Goal: Task Accomplishment & Management: Complete application form

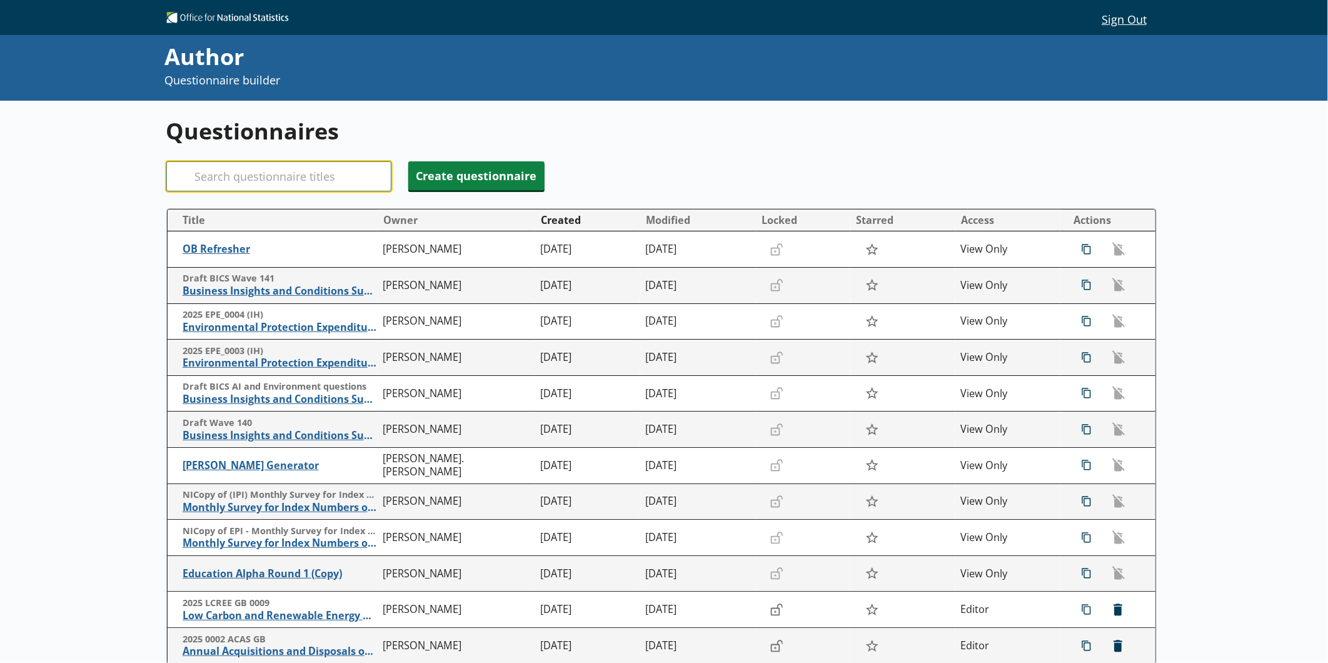
click at [326, 176] on input "Search" at bounding box center [278, 176] width 225 height 30
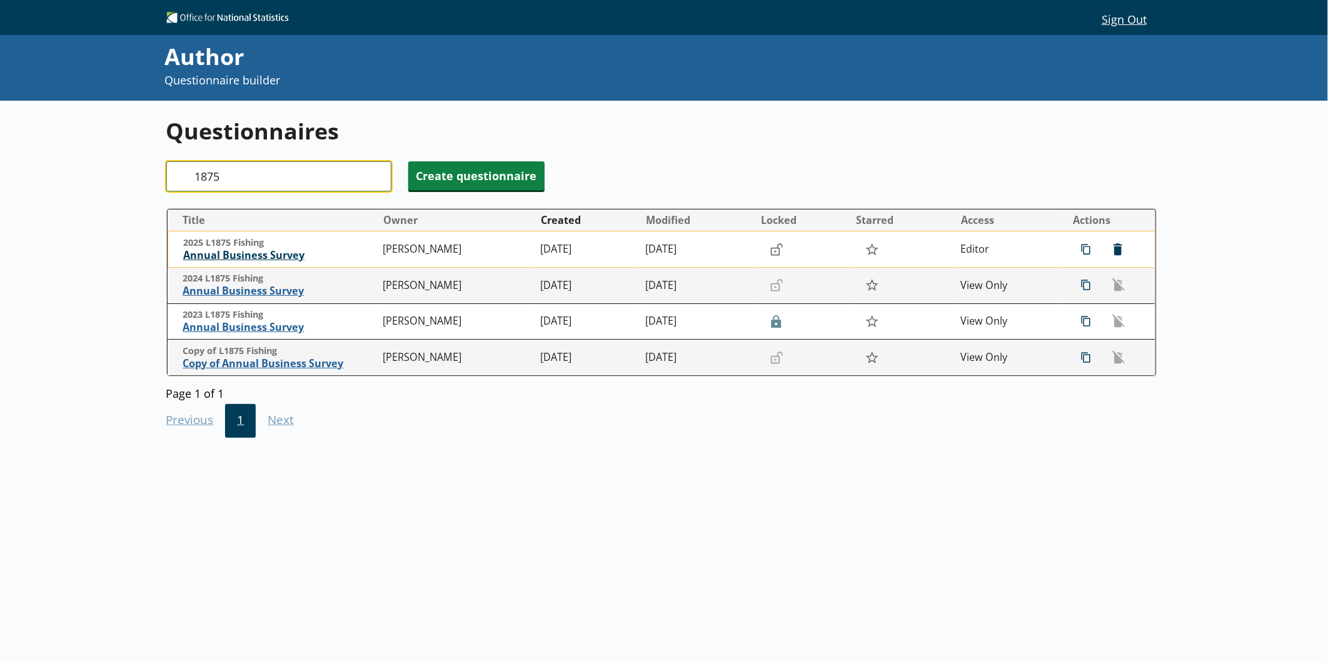
type input "1875"
click at [293, 257] on span "Annual Business Survey" at bounding box center [280, 255] width 194 height 13
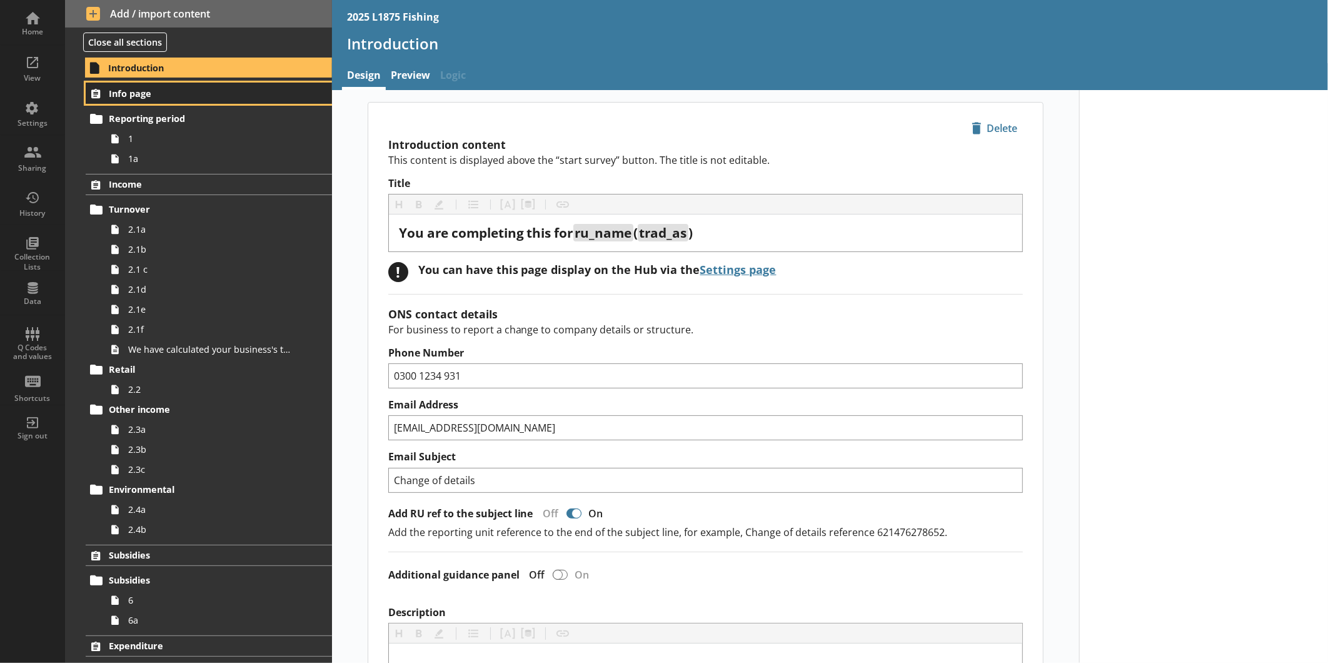
click at [196, 97] on span "Info page" at bounding box center [198, 94] width 178 height 12
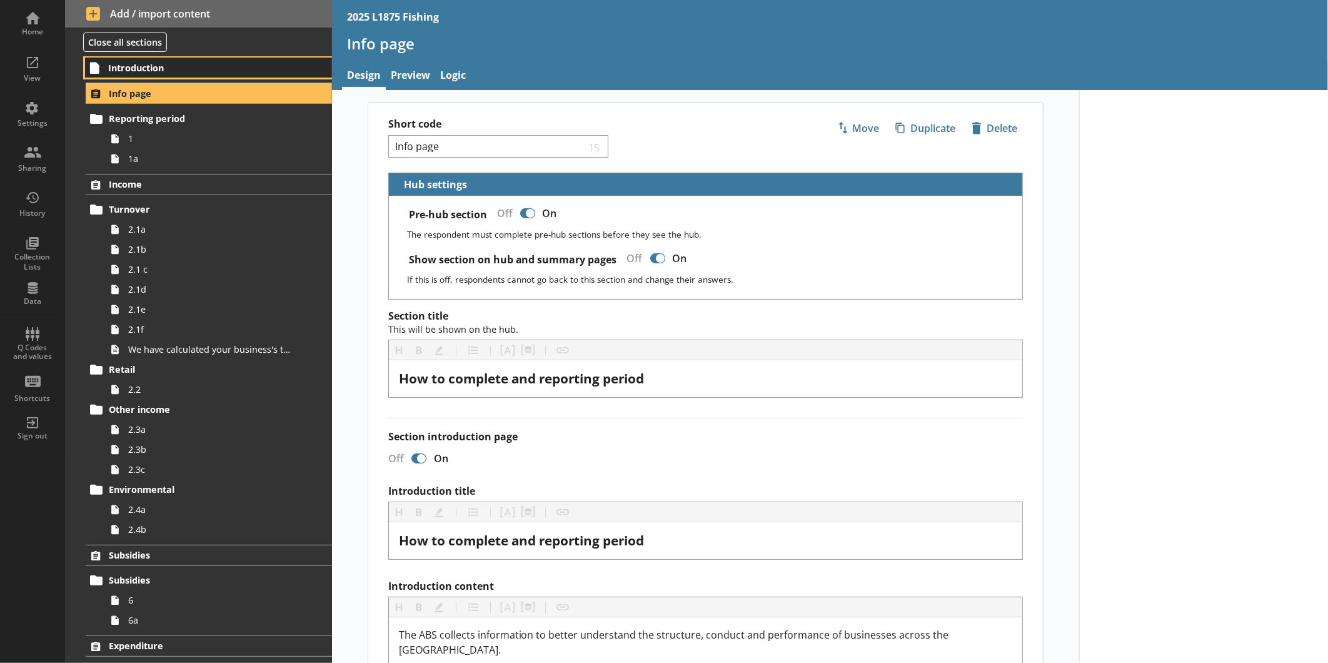
click at [193, 70] on span "Introduction" at bounding box center [197, 68] width 178 height 12
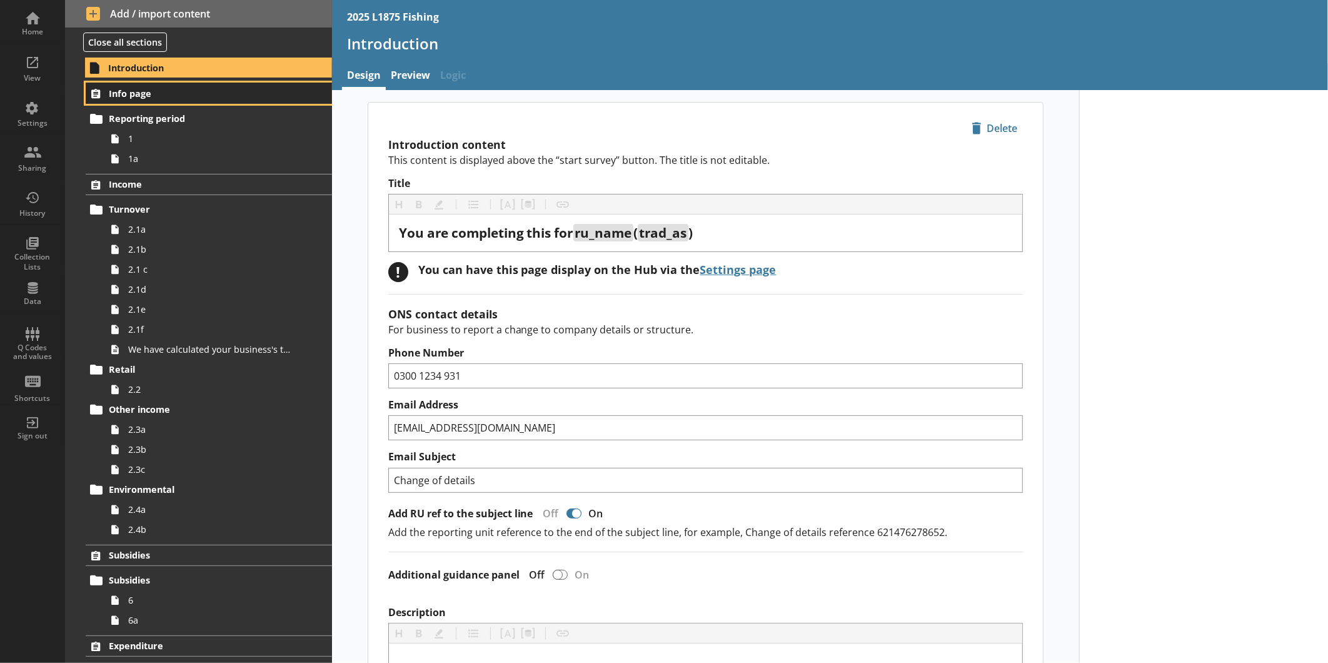
click at [158, 101] on link "Info page" at bounding box center [209, 93] width 246 height 21
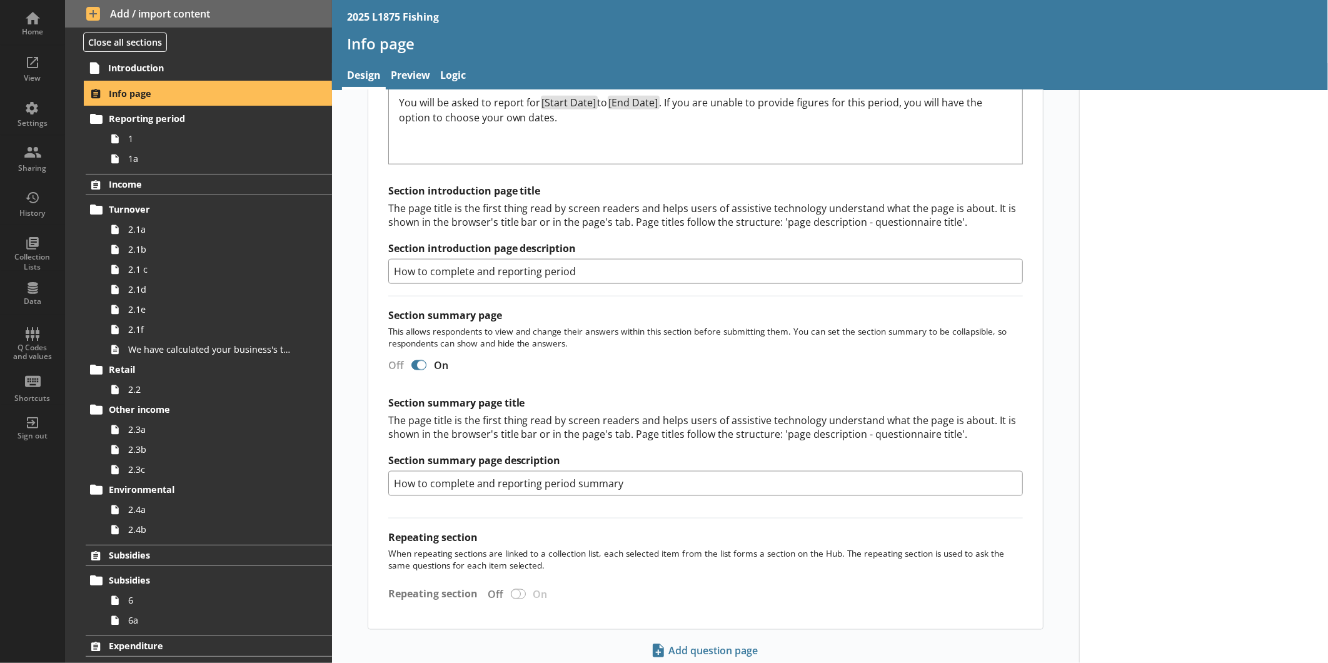
scroll to position [916, 0]
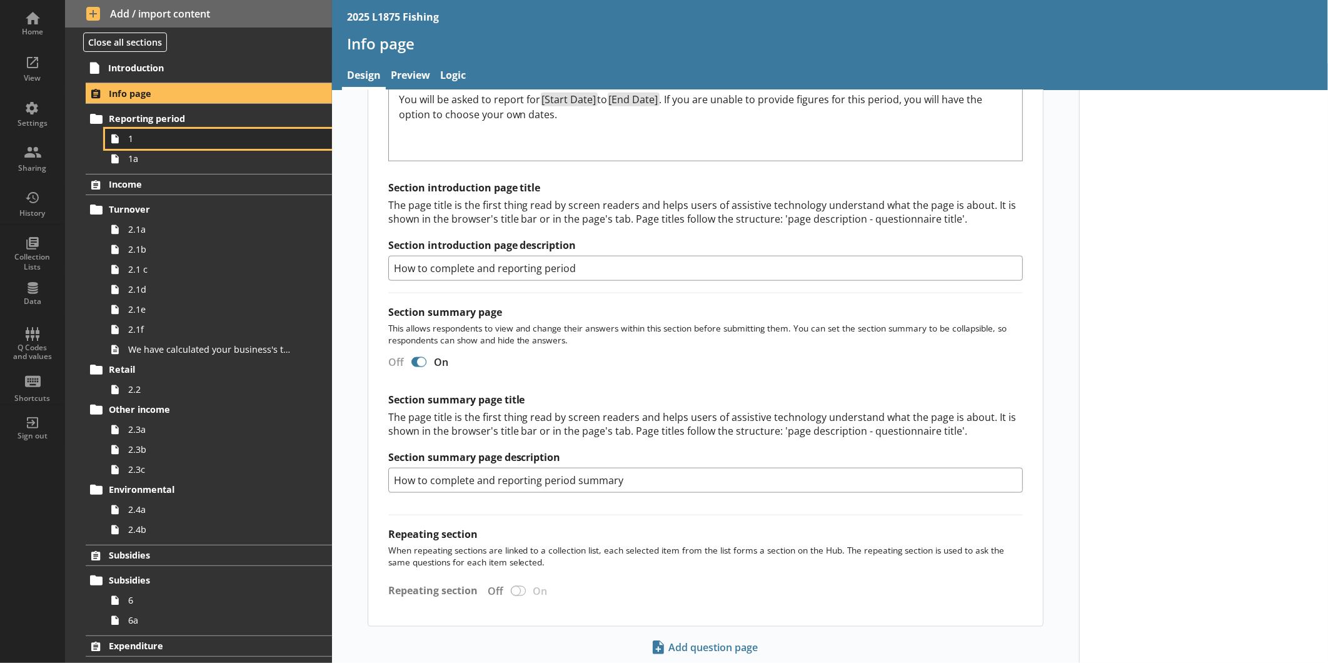
click at [174, 141] on span "1" at bounding box center [209, 139] width 163 height 12
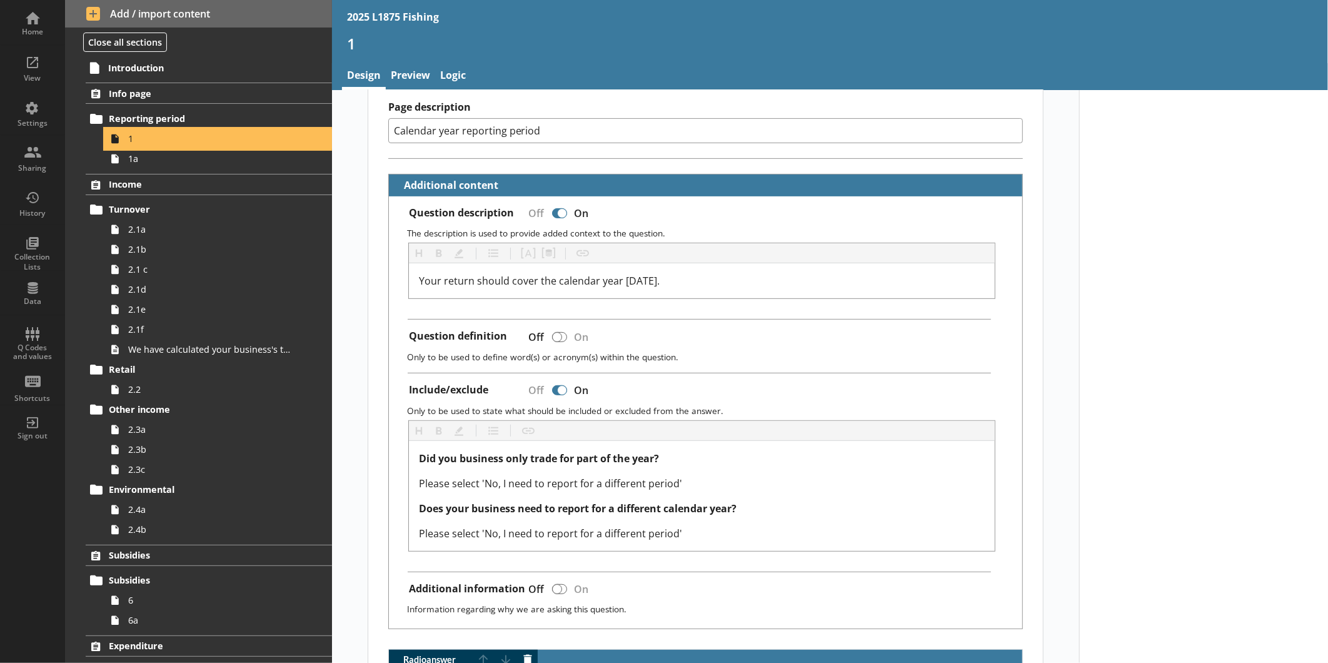
scroll to position [229, 0]
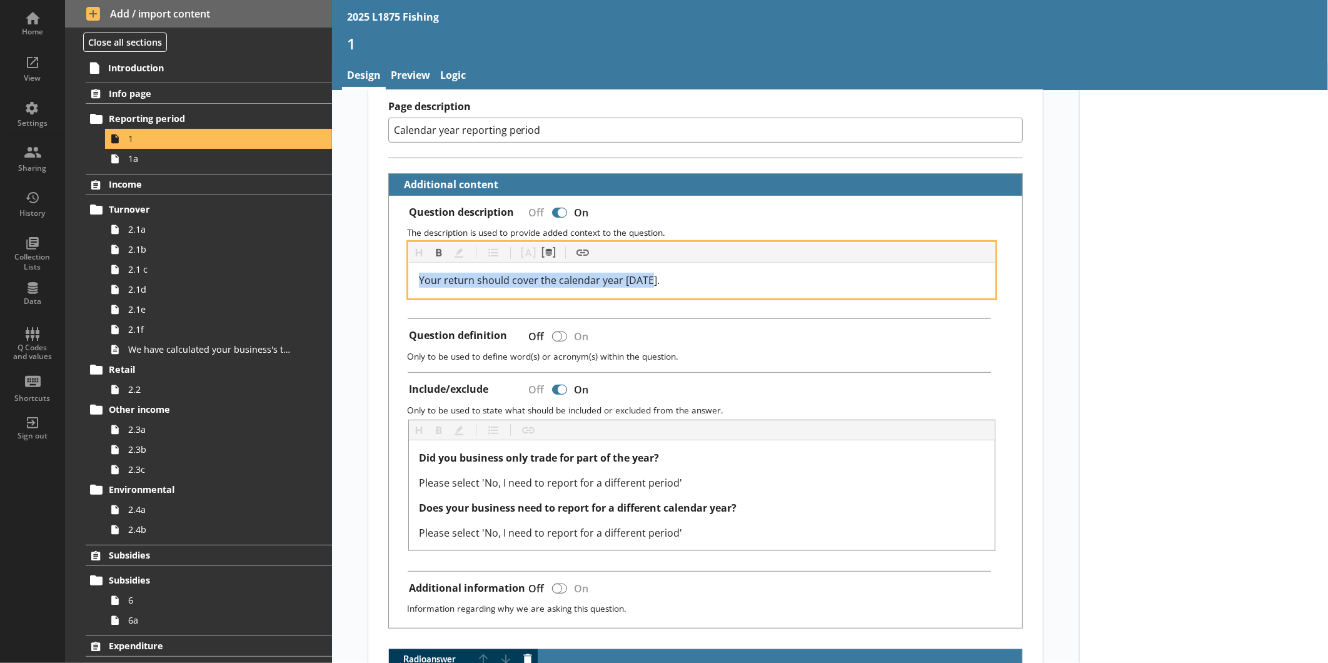
drag, startPoint x: 672, startPoint y: 282, endPoint x: 414, endPoint y: 291, distance: 257.7
click at [414, 291] on div "Your return should cover the calendar year 2025." at bounding box center [702, 280] width 586 height 35
copy span "Your return should cover the calendar year 2025."
click at [726, 276] on div "Your return should cover the calendar year 2025." at bounding box center [702, 280] width 566 height 15
drag, startPoint x: 726, startPoint y: 276, endPoint x: 416, endPoint y: 273, distance: 310.0
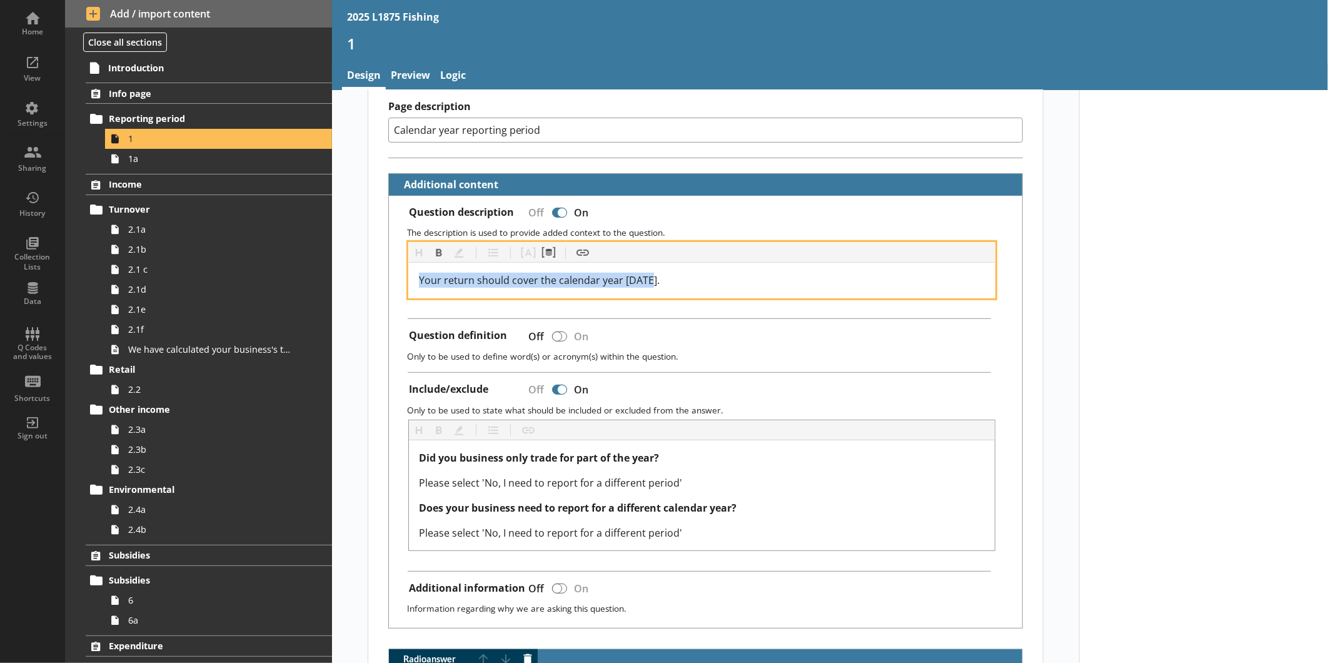
click at [419, 273] on div "Your return should cover the calendar year 2025." at bounding box center [702, 280] width 566 height 15
copy span "Your return should cover the calendar year 2025."
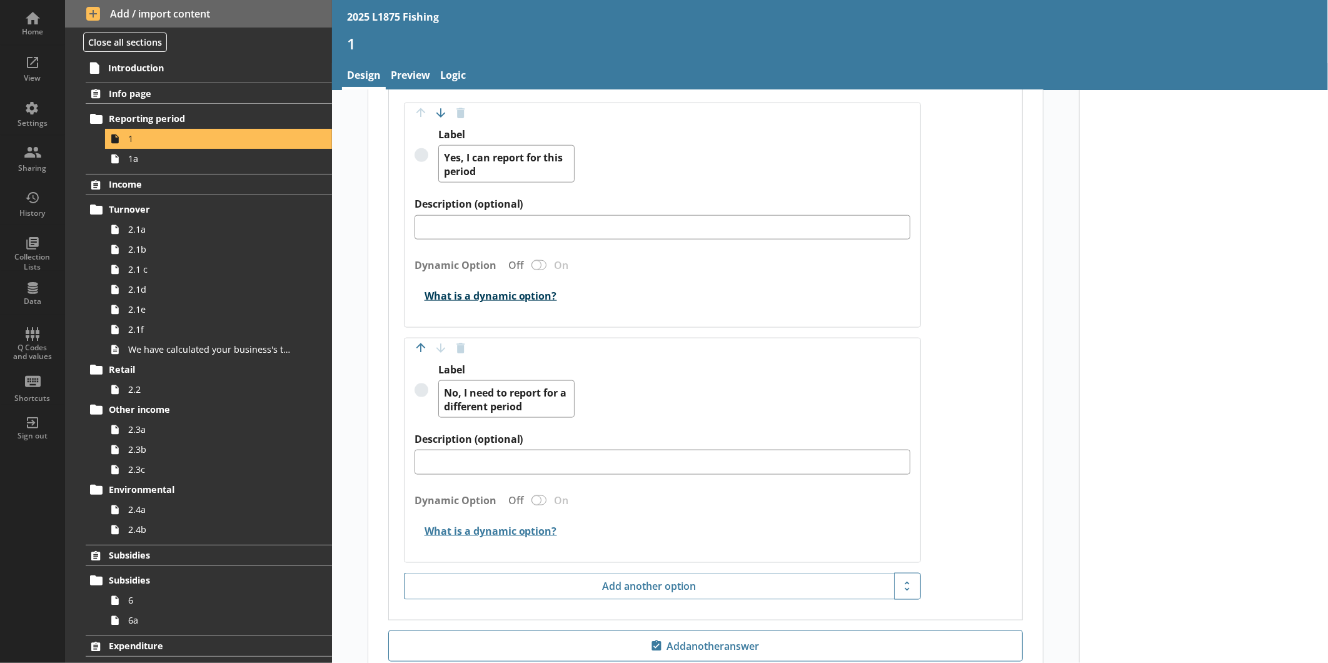
scroll to position [891, 0]
click at [230, 165] on link "1a" at bounding box center [218, 159] width 227 height 20
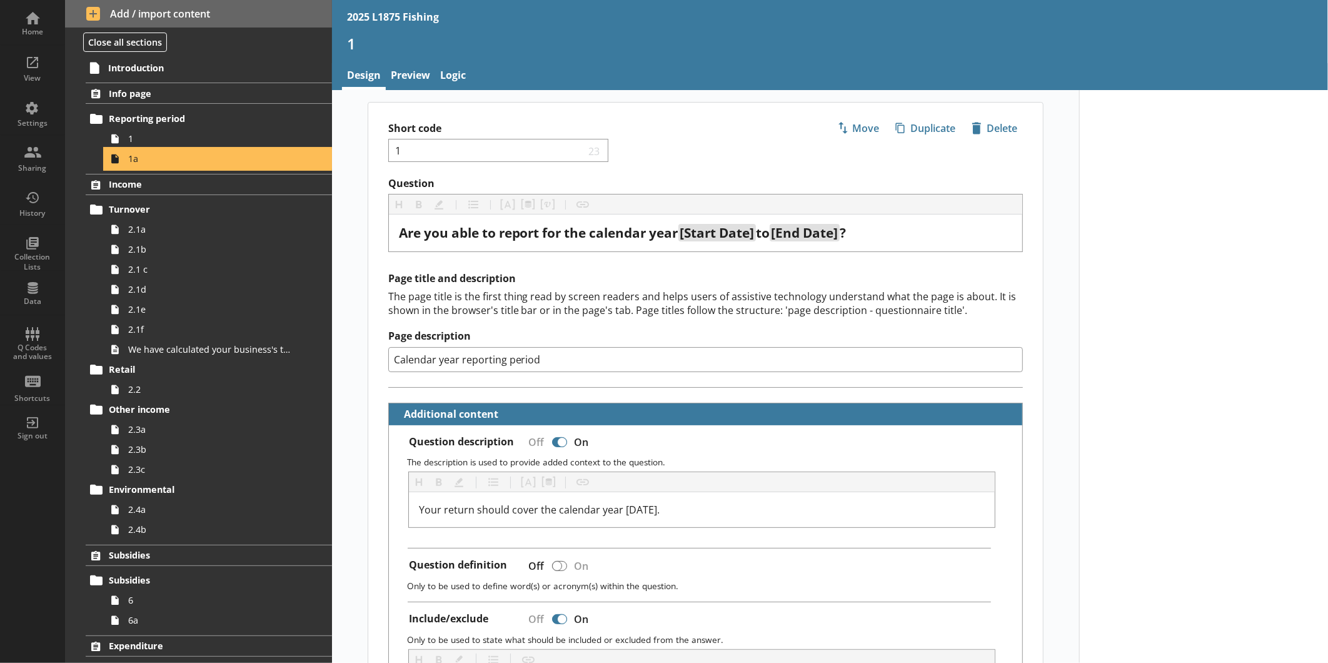
type textarea "x"
select select "ref_p_end_date"
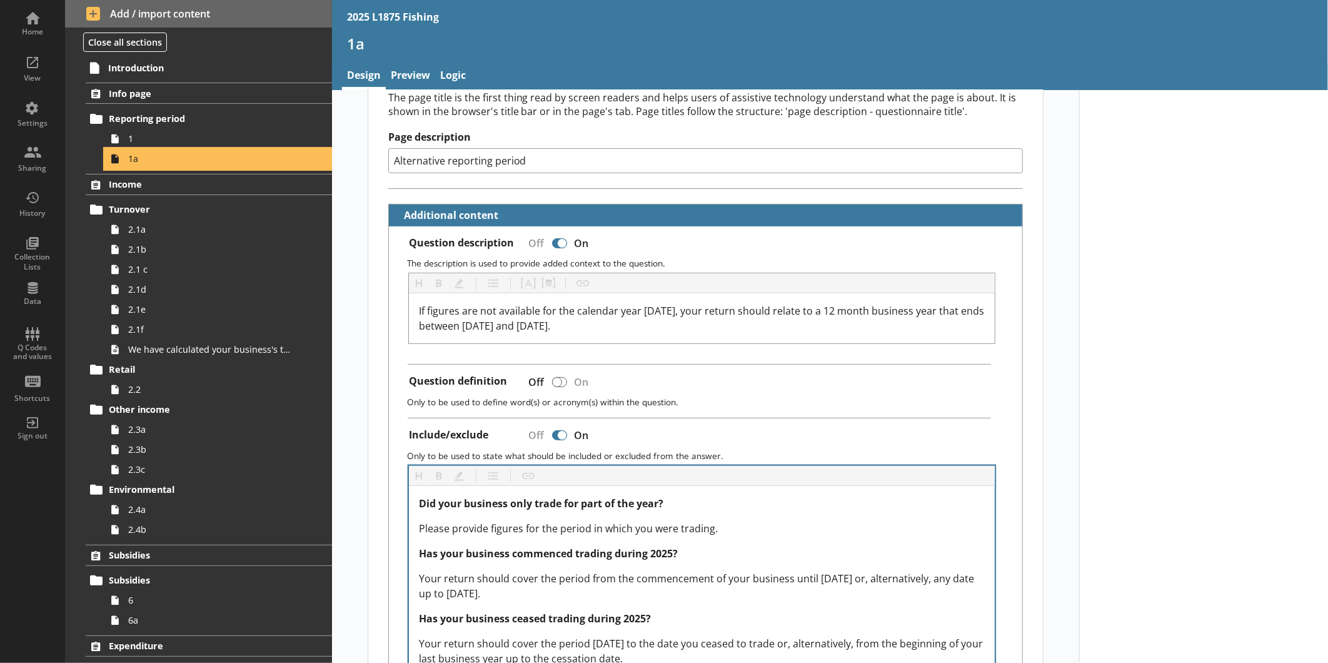
scroll to position [189, 0]
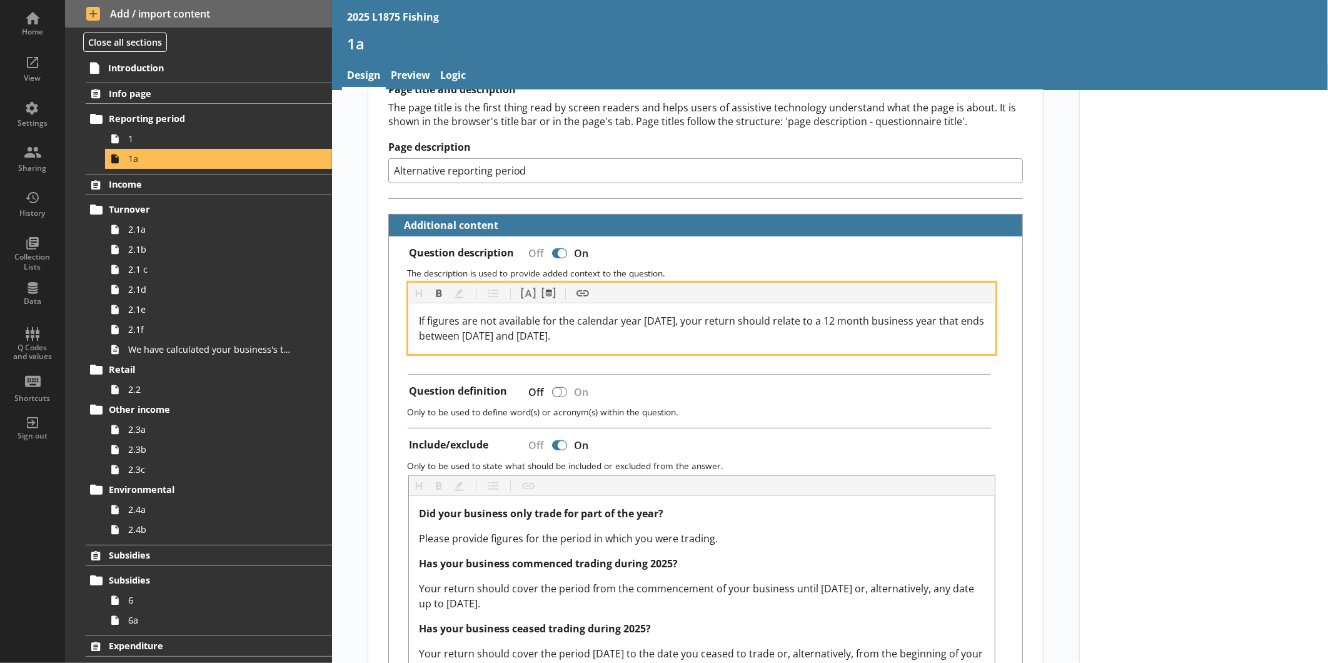
drag, startPoint x: 604, startPoint y: 328, endPoint x: 409, endPoint y: 321, distance: 195.1
click at [409, 321] on div "If figures are not available for the calendar year 2025, your return should rel…" at bounding box center [702, 328] width 586 height 50
copy span "If figures are not available for the calendar year 2025, your return should rel…"
click at [511, 334] on span "If figures are not available for the calendar year 2025, your return should rel…" at bounding box center [703, 328] width 568 height 29
click at [589, 333] on span "If figures are not available for the calendar year 2025, your return should rel…" at bounding box center [703, 328] width 568 height 29
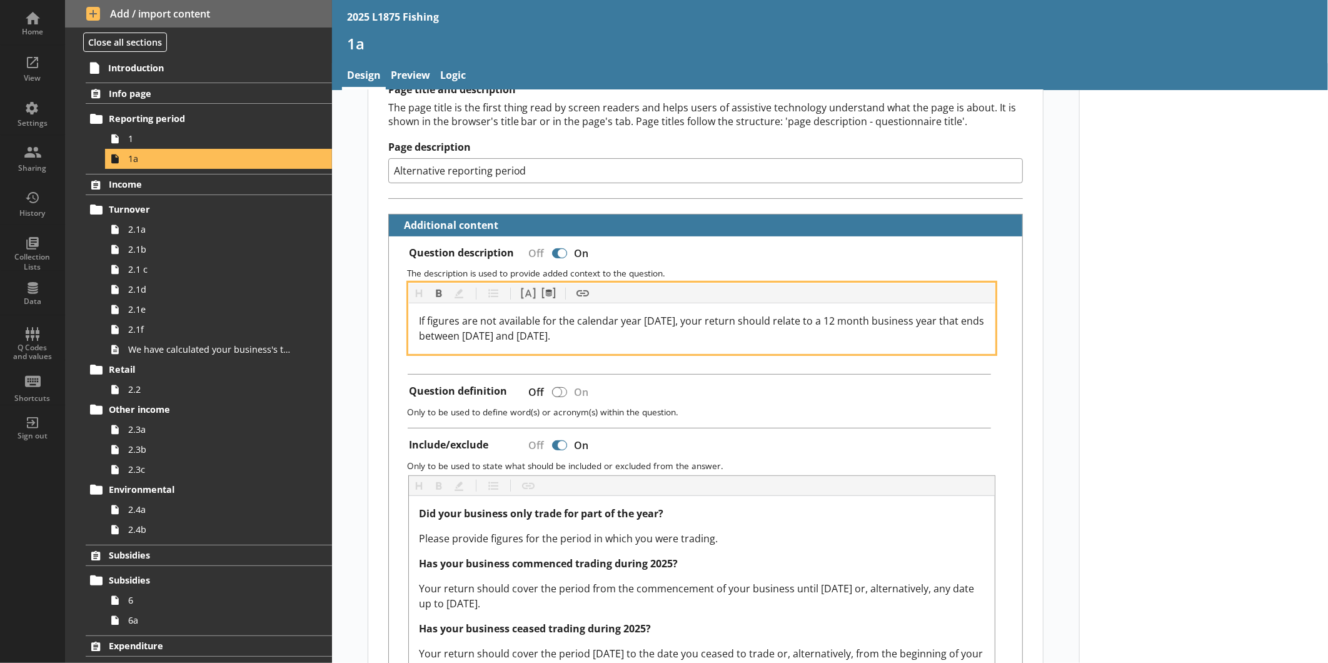
click at [624, 331] on div "If figures are not available for the calendar year 2025, your return should rel…" at bounding box center [702, 328] width 566 height 30
drag, startPoint x: 624, startPoint y: 331, endPoint x: 414, endPoint y: 319, distance: 209.8
click at [419, 319] on div "If figures are not available for the calendar year 2025, your return should rel…" at bounding box center [702, 328] width 566 height 30
copy span "If figures are not available for the calendar year 2025, your return should rel…"
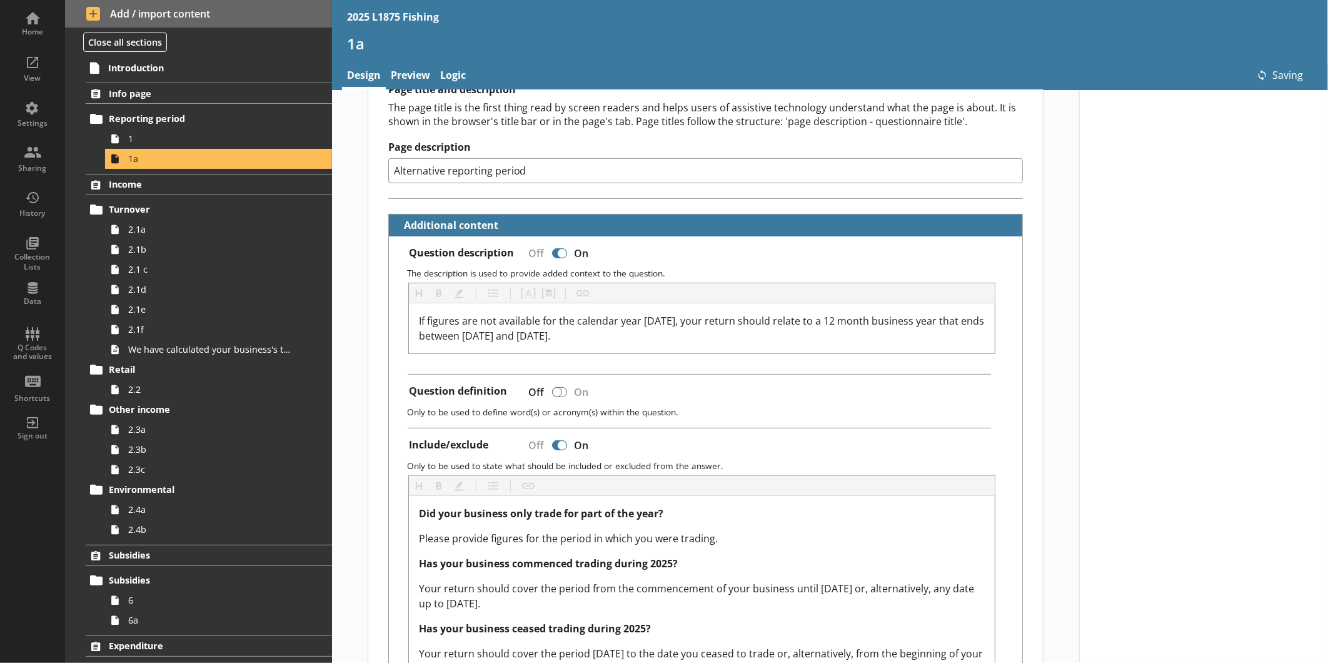
type textarea "x"
click at [41, 25] on div "Home" at bounding box center [33, 23] width 44 height 44
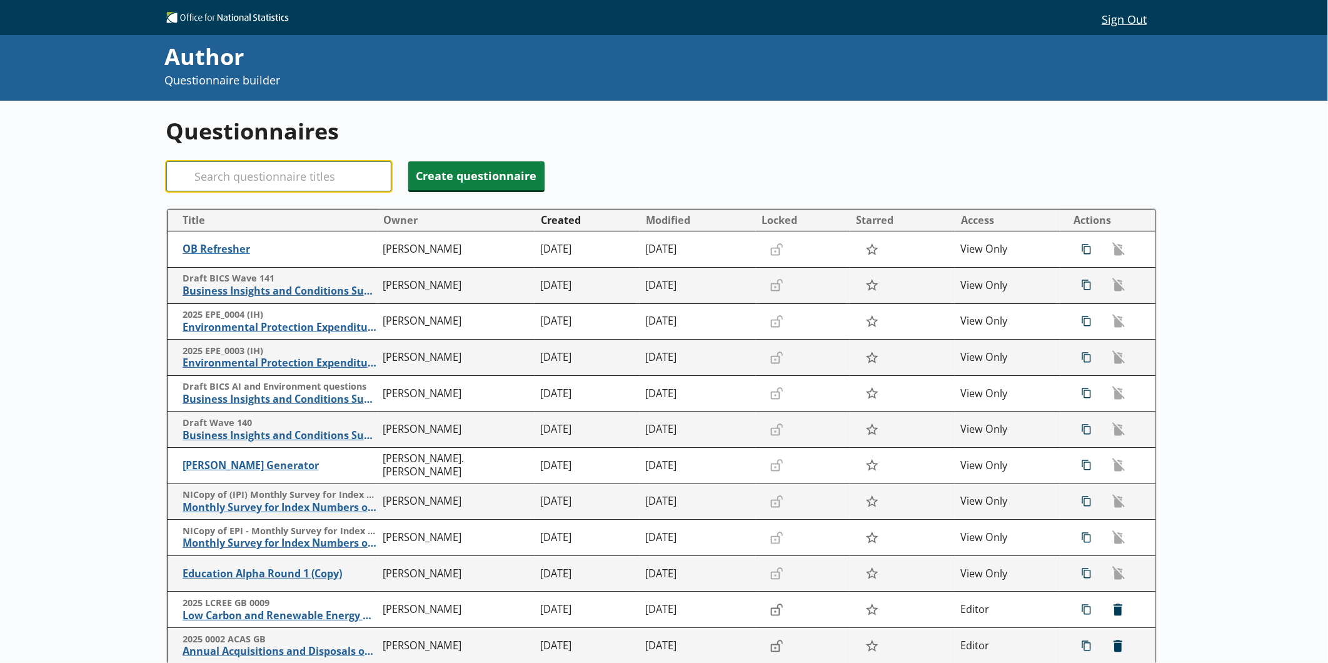
click at [241, 164] on input "Search" at bounding box center [278, 176] width 225 height 30
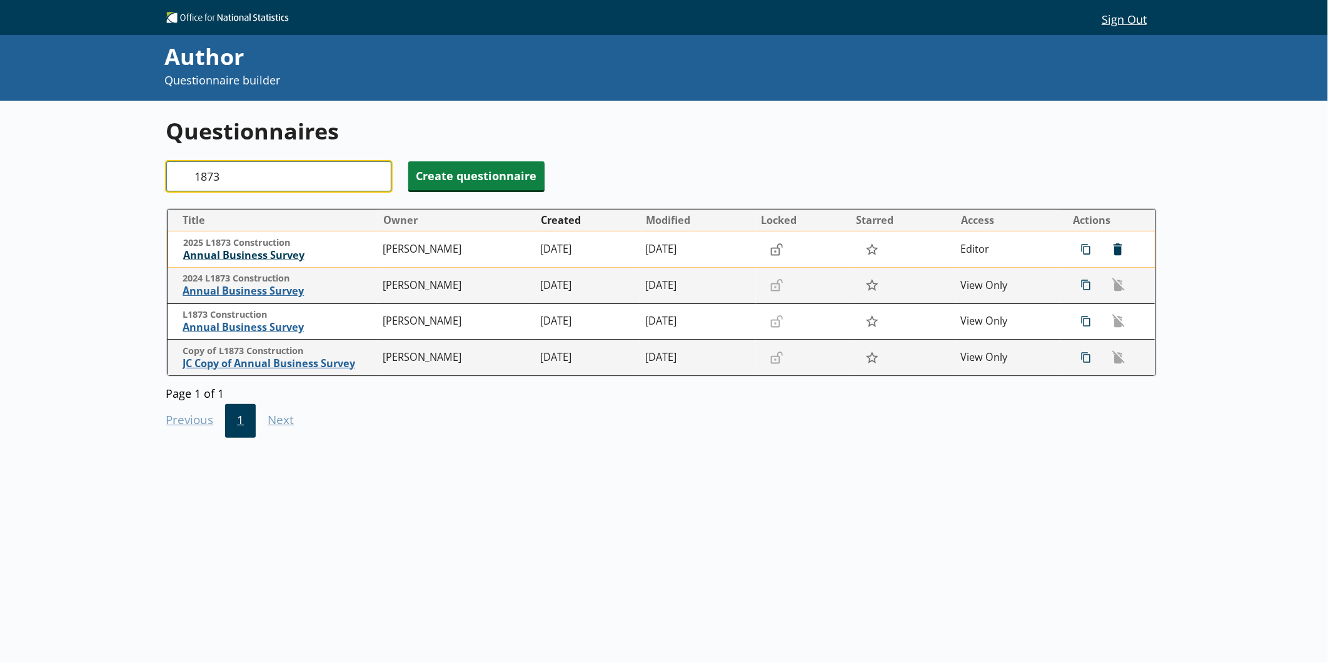
type input "1873"
click at [263, 254] on span "Annual Business Survey" at bounding box center [280, 255] width 194 height 13
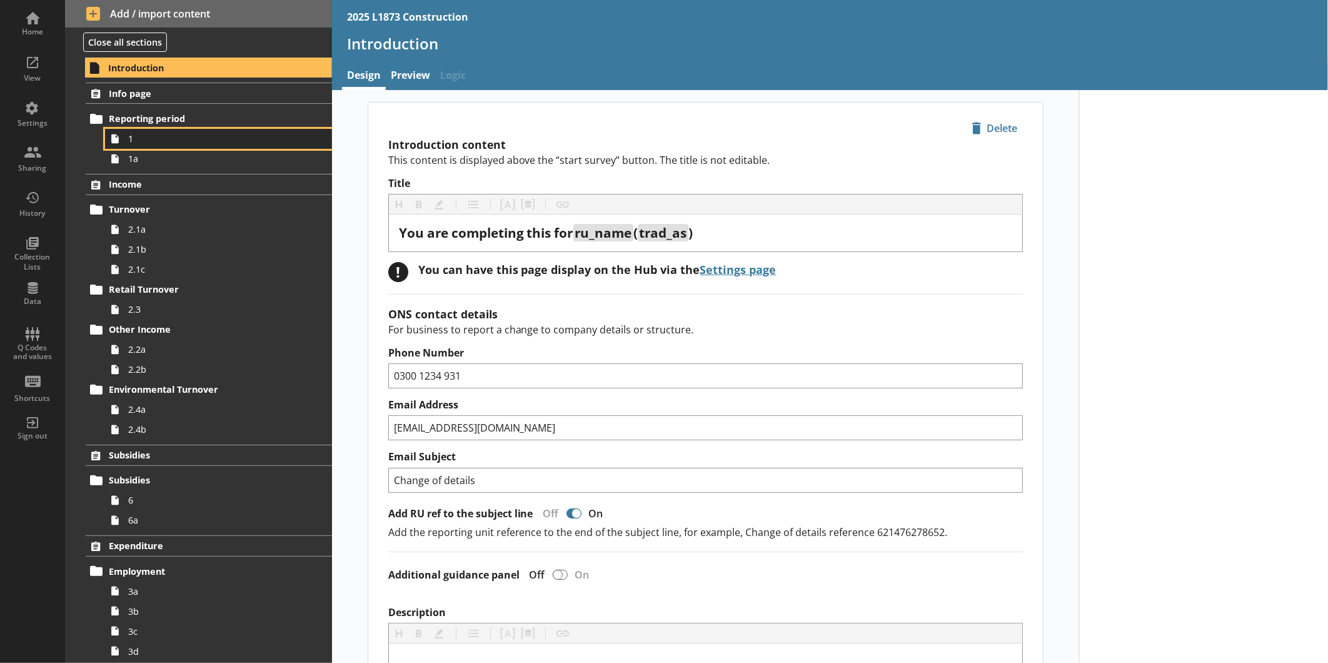
click at [181, 144] on span "1" at bounding box center [209, 139] width 163 height 12
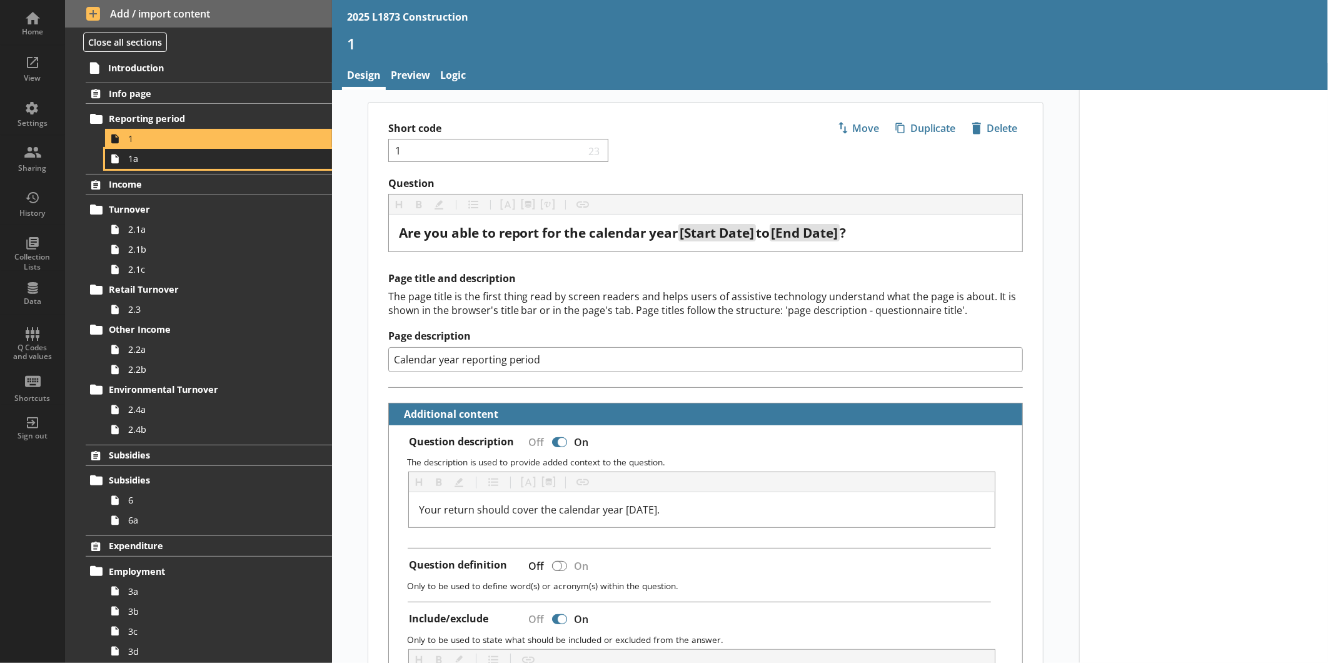
click at [154, 160] on span "1a" at bounding box center [209, 159] width 163 height 12
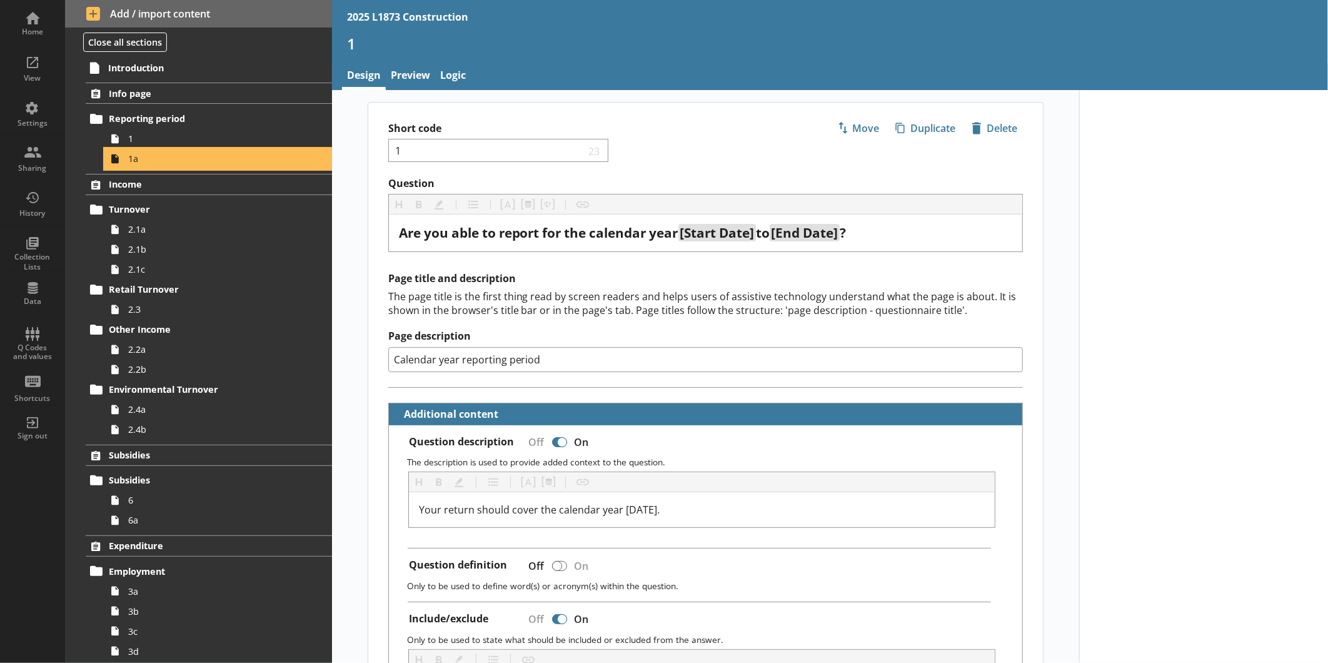
type textarea "x"
select select "ref_p_end_date"
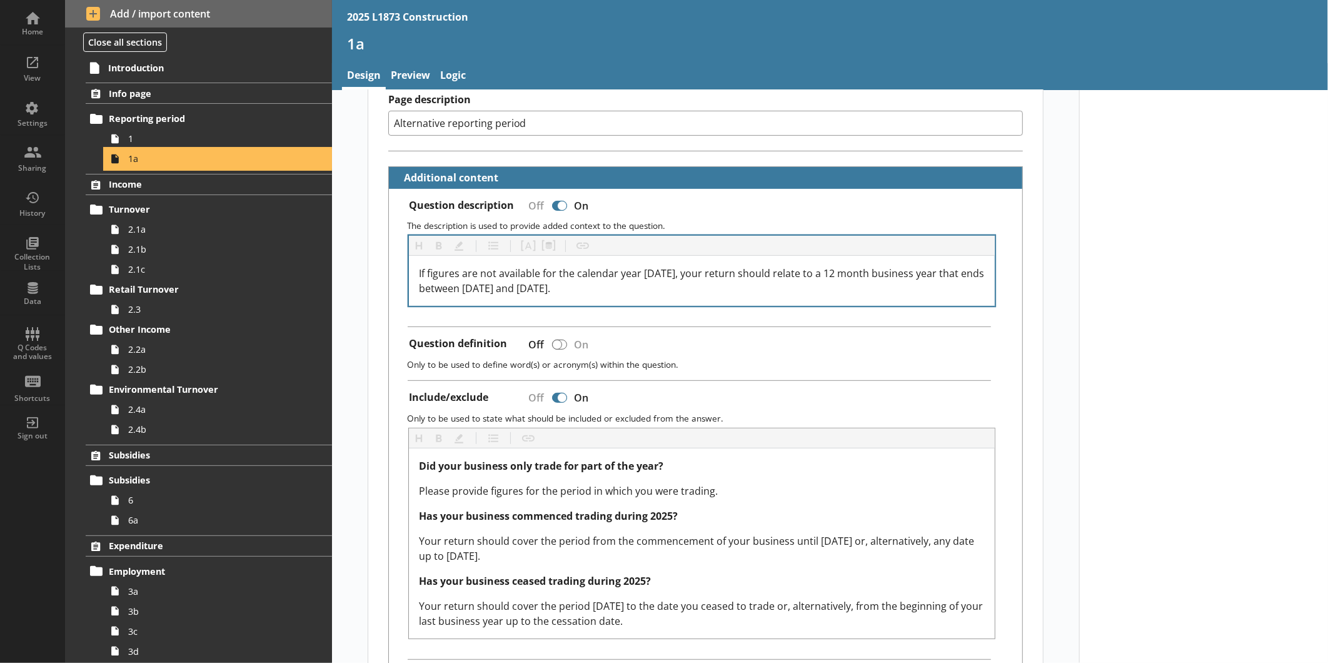
scroll to position [238, 0]
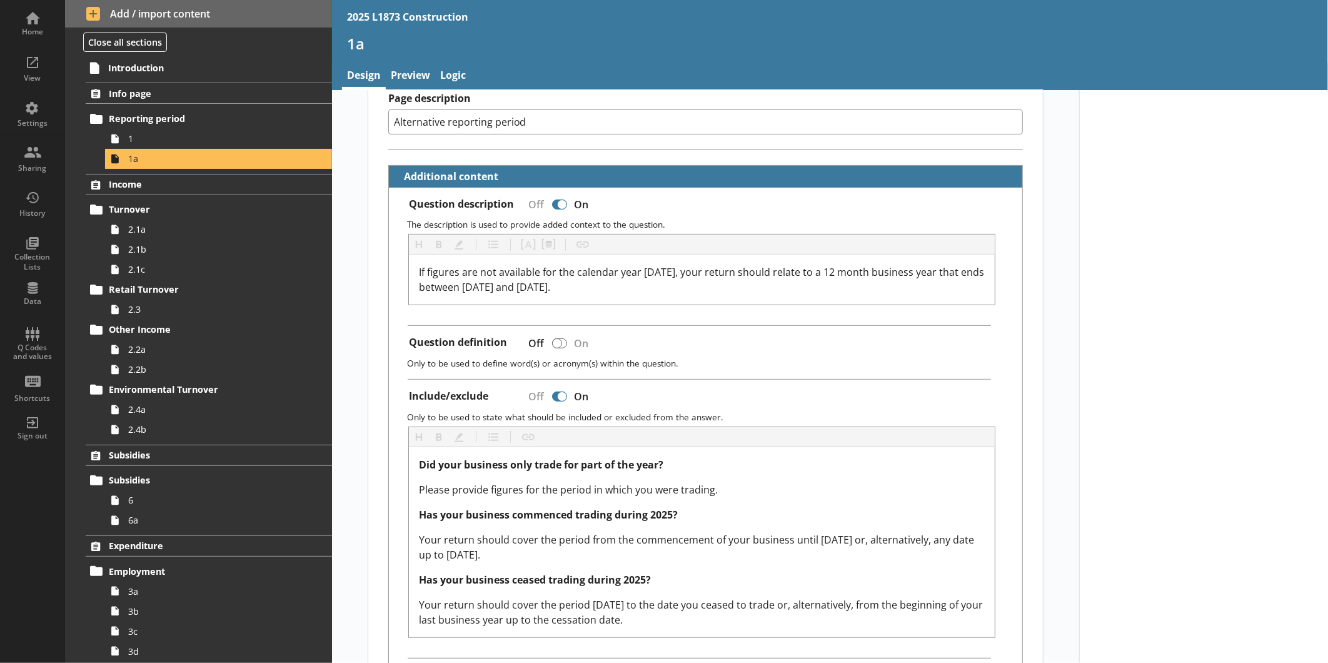
click at [39, 33] on div "Home" at bounding box center [33, 32] width 44 height 10
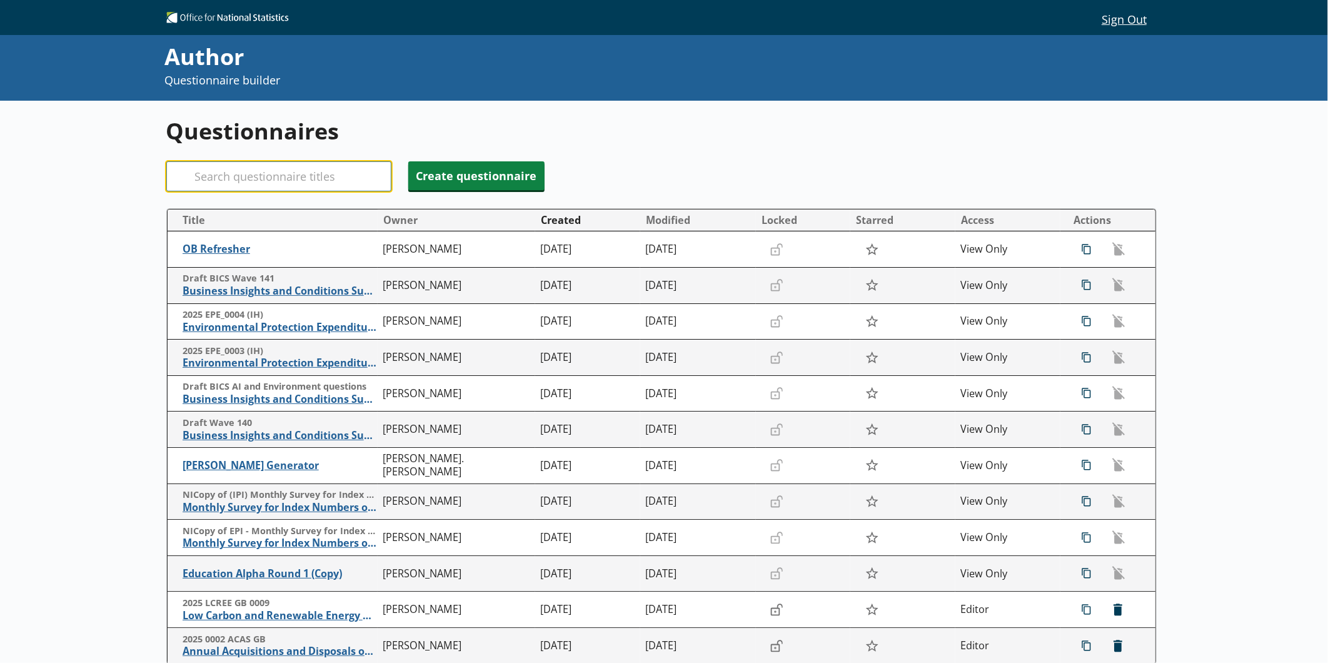
click at [268, 177] on input "Search" at bounding box center [278, 176] width 225 height 30
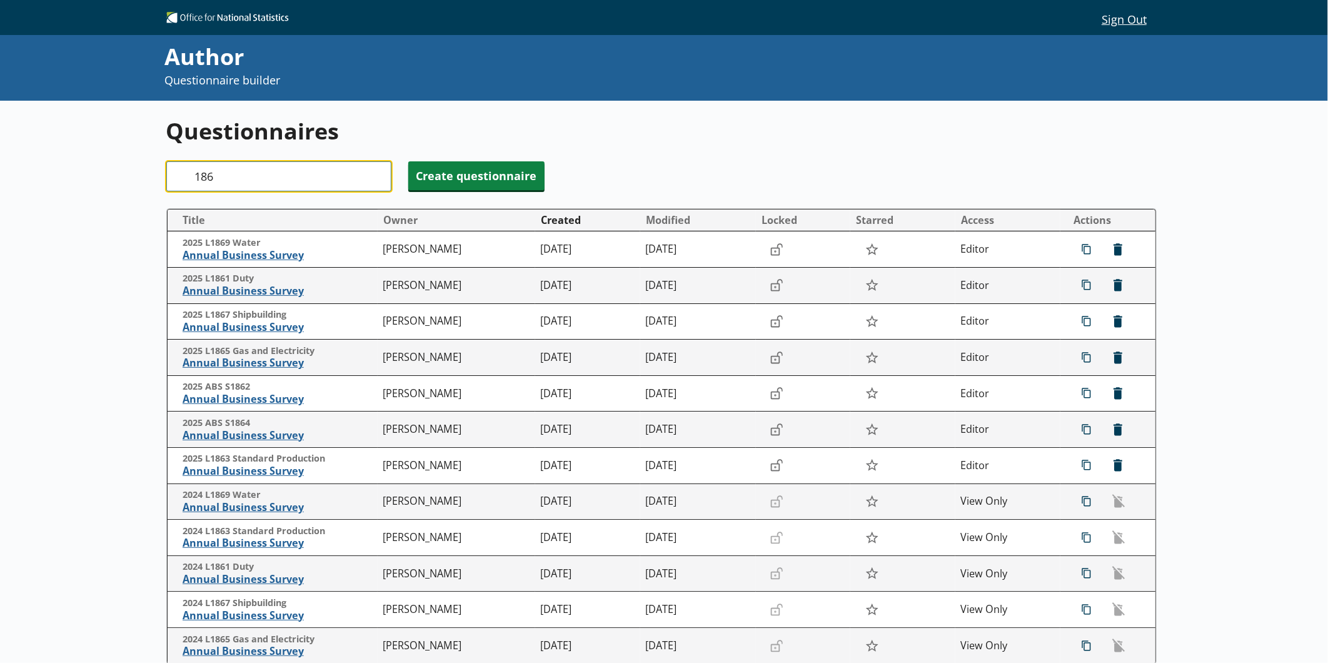
type input "1869"
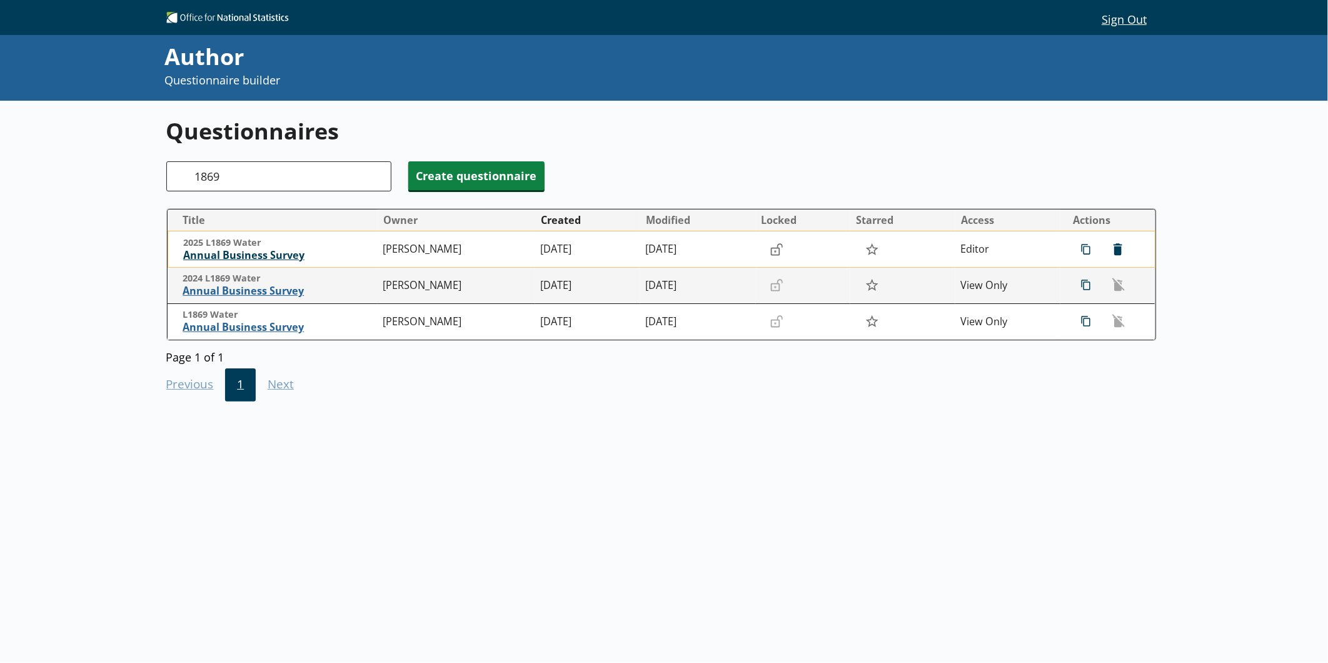
click at [275, 254] on span "Annual Business Survey" at bounding box center [280, 255] width 194 height 13
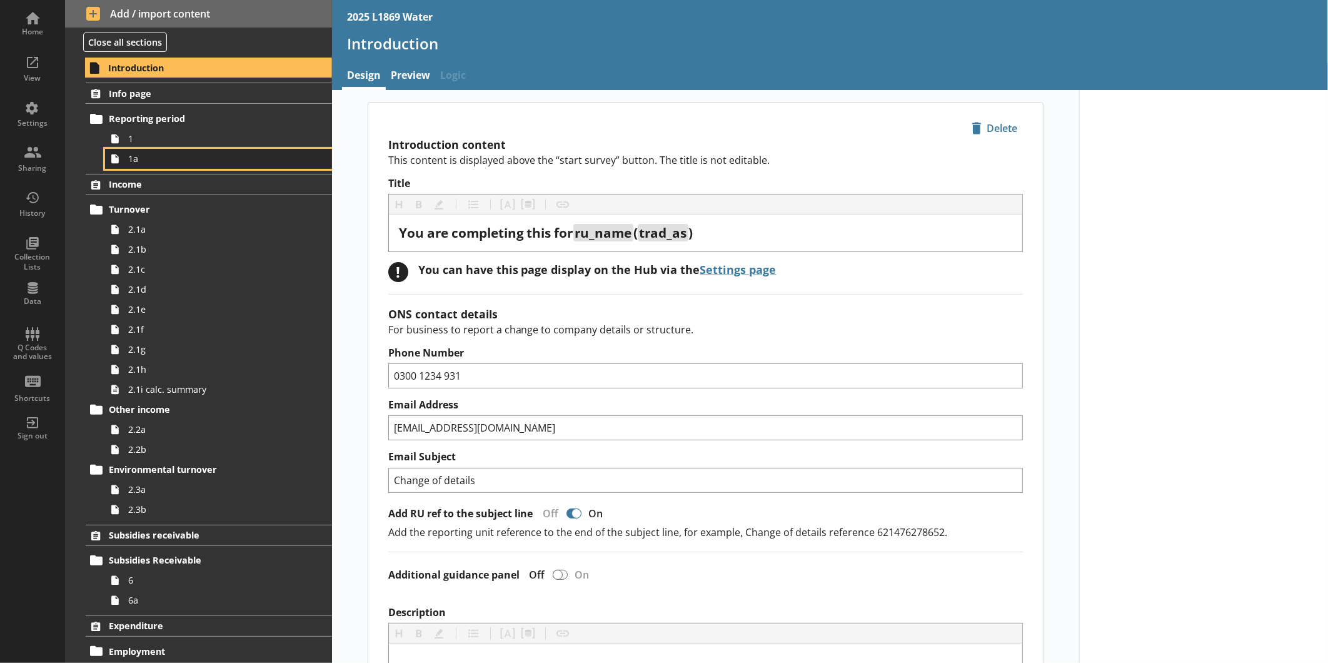
click at [165, 158] on span "1a" at bounding box center [209, 159] width 163 height 12
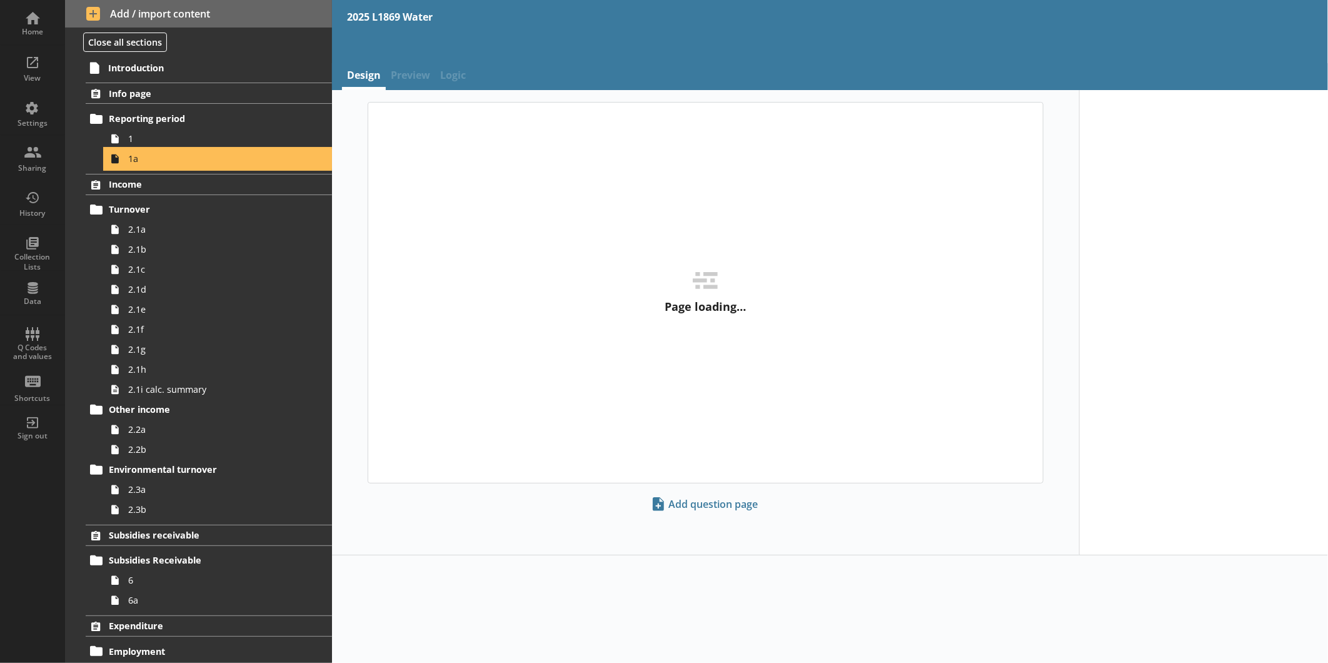
type textarea "x"
select select "ref_p_end_date"
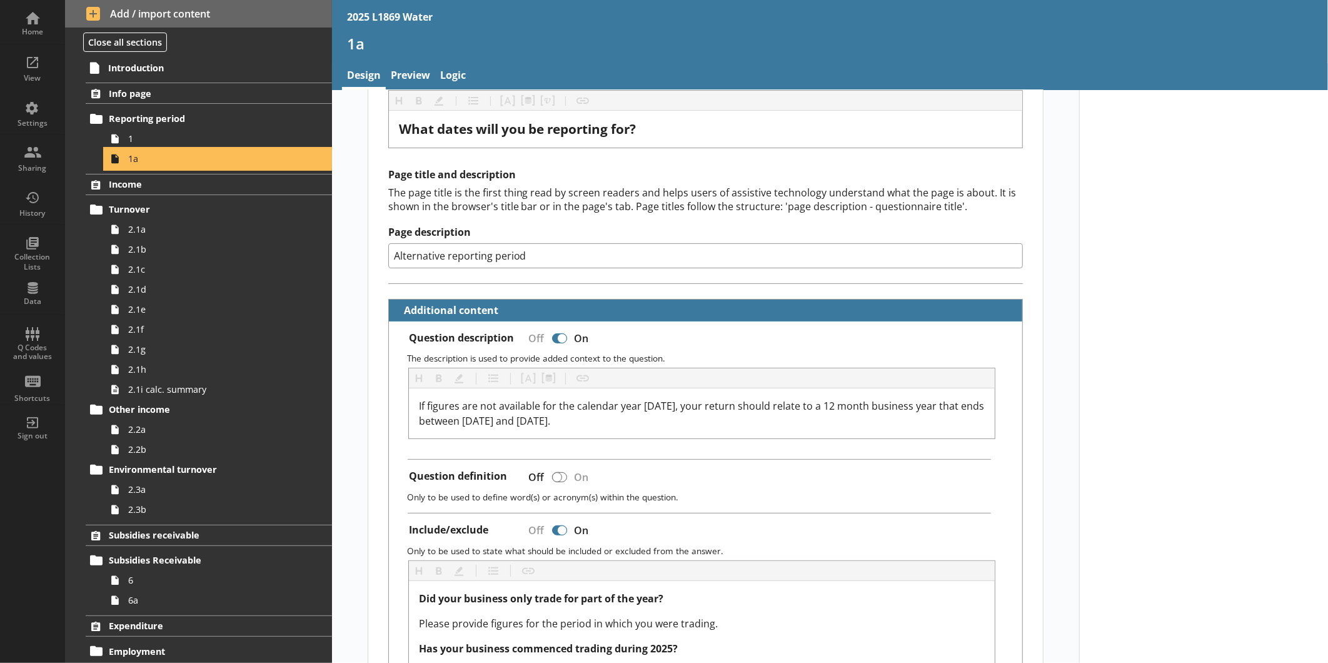
scroll to position [104, 0]
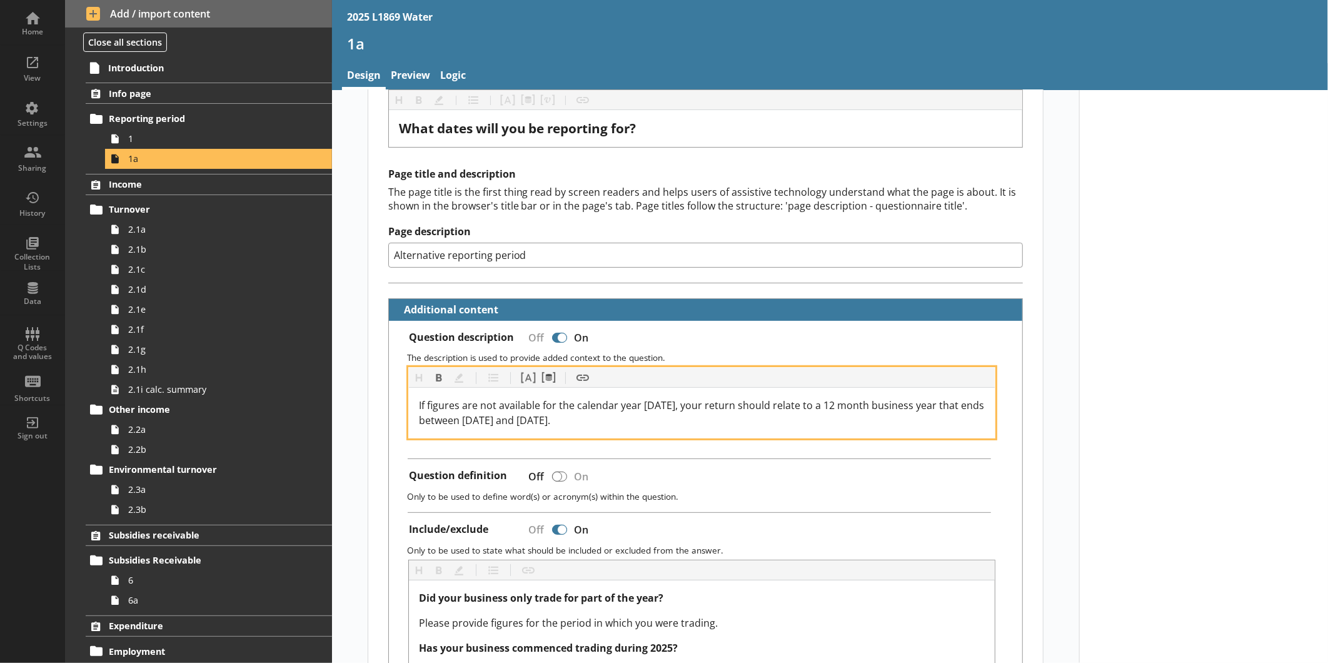
drag, startPoint x: 632, startPoint y: 422, endPoint x: 405, endPoint y: 405, distance: 227.5
click at [409, 405] on div "If figures are not available for the calendar year 2025, your return should rel…" at bounding box center [702, 413] width 586 height 50
copy span "If figures are not available for the calendar year 2025, your return should rel…"
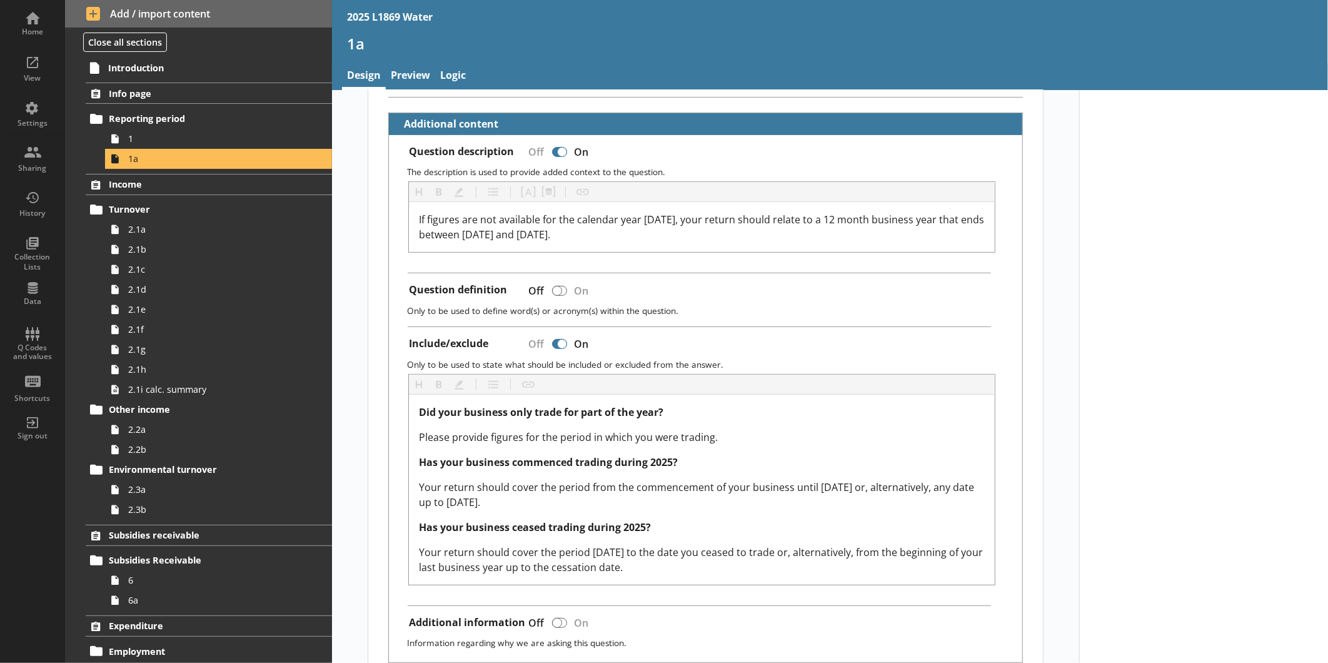
scroll to position [291, 0]
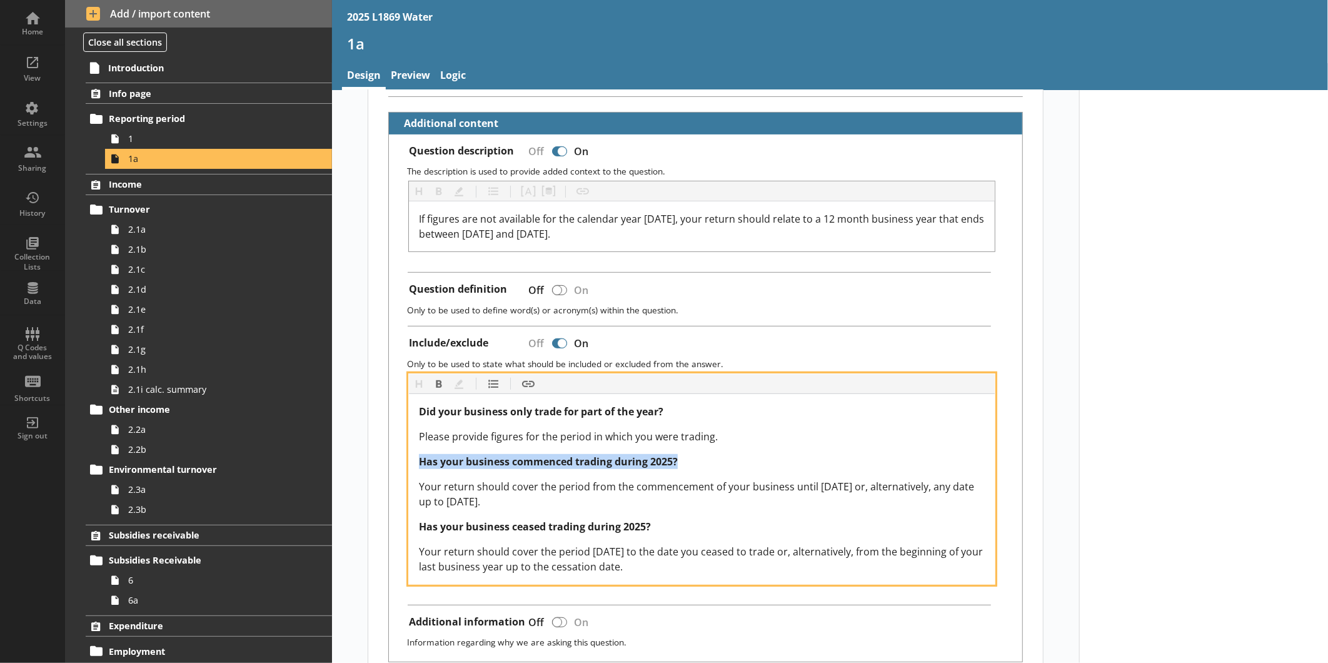
drag, startPoint x: 416, startPoint y: 460, endPoint x: 701, endPoint y: 455, distance: 284.4
click at [701, 455] on div "Has your business commenced trading during 2025?" at bounding box center [702, 461] width 566 height 15
copy span "Has your business commenced trading during 2025?"
drag, startPoint x: 419, startPoint y: 483, endPoint x: 491, endPoint y: 496, distance: 72.6
click at [491, 496] on span "Your return should cover the period from the commencement of your business unti…" at bounding box center [698, 493] width 558 height 29
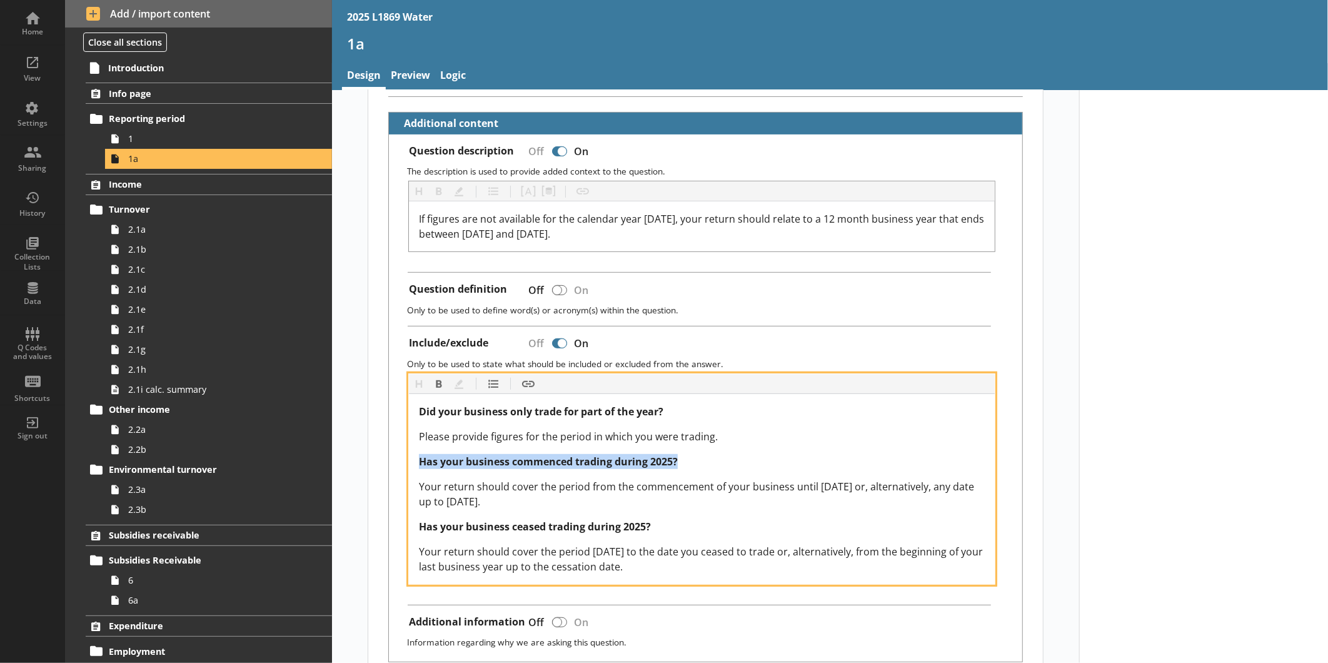
click at [586, 485] on span "Your return should cover the period from the commencement of your business unti…" at bounding box center [698, 493] width 558 height 29
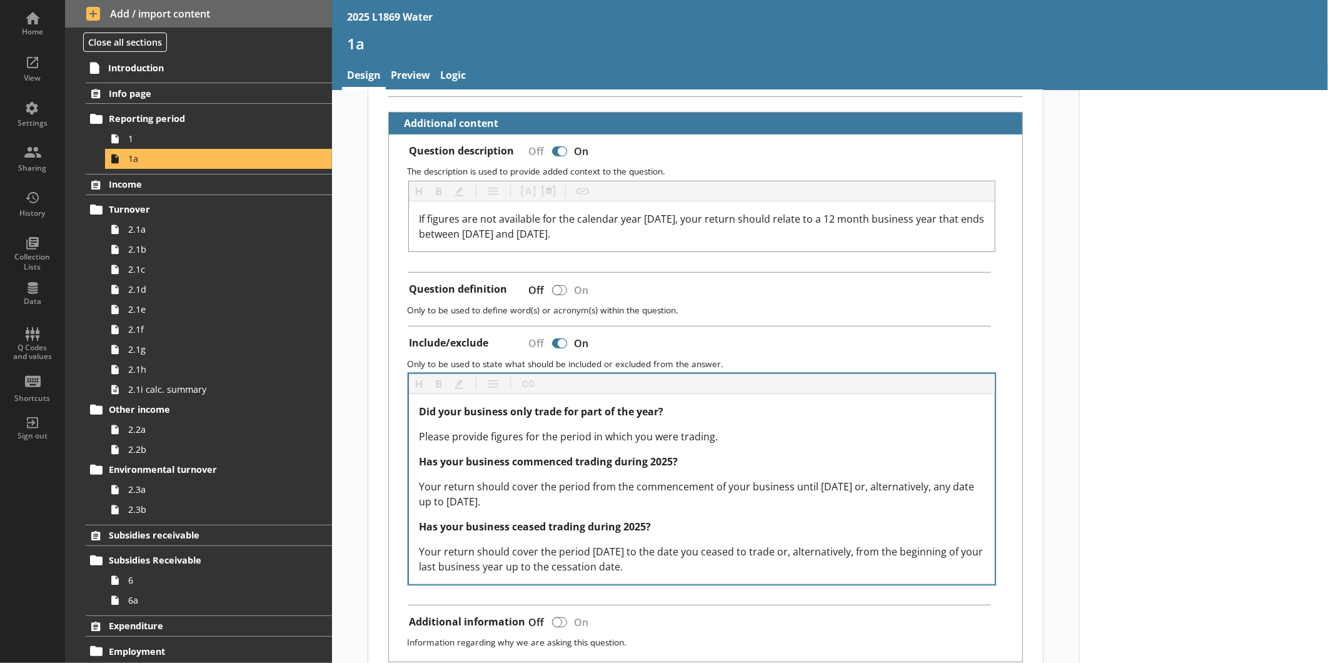
drag, startPoint x: 414, startPoint y: 484, endPoint x: 563, endPoint y: 497, distance: 148.7
click at [563, 497] on div "Did your business only trade for part of the year? Please provide figures for t…" at bounding box center [702, 489] width 566 height 170
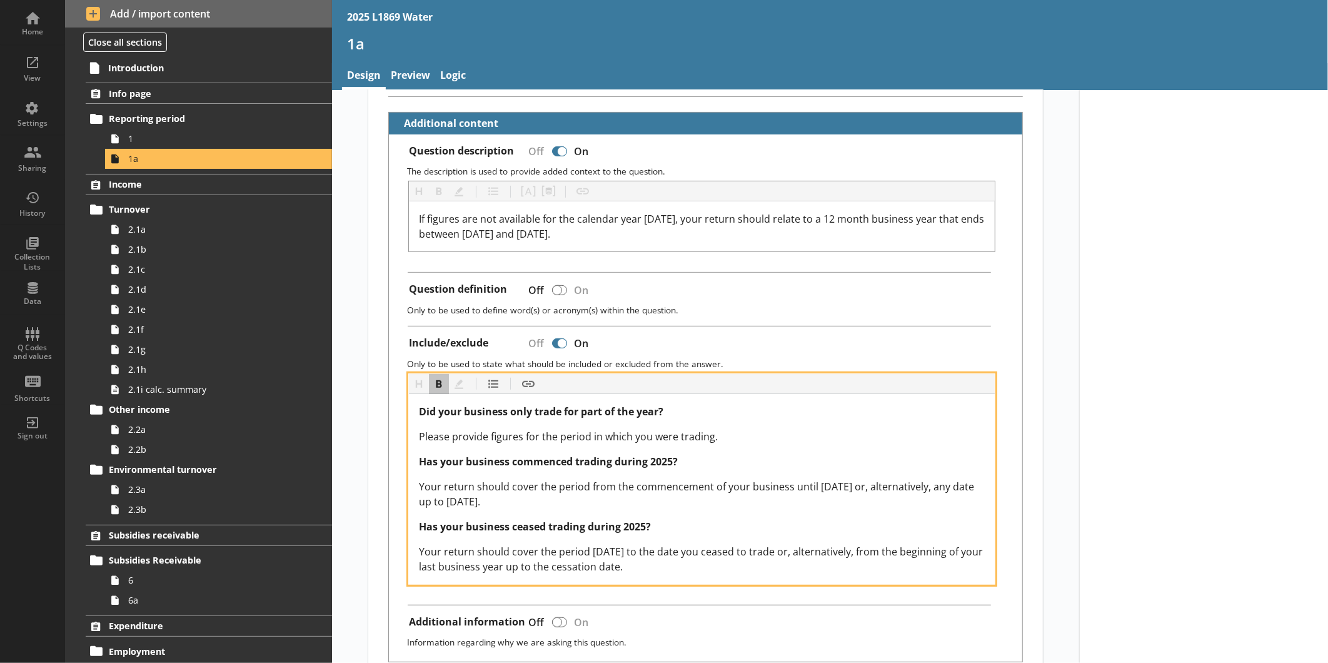
drag, startPoint x: 418, startPoint y: 480, endPoint x: 546, endPoint y: 498, distance: 129.9
click at [546, 498] on div "Your return should cover the period from the commencement of your business unti…" at bounding box center [702, 494] width 566 height 30
copy span "Your return should cover the period from the commencement of your business unti…"
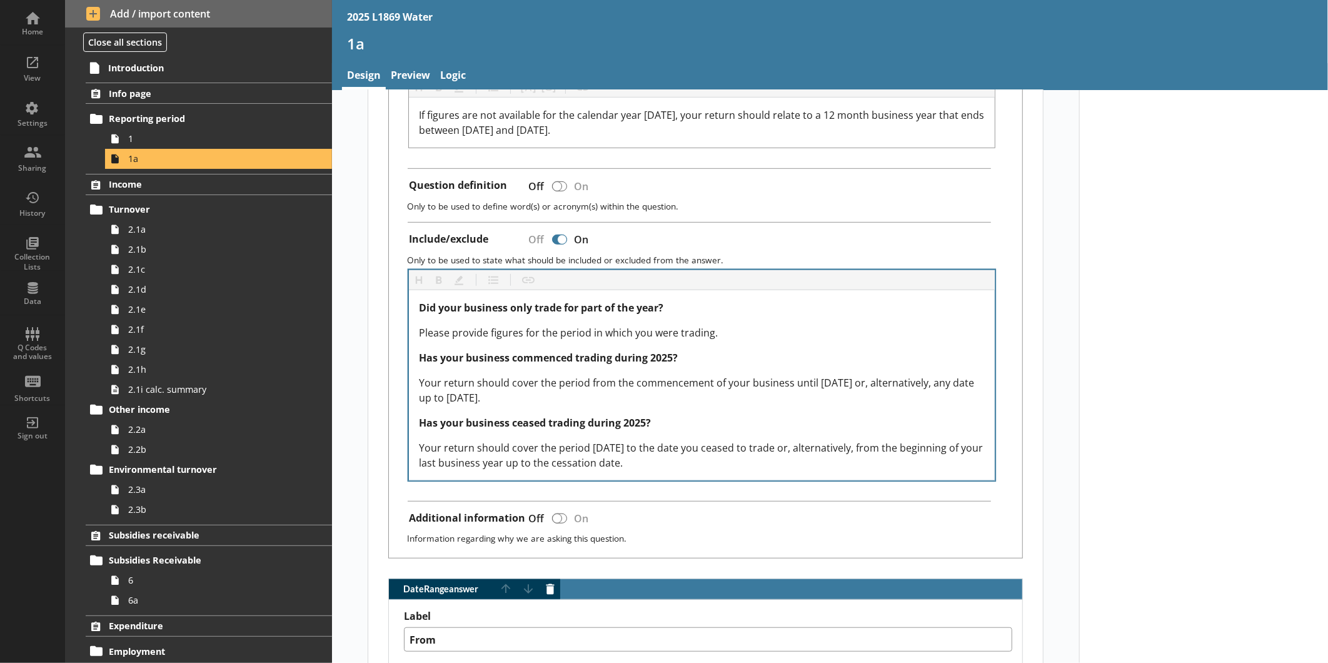
scroll to position [398, 0]
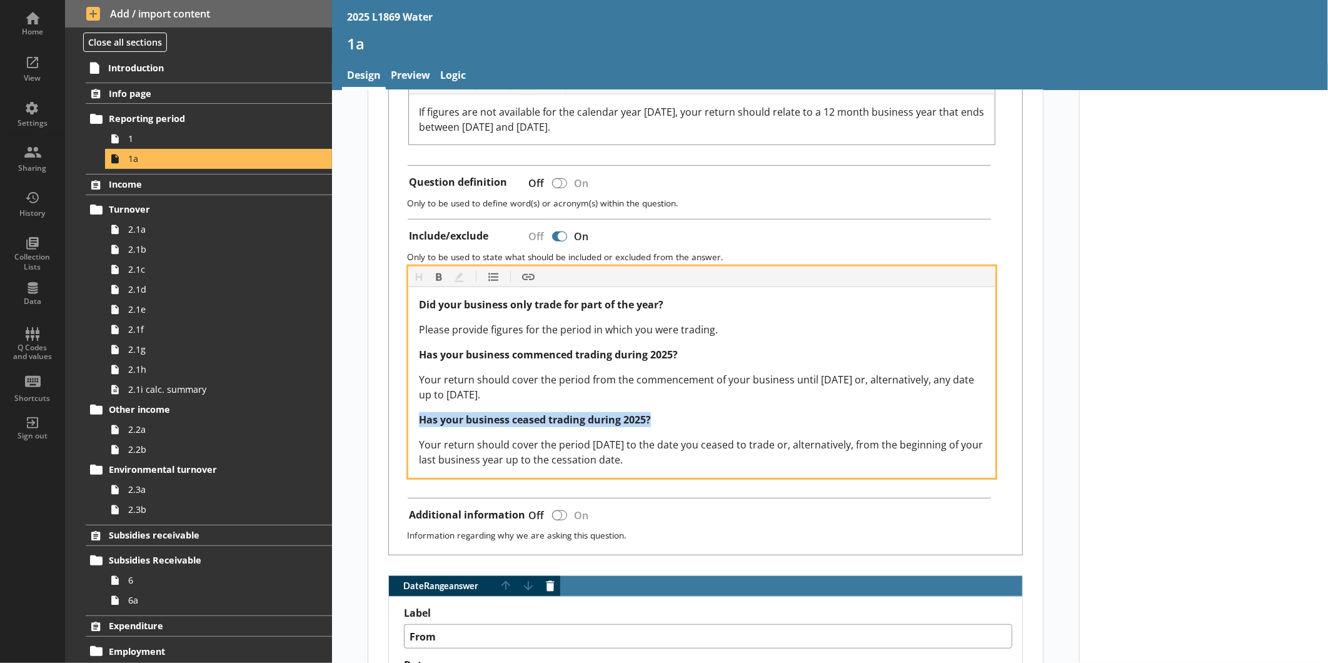
drag, startPoint x: 416, startPoint y: 413, endPoint x: 651, endPoint y: 411, distance: 234.4
click at [651, 412] on div "Has your business ceased trading during 2025?" at bounding box center [702, 419] width 566 height 15
copy span "Has your business ceased trading during 2025?"
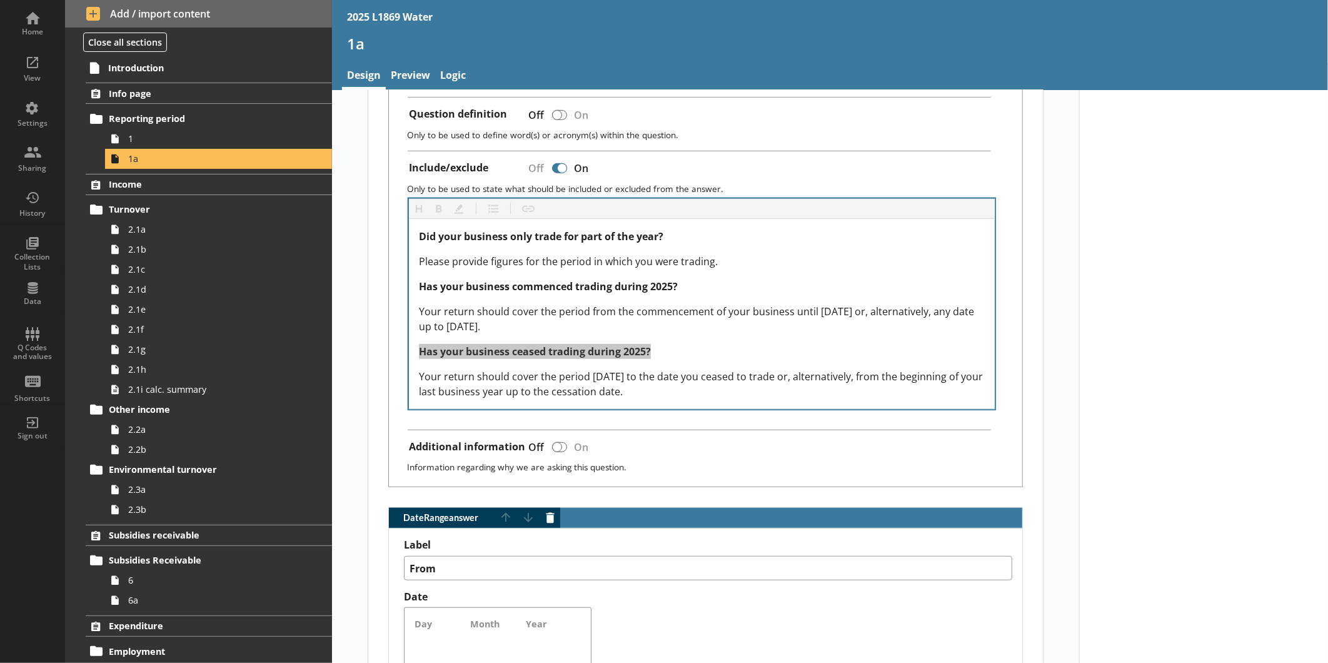
scroll to position [466, 0]
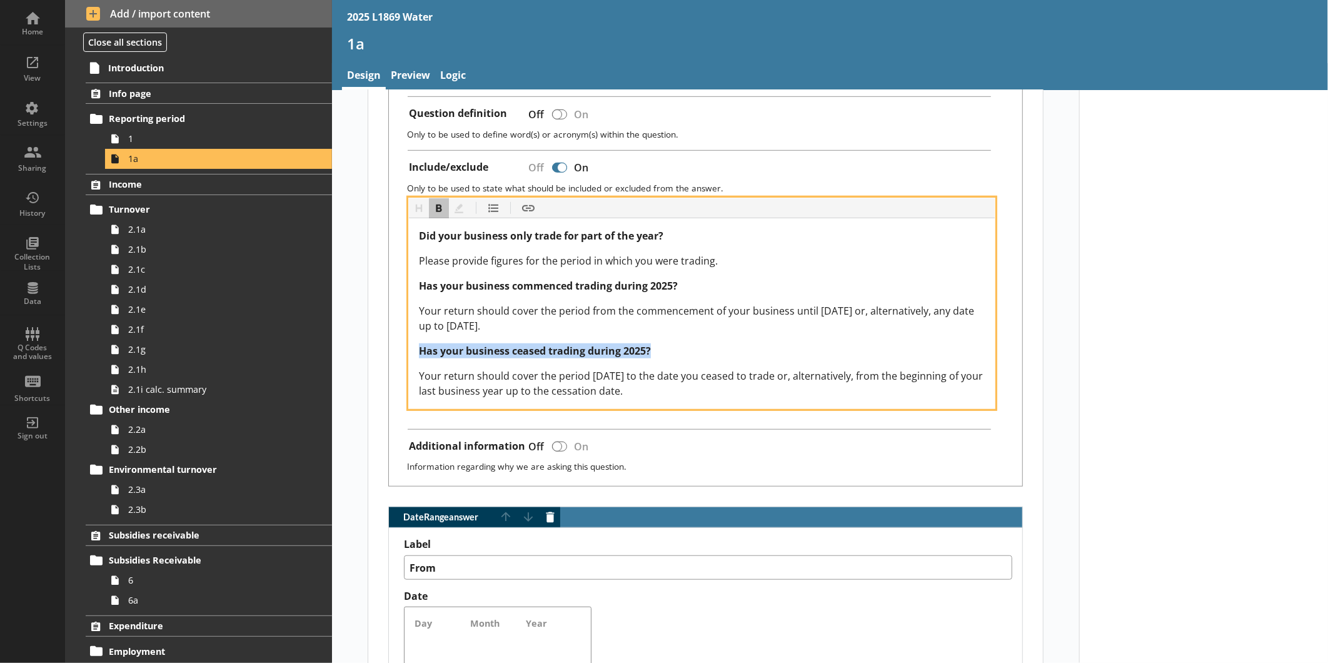
drag, startPoint x: 416, startPoint y: 372, endPoint x: 663, endPoint y: 391, distance: 247.6
click at [663, 391] on div "Your return should cover the period [DATE] to the date you ceased to trade or, …" at bounding box center [702, 383] width 566 height 30
copy span "Your return should cover the period [DATE] to the date you ceased to trade or, …"
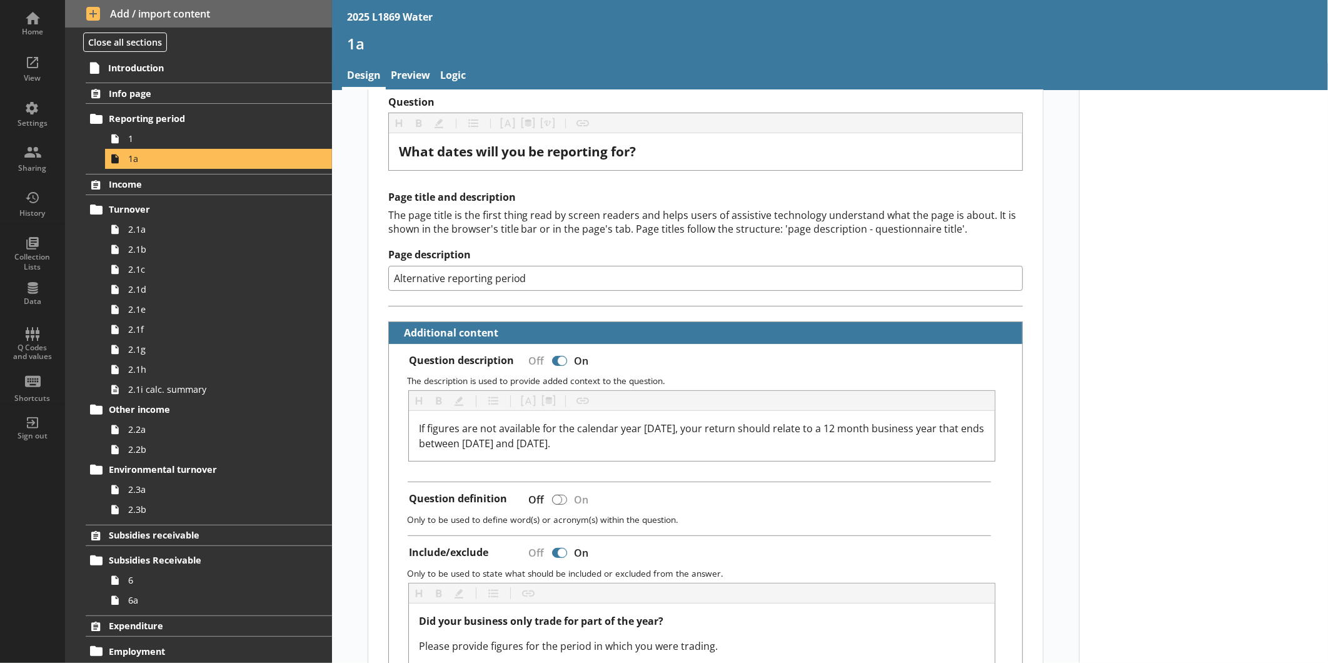
scroll to position [0, 0]
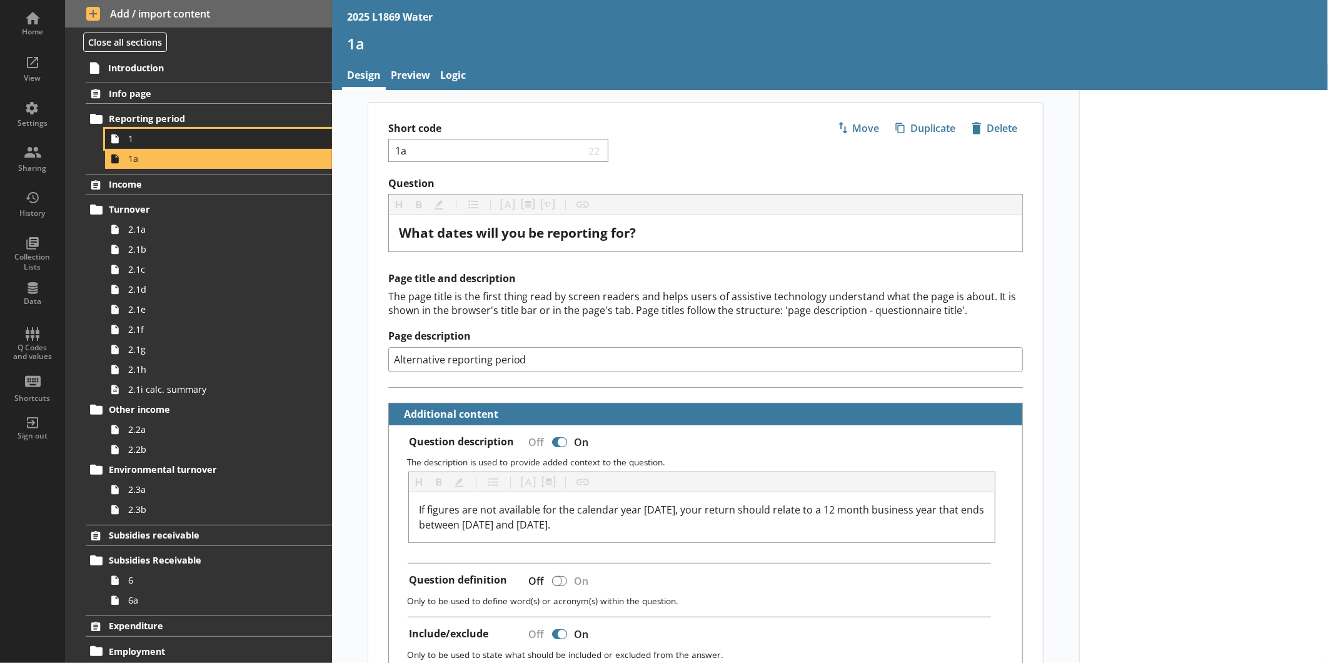
click at [178, 142] on span "1" at bounding box center [209, 139] width 163 height 12
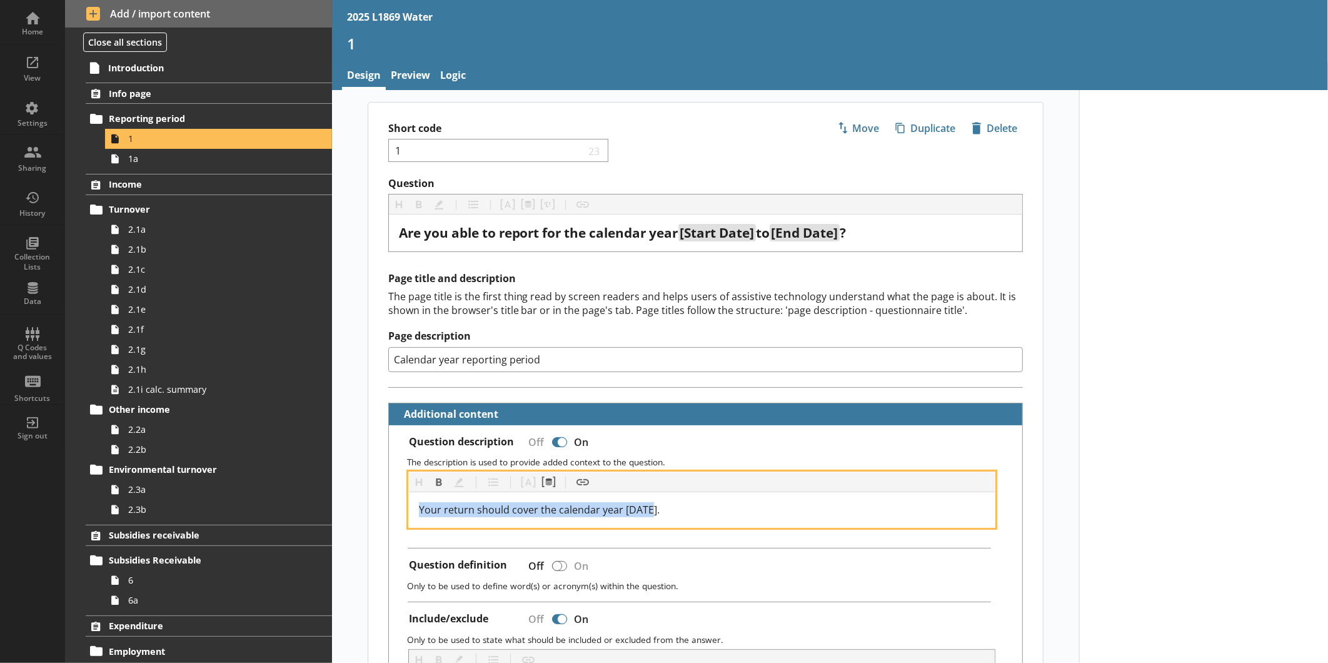
drag, startPoint x: 669, startPoint y: 511, endPoint x: 417, endPoint y: 501, distance: 252.1
click at [419, 502] on div "Your return should cover the calendar year 2025." at bounding box center [702, 509] width 566 height 15
copy span "Your return should cover the calendar year 2025."
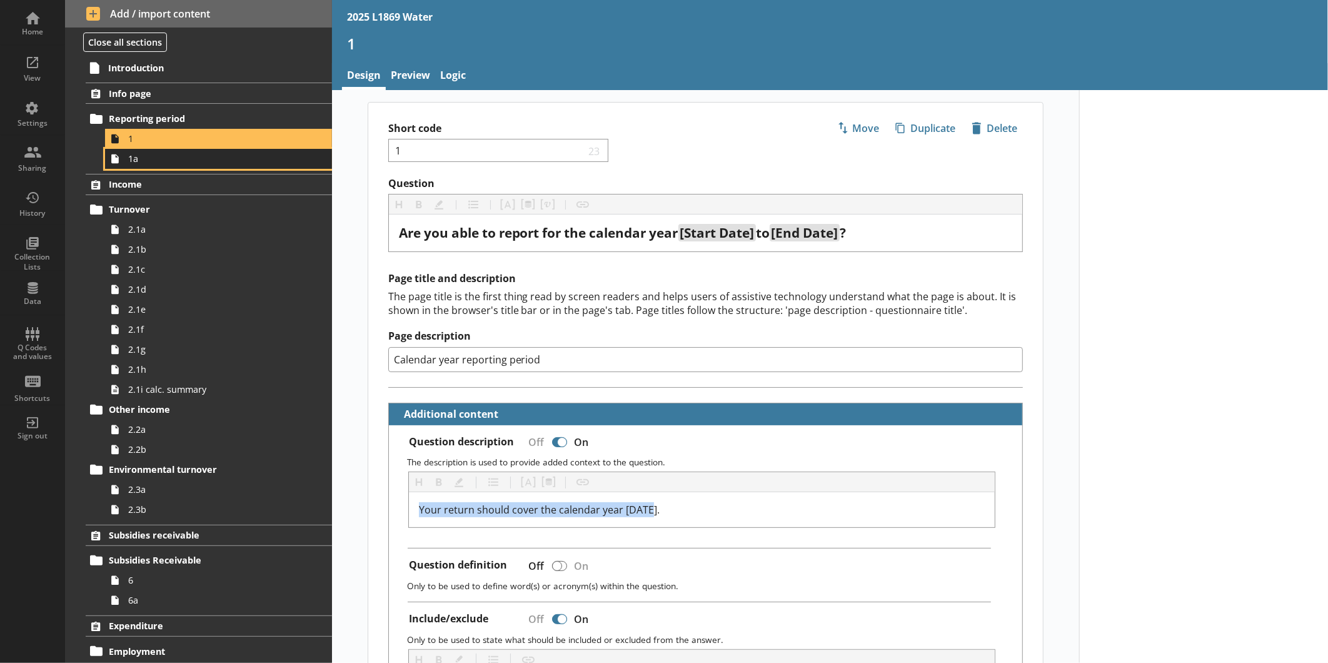
click at [203, 166] on link "1a" at bounding box center [218, 159] width 227 height 20
type textarea "x"
select select "ref_p_end_date"
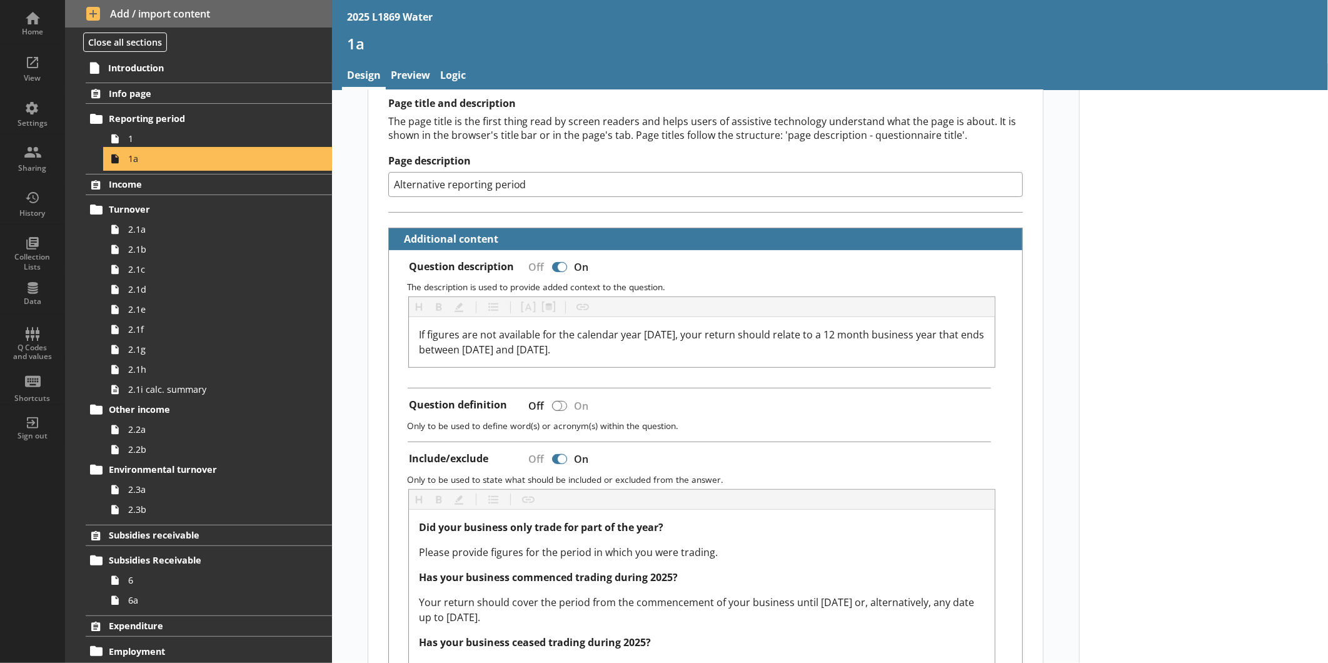
scroll to position [176, 0]
click at [164, 141] on span "1" at bounding box center [209, 139] width 163 height 12
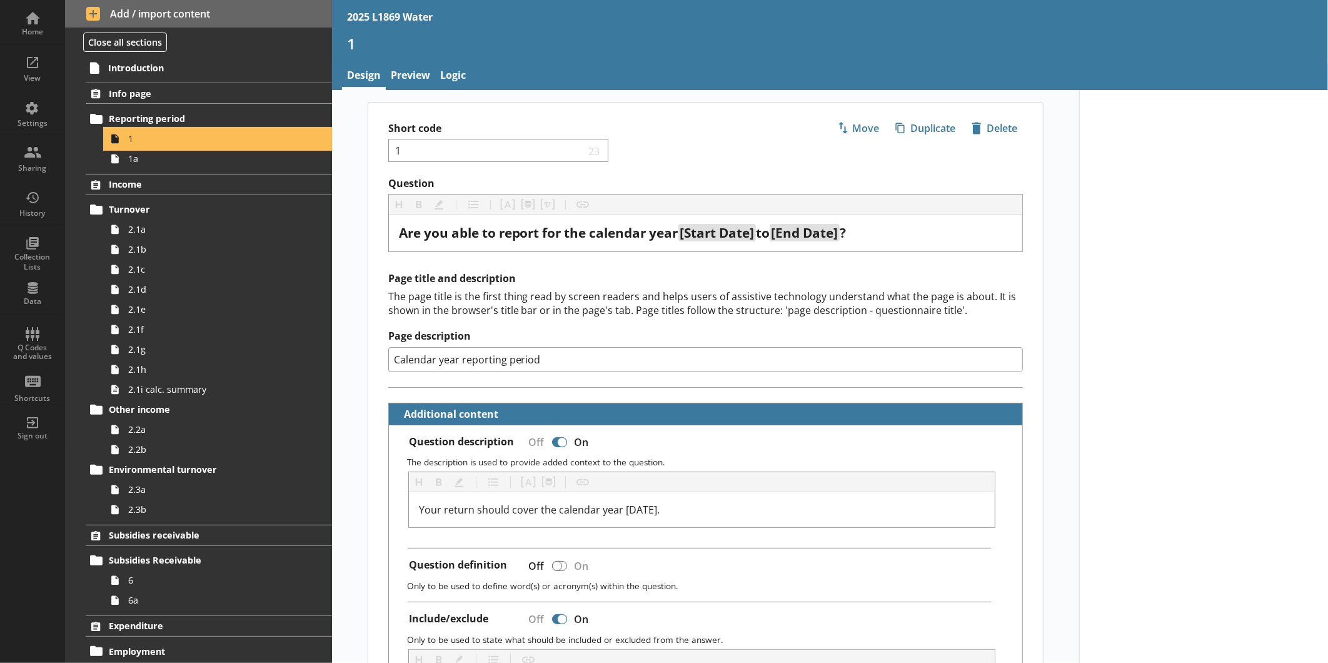
type textarea "x"
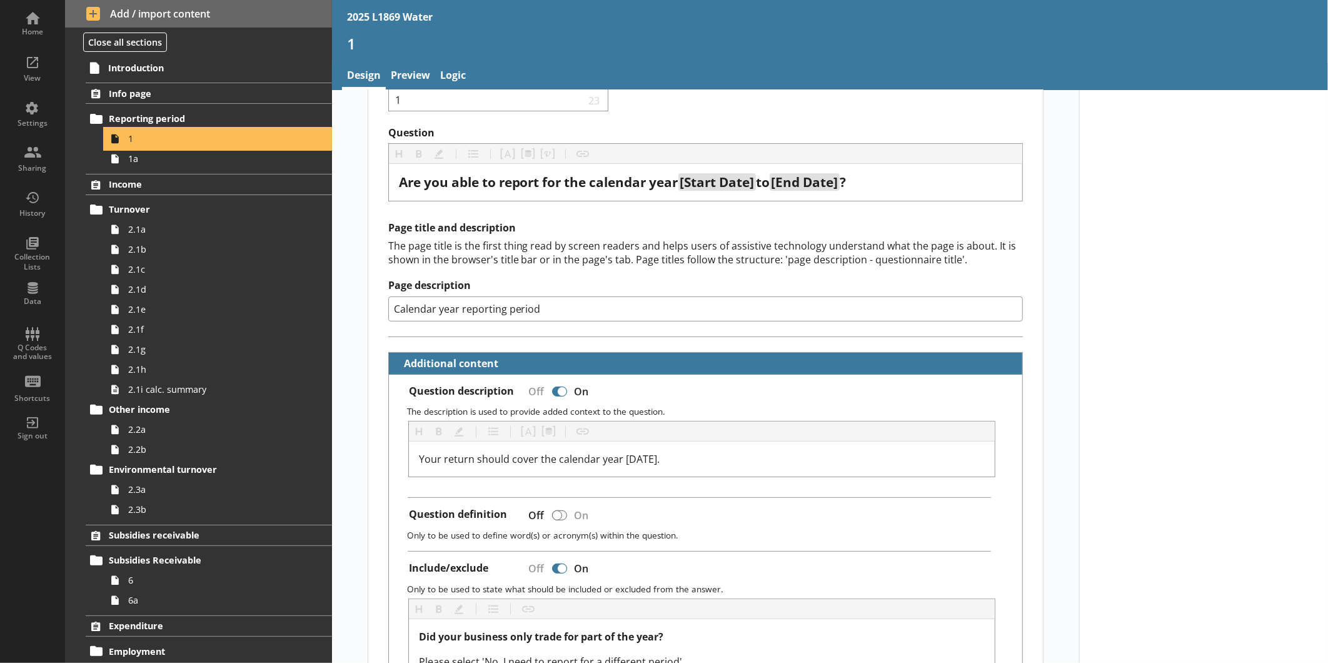
scroll to position [55, 0]
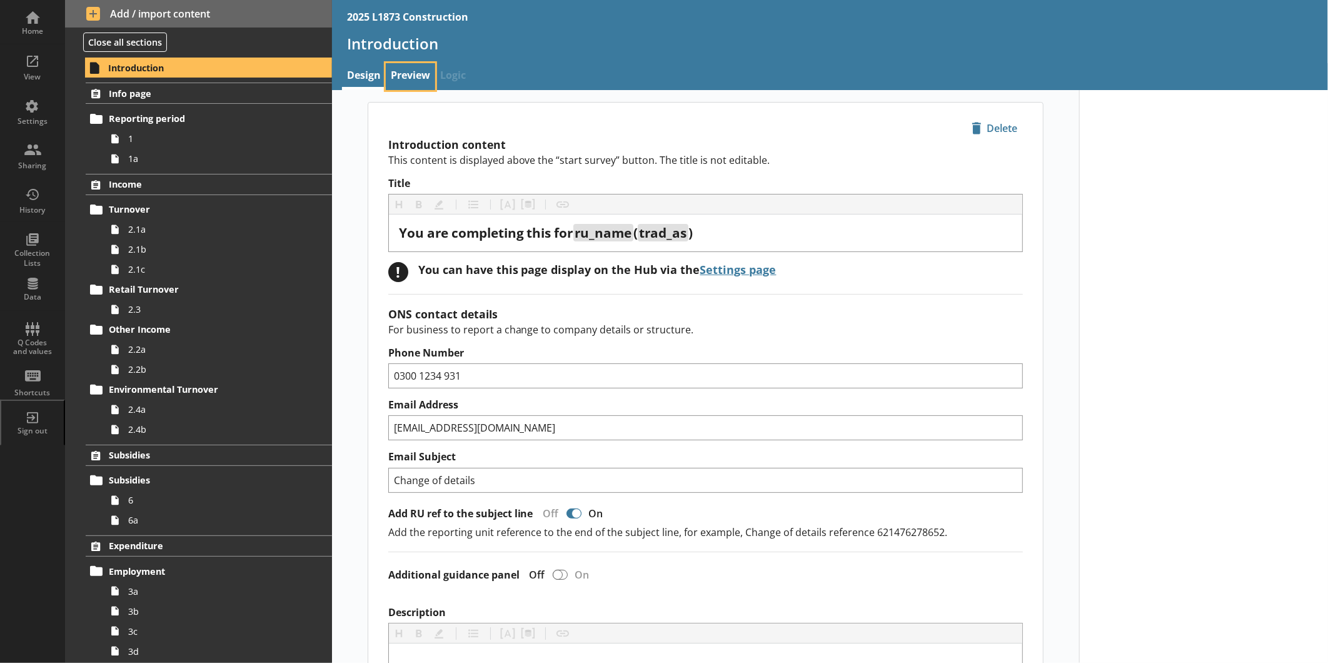
click at [399, 74] on link "Preview" at bounding box center [410, 76] width 49 height 27
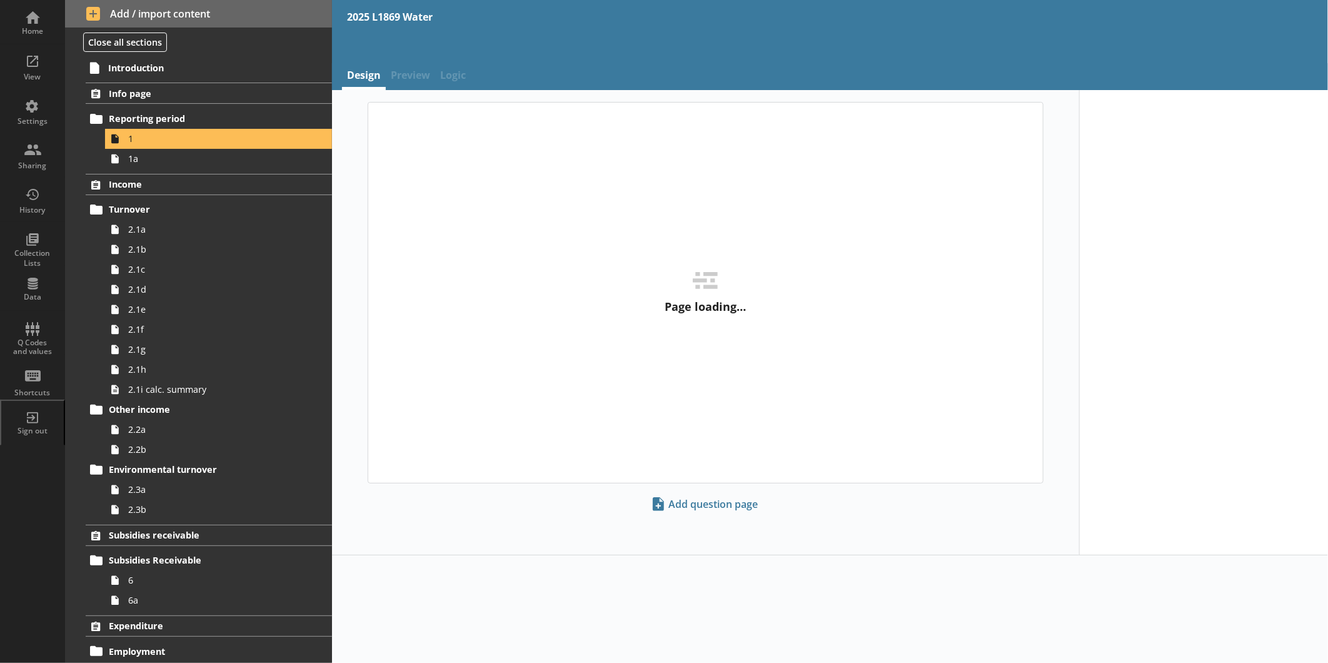
type textarea "x"
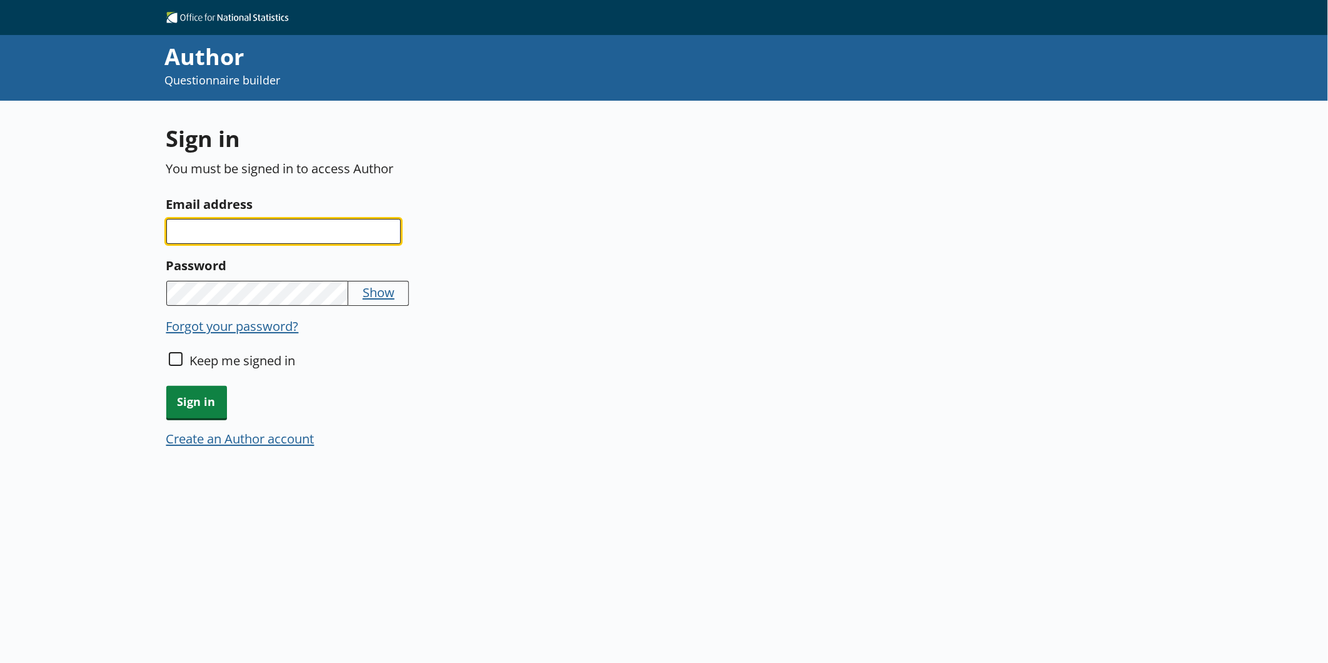
click at [228, 236] on input "Email address" at bounding box center [283, 231] width 234 height 25
type input "[EMAIL_ADDRESS][DOMAIN_NAME]"
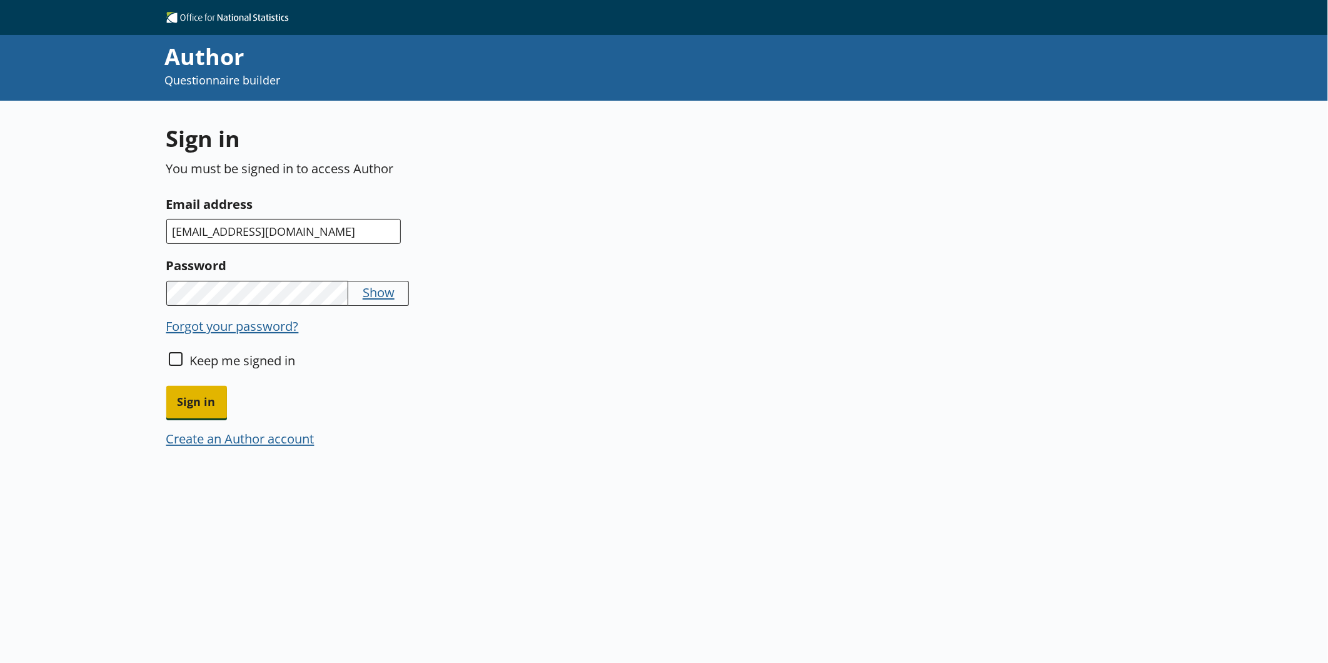
click at [189, 389] on span "Sign in" at bounding box center [196, 402] width 61 height 32
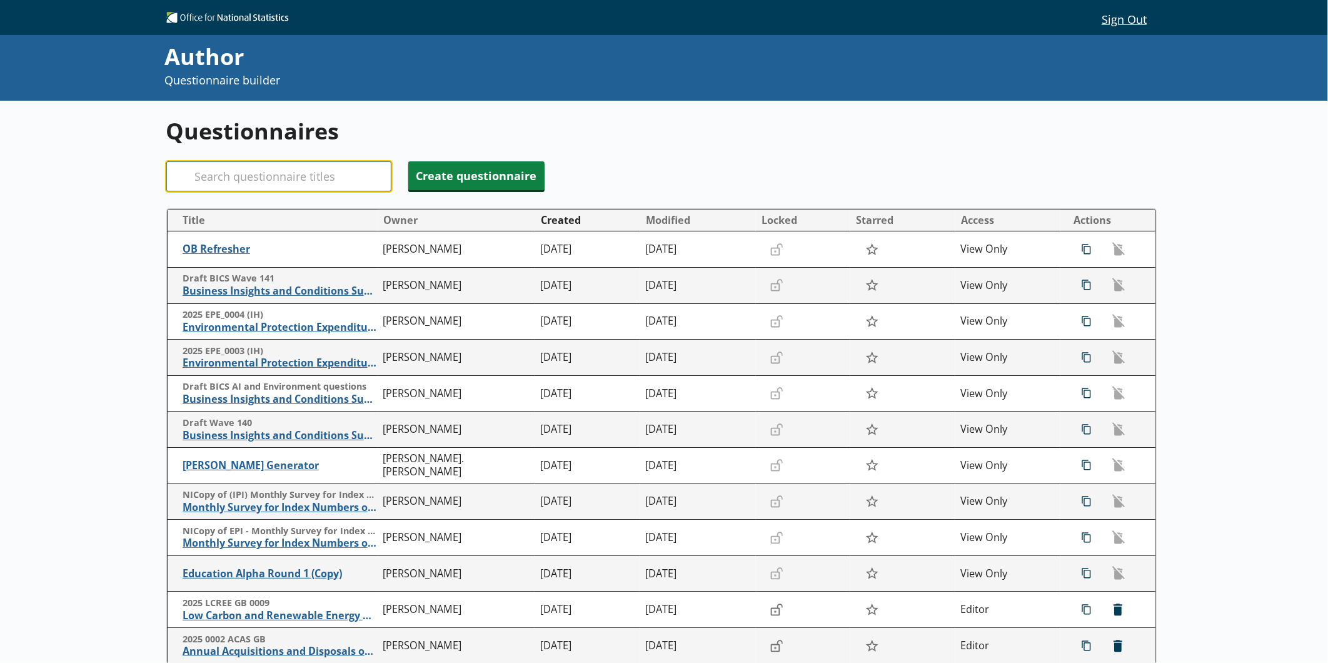
click at [225, 179] on input "Search" at bounding box center [278, 176] width 225 height 30
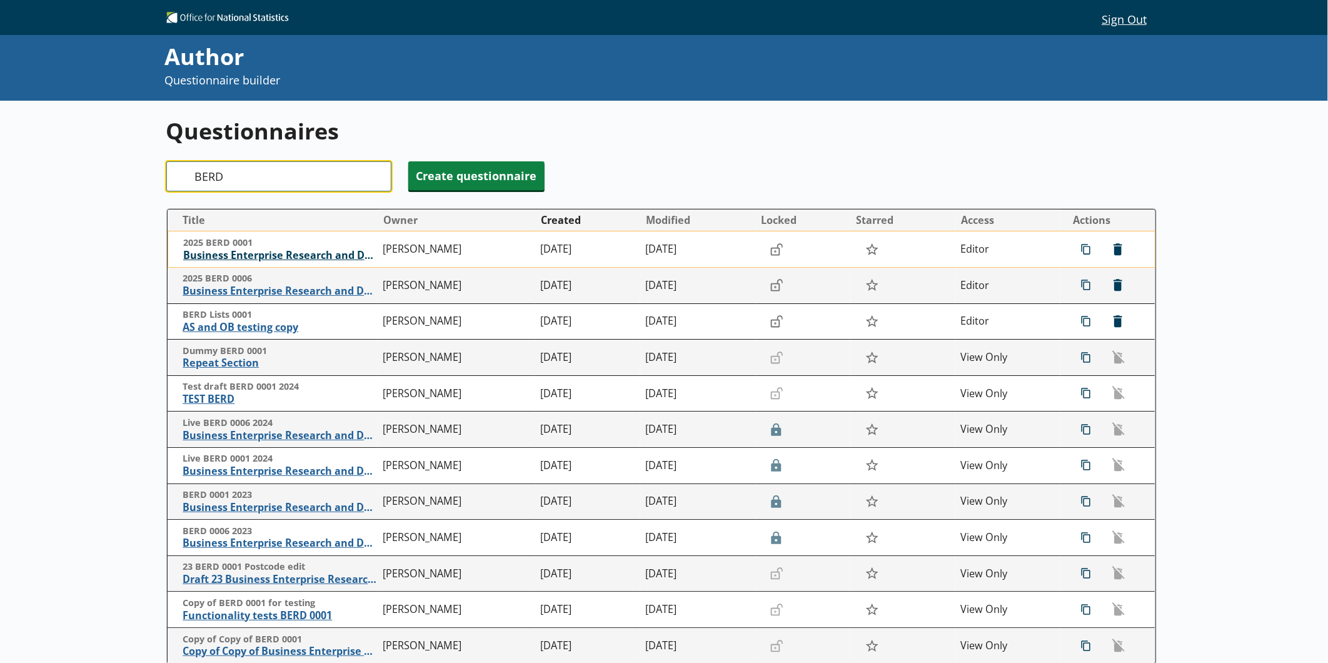
type input "BERD"
click at [268, 258] on span "Business Enterprise Research and Development" at bounding box center [280, 255] width 194 height 13
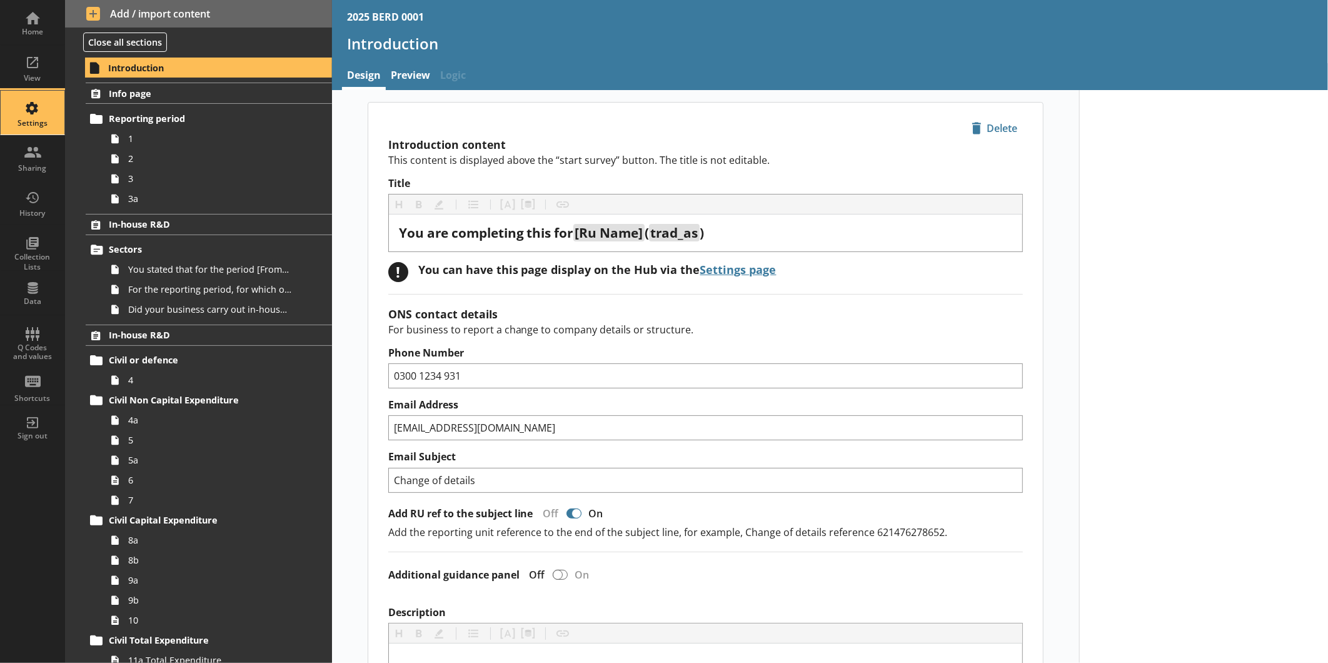
click at [39, 98] on div "Settings" at bounding box center [33, 113] width 44 height 44
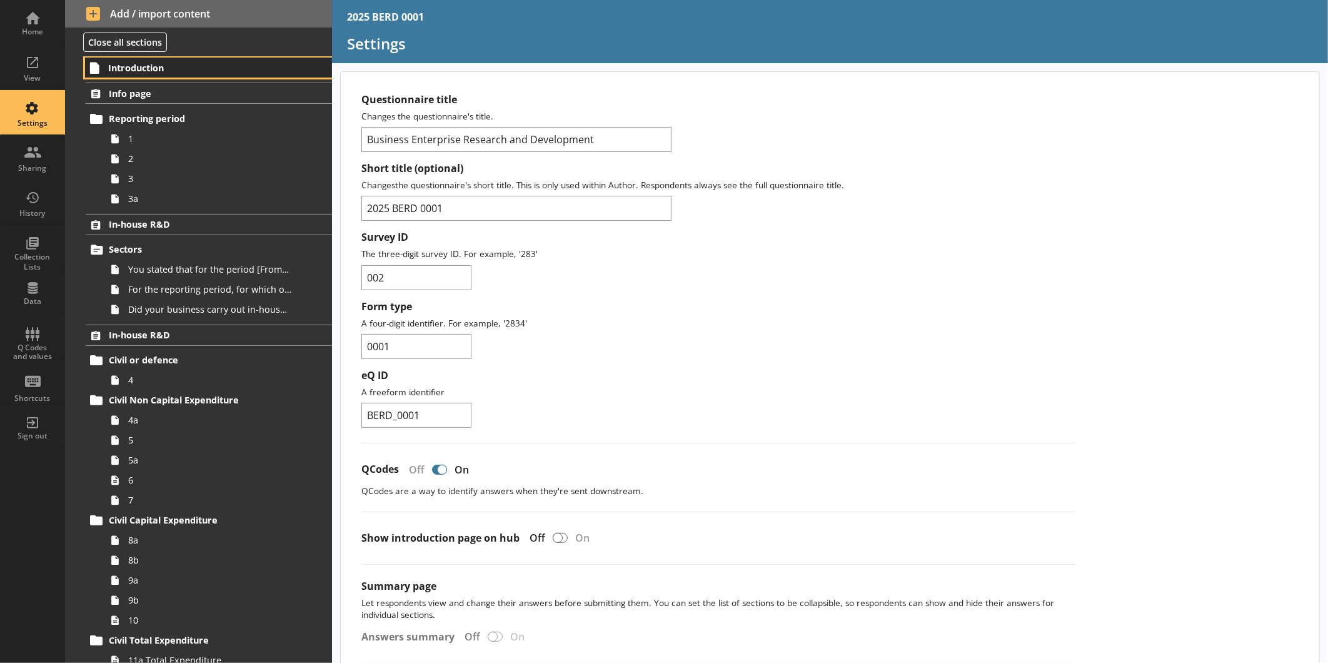
click at [116, 68] on span "Introduction" at bounding box center [197, 68] width 178 height 12
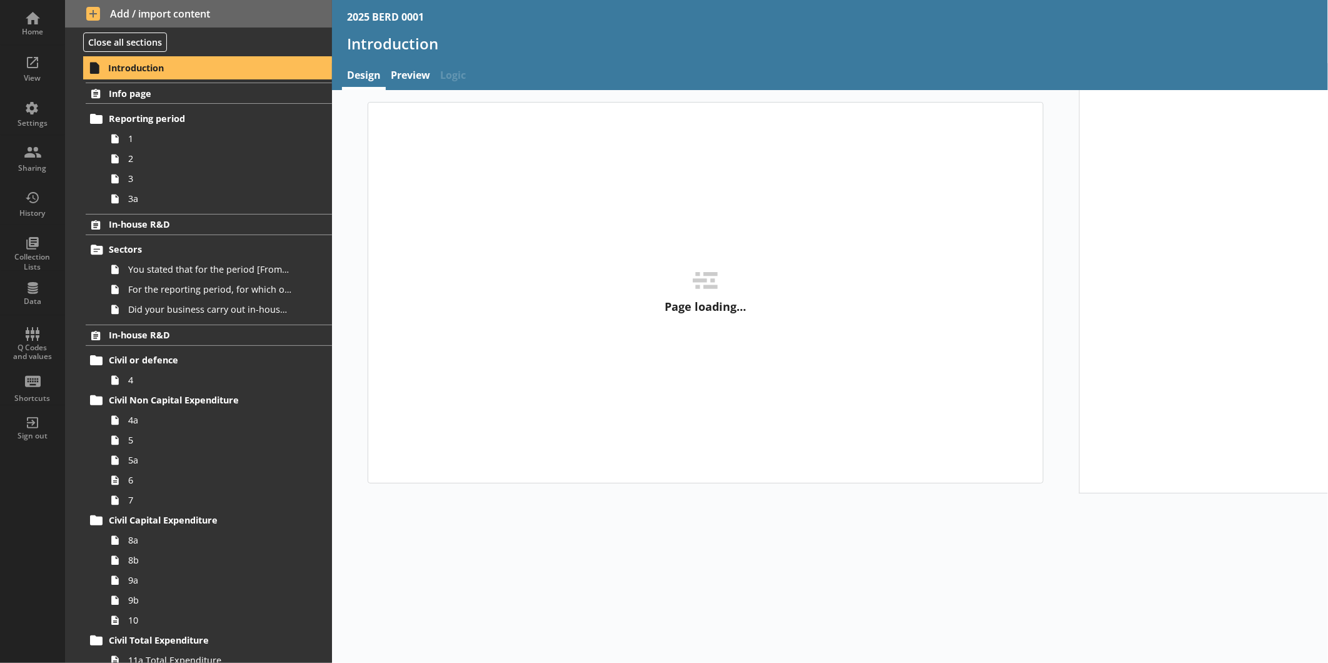
type textarea "x"
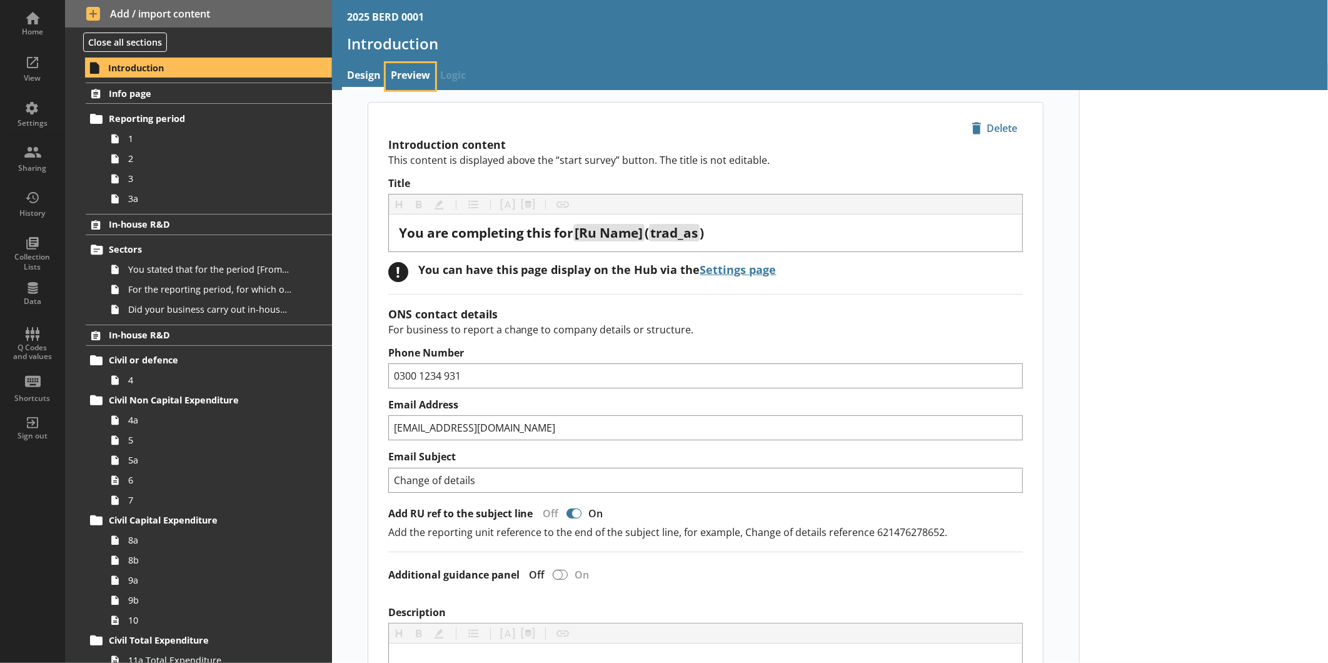
click at [414, 69] on link "Preview" at bounding box center [410, 76] width 49 height 27
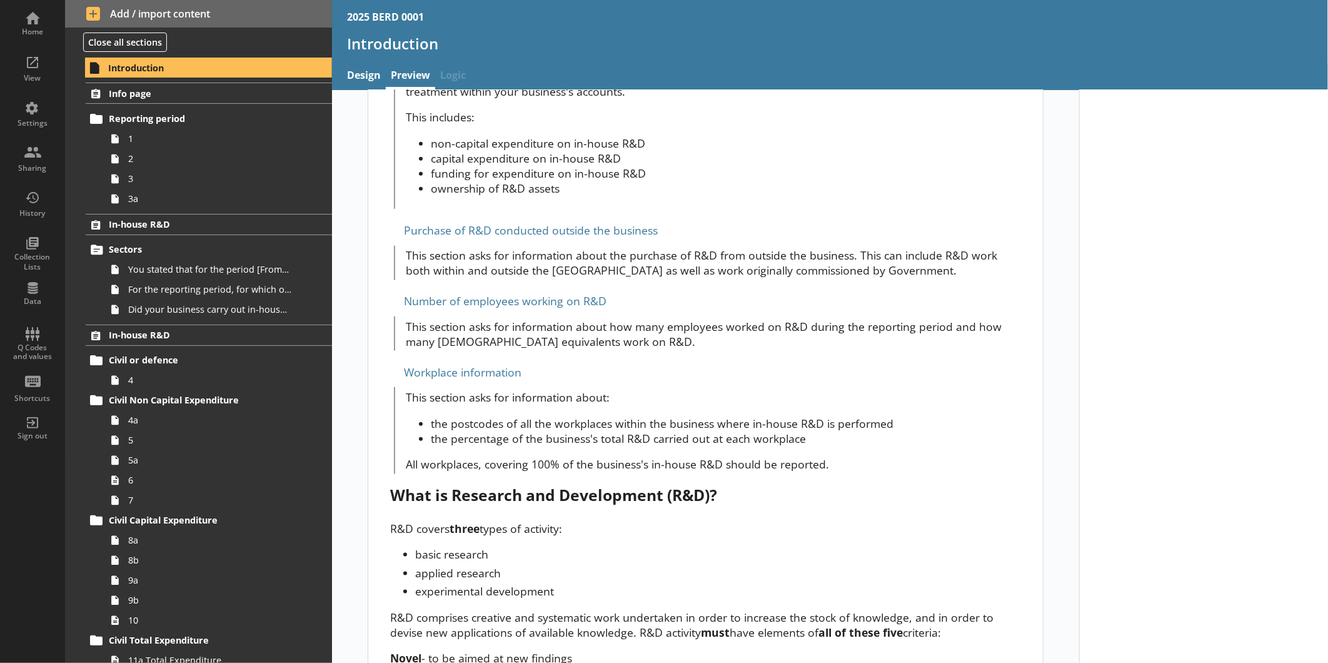
scroll to position [727, 0]
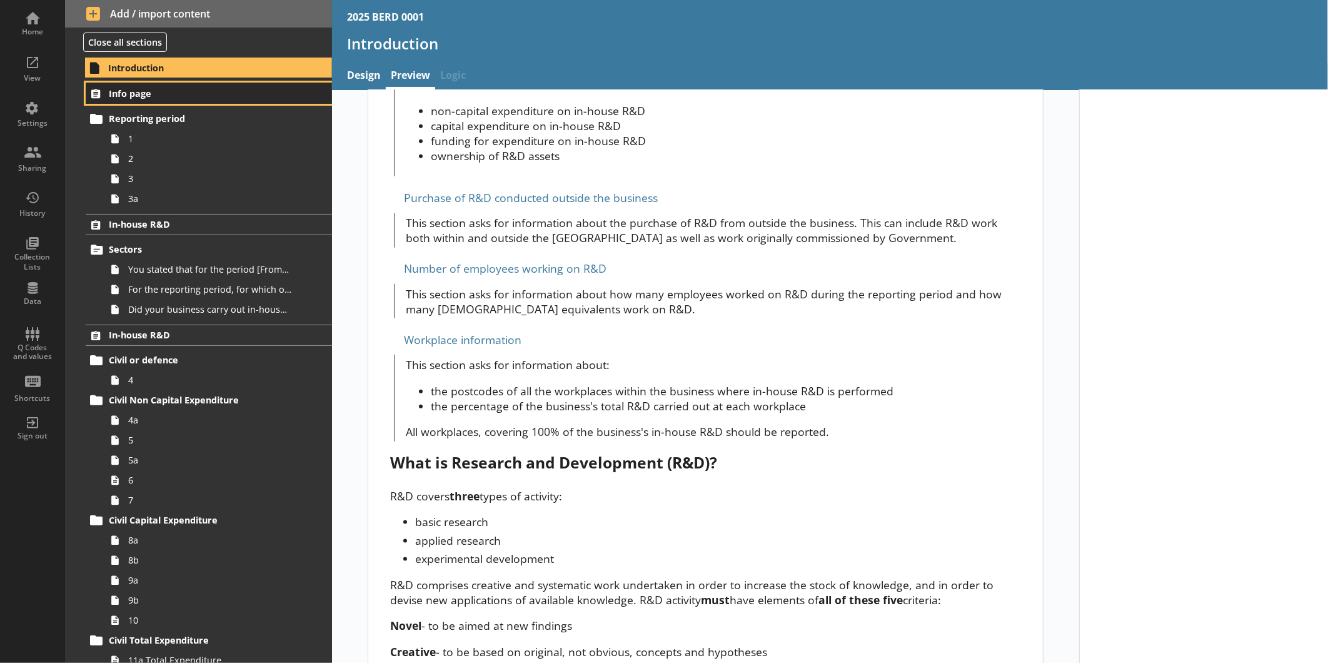
click at [247, 96] on span "Info page" at bounding box center [198, 94] width 178 height 12
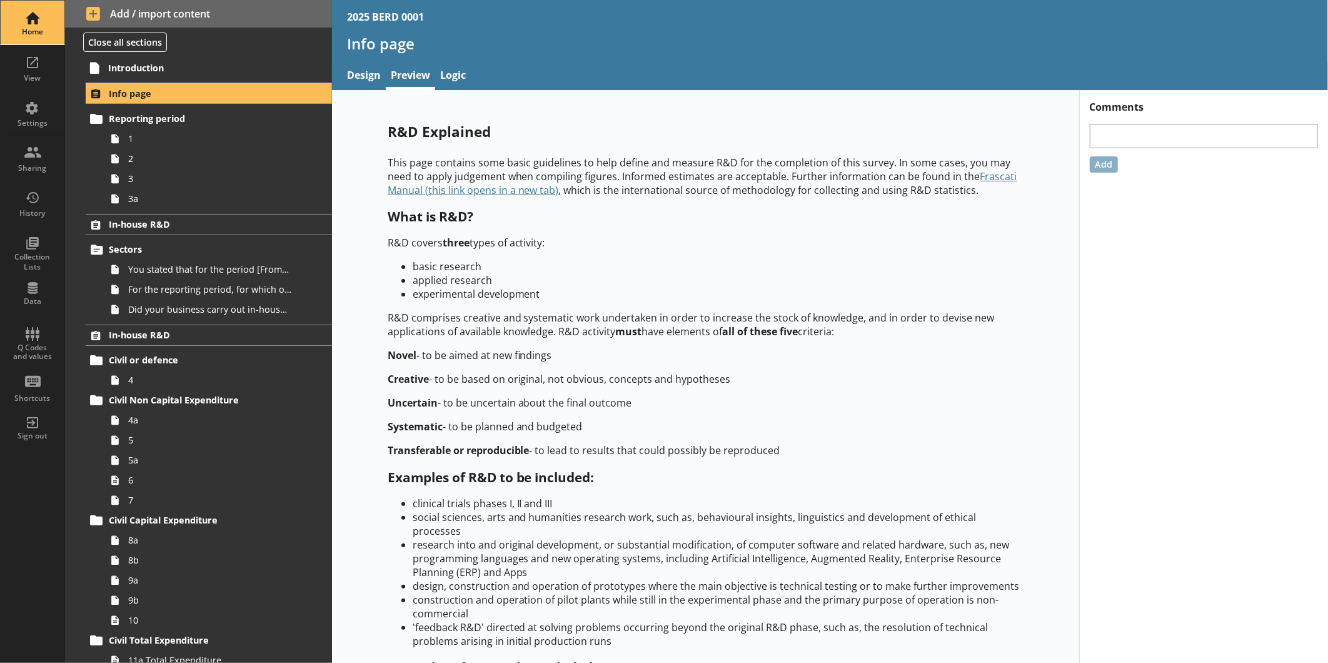
click at [47, 27] on div "Home" at bounding box center [33, 32] width 44 height 10
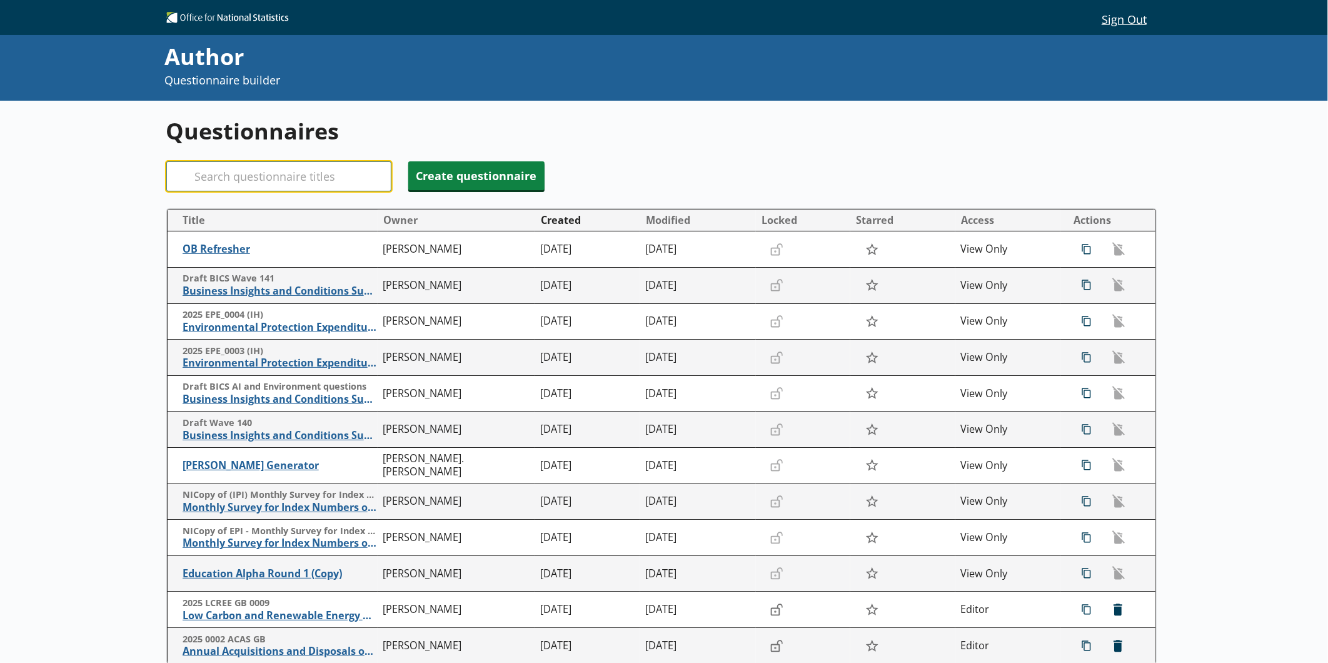
click at [264, 176] on input "Search" at bounding box center [278, 176] width 225 height 30
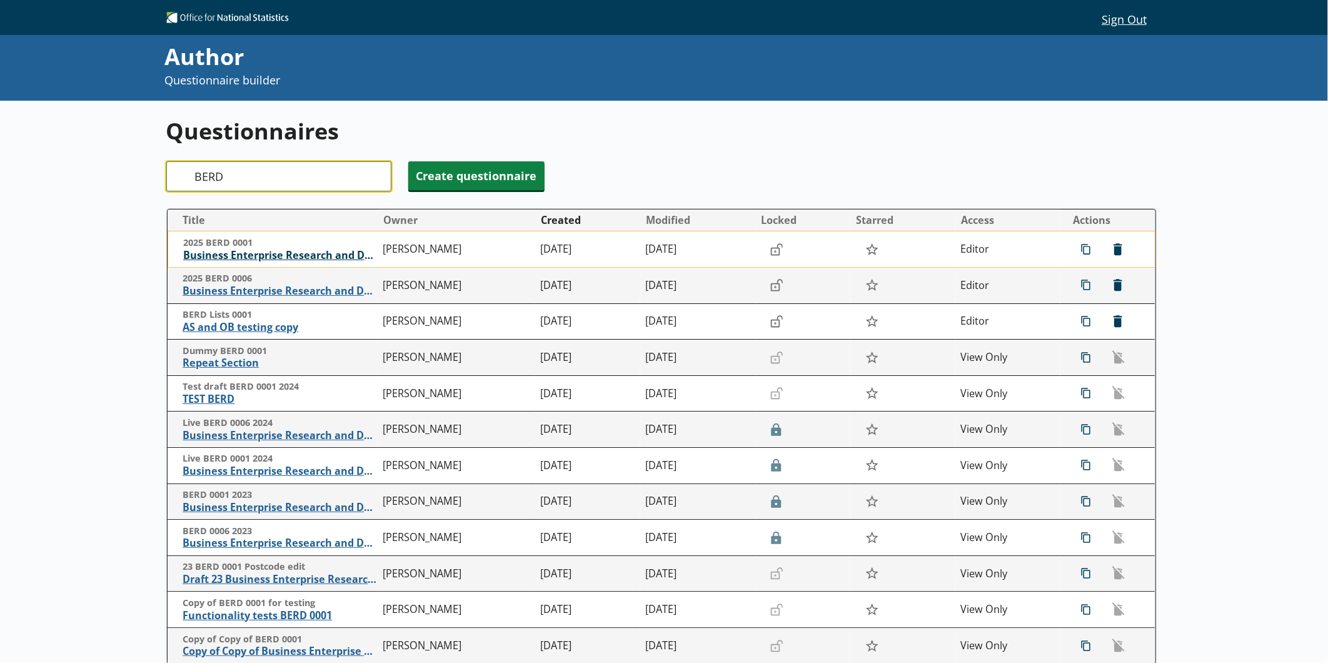
type input "BERD"
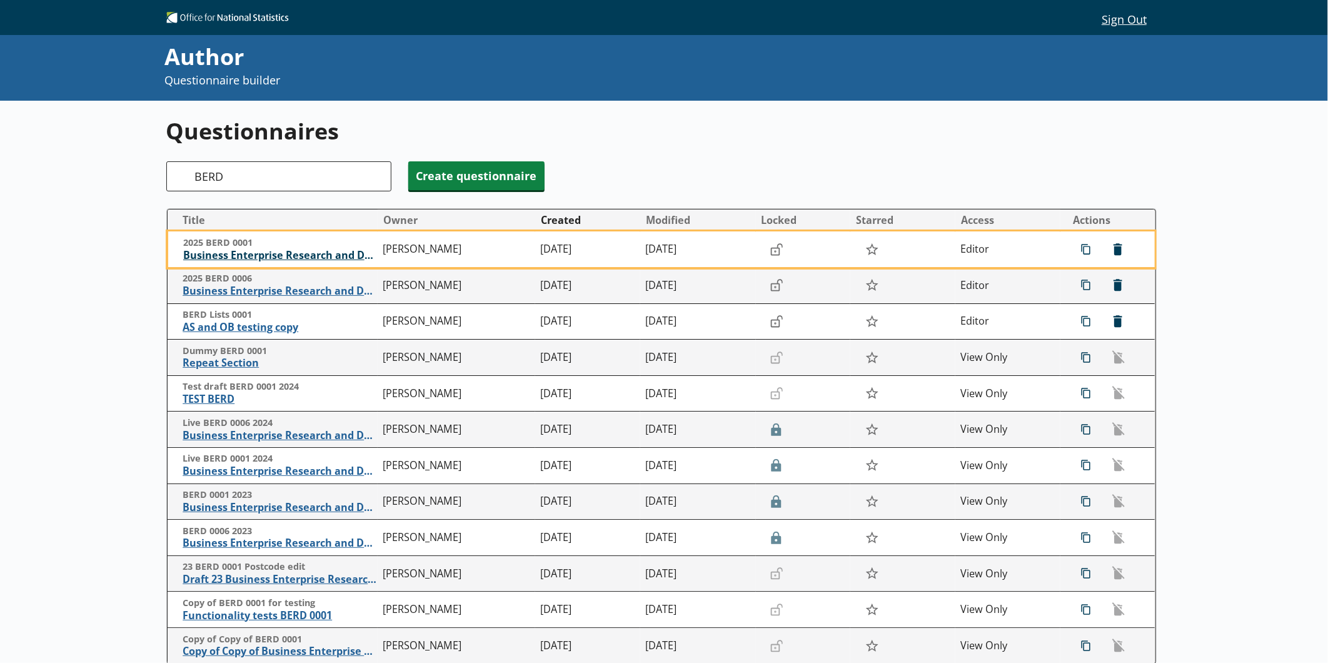
click at [249, 254] on span "Business Enterprise Research and Development" at bounding box center [280, 255] width 194 height 13
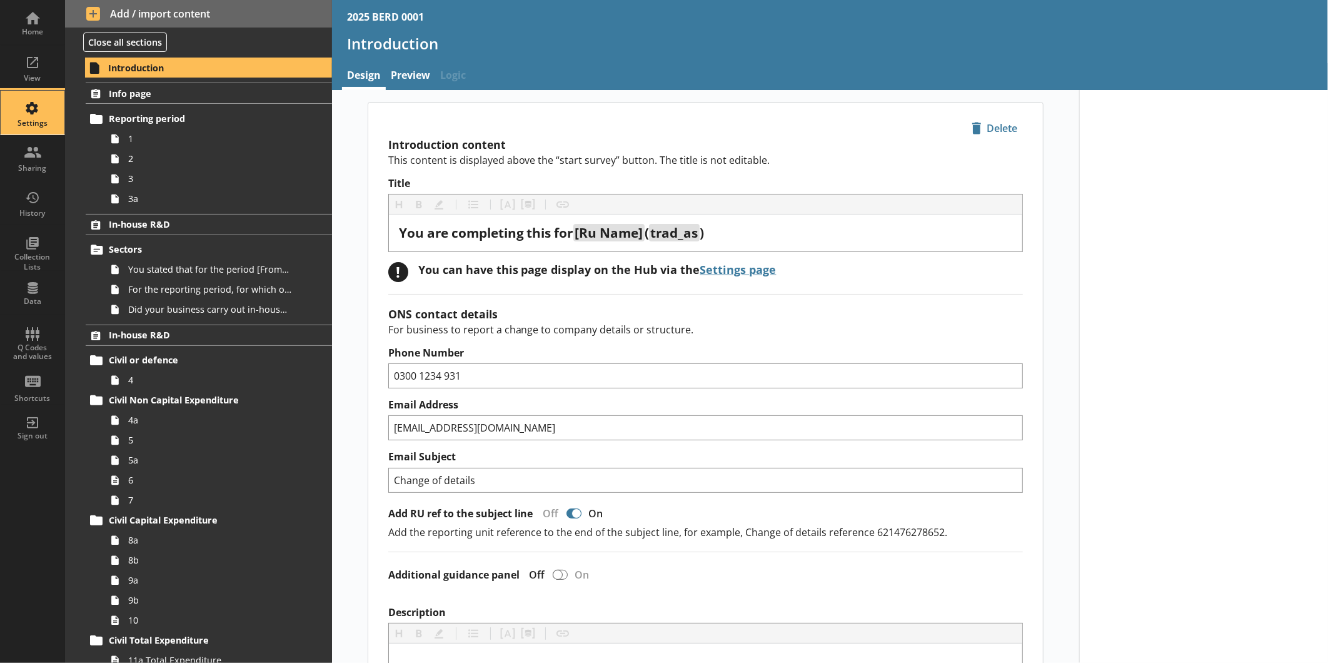
click at [48, 125] on div "Settings" at bounding box center [33, 123] width 44 height 10
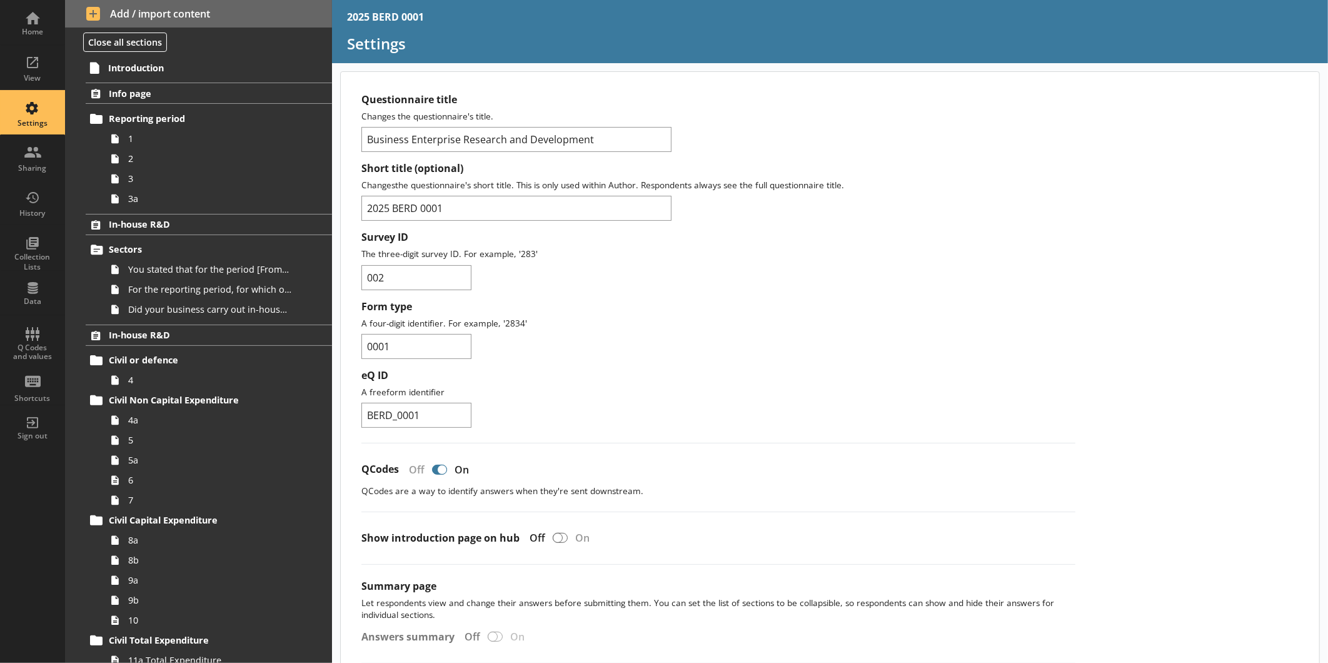
click at [514, 348] on div "Form type A four-digit identifier. For example, '2834' 0001" at bounding box center [718, 329] width 714 height 59
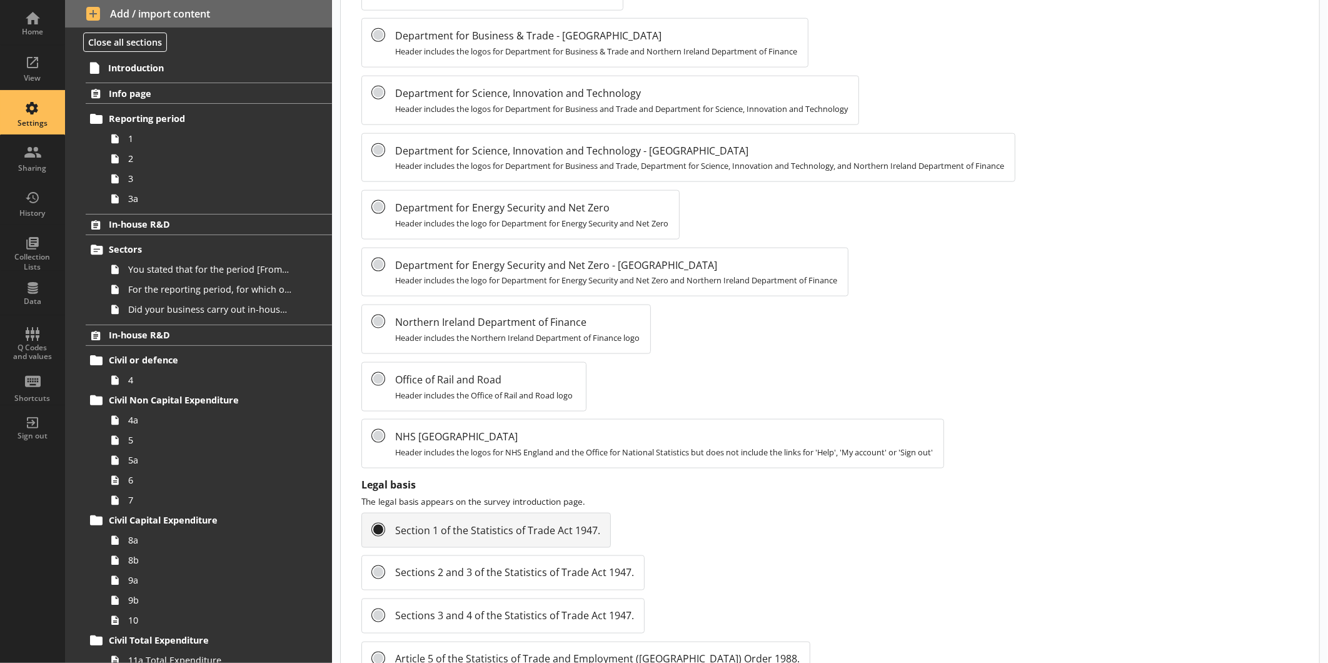
scroll to position [1186, 0]
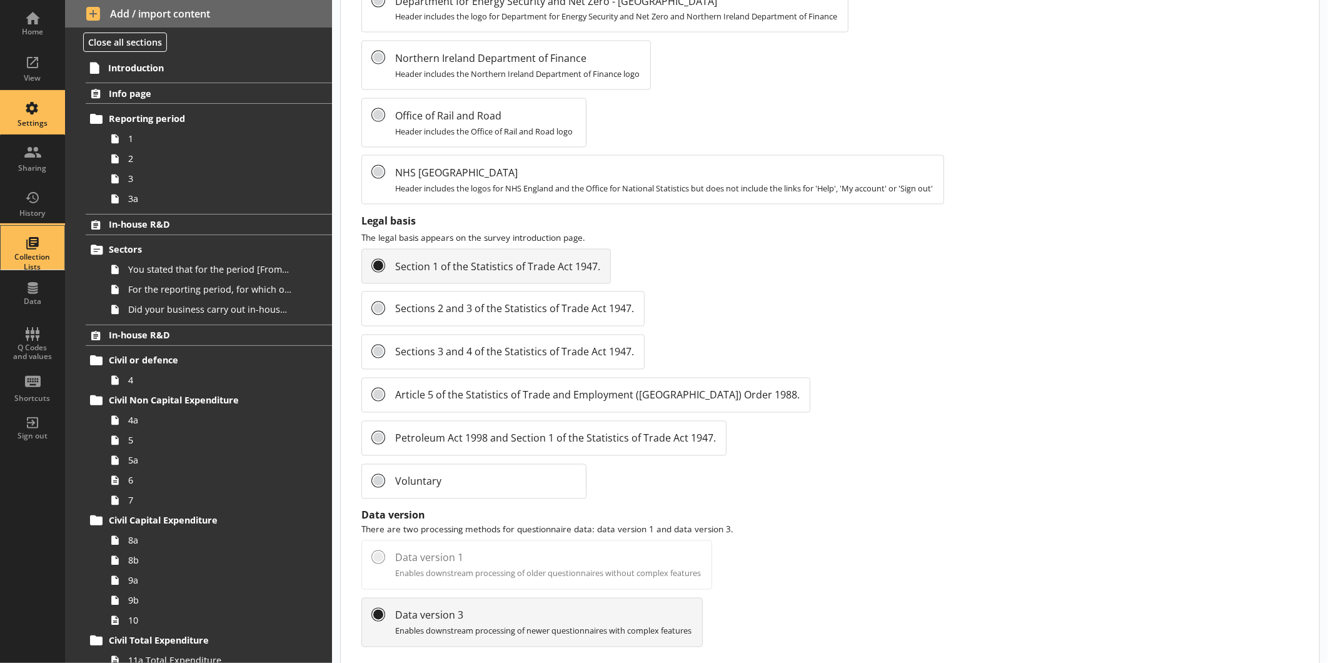
click at [30, 229] on div "Collection Lists" at bounding box center [33, 248] width 44 height 44
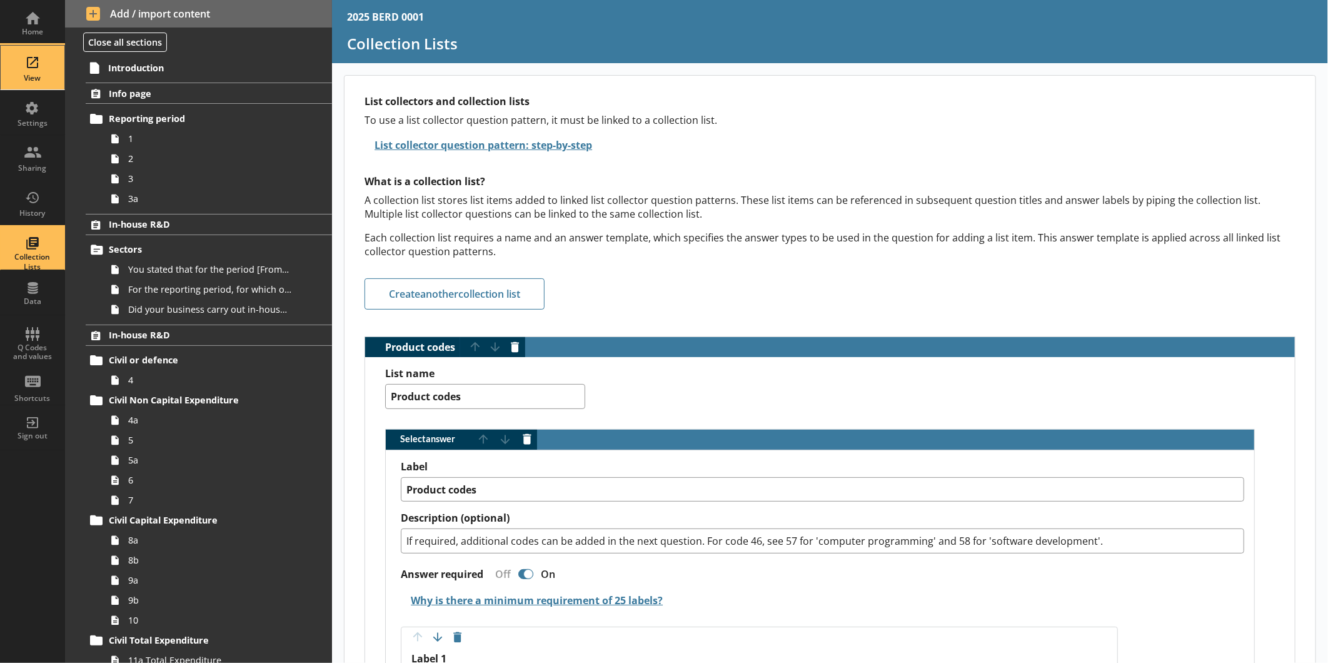
click at [47, 64] on div "View" at bounding box center [33, 68] width 44 height 44
type textarea "x"
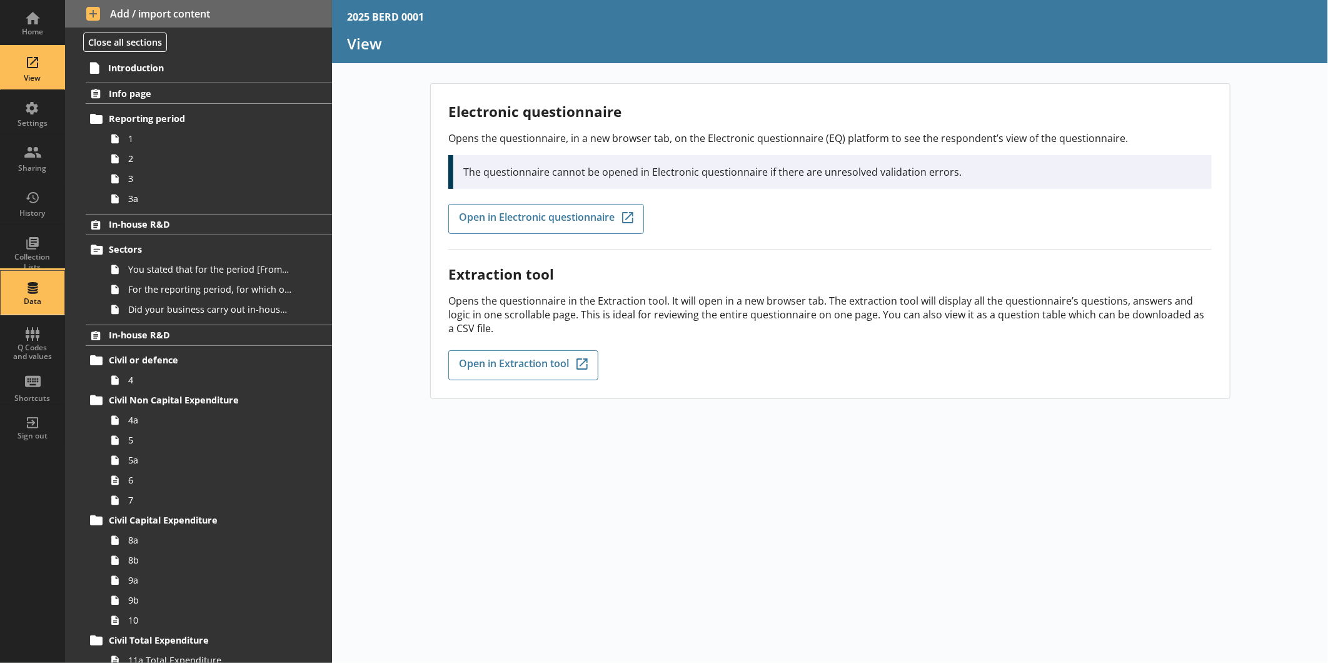
click at [46, 280] on div "Data" at bounding box center [33, 293] width 44 height 44
select select "Text_Optional"
select select "Date"
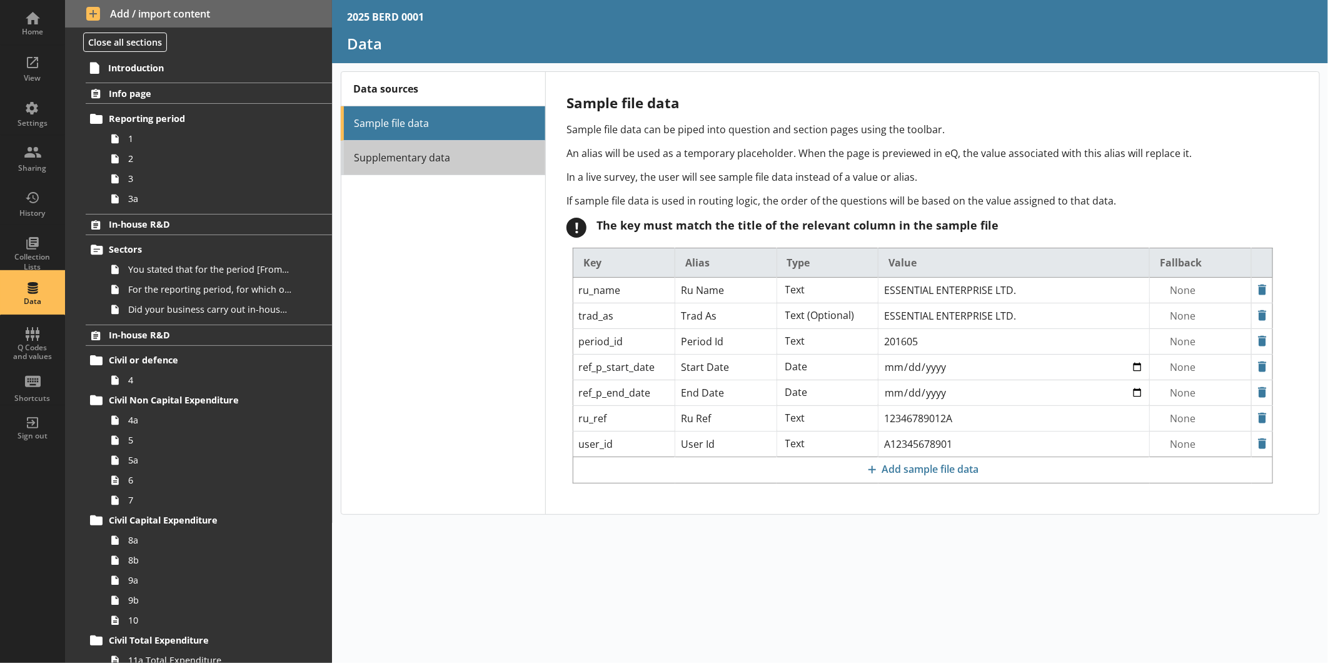
click at [434, 154] on link "Supplementary data" at bounding box center [443, 158] width 204 height 34
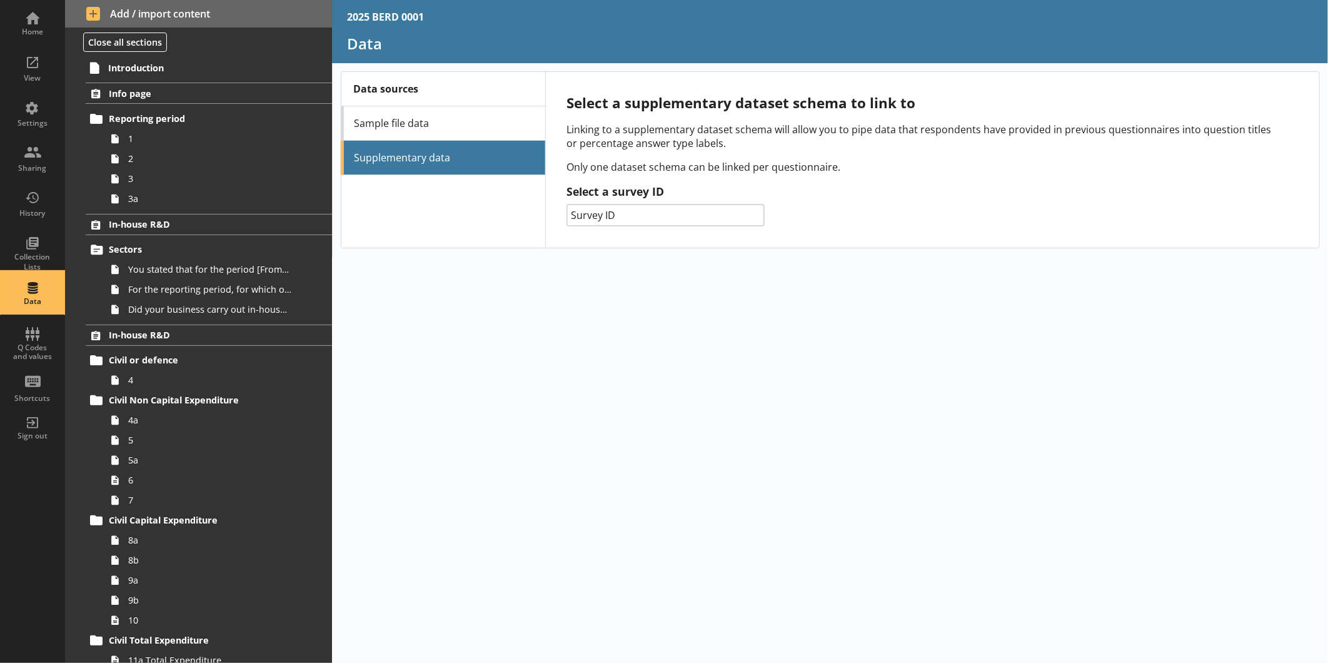
click at [367, 420] on div "2025 BERD 0001 Data Data sources Sample file data Supplementary data Select a s…" at bounding box center [830, 331] width 996 height 663
click at [44, 157] on div "Sharing" at bounding box center [33, 158] width 44 height 44
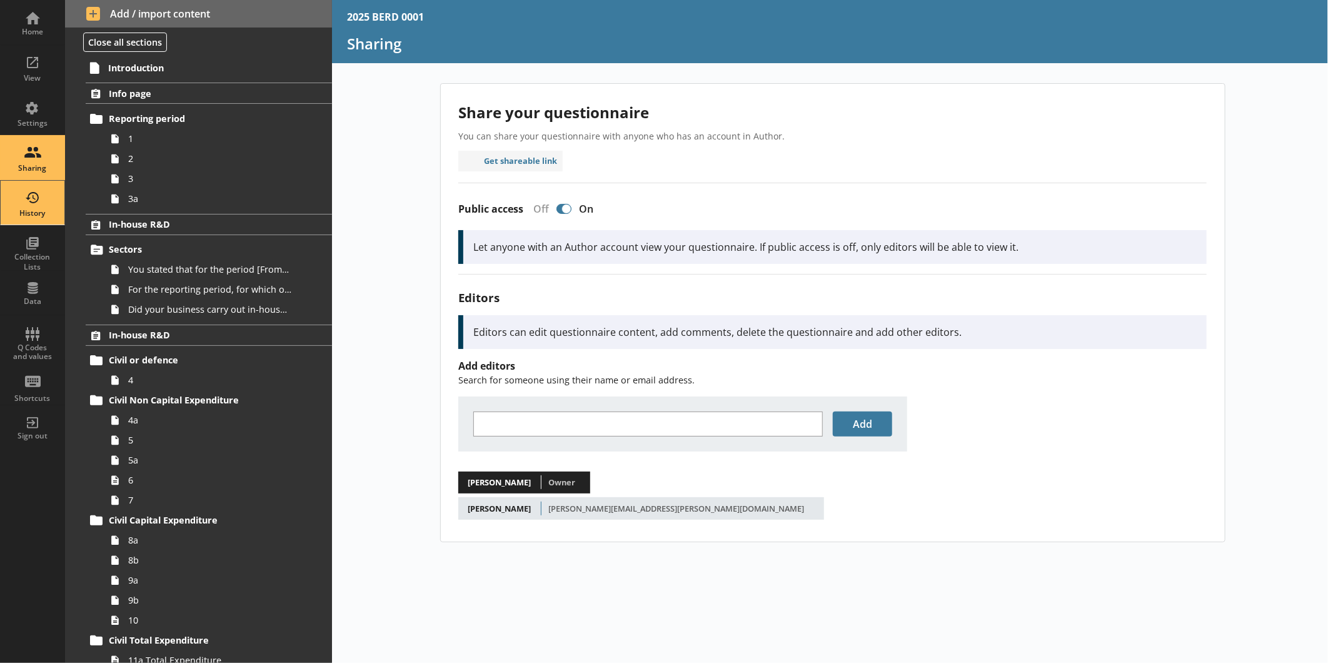
click at [28, 204] on div "History" at bounding box center [33, 203] width 44 height 44
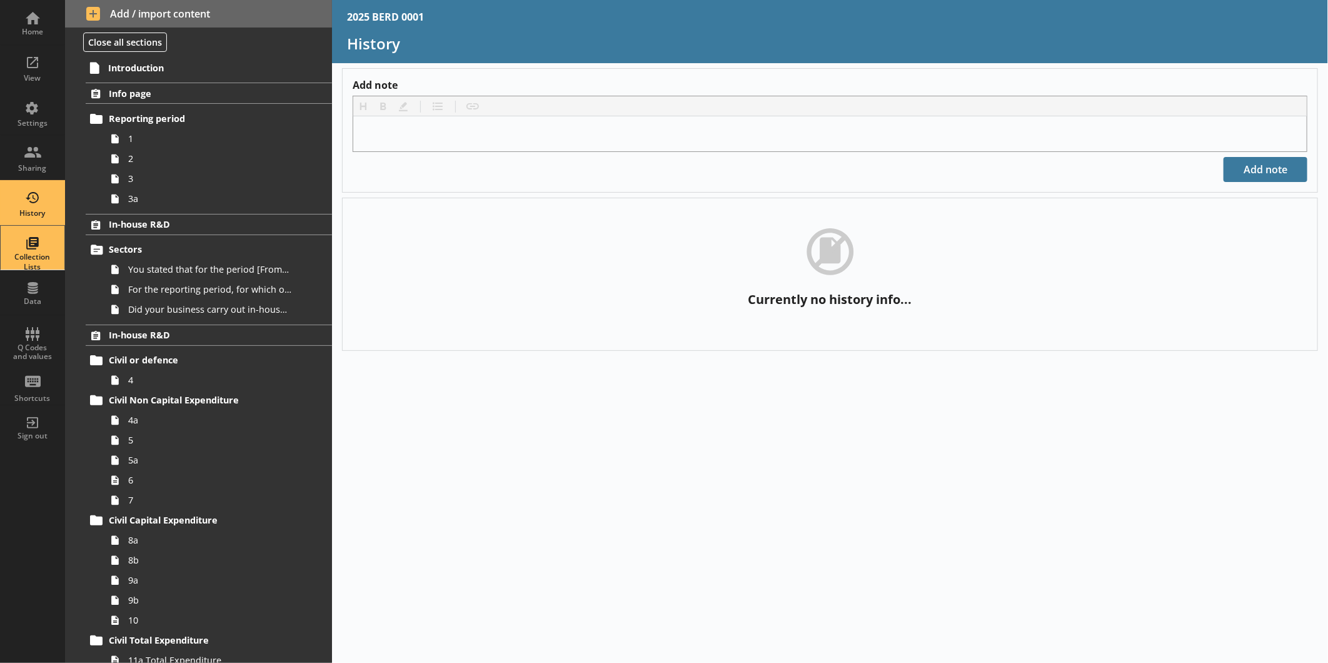
click at [24, 242] on div "Collection Lists" at bounding box center [33, 248] width 44 height 44
click at [41, 117] on div "Settings" at bounding box center [33, 113] width 44 height 44
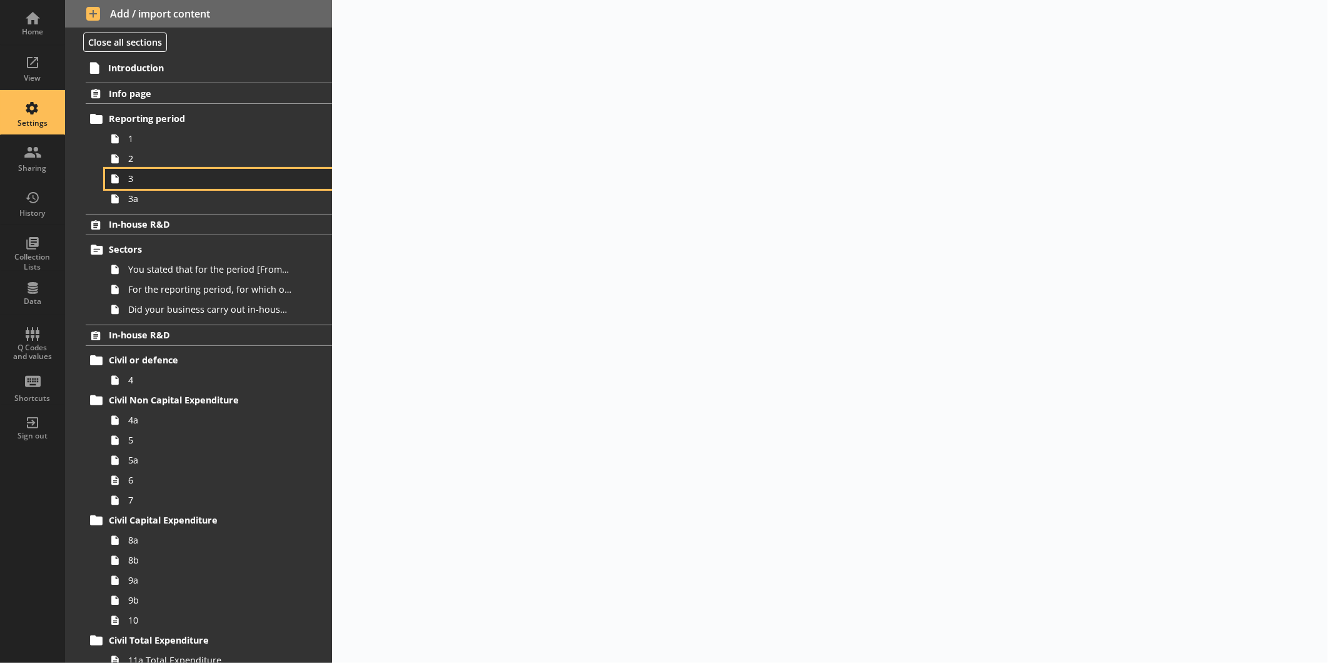
click at [177, 171] on link "3" at bounding box center [218, 179] width 227 height 20
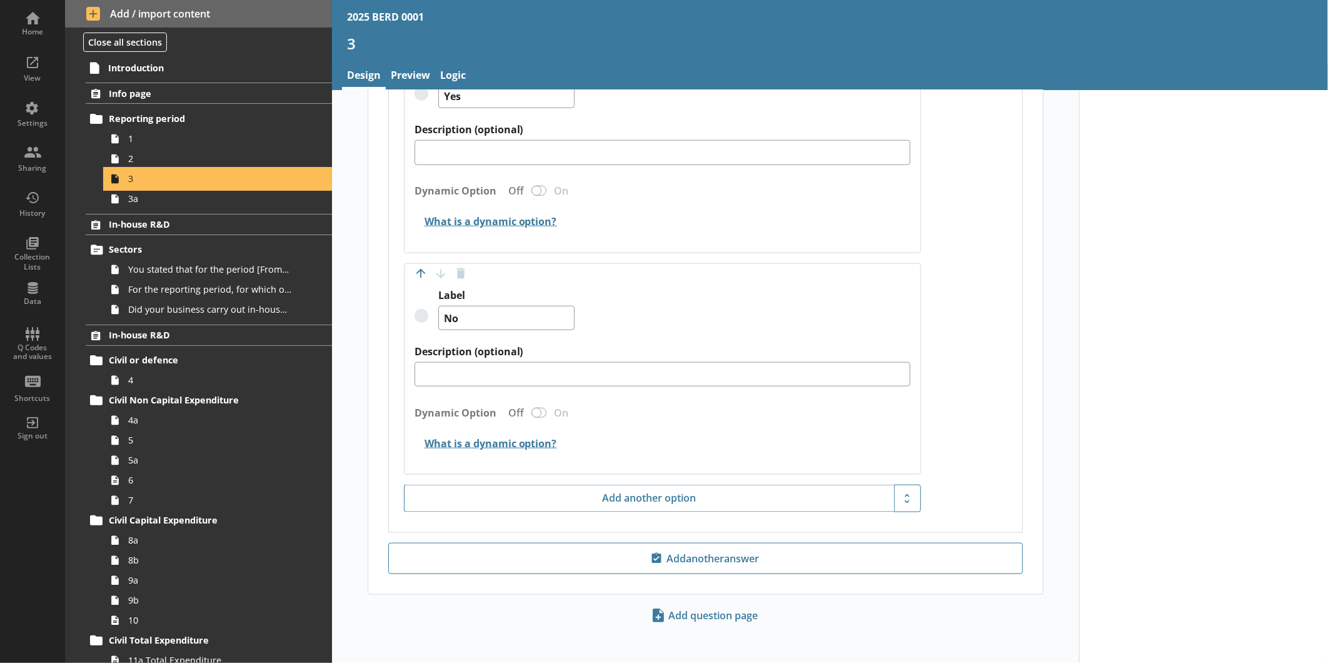
scroll to position [838, 0]
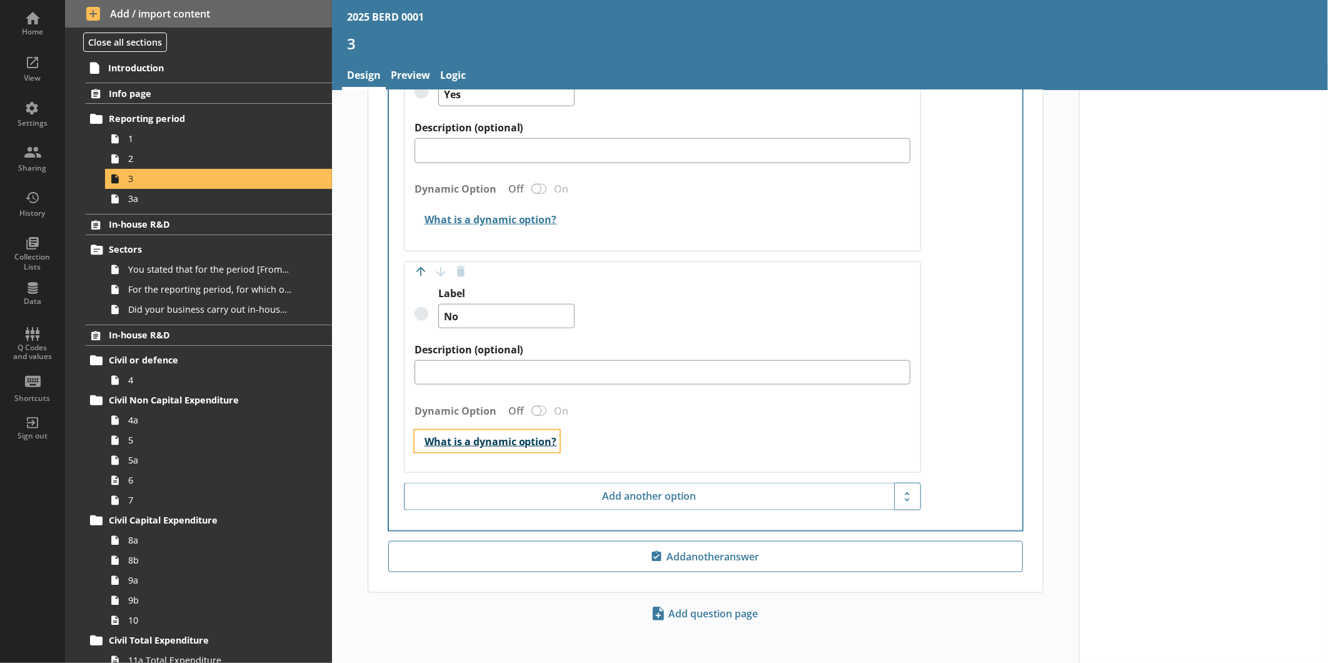
click at [492, 436] on button "What is a dynamic option?" at bounding box center [486, 441] width 145 height 22
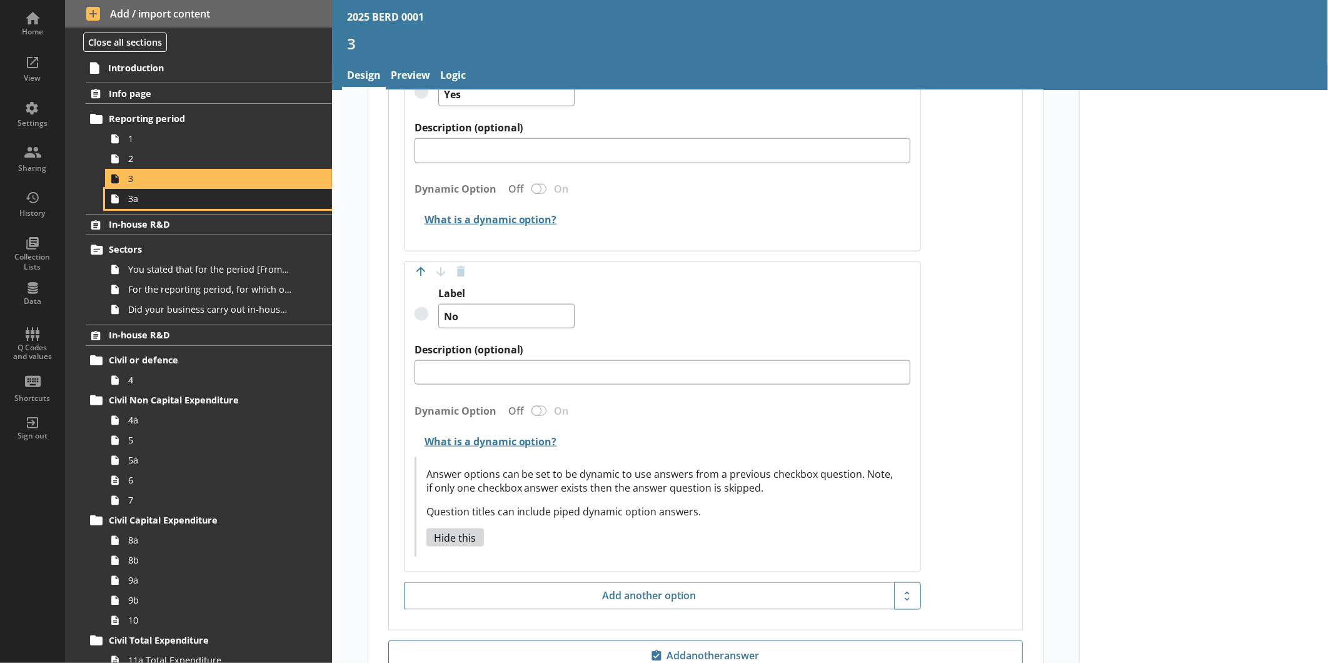
click at [196, 208] on link "3a" at bounding box center [218, 199] width 227 height 20
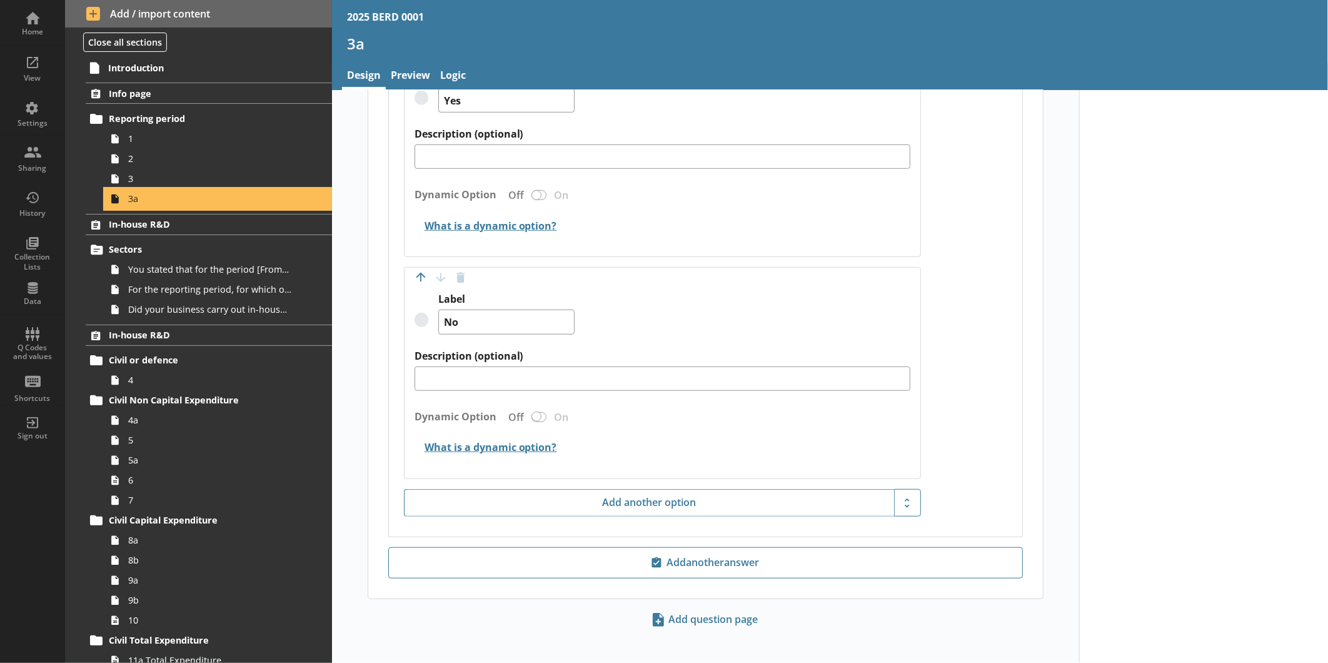
scroll to position [521, 0]
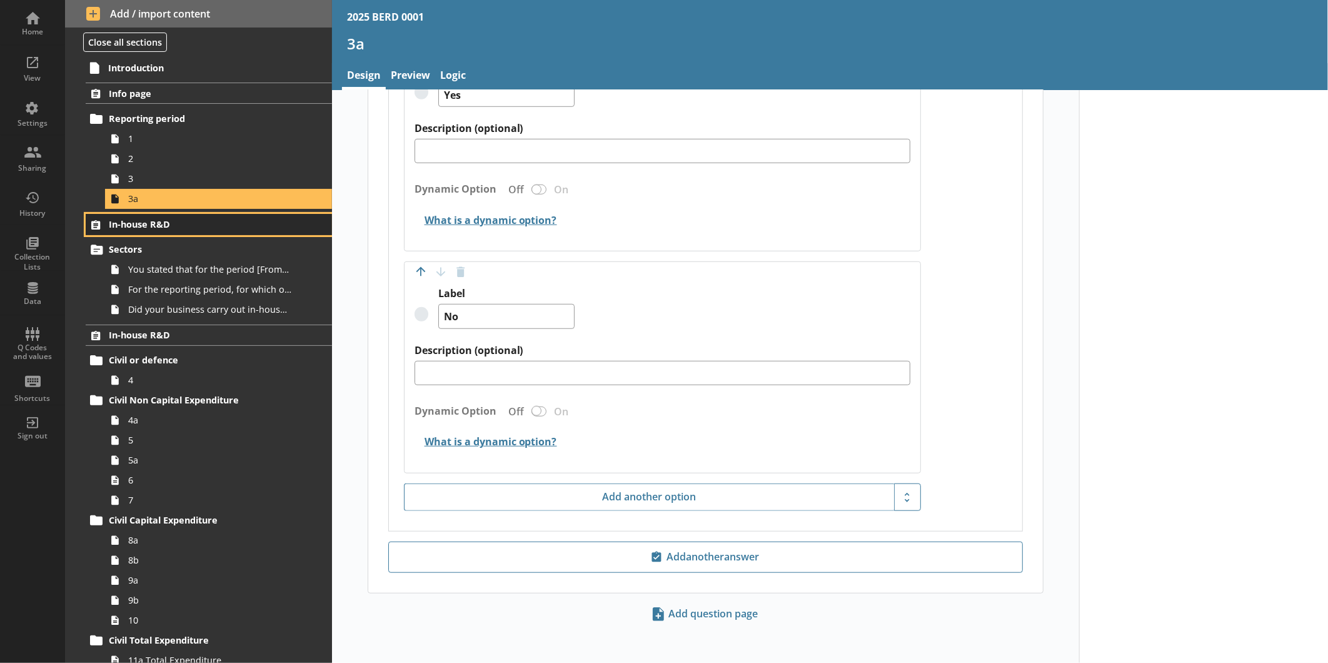
click at [133, 221] on span "In-house R&D" at bounding box center [198, 224] width 178 height 12
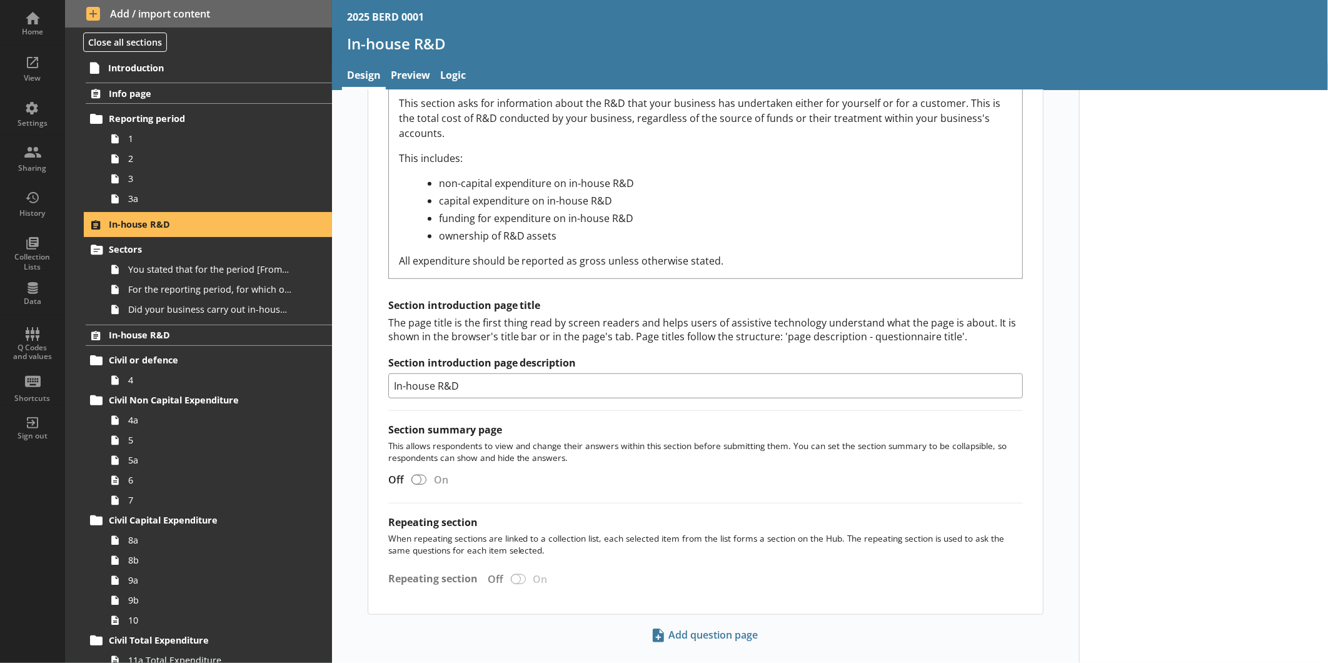
scroll to position [433, 0]
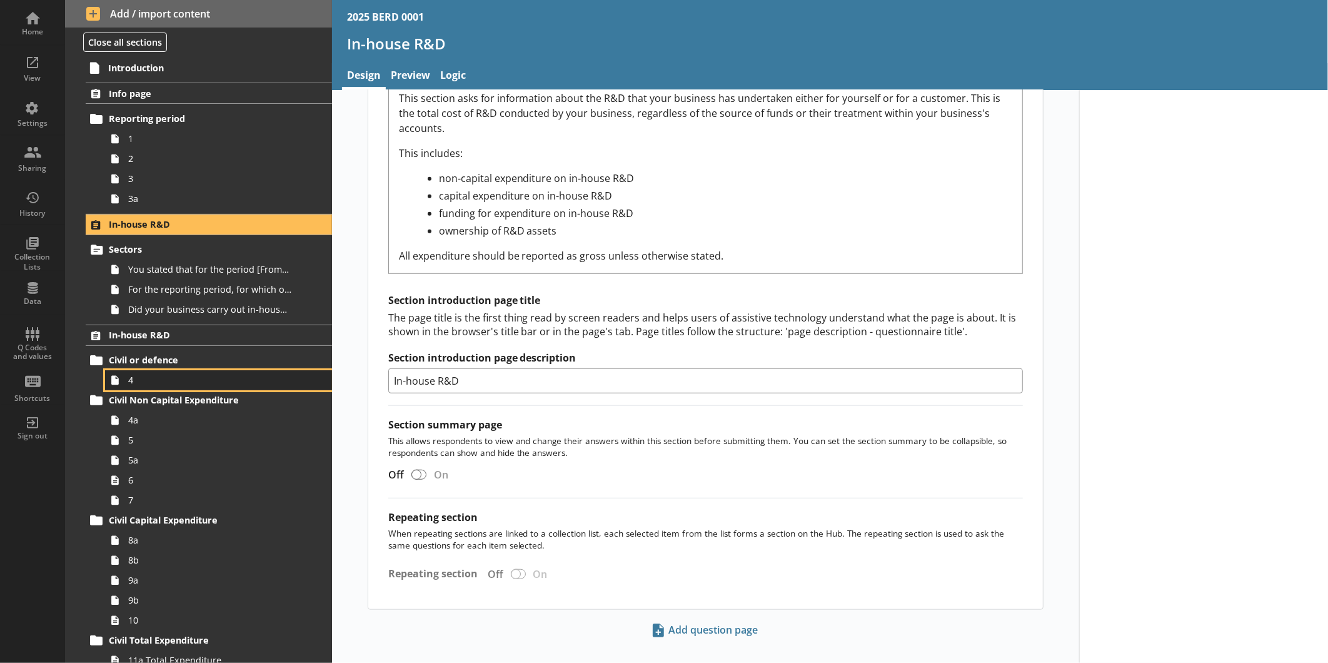
click at [163, 376] on span "4" at bounding box center [209, 380] width 163 height 12
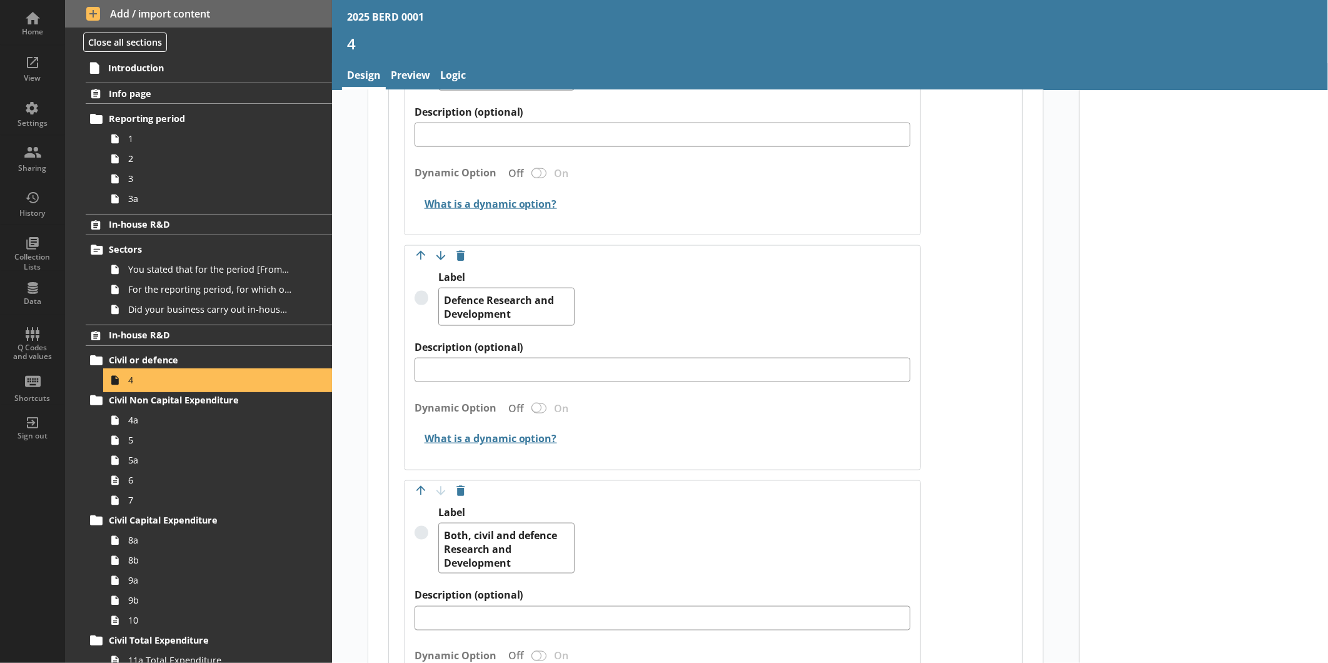
scroll to position [896, 0]
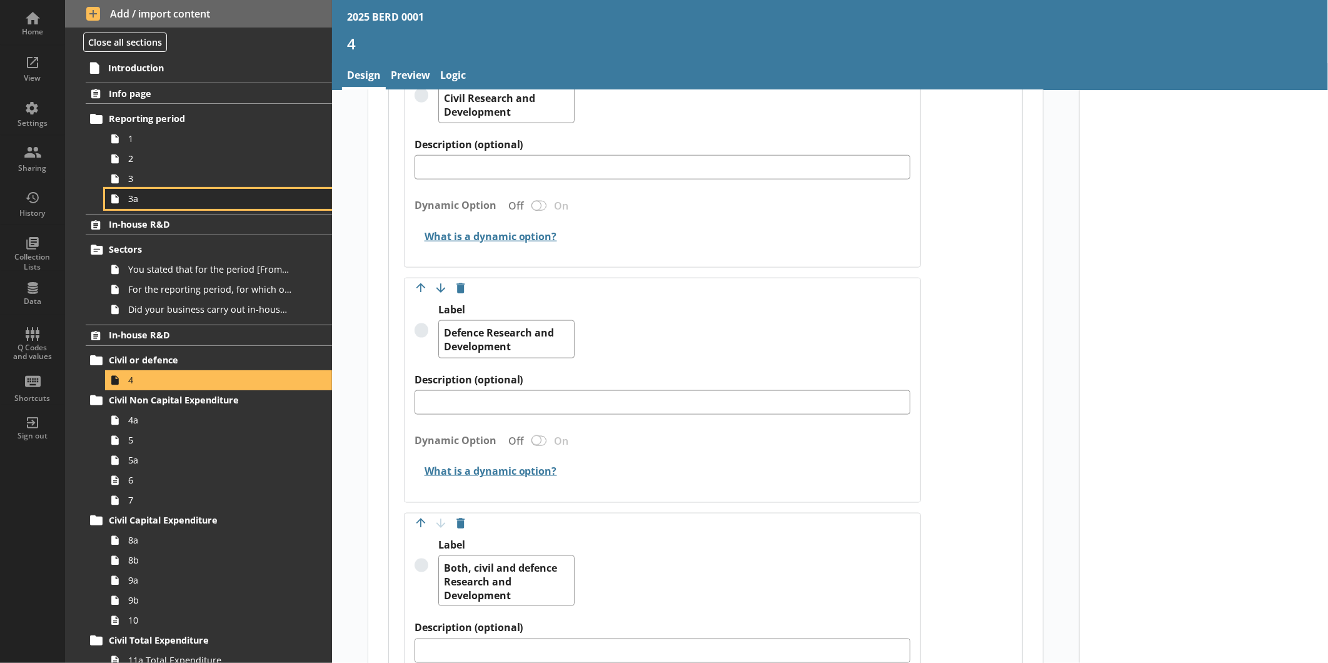
click at [153, 198] on span "3a" at bounding box center [209, 199] width 163 height 12
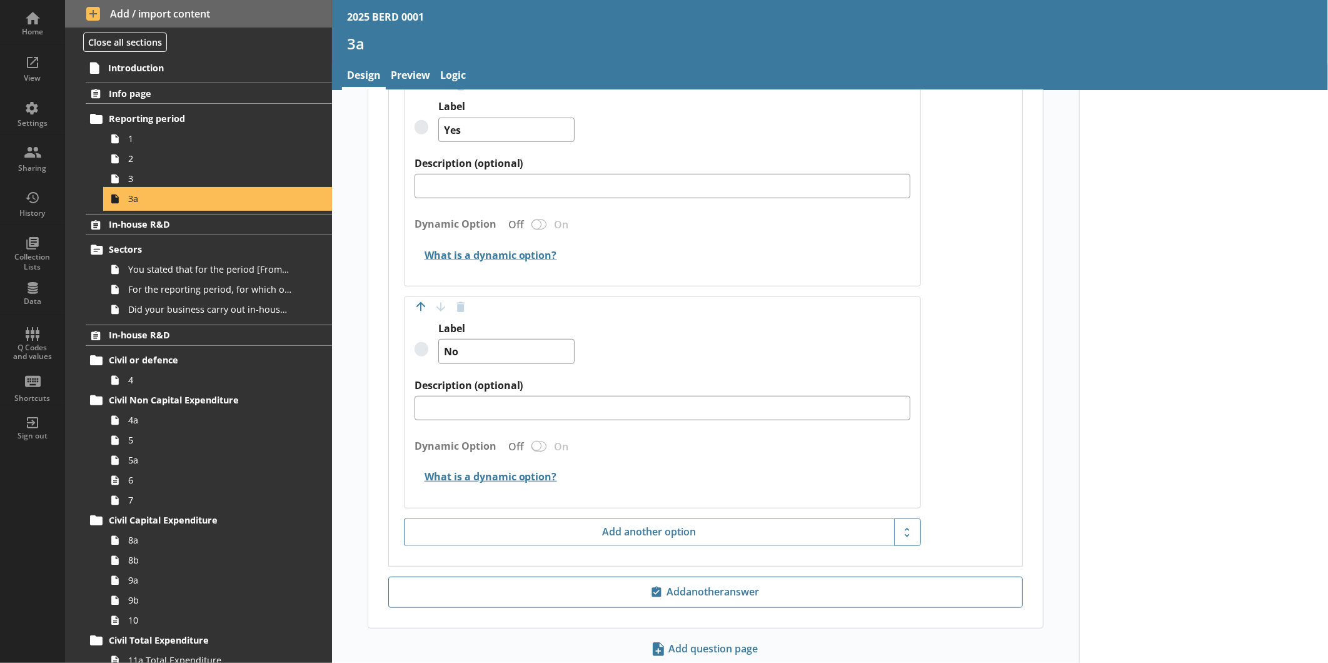
scroll to position [521, 0]
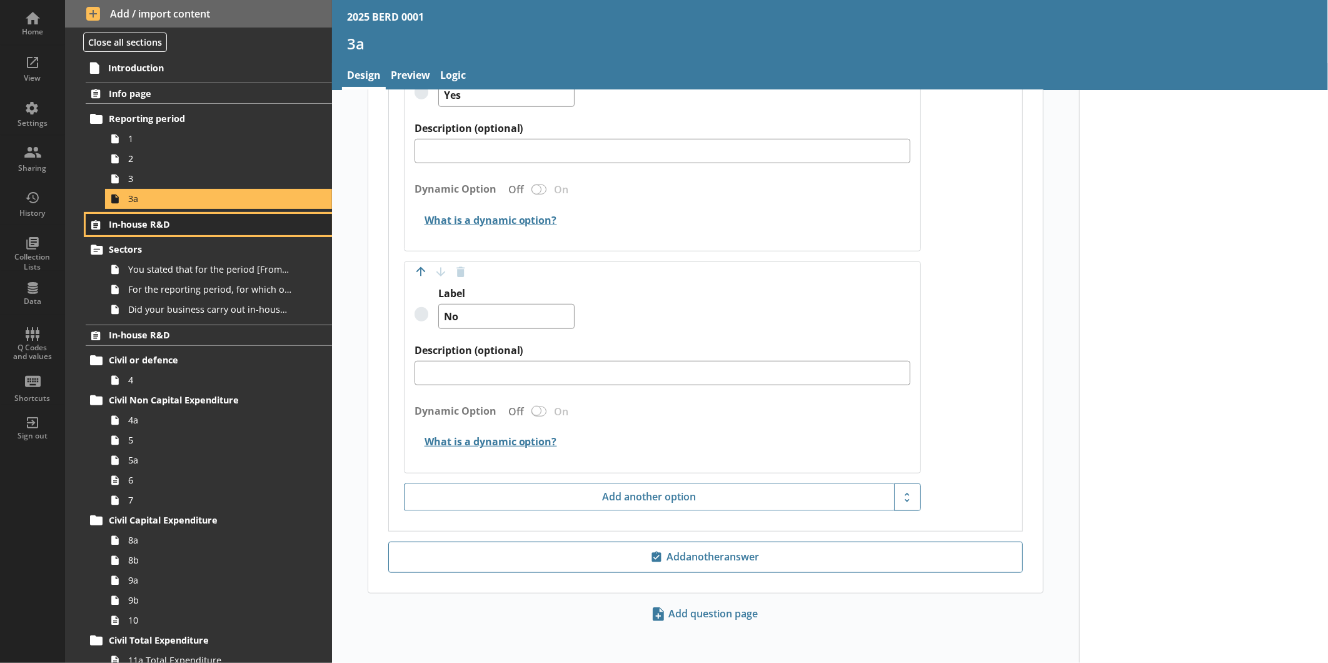
click at [173, 221] on span "In-house R&D" at bounding box center [198, 224] width 178 height 12
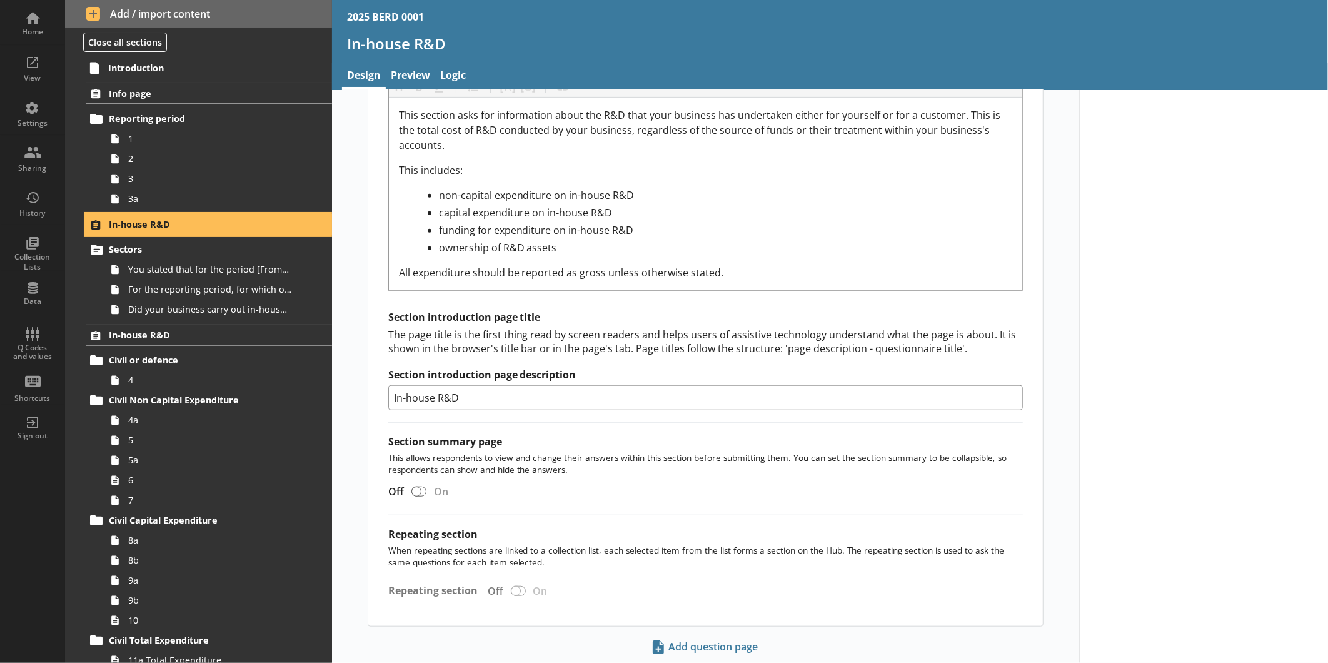
scroll to position [433, 0]
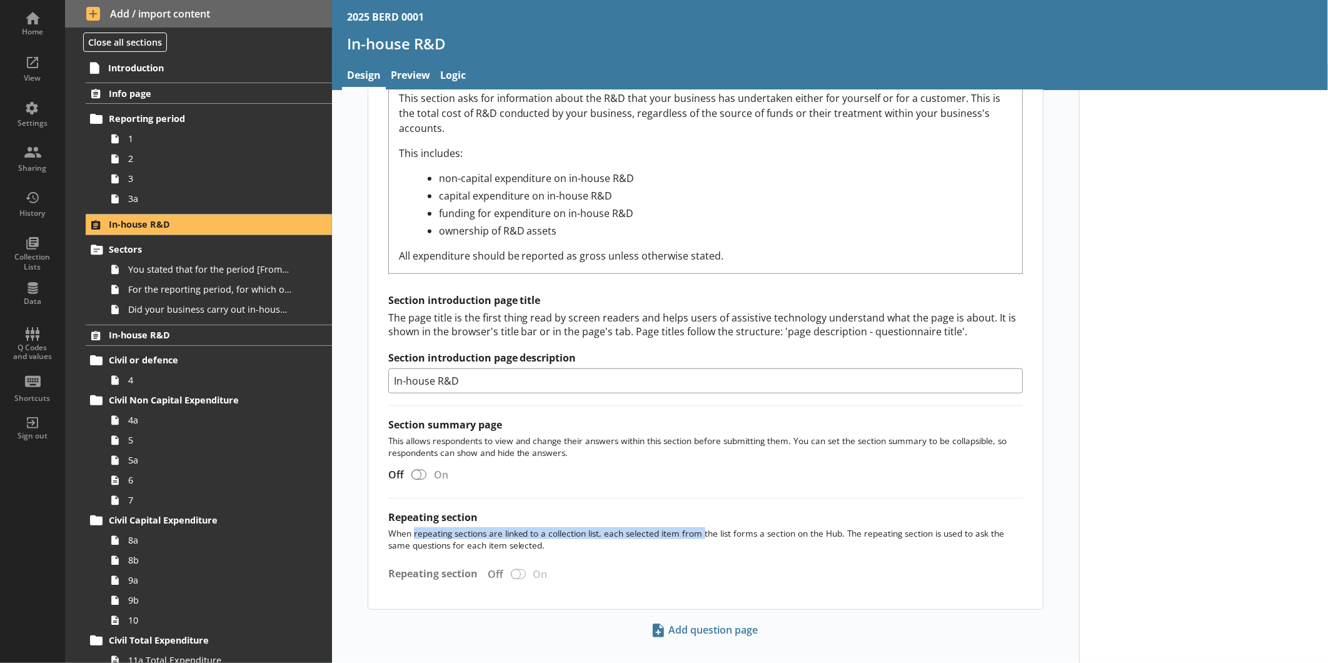
drag, startPoint x: 410, startPoint y: 516, endPoint x: 695, endPoint y: 516, distance: 285.0
click at [695, 527] on p "When repeating sections are linked to a collection list, each selected item fro…" at bounding box center [705, 539] width 635 height 24
drag, startPoint x: 695, startPoint y: 516, endPoint x: 729, endPoint y: 538, distance: 40.7
click at [728, 538] on div "Section title This will be shown on the hub. Heading Heading Bold Bold Highligh…" at bounding box center [705, 191] width 675 height 836
drag, startPoint x: 384, startPoint y: 514, endPoint x: 835, endPoint y: 519, distance: 450.7
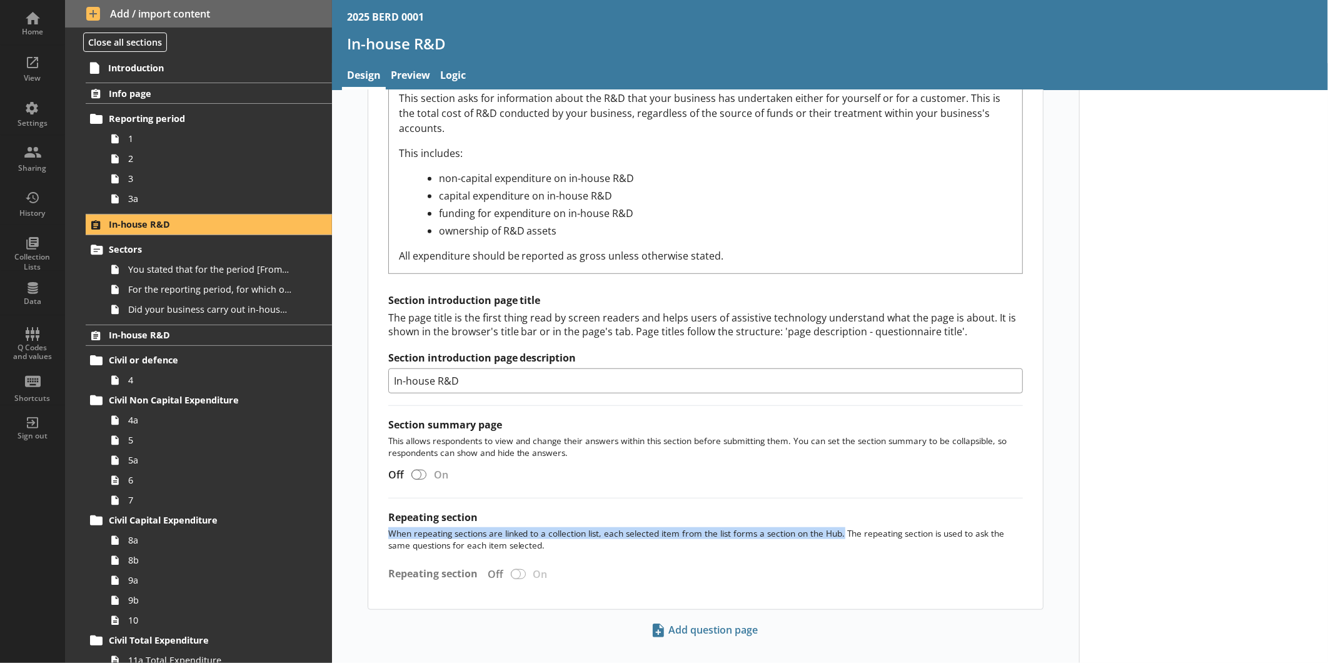
click at [835, 527] on p "When repeating sections are linked to a collection list, each selected item fro…" at bounding box center [705, 539] width 635 height 24
drag, startPoint x: 835, startPoint y: 519, endPoint x: 794, endPoint y: 516, distance: 41.4
copy p "When repeating sections are linked to a collection list, each selected item fro…"
click at [401, 619] on div "Add question page" at bounding box center [705, 650] width 747 height 62
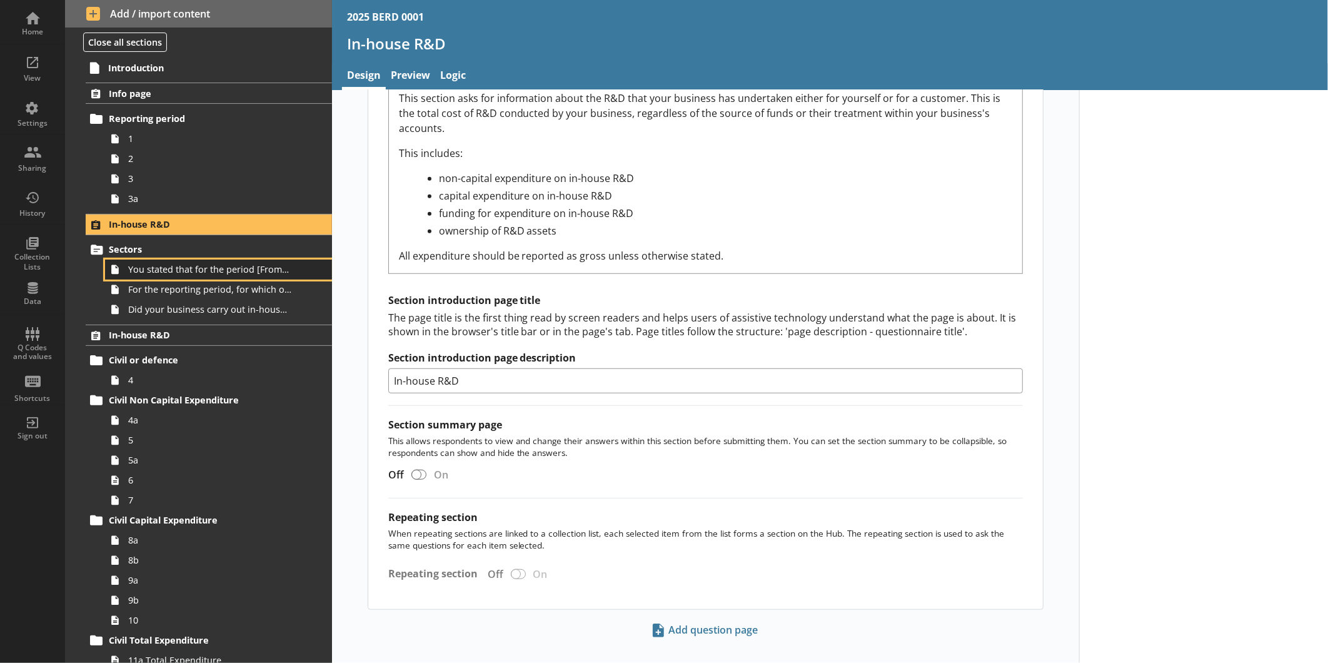
click at [219, 273] on span "You stated that for the period [From] to [To], [Ru Name] carried out in-house R…" at bounding box center [209, 269] width 163 height 12
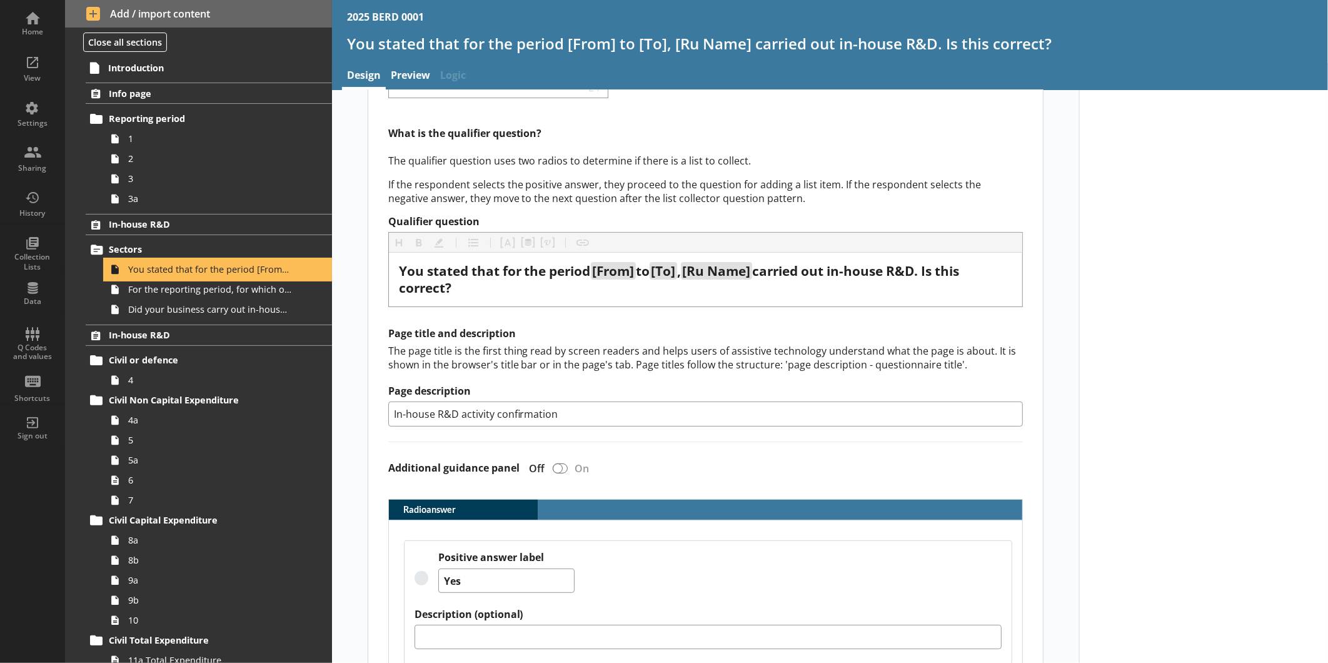
scroll to position [236, 0]
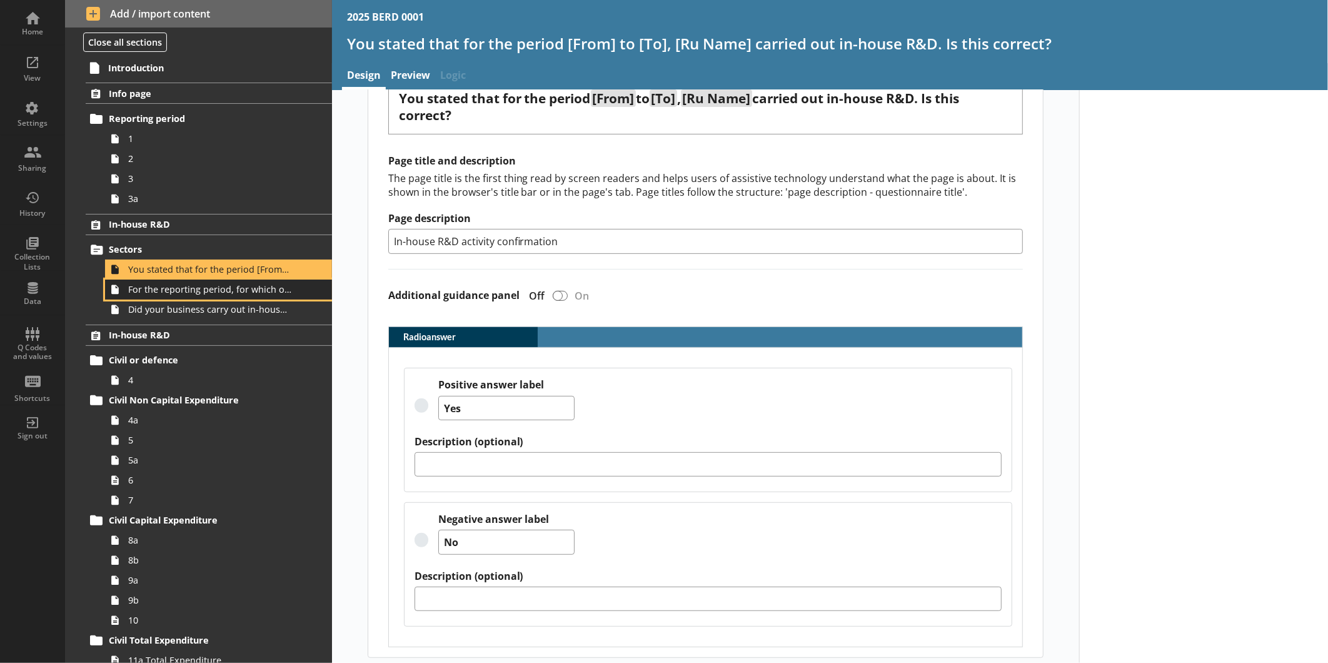
click at [223, 295] on span "For the reporting period, for which of the following product codes has your bus…" at bounding box center [209, 289] width 163 height 12
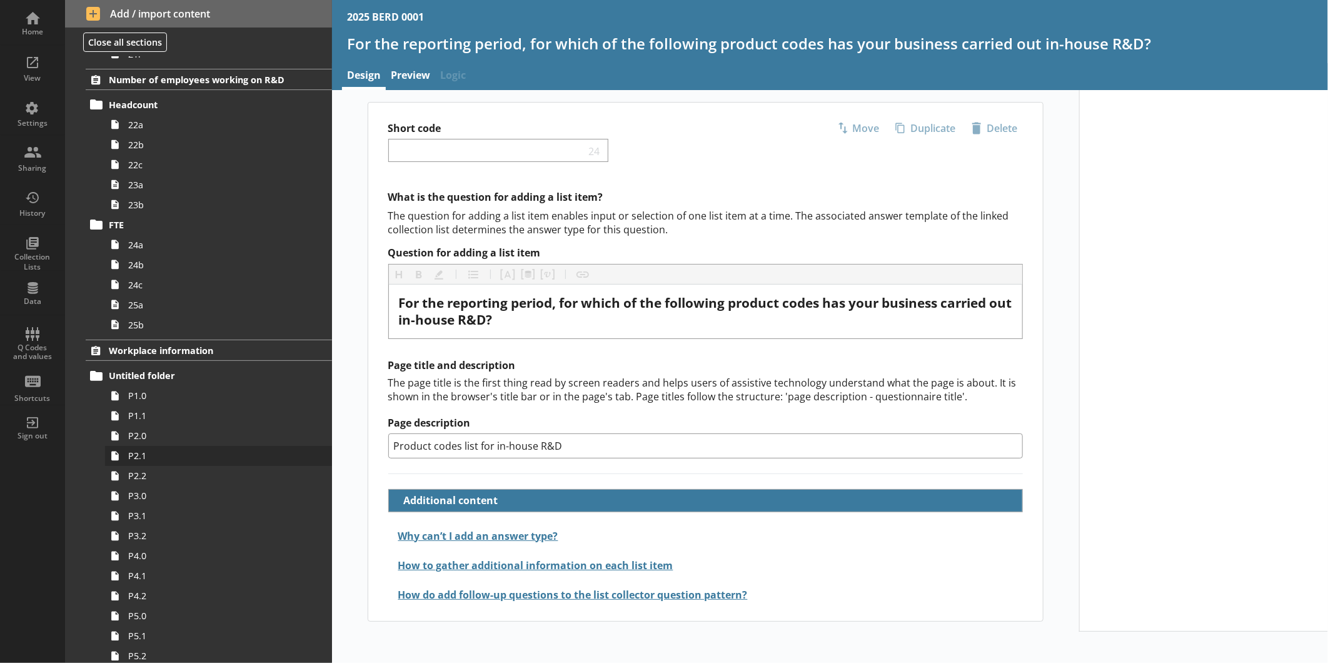
scroll to position [1608, 0]
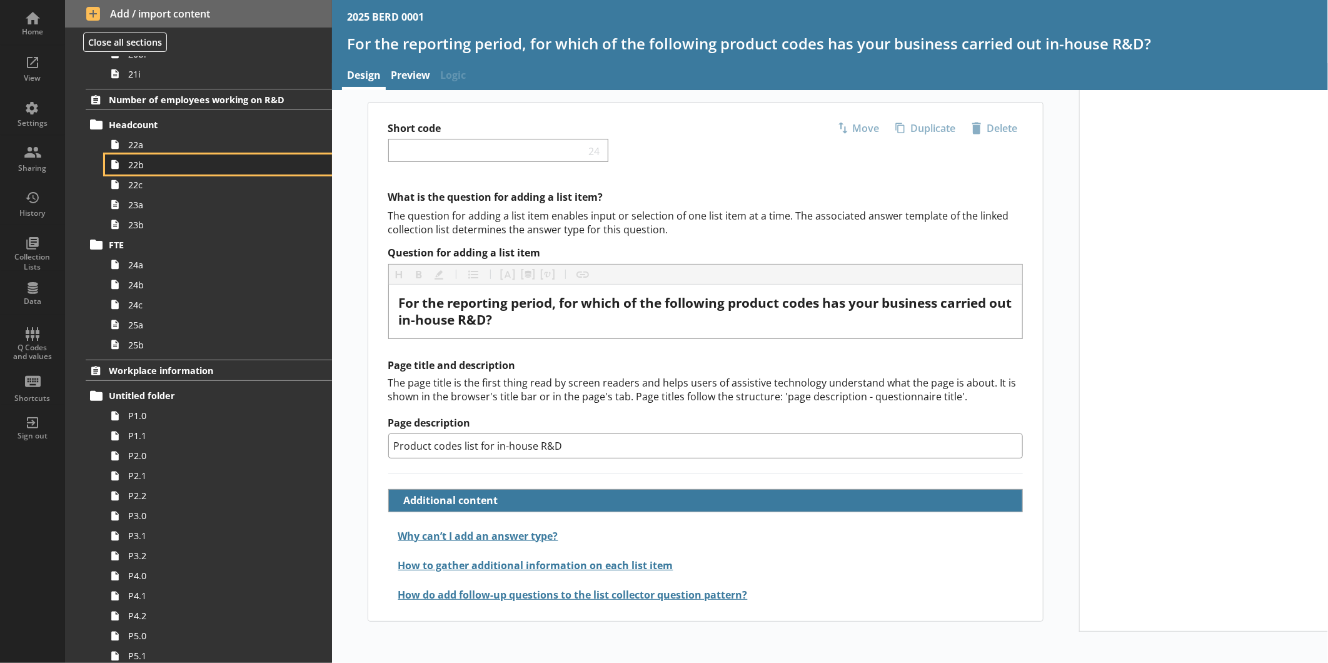
click at [158, 160] on span "22b" at bounding box center [209, 165] width 163 height 12
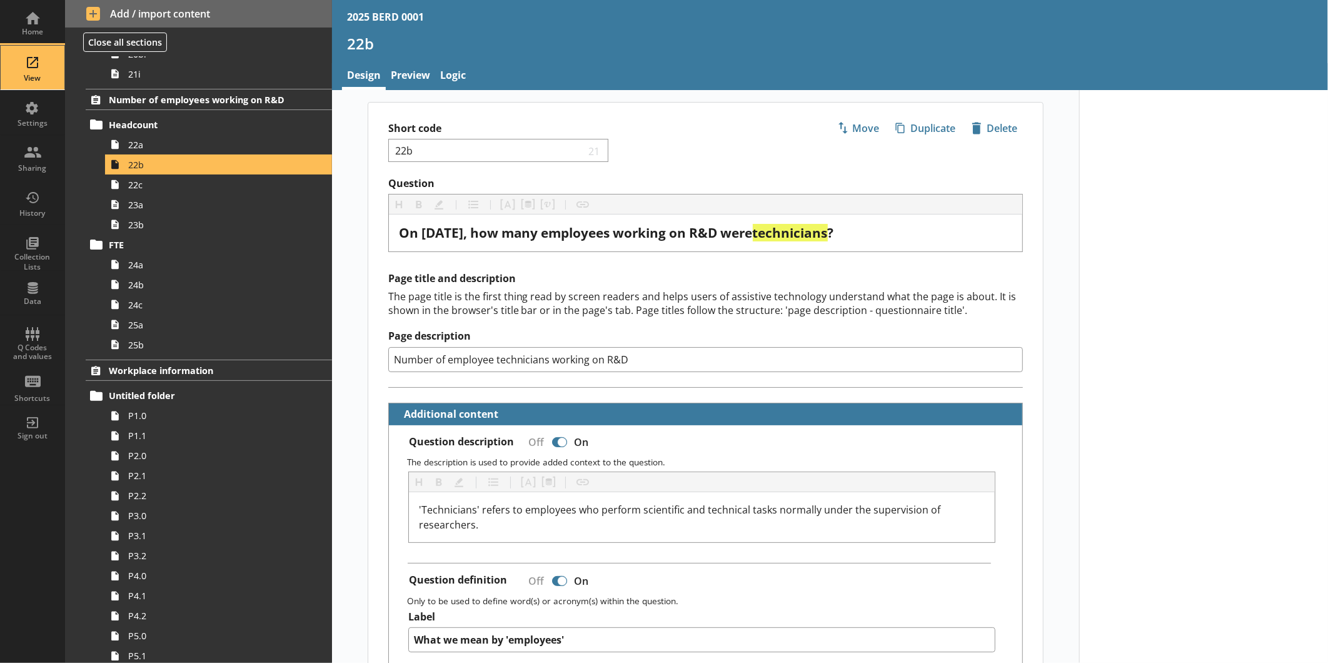
click at [28, 66] on div "View" at bounding box center [33, 68] width 44 height 44
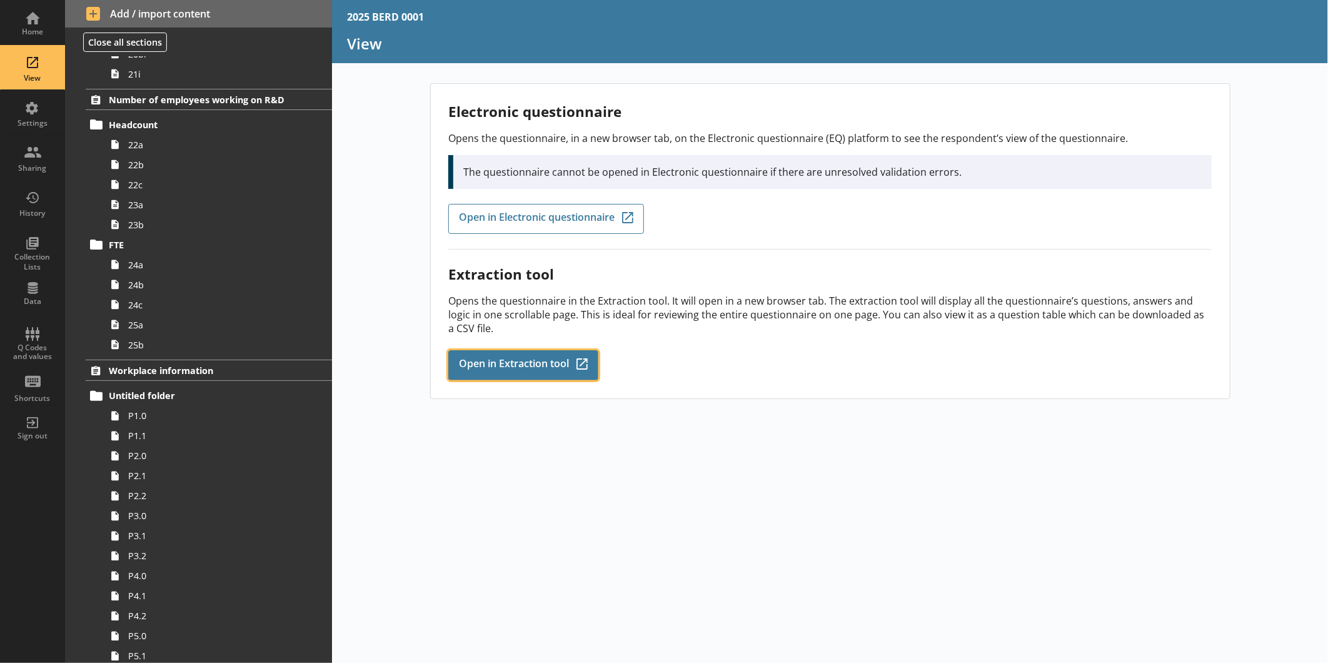
click at [549, 350] on link "Open in Extraction tool Q-Codes_Icon Created with Sketch." at bounding box center [523, 365] width 150 height 30
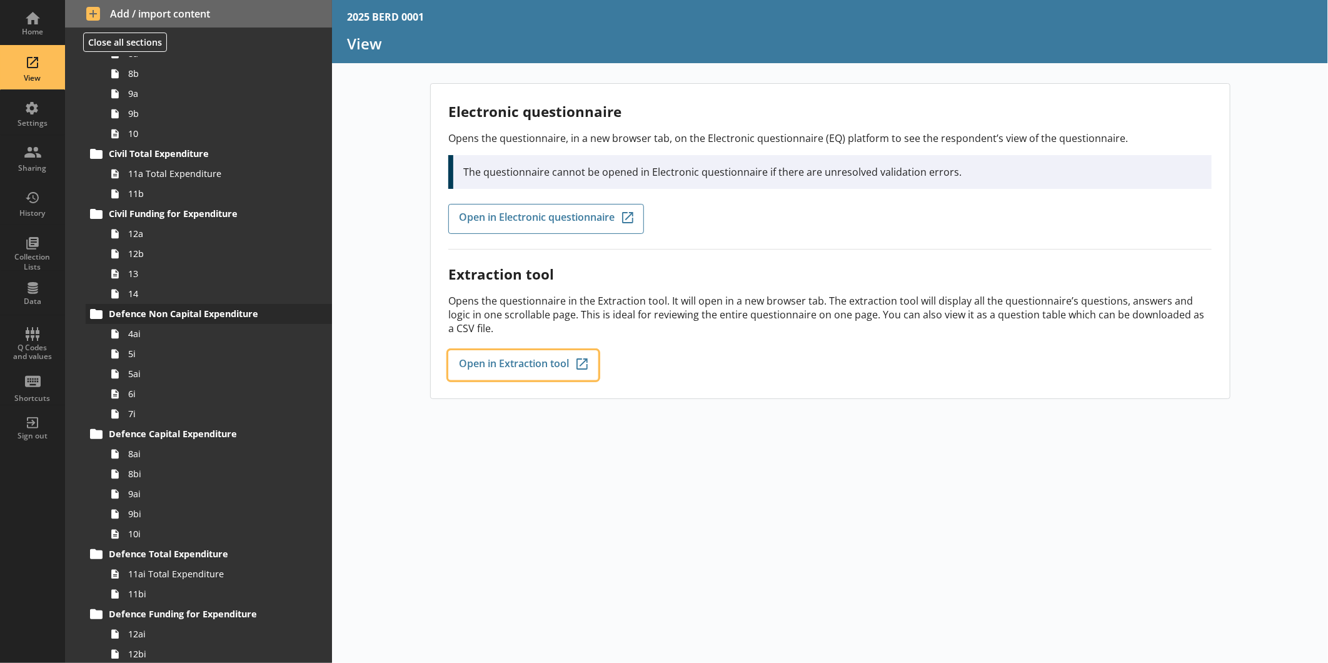
scroll to position [490, 0]
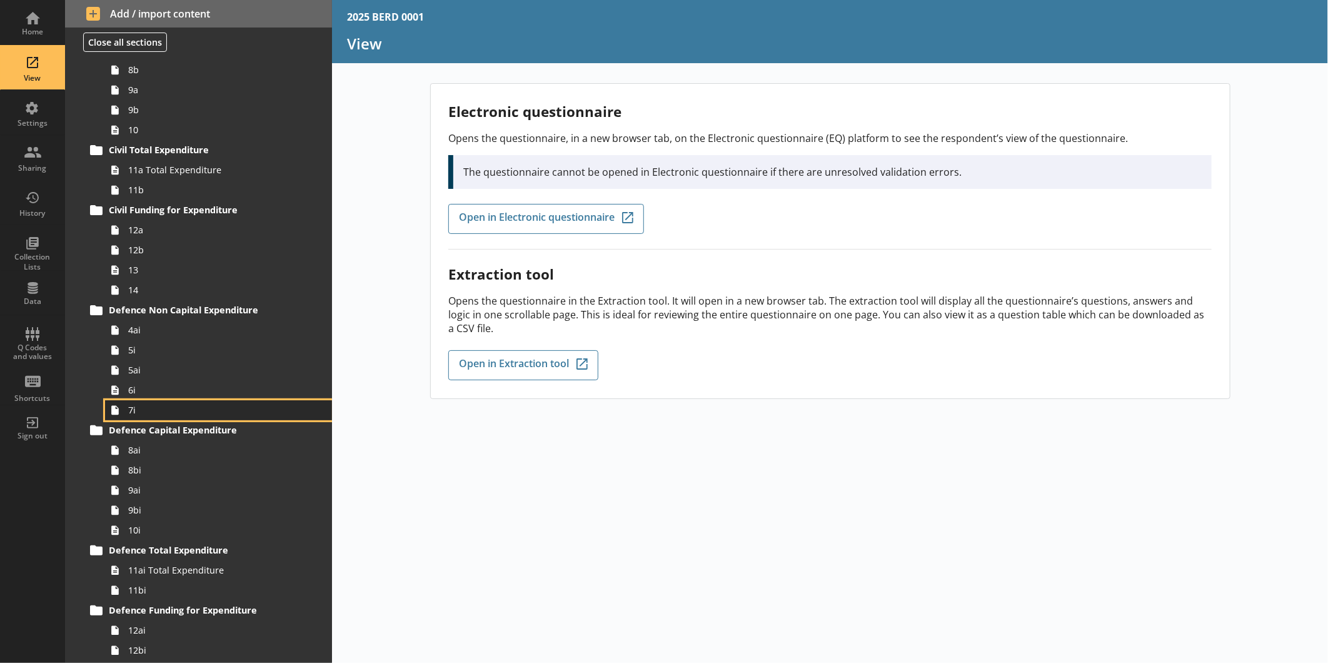
click at [139, 401] on link "7i" at bounding box center [218, 410] width 227 height 20
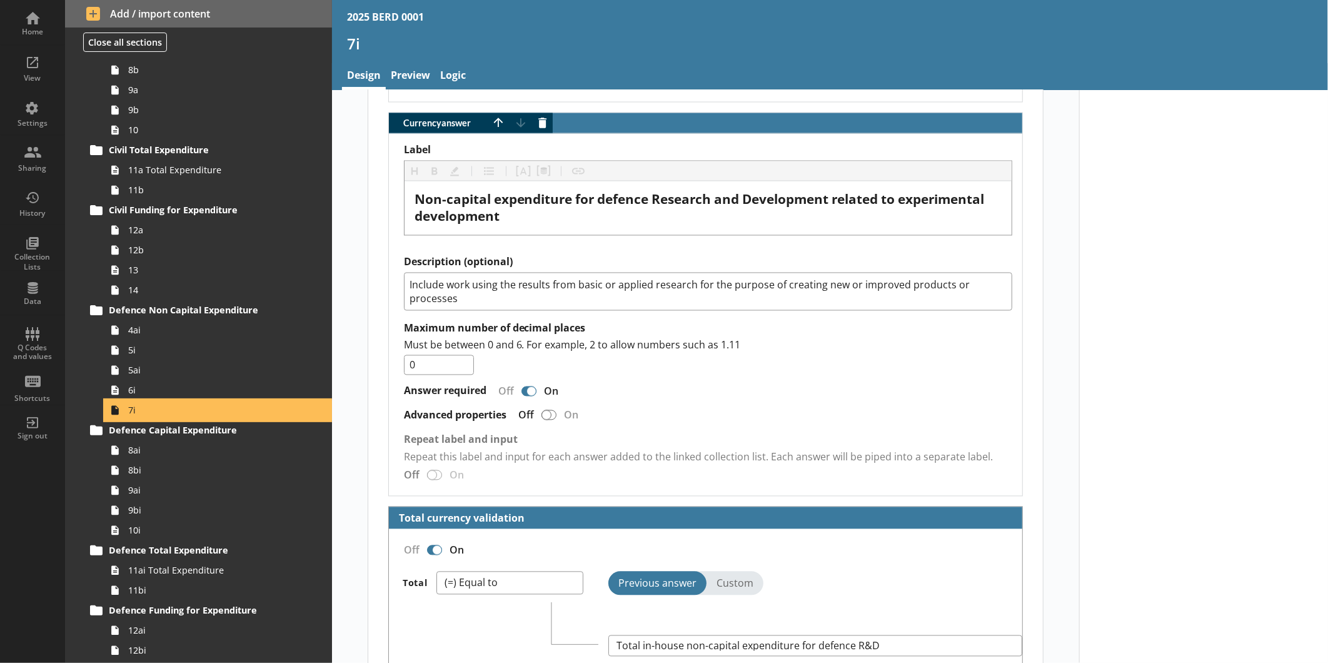
scroll to position [1619, 0]
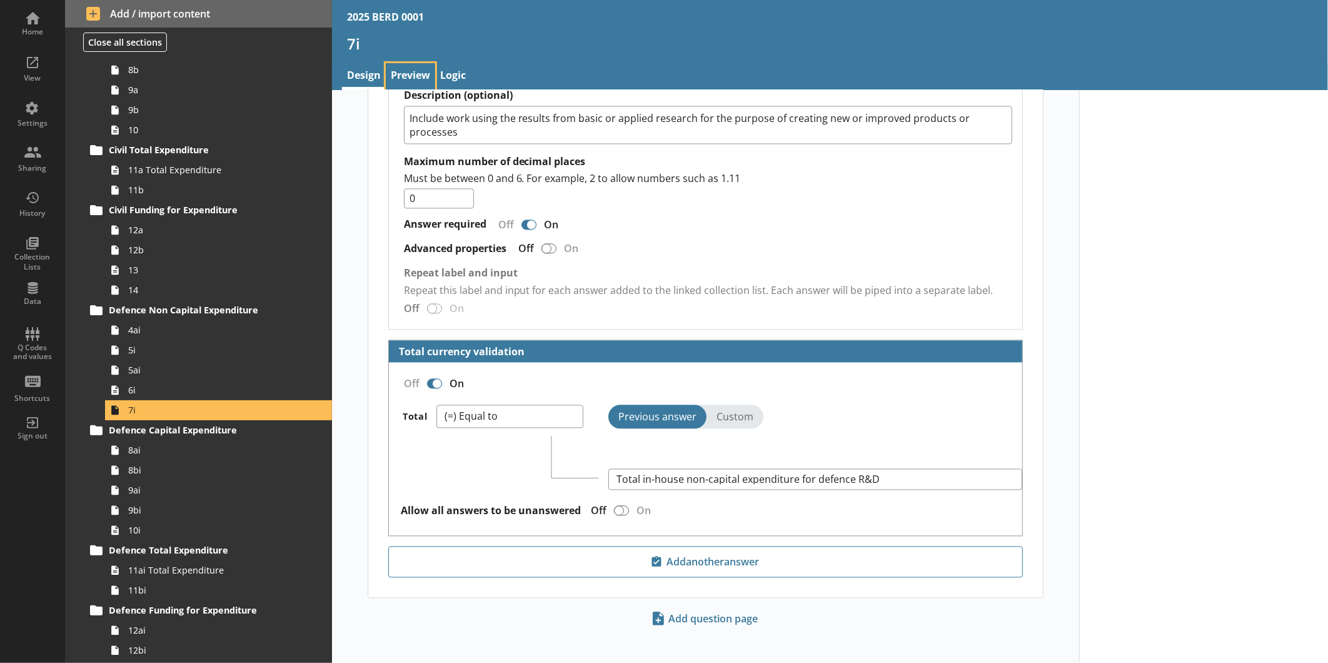
click at [418, 75] on link "Preview" at bounding box center [410, 76] width 49 height 27
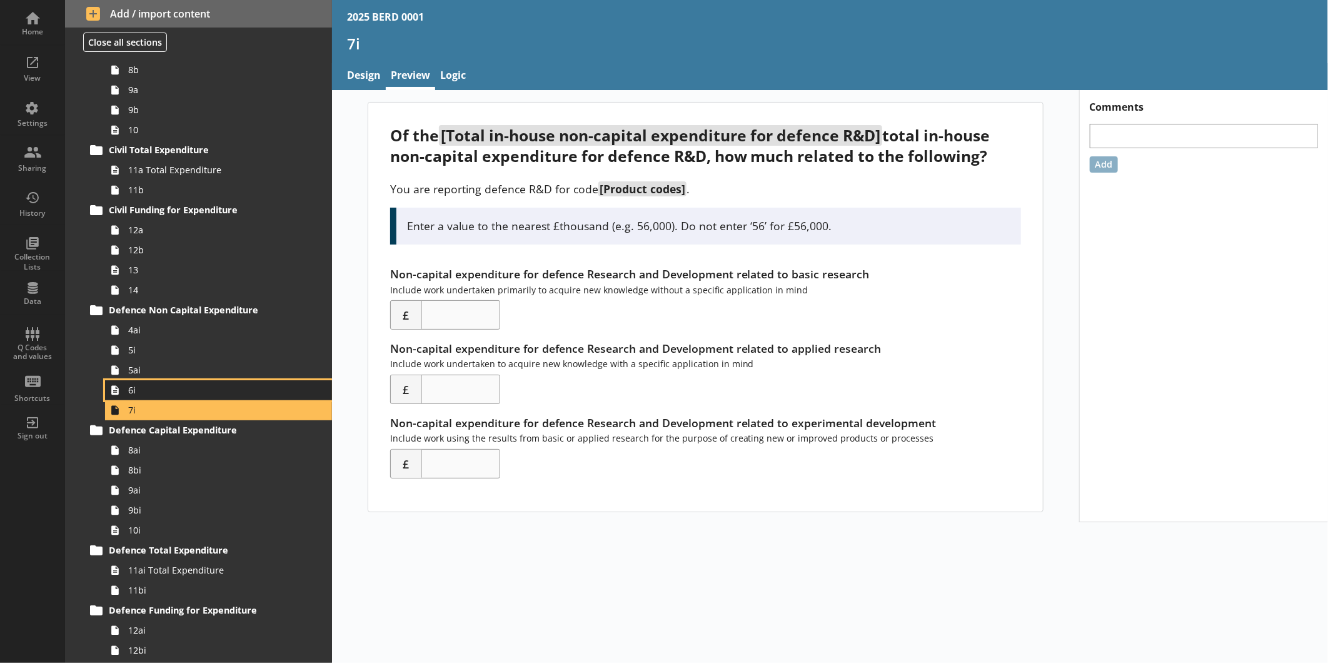
click at [223, 390] on span "6i" at bounding box center [209, 390] width 163 height 12
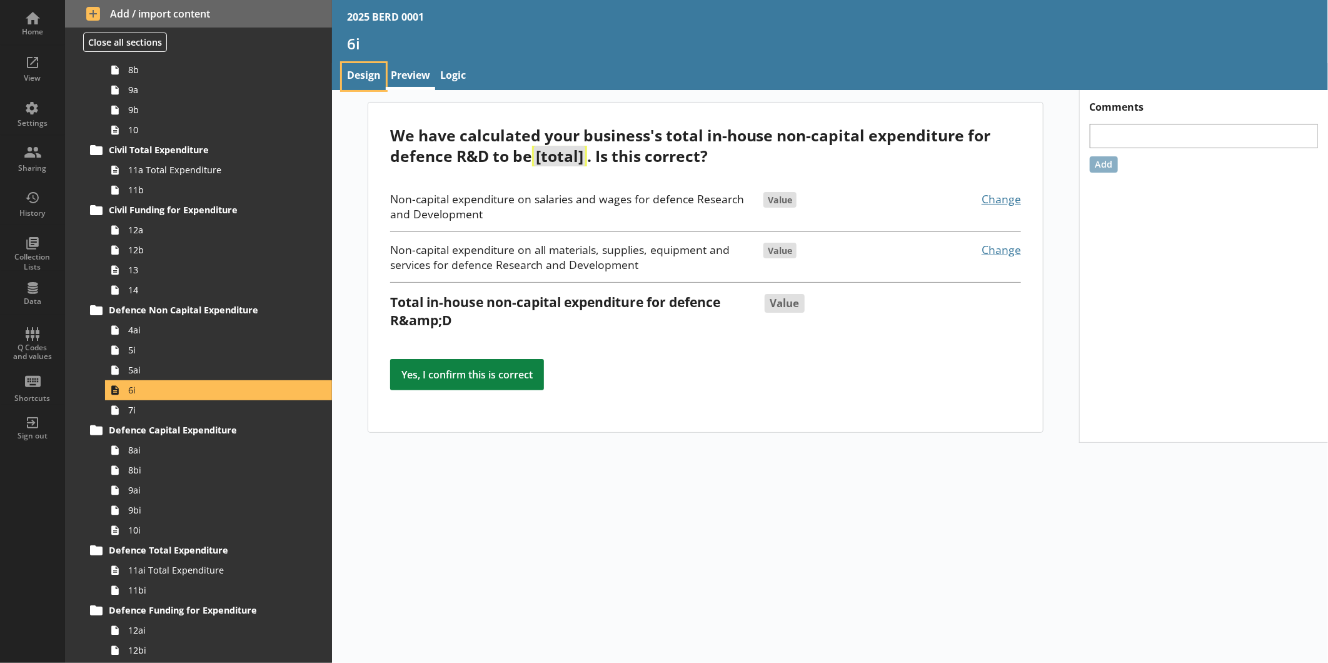
click at [364, 76] on link "Design" at bounding box center [364, 76] width 44 height 27
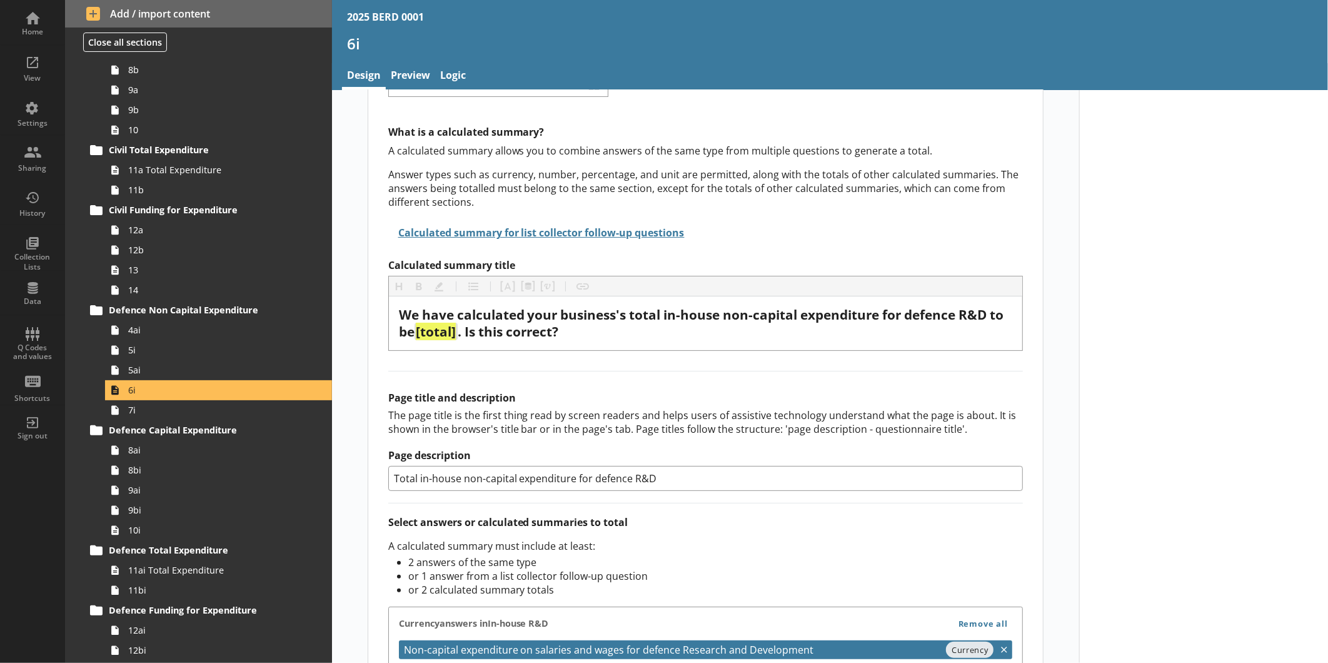
scroll to position [66, 0]
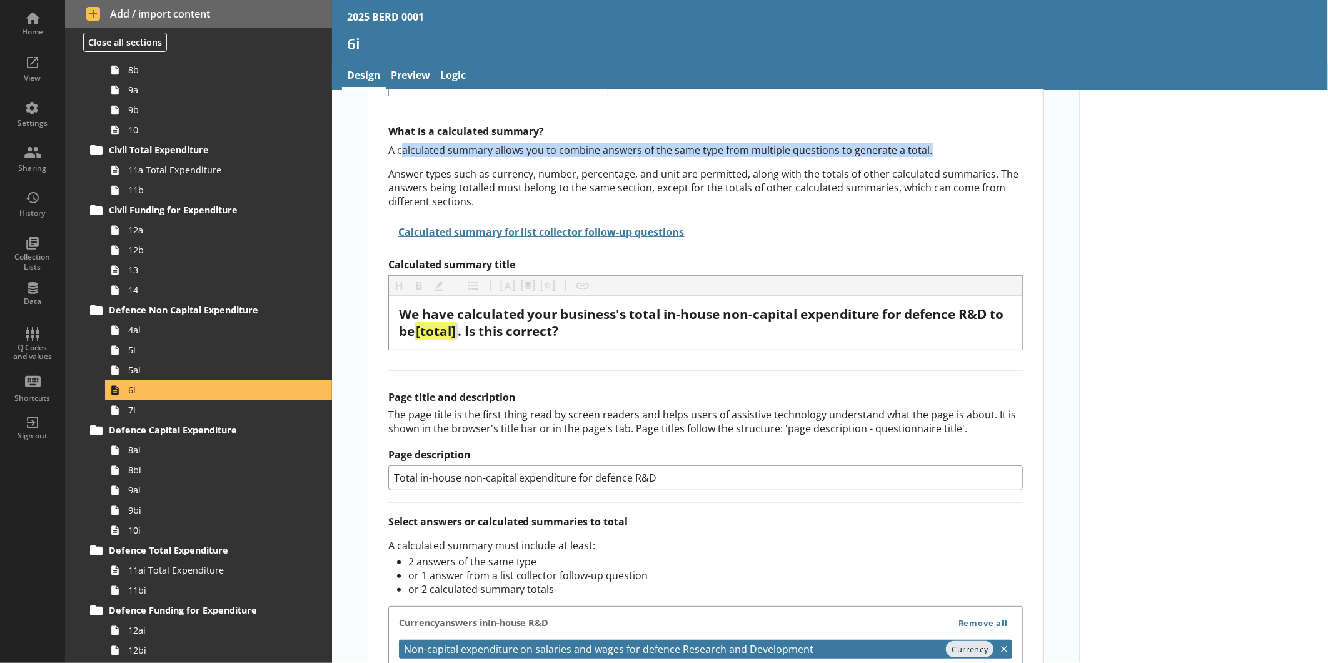
drag, startPoint x: 396, startPoint y: 150, endPoint x: 921, endPoint y: 154, distance: 524.4
click at [921, 154] on p "A calculated summary allows you to combine answers of the same type from multip…" at bounding box center [705, 150] width 635 height 14
copy p "alculated summary allows you to combine answers of the same type from multiple …"
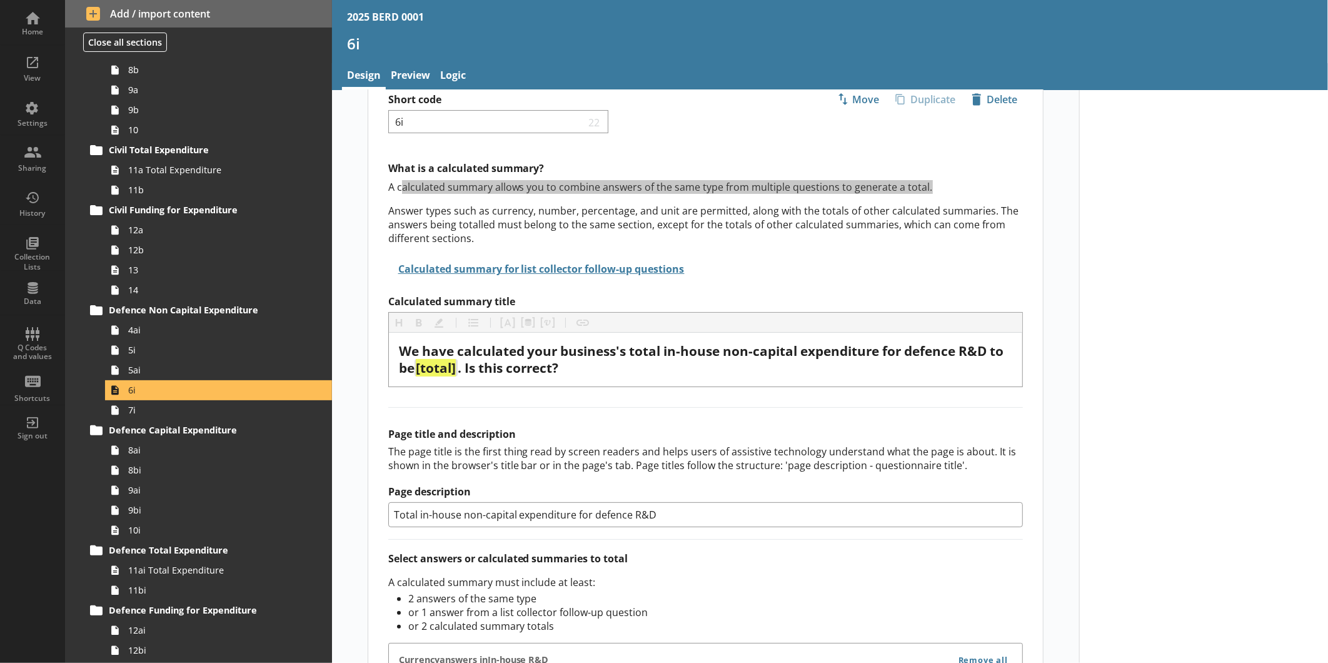
scroll to position [0, 0]
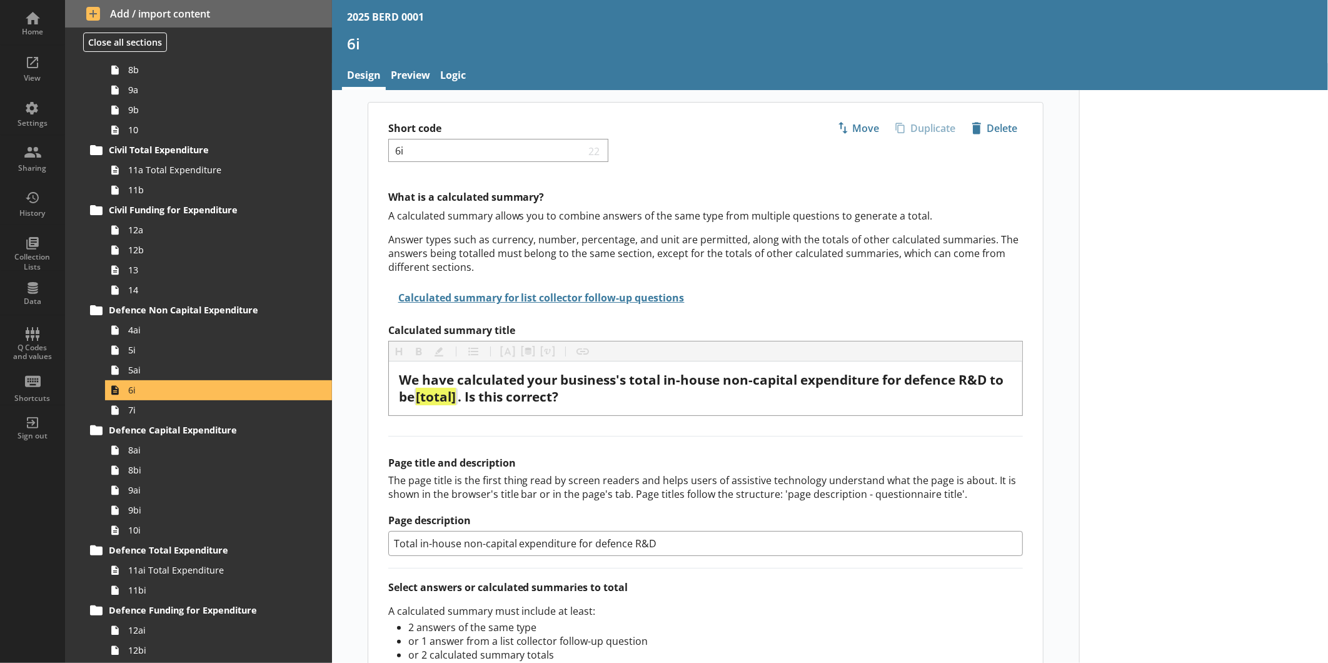
click at [593, 175] on div "Short code 6i 22 Move icon-copy Duplicate icon-delete Created with Sketch. Dele…" at bounding box center [705, 140] width 675 height 74
click at [405, 71] on link "Preview" at bounding box center [410, 76] width 49 height 27
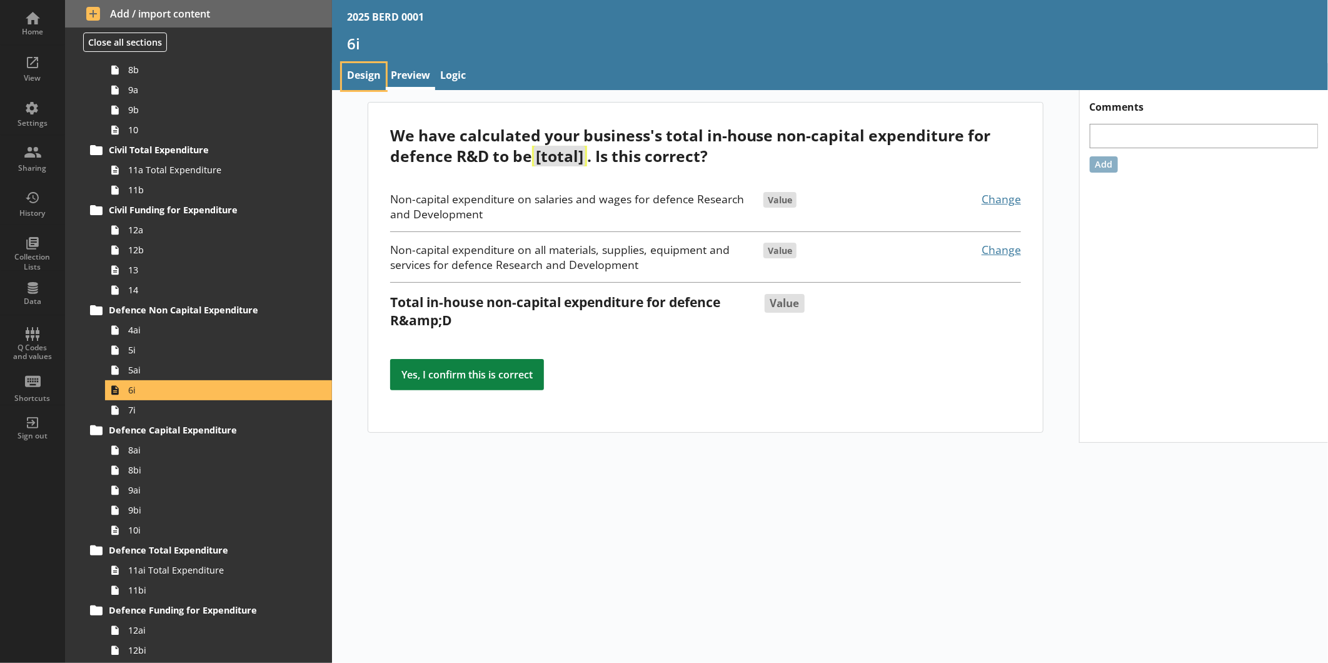
click at [364, 69] on link "Design" at bounding box center [364, 76] width 44 height 27
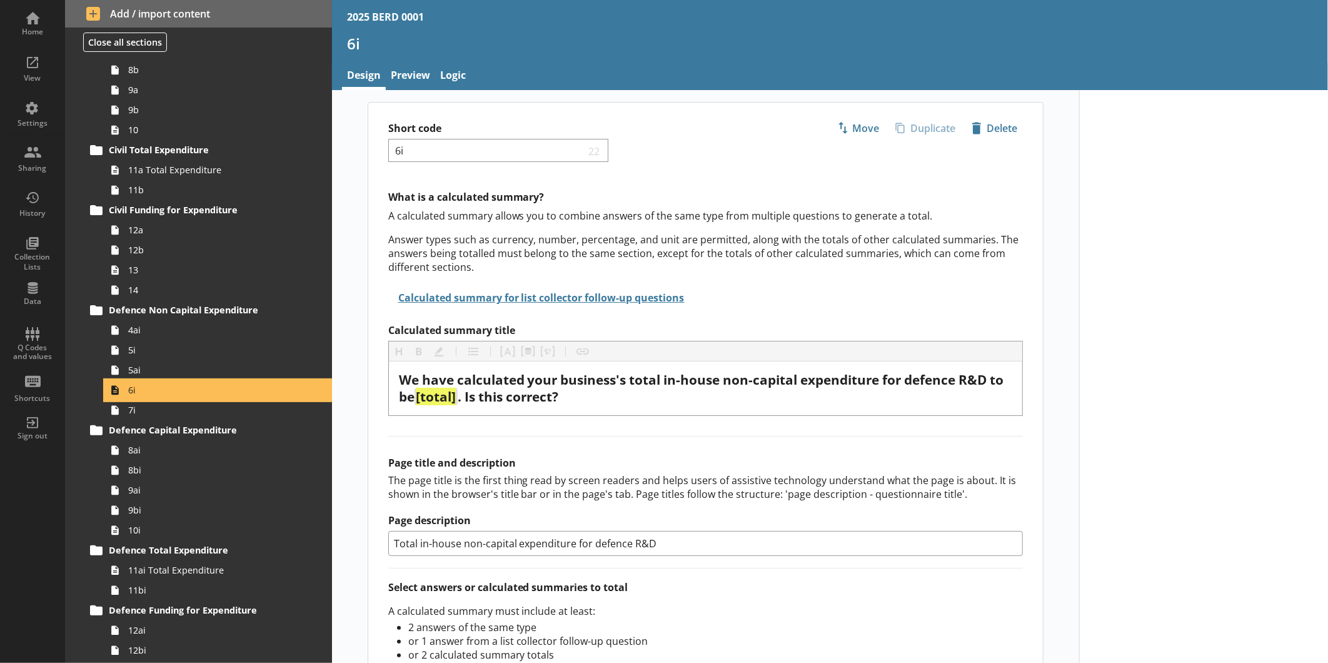
click at [141, 398] on link "6i" at bounding box center [218, 390] width 227 height 20
click at [142, 414] on span "7i" at bounding box center [209, 410] width 163 height 12
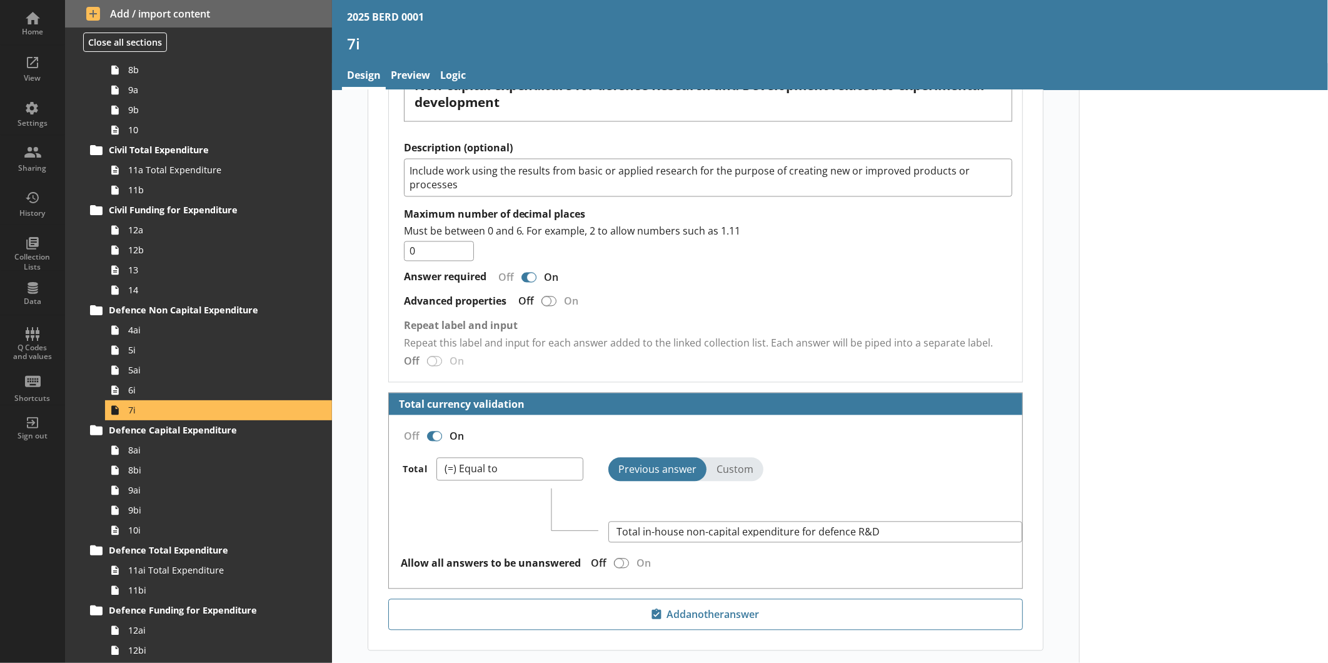
scroll to position [1619, 0]
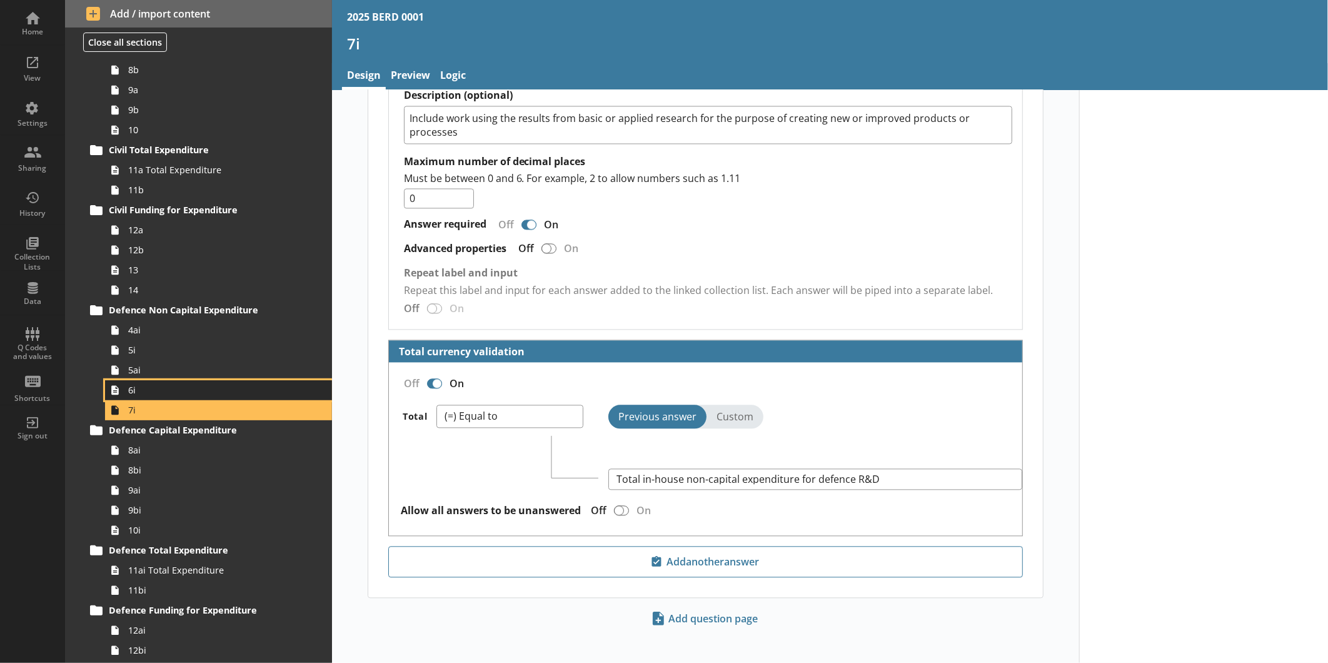
click at [164, 392] on span "6i" at bounding box center [209, 390] width 163 height 12
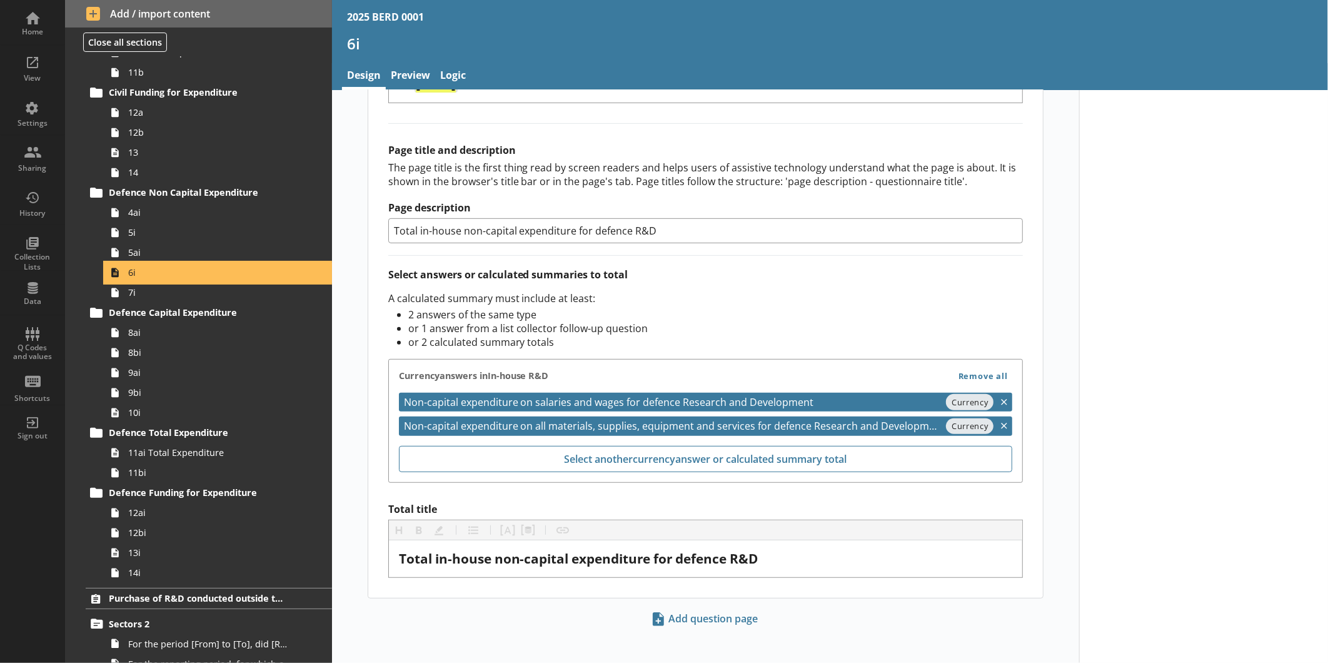
scroll to position [607, 0]
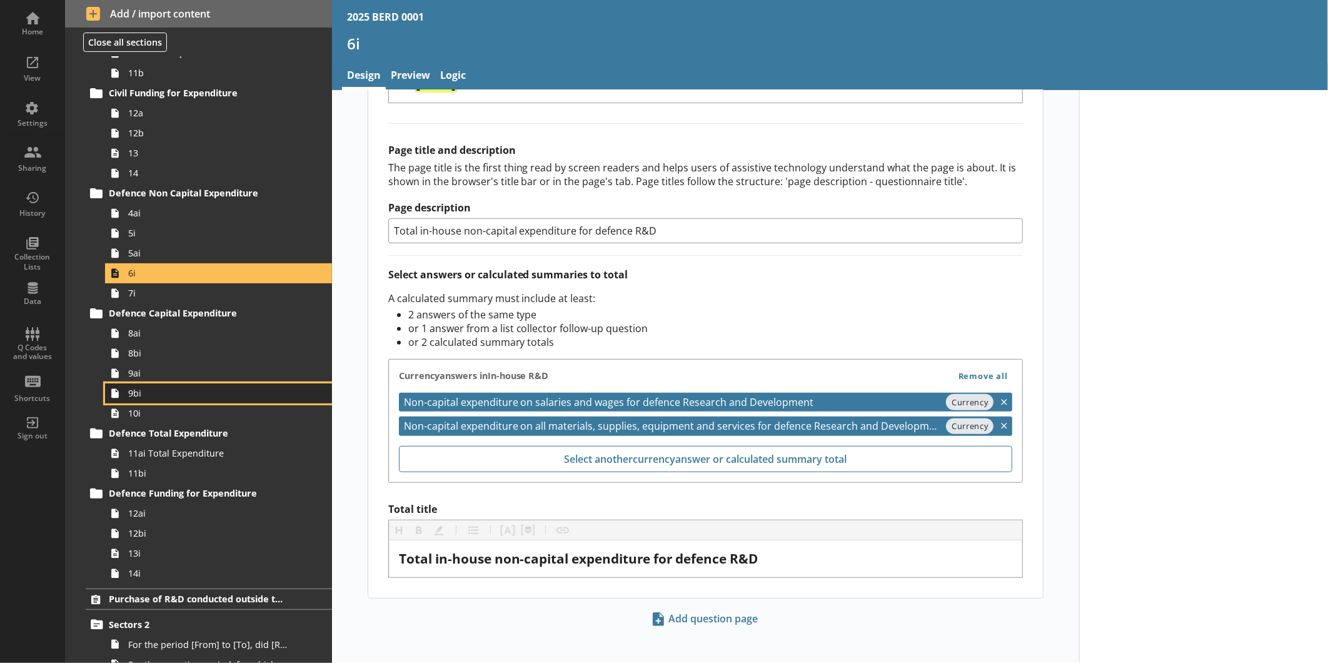
click at [164, 396] on span "9bi" at bounding box center [209, 393] width 163 height 12
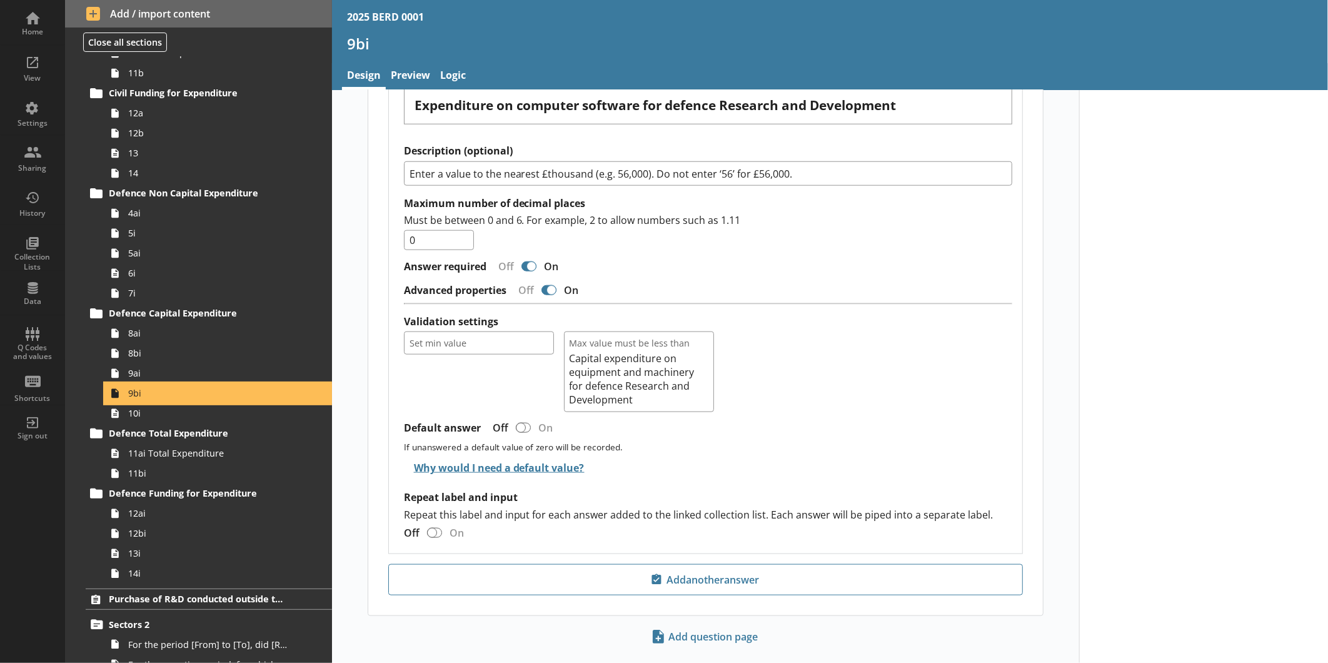
scroll to position [769, 0]
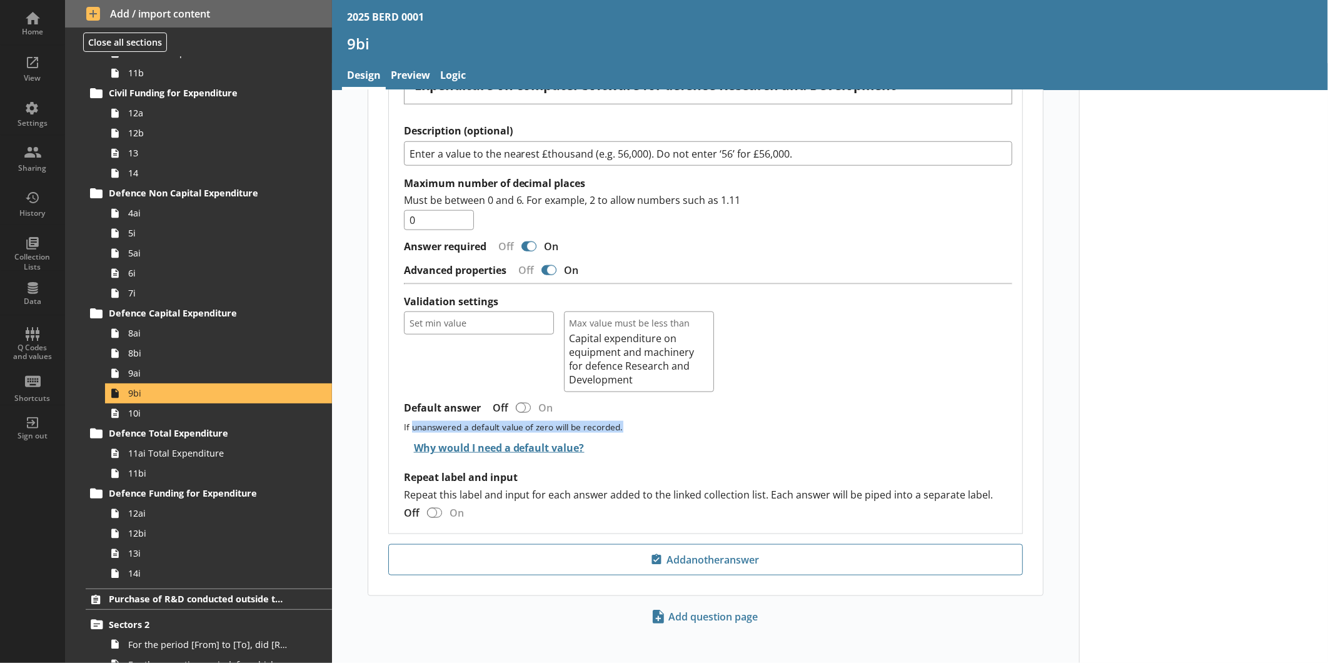
drag, startPoint x: 407, startPoint y: 419, endPoint x: 619, endPoint y: 421, distance: 211.9
click at [619, 421] on div "If unanswered a default value of zero will be recorded." at bounding box center [708, 427] width 609 height 12
copy div "unanswered a default value of zero will be recorded."
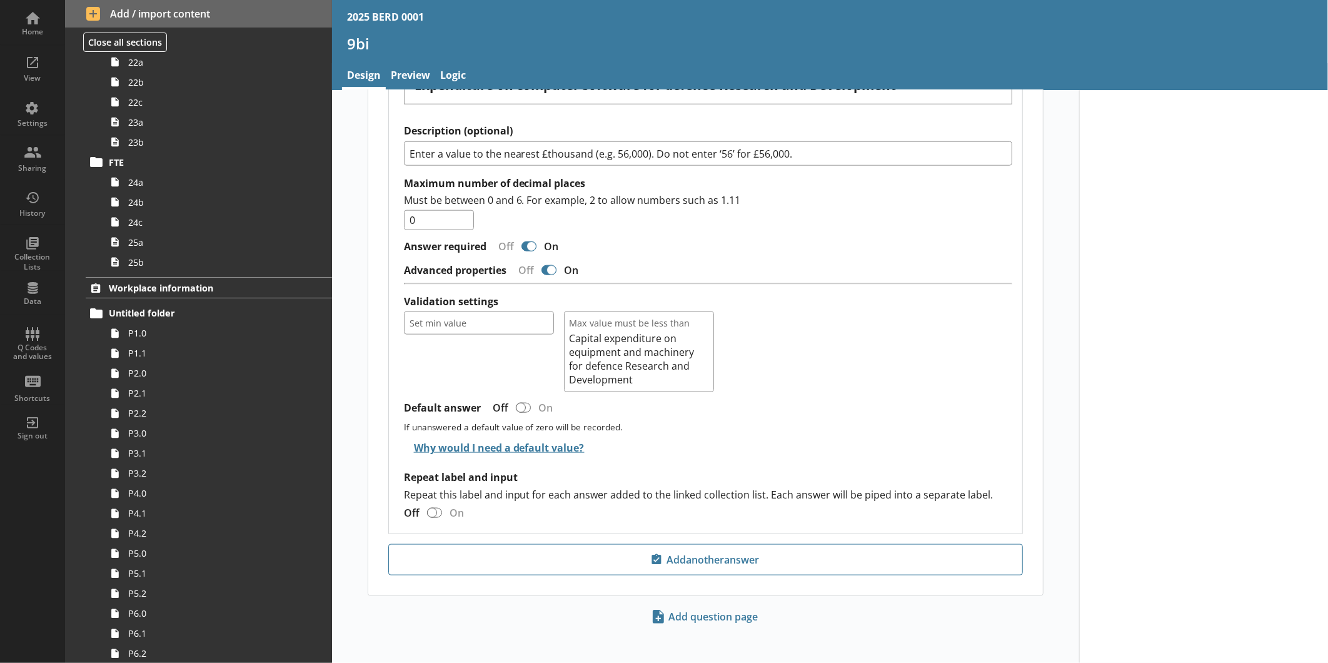
scroll to position [1628, 0]
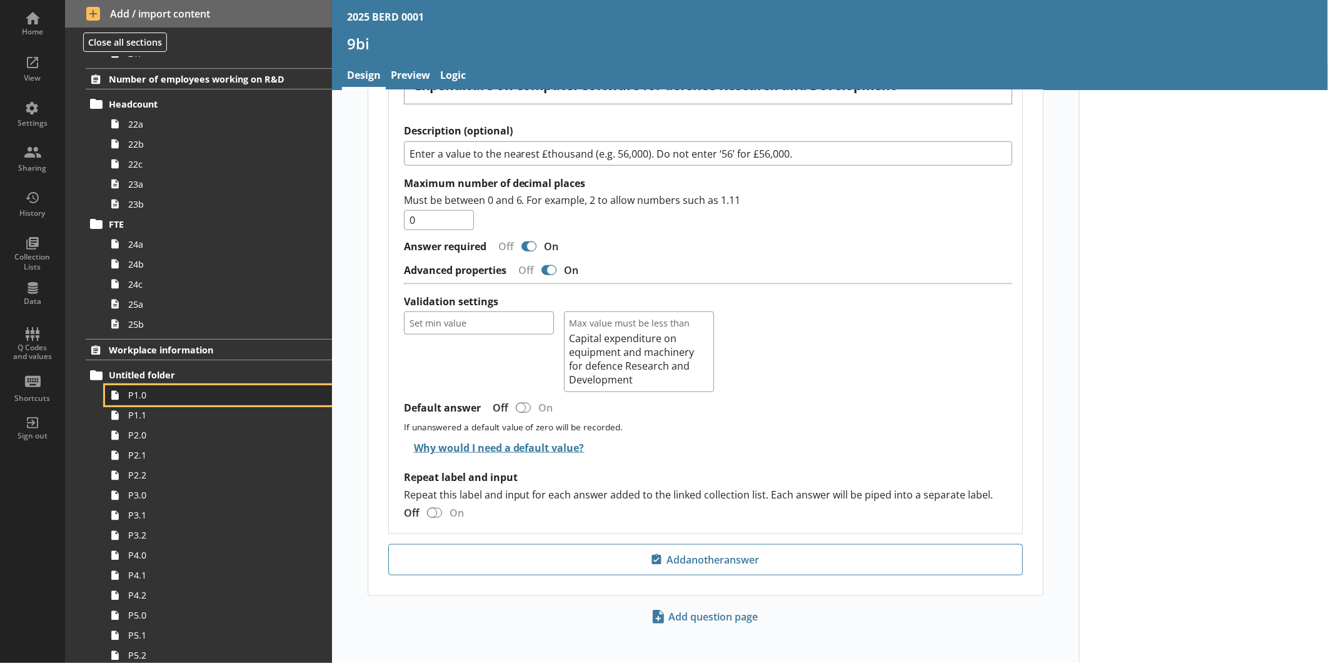
click at [154, 395] on span "P1.0" at bounding box center [209, 395] width 163 height 12
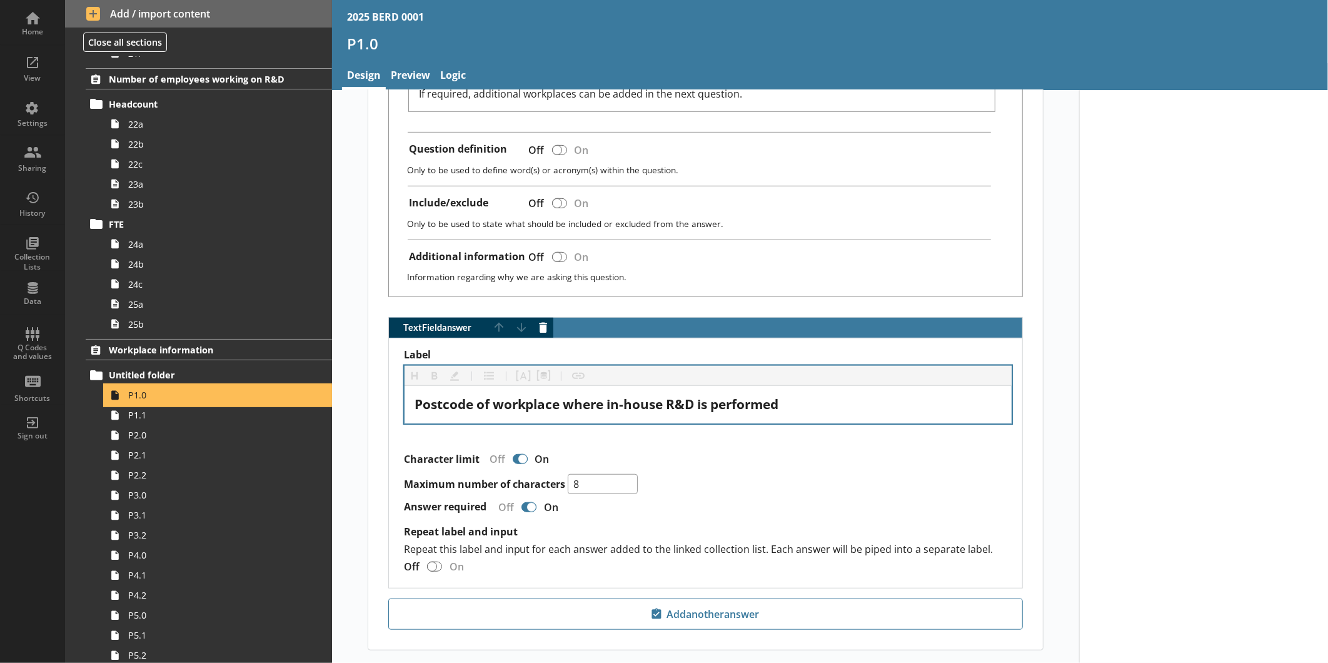
scroll to position [416, 0]
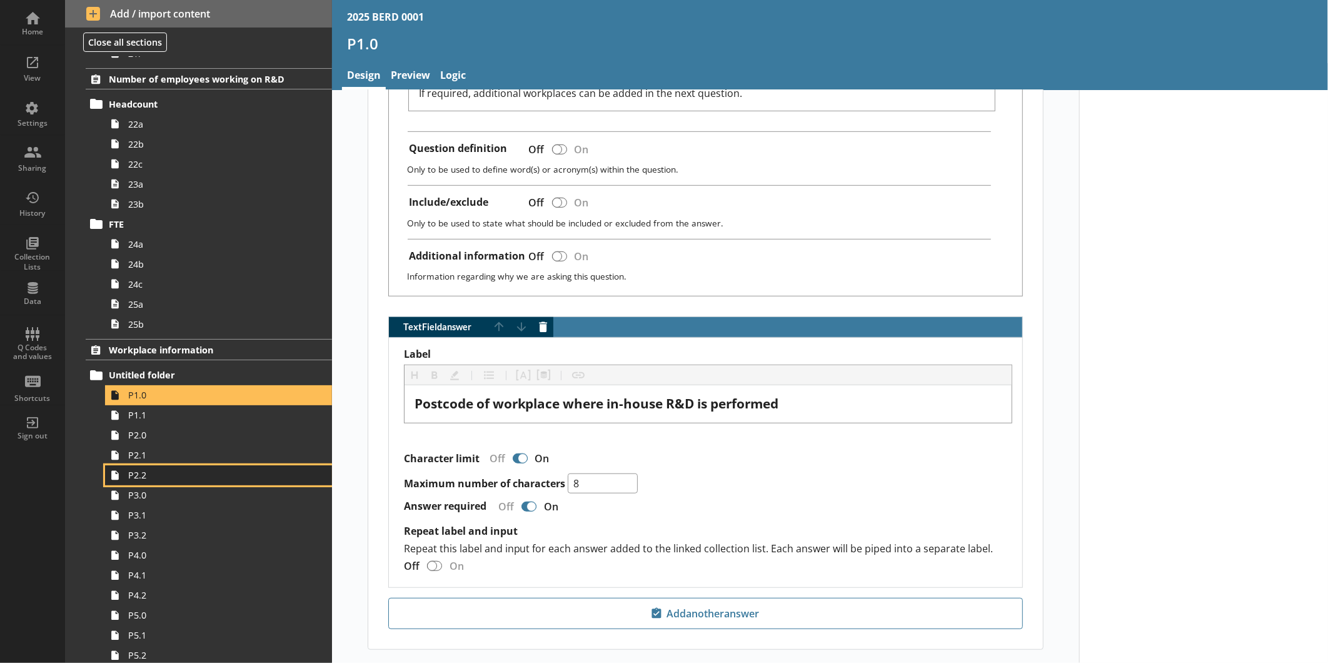
click at [159, 478] on span "P2.2" at bounding box center [209, 475] width 163 height 12
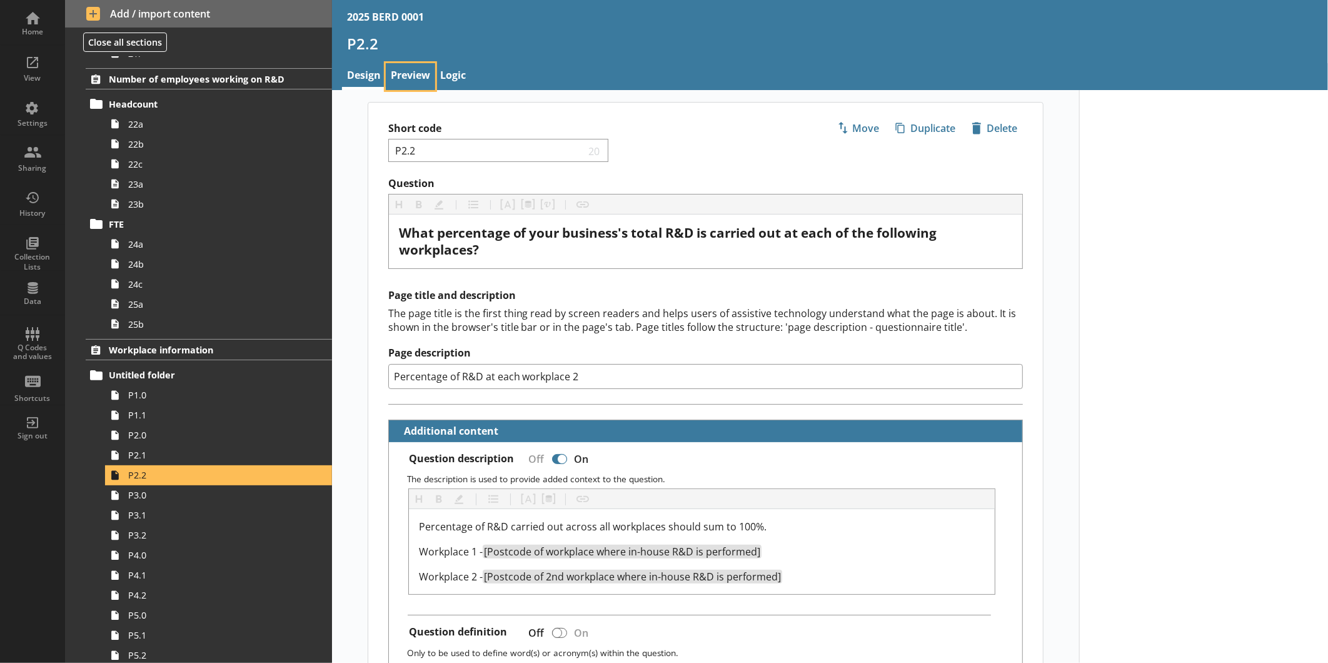
click at [421, 83] on link "Preview" at bounding box center [410, 76] width 49 height 27
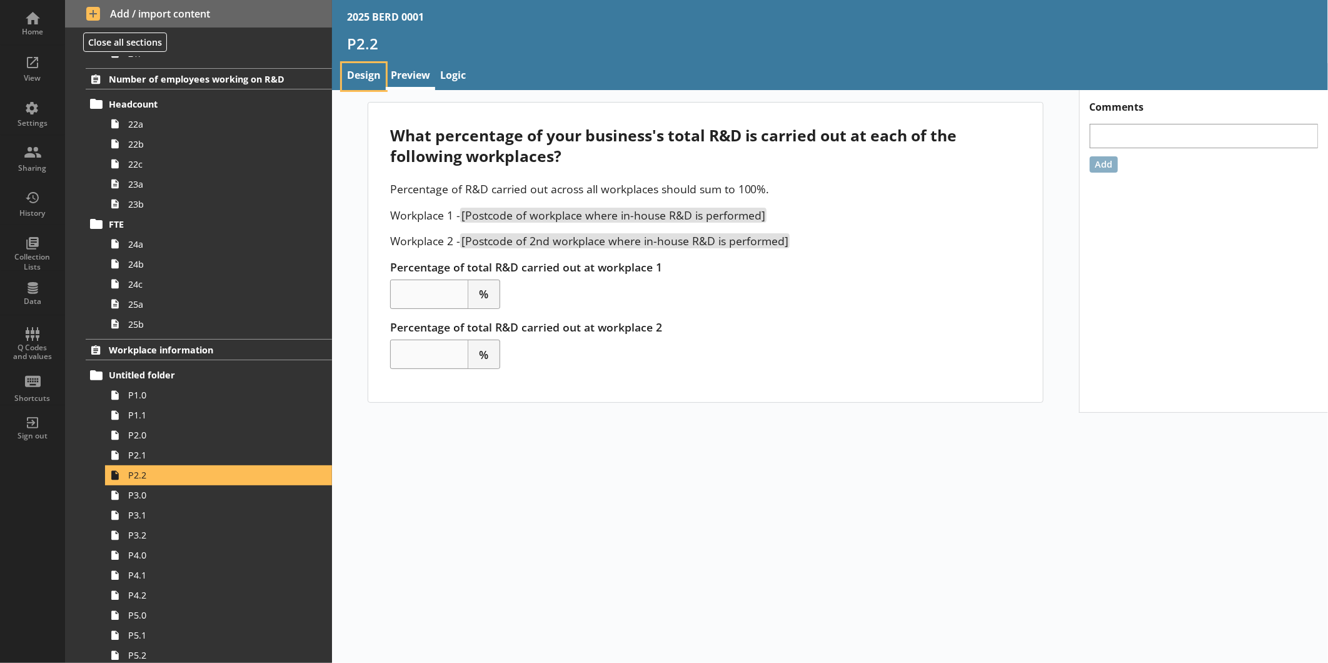
click at [374, 78] on link "Design" at bounding box center [364, 76] width 44 height 27
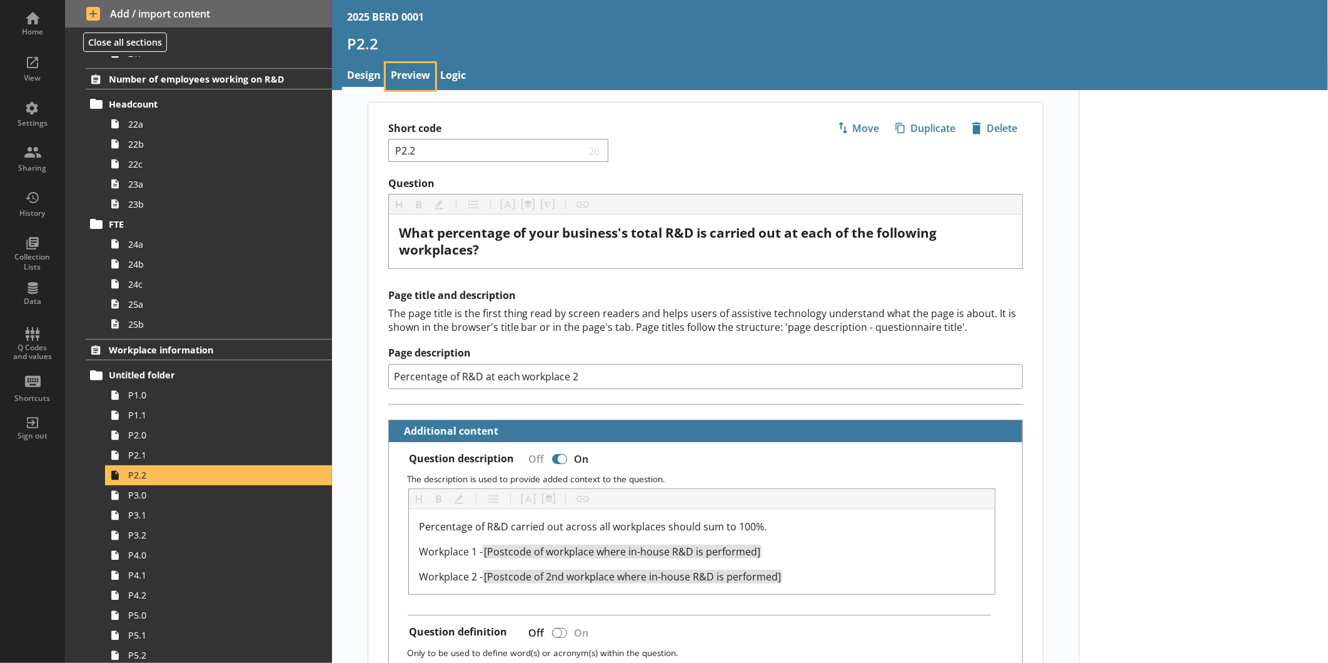
click at [423, 84] on link "Preview" at bounding box center [410, 76] width 49 height 27
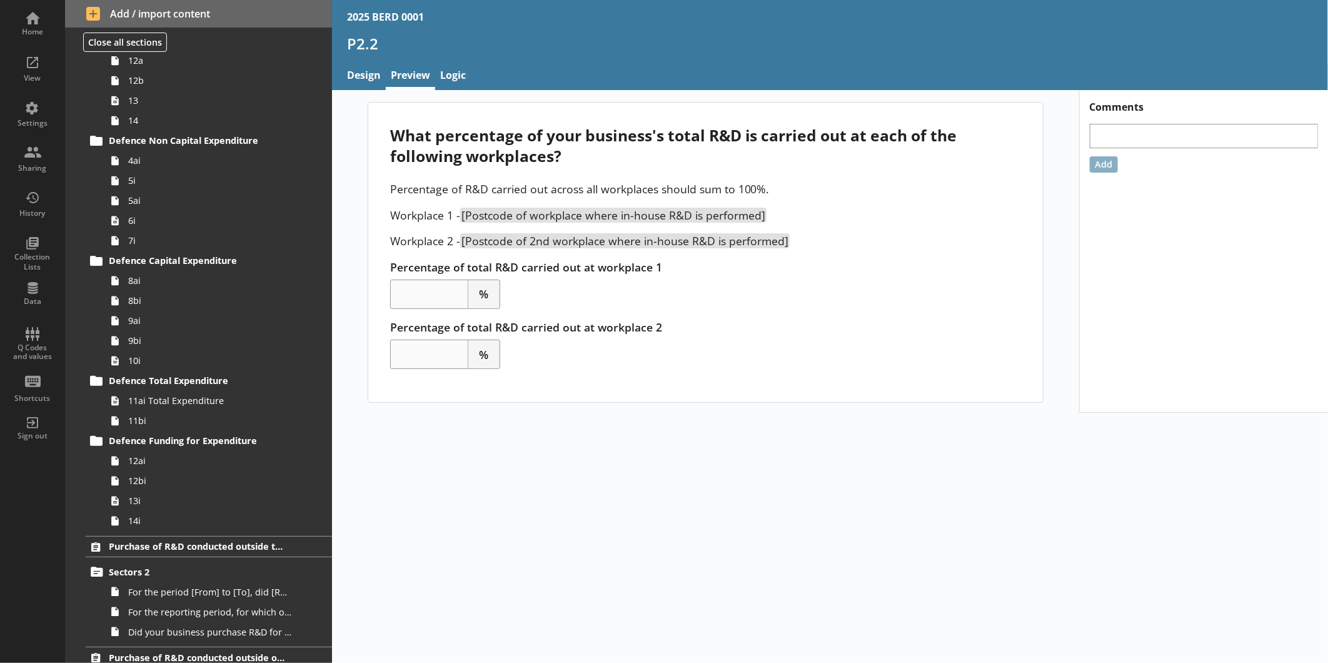
scroll to position [657, 0]
click at [144, 366] on span "10i" at bounding box center [209, 363] width 163 height 12
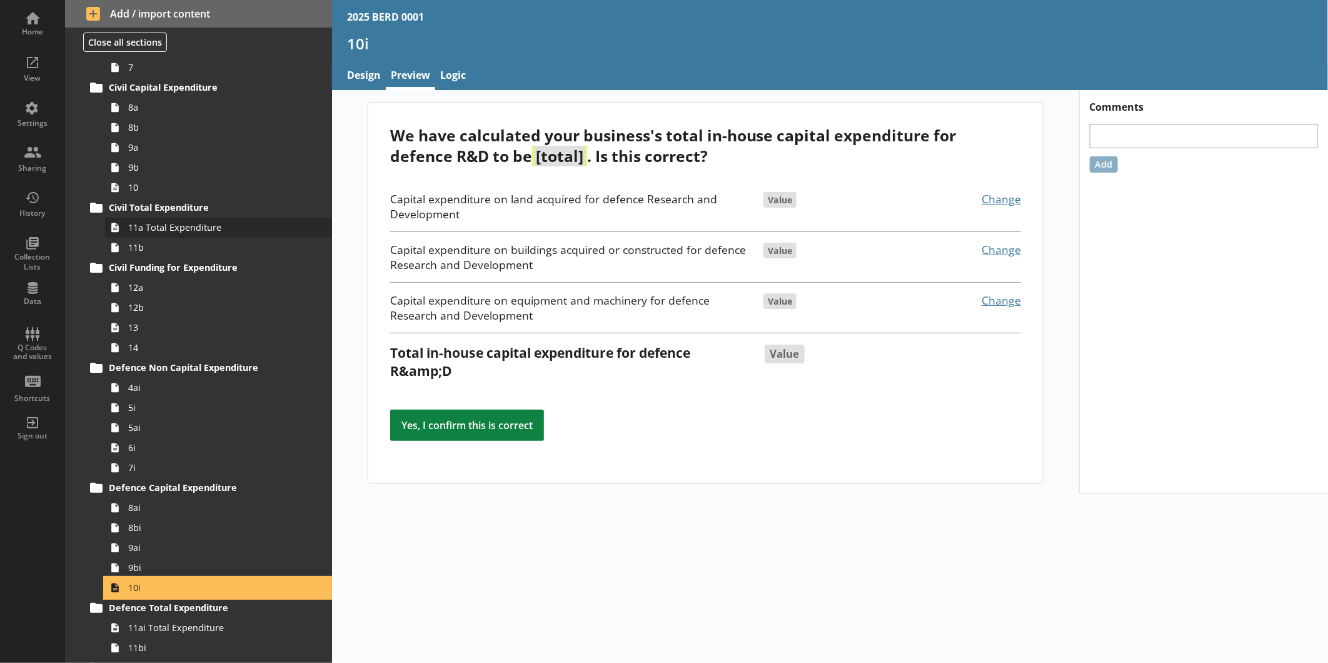
scroll to position [432, 0]
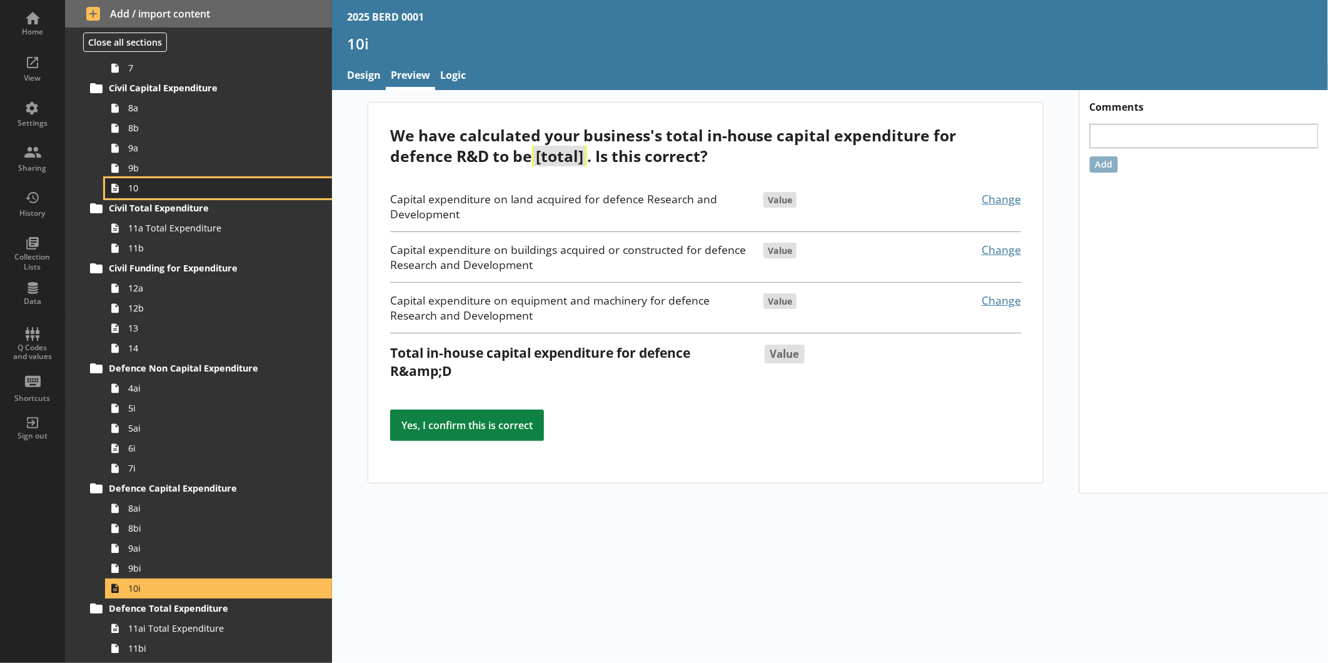
click at [142, 193] on span "10" at bounding box center [209, 188] width 163 height 12
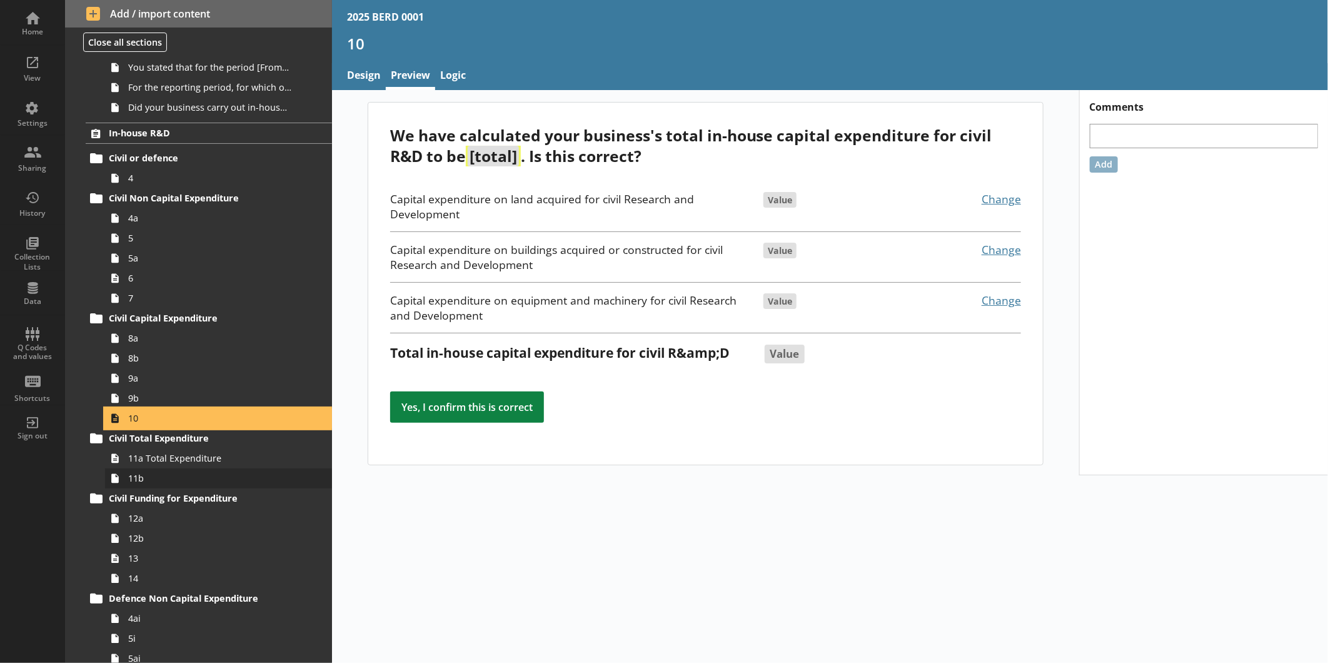
scroll to position [203, 0]
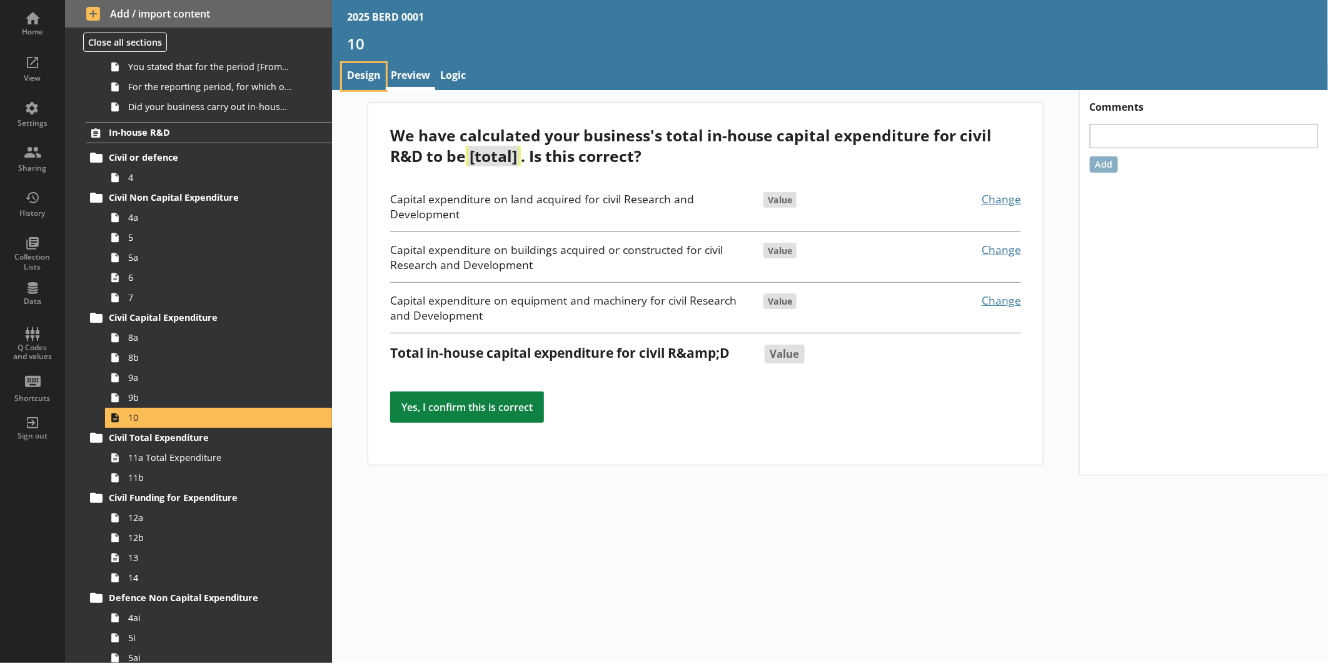
click at [364, 73] on link "Design" at bounding box center [364, 76] width 44 height 27
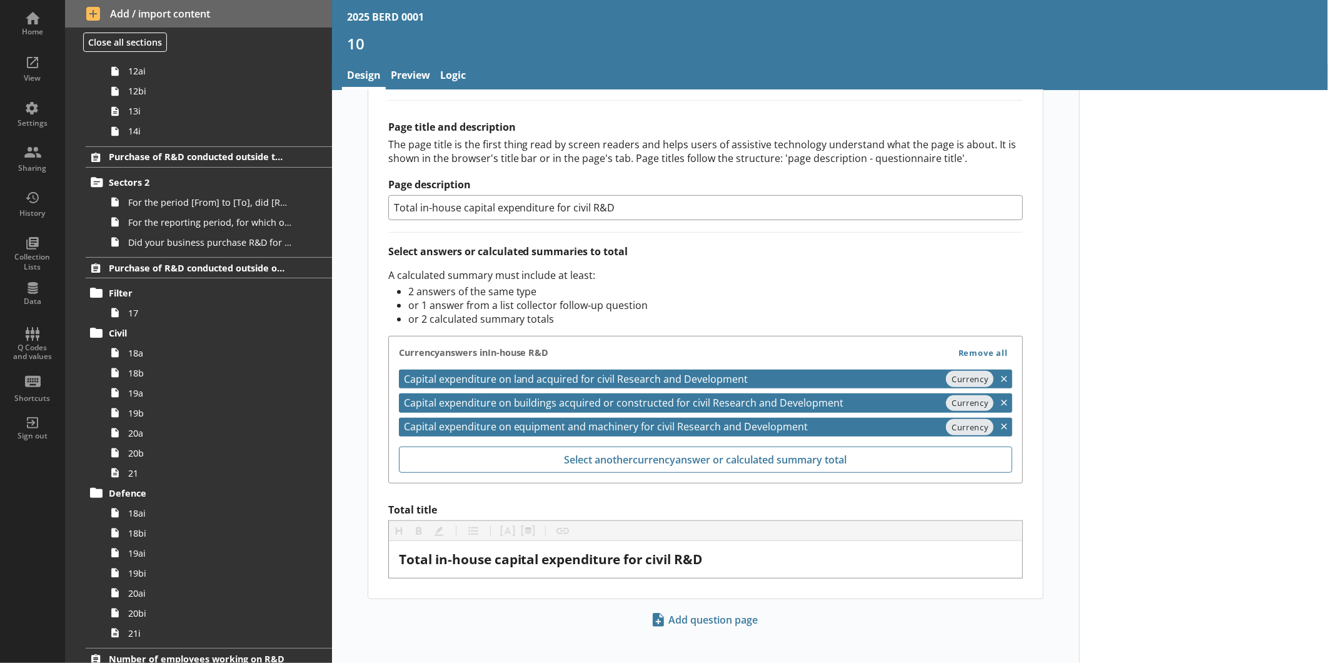
scroll to position [1050, 0]
click at [146, 469] on span "21" at bounding box center [209, 472] width 163 height 12
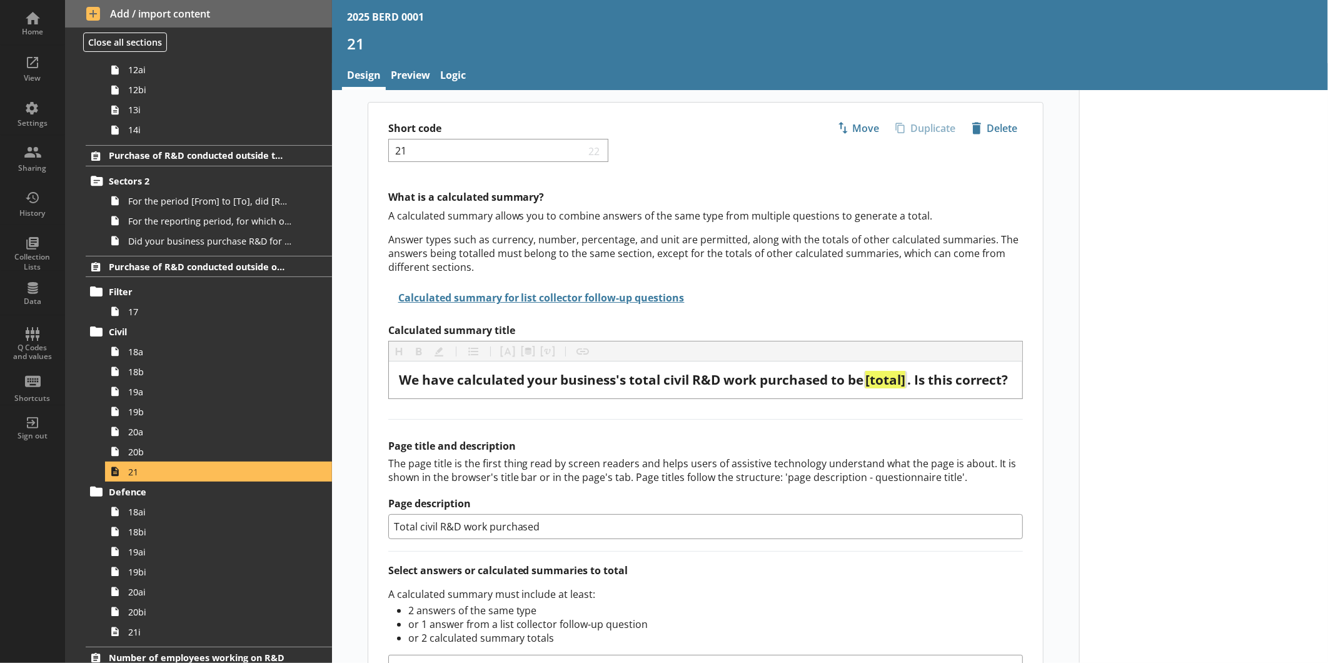
click at [409, 92] on div "Short code 21 22 Move icon-copy Duplicate icon-delete Created with Sketch. Dele…" at bounding box center [705, 539] width 747 height 899
click at [409, 83] on link "Preview" at bounding box center [410, 76] width 49 height 27
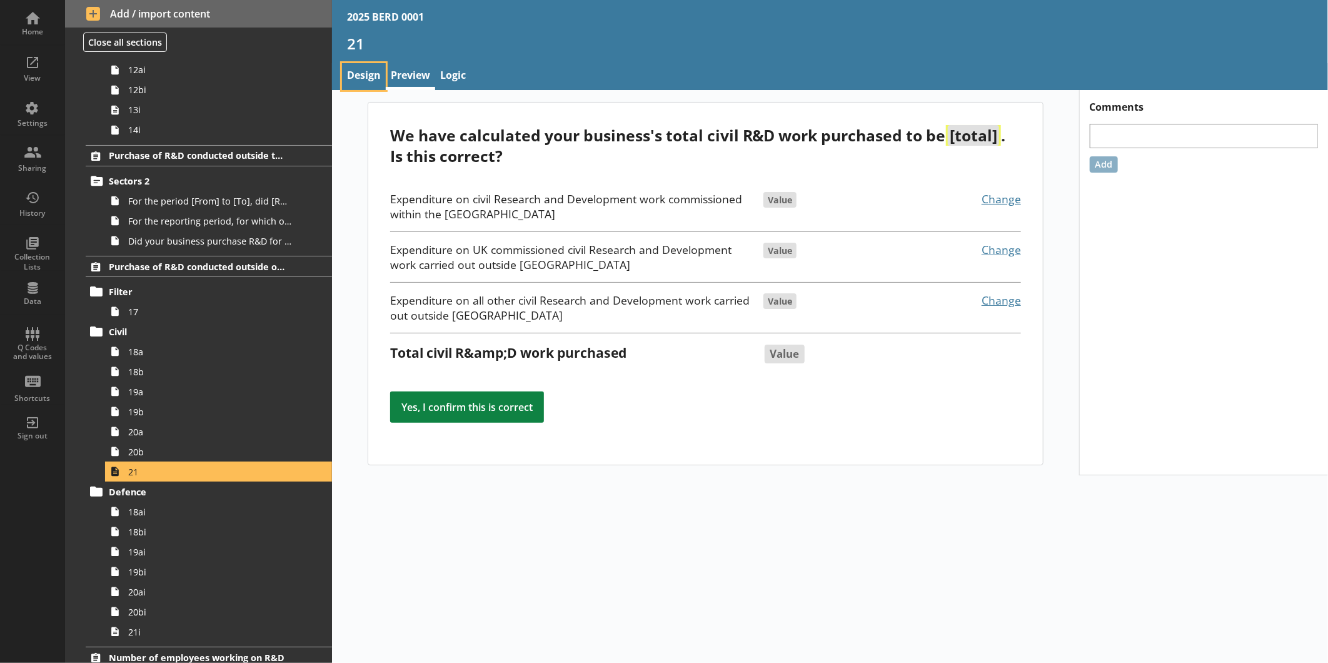
click at [366, 78] on link "Design" at bounding box center [364, 76] width 44 height 27
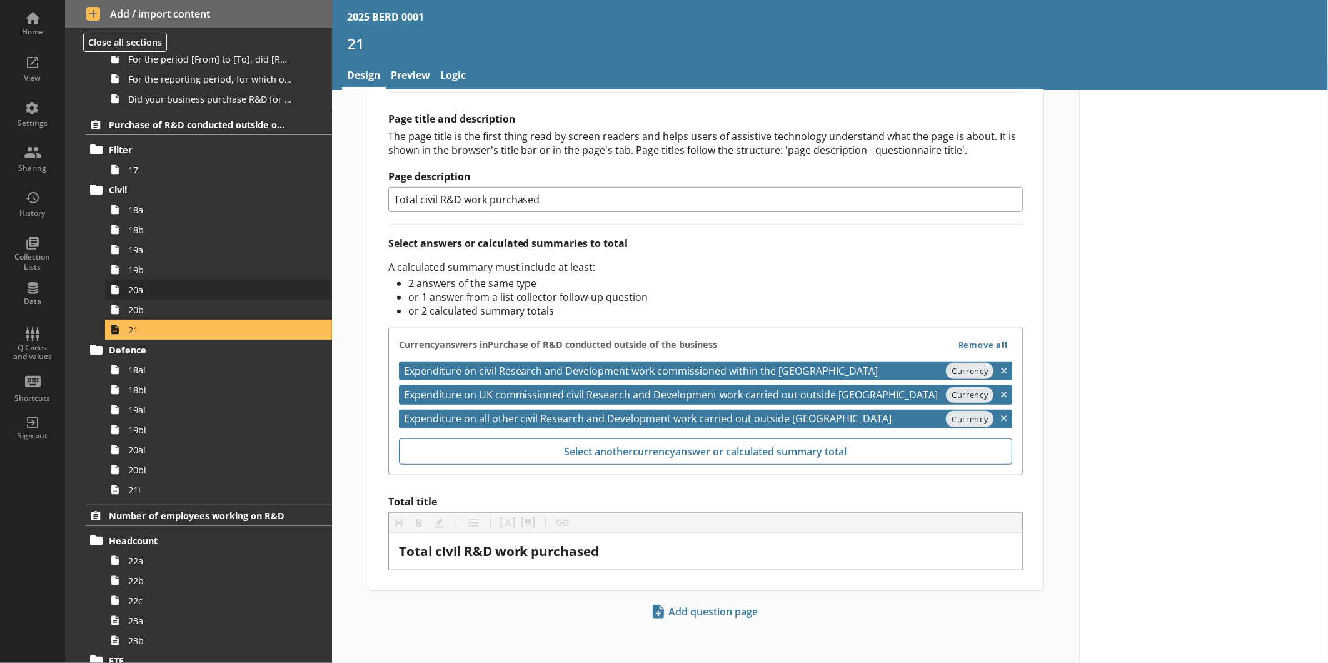
scroll to position [1193, 0]
click at [208, 370] on span "18ai" at bounding box center [209, 369] width 163 height 12
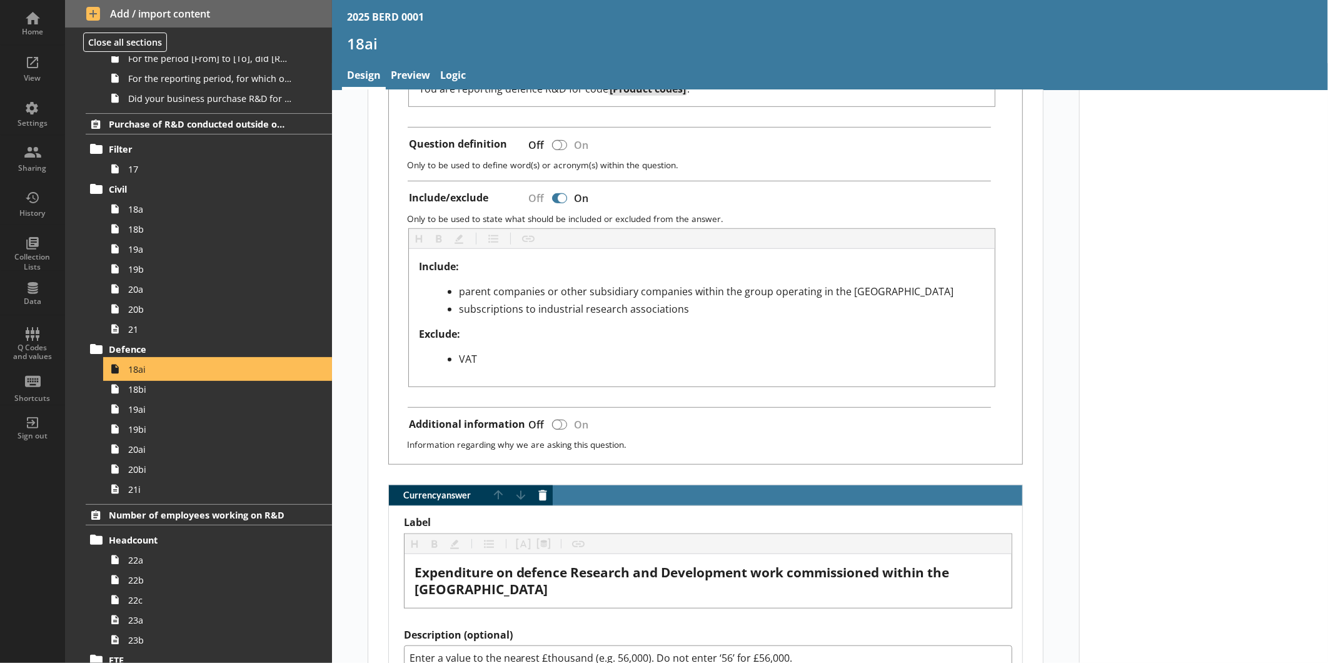
scroll to position [438, 0]
click at [420, 64] on link "Preview" at bounding box center [410, 76] width 49 height 27
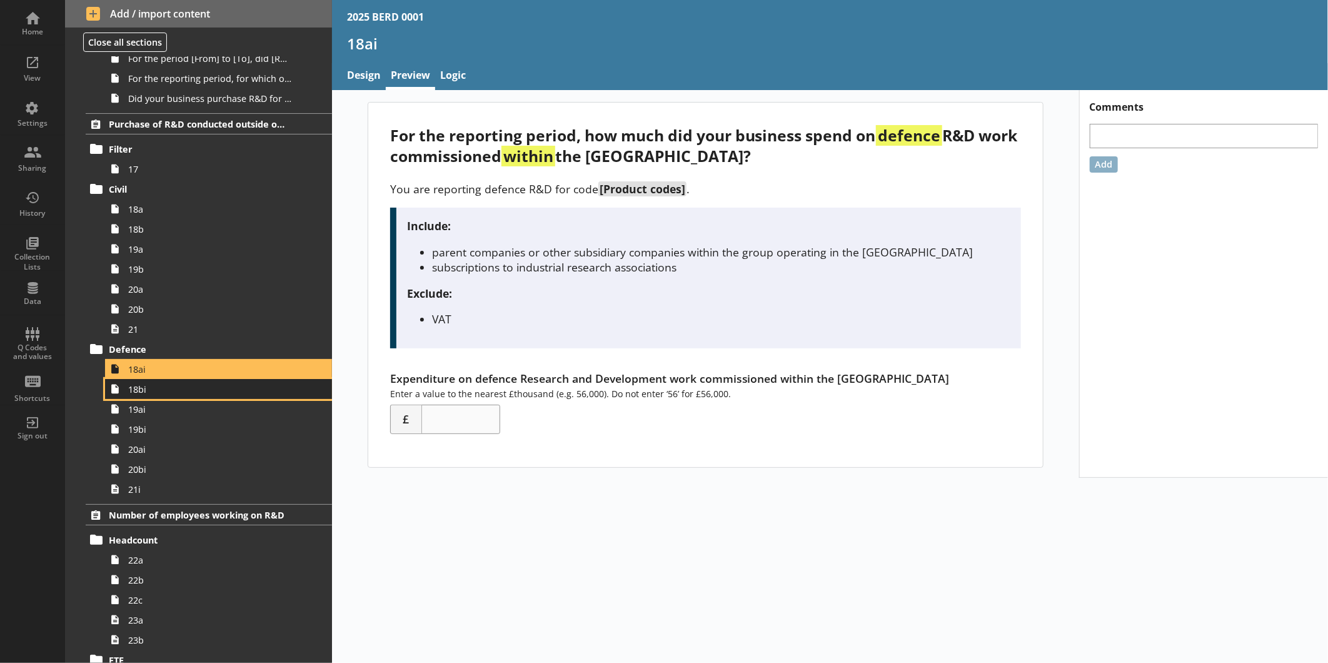
click at [178, 384] on span "18bi" at bounding box center [209, 389] width 163 height 12
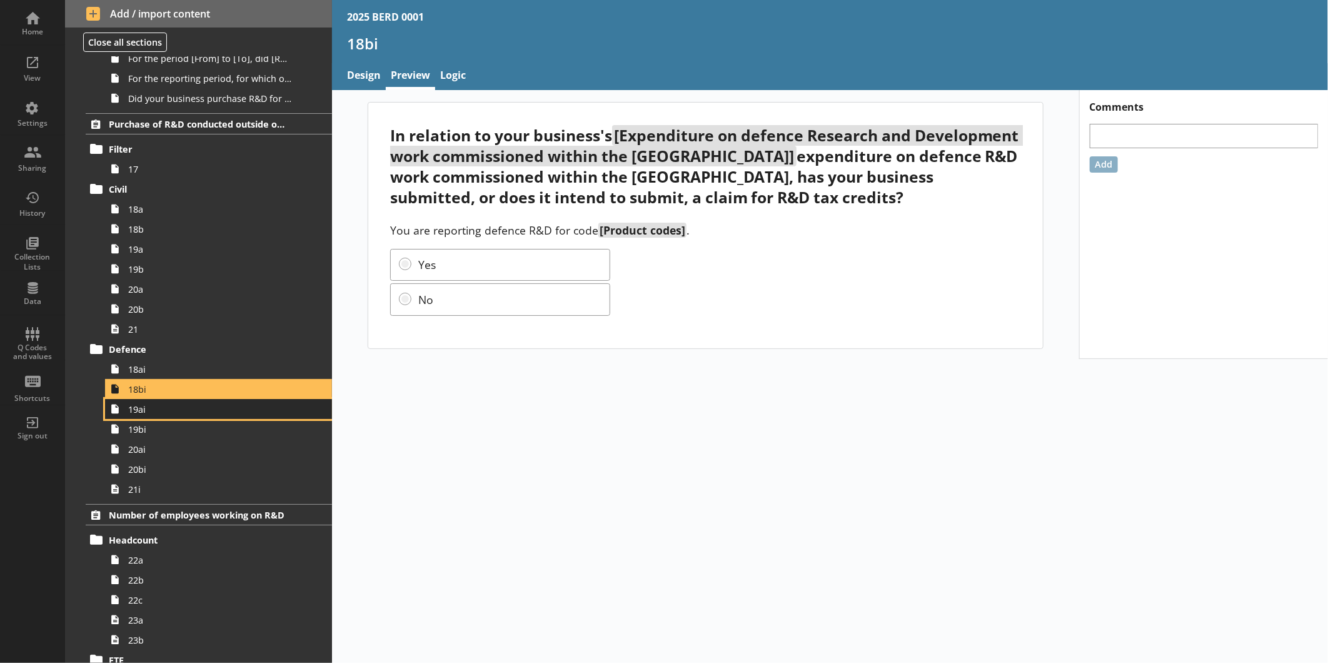
click at [175, 413] on span "19ai" at bounding box center [209, 409] width 163 height 12
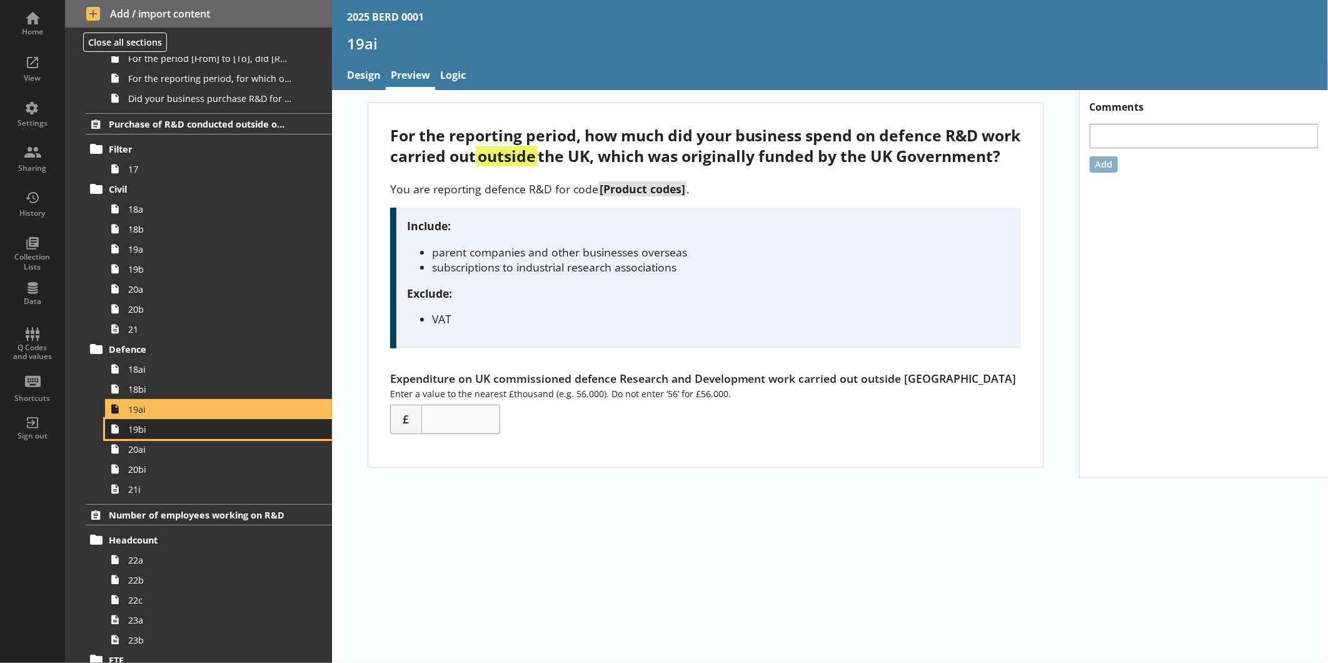
click at [173, 426] on span "19bi" at bounding box center [209, 429] width 163 height 12
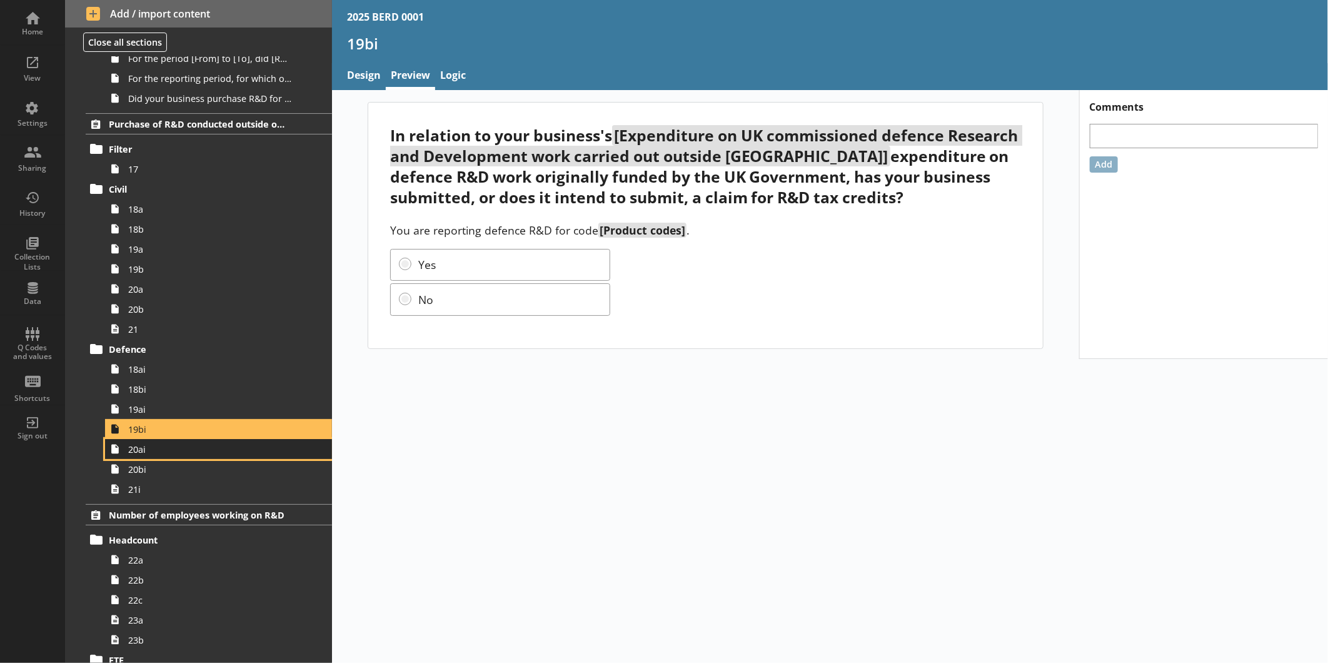
click at [170, 453] on span "20ai" at bounding box center [209, 449] width 163 height 12
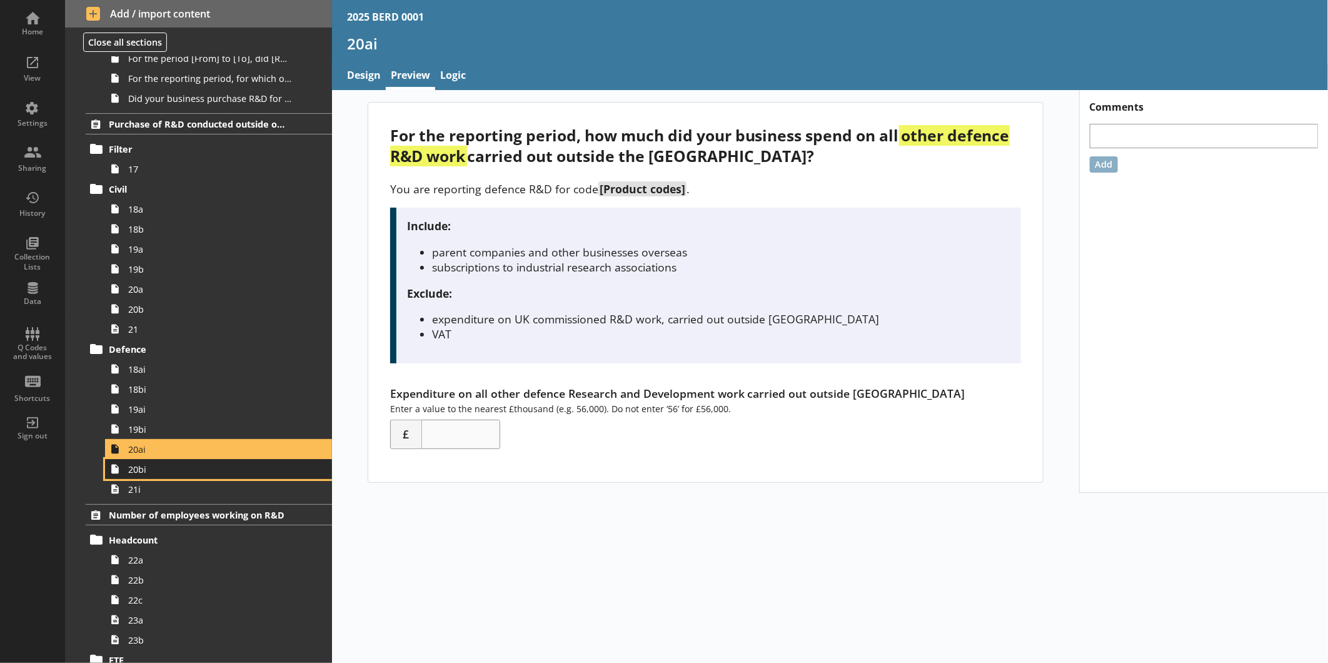
click at [164, 469] on span "20bi" at bounding box center [209, 469] width 163 height 12
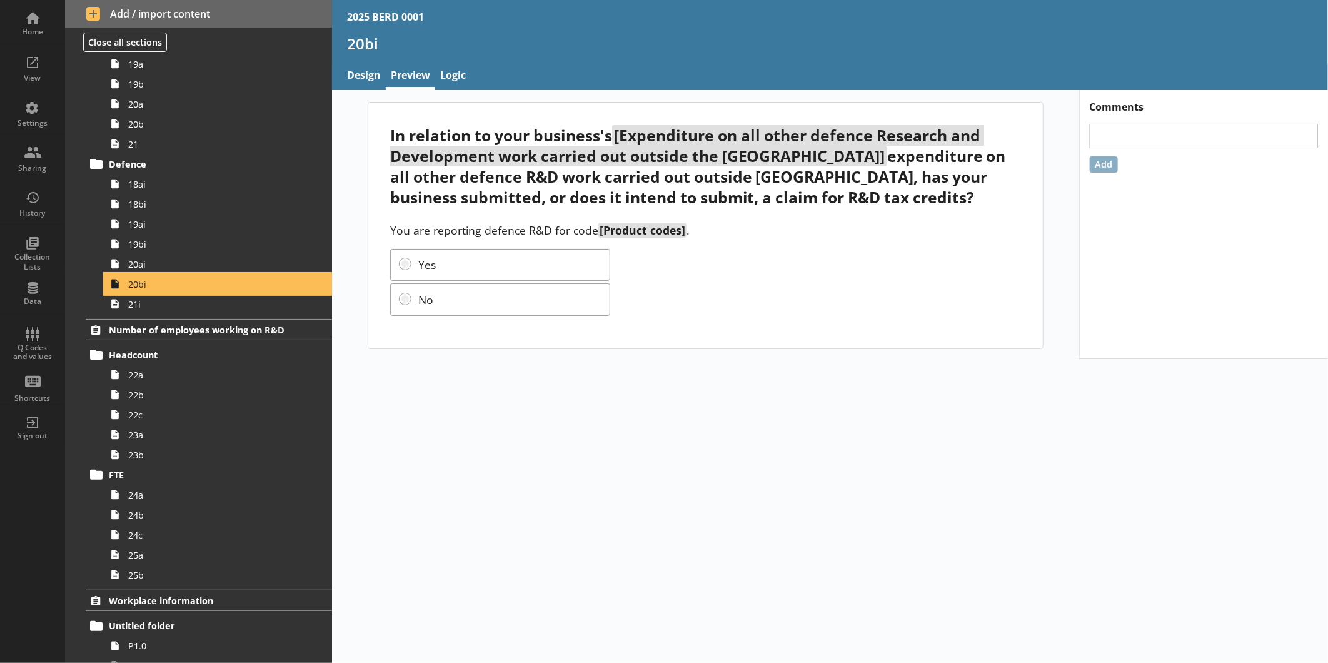
scroll to position [1380, 0]
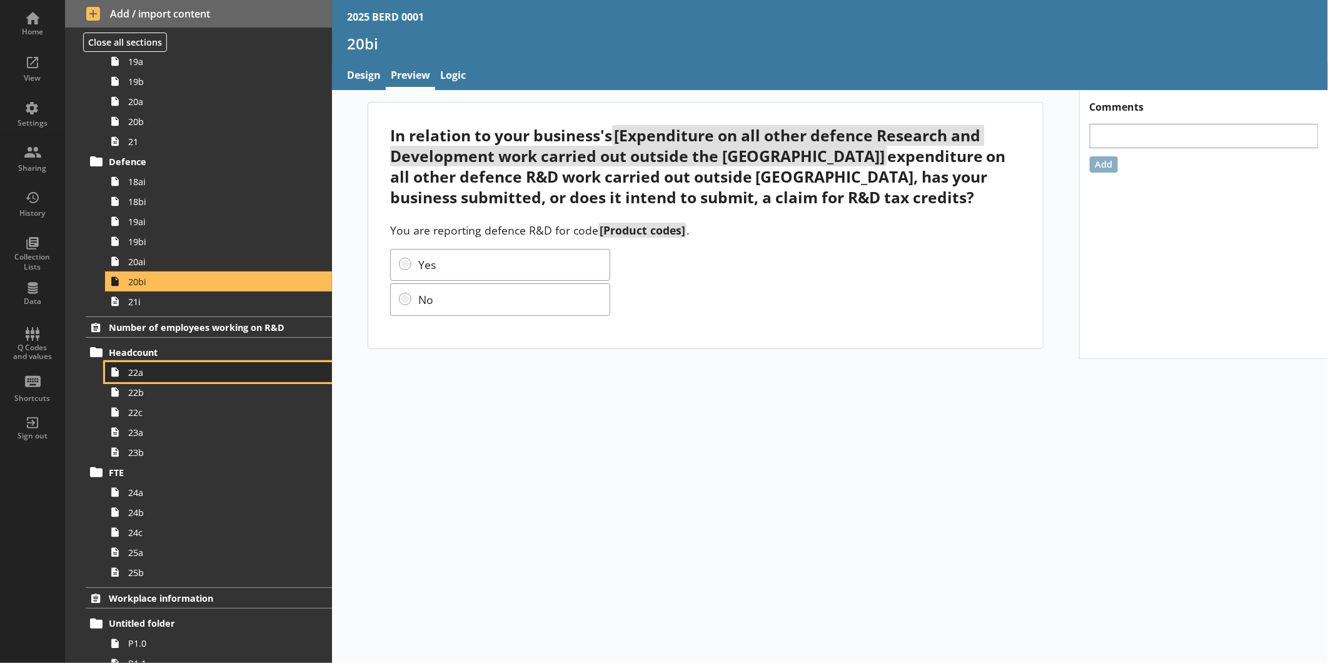
click at [181, 379] on link "22a" at bounding box center [218, 372] width 227 height 20
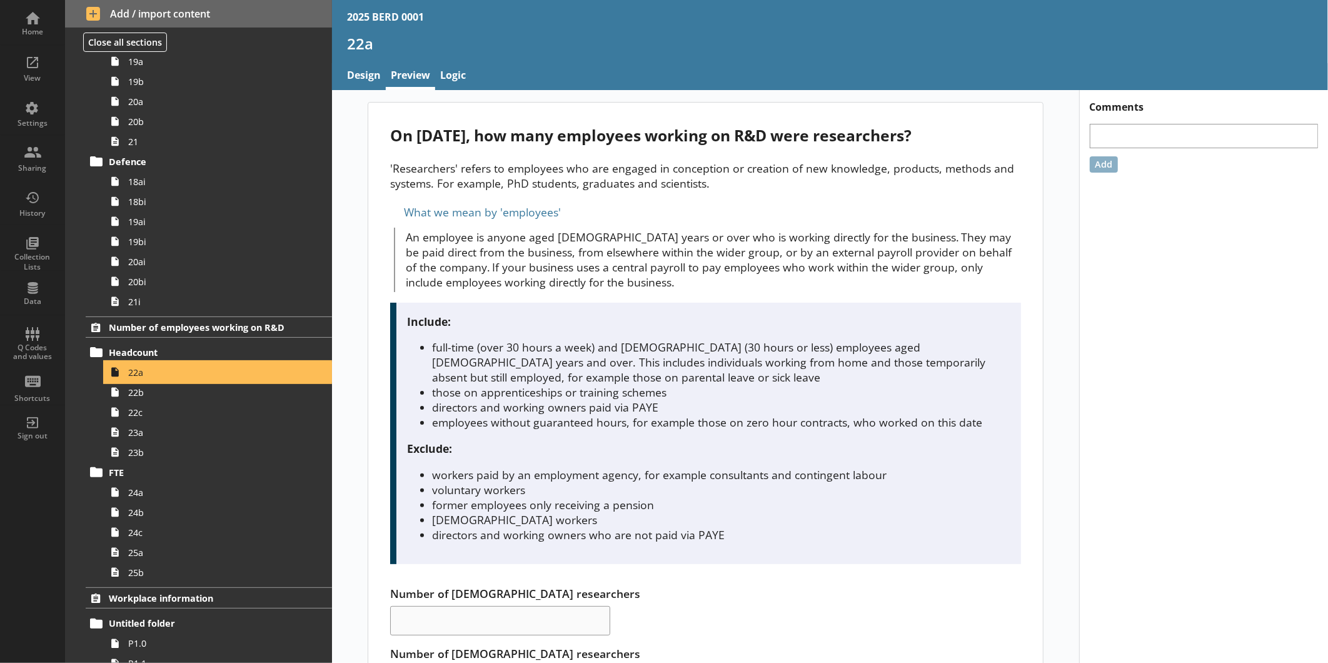
scroll to position [81, 0]
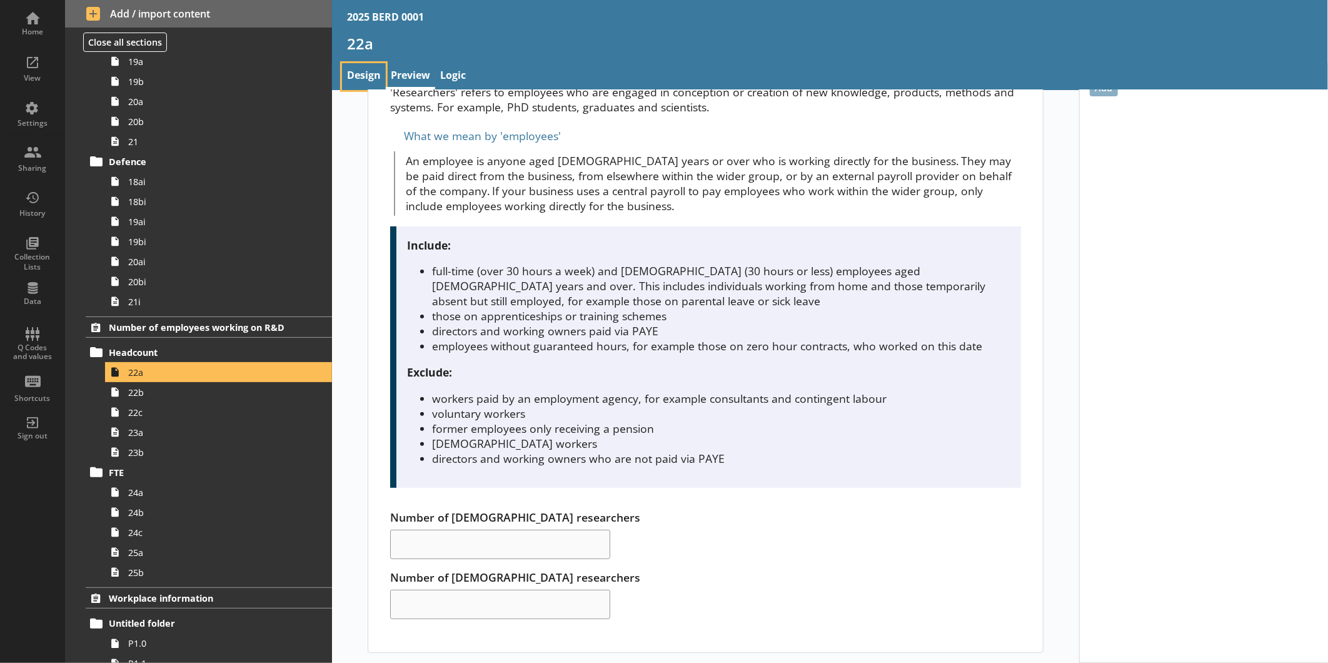
click at [359, 74] on link "Design" at bounding box center [364, 76] width 44 height 27
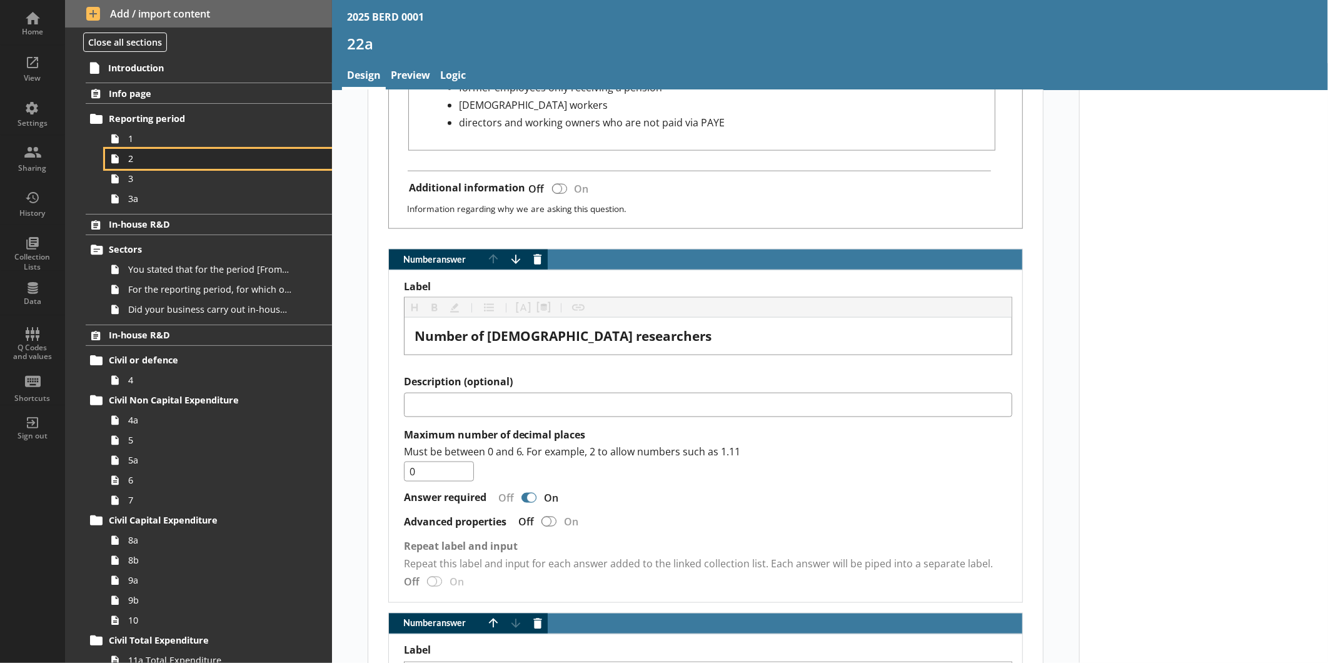
click at [142, 158] on span "2" at bounding box center [209, 159] width 163 height 12
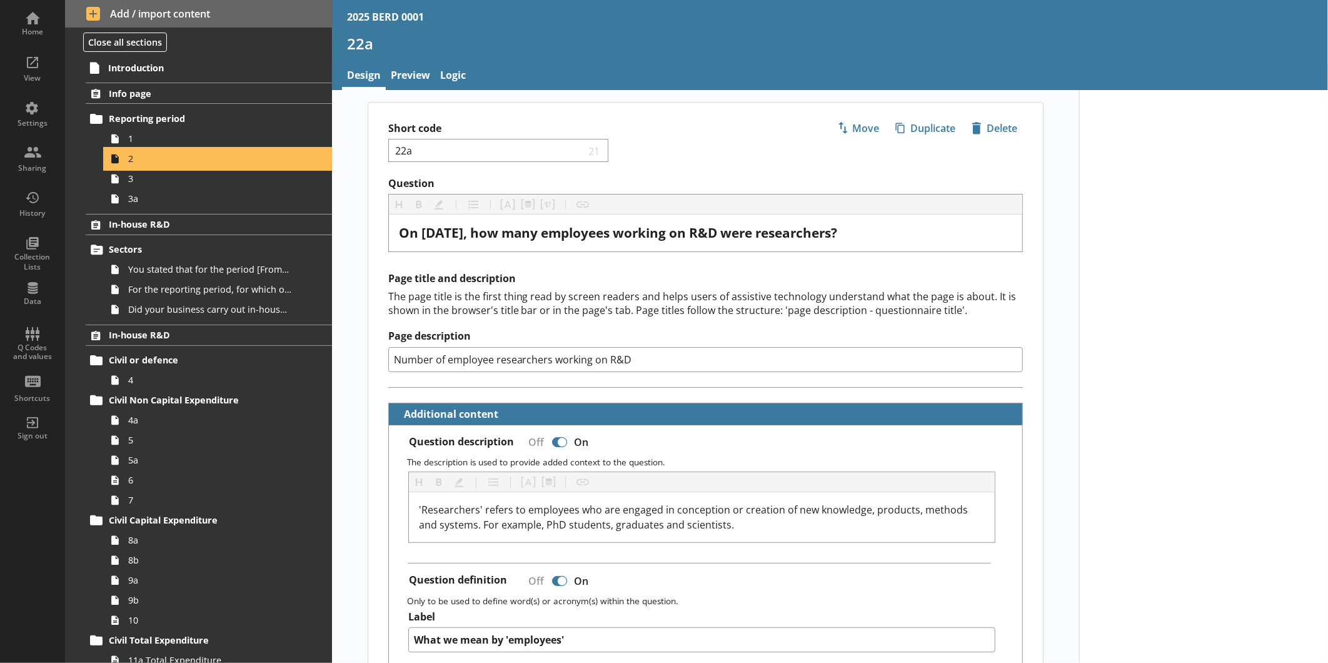
type textarea "x"
select select "ref_p_end_date"
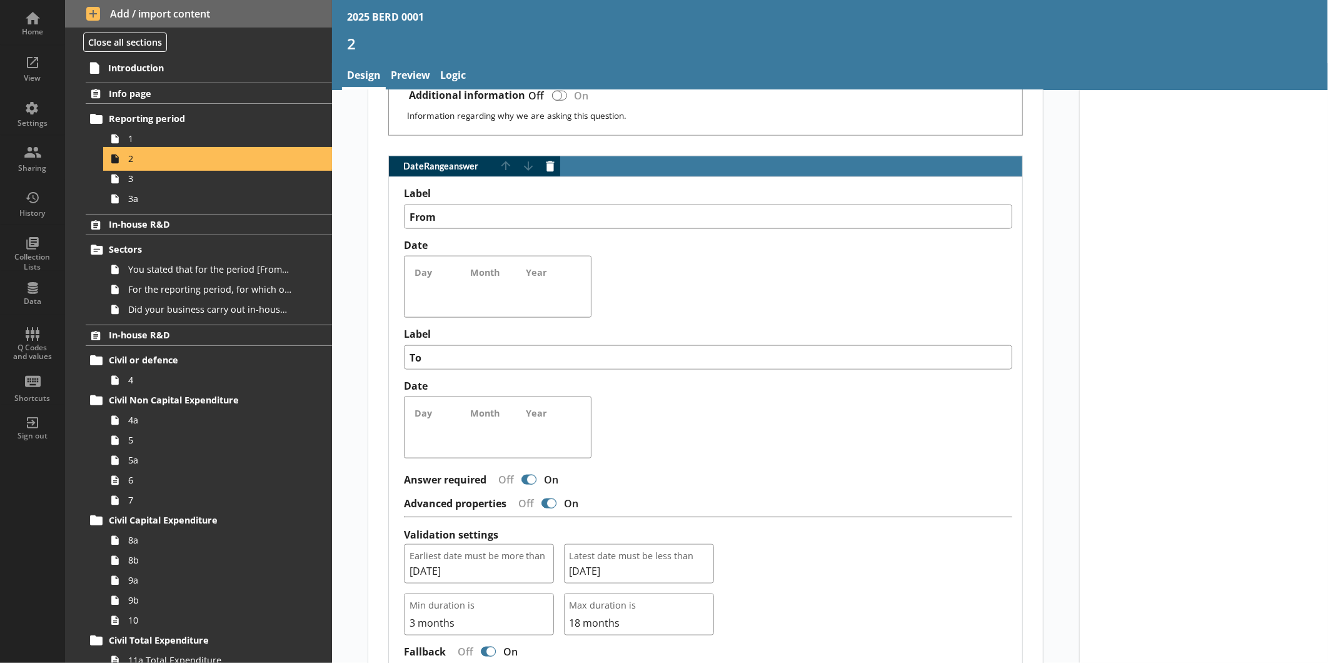
scroll to position [818, 0]
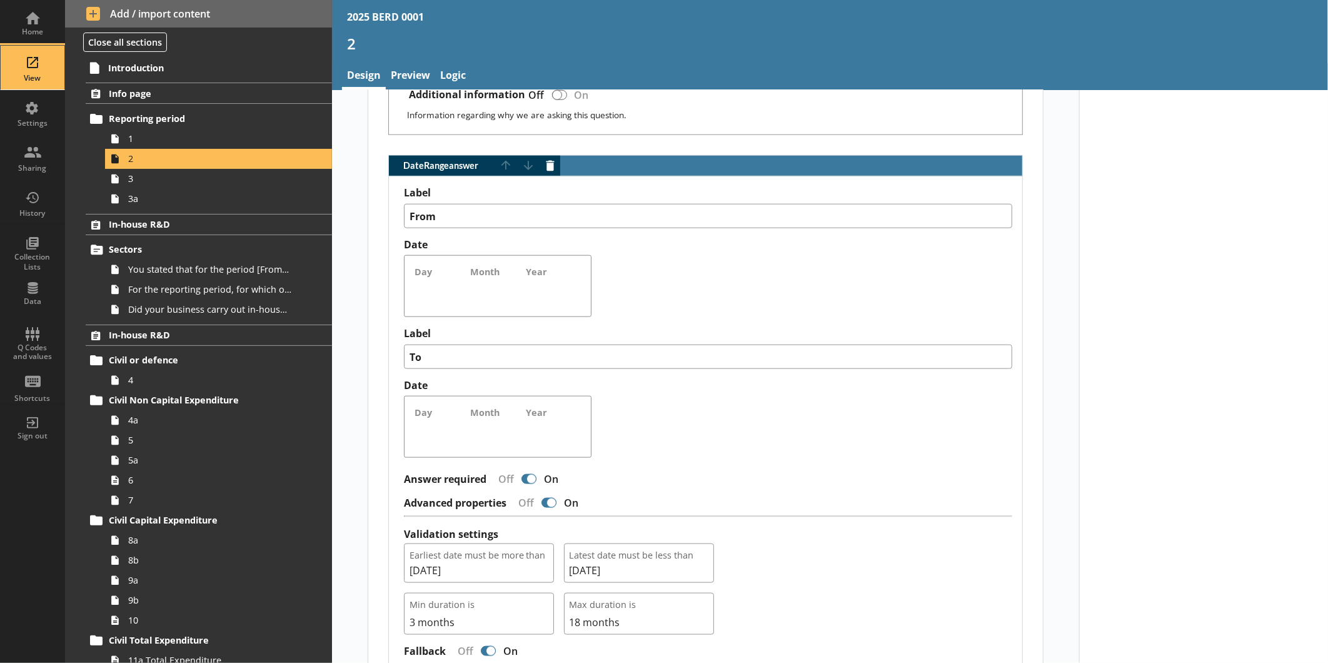
click at [39, 57] on div "View" at bounding box center [33, 68] width 44 height 44
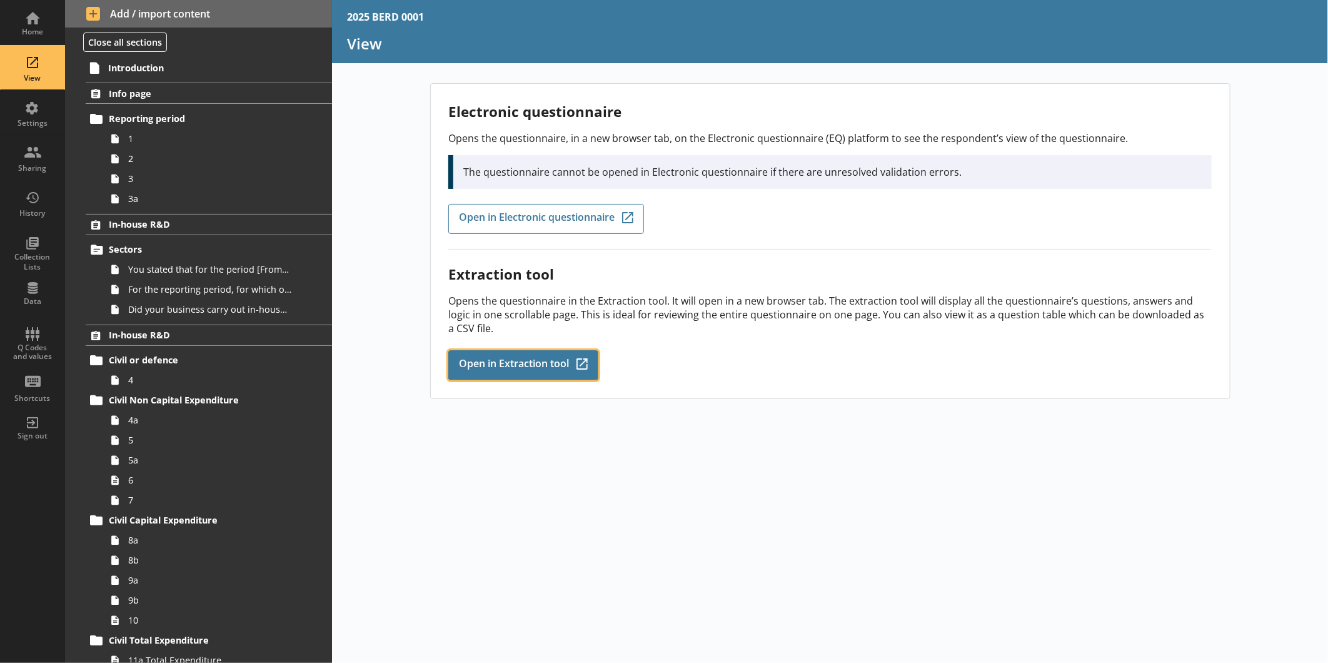
click at [539, 350] on link "Open in Extraction tool Q-Codes_Icon Created with Sketch." at bounding box center [523, 365] width 150 height 30
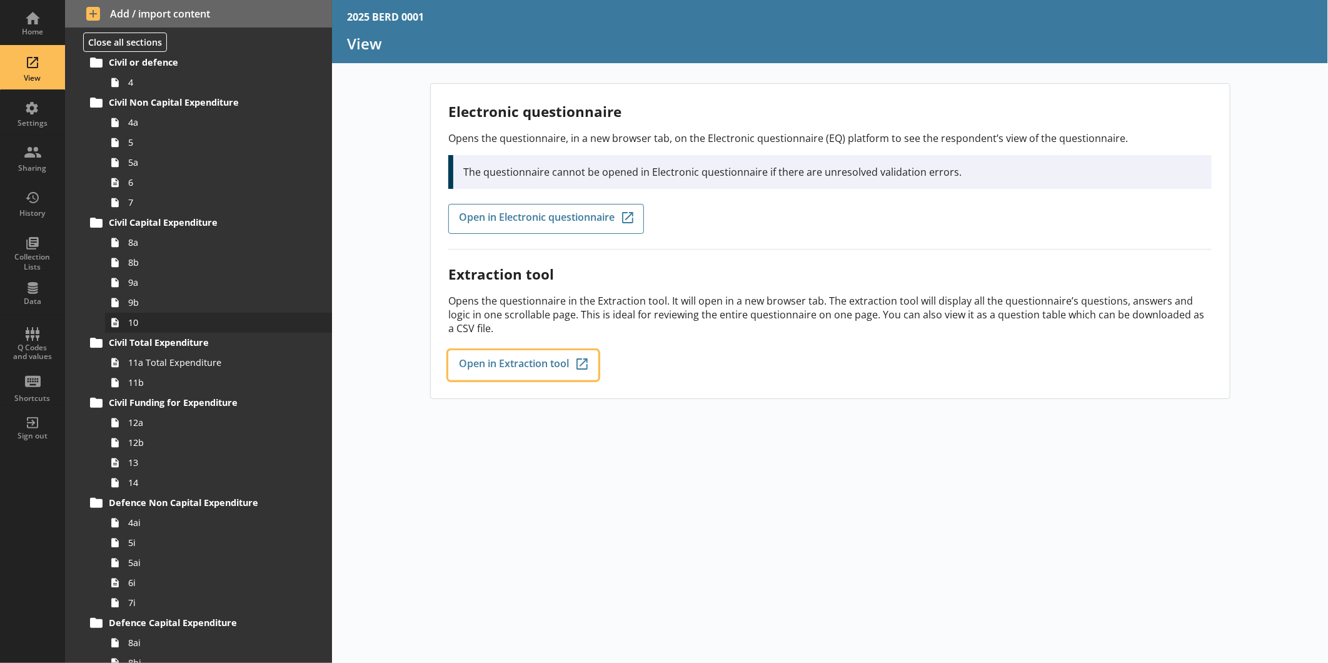
scroll to position [298, 0]
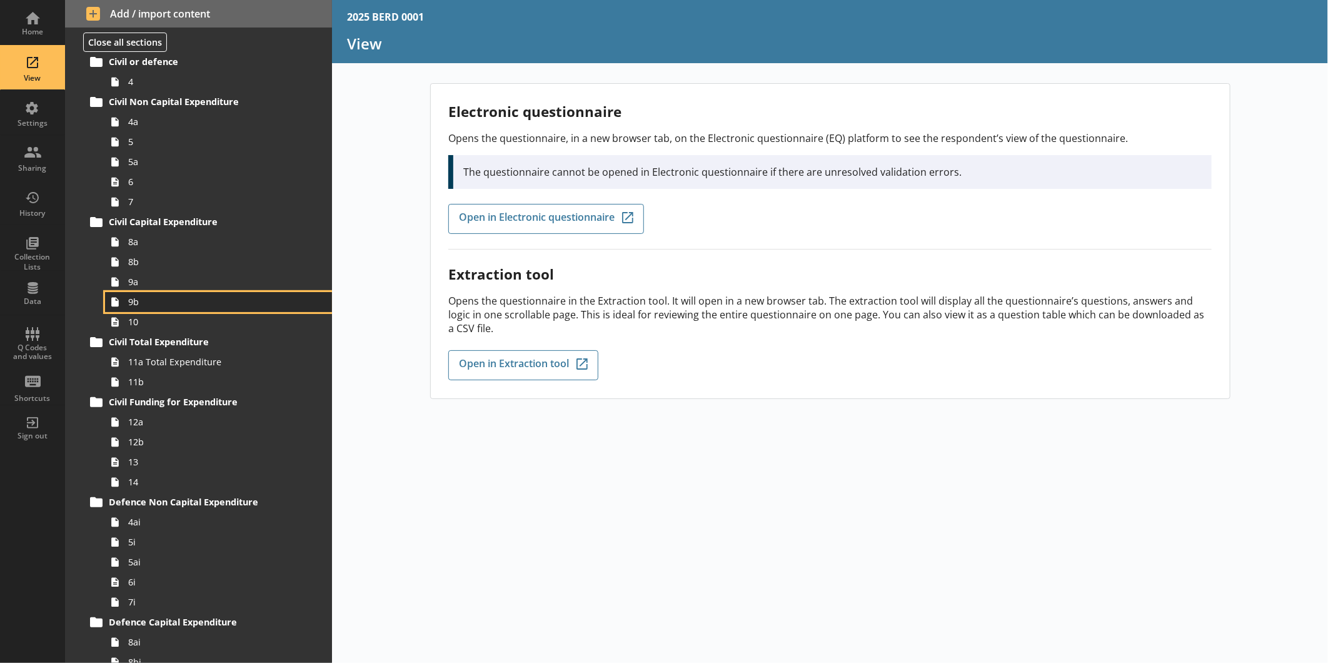
click at [150, 300] on span "9b" at bounding box center [209, 302] width 163 height 12
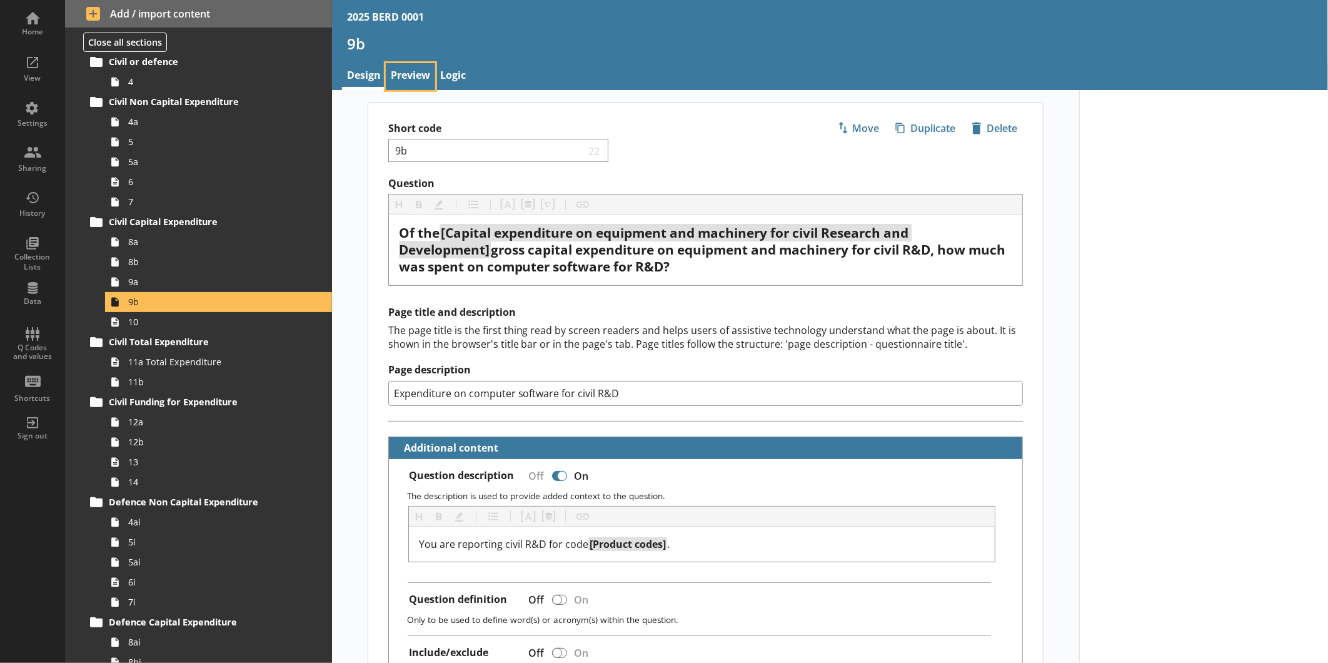
click at [406, 76] on link "Preview" at bounding box center [410, 76] width 49 height 27
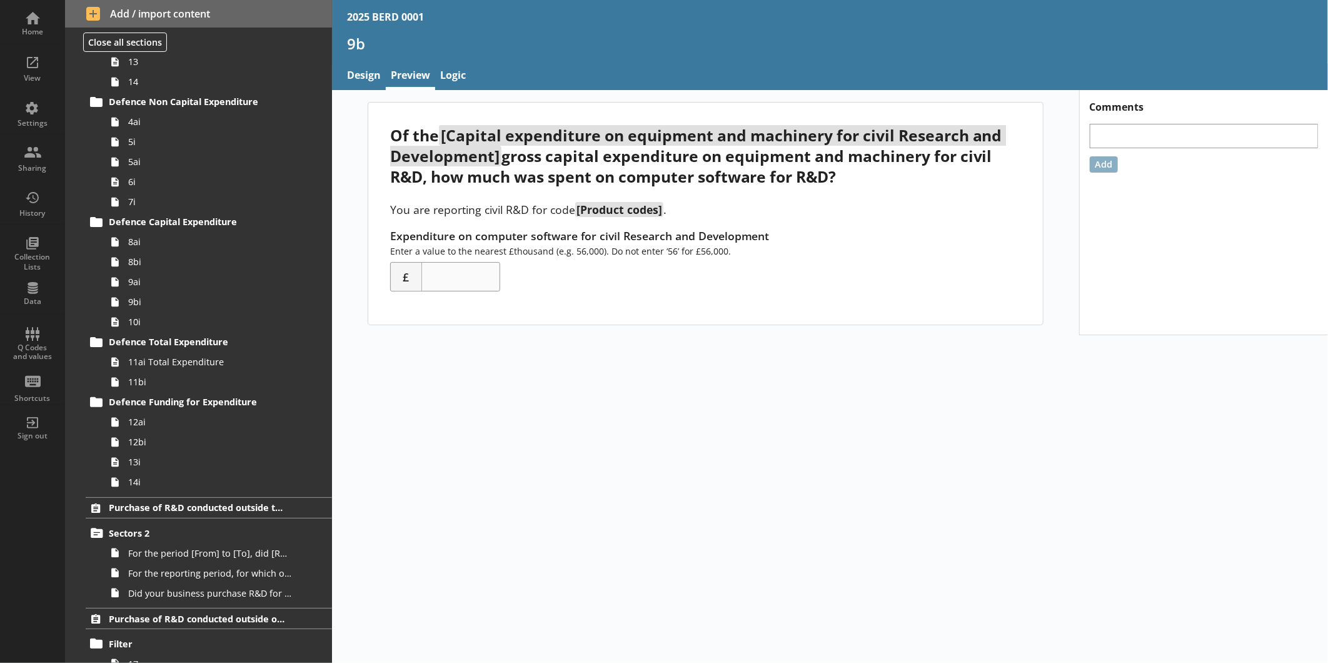
scroll to position [714, 0]
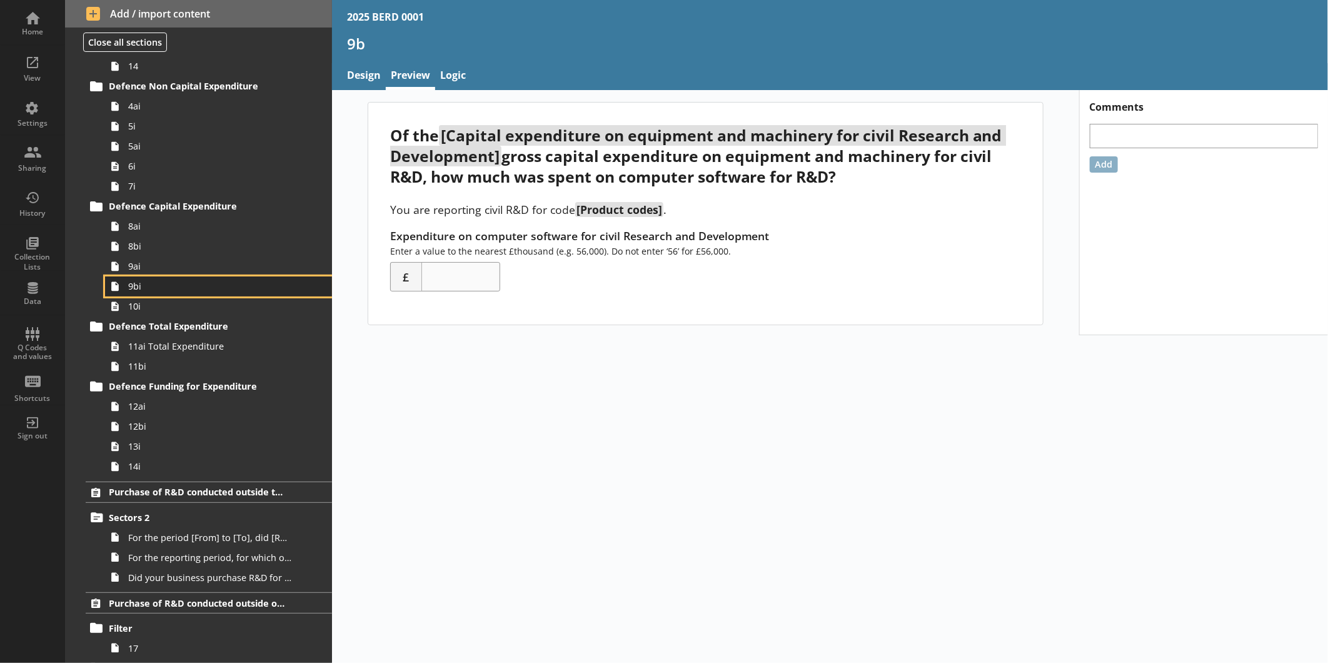
click at [158, 291] on span "9bi" at bounding box center [209, 286] width 163 height 12
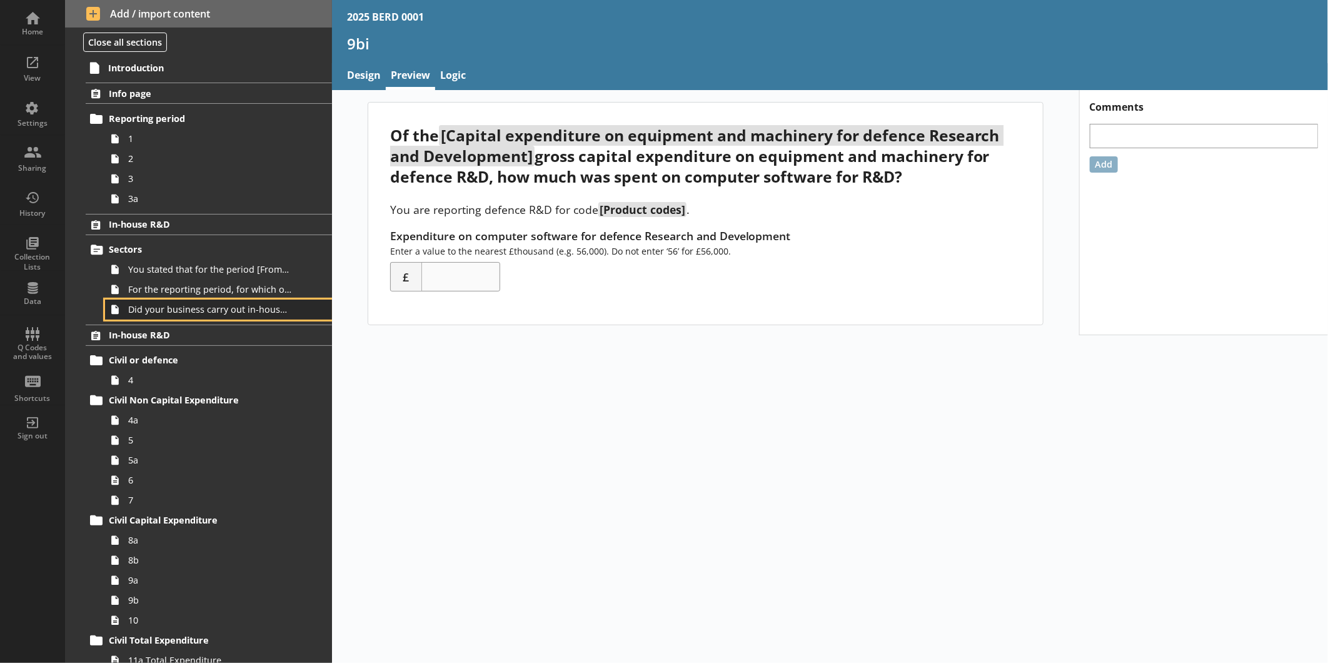
click at [196, 316] on link "Did your business carry out in-house R&D for any other product codes?" at bounding box center [218, 309] width 227 height 20
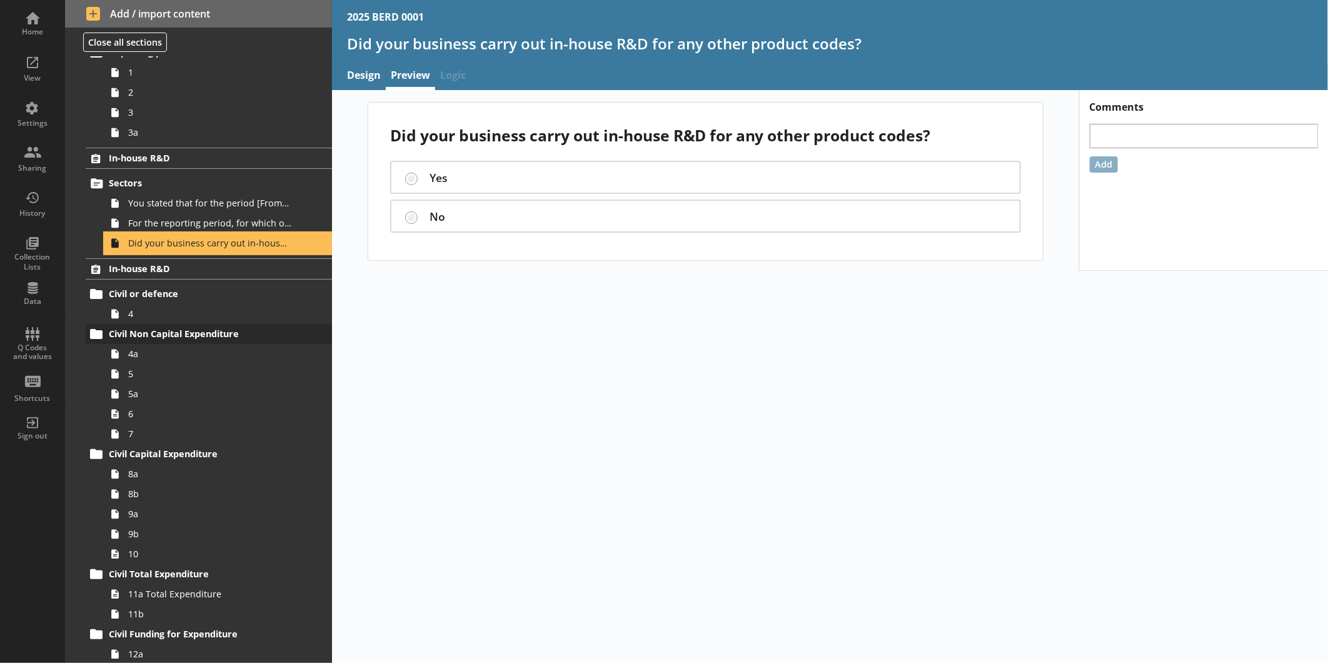
scroll to position [75, 0]
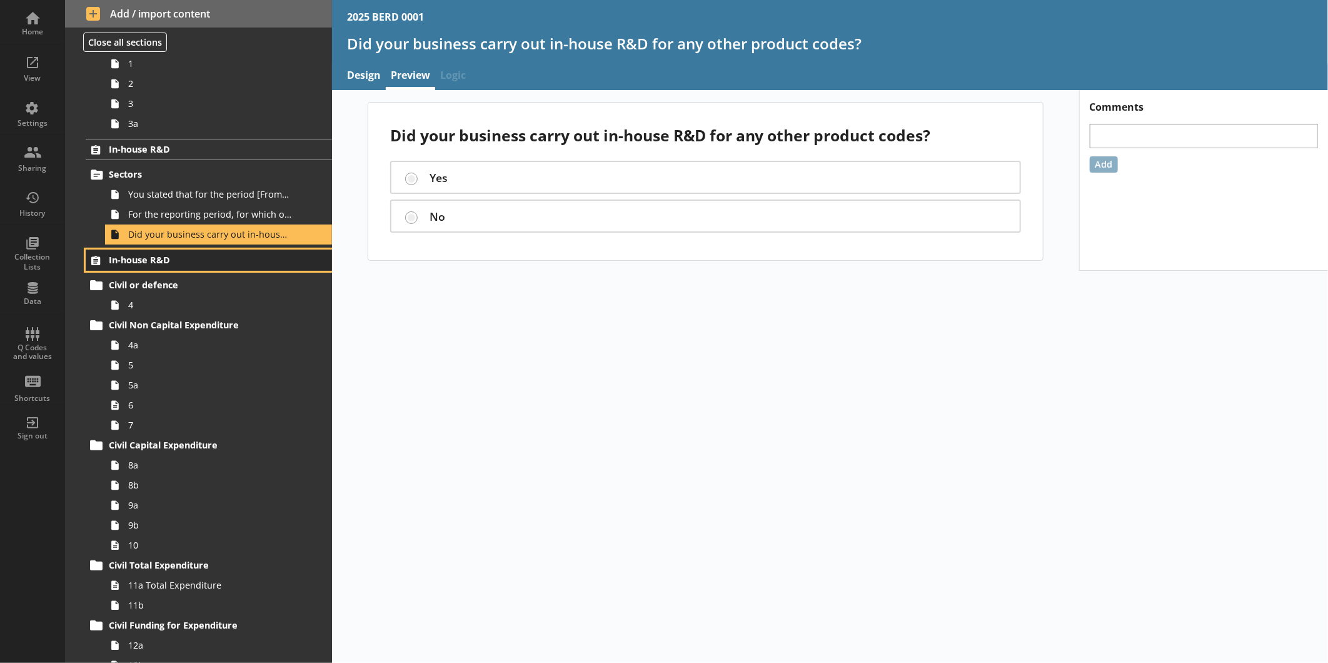
click at [190, 269] on link "In-house R&D" at bounding box center [209, 259] width 246 height 21
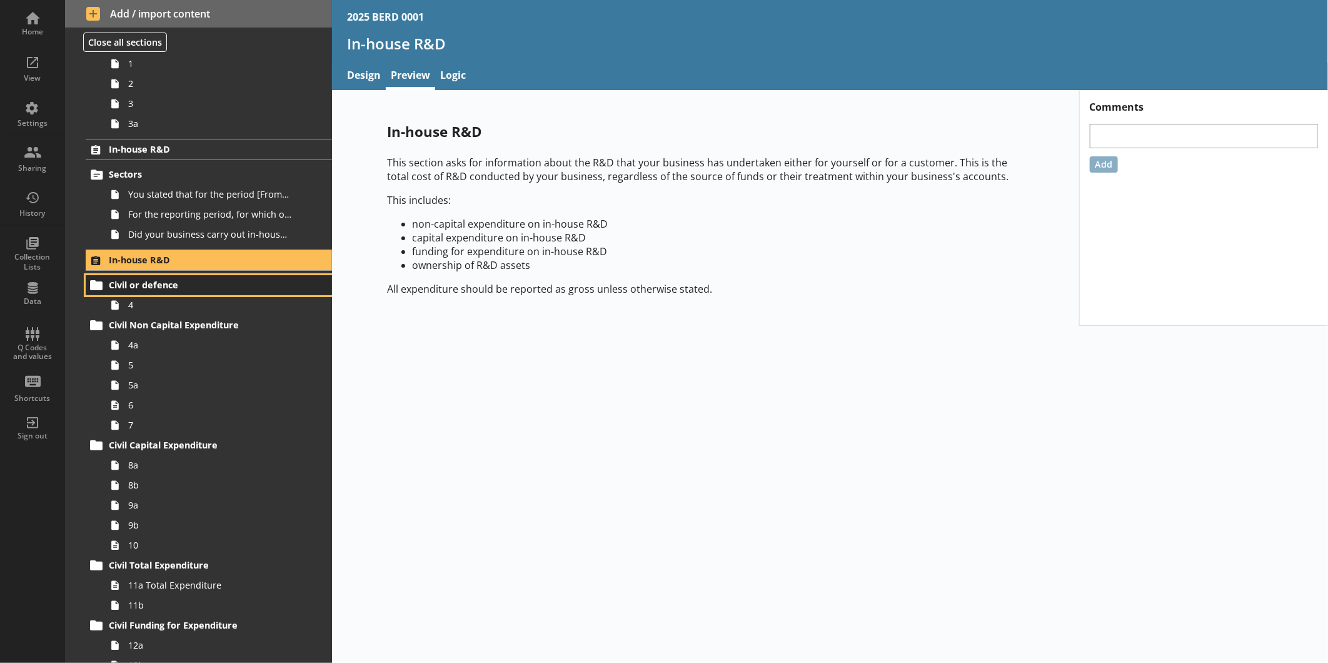
click at [192, 293] on link "Civil or defence" at bounding box center [209, 285] width 246 height 20
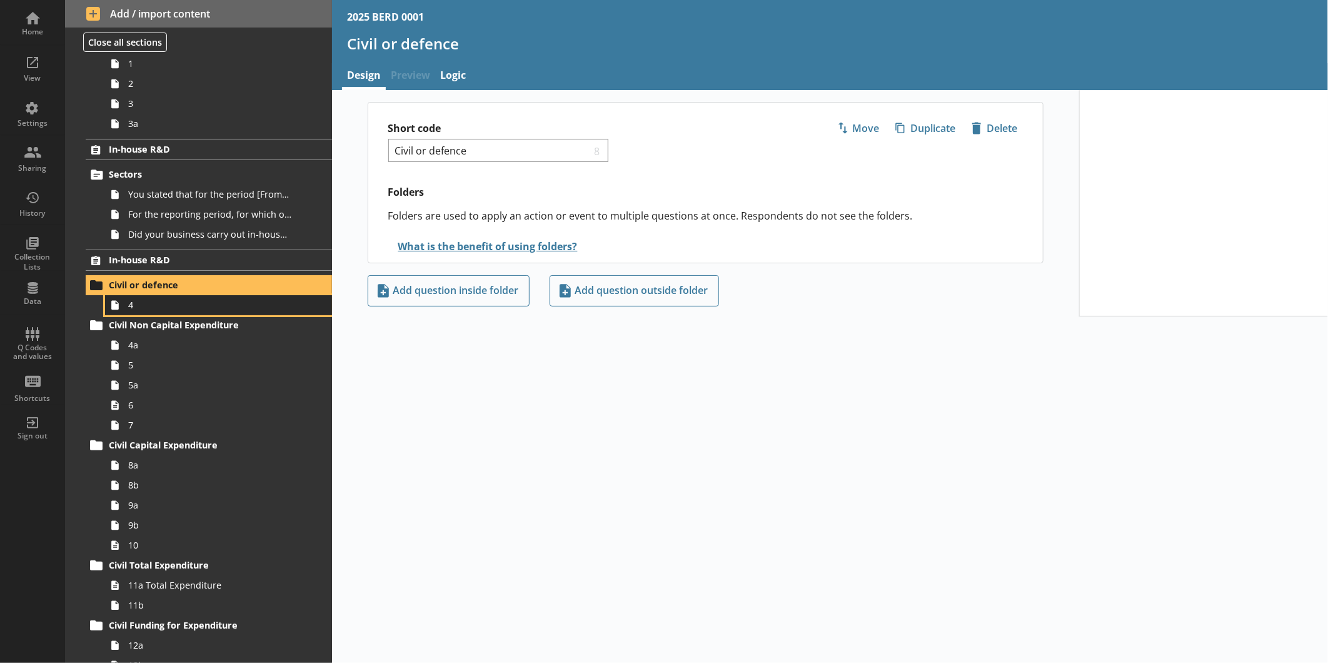
click at [189, 313] on link "4" at bounding box center [218, 305] width 227 height 20
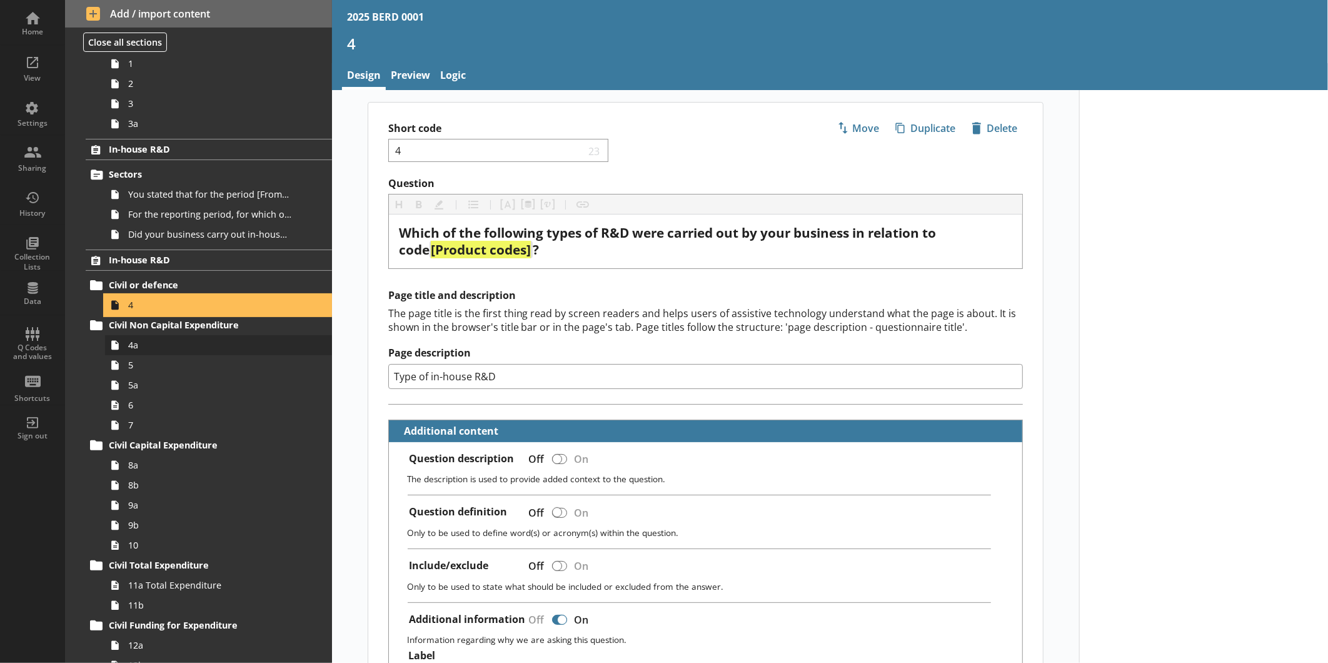
type textarea "x"
click at [429, 74] on link "Preview" at bounding box center [410, 76] width 49 height 27
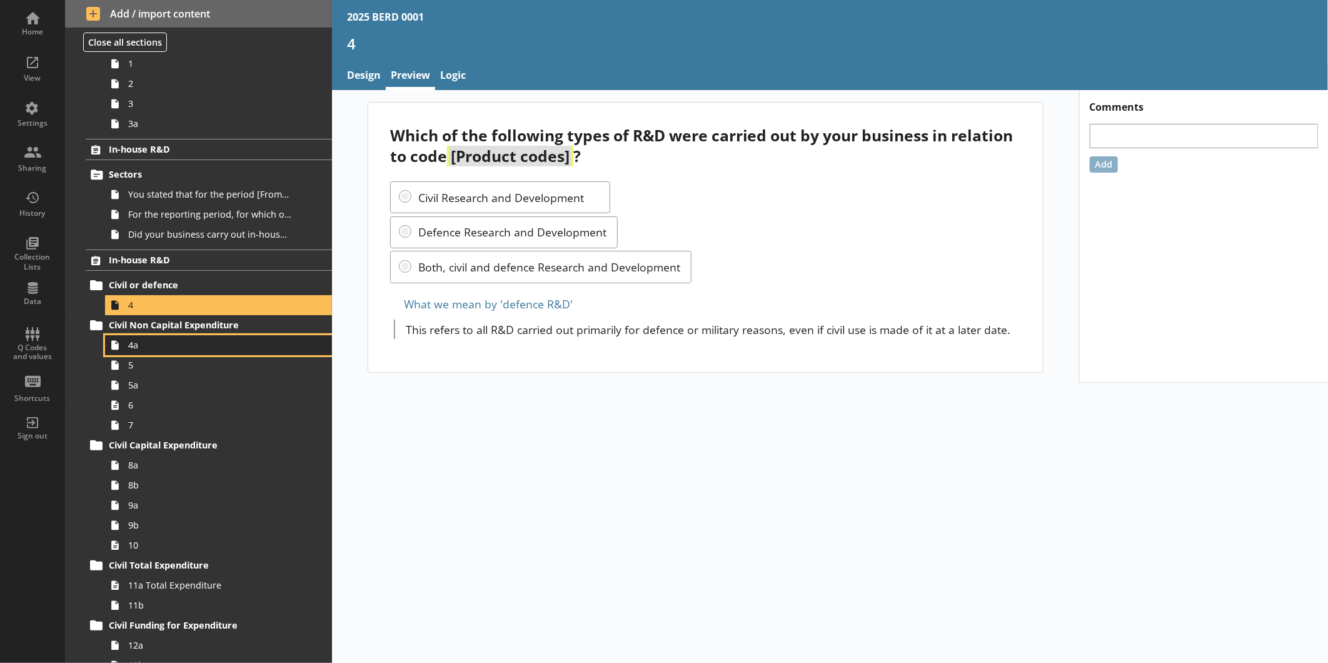
click at [135, 339] on span "4a" at bounding box center [209, 345] width 163 height 12
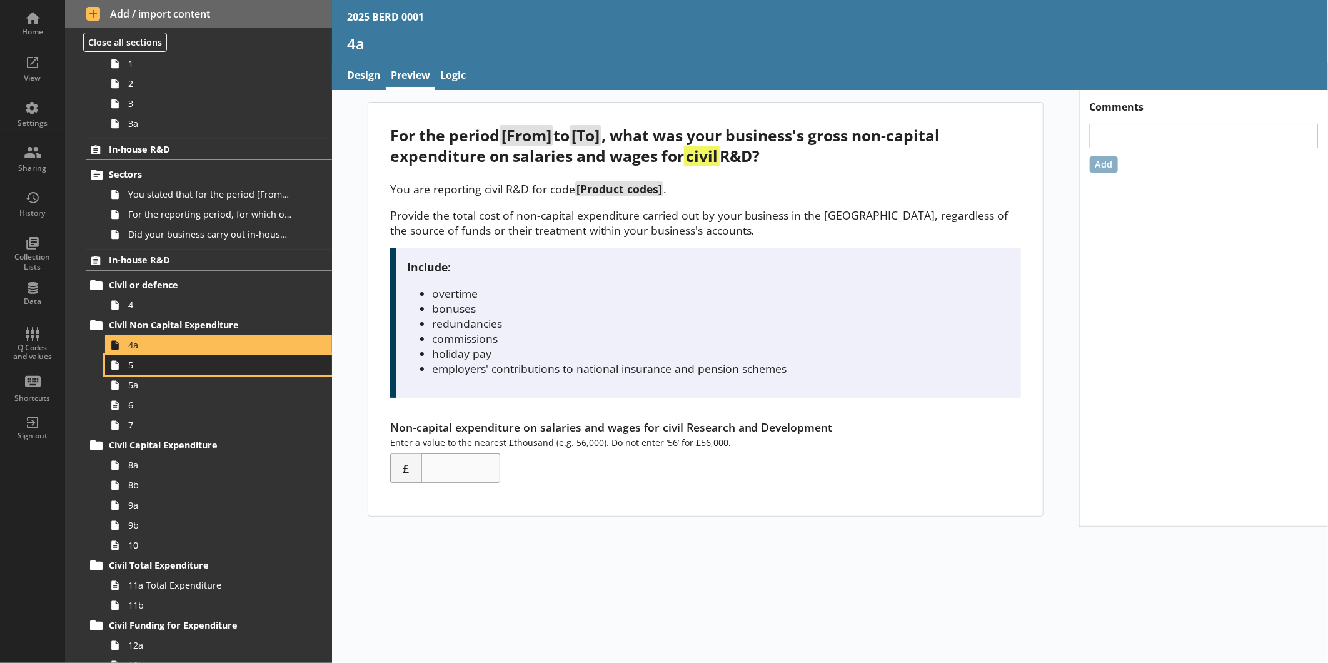
click at [171, 366] on span "5" at bounding box center [209, 365] width 163 height 12
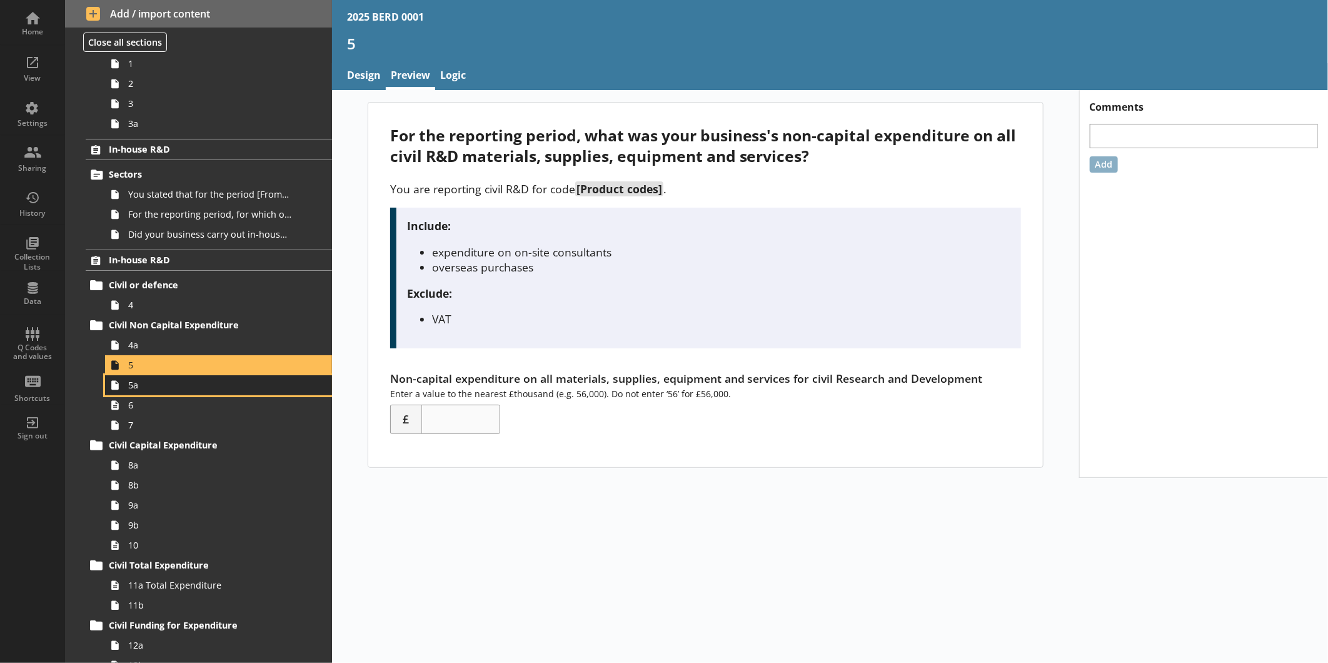
click at [167, 390] on span "5a" at bounding box center [209, 385] width 163 height 12
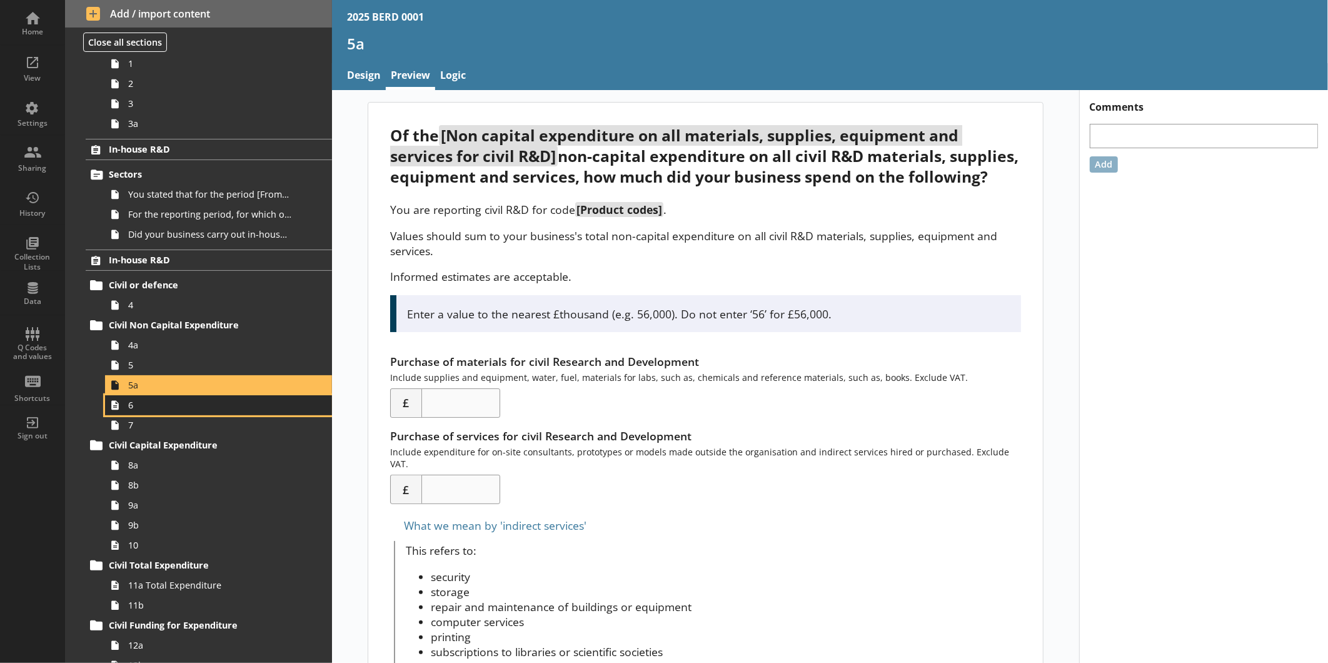
click at [164, 404] on span "6" at bounding box center [209, 405] width 163 height 12
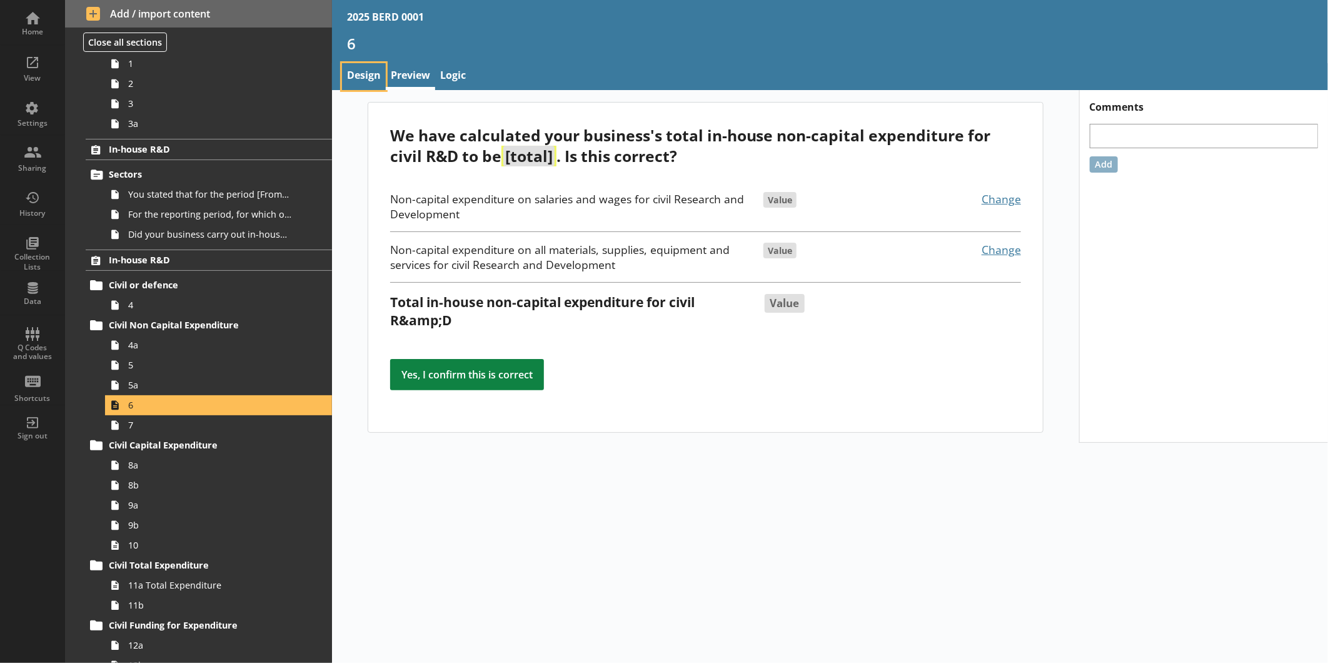
click at [360, 79] on link "Design" at bounding box center [364, 76] width 44 height 27
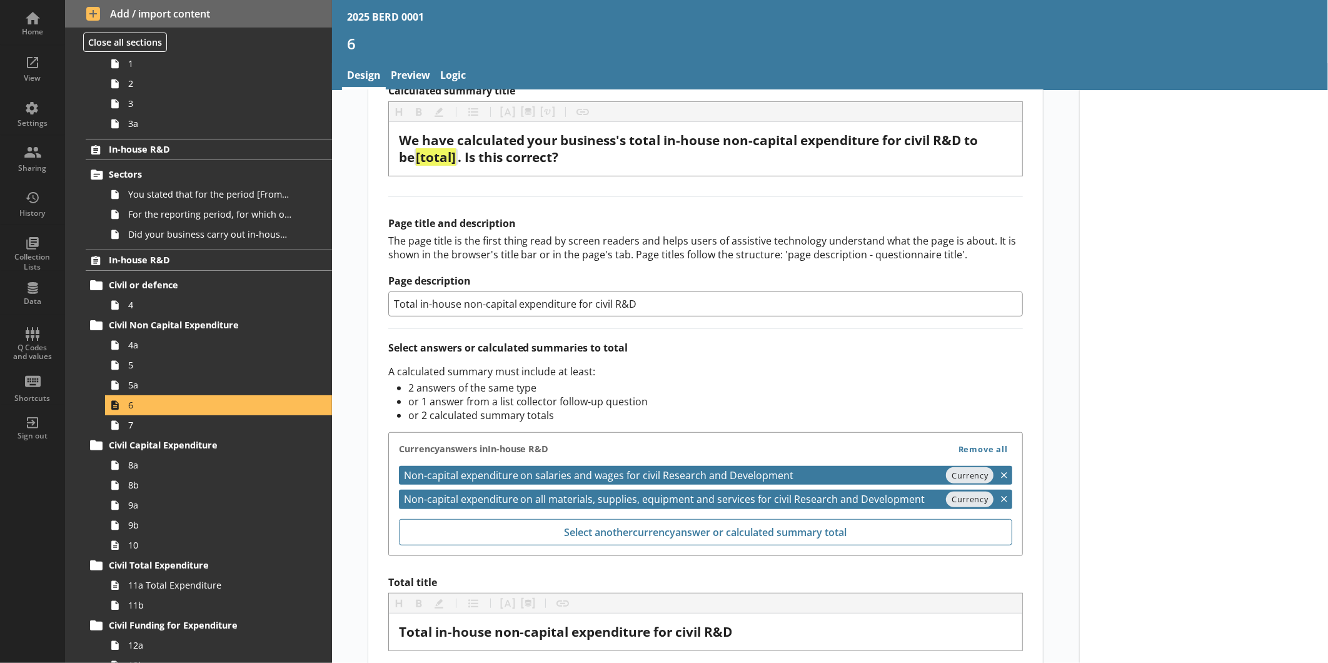
scroll to position [313, 0]
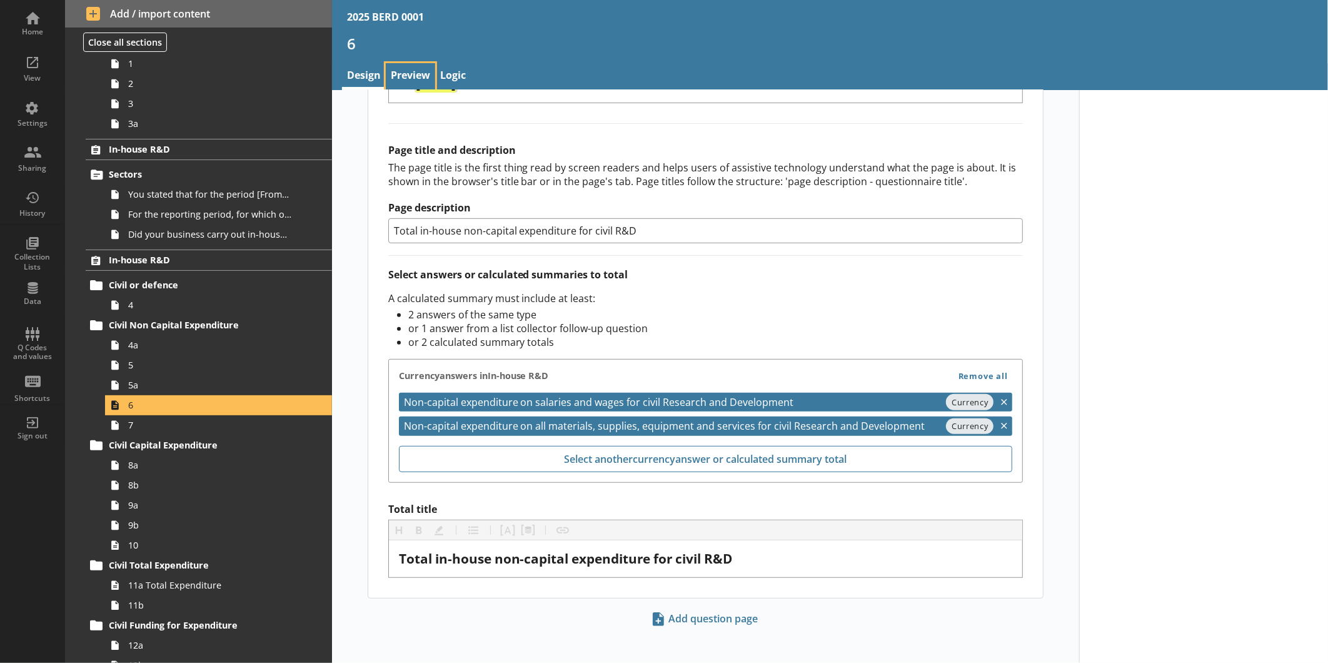
click at [432, 82] on link "Preview" at bounding box center [410, 76] width 49 height 27
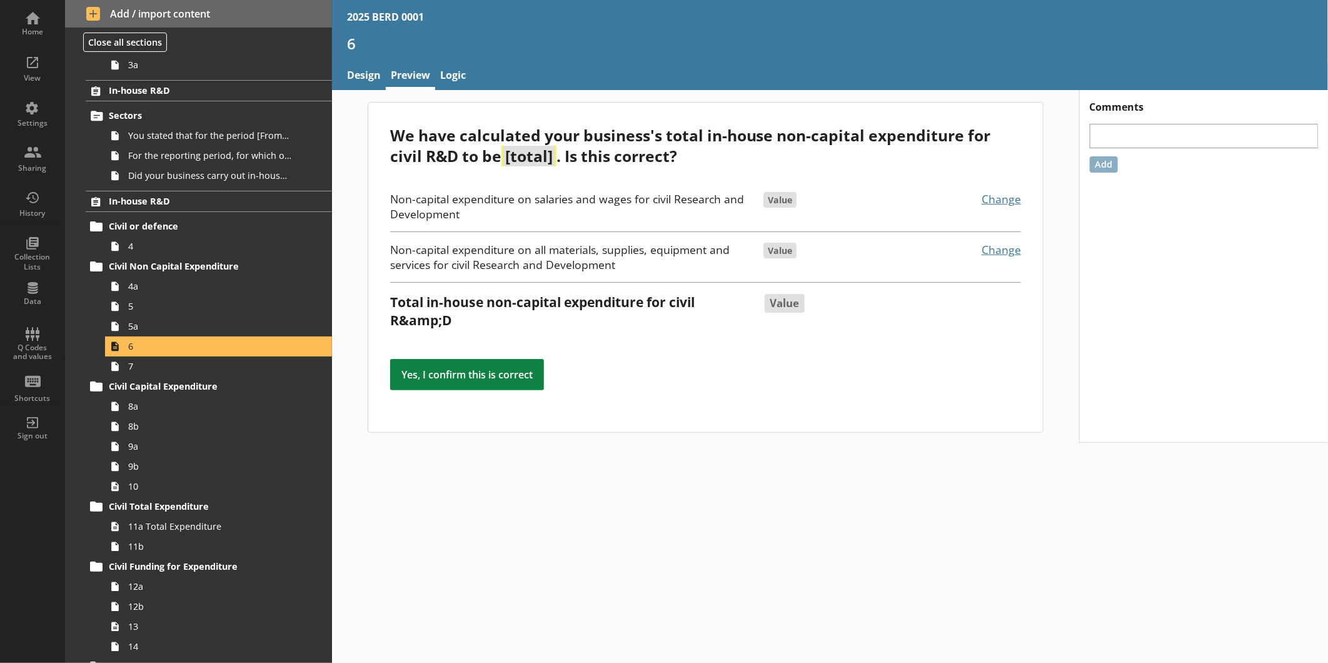
scroll to position [175, 0]
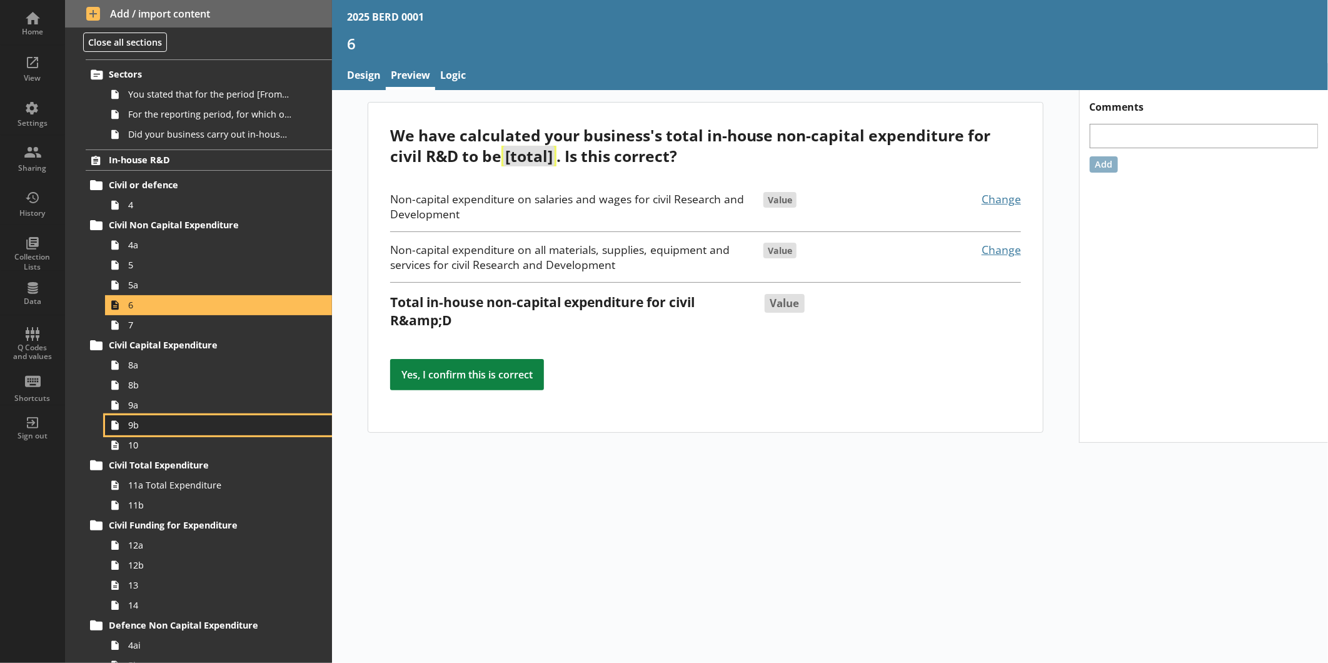
click at [145, 433] on link "9b" at bounding box center [218, 425] width 227 height 20
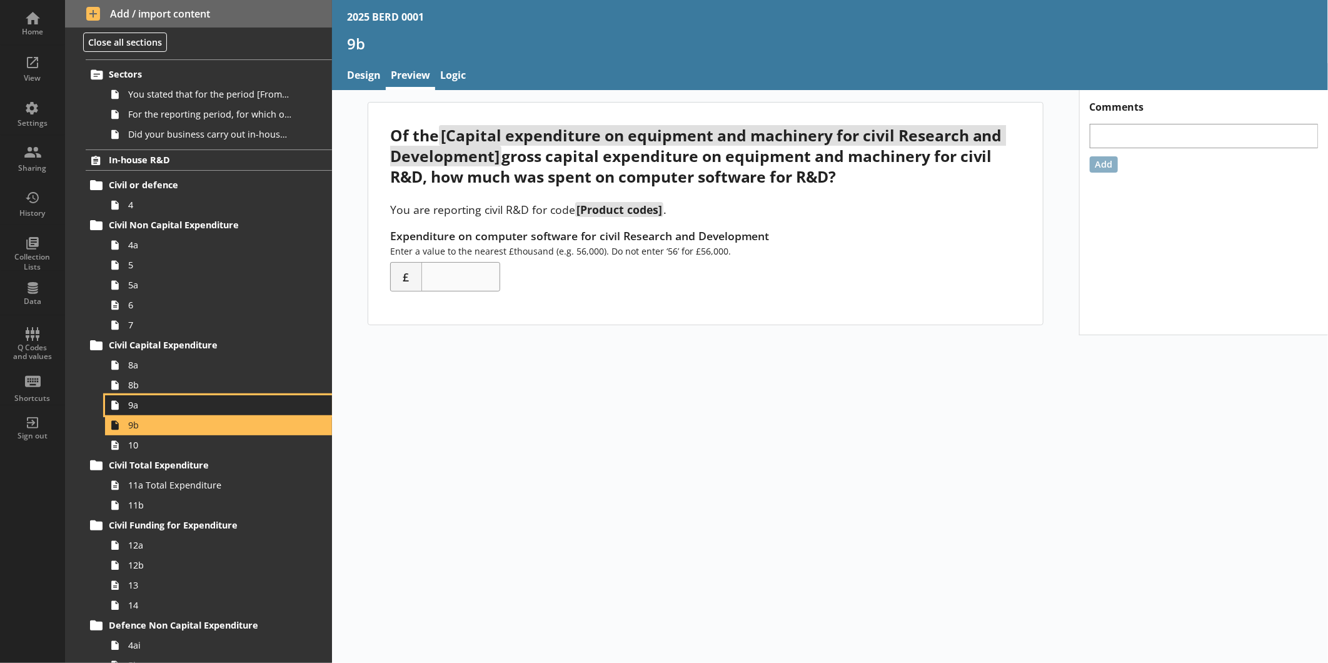
click at [158, 413] on link "9a" at bounding box center [218, 405] width 227 height 20
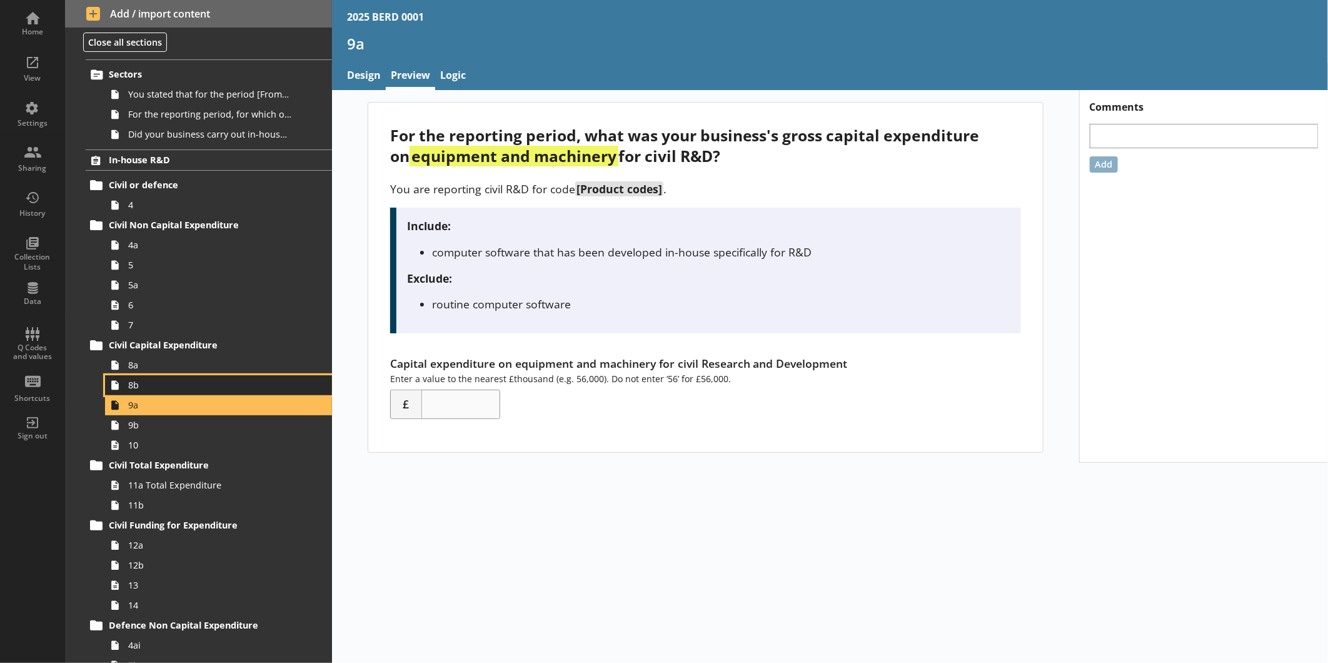
click at [173, 394] on link "8b" at bounding box center [218, 385] width 227 height 20
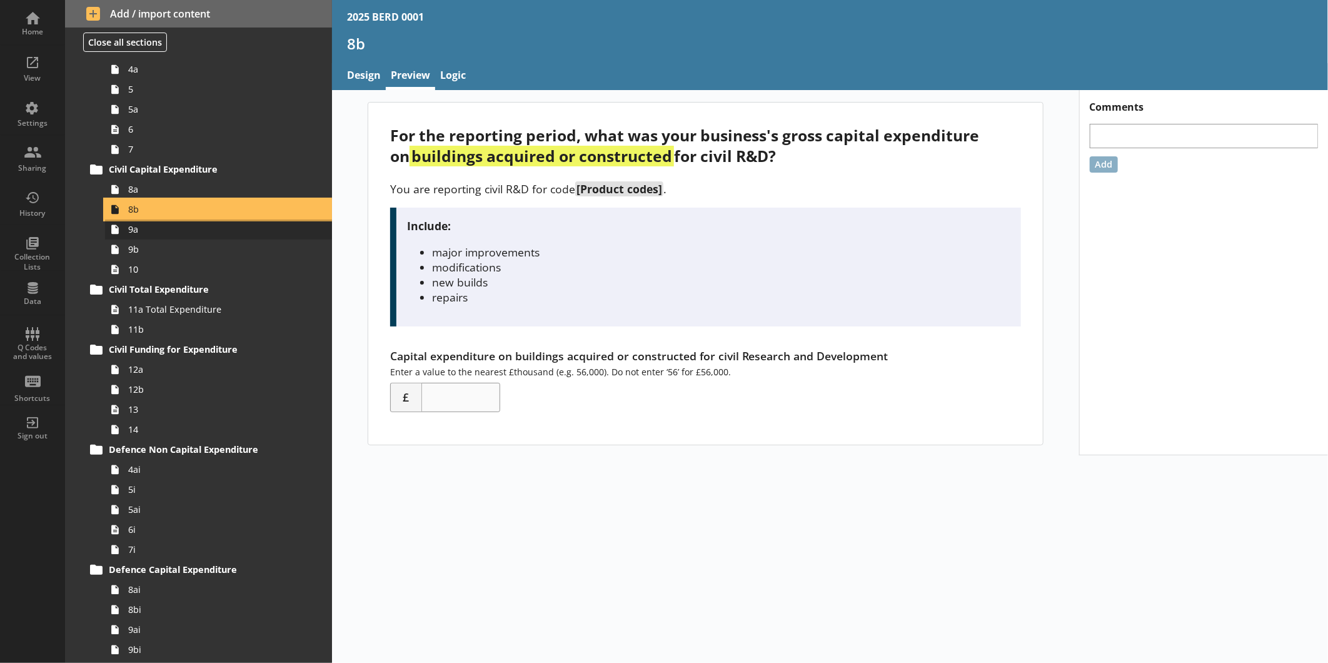
scroll to position [351, 0]
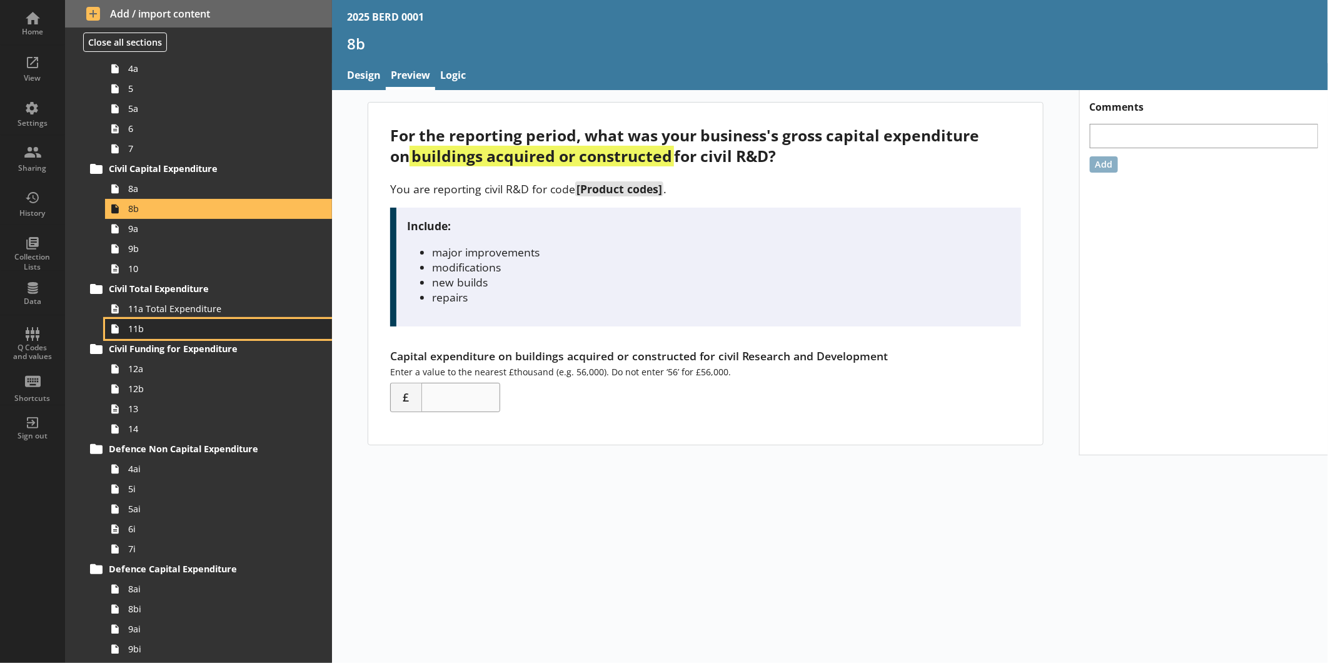
click at [171, 329] on span "11b" at bounding box center [209, 329] width 163 height 12
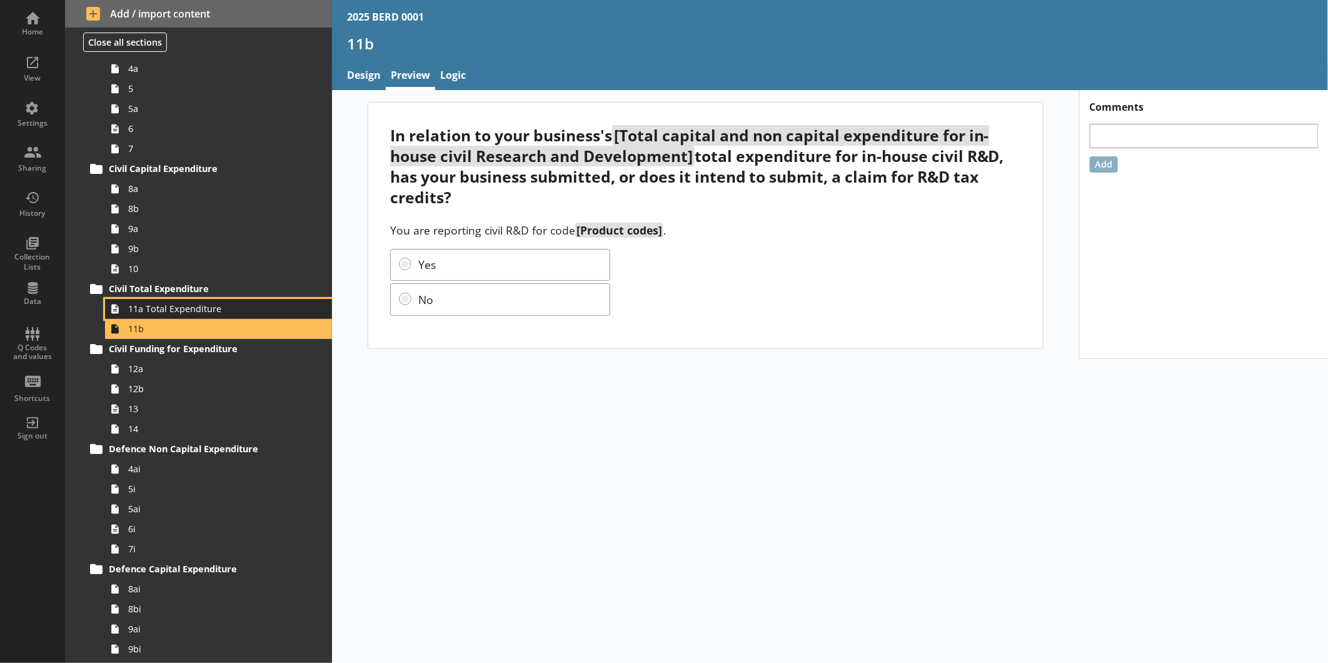
click at [174, 317] on link "11a Total Expenditure" at bounding box center [218, 309] width 227 height 20
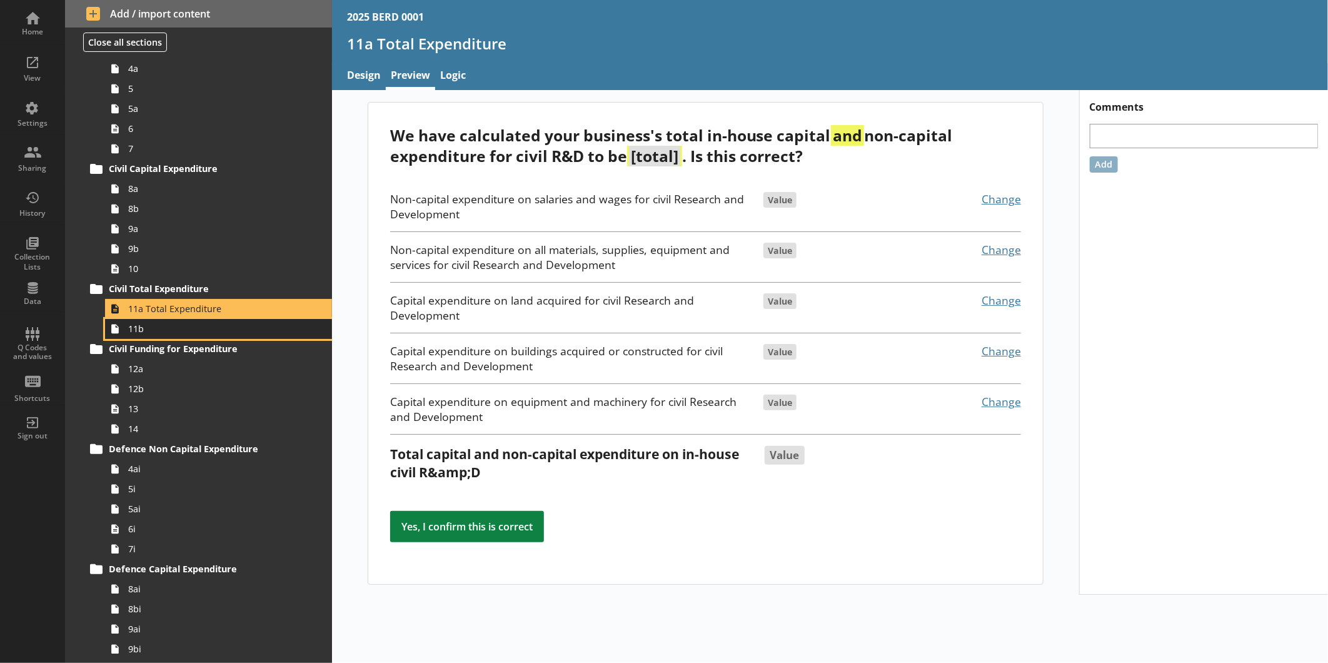
click at [167, 326] on span "11b" at bounding box center [209, 329] width 163 height 12
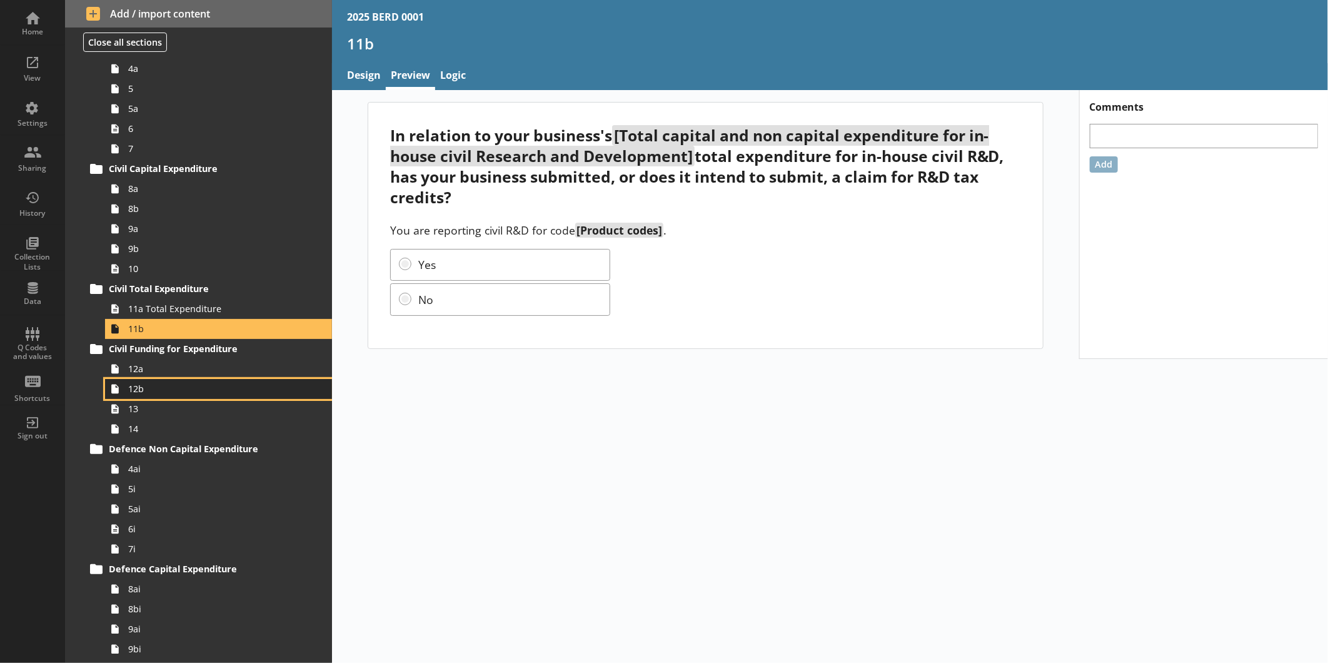
click at [147, 383] on span "12b" at bounding box center [209, 389] width 163 height 12
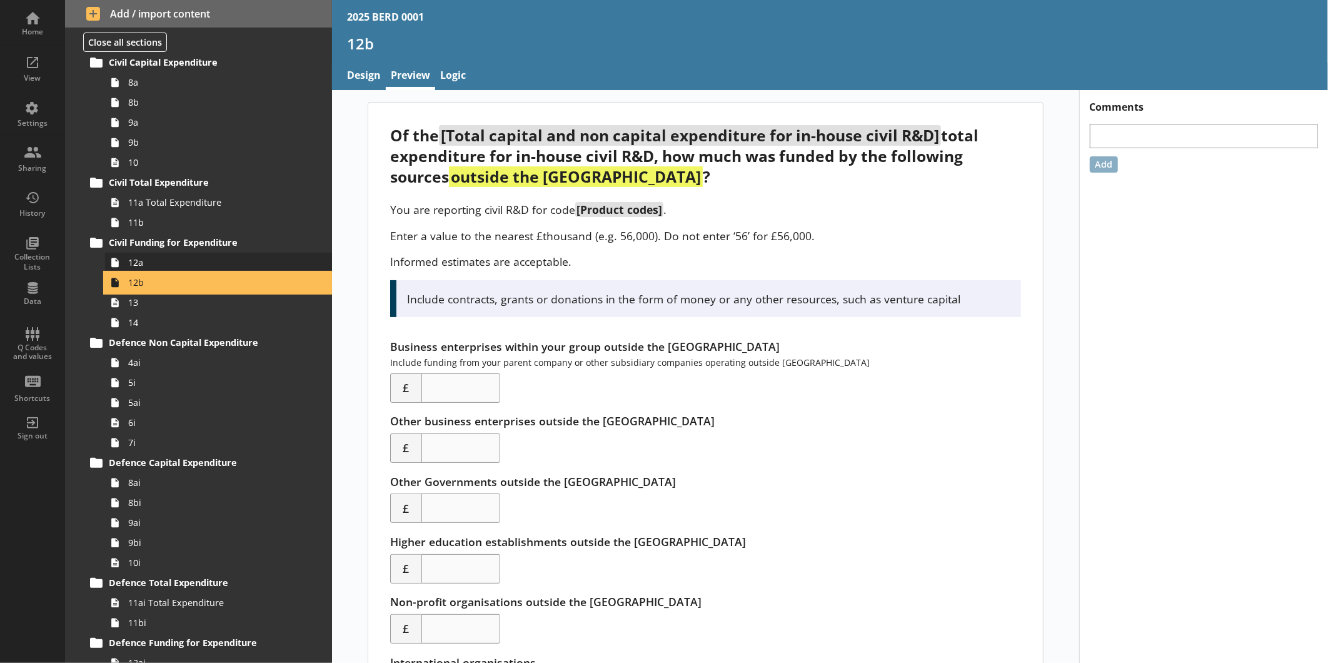
scroll to position [458, 0]
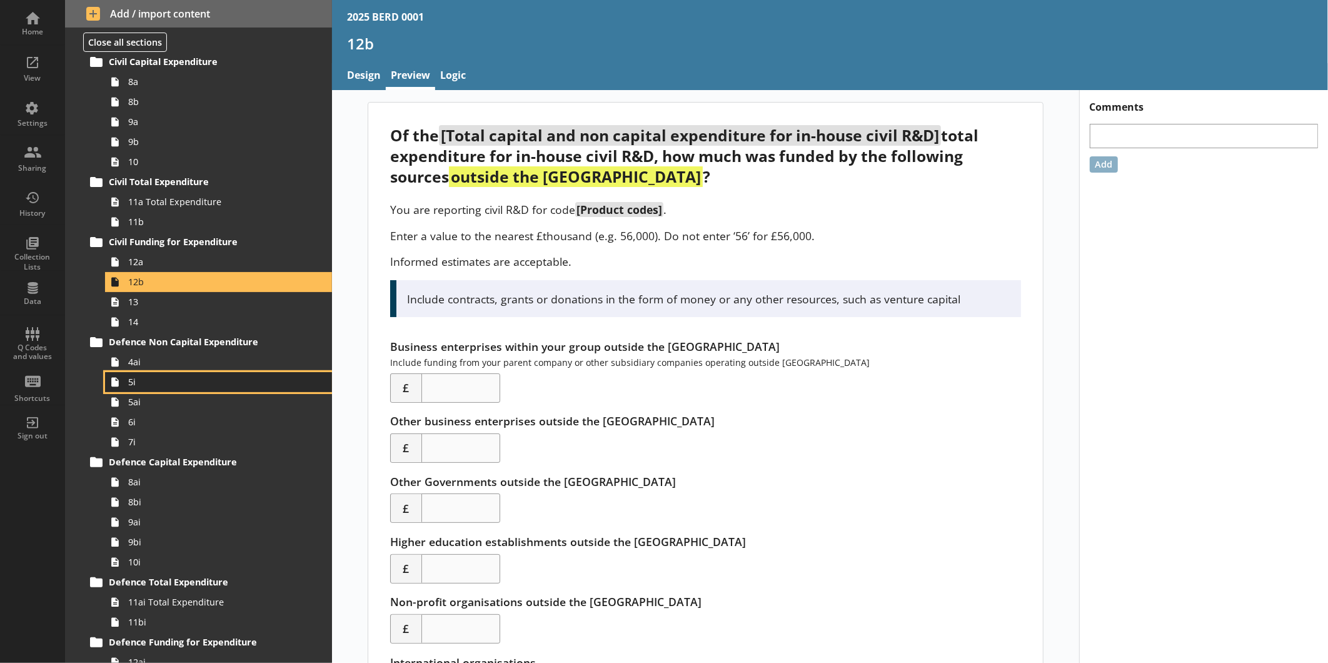
click at [163, 383] on span "5i" at bounding box center [209, 382] width 163 height 12
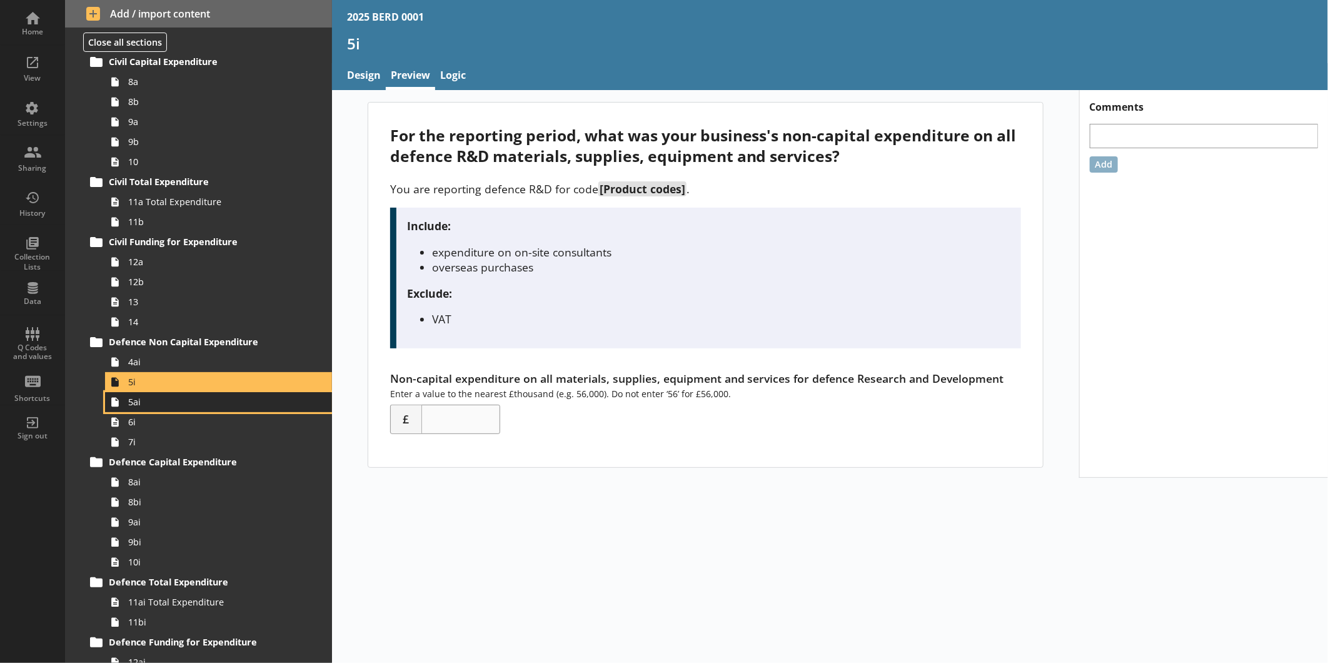
click at [158, 410] on link "5ai" at bounding box center [218, 402] width 227 height 20
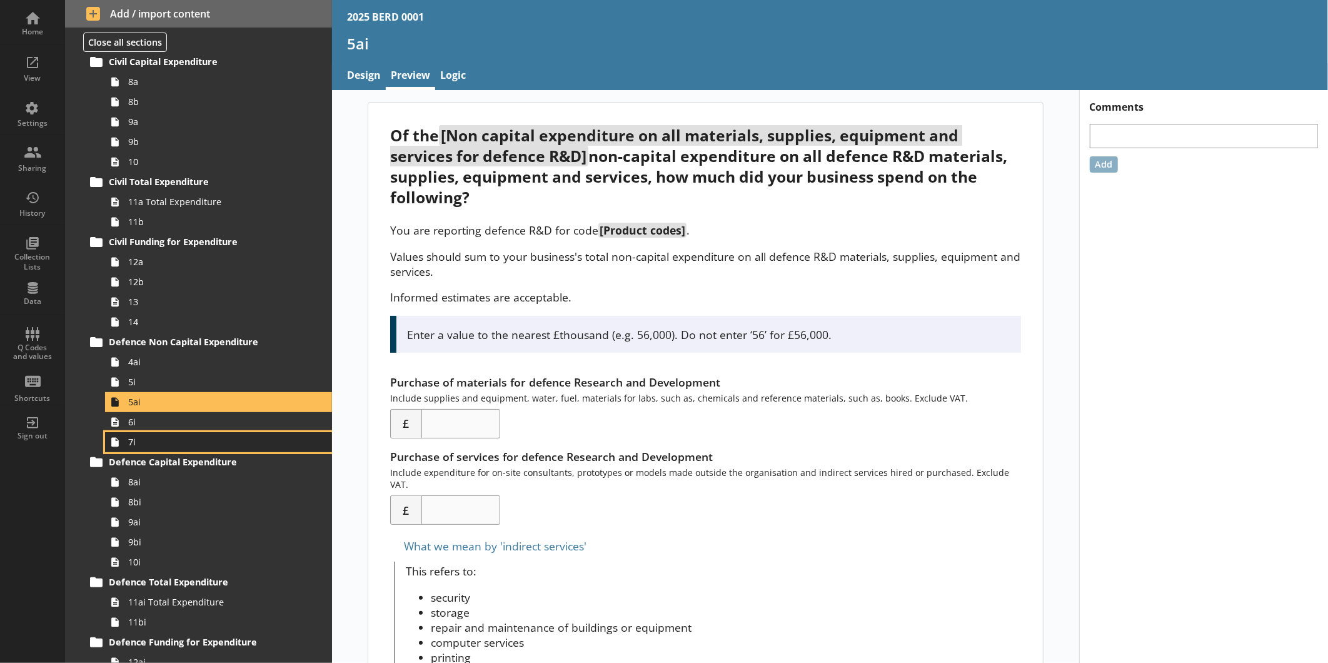
click at [151, 434] on link "7i" at bounding box center [218, 442] width 227 height 20
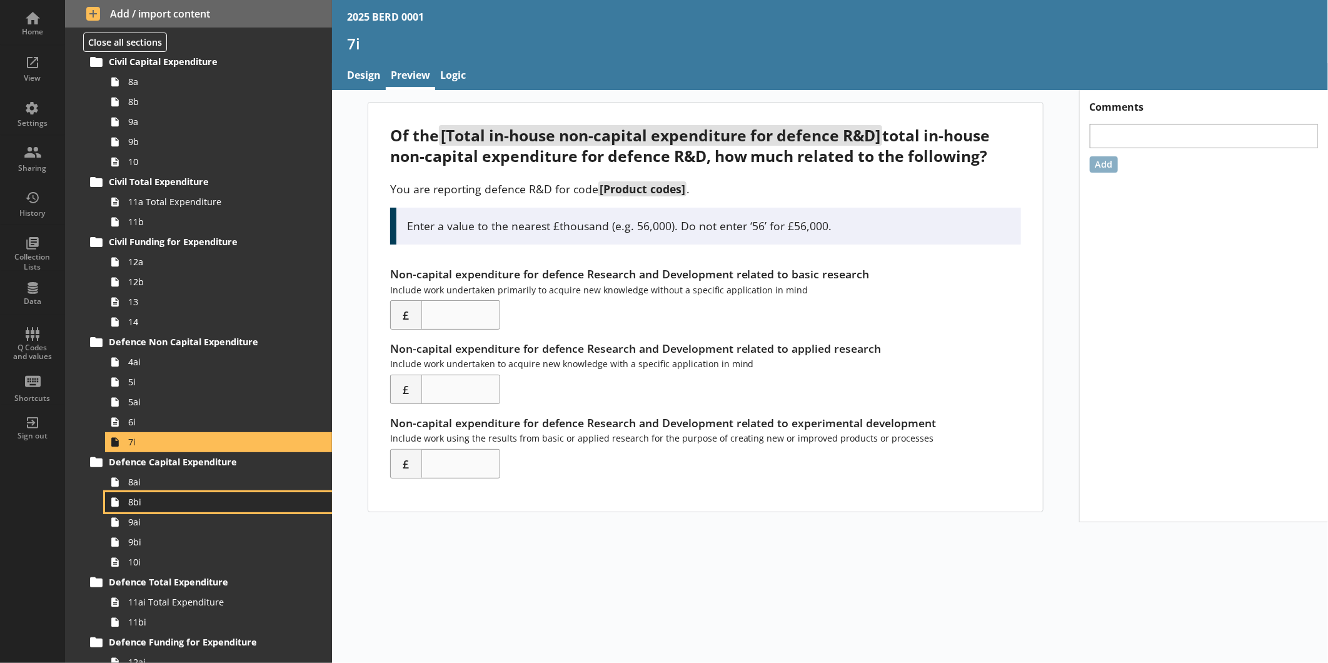
click at [136, 501] on span "8bi" at bounding box center [209, 502] width 163 height 12
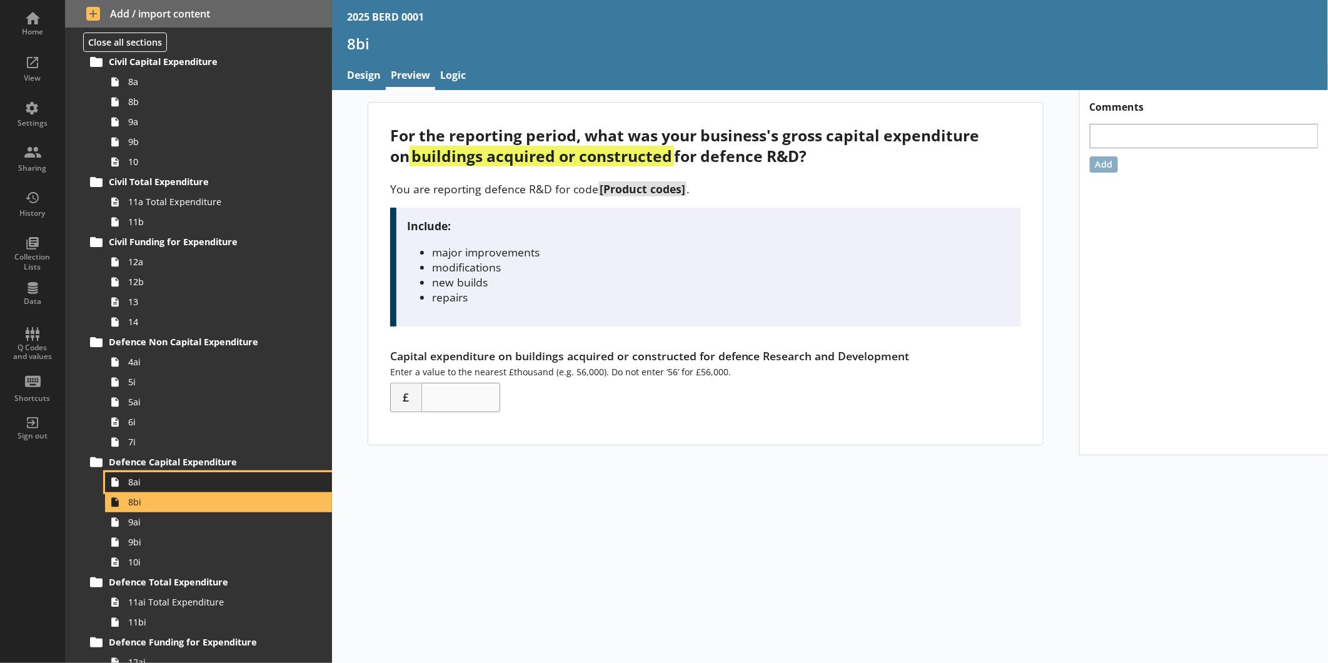
click at [151, 488] on span "8ai" at bounding box center [209, 482] width 163 height 12
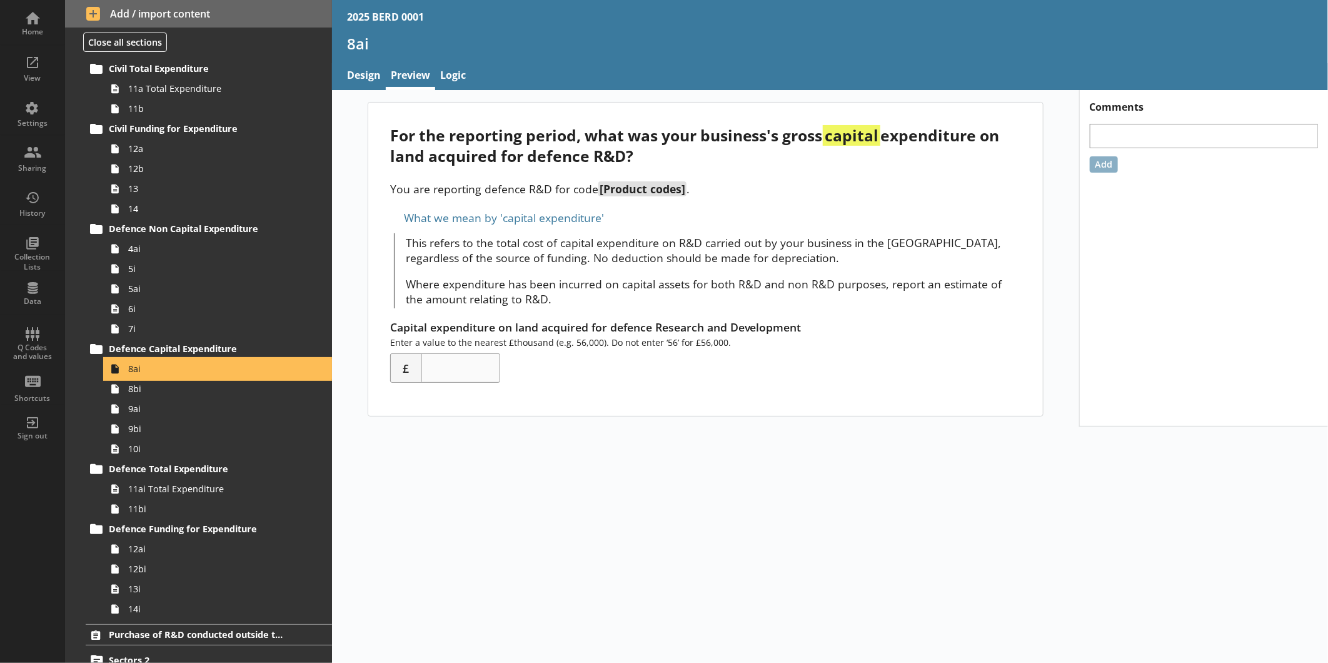
scroll to position [572, 0]
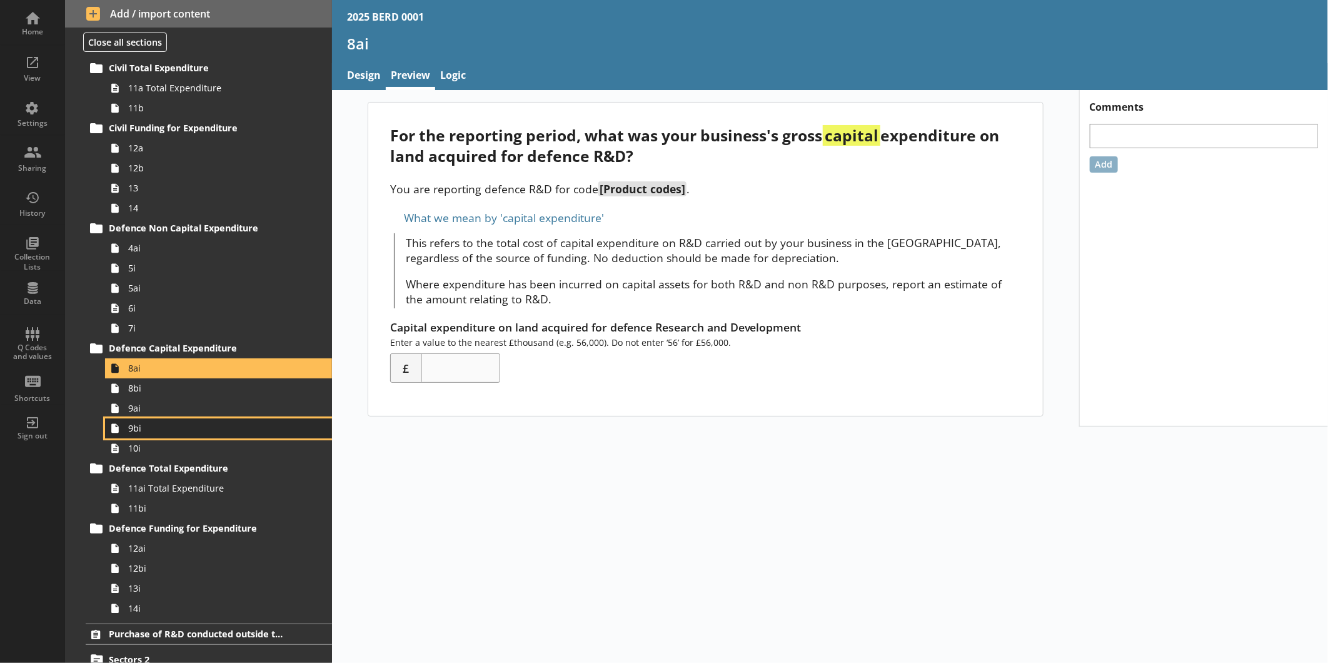
click at [154, 436] on link "9bi" at bounding box center [218, 428] width 227 height 20
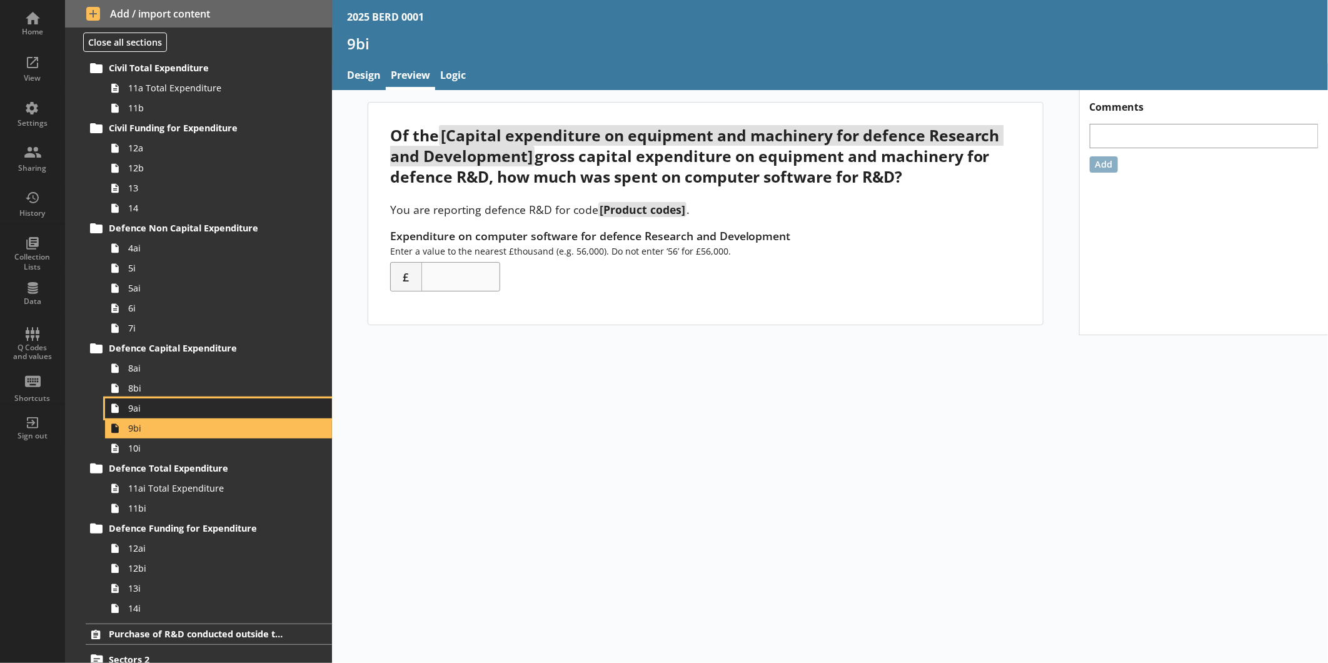
click at [156, 416] on link "9ai" at bounding box center [218, 408] width 227 height 20
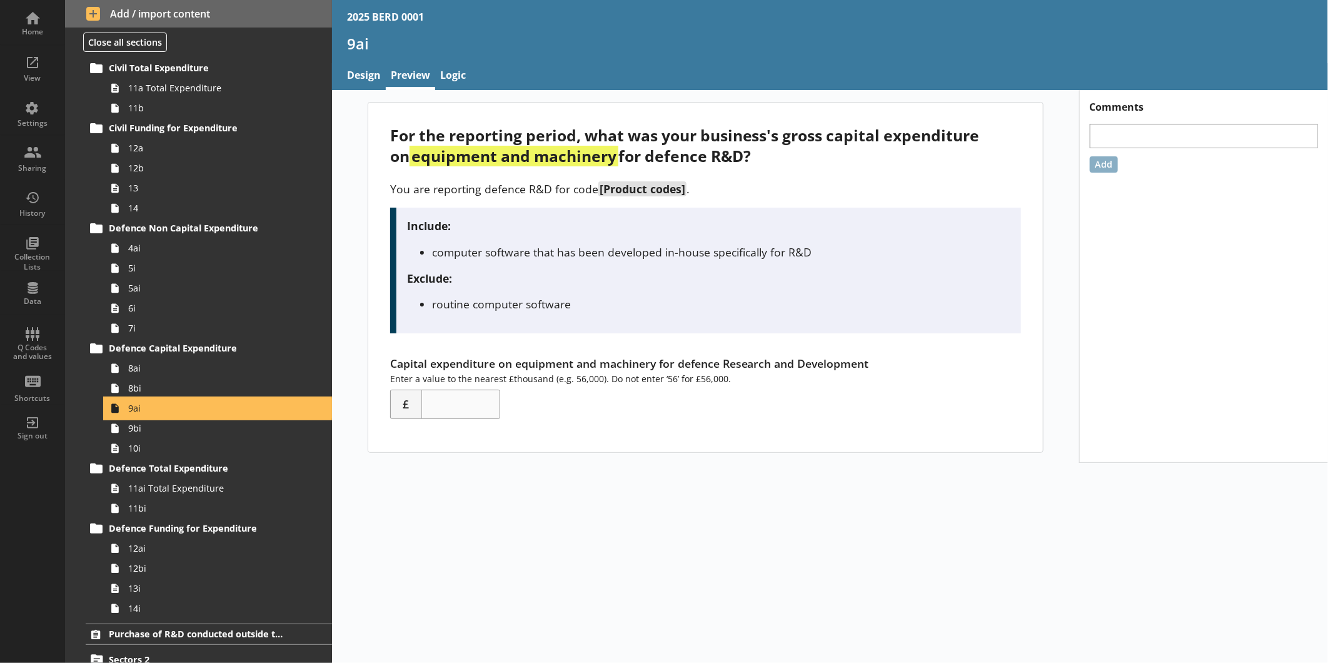
click at [158, 399] on link "9ai" at bounding box center [218, 408] width 227 height 20
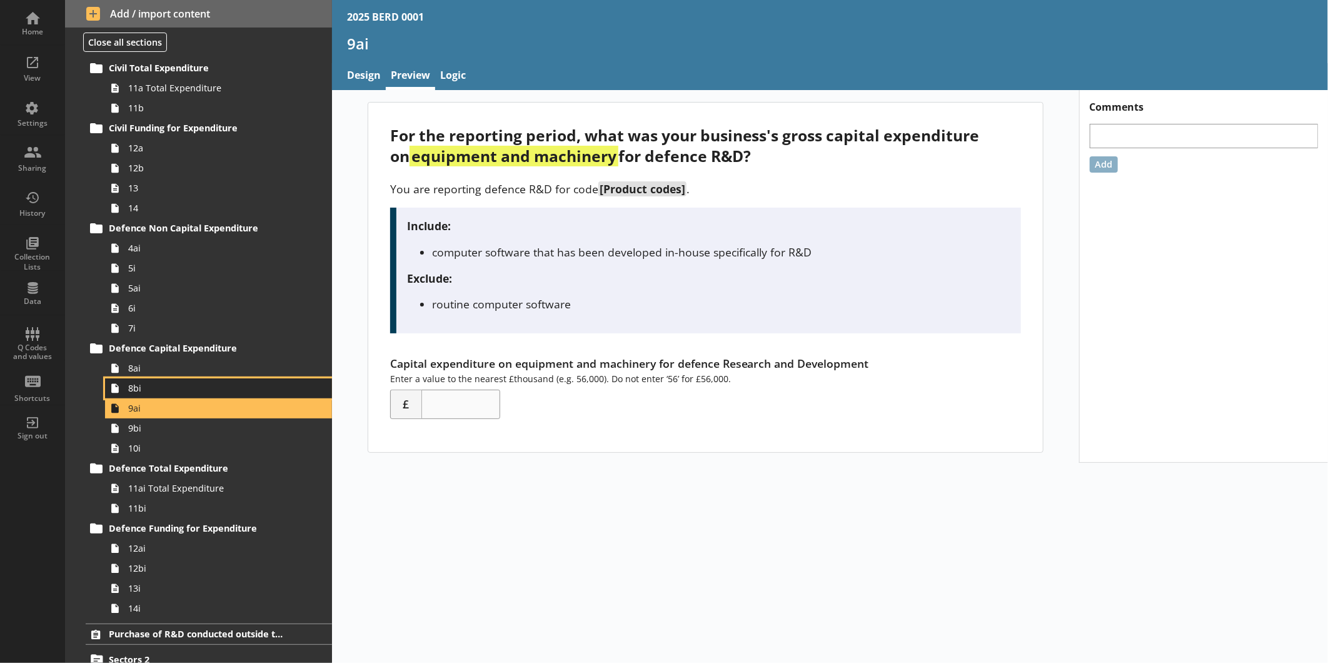
click at [158, 396] on link "8bi" at bounding box center [218, 388] width 227 height 20
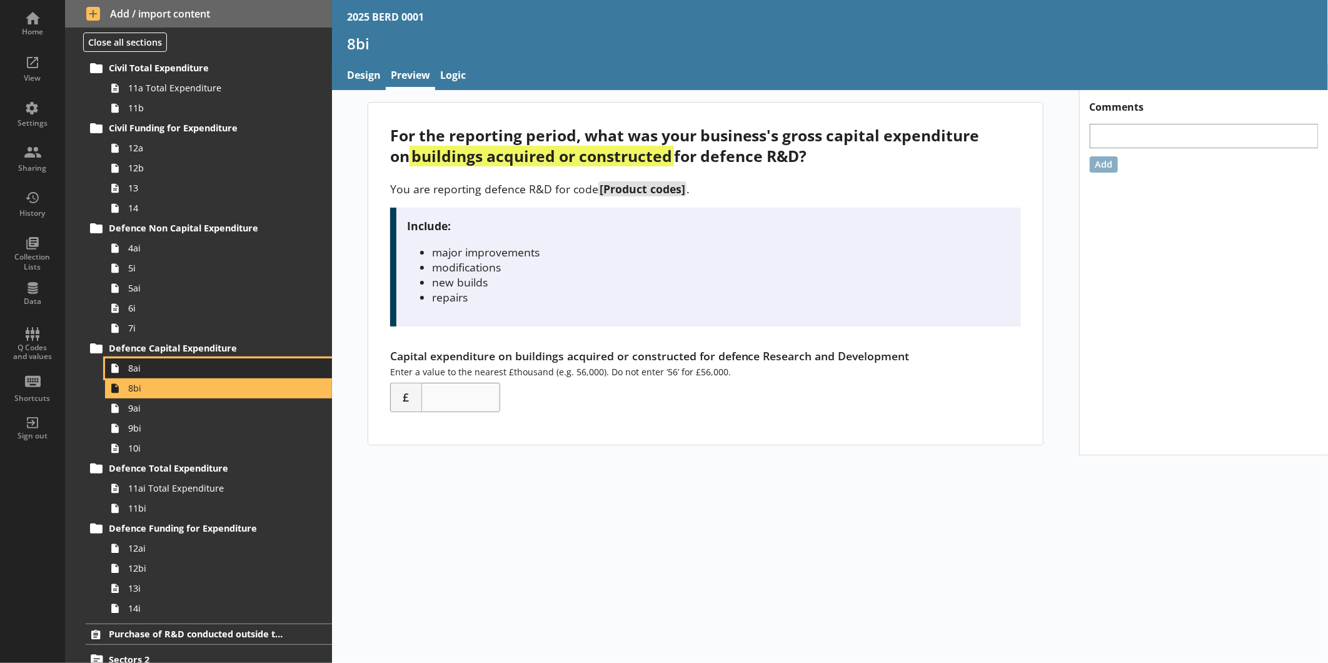
click at [158, 374] on span "8ai" at bounding box center [209, 368] width 163 height 12
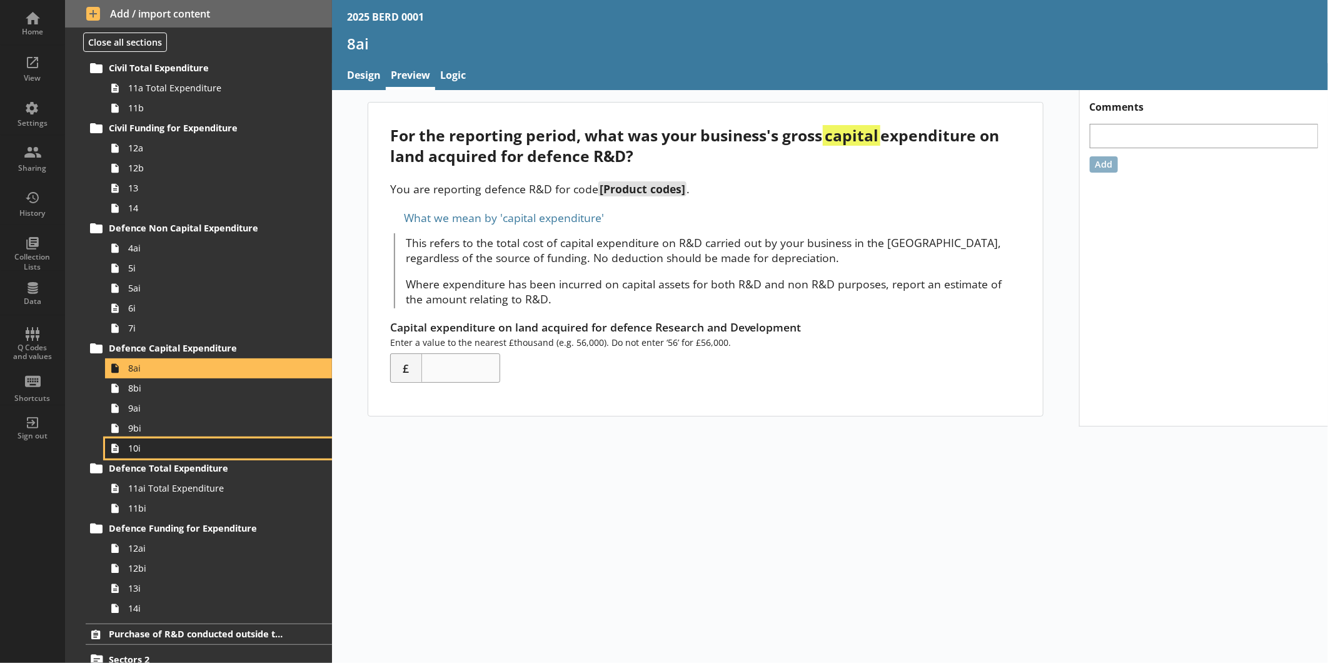
click at [155, 448] on span "10i" at bounding box center [209, 448] width 163 height 12
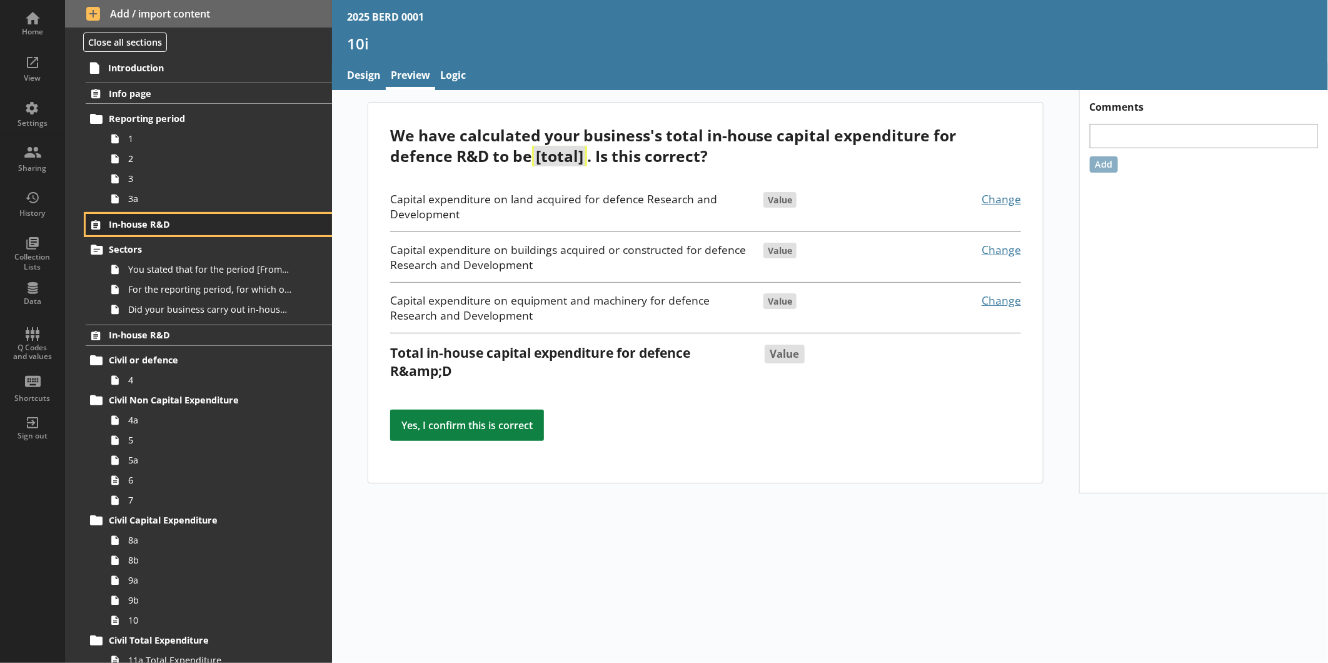
click at [157, 219] on span "In-house R&D" at bounding box center [198, 224] width 178 height 12
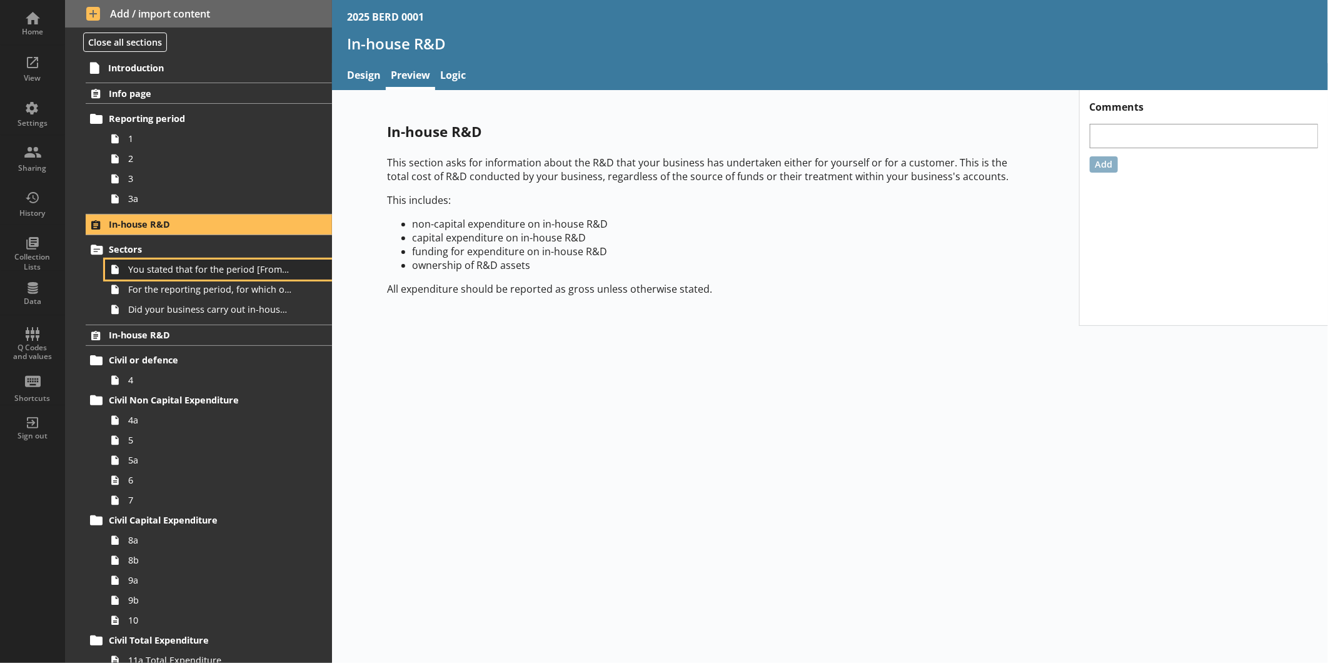
click at [161, 259] on link "You stated that for the period [From] to [To], [Ru Name] carried out in-house R…" at bounding box center [218, 269] width 227 height 20
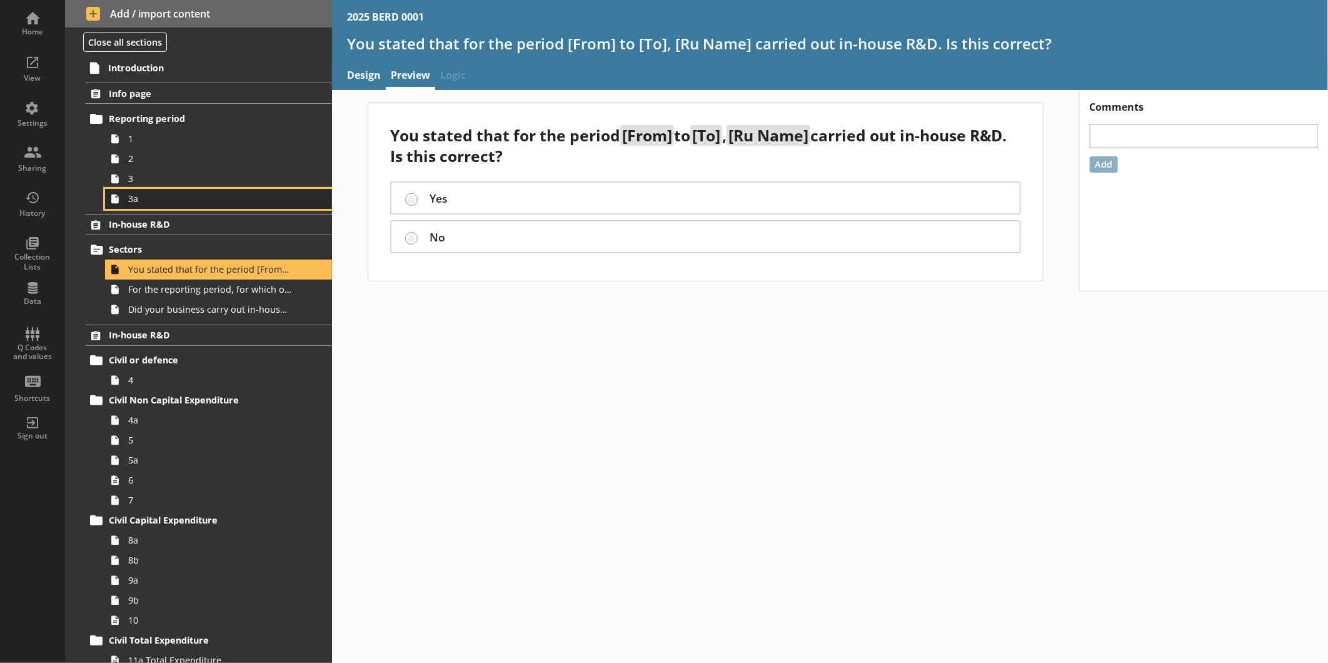
click at [180, 196] on span "3a" at bounding box center [209, 199] width 163 height 12
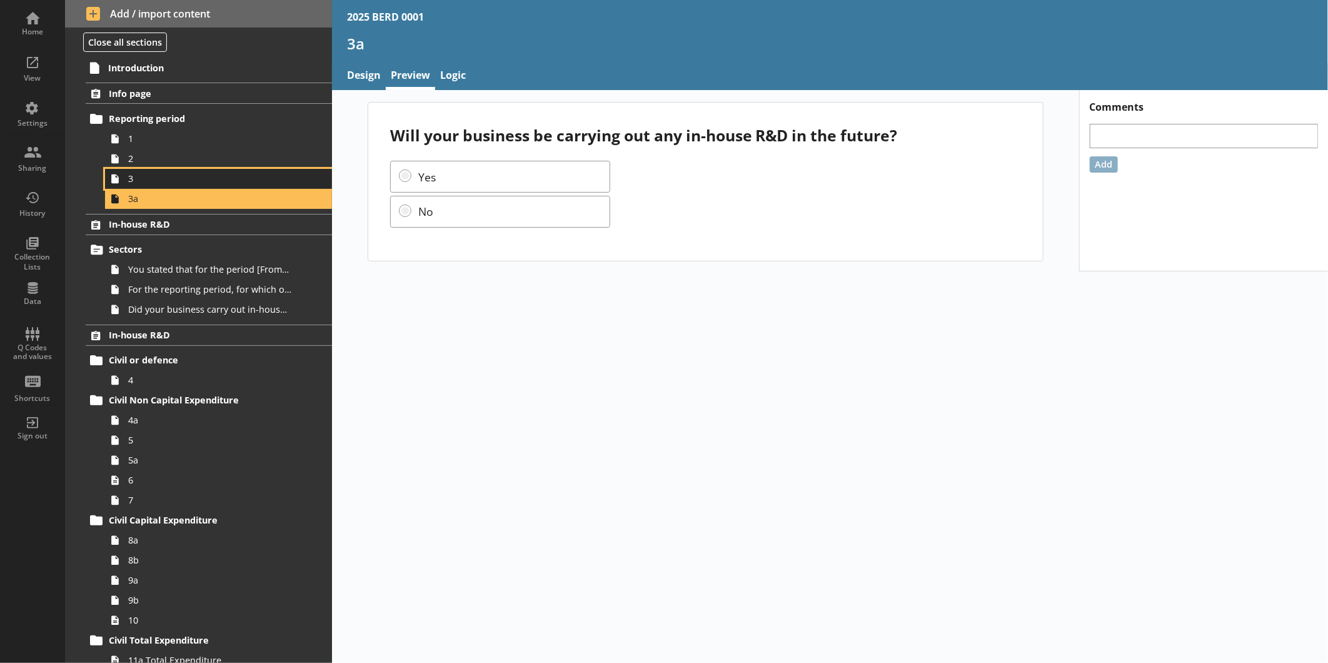
click at [204, 176] on span "3" at bounding box center [209, 179] width 163 height 12
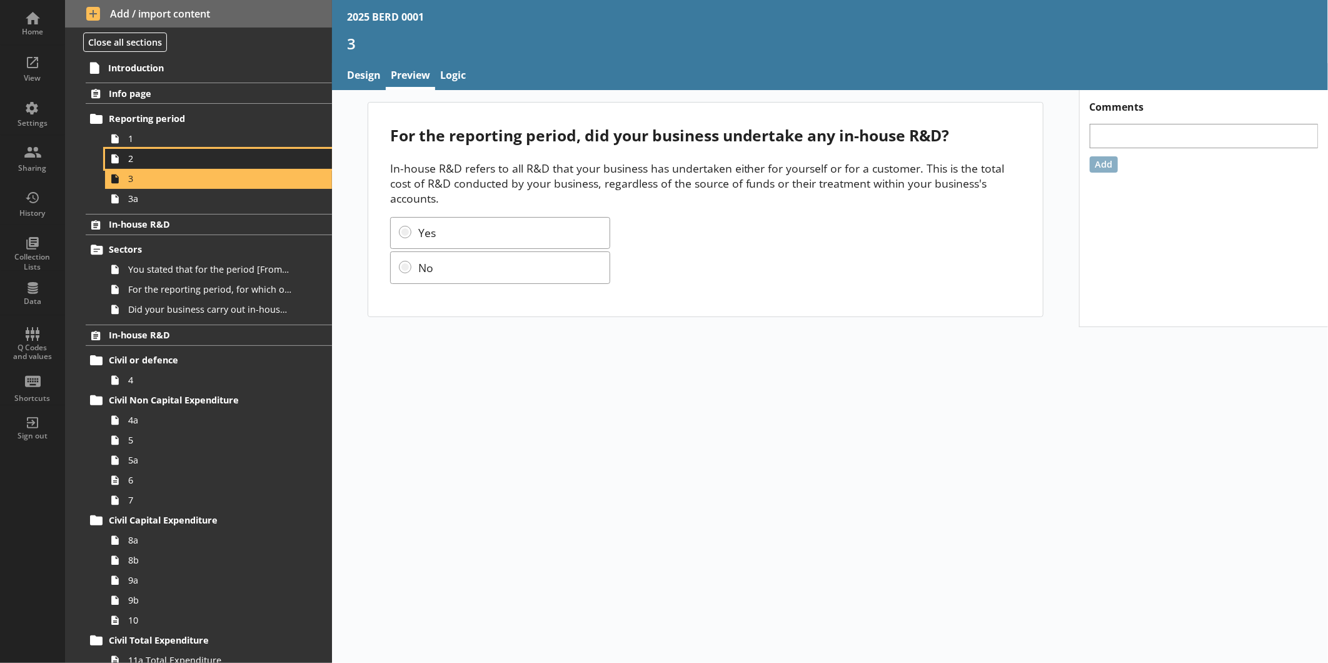
click at [189, 165] on link "2" at bounding box center [218, 159] width 227 height 20
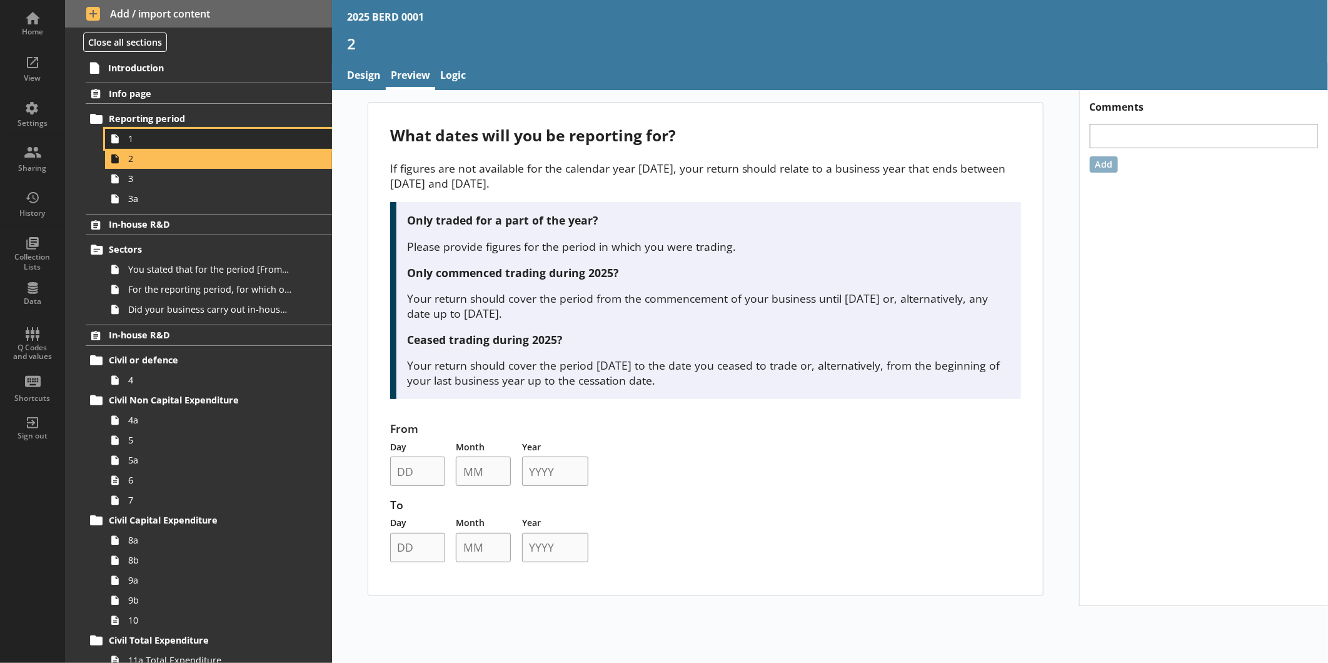
click at [182, 136] on span "1" at bounding box center [209, 139] width 163 height 12
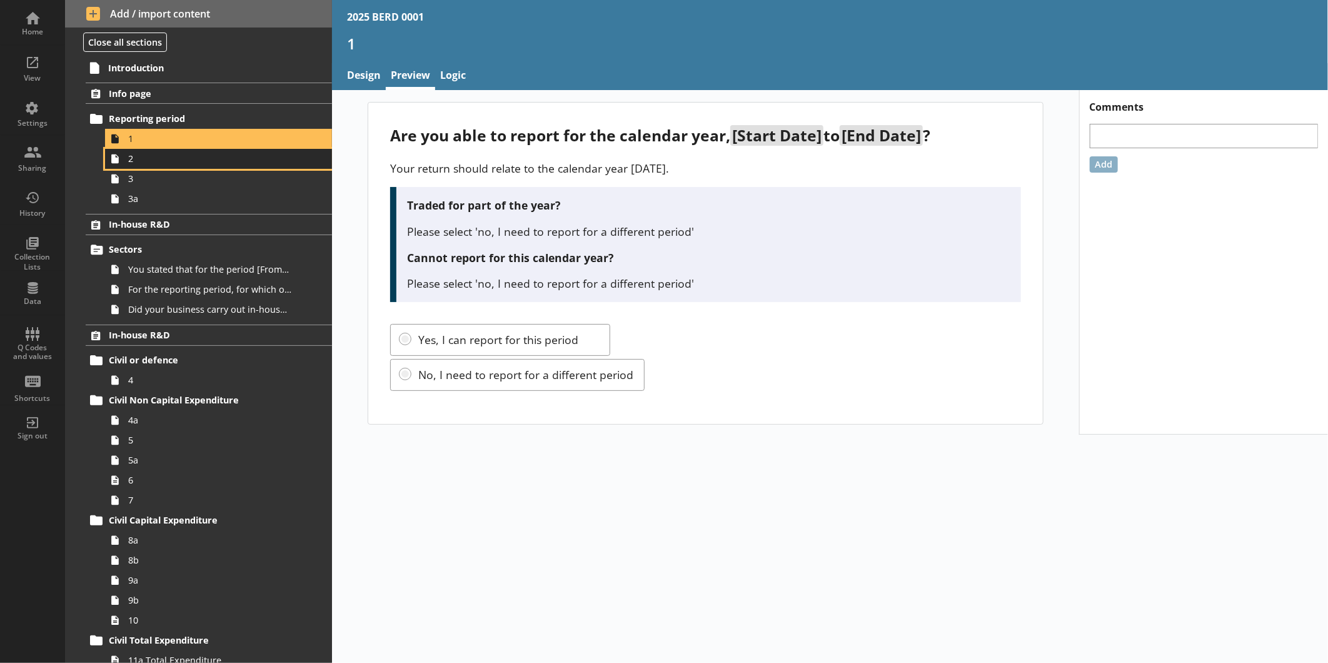
click at [166, 164] on span "2" at bounding box center [209, 159] width 163 height 12
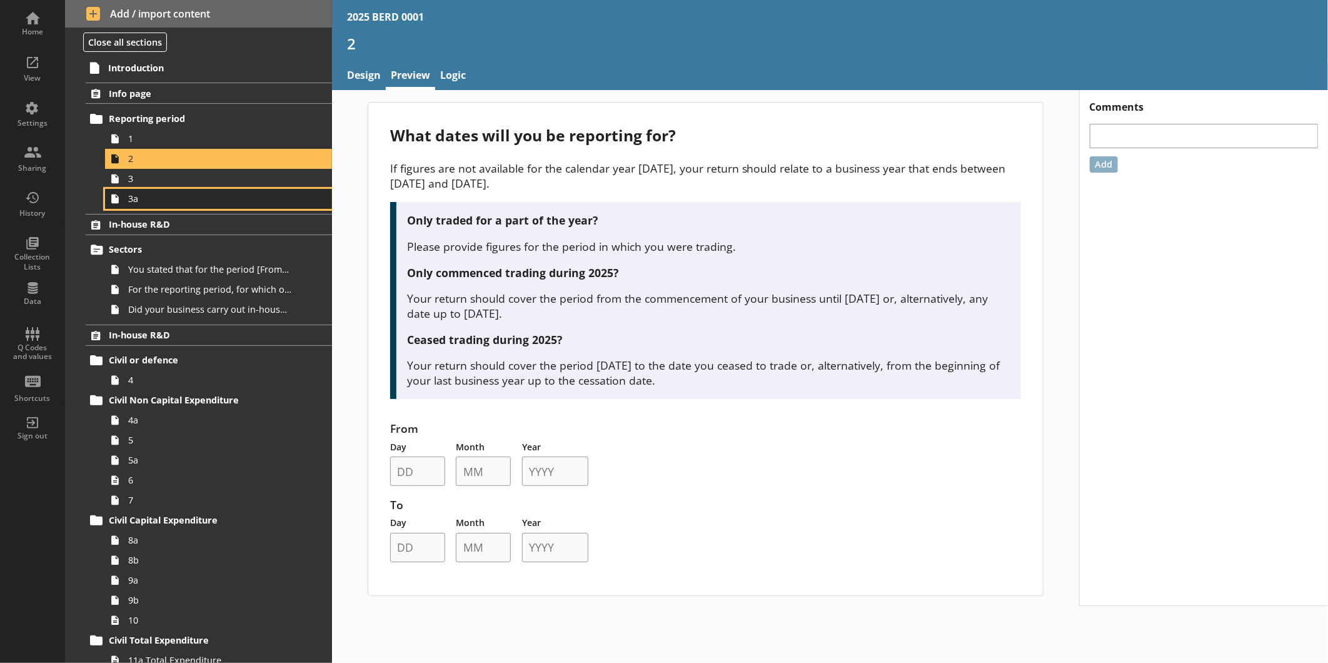
click at [157, 194] on span "3a" at bounding box center [209, 199] width 163 height 12
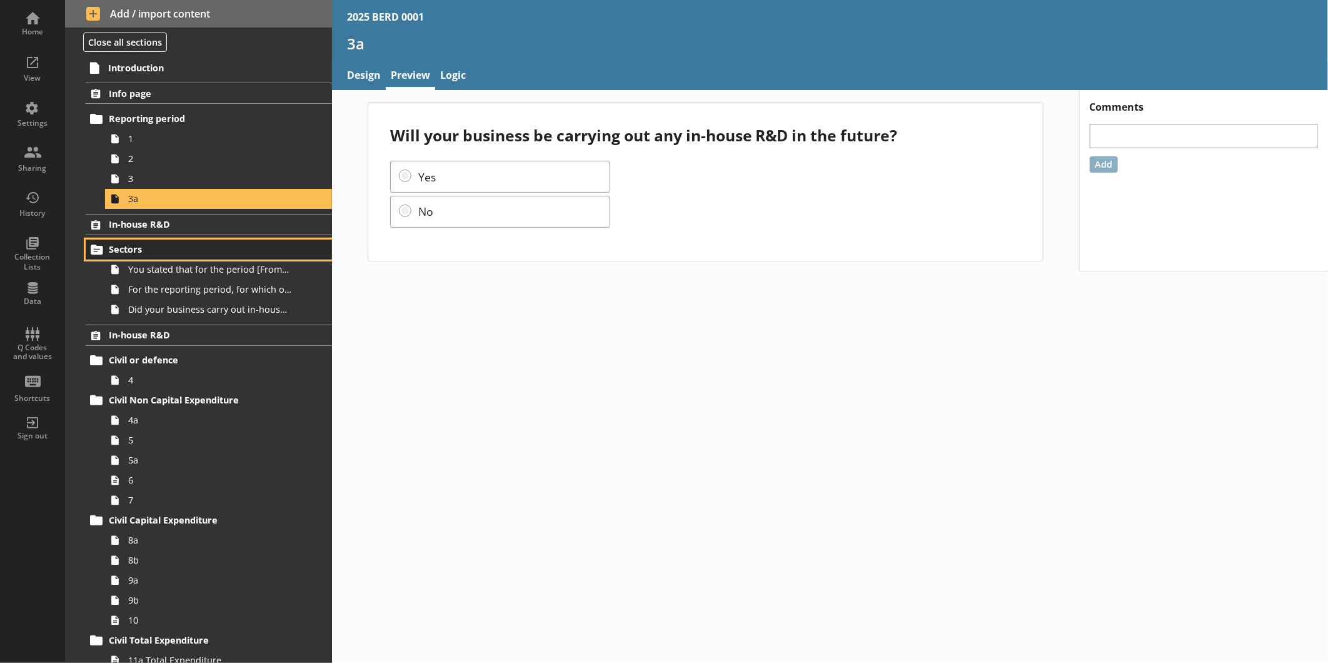
click at [134, 250] on span "Sectors" at bounding box center [198, 249] width 178 height 12
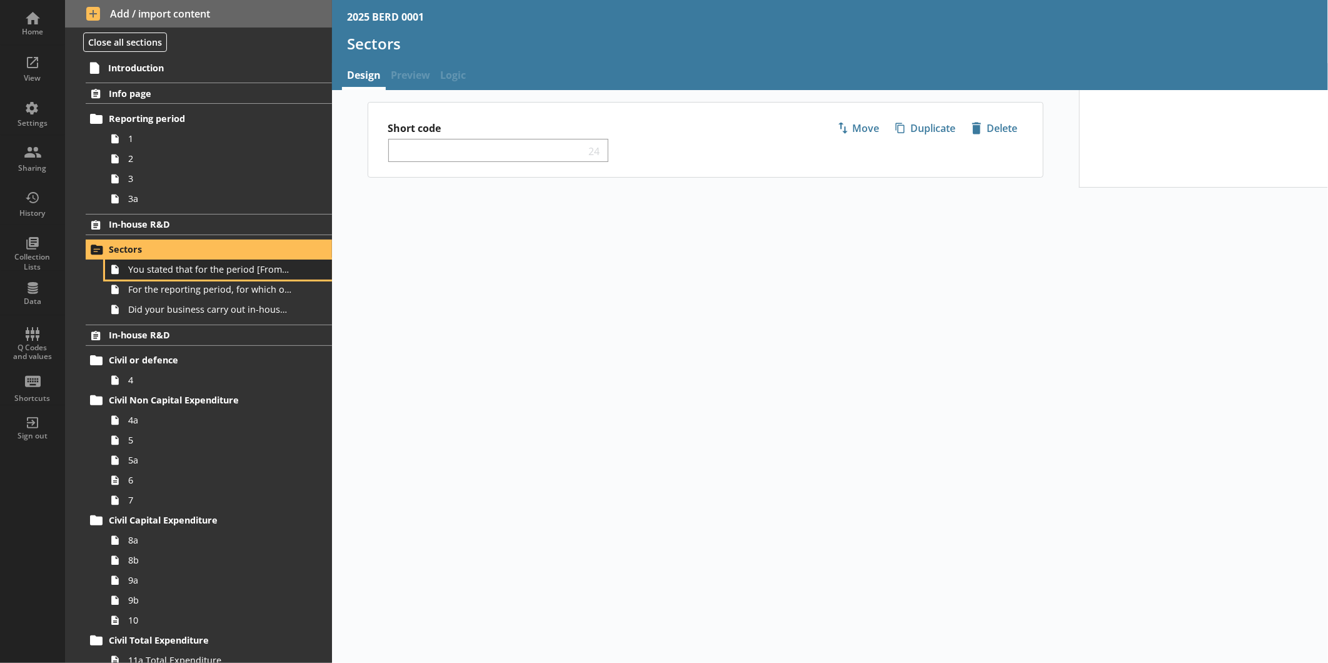
select select "ed5aa05f-910f-4662-9fcf-e405abfe6d58"
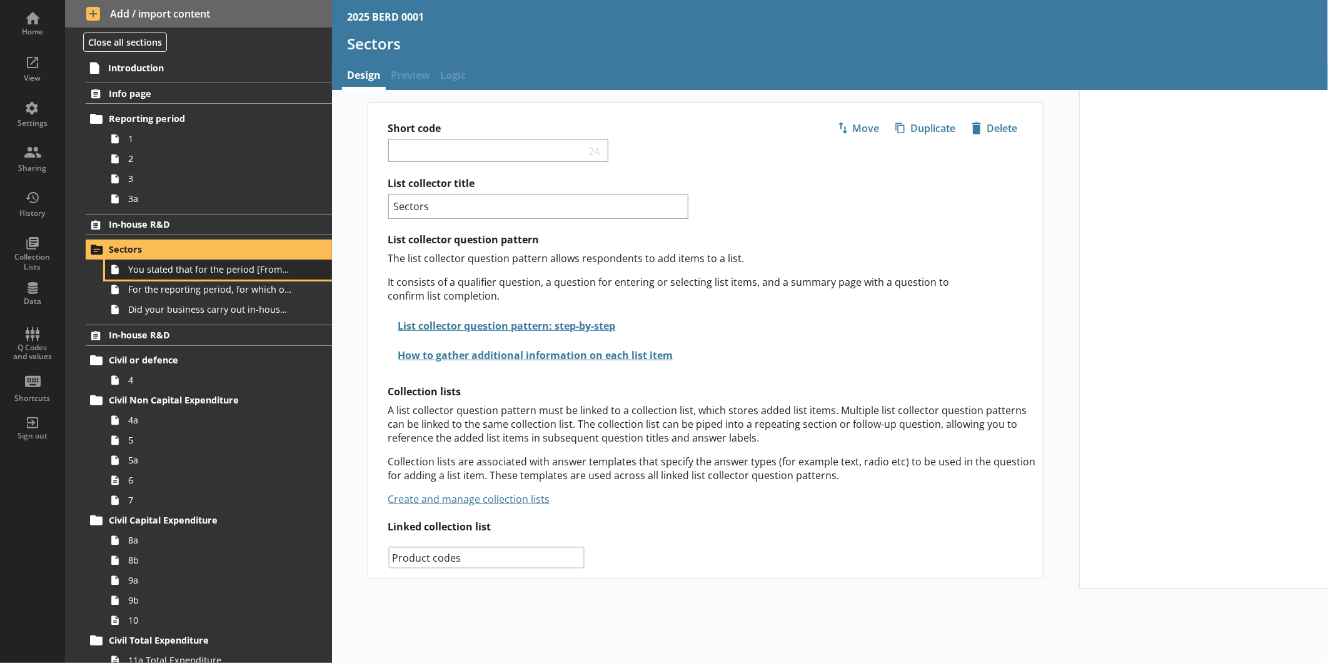
click at [142, 271] on span "You stated that for the period [From] to [To], [Ru Name] carried out in-house R…" at bounding box center [209, 269] width 163 height 12
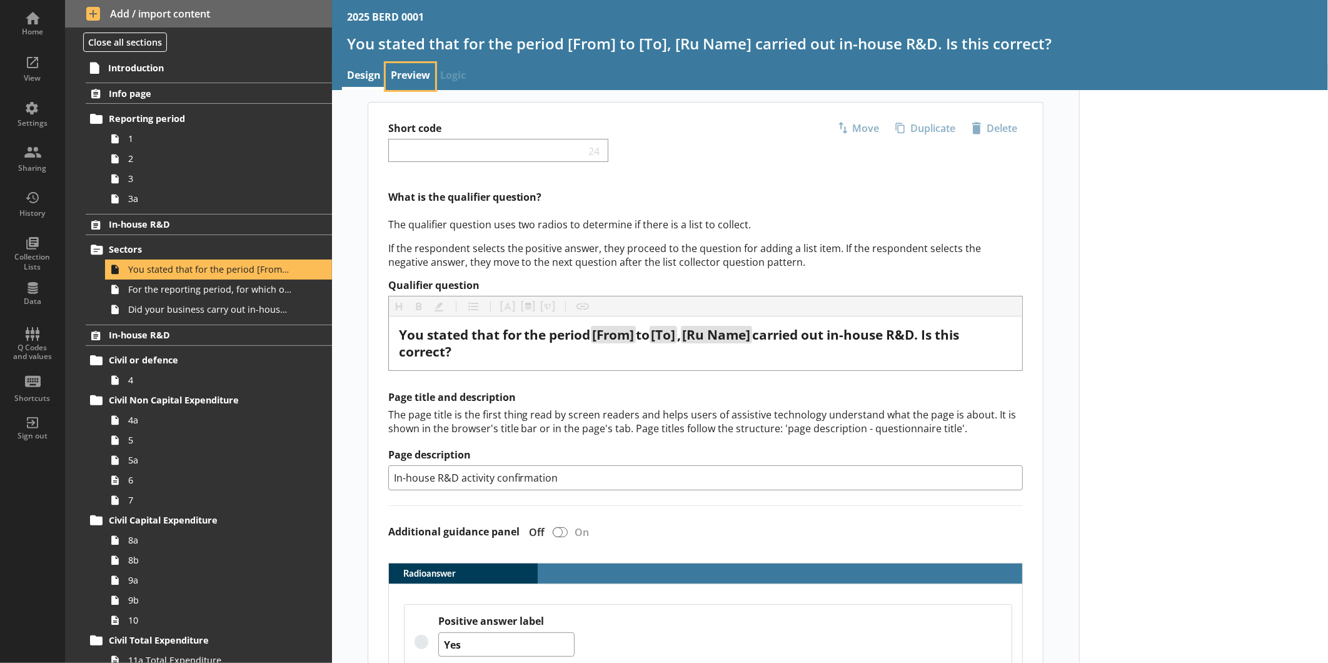
click at [402, 79] on link "Preview" at bounding box center [410, 76] width 49 height 27
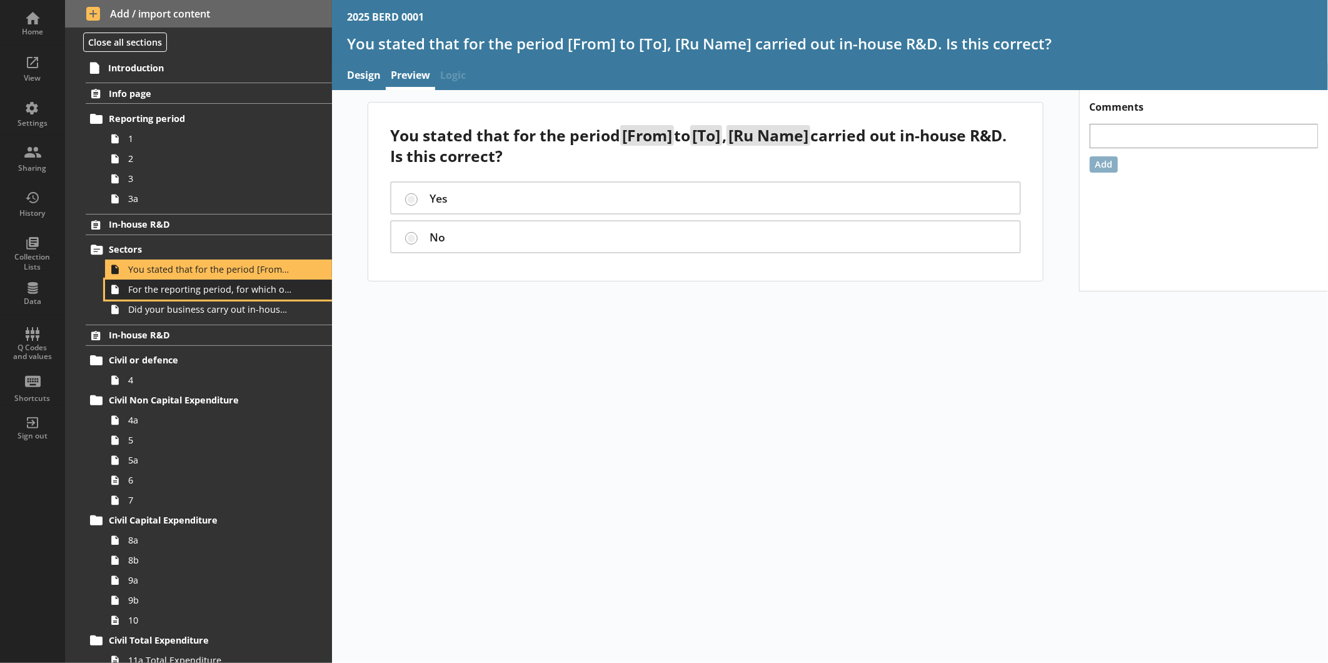
click at [177, 283] on span "For the reporting period, for which of the following product codes has your bus…" at bounding box center [209, 289] width 163 height 12
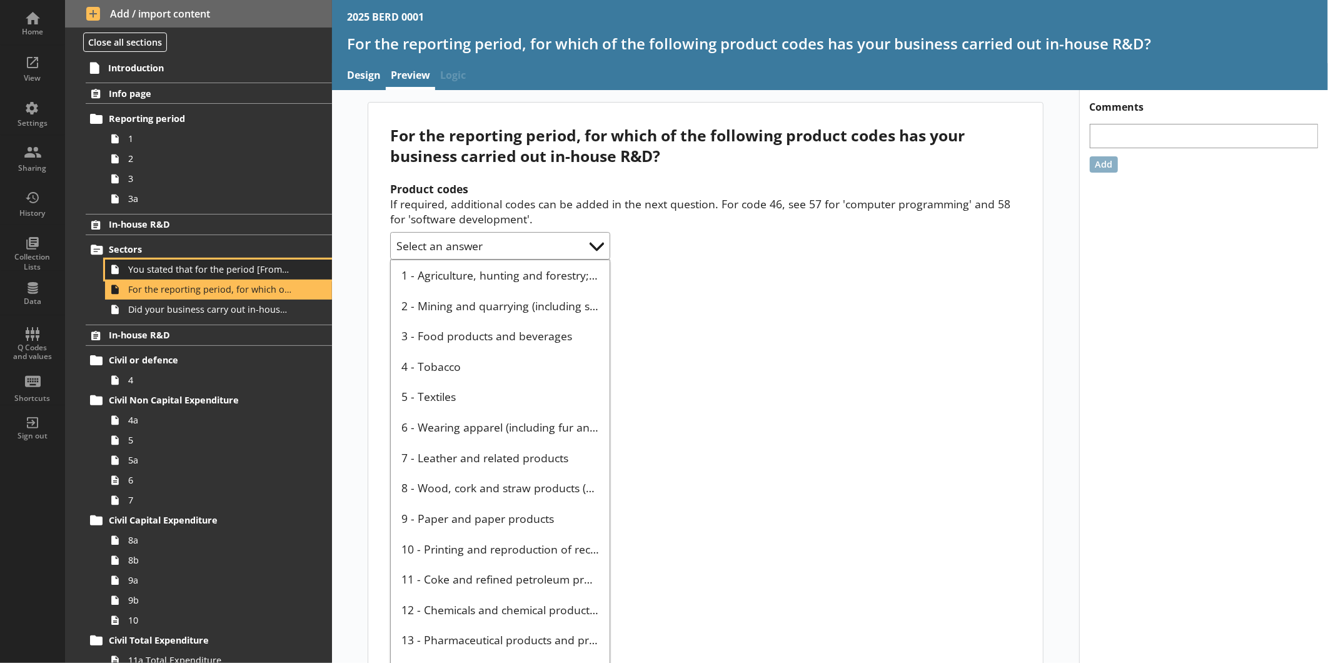
click at [172, 266] on span "You stated that for the period [From] to [To], [Ru Name] carried out in-house R…" at bounding box center [209, 269] width 163 height 12
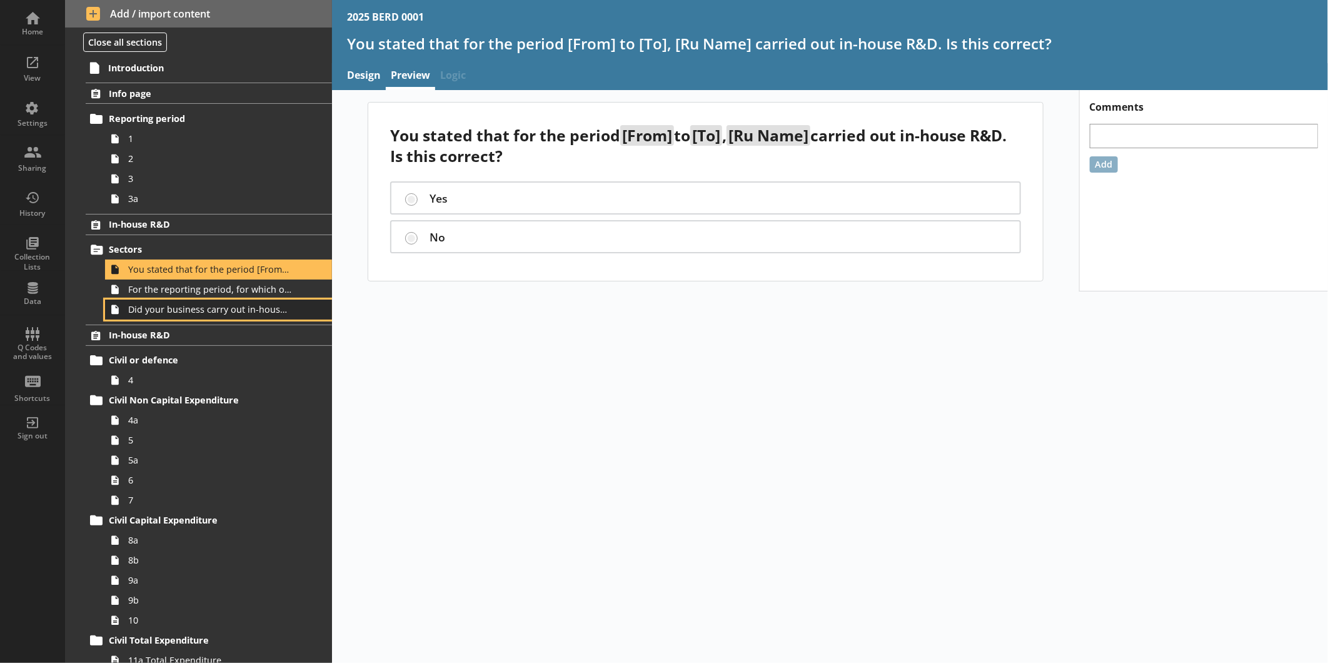
click at [164, 311] on span "Did your business carry out in-house R&D for any other product codes?" at bounding box center [209, 309] width 163 height 12
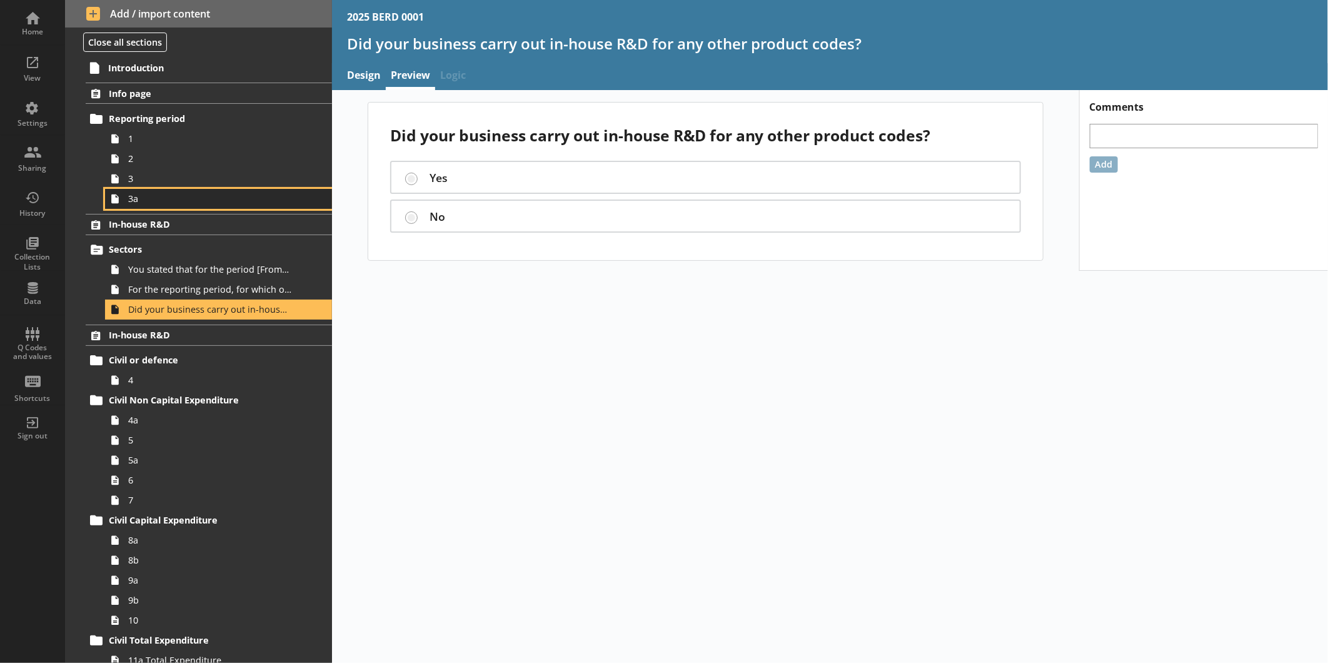
click at [153, 202] on span "3a" at bounding box center [209, 199] width 163 height 12
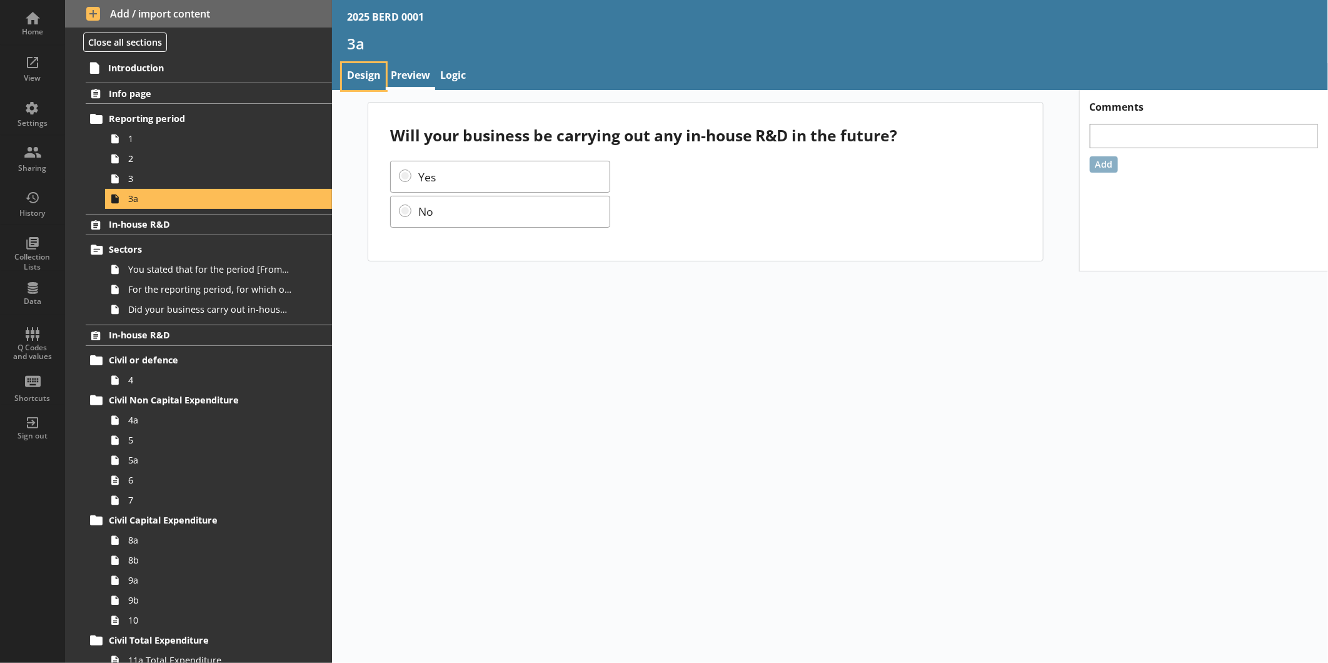
click at [359, 85] on link "Design" at bounding box center [364, 76] width 44 height 27
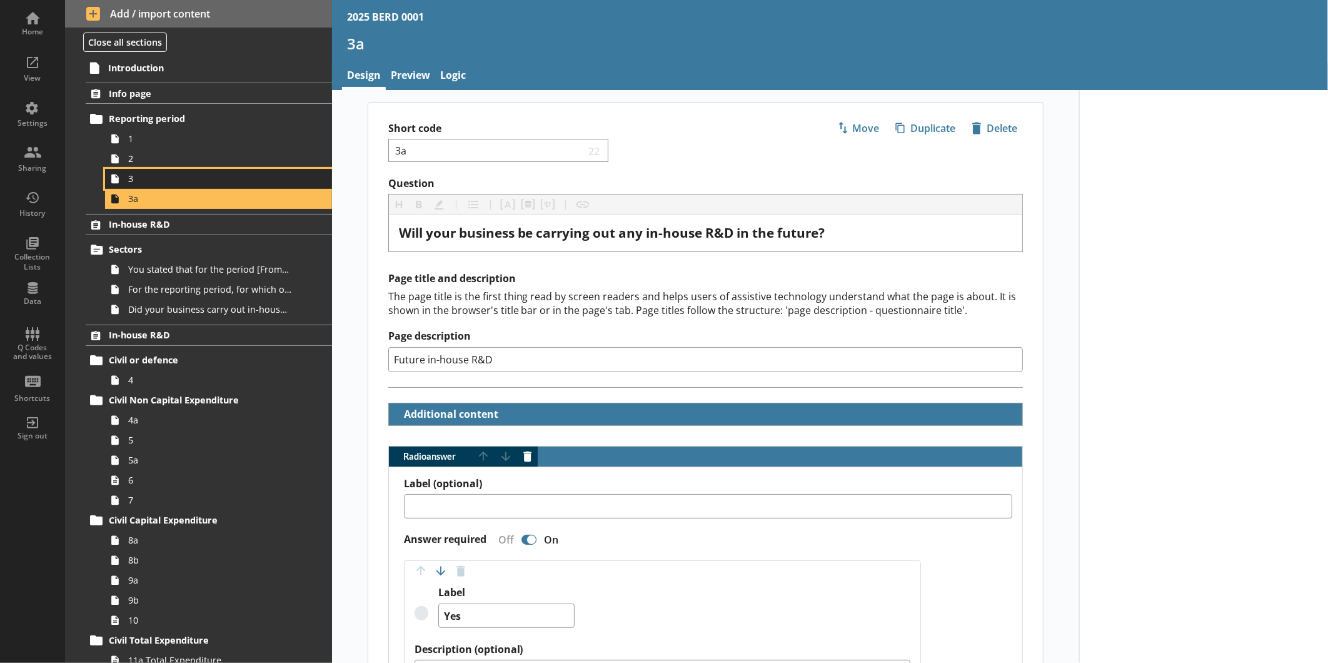
click at [164, 169] on link "3" at bounding box center [218, 179] width 227 height 20
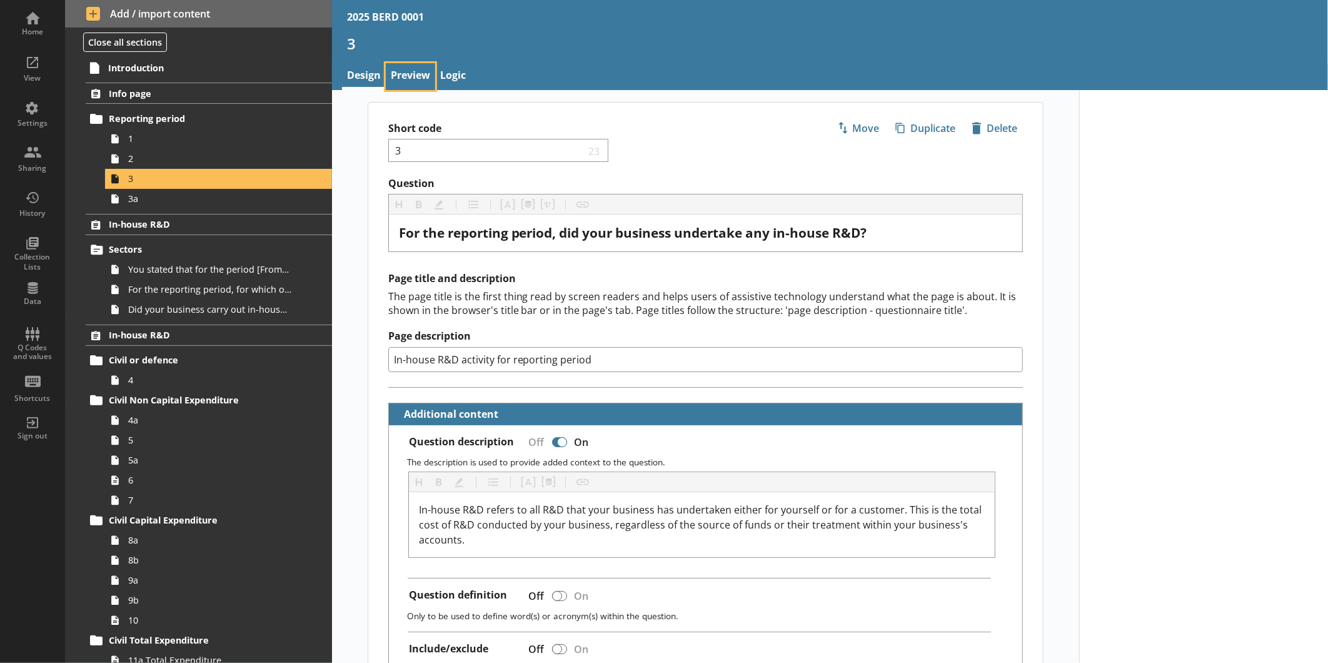
click at [423, 83] on link "Preview" at bounding box center [410, 76] width 49 height 27
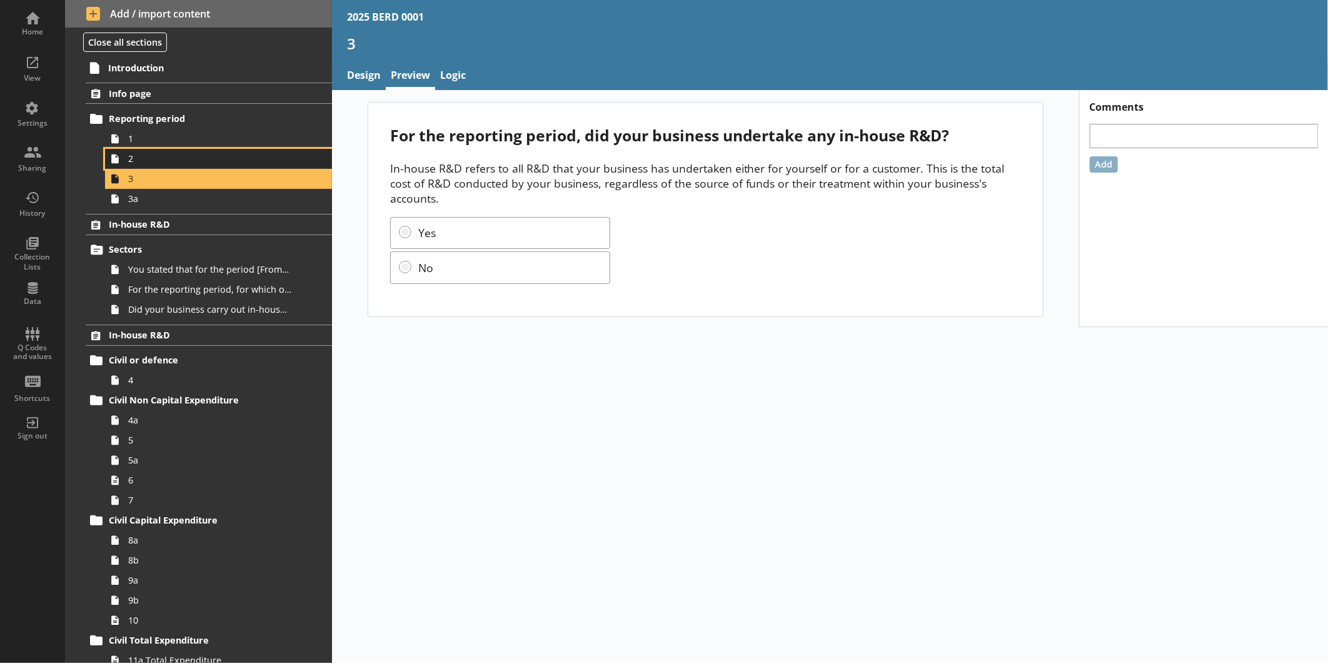
click at [158, 158] on span "2" at bounding box center [209, 159] width 163 height 12
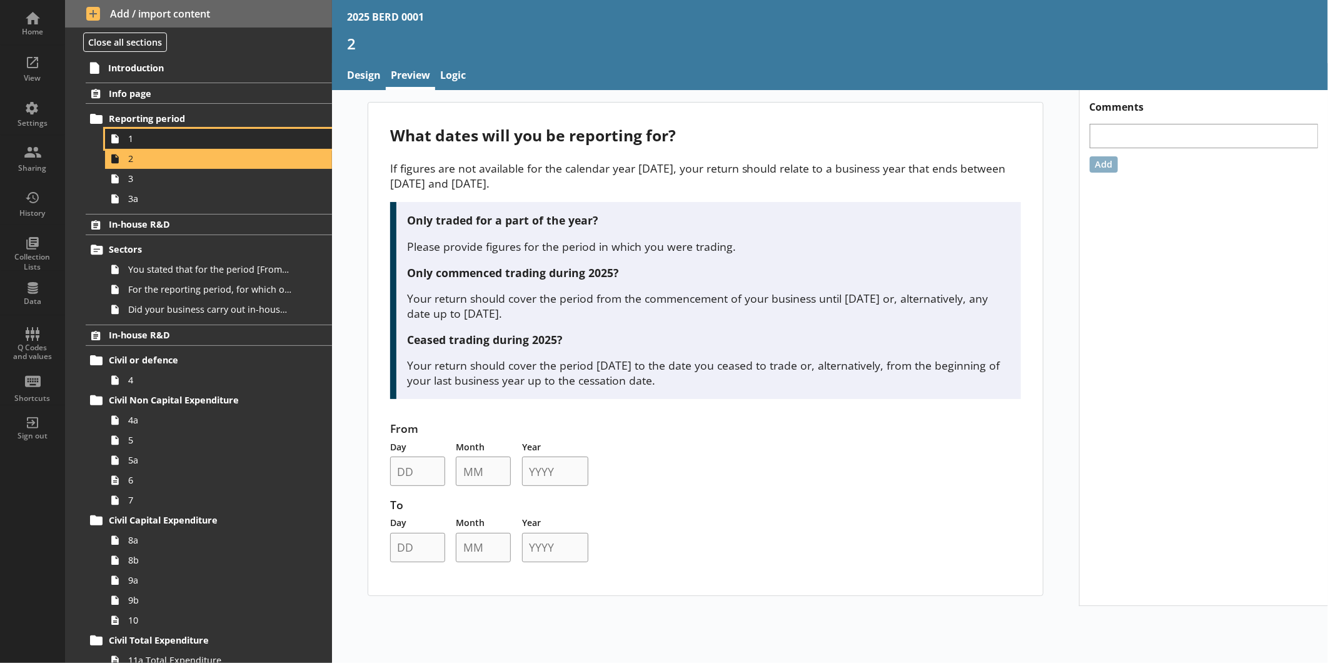
click at [161, 142] on span "1" at bounding box center [209, 139] width 163 height 12
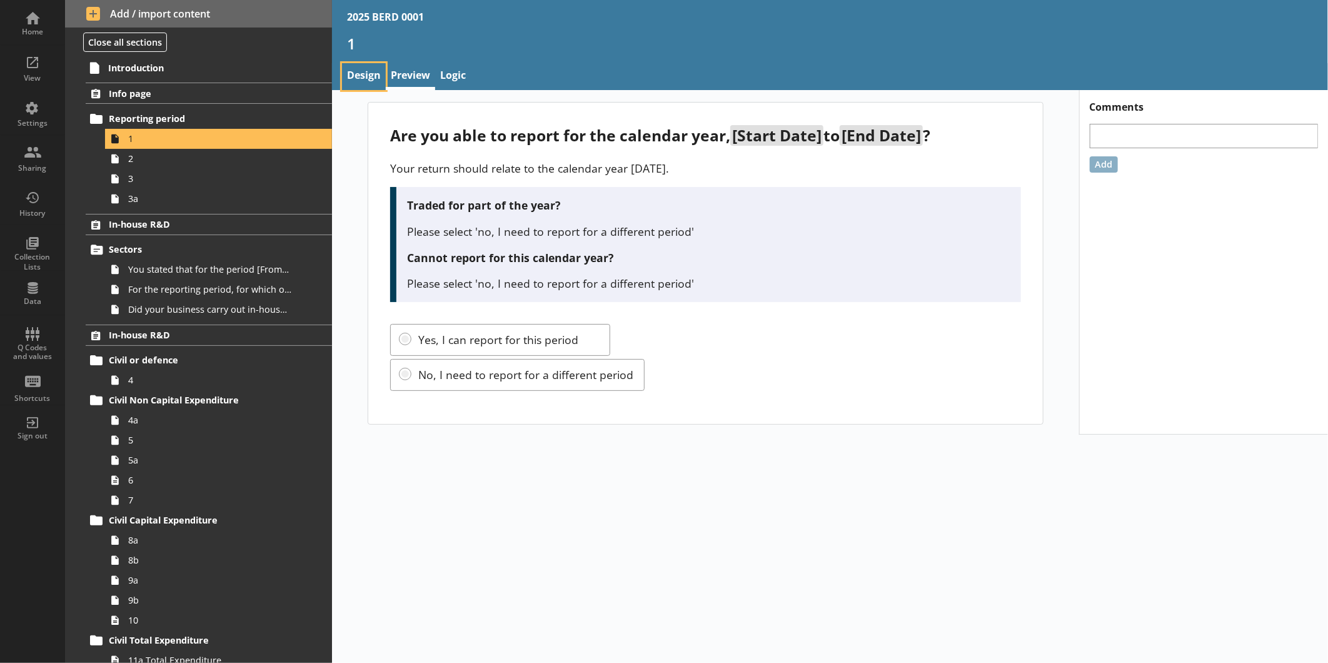
click at [351, 83] on link "Design" at bounding box center [364, 76] width 44 height 27
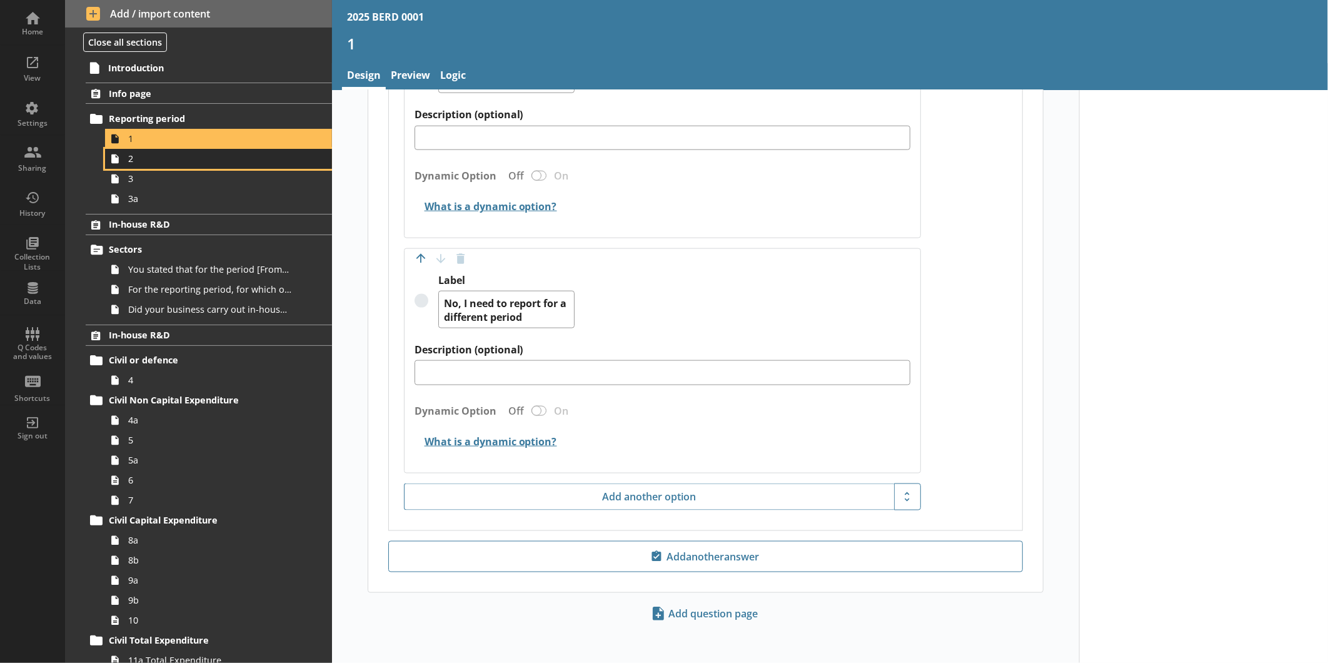
click at [173, 158] on span "2" at bounding box center [209, 159] width 163 height 12
type textarea "x"
select select "ref_p_end_date"
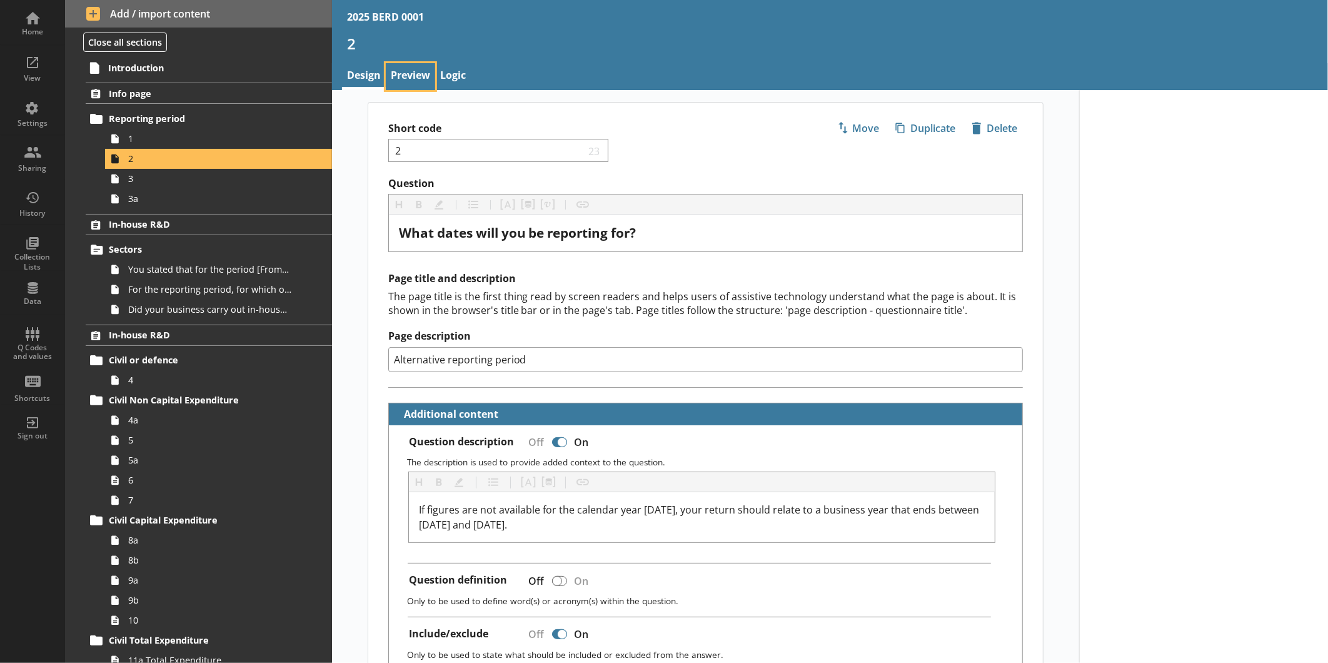
click at [408, 86] on link "Preview" at bounding box center [410, 76] width 49 height 27
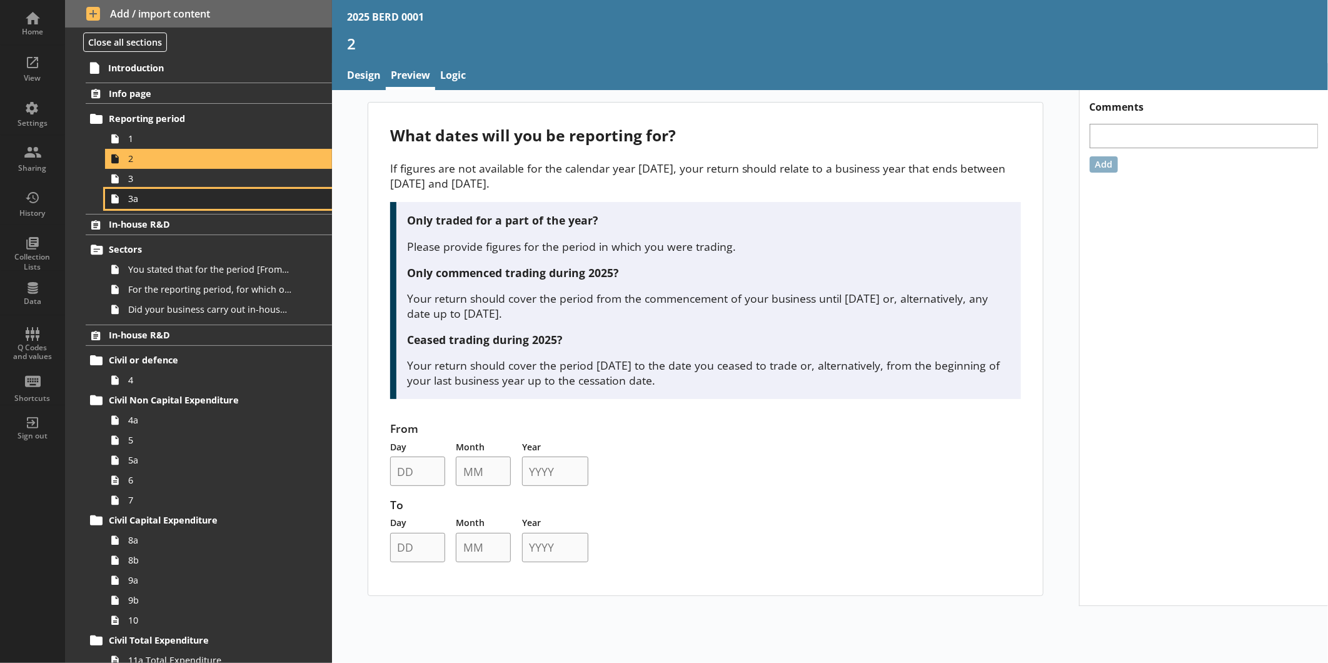
click at [151, 193] on span "3a" at bounding box center [209, 199] width 163 height 12
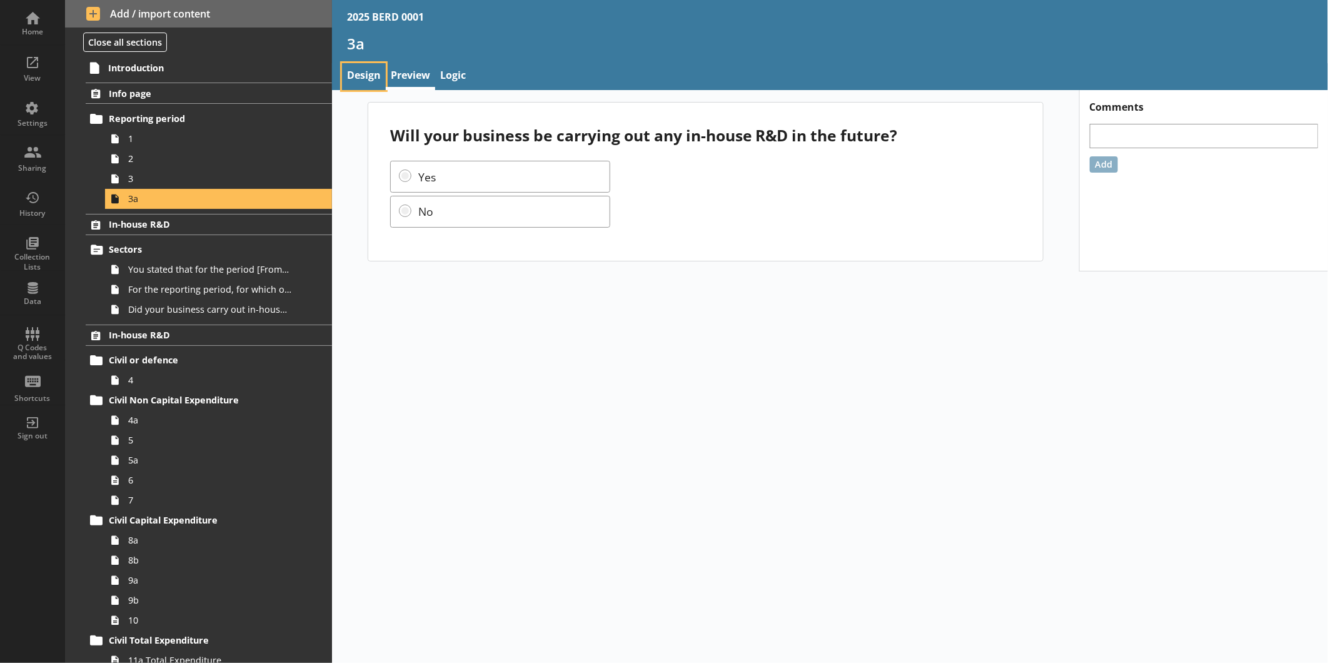
click at [364, 71] on link "Design" at bounding box center [364, 76] width 44 height 27
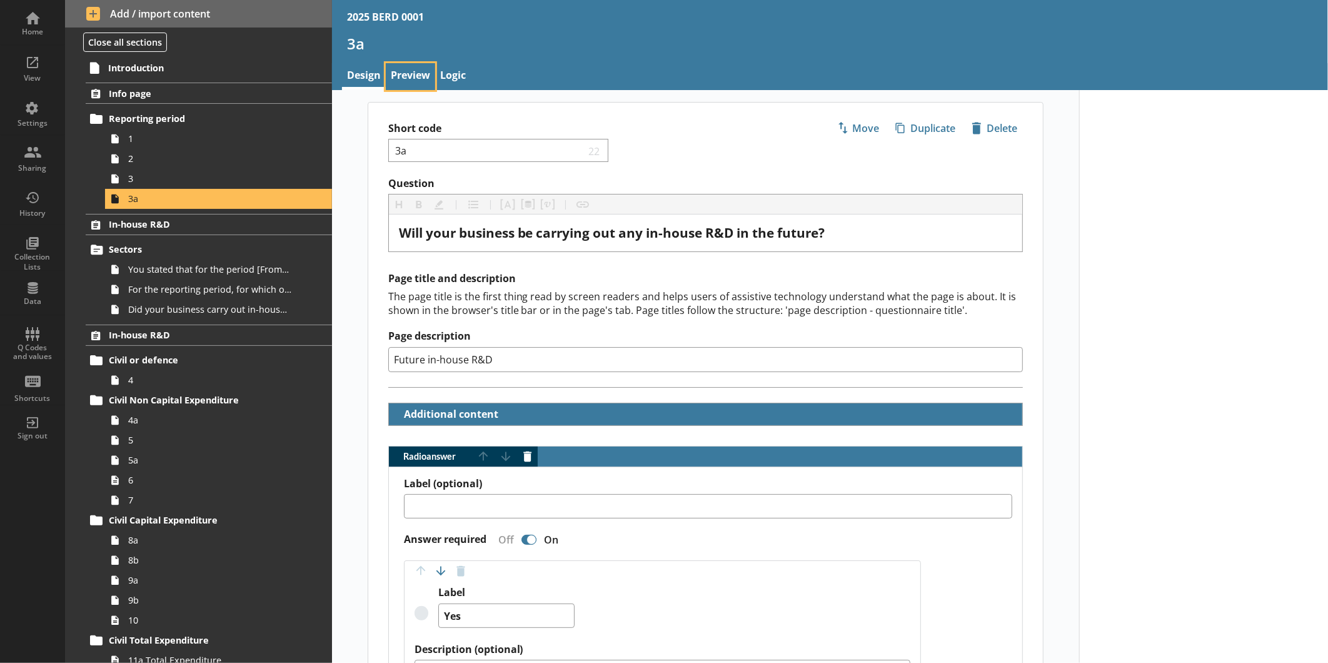
click at [404, 75] on link "Preview" at bounding box center [410, 76] width 49 height 27
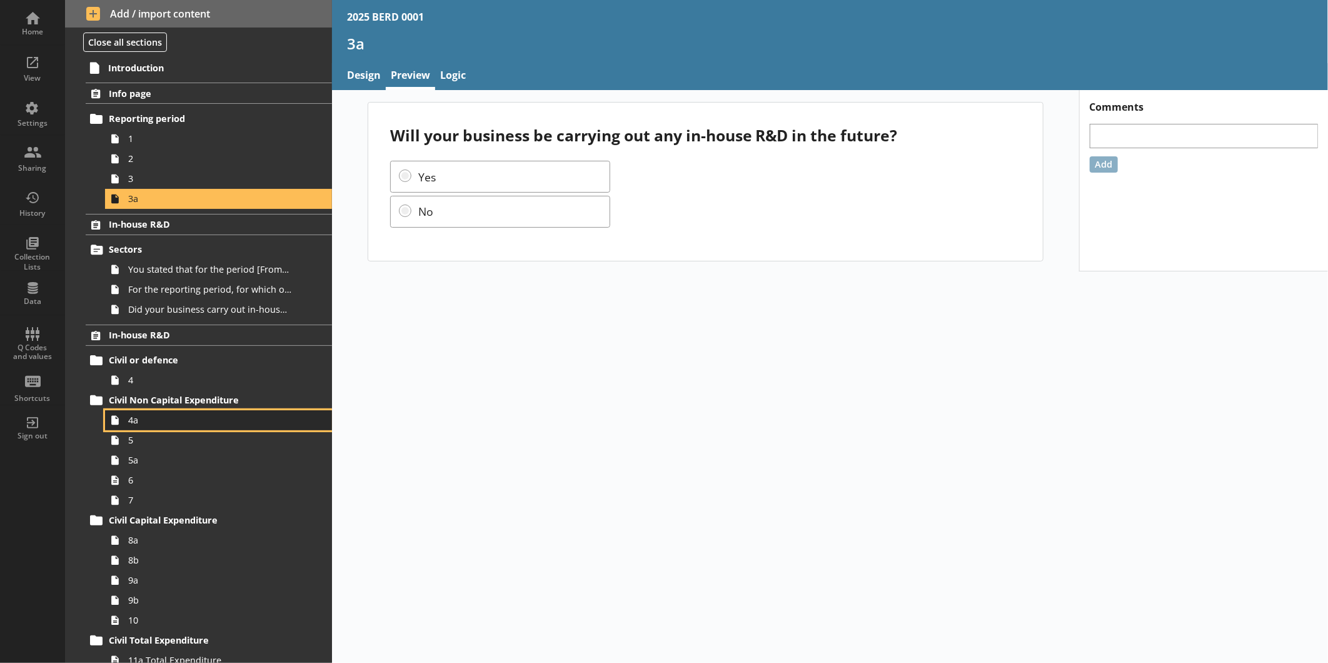
click at [139, 415] on span "4a" at bounding box center [209, 420] width 163 height 12
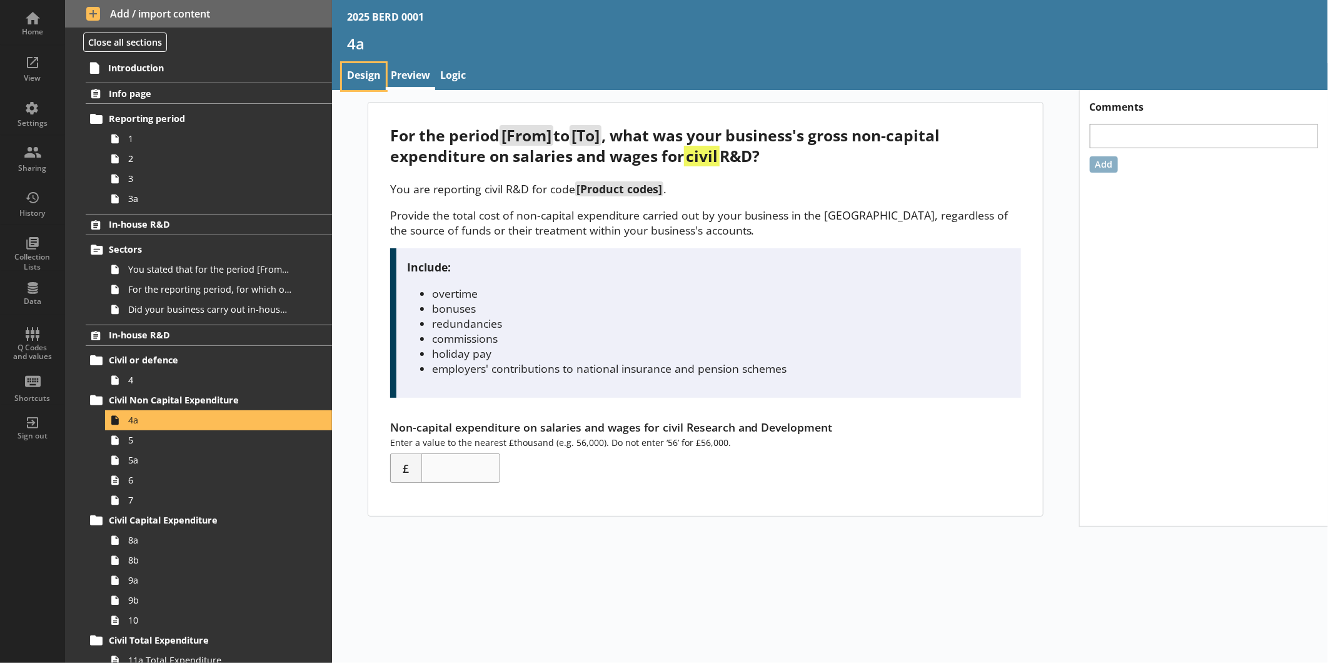
click at [369, 75] on link "Design" at bounding box center [364, 76] width 44 height 27
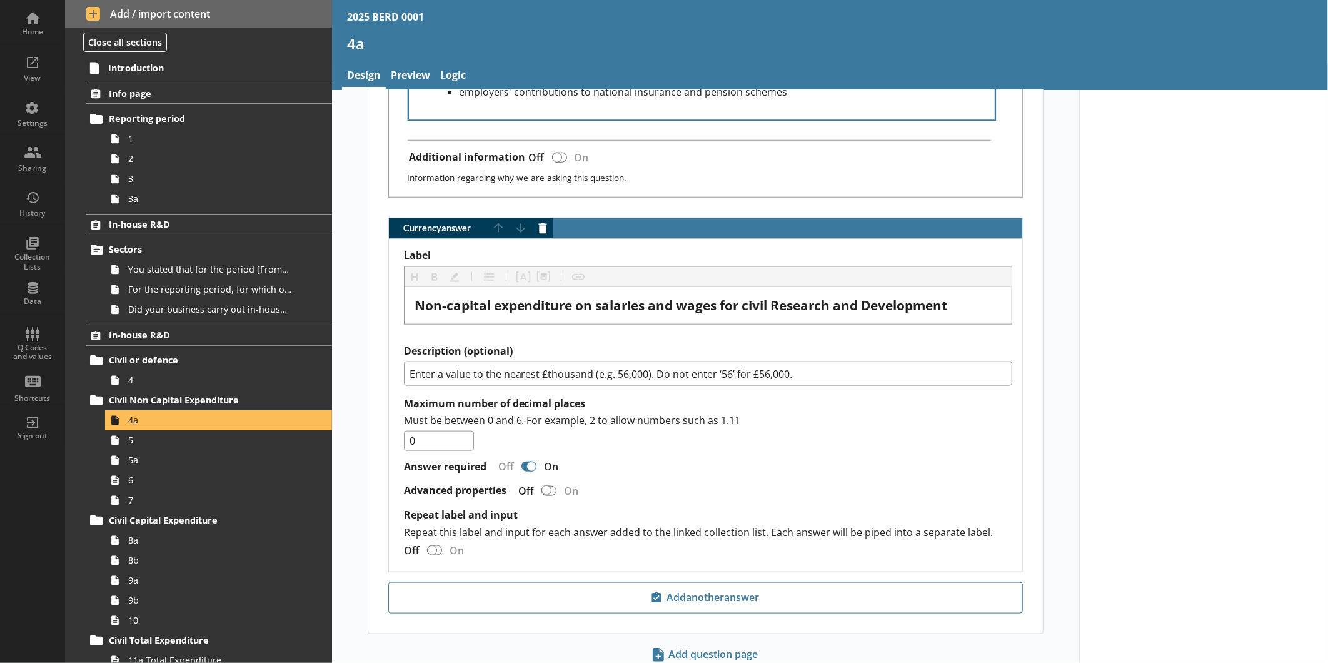
scroll to position [765, 0]
click at [416, 76] on link "Preview" at bounding box center [410, 76] width 49 height 27
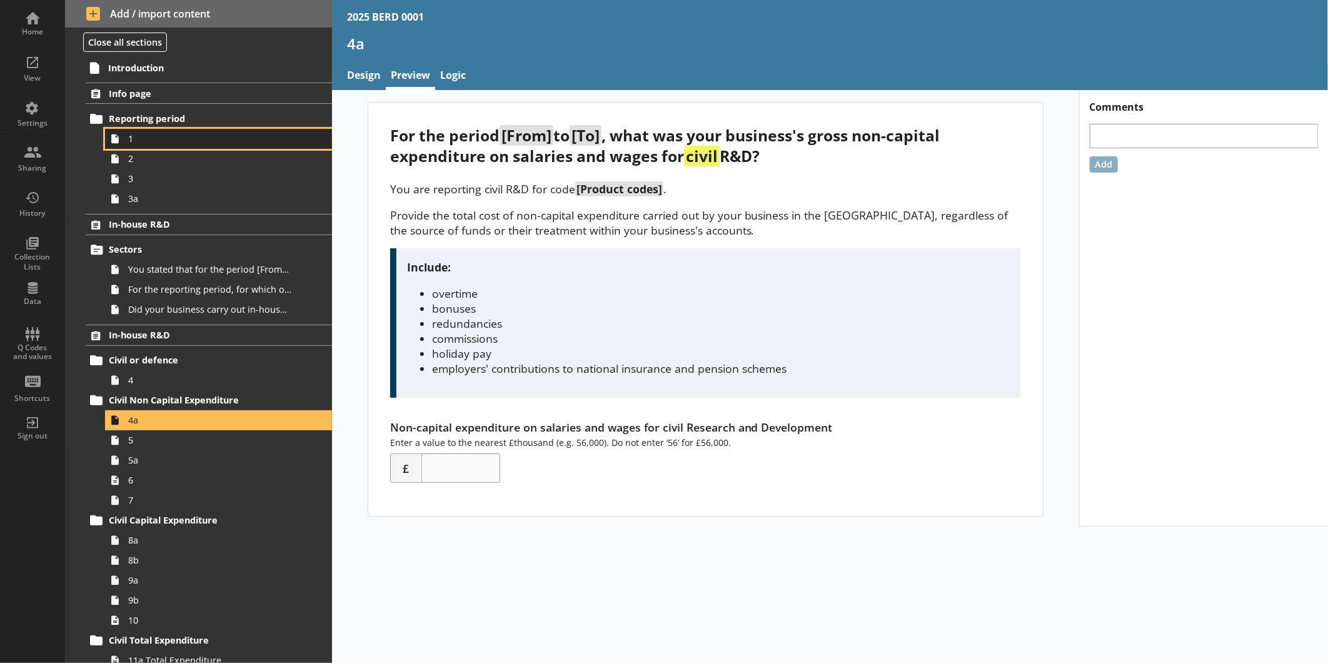
click at [179, 136] on span "1" at bounding box center [209, 139] width 163 height 12
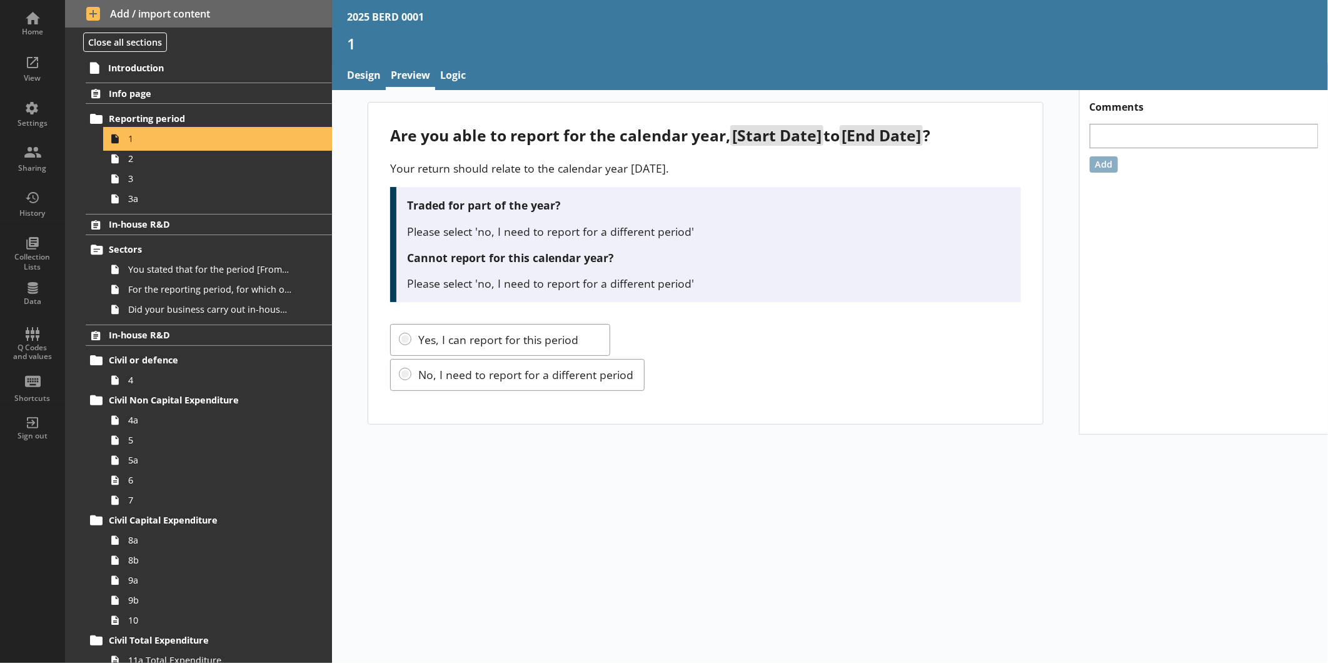
drag, startPoint x: 179, startPoint y: 136, endPoint x: 178, endPoint y: 129, distance: 6.9
click at [178, 129] on ol "1 2 3 3a" at bounding box center [218, 169] width 227 height 80
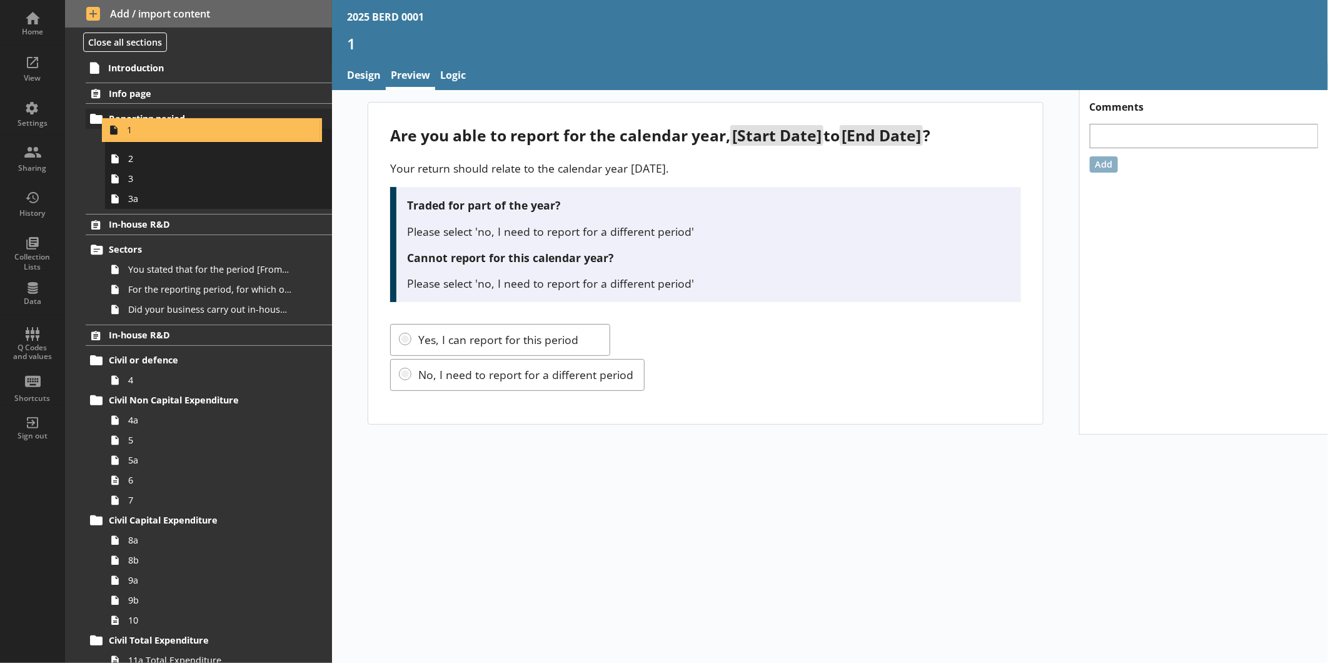
drag, startPoint x: 178, startPoint y: 129, endPoint x: 177, endPoint y: 114, distance: 14.4
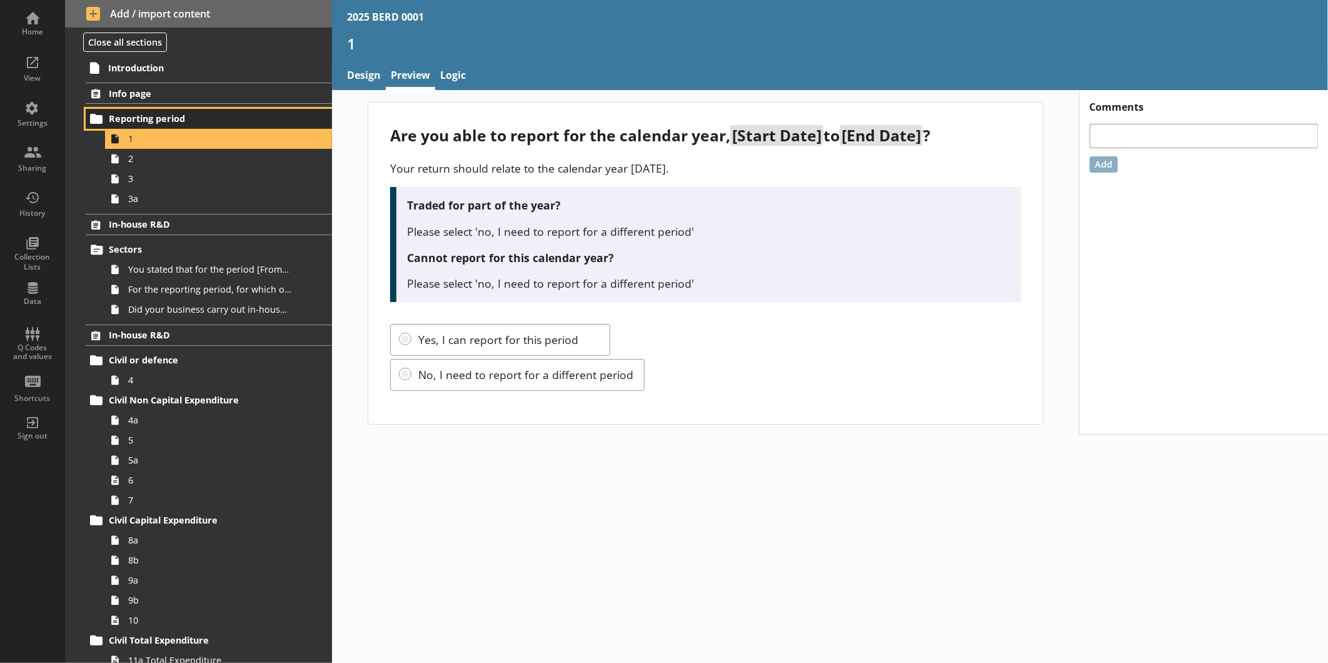
click at [183, 114] on span "Reporting period" at bounding box center [198, 119] width 178 height 12
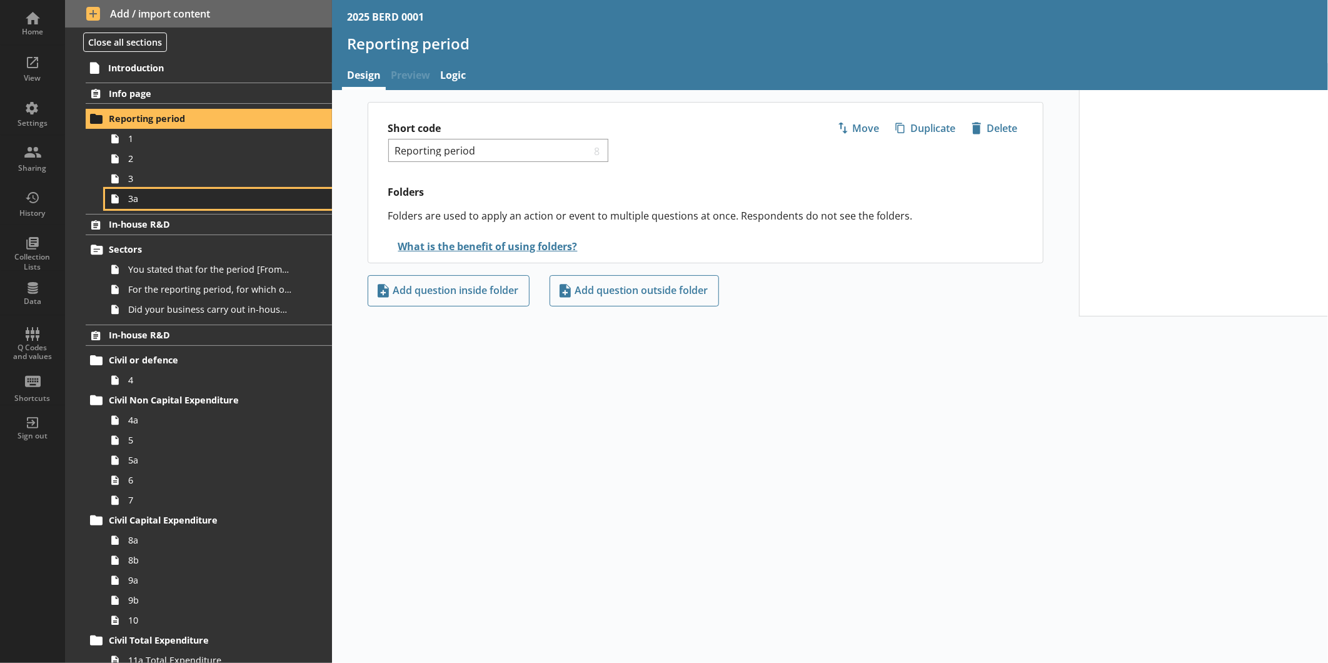
click at [188, 200] on span "3a" at bounding box center [209, 199] width 163 height 12
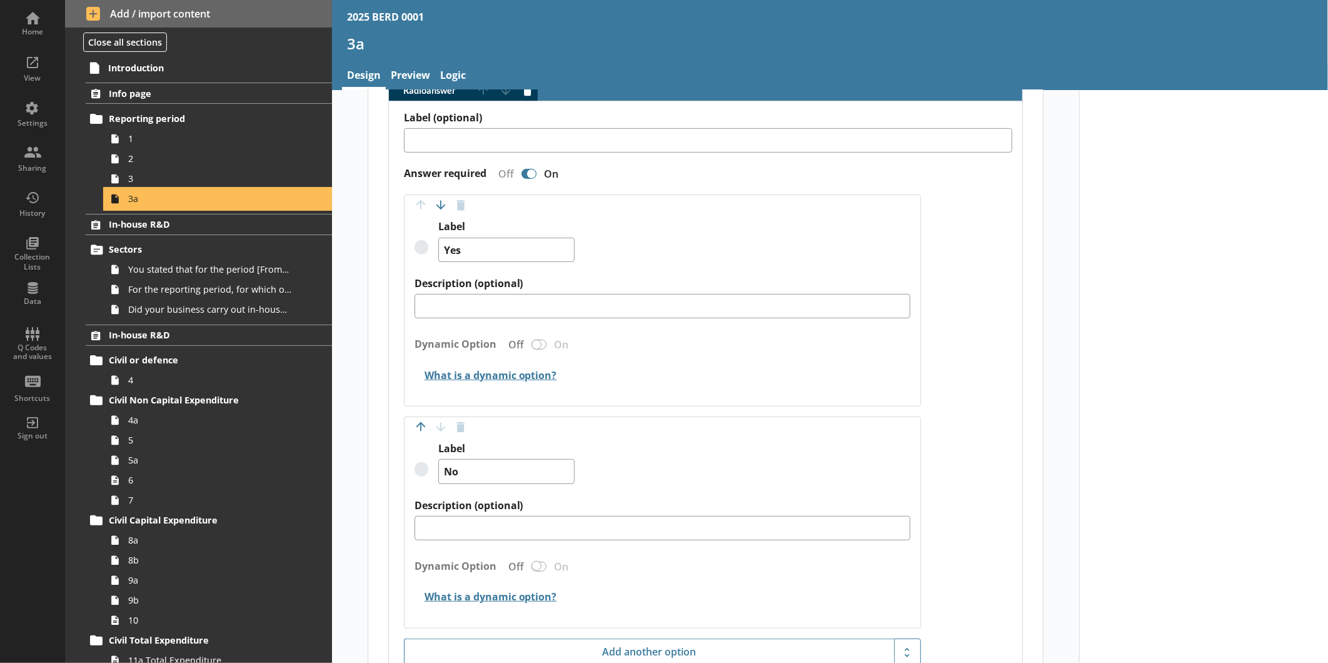
scroll to position [521, 0]
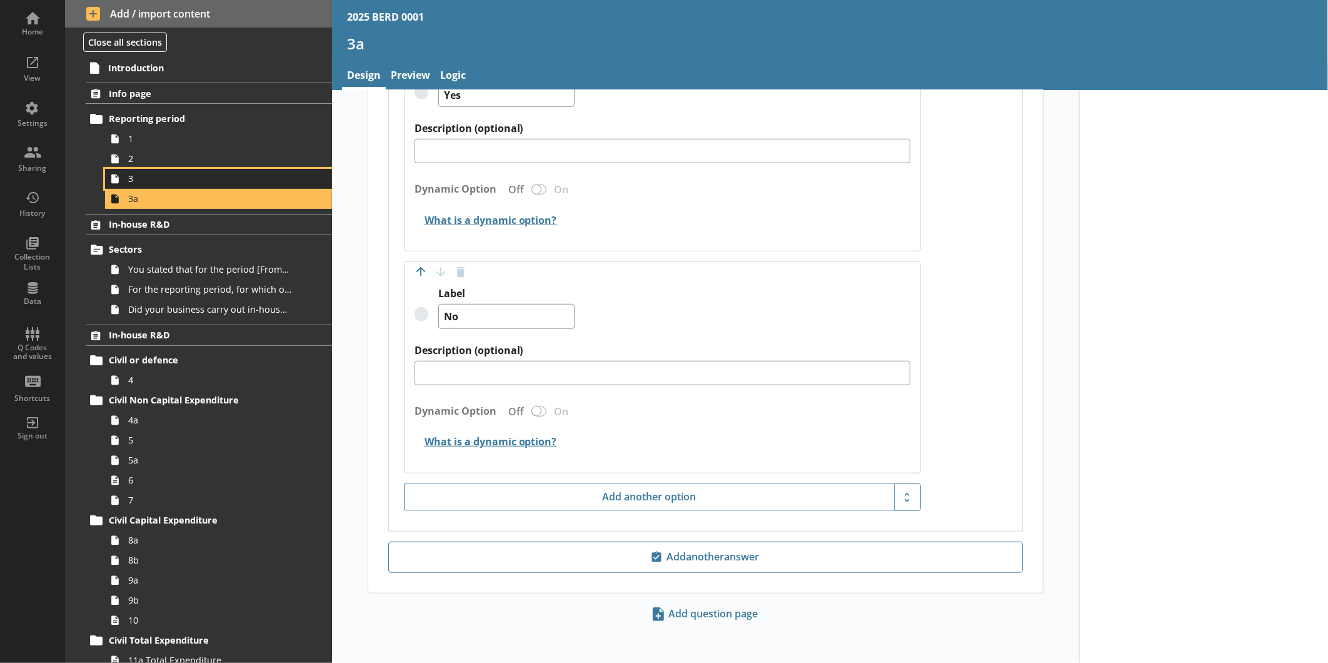
click at [150, 182] on span "3" at bounding box center [209, 179] width 163 height 12
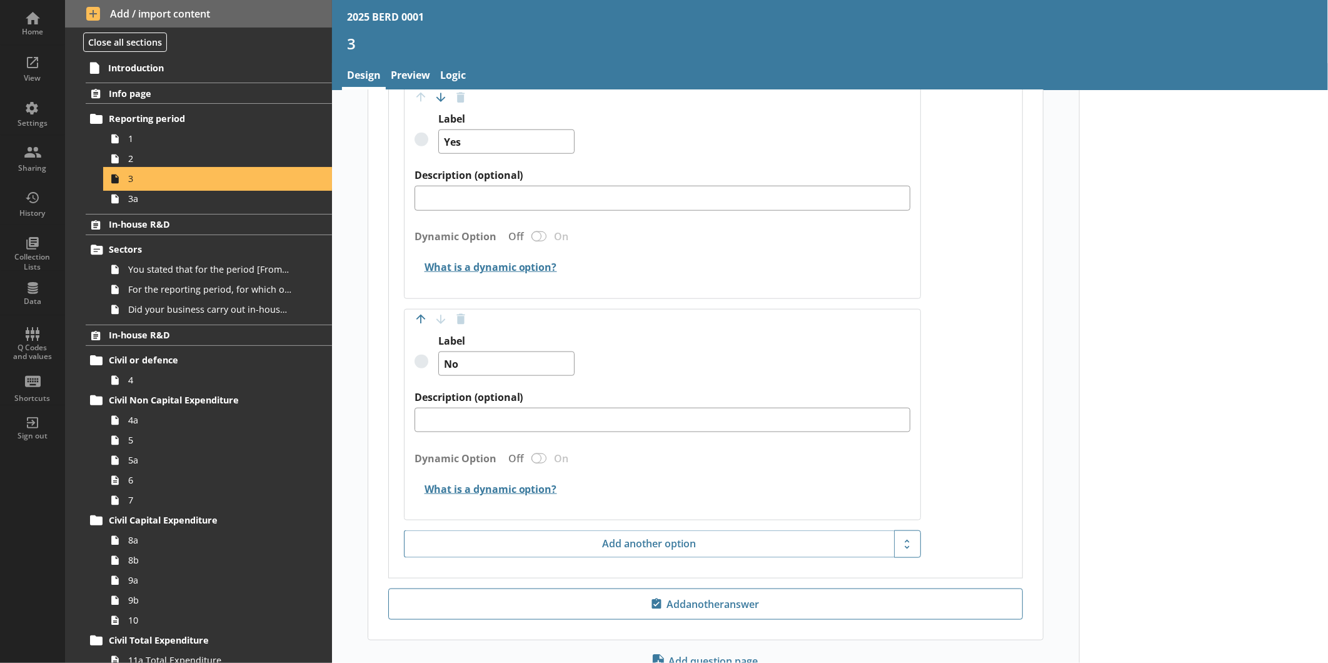
scroll to position [838, 0]
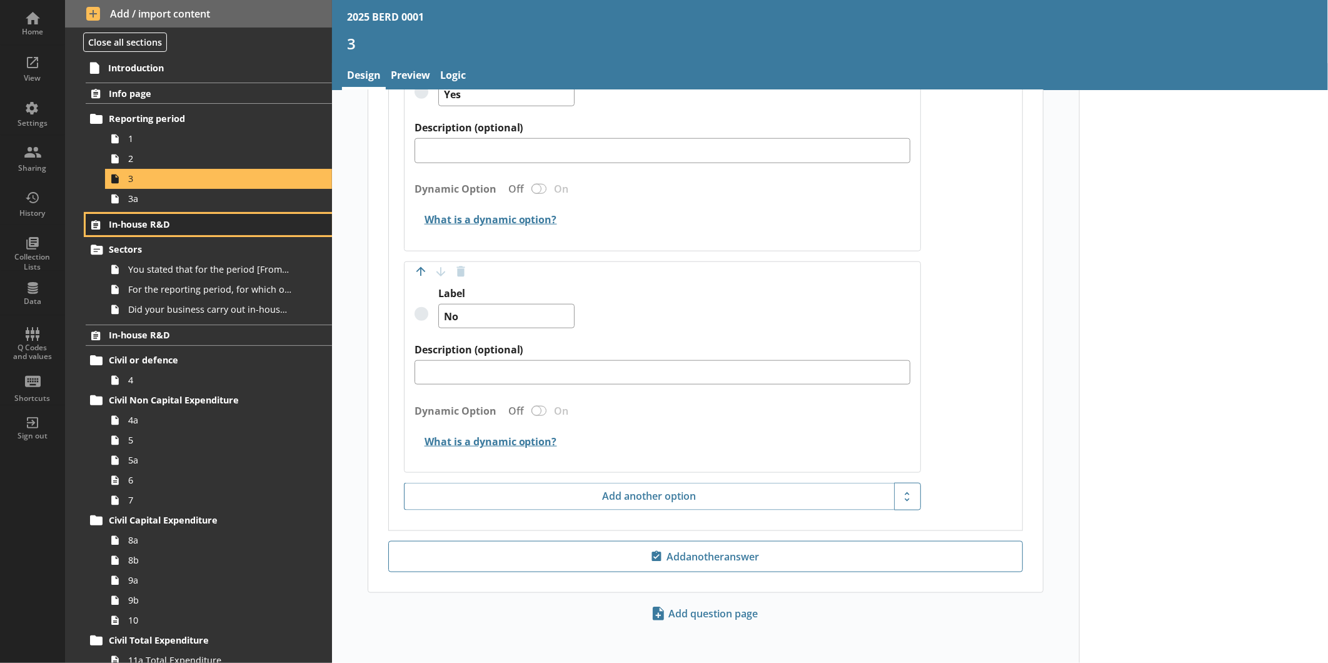
click at [164, 229] on span "In-house R&D" at bounding box center [198, 224] width 178 height 12
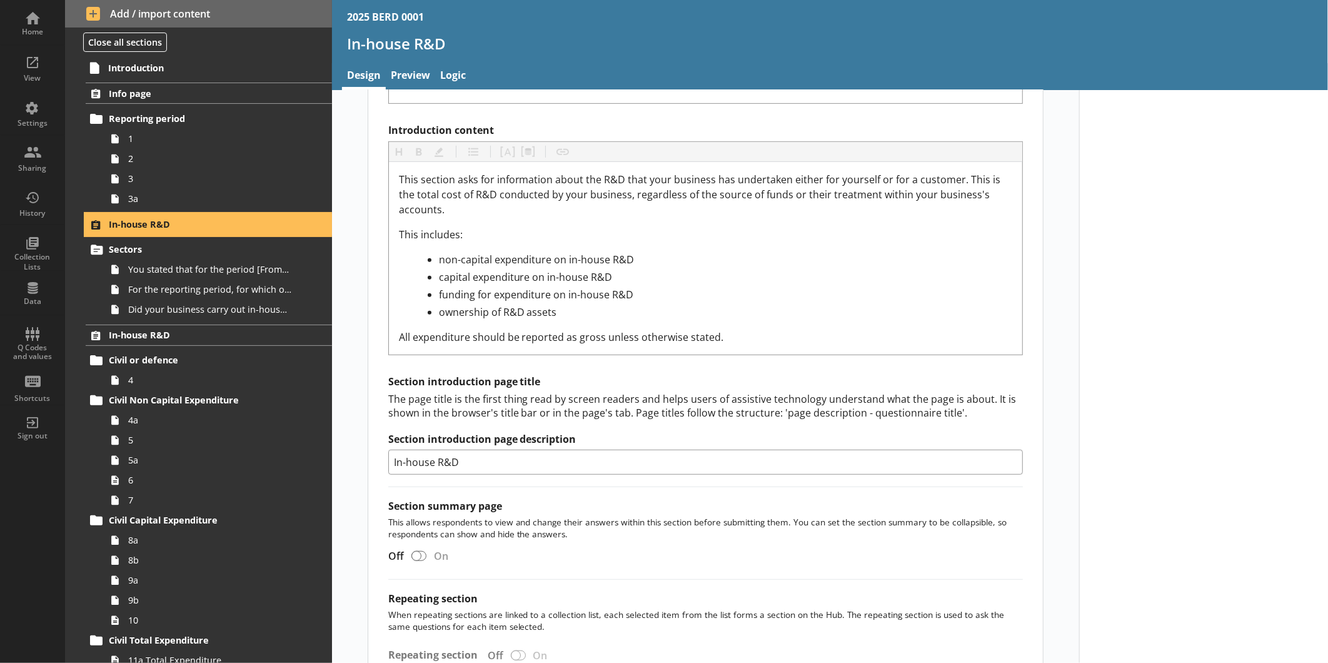
scroll to position [433, 0]
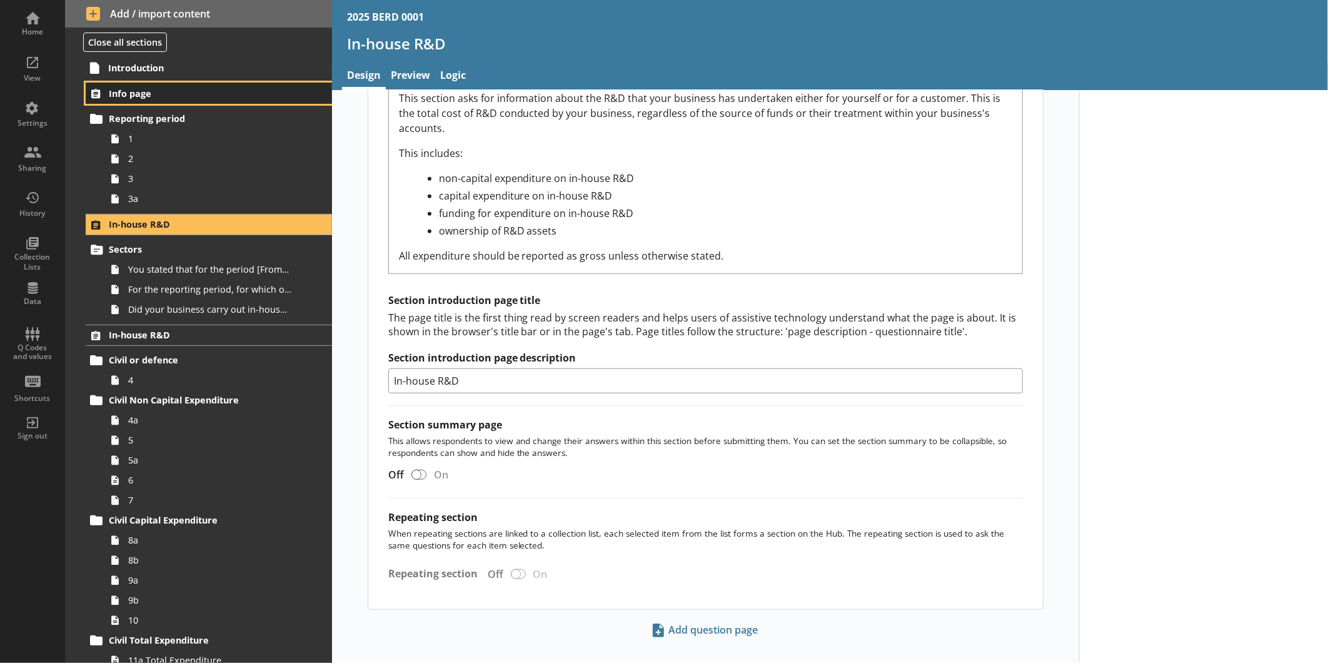
click at [182, 97] on span "Info page" at bounding box center [198, 94] width 178 height 12
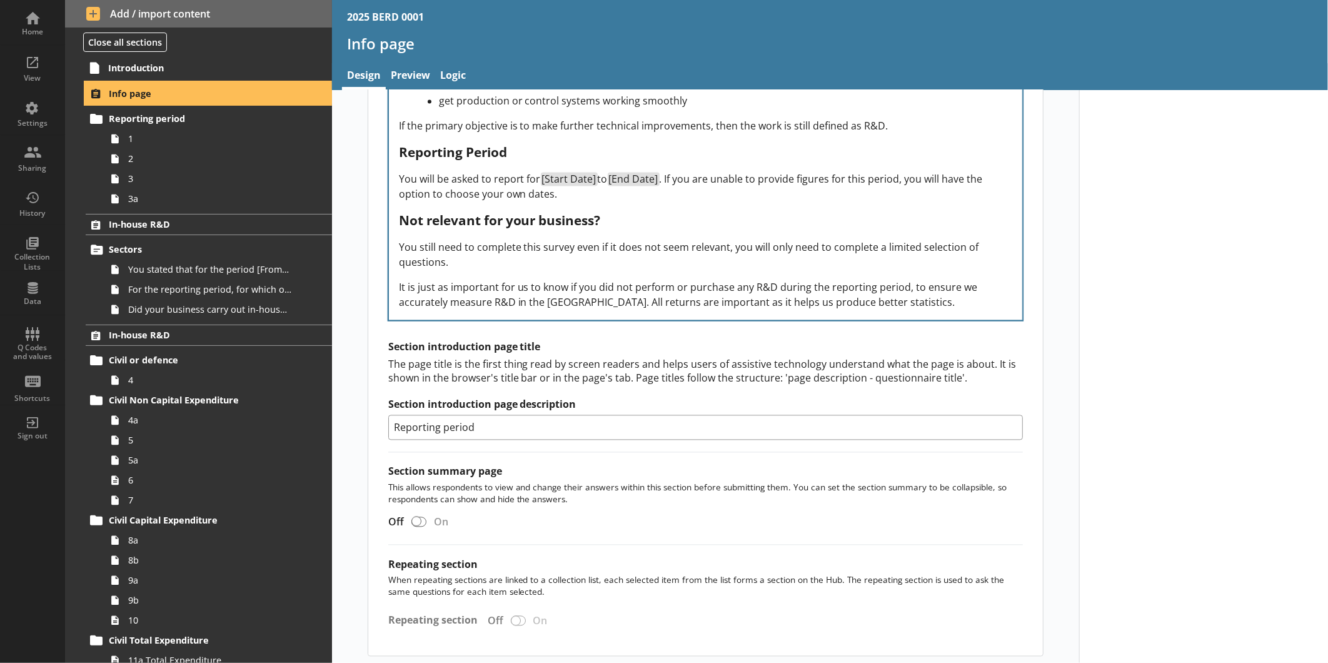
scroll to position [1548, 0]
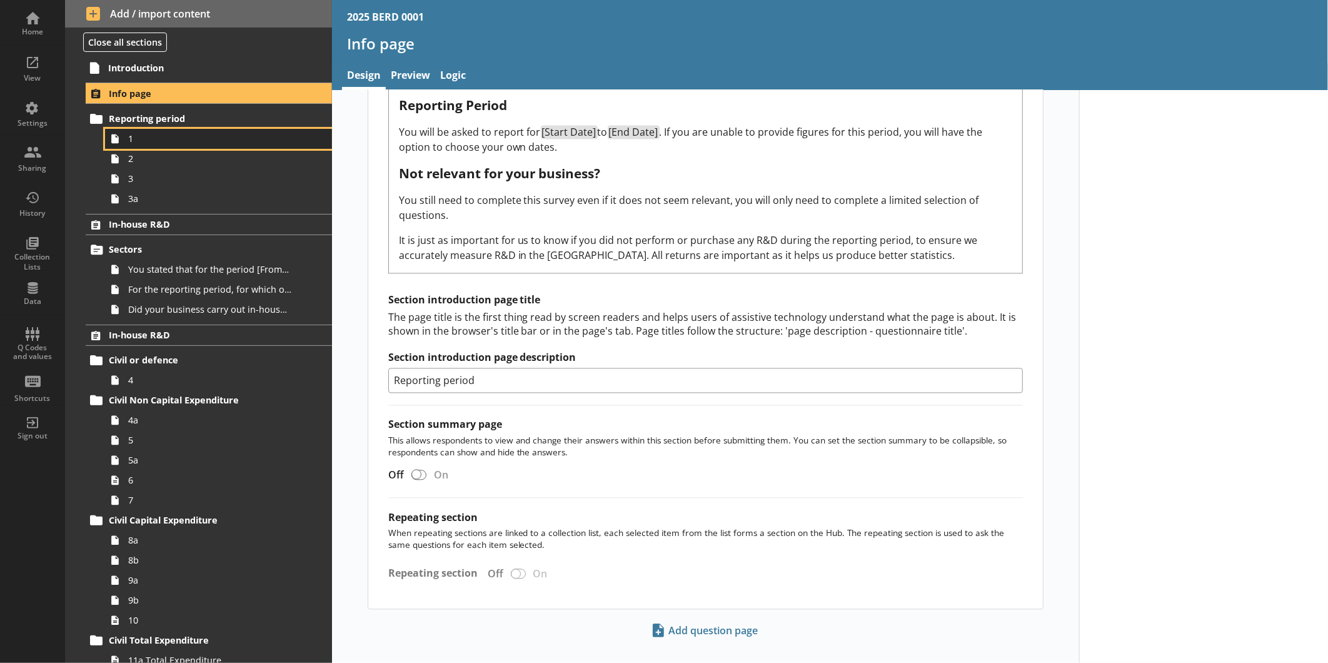
click at [150, 138] on span "1" at bounding box center [209, 139] width 163 height 12
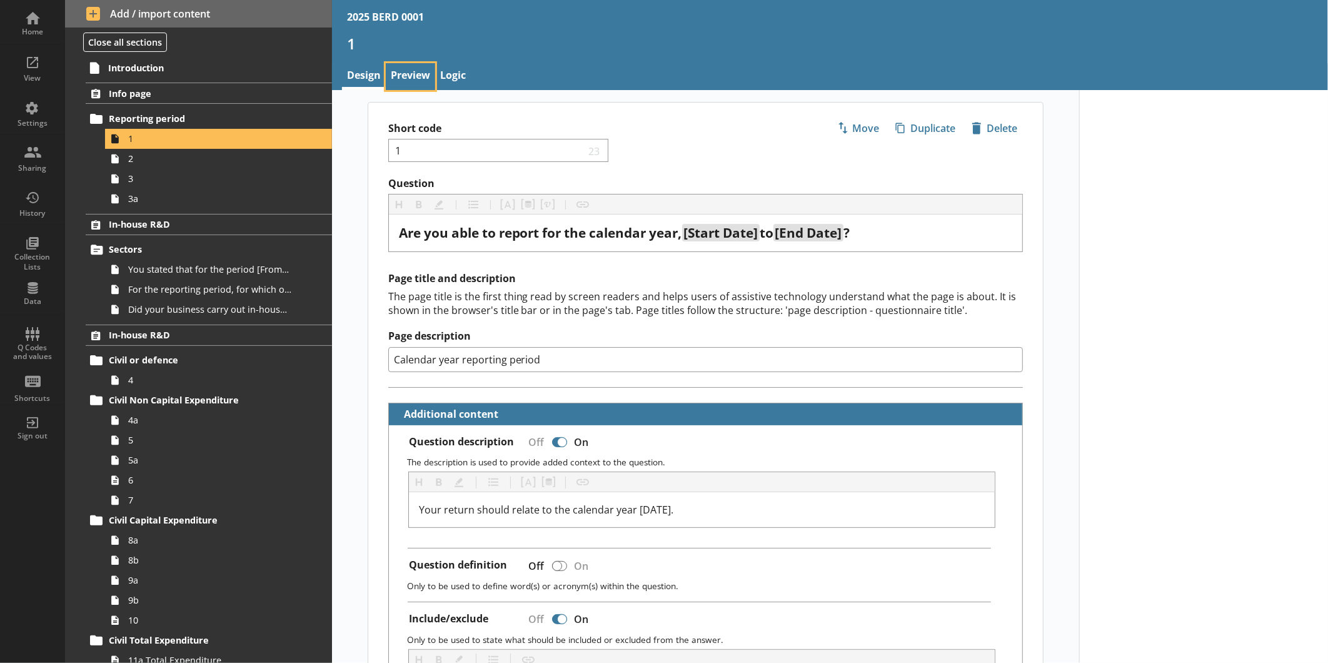
click at [425, 71] on link "Preview" at bounding box center [410, 76] width 49 height 27
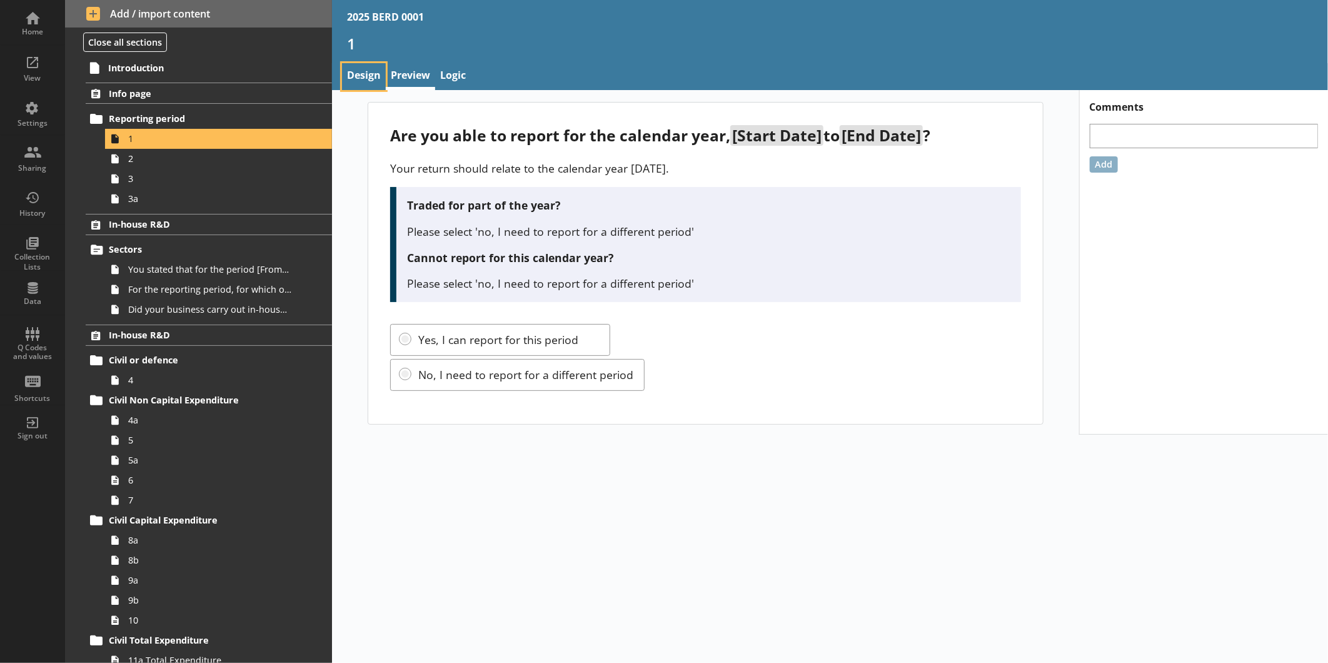
click at [353, 64] on link "Design" at bounding box center [364, 76] width 44 height 27
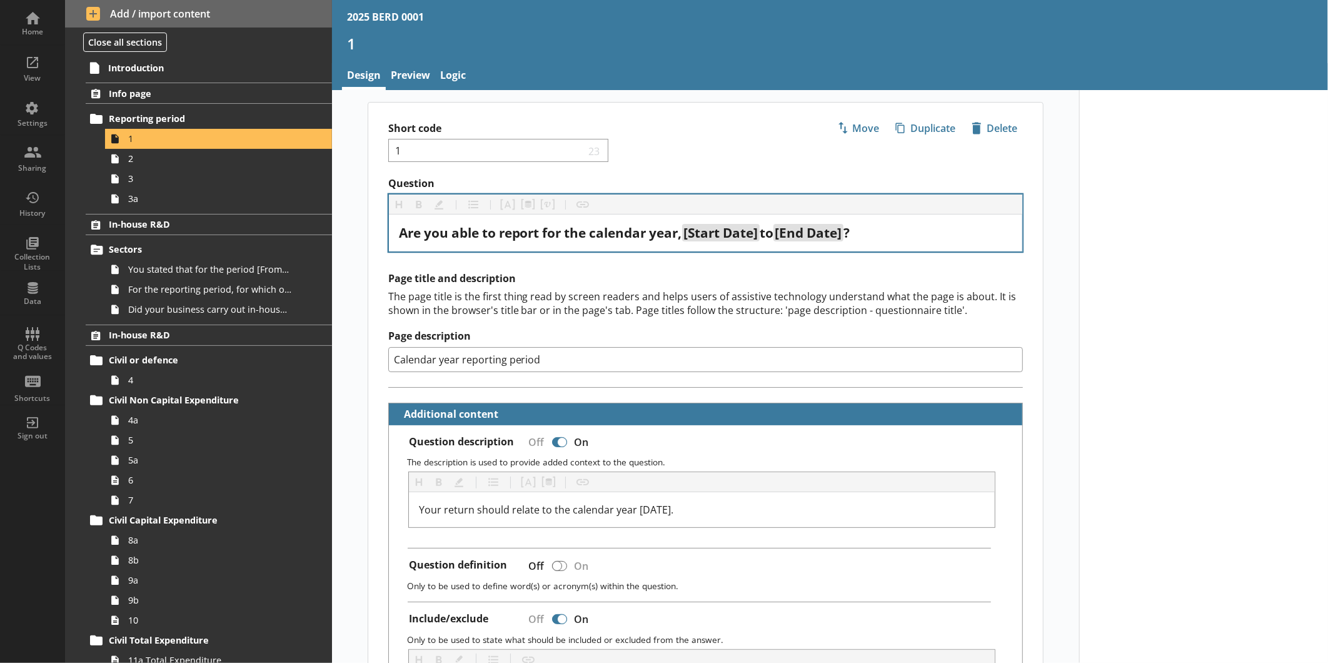
type textarea "x"
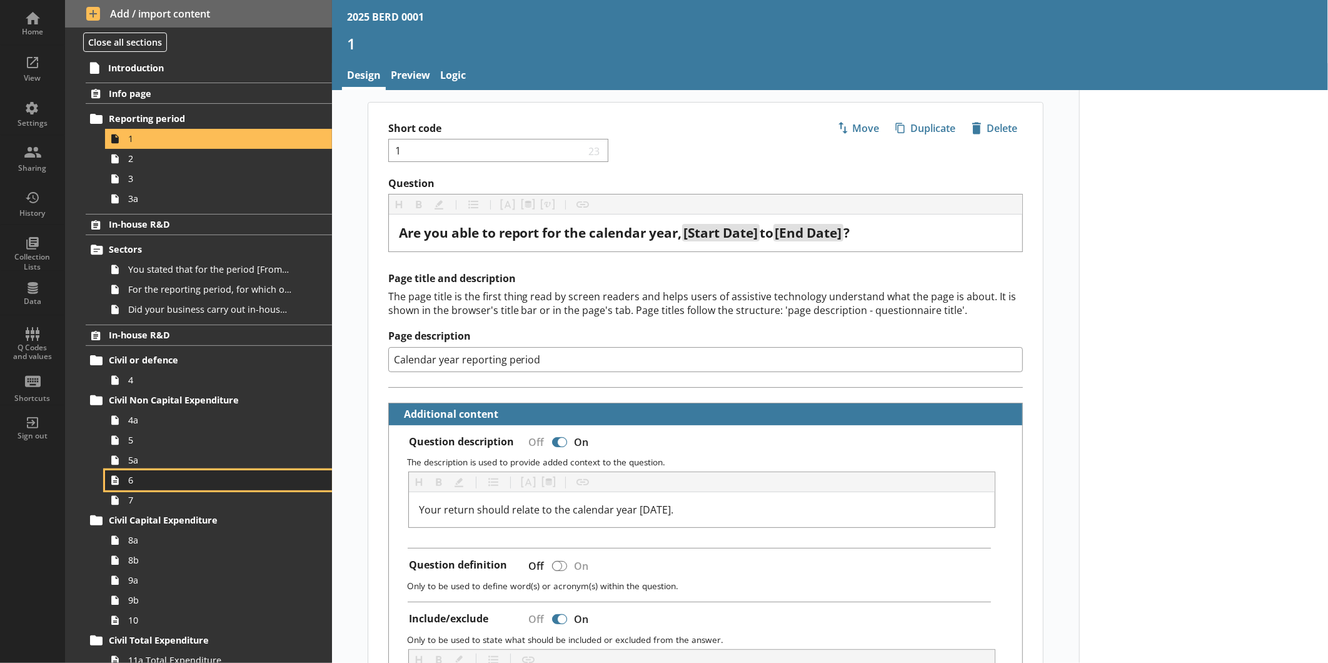
click at [146, 480] on span "6" at bounding box center [209, 480] width 163 height 12
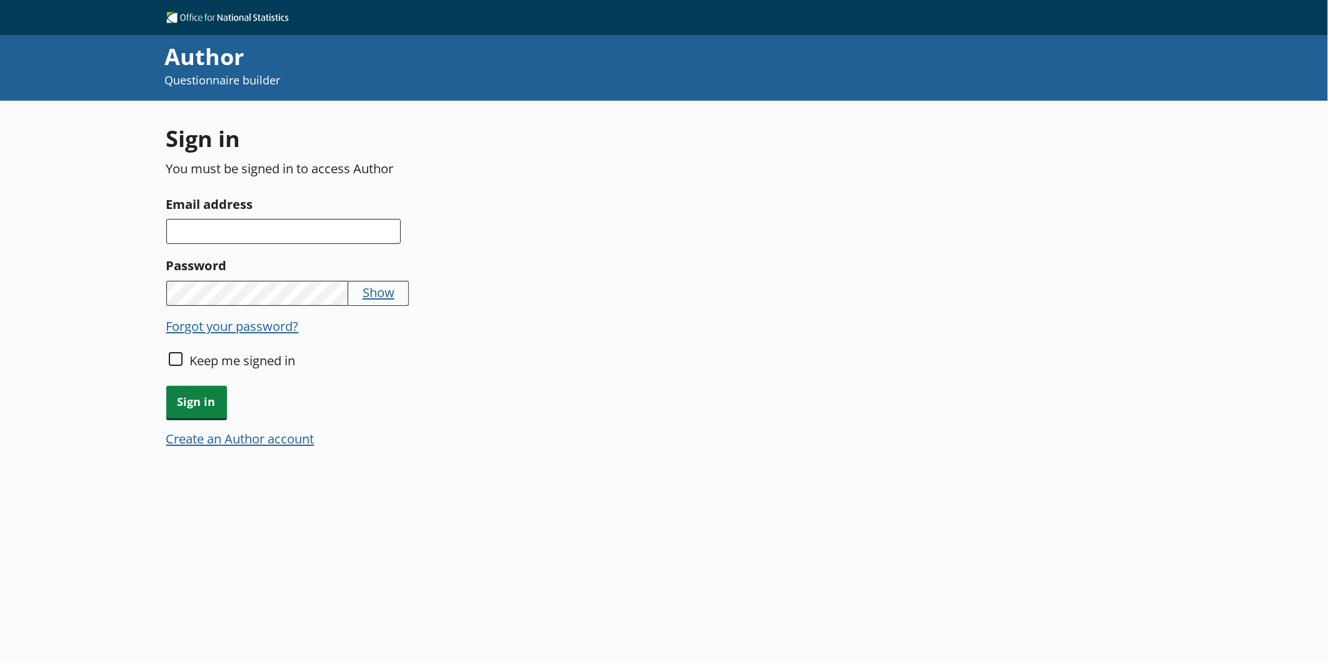
click at [291, 216] on div "Email address" at bounding box center [493, 219] width 654 height 51
click at [291, 229] on input "Email address" at bounding box center [283, 231] width 234 height 25
type input "[EMAIL_ADDRESS][DOMAIN_NAME]"
click at [198, 393] on span "Sign in" at bounding box center [196, 402] width 61 height 32
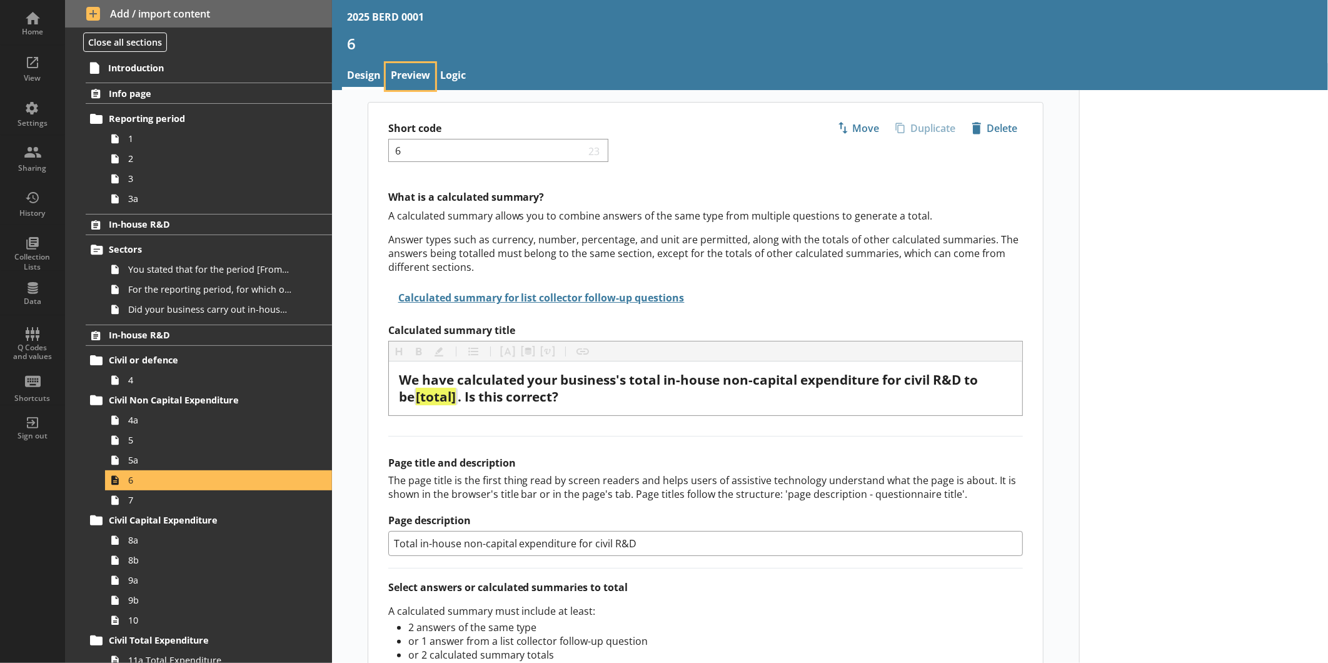
click at [411, 81] on link "Preview" at bounding box center [410, 76] width 49 height 27
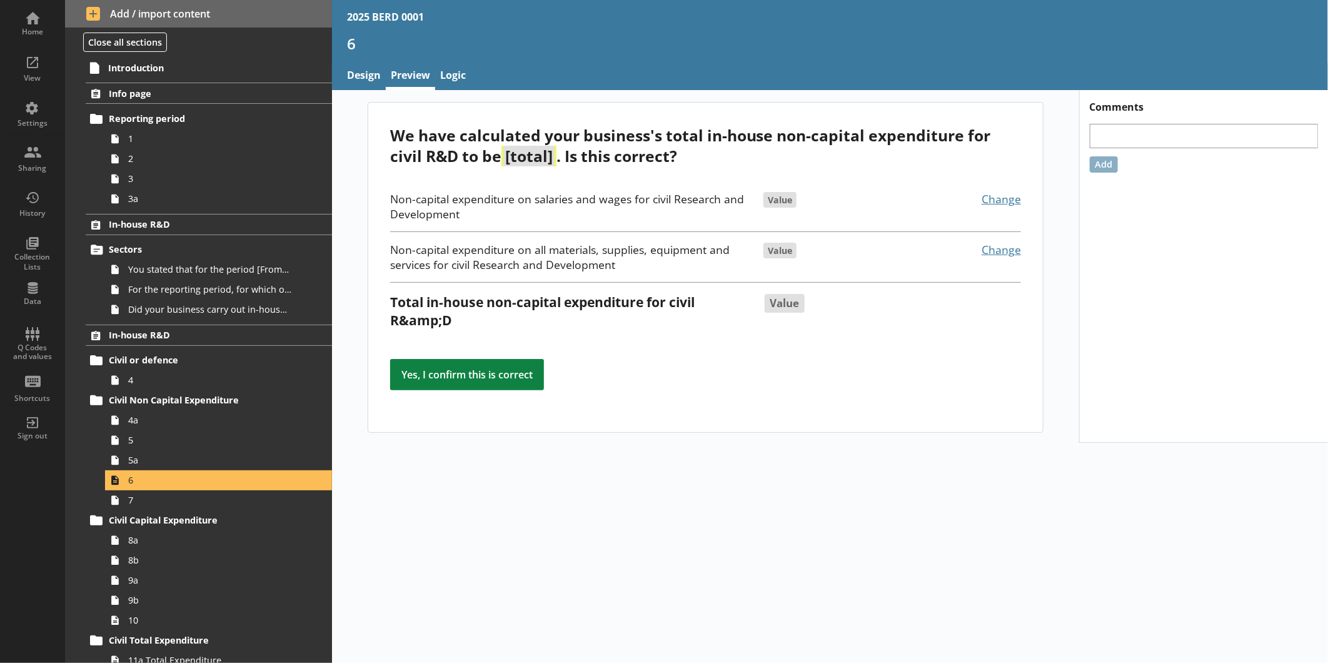
click at [363, 59] on div "6" at bounding box center [830, 48] width 996 height 29
click at [364, 65] on link "Design" at bounding box center [364, 76] width 44 height 27
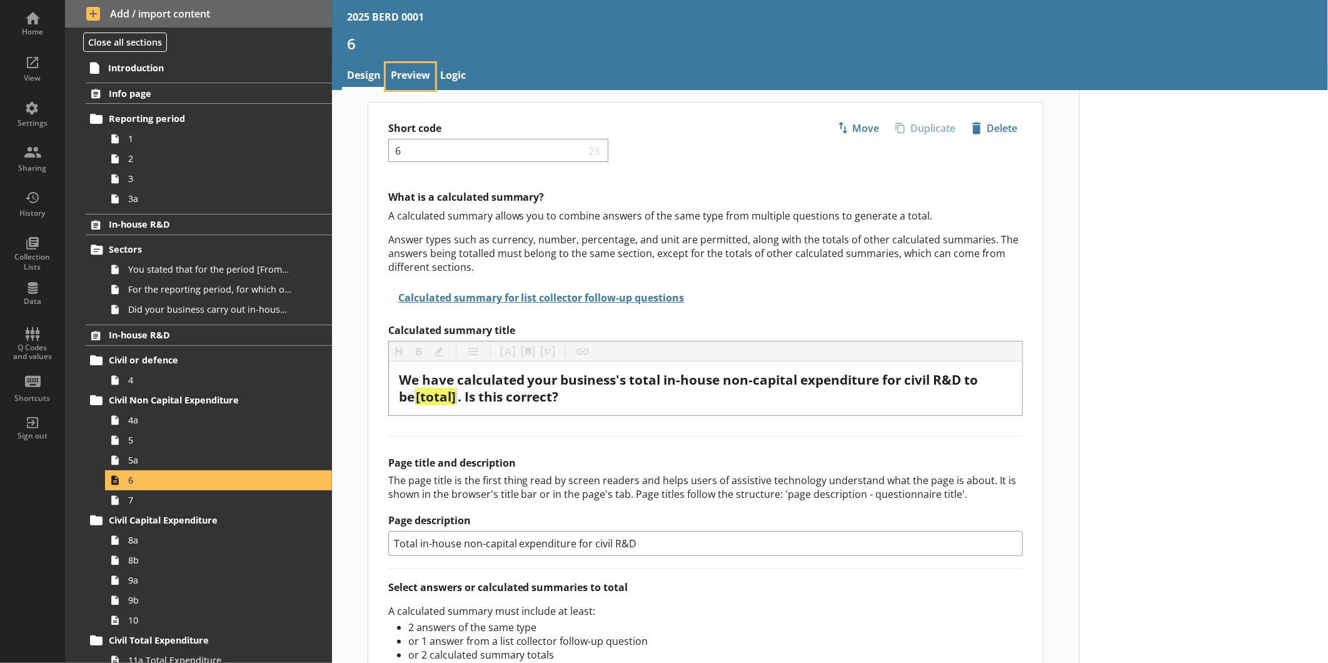
click at [414, 73] on link "Preview" at bounding box center [410, 76] width 49 height 27
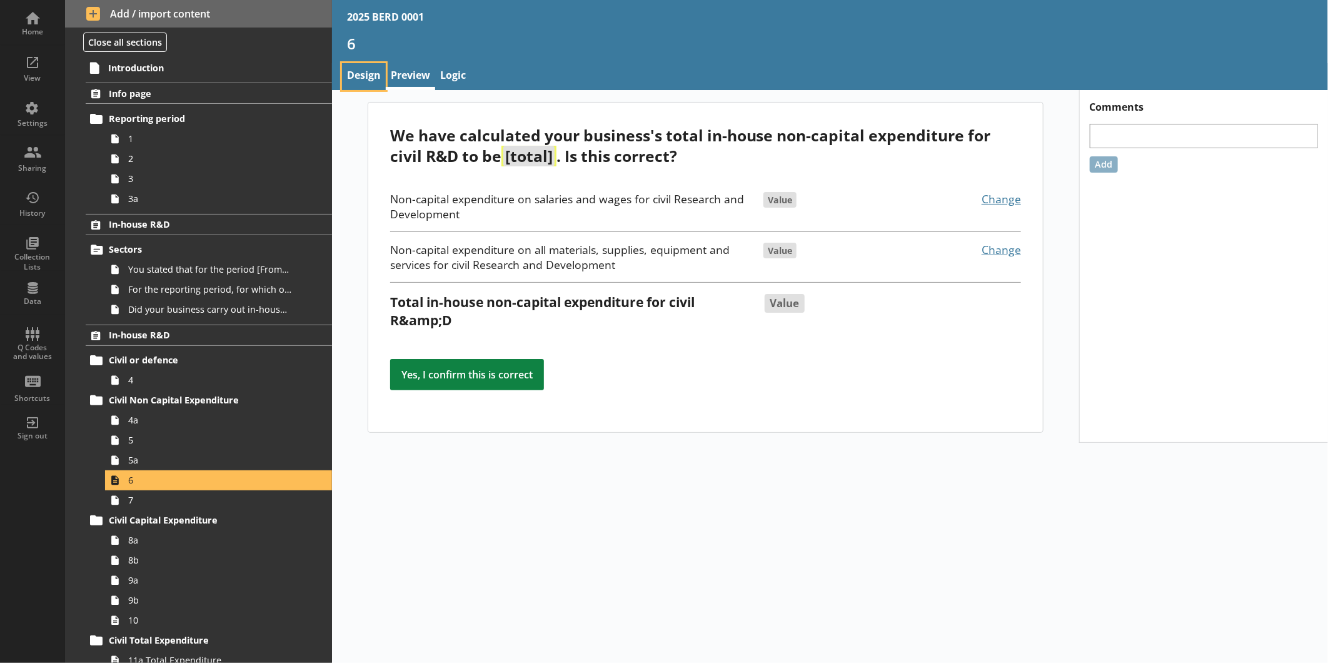
click at [355, 76] on link "Design" at bounding box center [364, 76] width 44 height 27
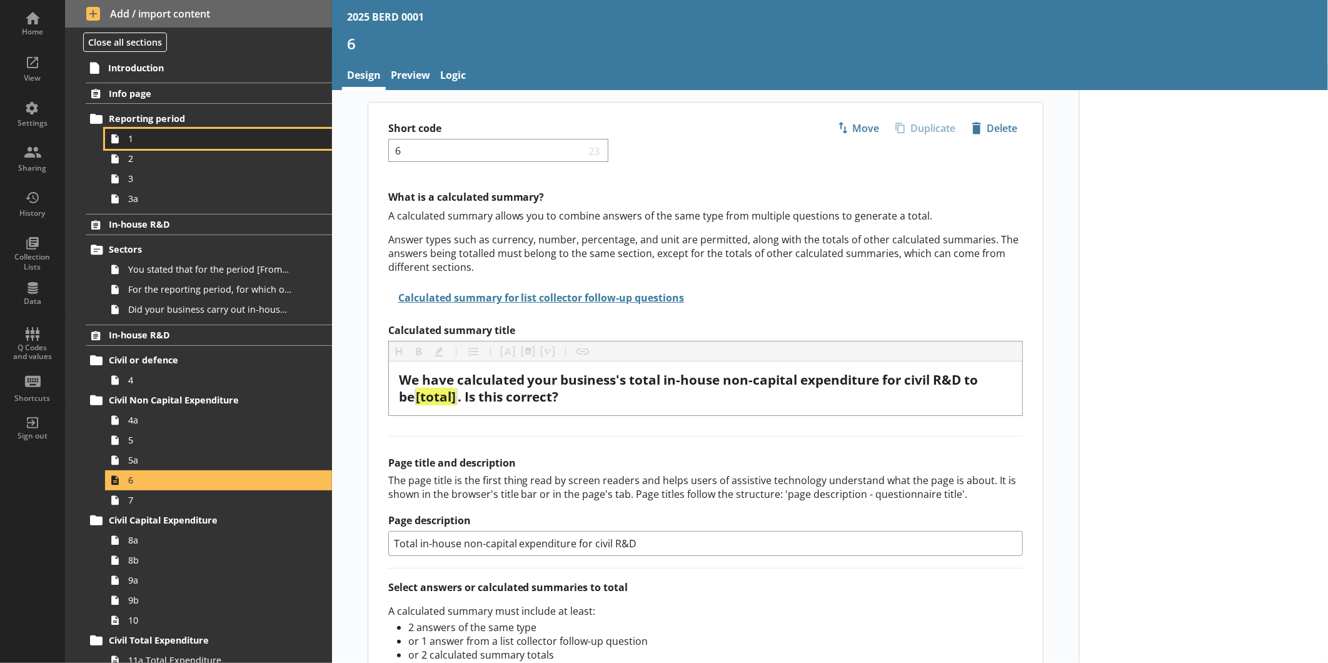
click at [151, 142] on span "1" at bounding box center [209, 139] width 163 height 12
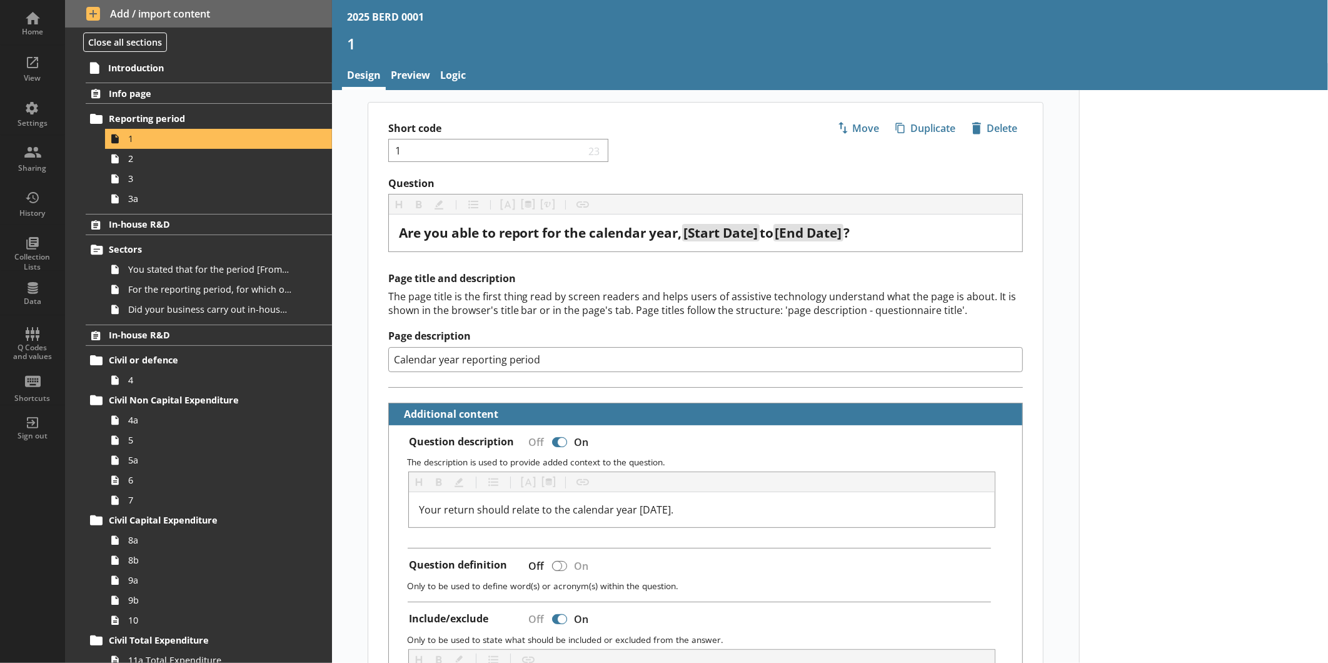
click at [414, 79] on link "Preview" at bounding box center [410, 76] width 49 height 27
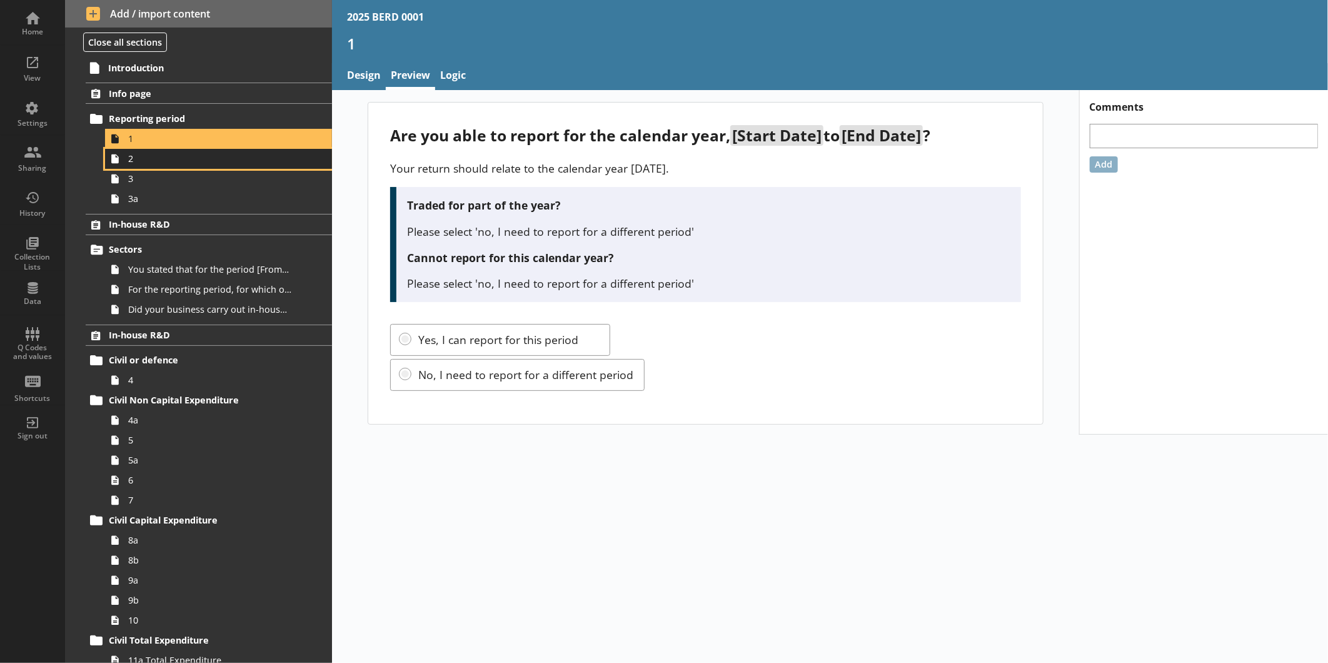
click at [173, 154] on span "2" at bounding box center [209, 159] width 163 height 12
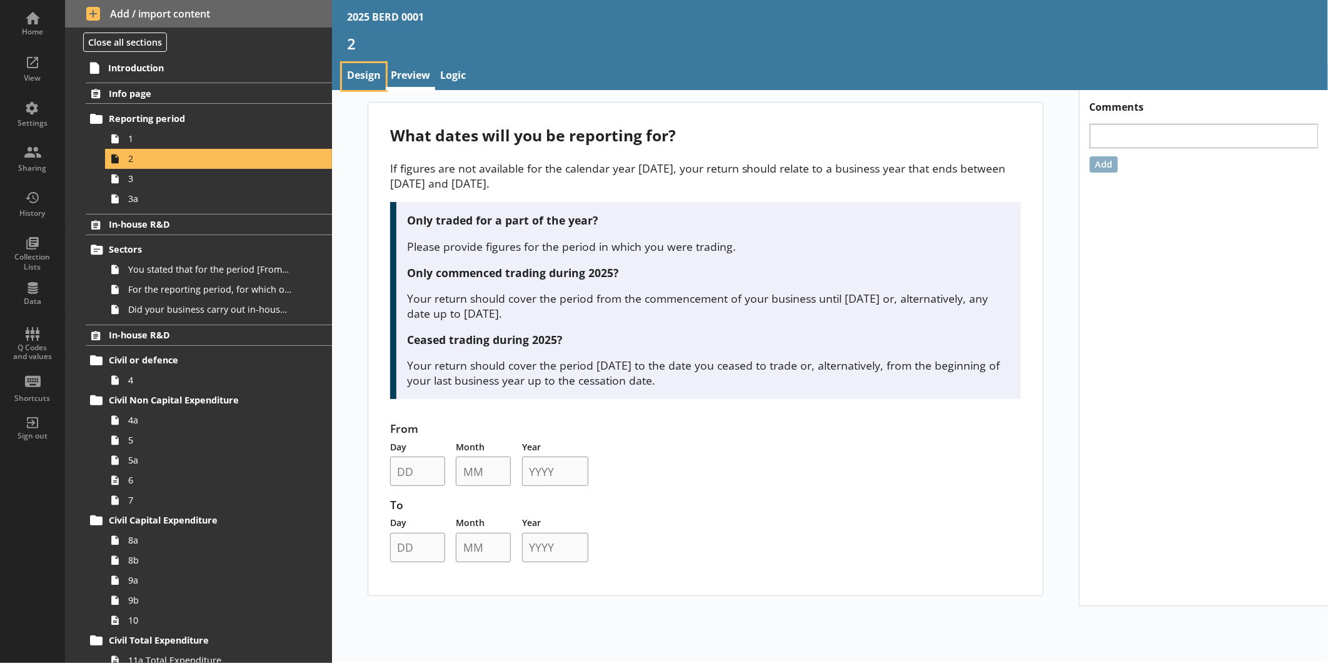
click at [361, 76] on link "Design" at bounding box center [364, 76] width 44 height 27
type textarea "x"
select select "ref_p_end_date"
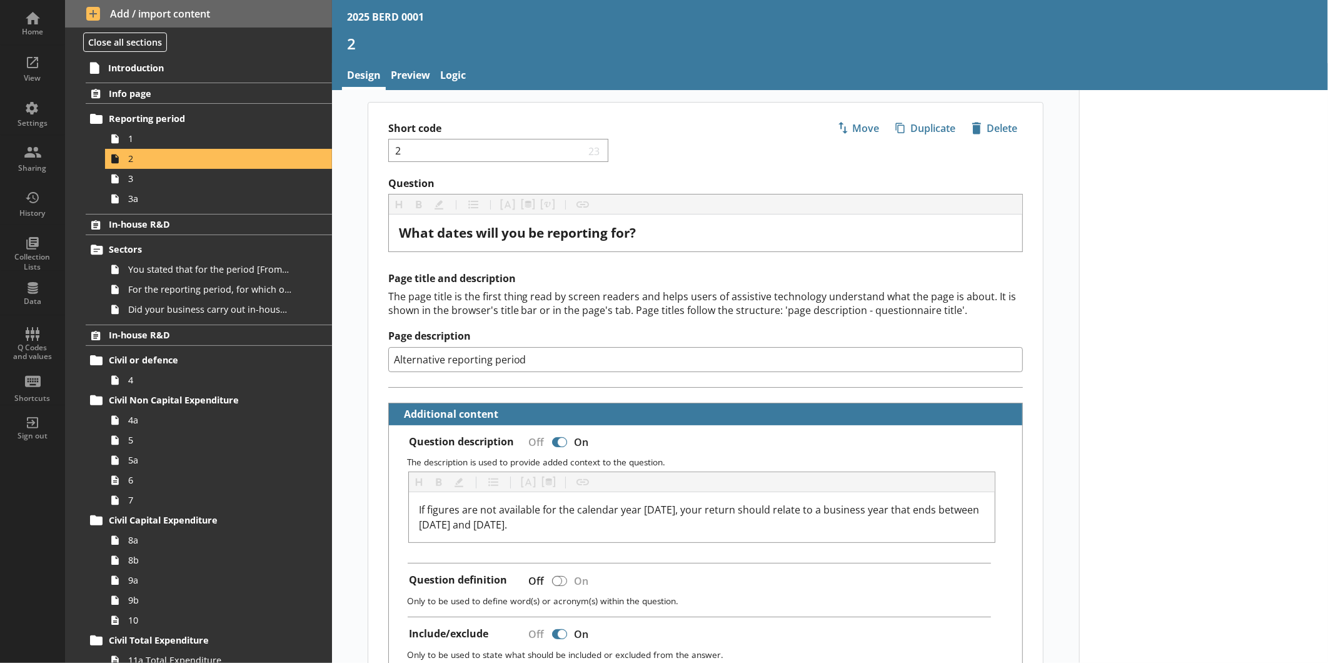
type textarea "x"
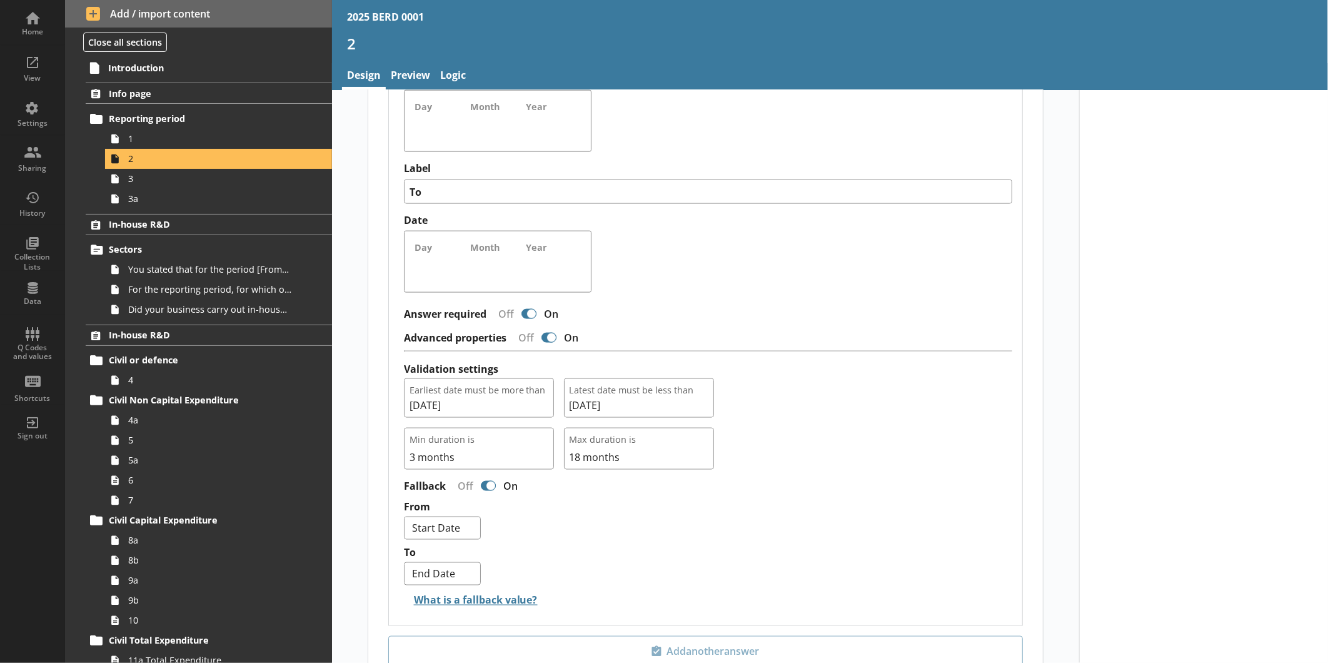
scroll to position [1019, 0]
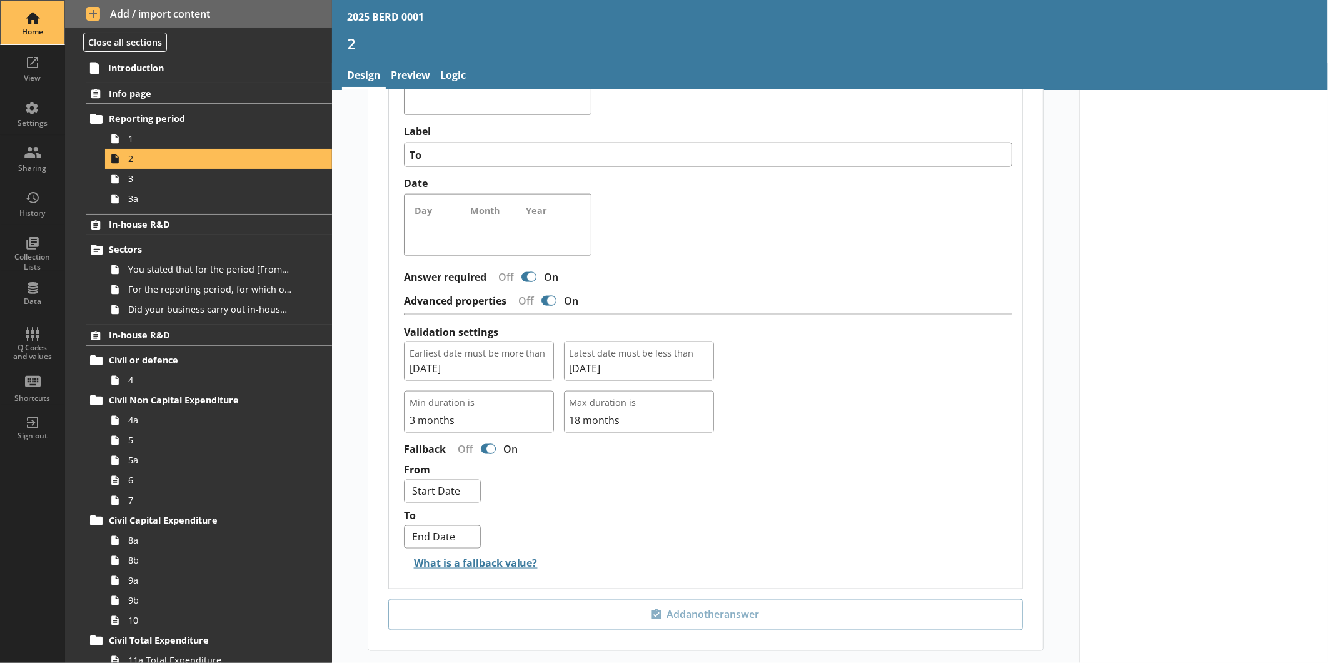
click at [44, 19] on div "Home" at bounding box center [33, 23] width 44 height 44
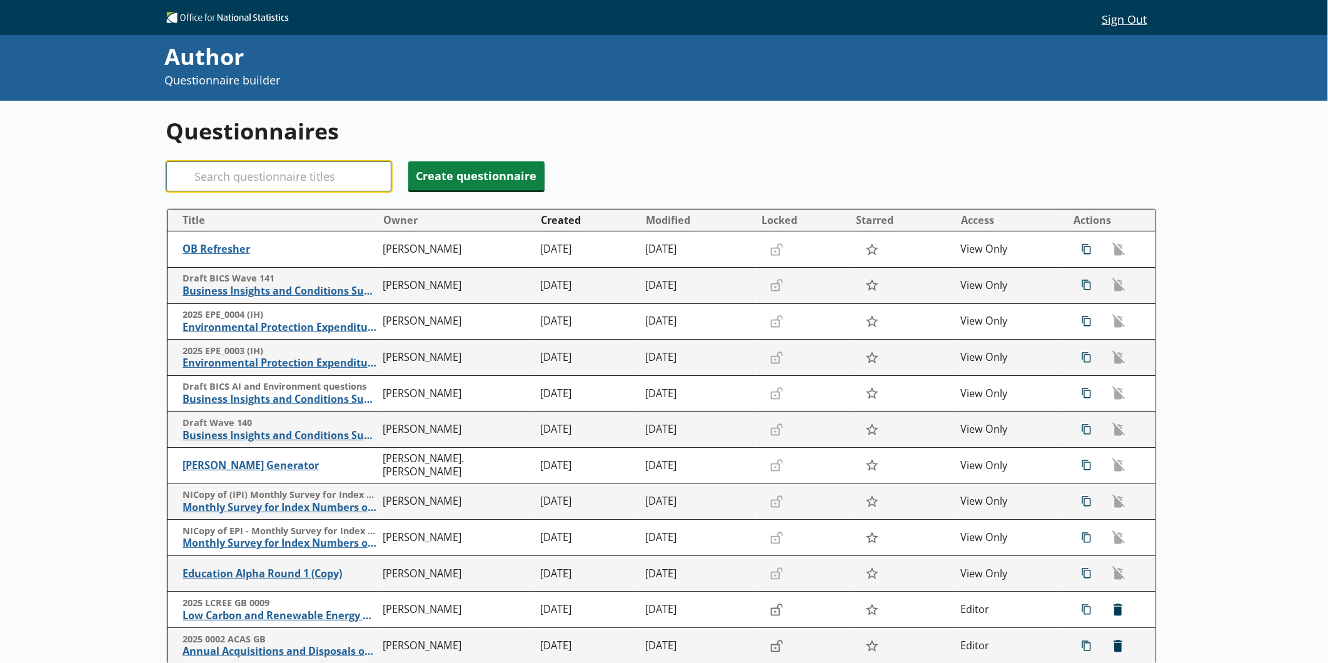
click at [307, 180] on input "Search" at bounding box center [278, 176] width 225 height 30
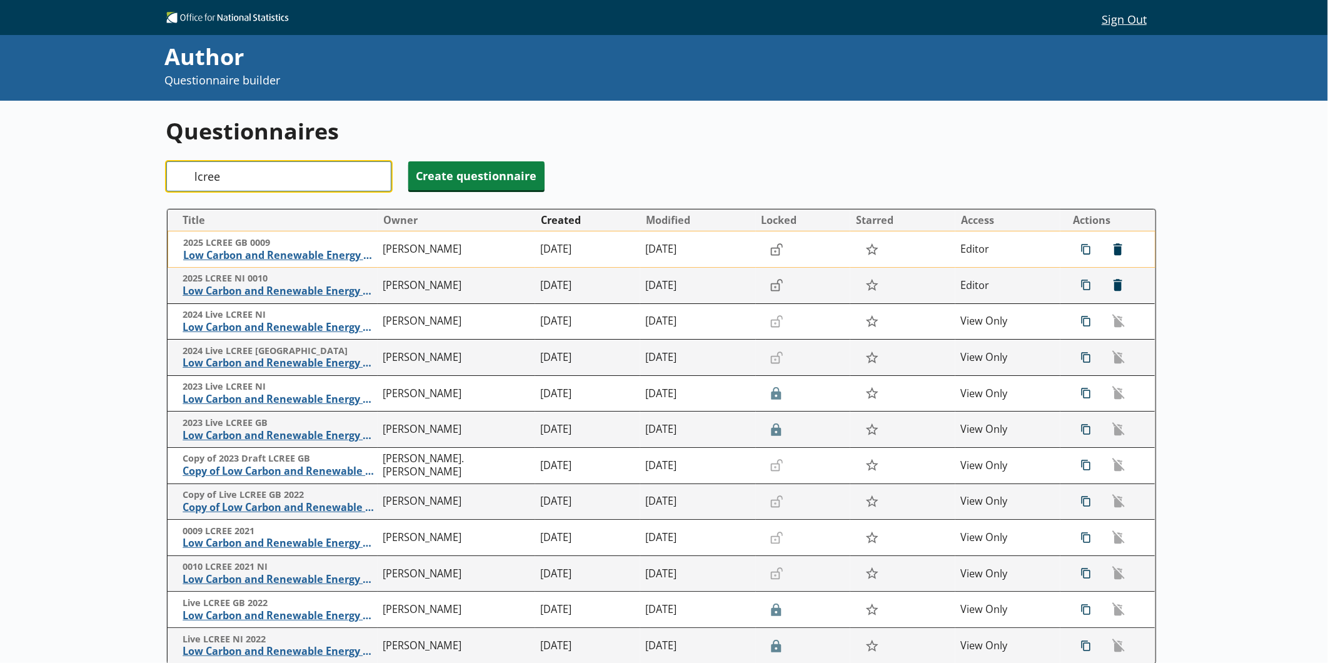
type input "lcree"
click at [273, 246] on span "2025 LCREE GB 0009" at bounding box center [280, 243] width 194 height 12
click at [272, 255] on span "Low Carbon and Renewable Energy Economy Survey" at bounding box center [280, 255] width 194 height 13
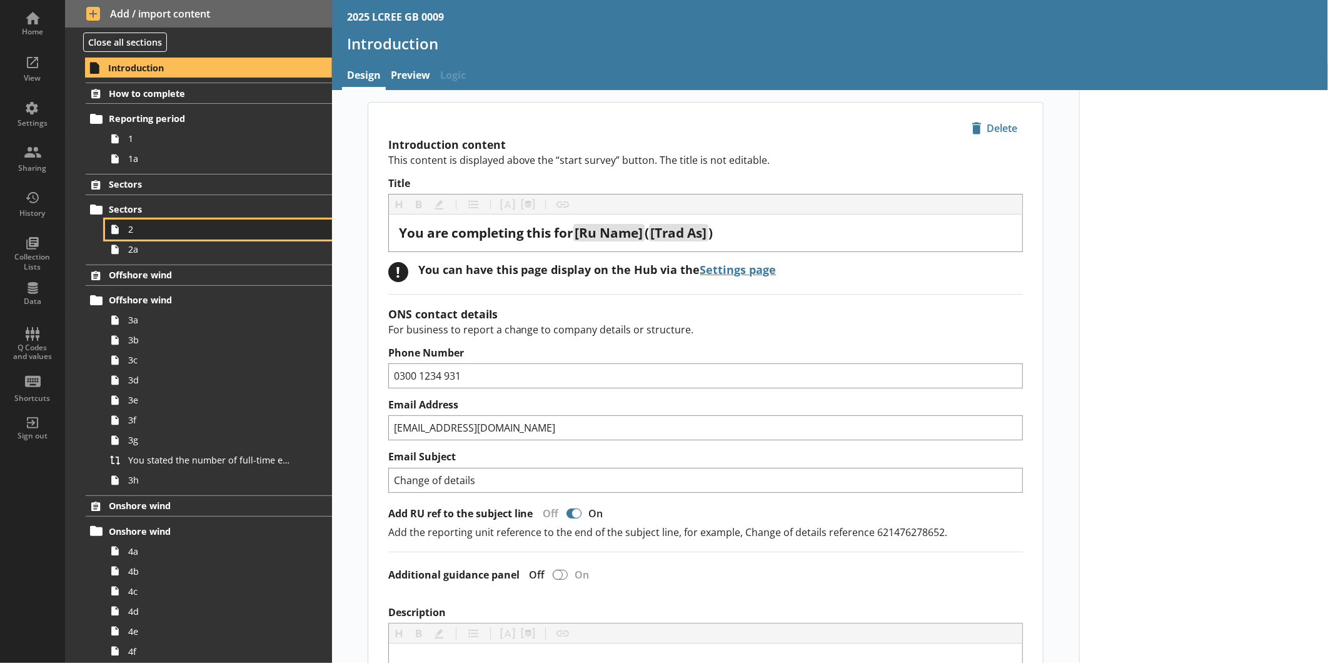
click at [194, 228] on span "2" at bounding box center [209, 229] width 163 height 12
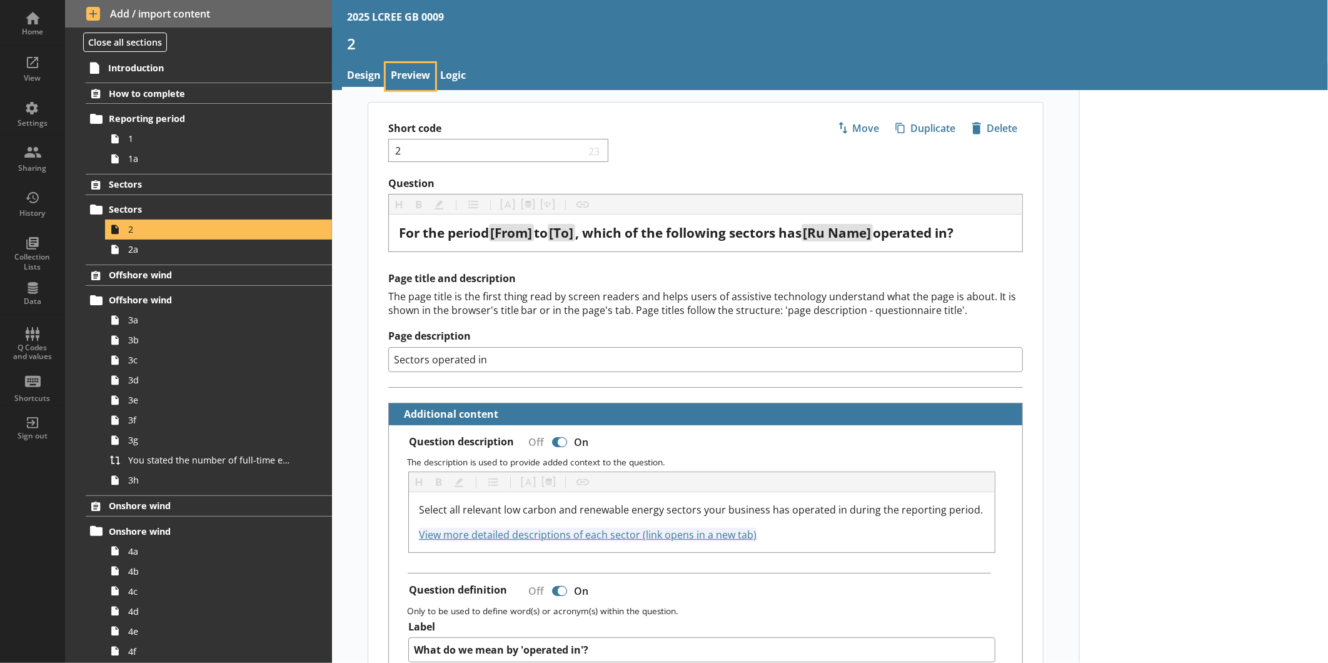
click at [429, 79] on link "Preview" at bounding box center [410, 76] width 49 height 27
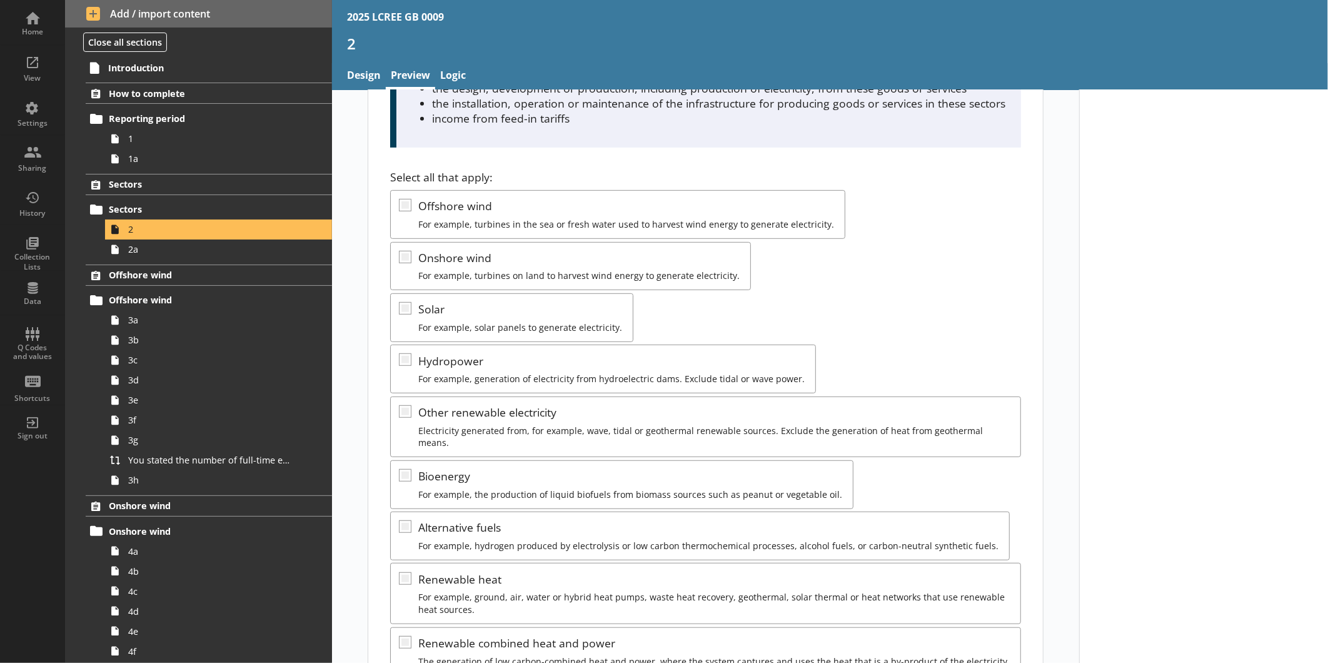
scroll to position [391, 0]
click at [371, 76] on link "Design" at bounding box center [364, 76] width 44 height 27
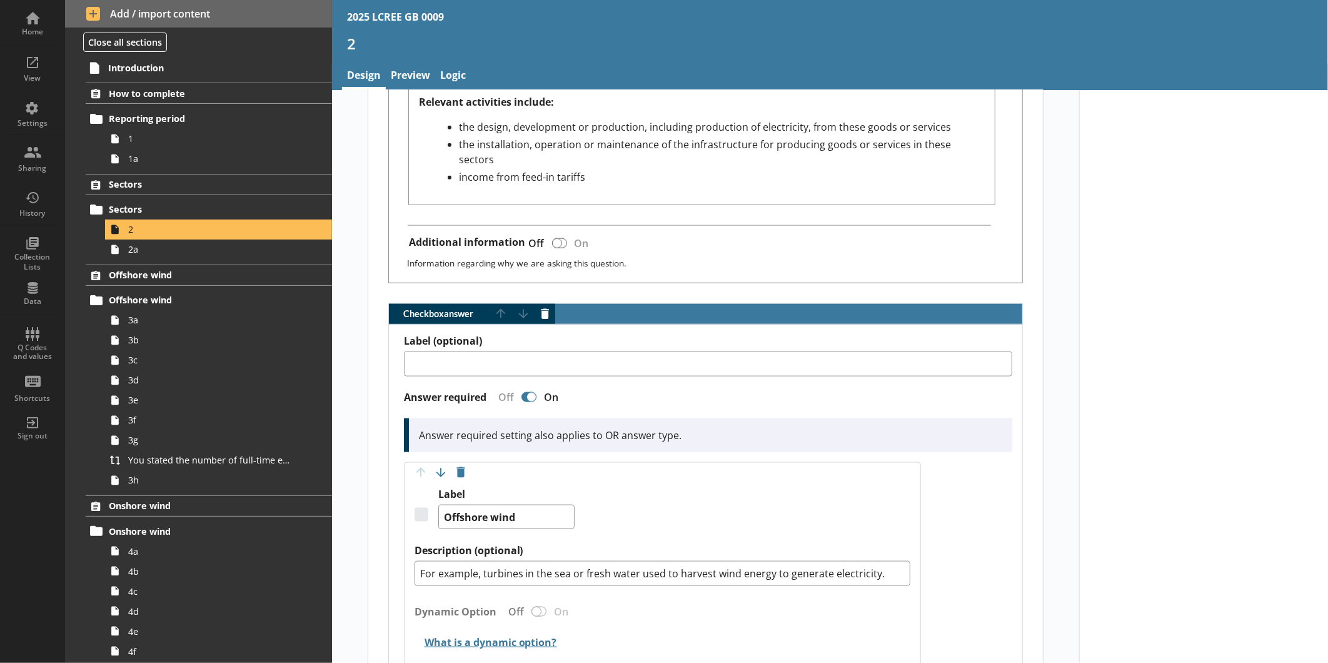
scroll to position [889, 0]
click at [404, 71] on link "Preview" at bounding box center [410, 76] width 49 height 27
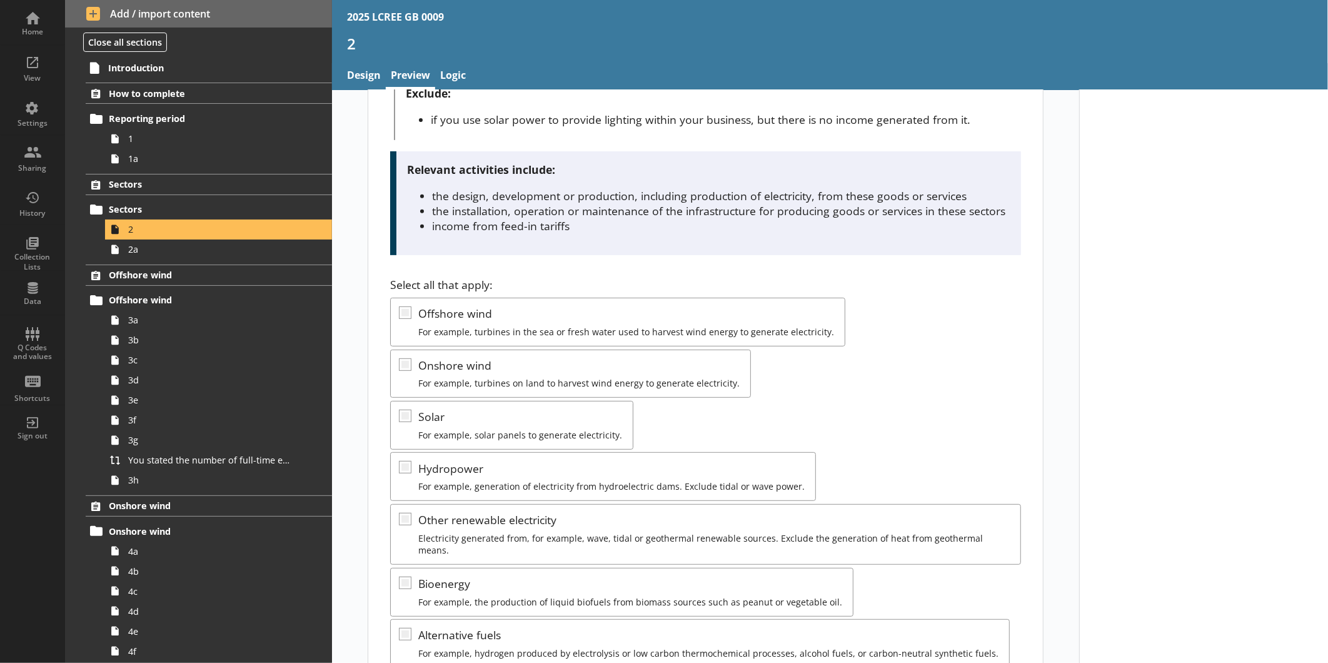
scroll to position [284, 0]
click at [34, 243] on div "Collection Lists" at bounding box center [33, 248] width 44 height 44
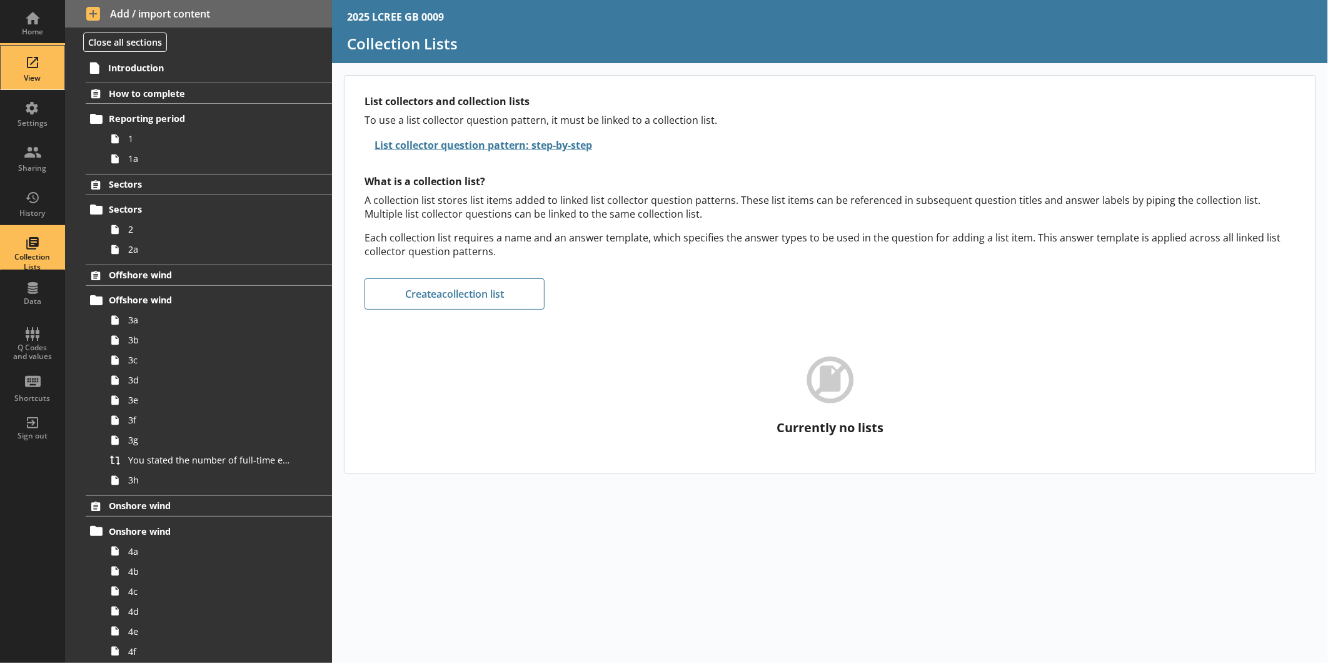
click at [41, 66] on div "View" at bounding box center [33, 68] width 44 height 44
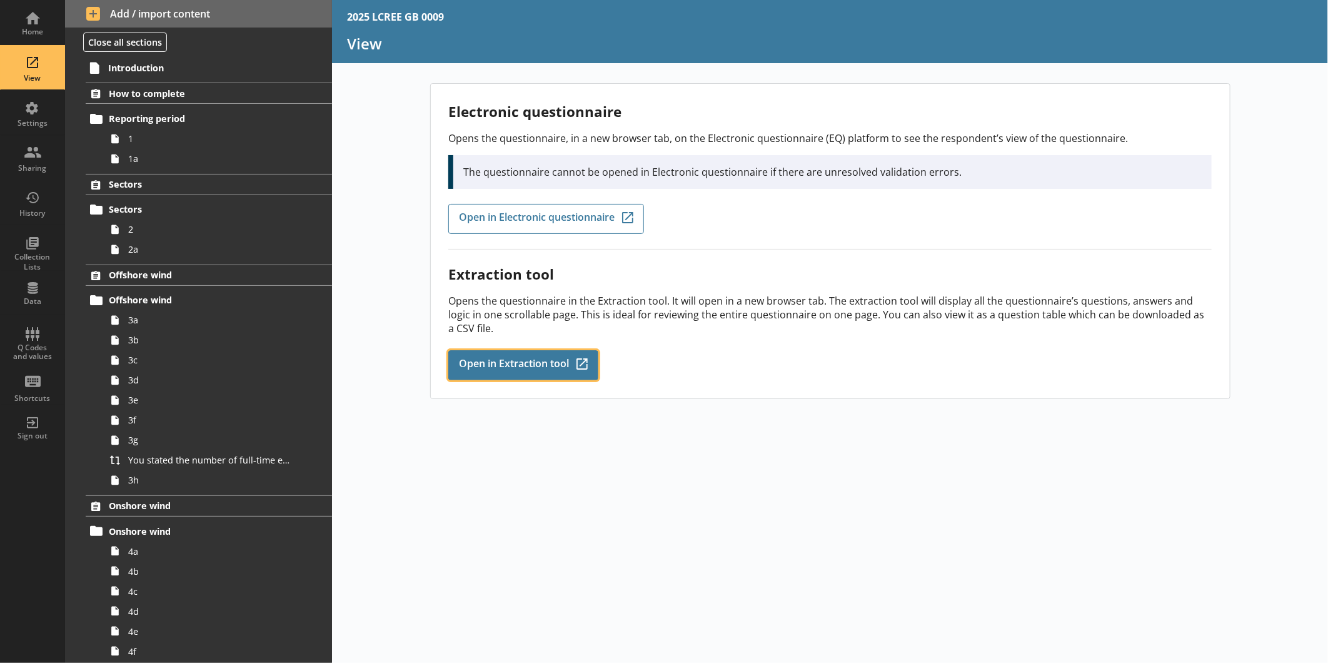
click at [502, 358] on span "Open in Extraction tool" at bounding box center [514, 365] width 110 height 14
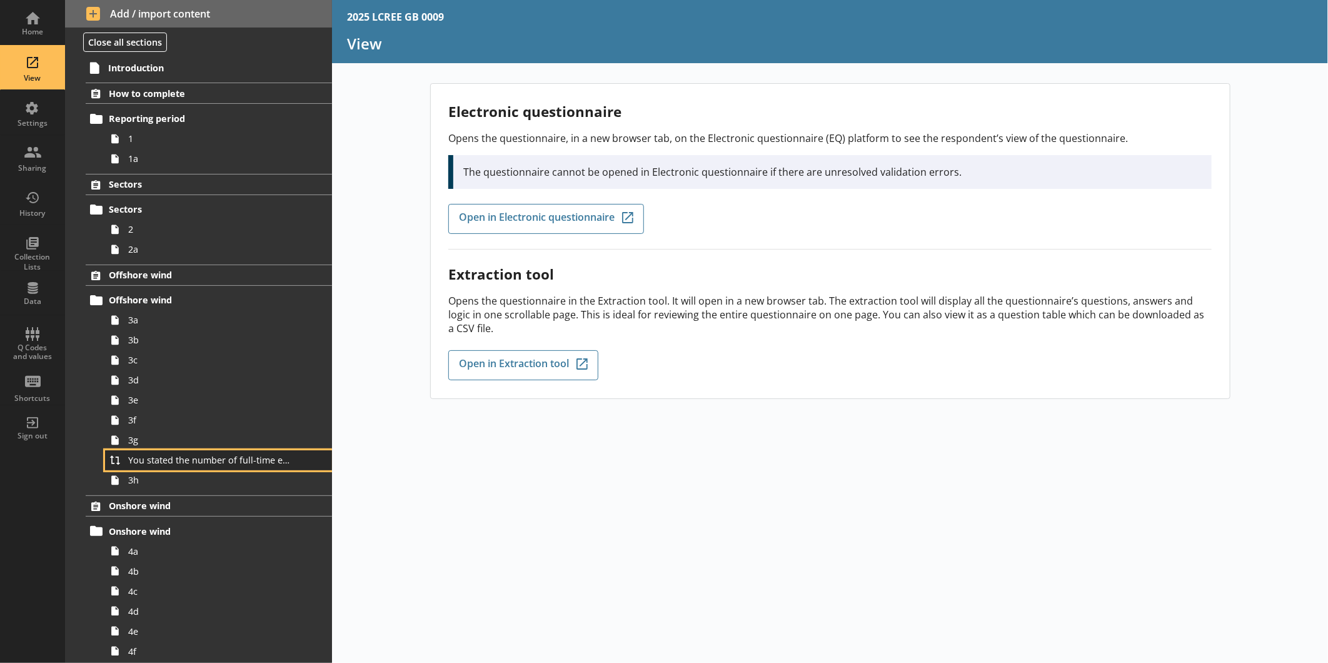
click at [170, 461] on span "You stated the number of full-time equivalents (FTEs) who worked within the off…" at bounding box center [209, 460] width 163 height 12
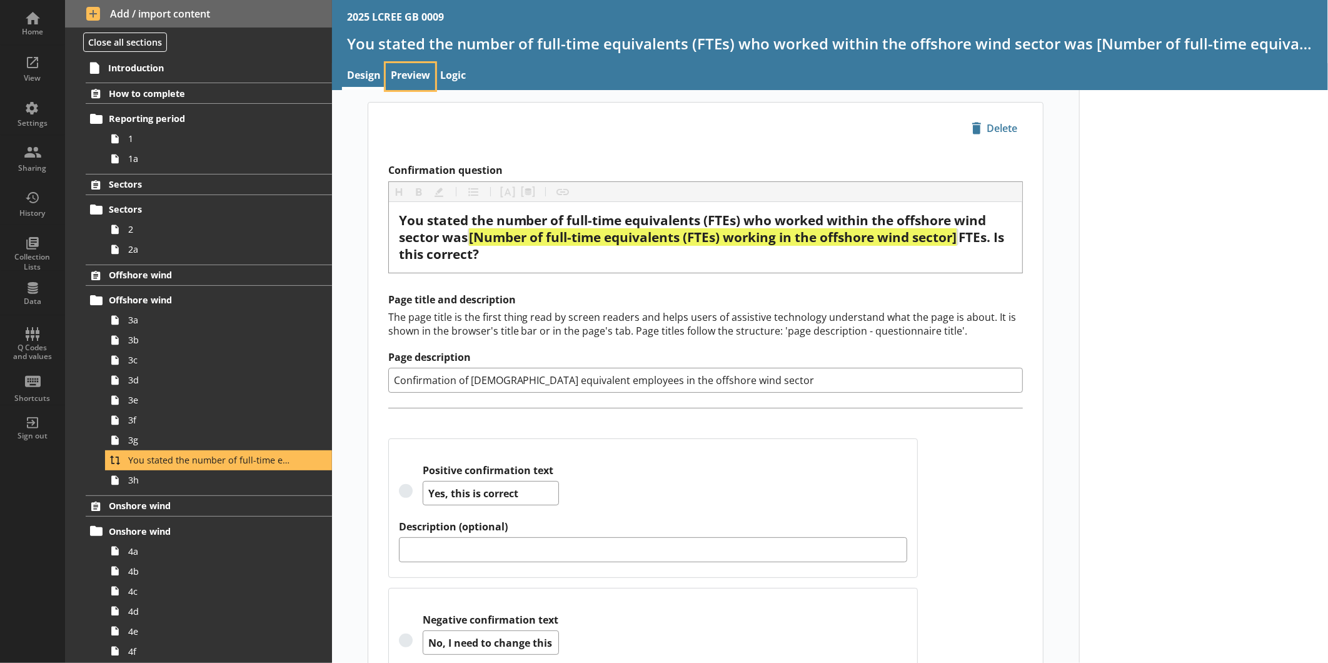
click at [402, 79] on link "Preview" at bounding box center [410, 76] width 49 height 27
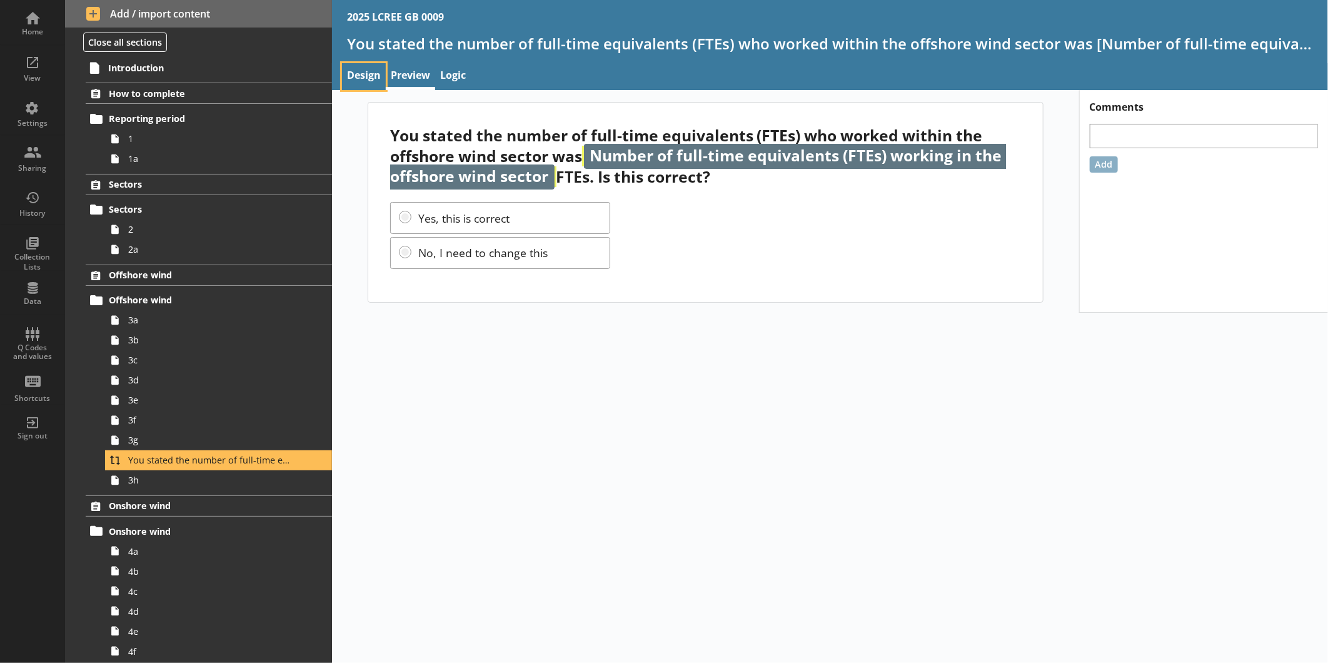
click at [368, 67] on link "Design" at bounding box center [364, 76] width 44 height 27
type textarea "x"
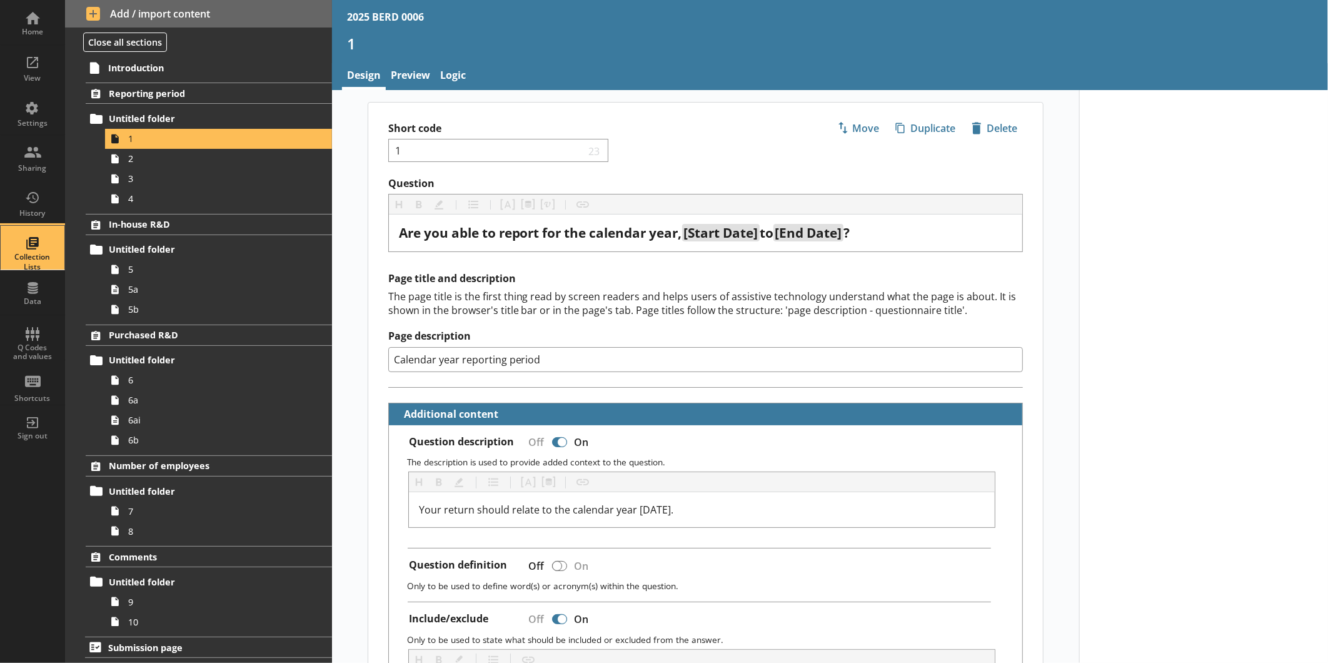
click at [39, 259] on div "Collection Lists" at bounding box center [33, 261] width 44 height 19
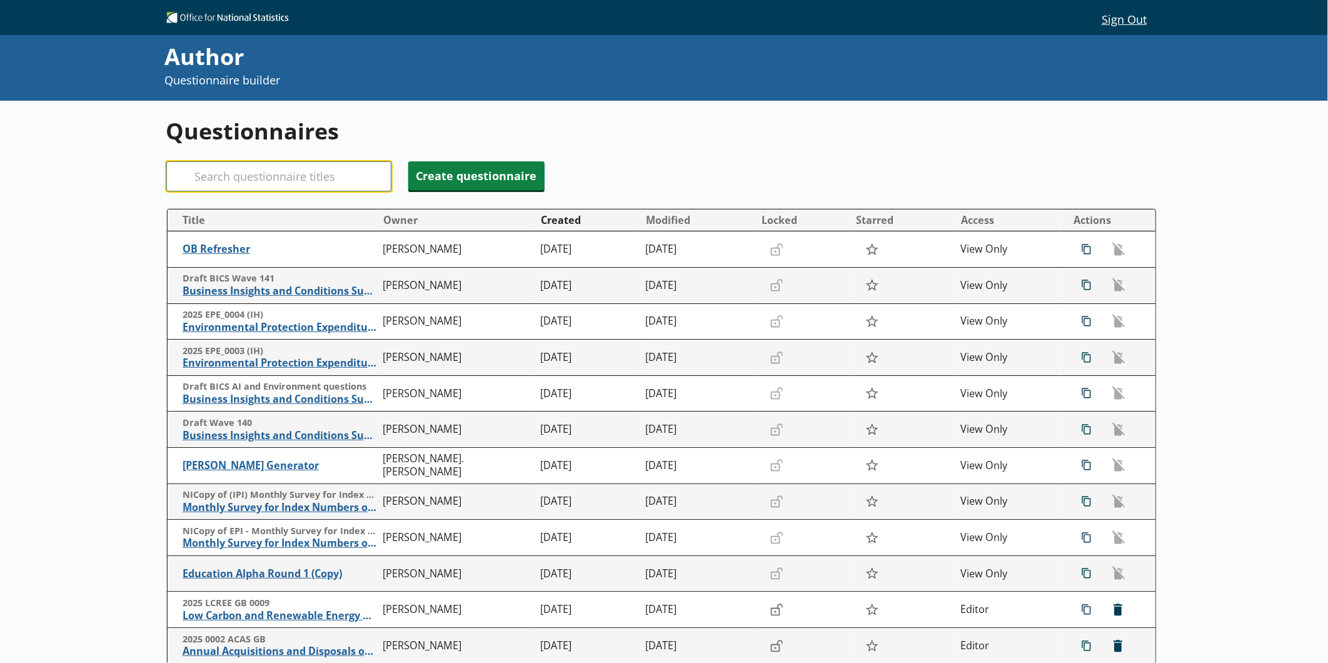
click at [230, 169] on input "Search" at bounding box center [278, 176] width 225 height 30
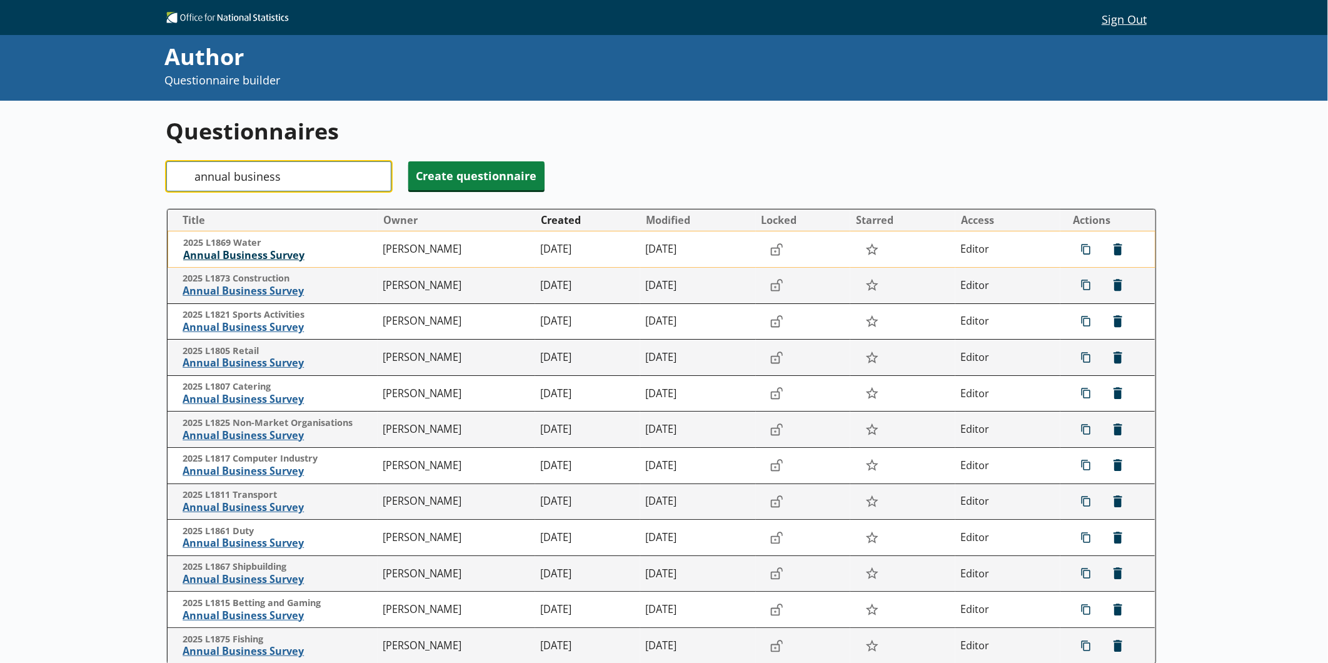
type input "annual business"
click at [244, 253] on span "Annual Business Survey" at bounding box center [280, 255] width 194 height 13
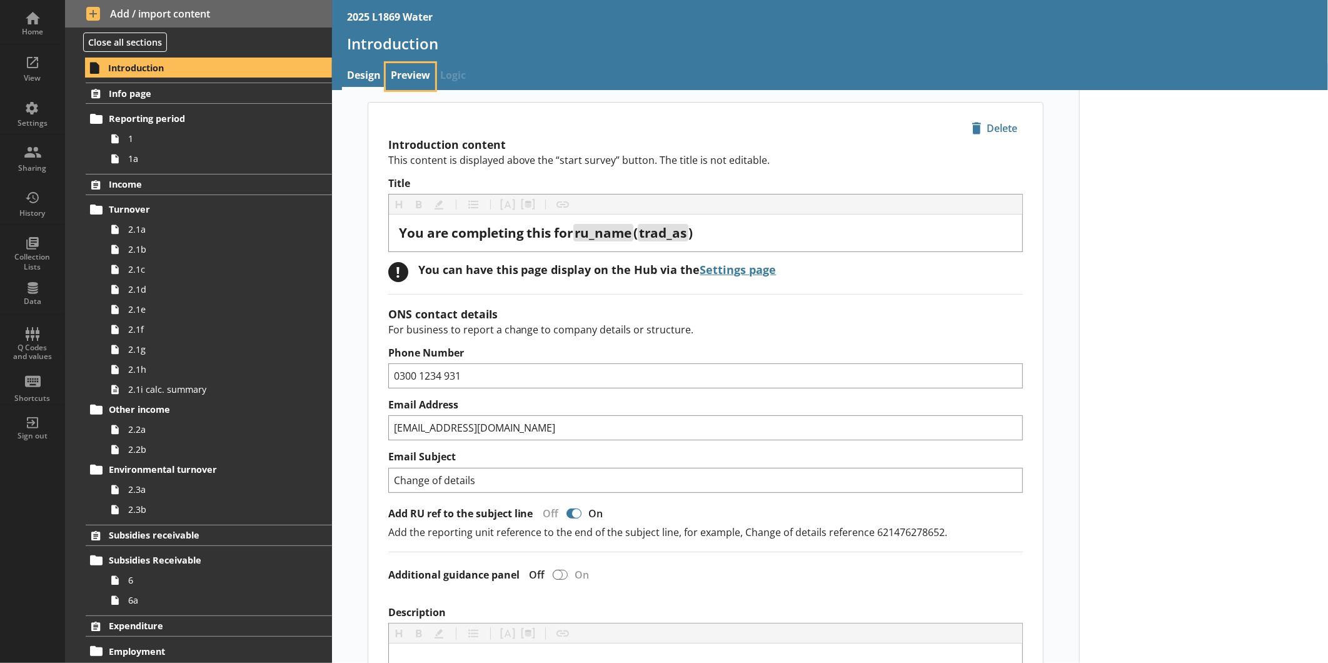
click at [414, 82] on link "Preview" at bounding box center [410, 76] width 49 height 27
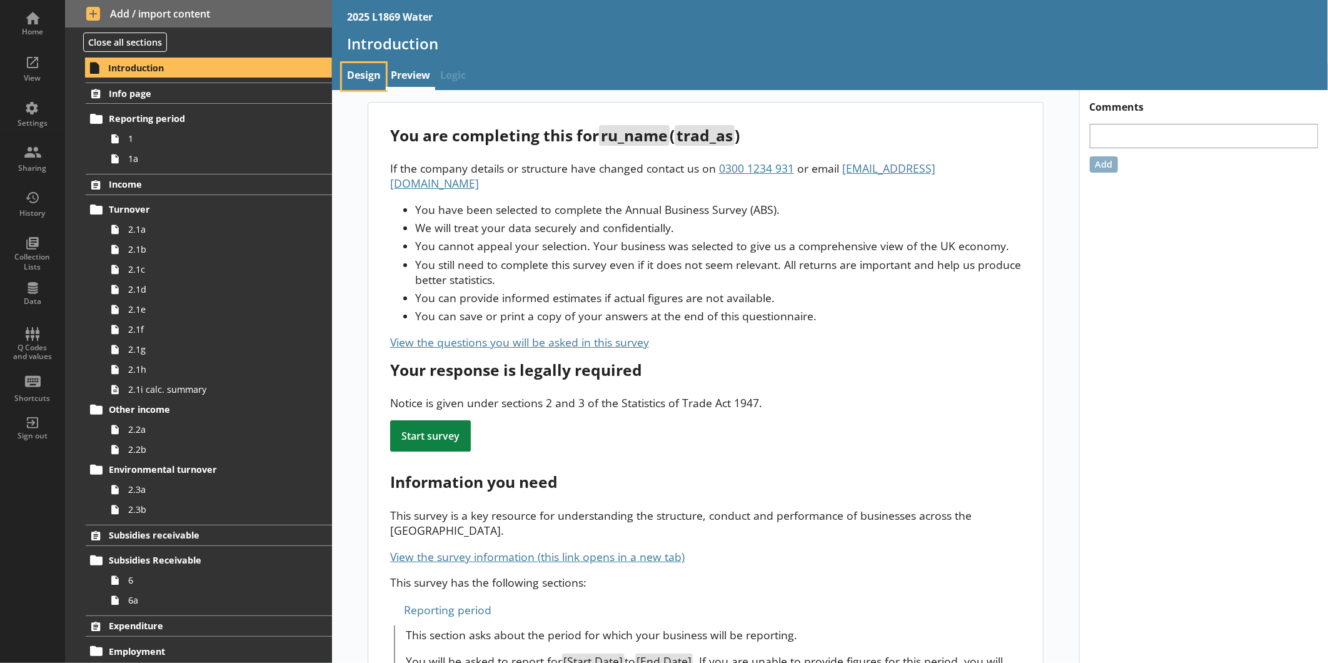
click at [358, 66] on link "Design" at bounding box center [364, 76] width 44 height 27
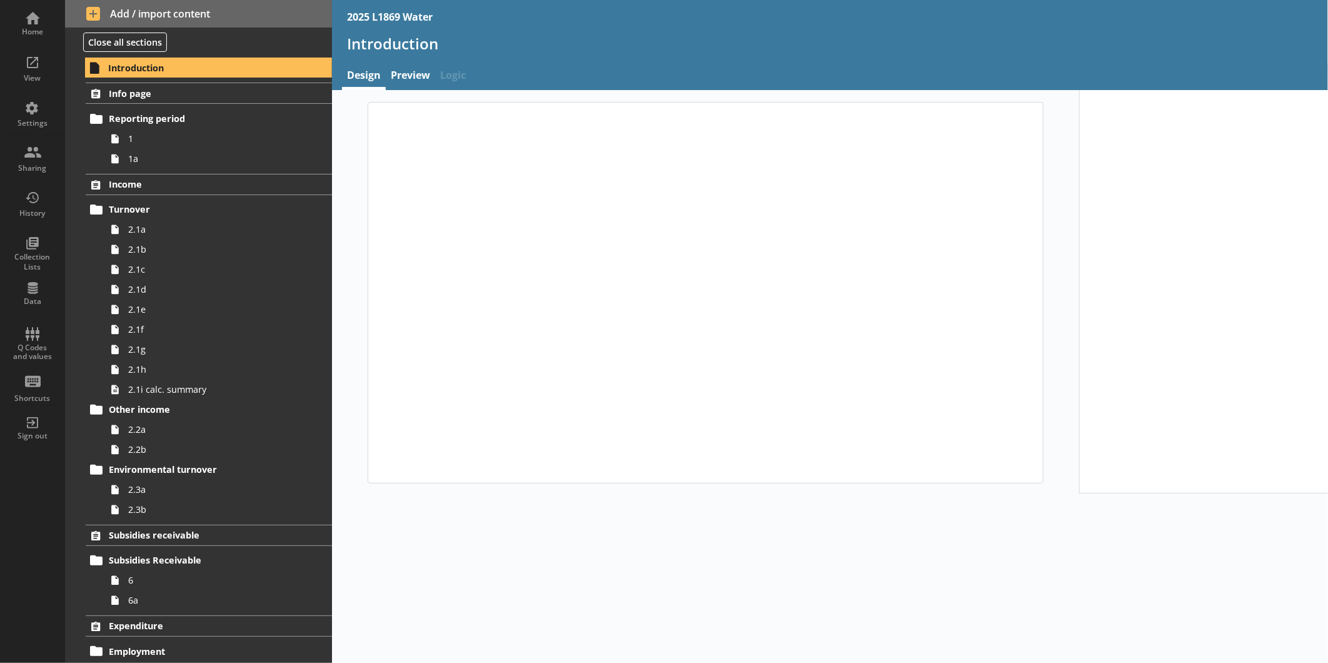
type textarea "x"
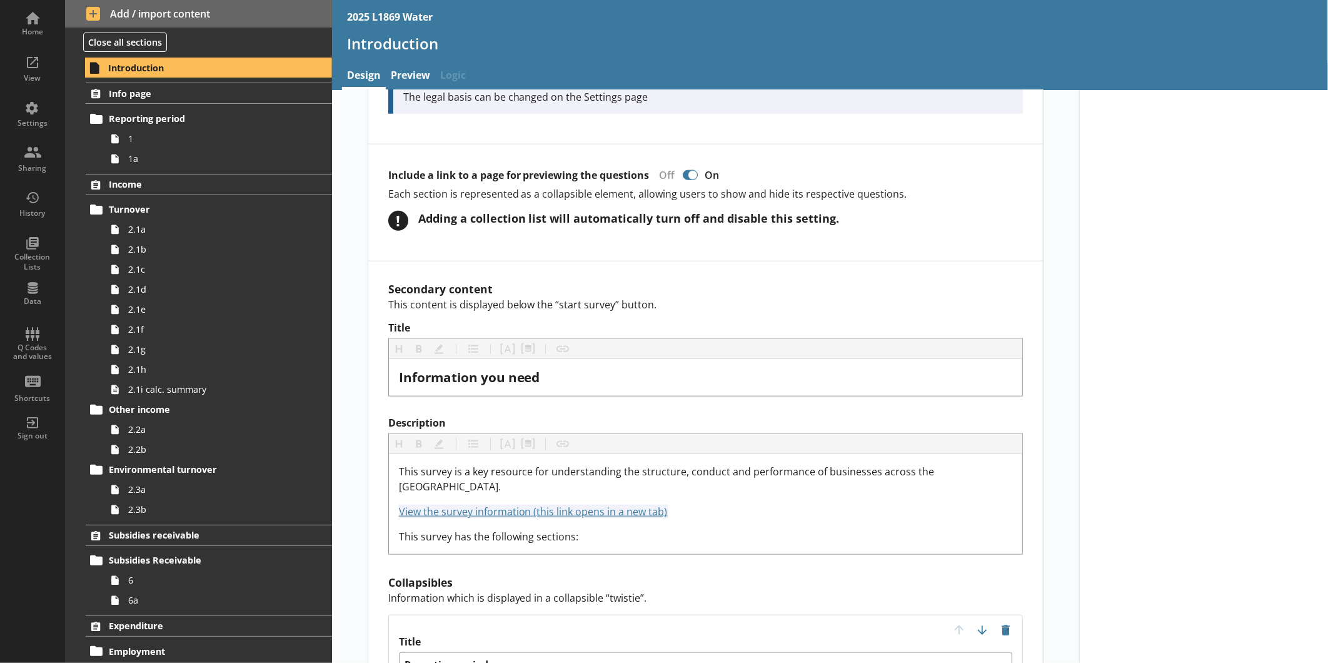
scroll to position [769, 0]
click at [405, 68] on link "Preview" at bounding box center [410, 76] width 49 height 27
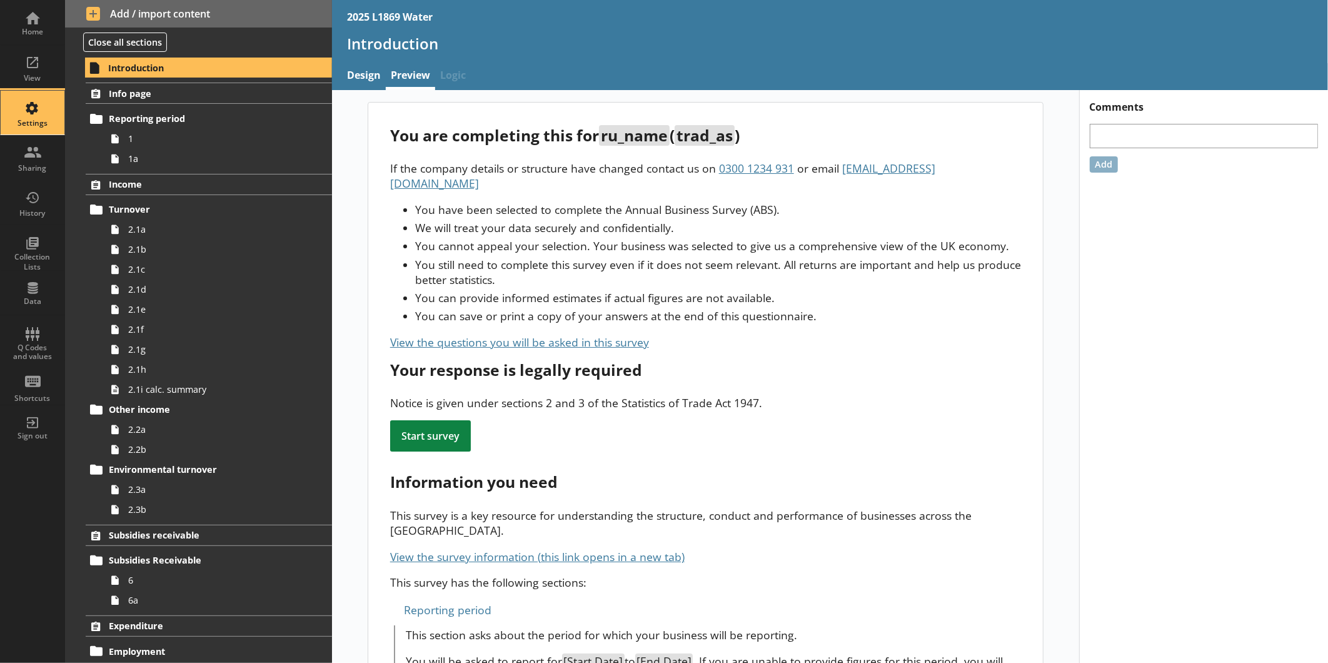
click at [41, 117] on div "Settings" at bounding box center [33, 113] width 44 height 44
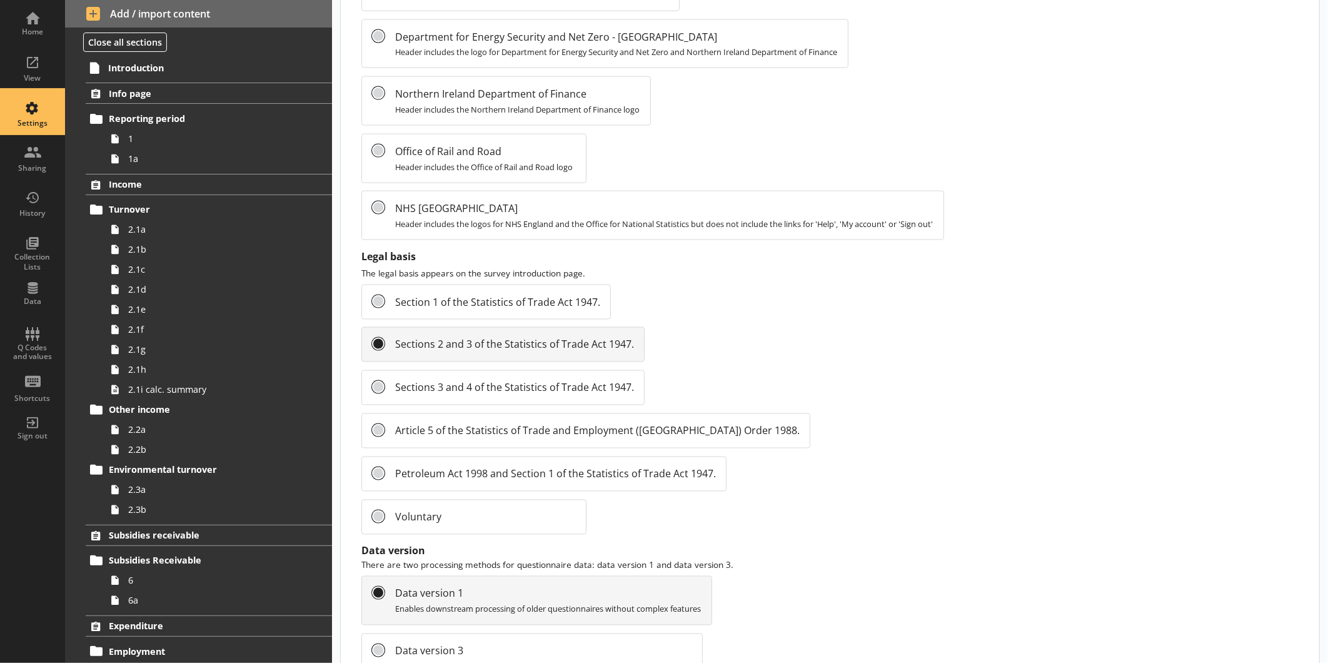
scroll to position [1186, 0]
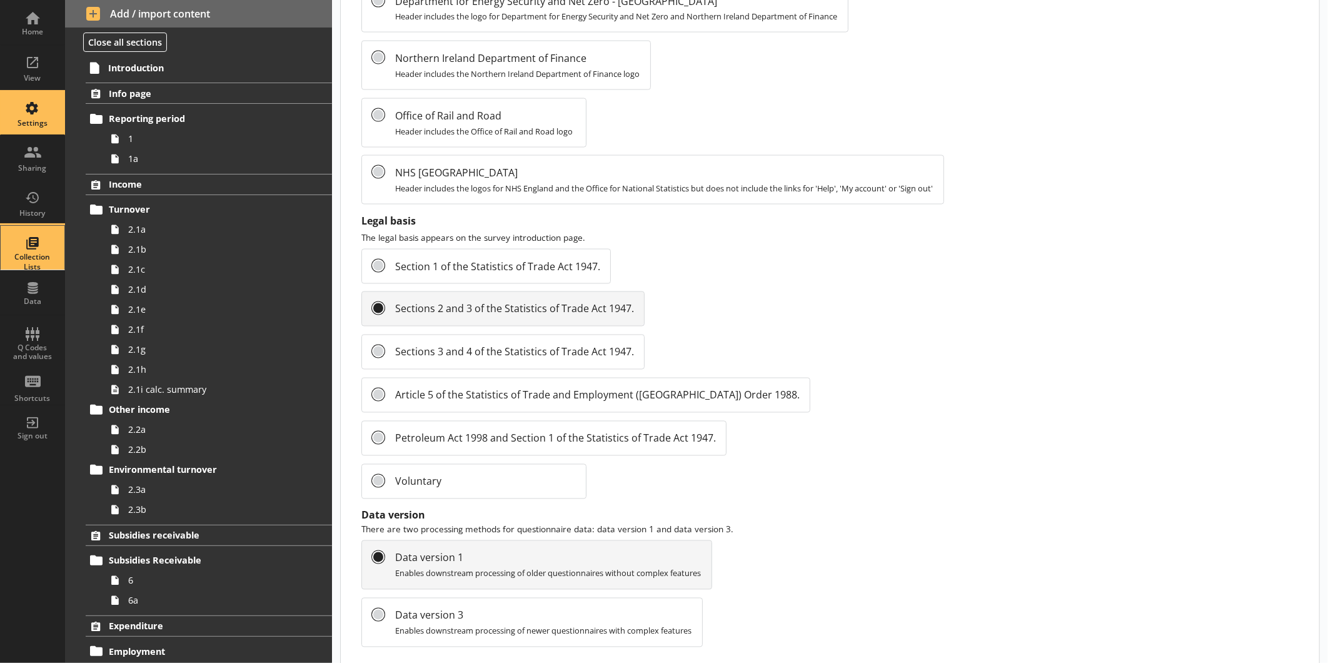
click at [39, 260] on div "Collection Lists" at bounding box center [33, 261] width 44 height 19
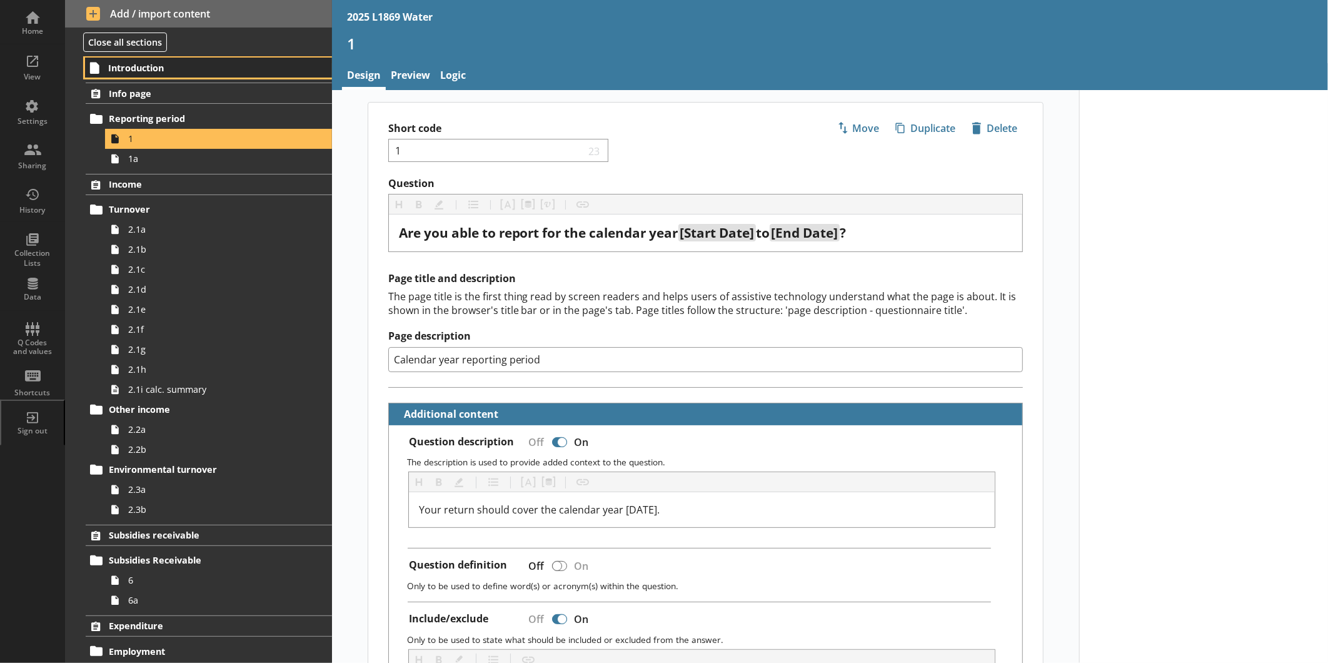
click at [163, 67] on span "Introduction" at bounding box center [197, 68] width 178 height 12
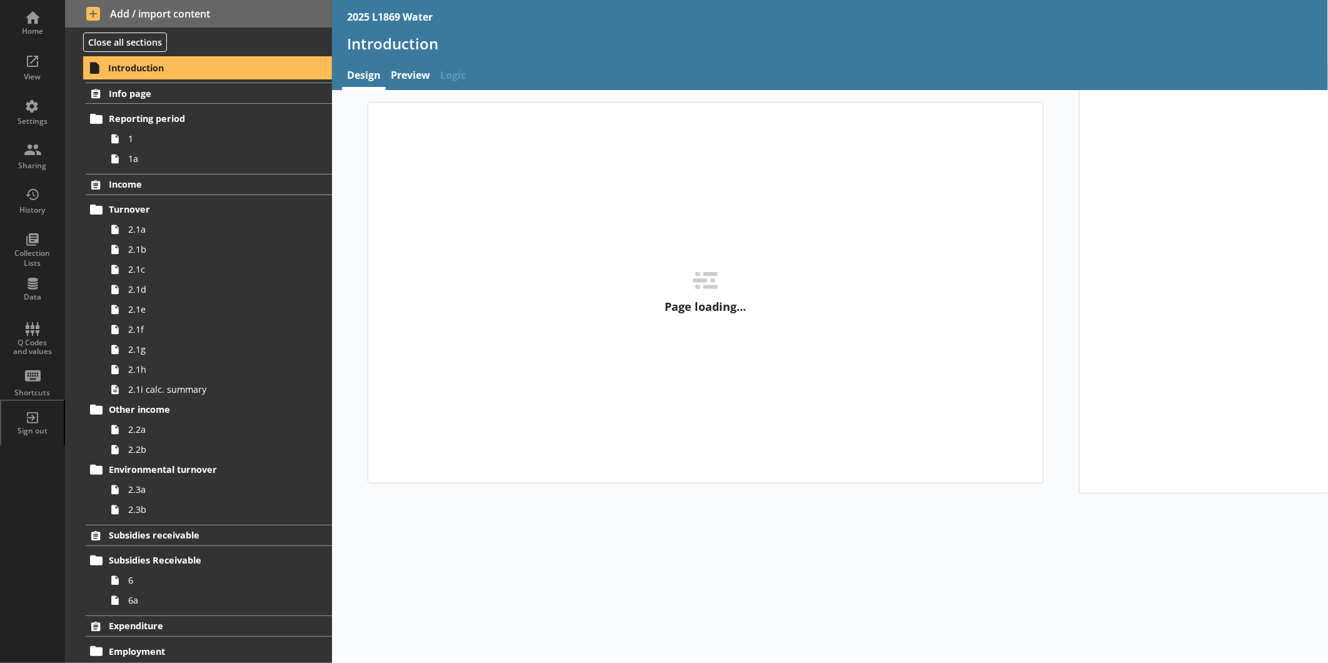
type textarea "x"
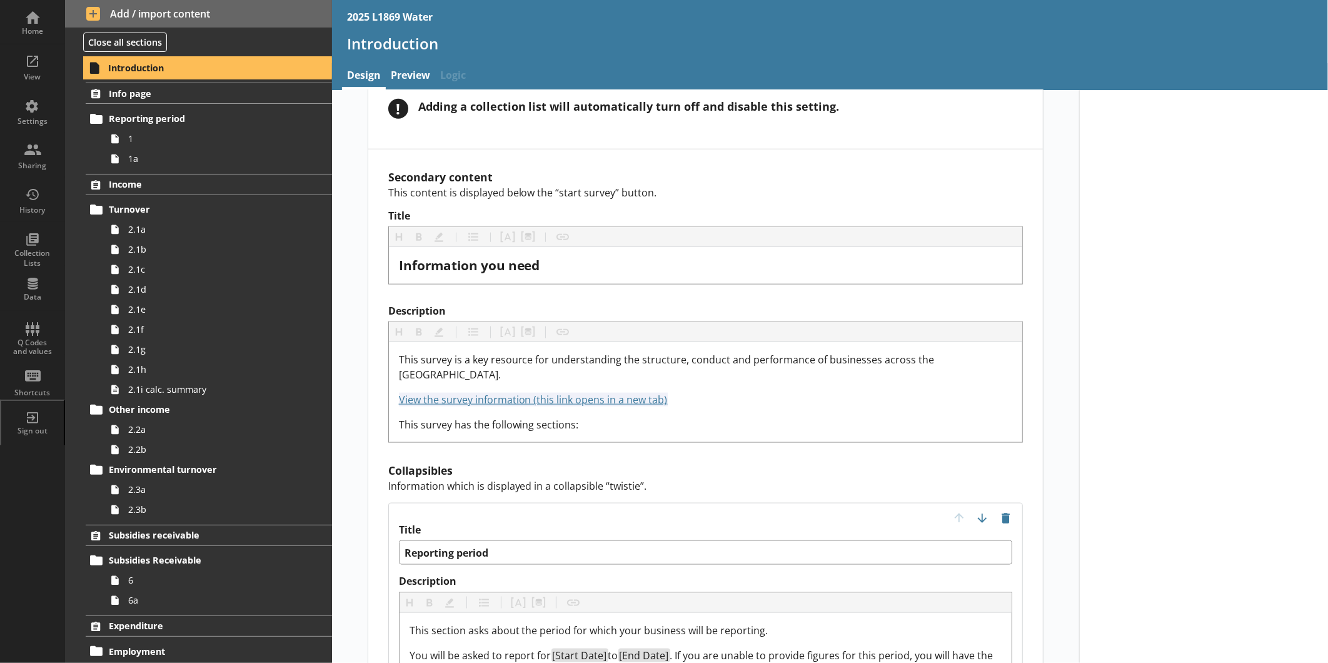
scroll to position [901, 0]
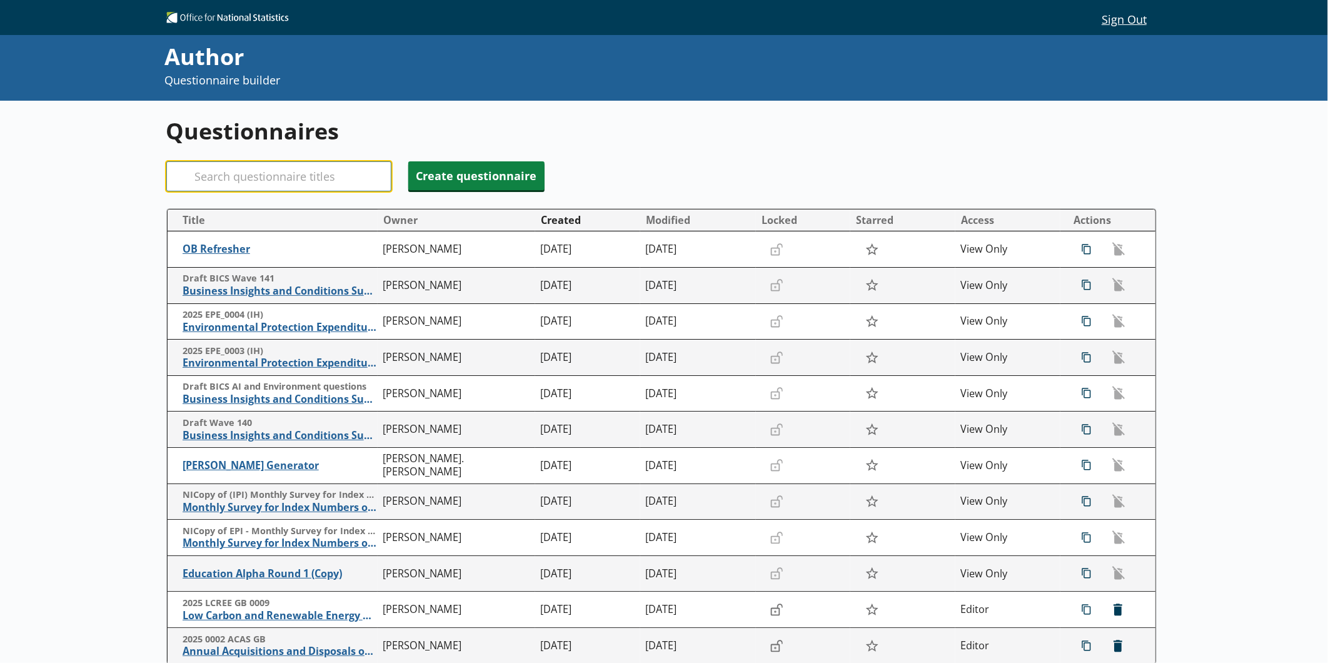
click at [248, 169] on input "Search" at bounding box center [278, 176] width 225 height 30
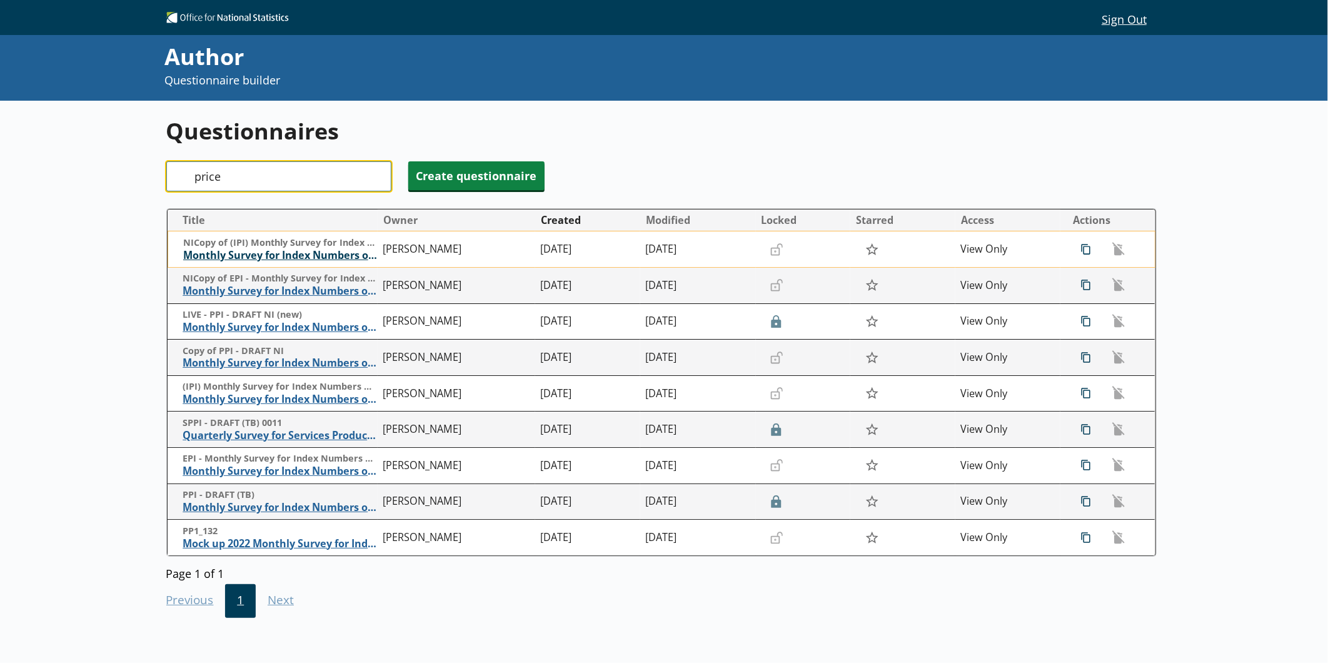
type input "price"
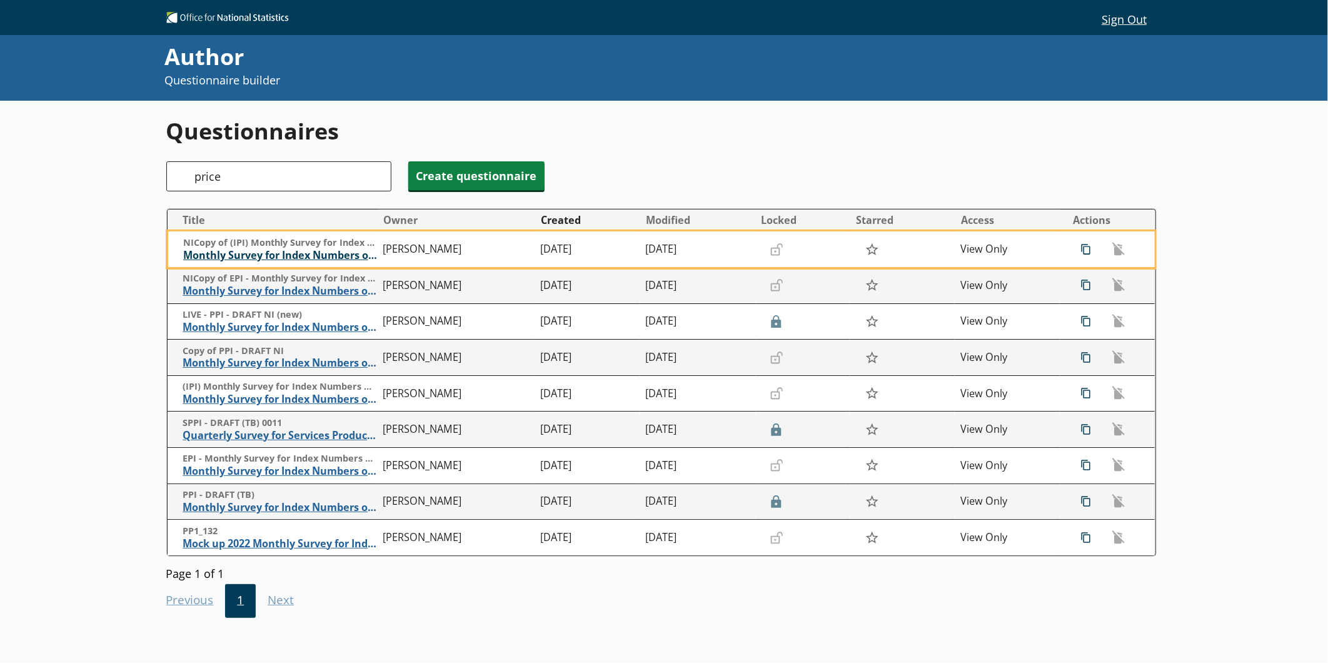
click at [266, 254] on span "Monthly Survey for Index Numbers of Import Prices - Price Quotation Return" at bounding box center [280, 255] width 194 height 13
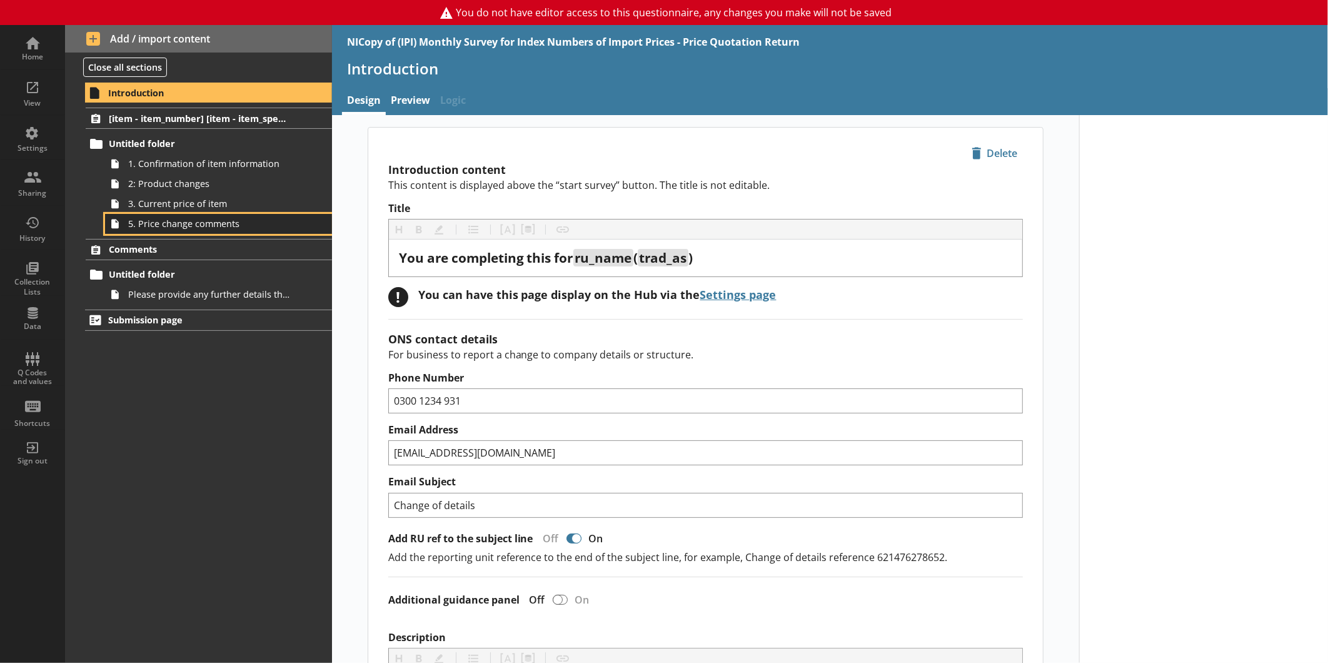
click at [200, 226] on span "5. Price change comments" at bounding box center [209, 224] width 163 height 12
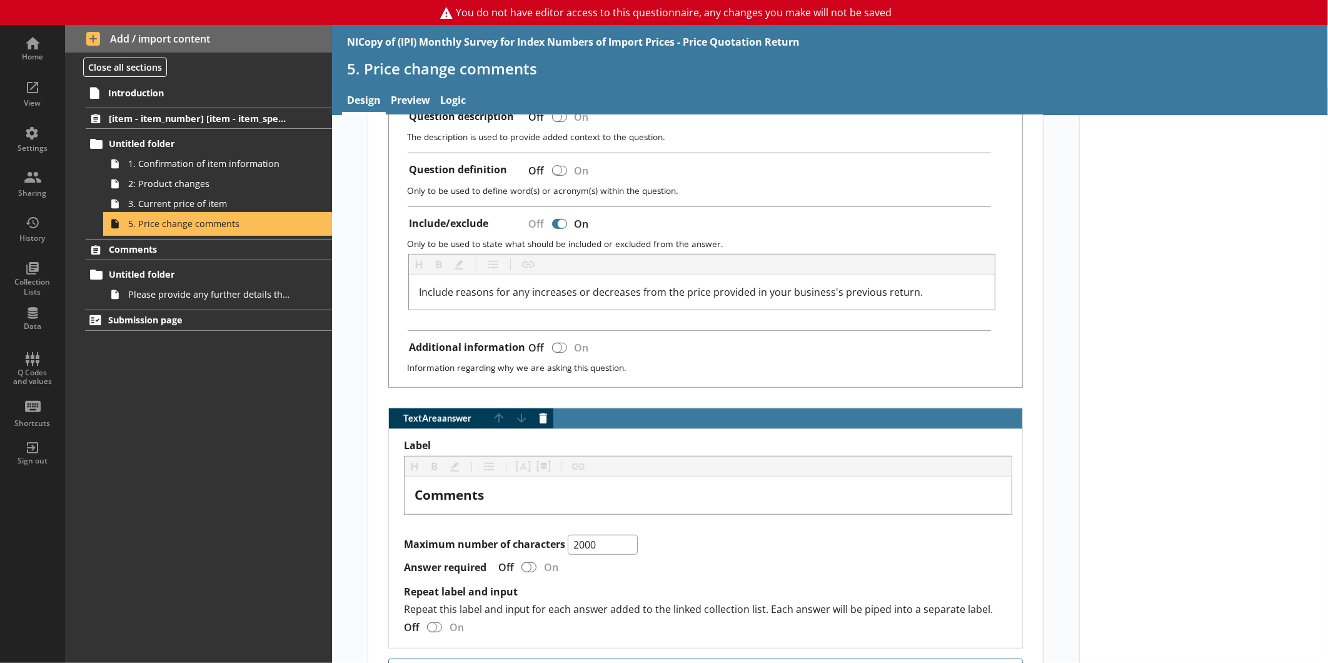
scroll to position [466, 0]
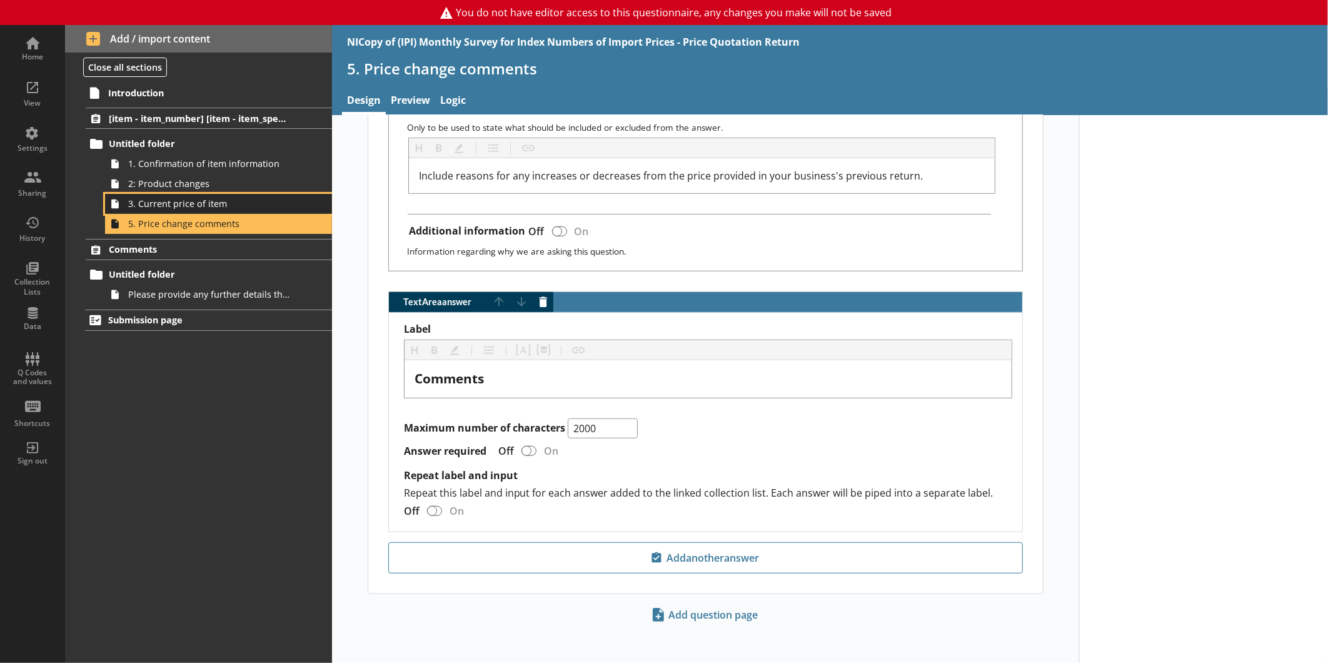
click at [224, 206] on span "3. Current price of item" at bounding box center [209, 204] width 163 height 12
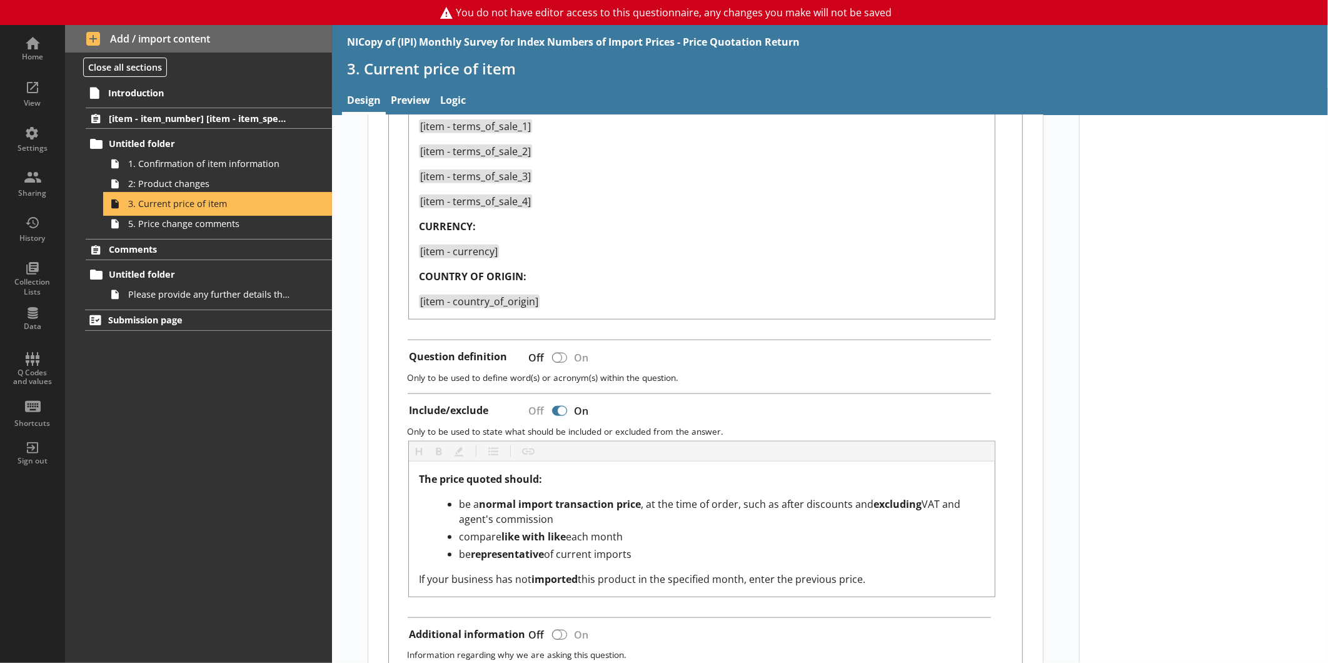
scroll to position [718, 0]
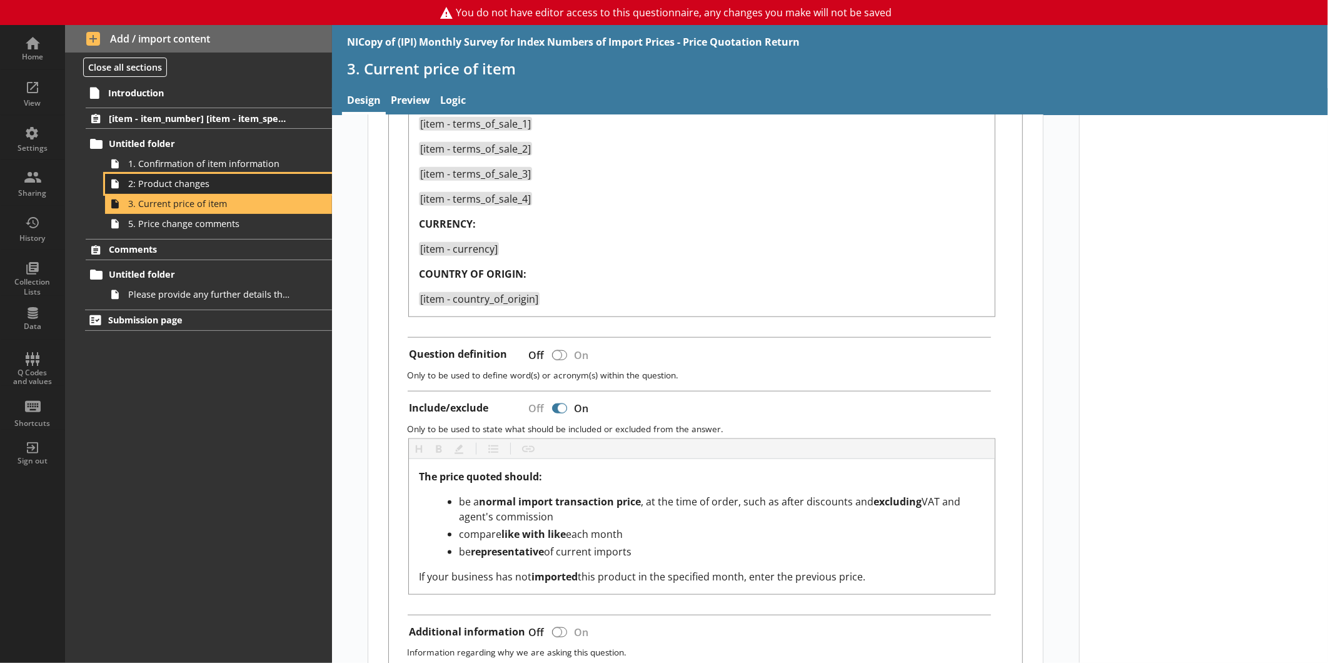
click at [196, 184] on span "2: Product changes" at bounding box center [209, 184] width 163 height 12
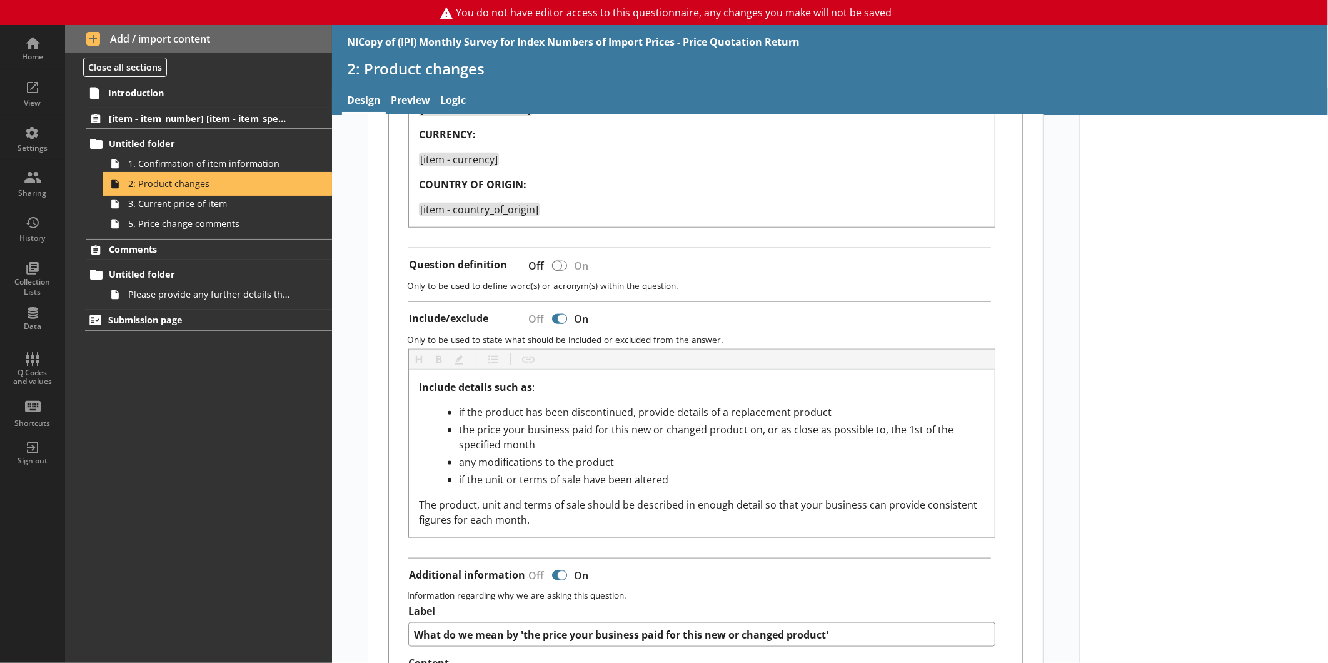
scroll to position [816, 0]
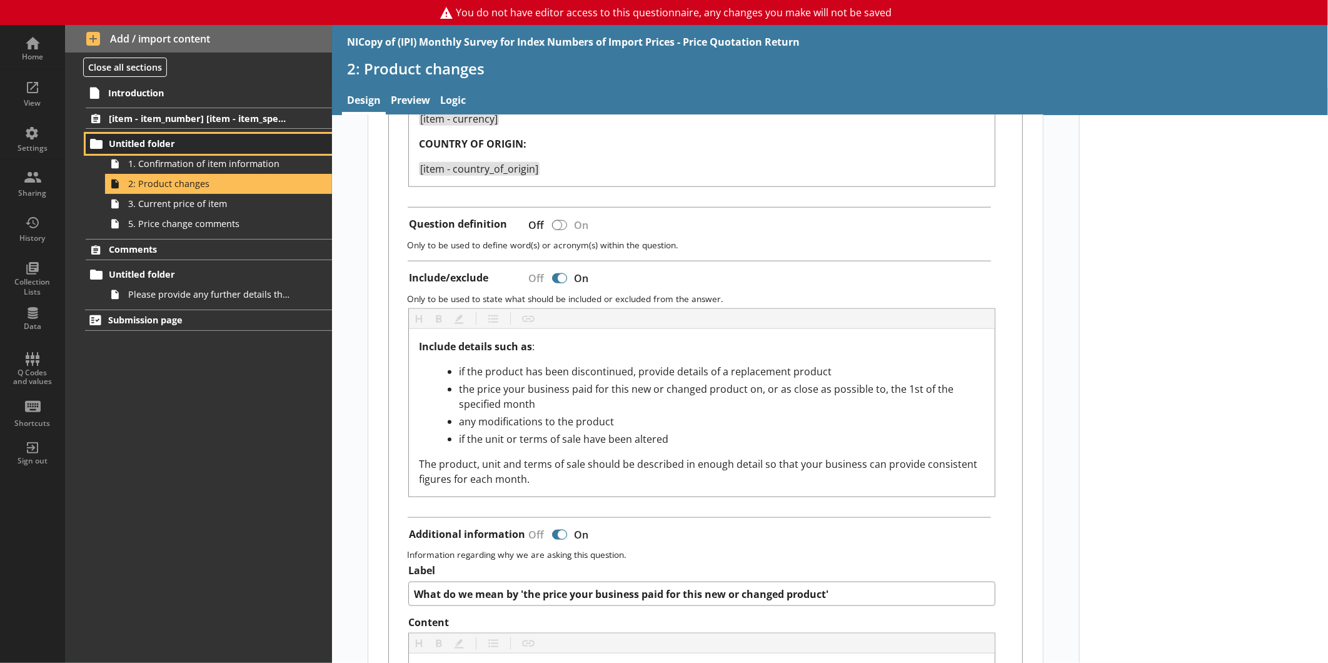
click at [227, 152] on link "Untitled folder" at bounding box center [209, 144] width 246 height 20
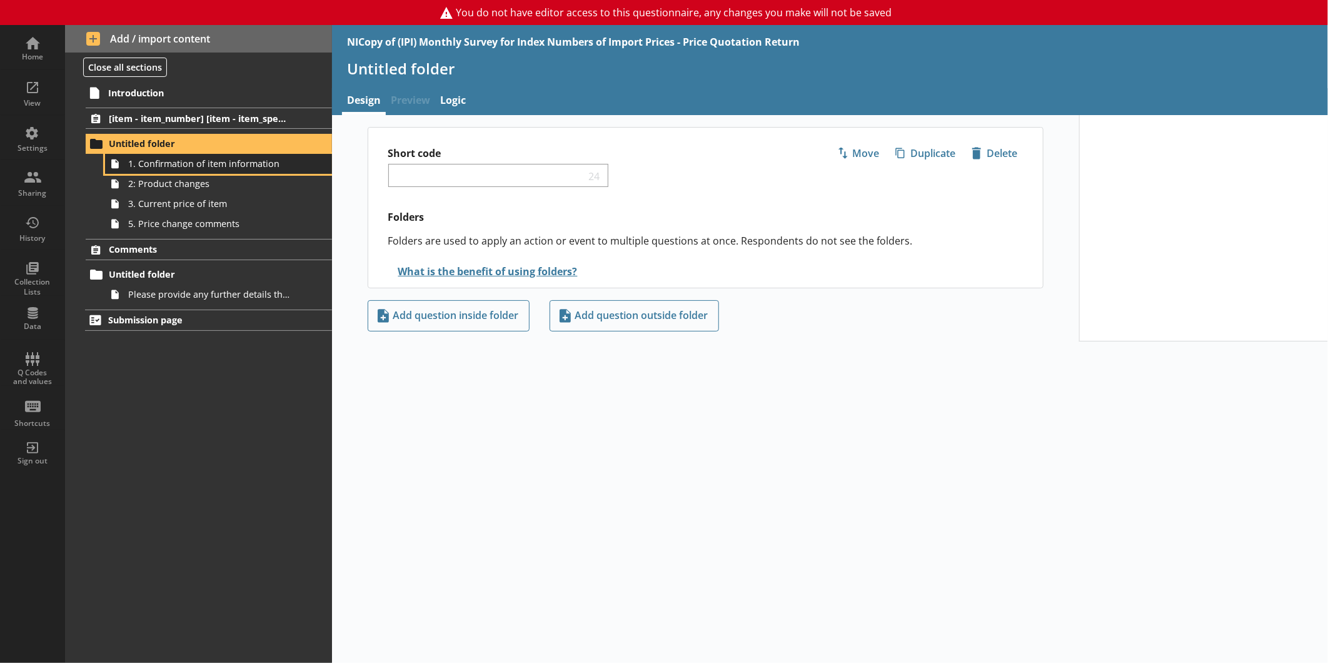
click at [263, 166] on span "1. Confirmation of item information" at bounding box center [209, 164] width 163 height 12
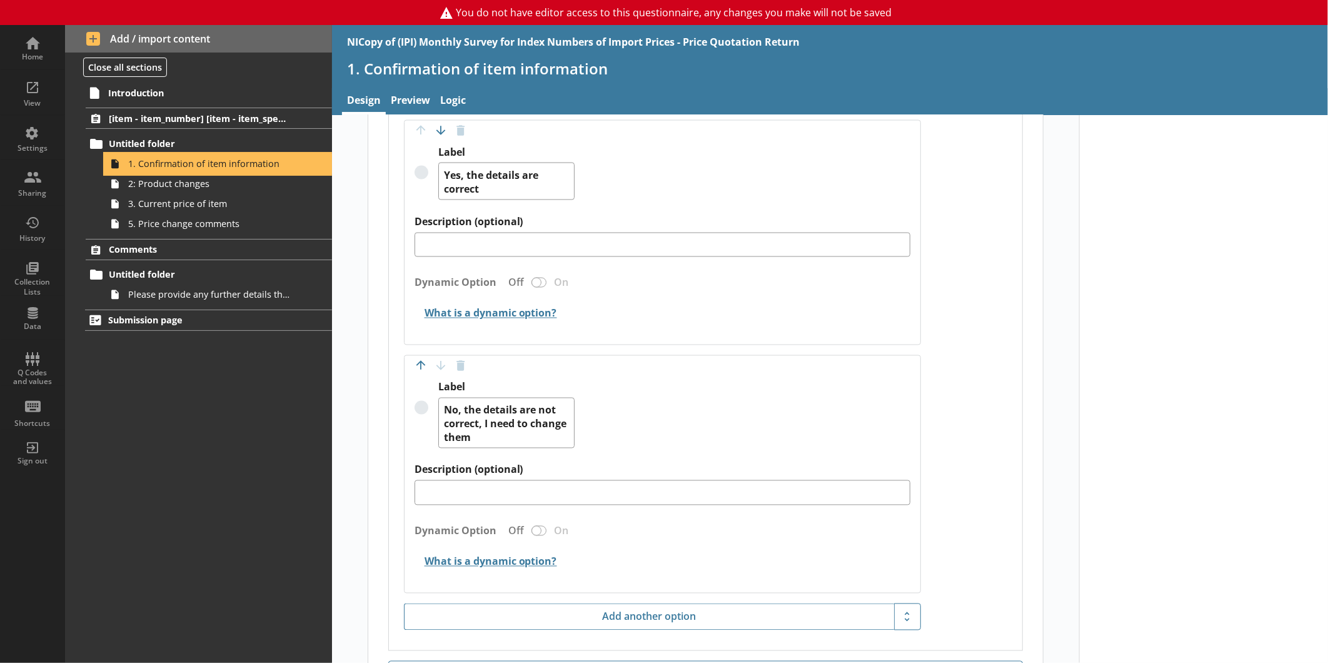
scroll to position [1495, 0]
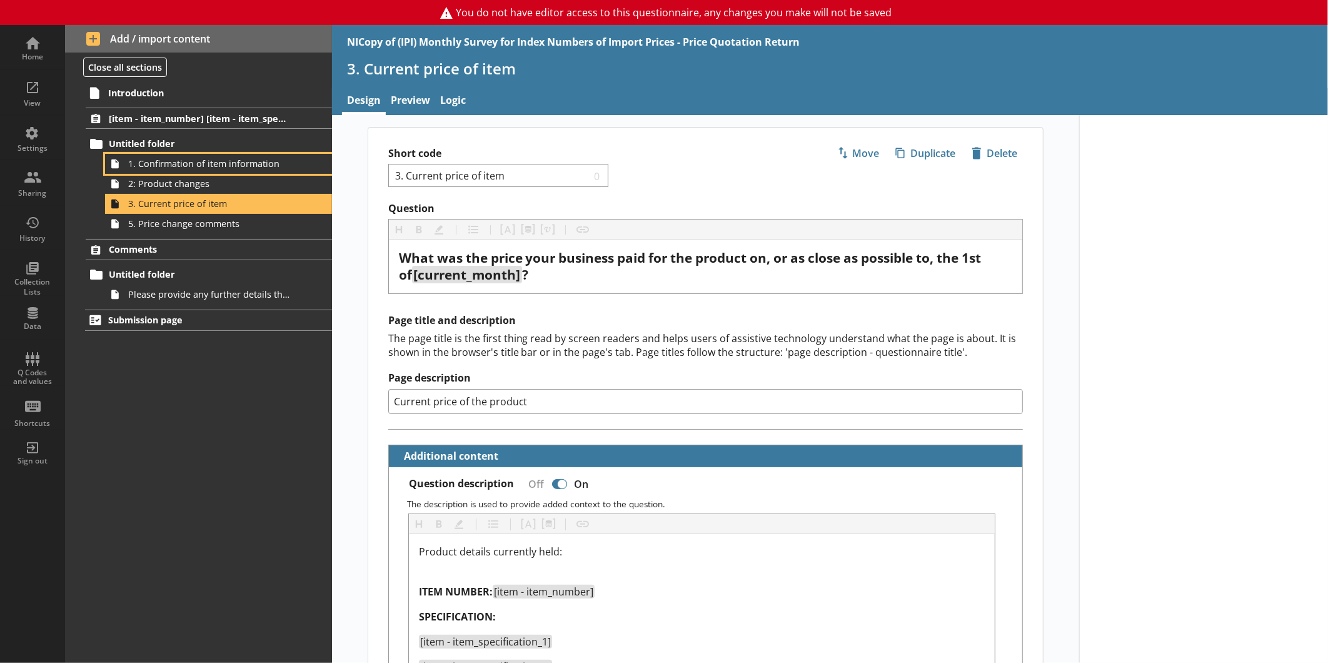
type textarea "x"
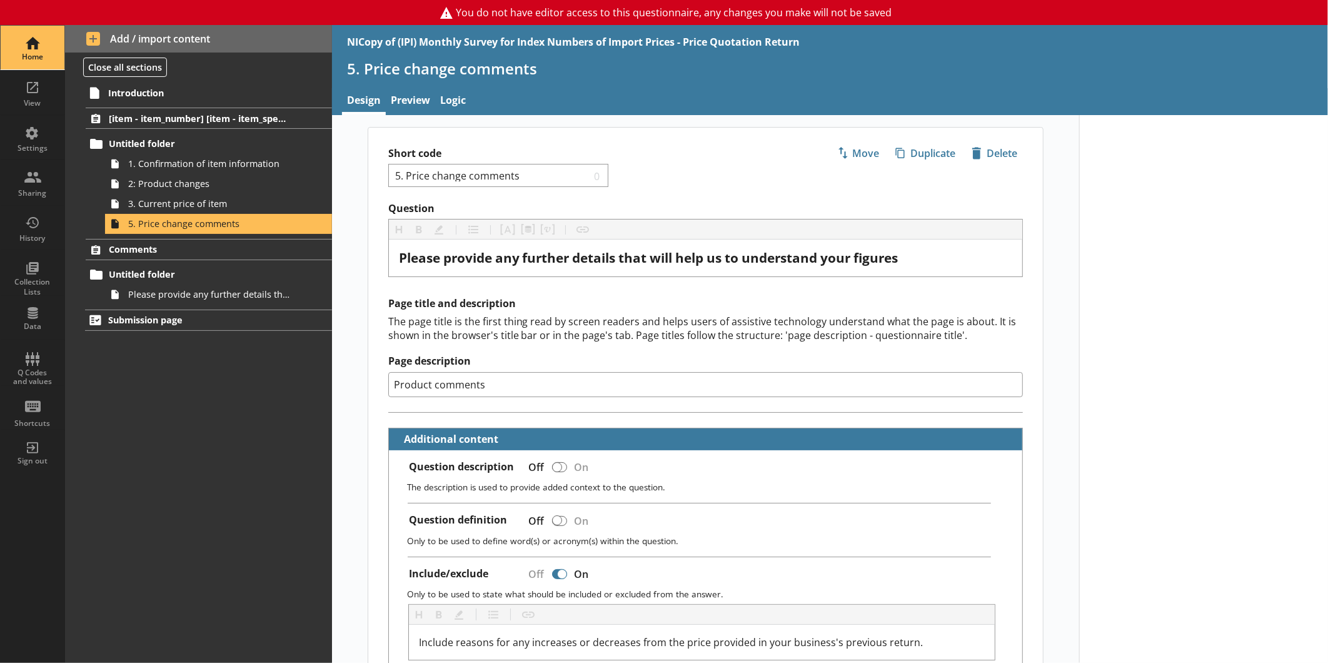
click at [36, 50] on div "Home" at bounding box center [33, 48] width 44 height 44
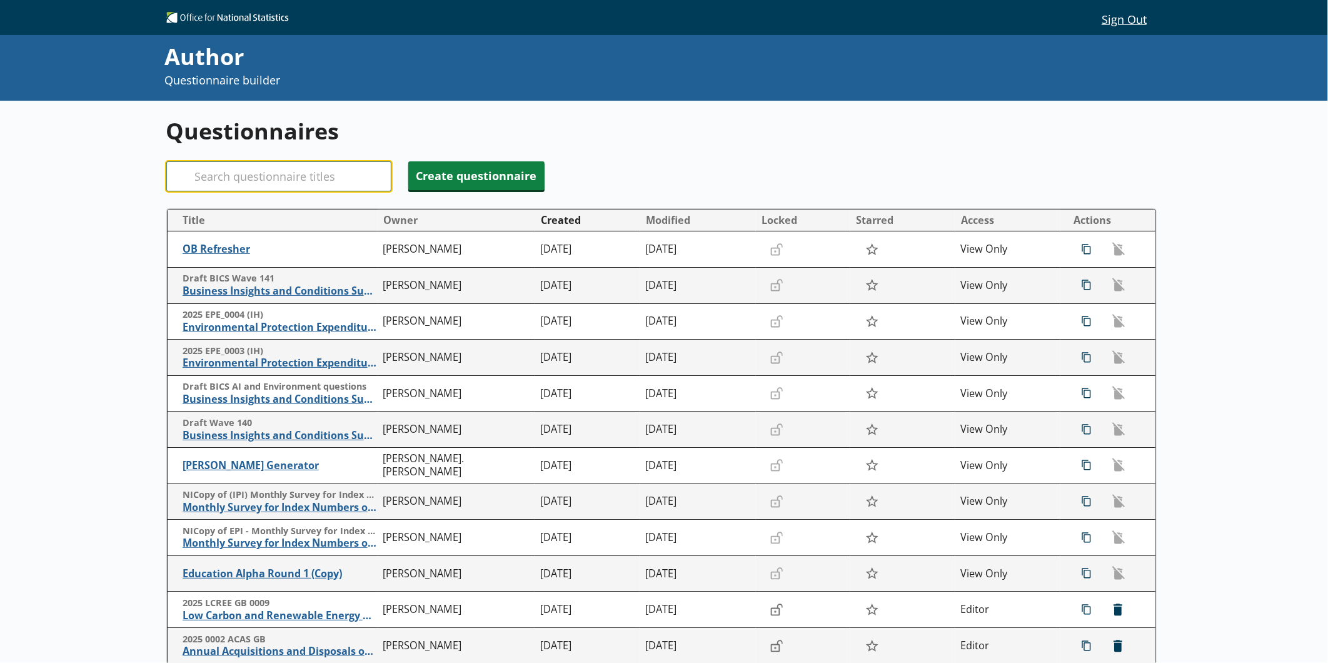
click at [266, 175] on input "Search" at bounding box center [278, 176] width 225 height 30
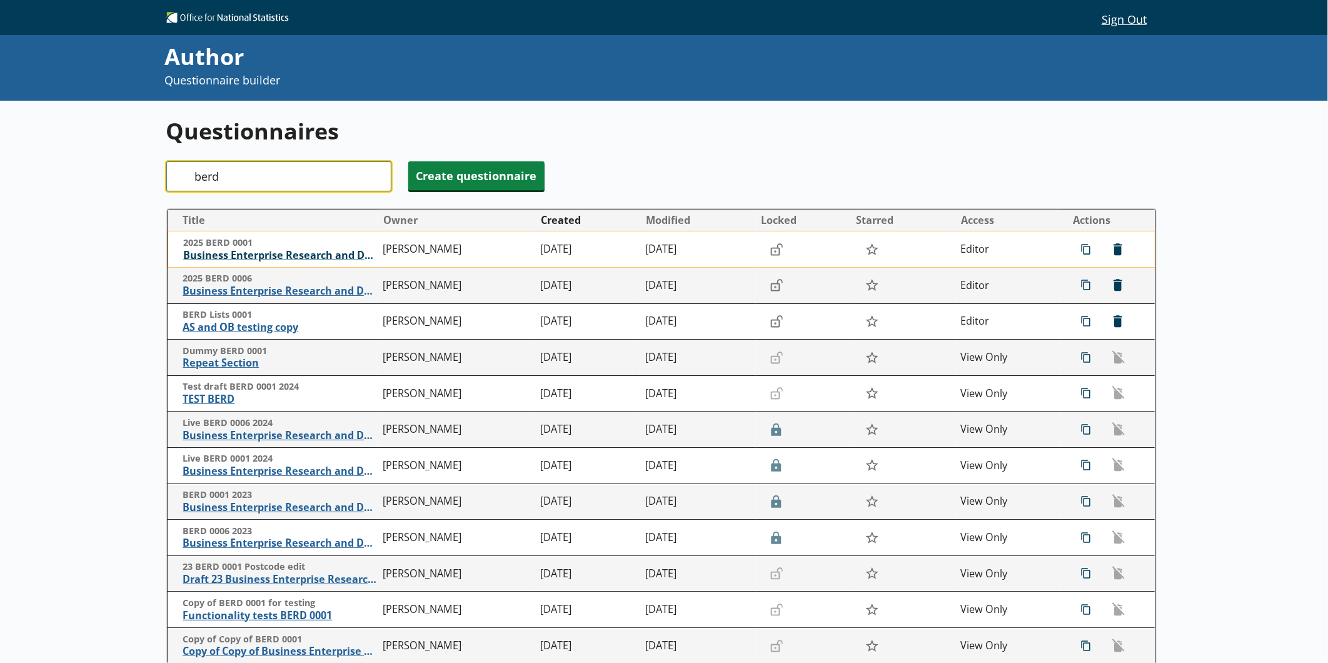
type input "berd"
click at [261, 251] on span "Business Enterprise Research and Development" at bounding box center [280, 255] width 194 height 13
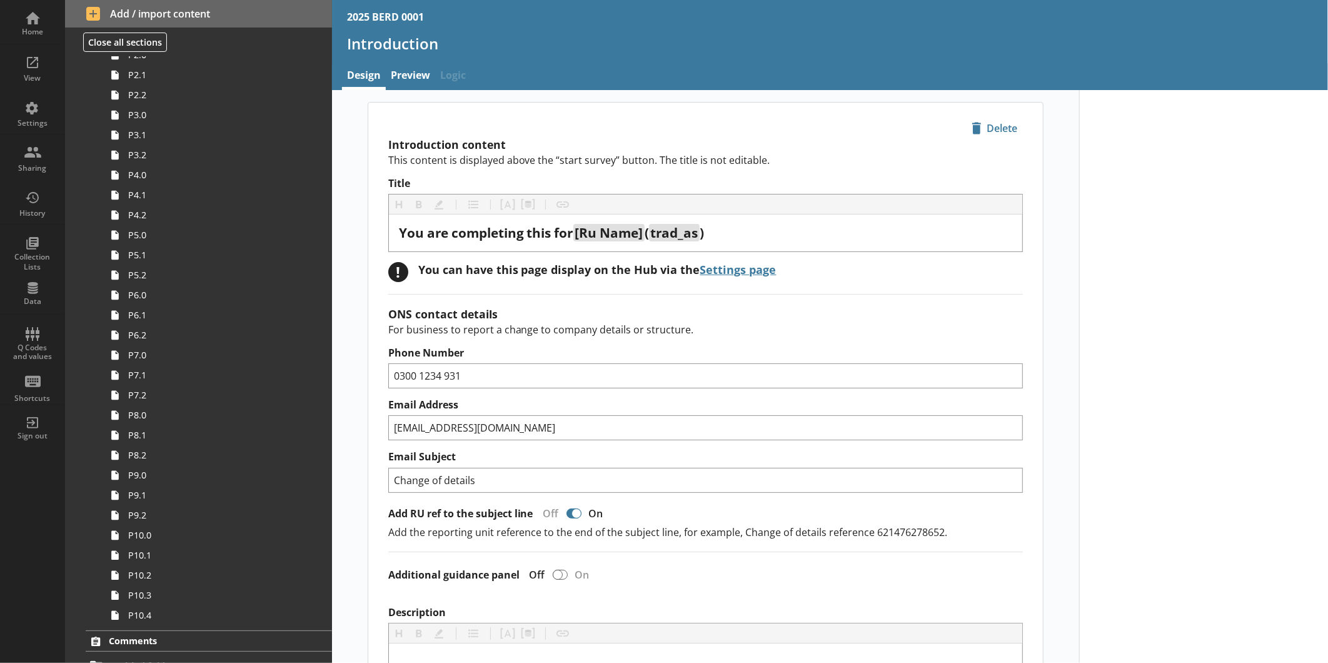
scroll to position [2093, 0]
click at [153, 558] on span "Comments" at bounding box center [198, 556] width 178 height 12
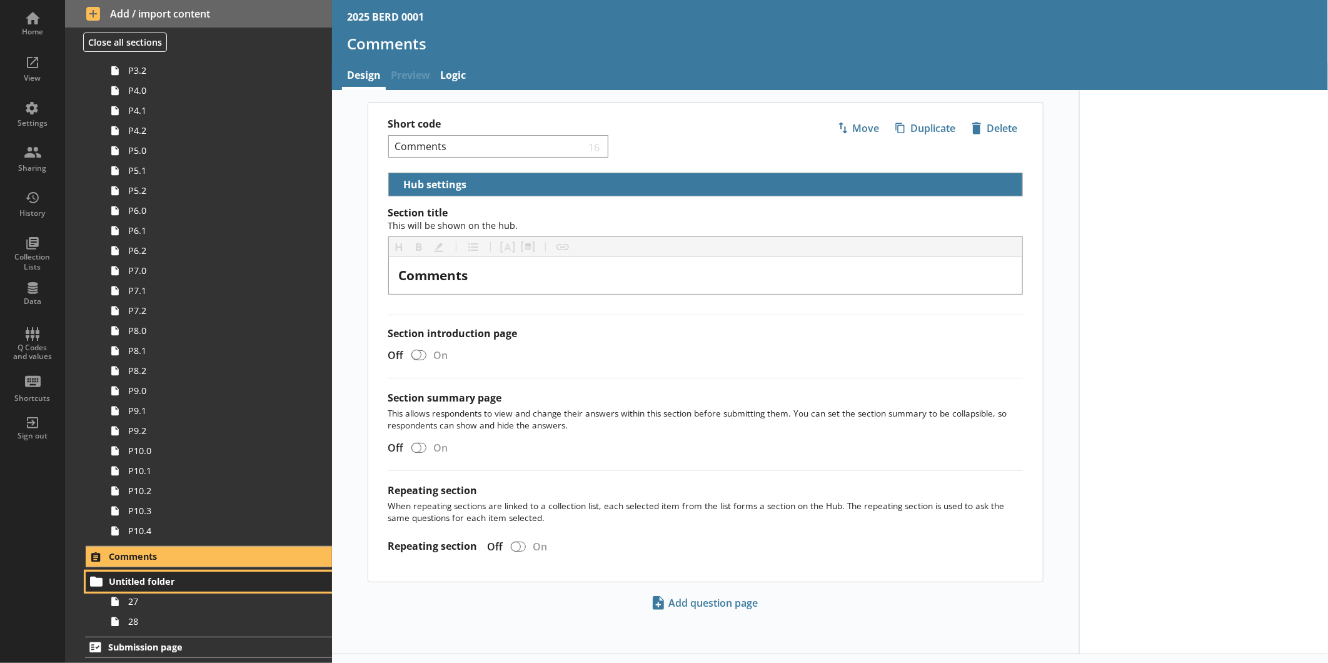
click at [156, 580] on span "Untitled folder" at bounding box center [198, 581] width 178 height 12
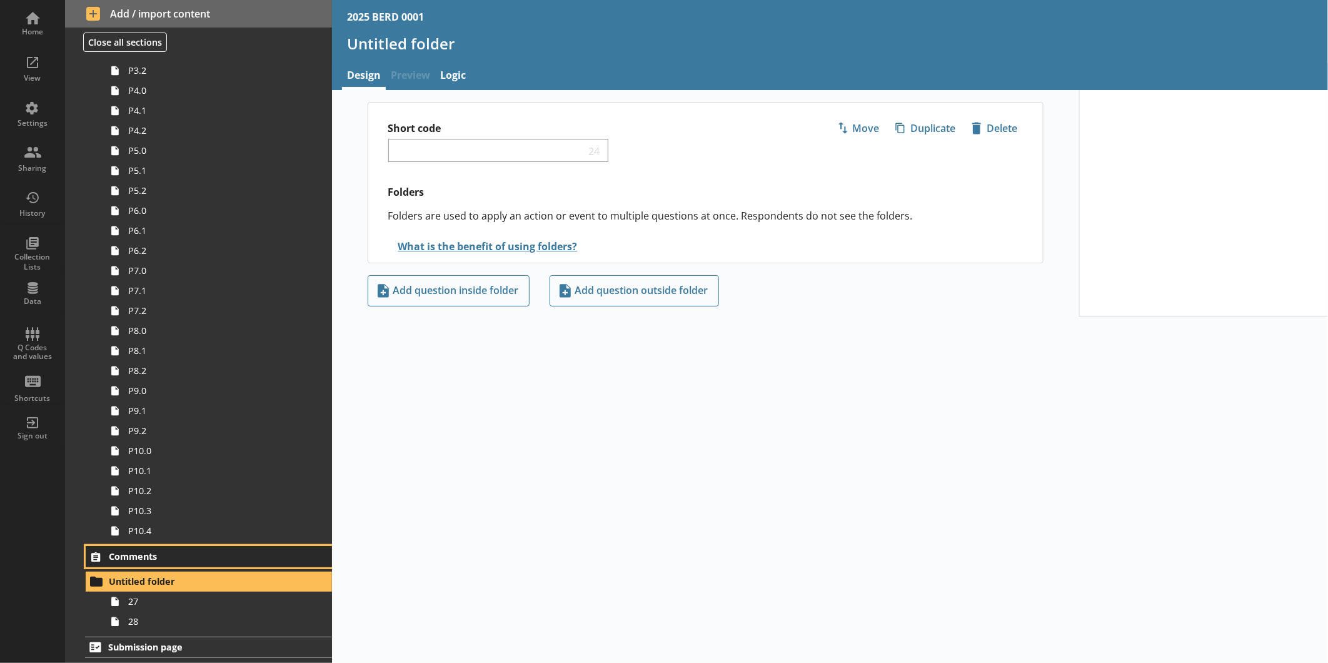
click at [174, 561] on span "Comments" at bounding box center [198, 556] width 178 height 12
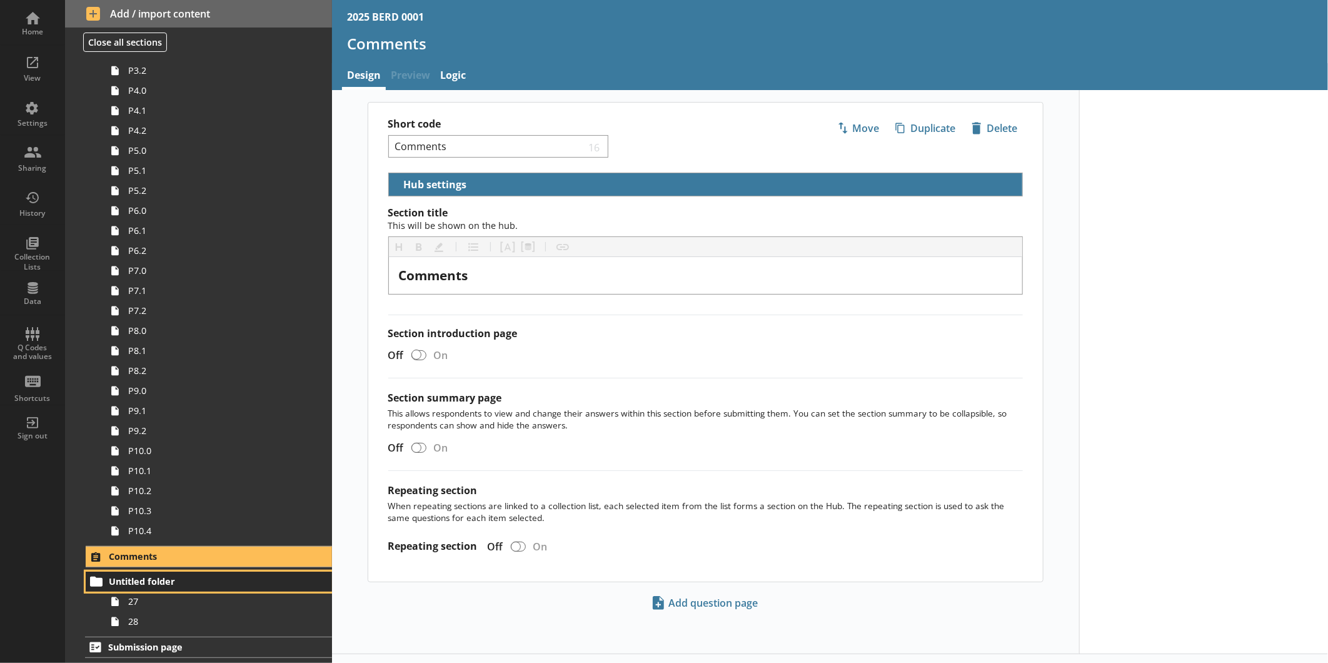
click at [163, 583] on span "Untitled folder" at bounding box center [198, 581] width 178 height 12
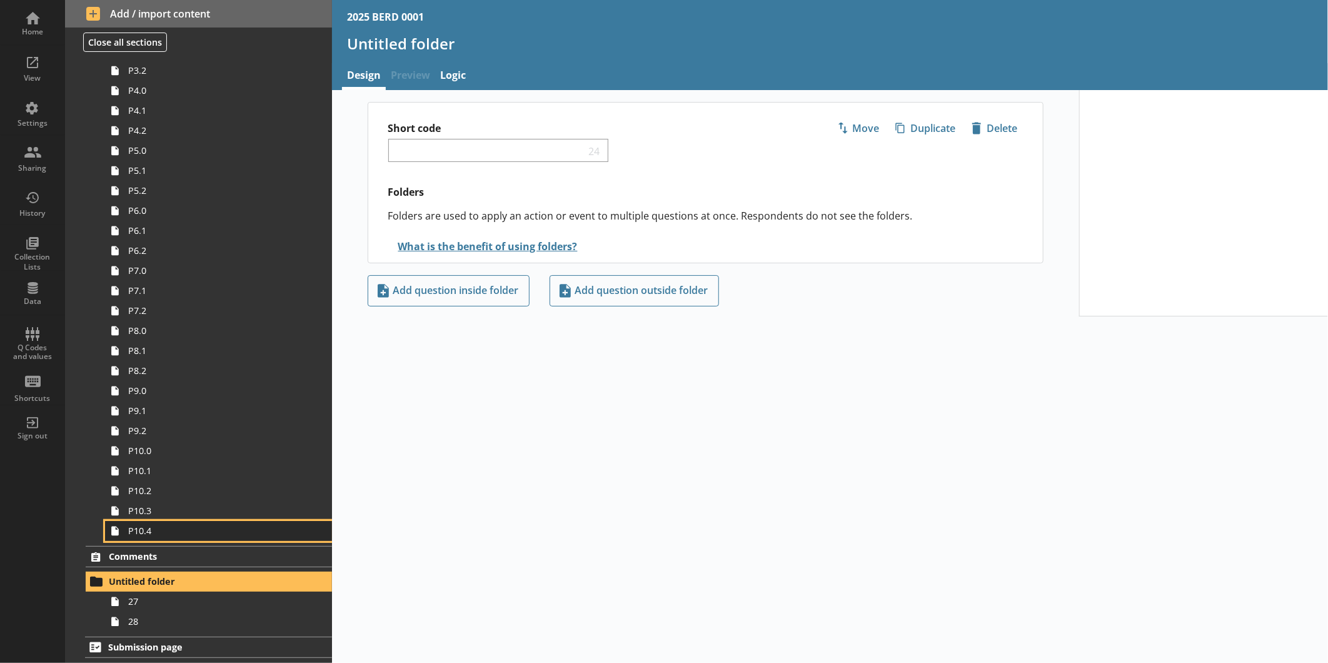
click at [178, 533] on span "P10.4" at bounding box center [209, 530] width 163 height 12
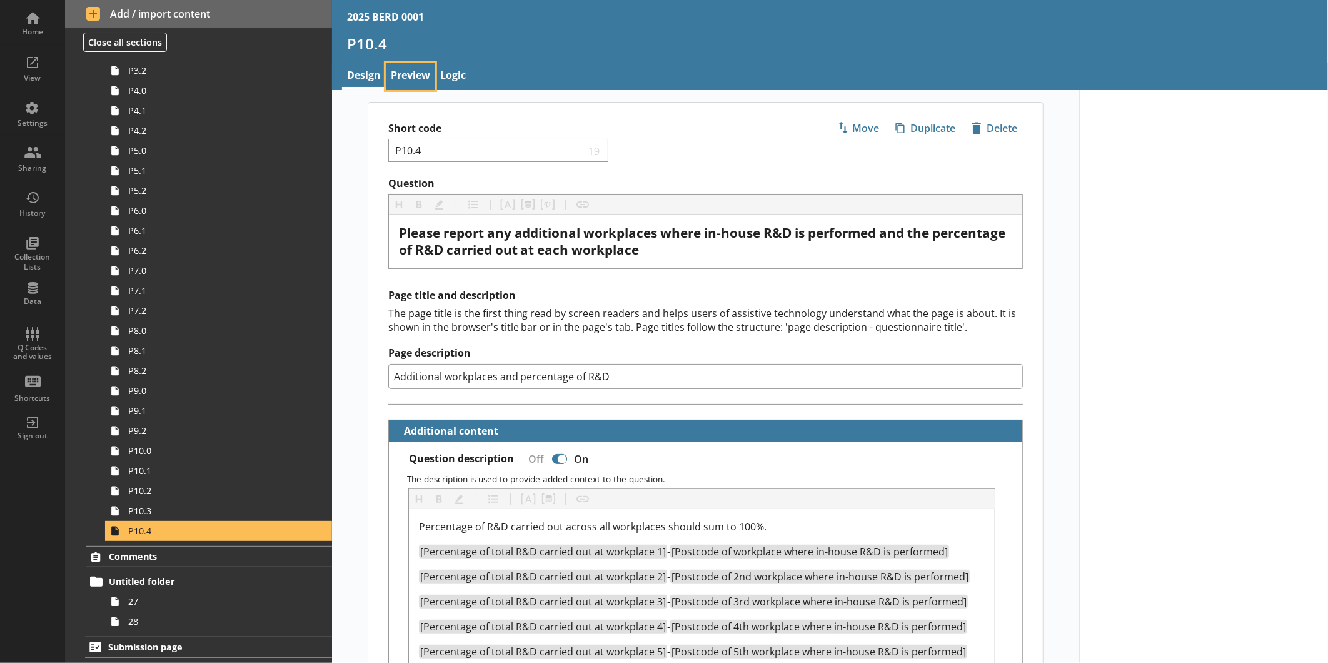
click at [419, 80] on link "Preview" at bounding box center [410, 76] width 49 height 27
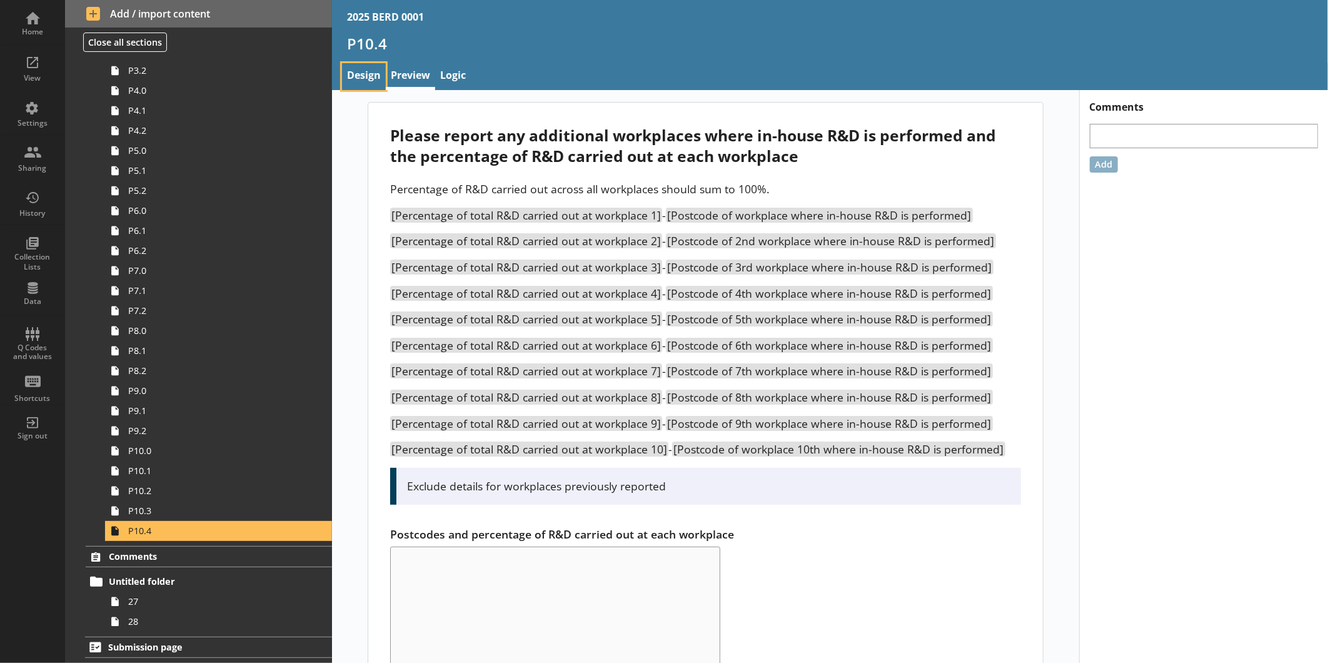
click at [371, 79] on link "Design" at bounding box center [364, 76] width 44 height 27
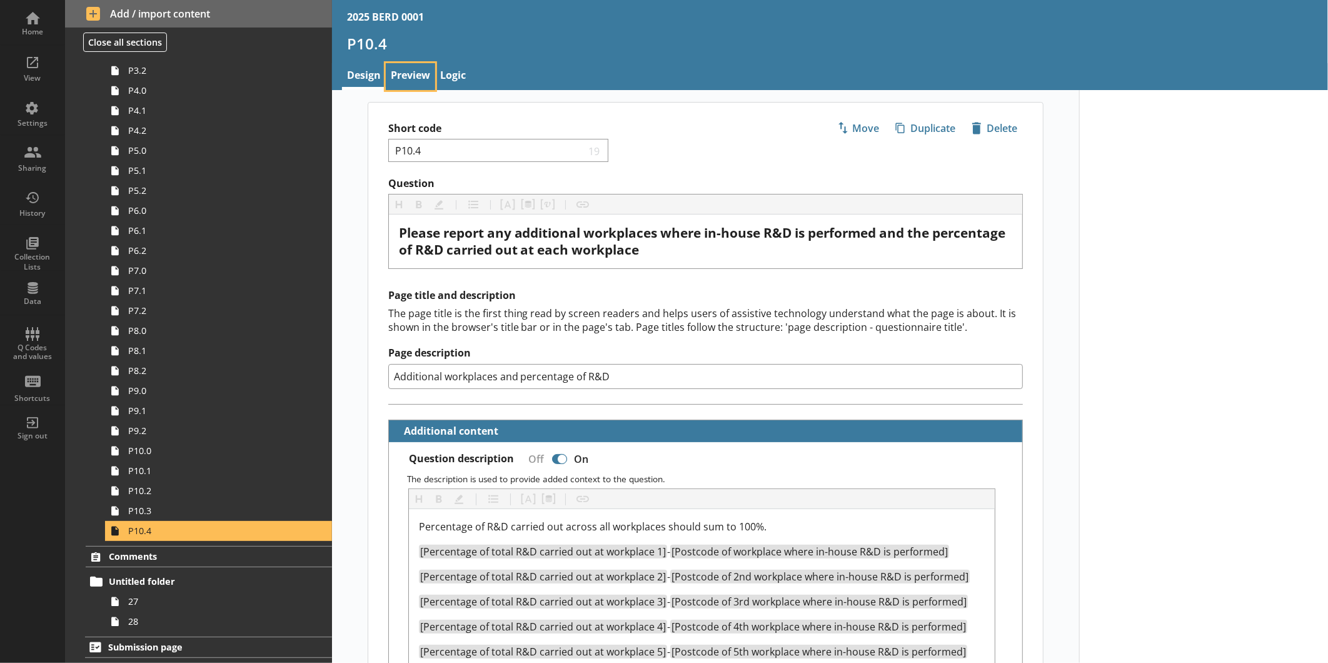
click at [416, 72] on link "Preview" at bounding box center [410, 76] width 49 height 27
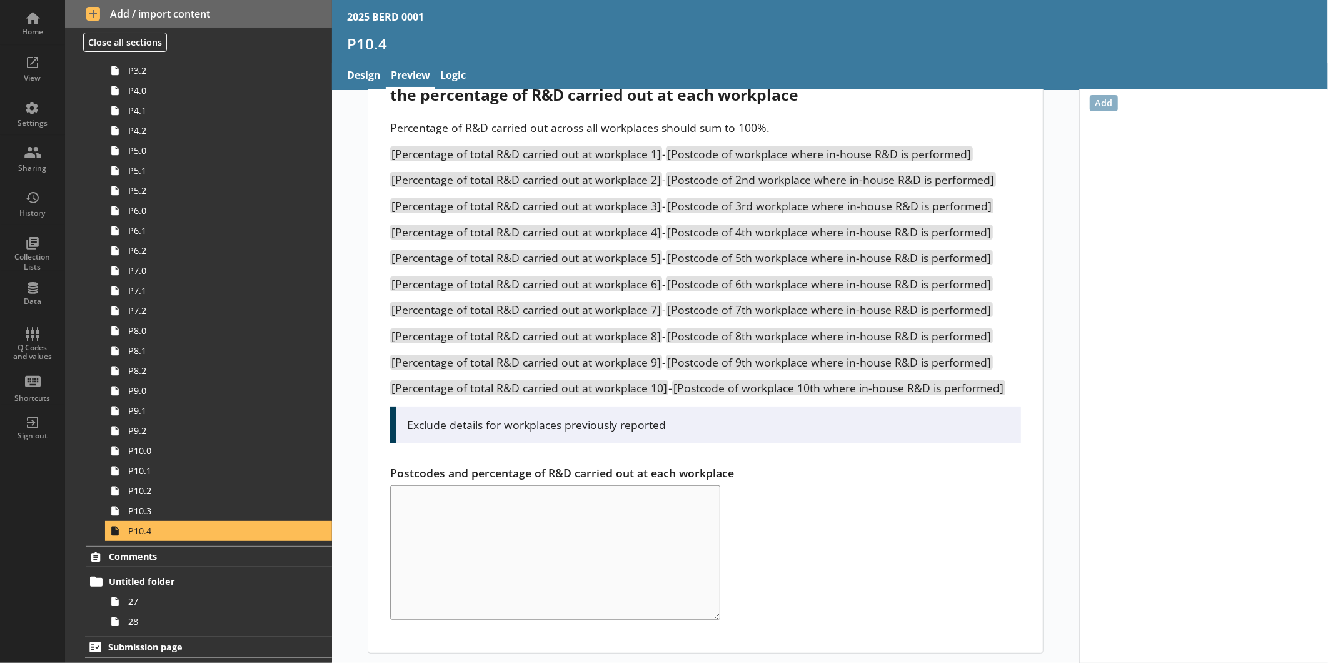
scroll to position [66, 0]
click at [368, 75] on link "Design" at bounding box center [364, 76] width 44 height 27
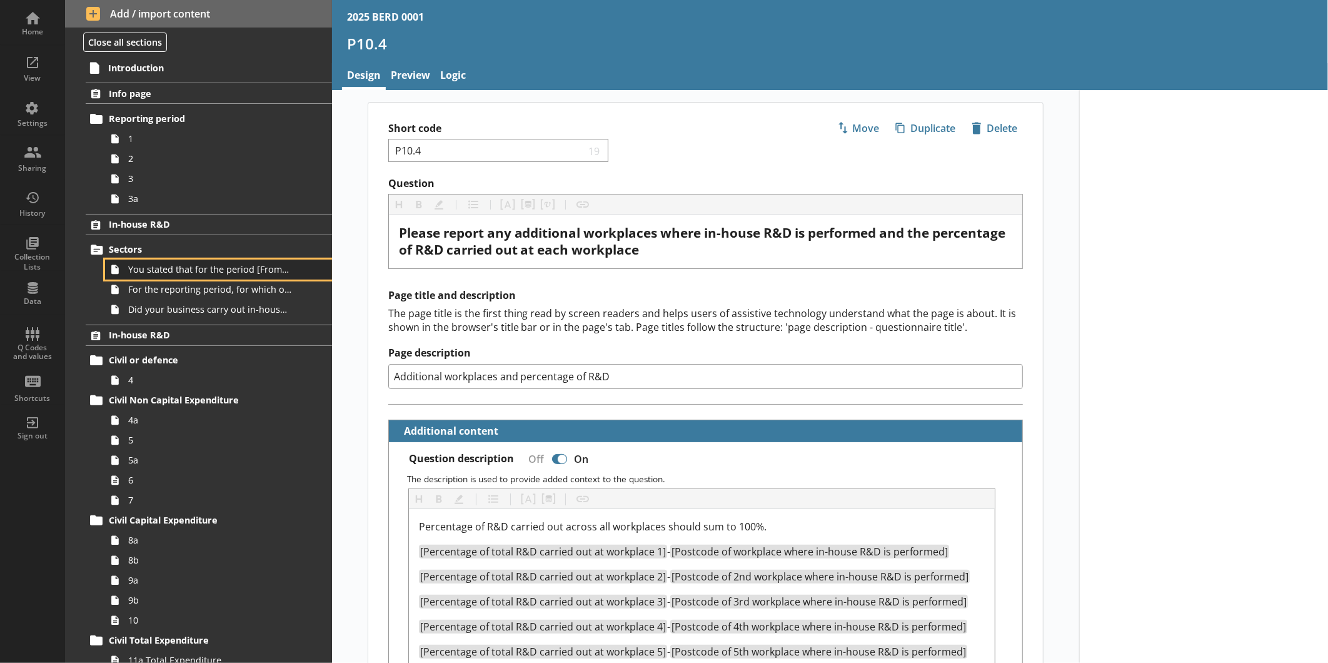
click at [176, 261] on link "You stated that for the period [From] to [To], [Ru Name] carried out in-house R…" at bounding box center [218, 269] width 227 height 20
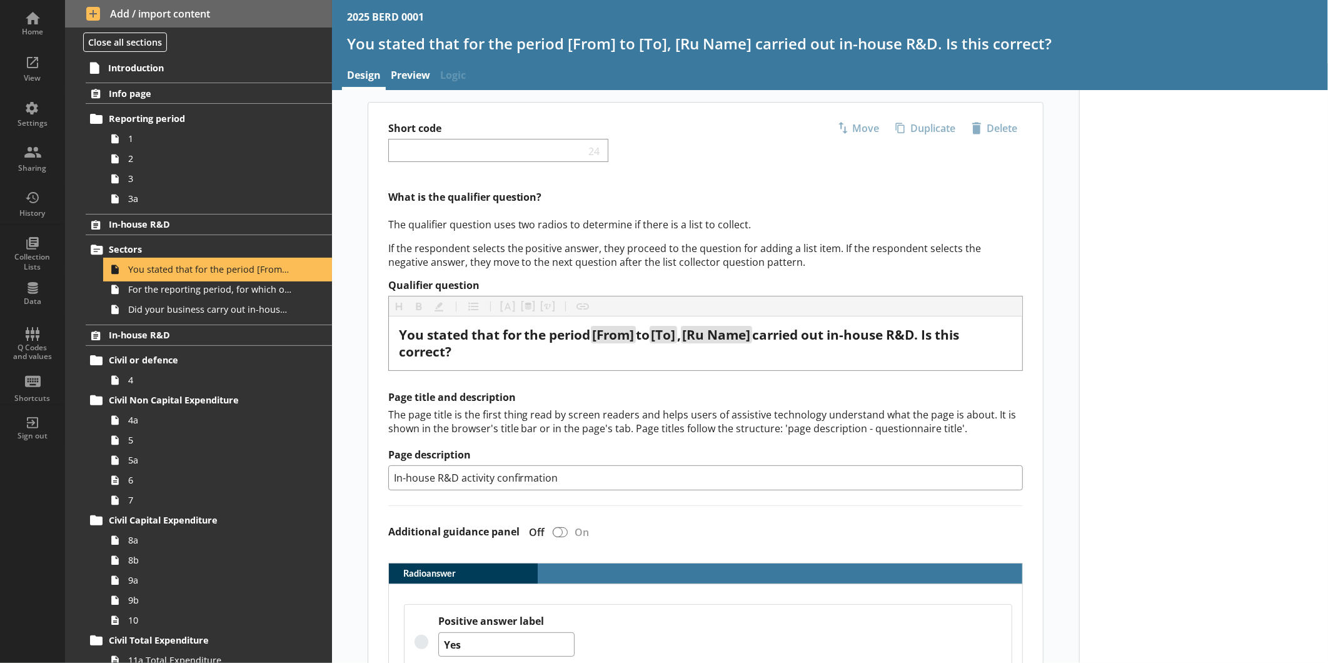
click at [204, 269] on span "You stated that for the period [From] to [To], [Ru Name] carried out in-house R…" at bounding box center [209, 269] width 163 height 12
click at [208, 266] on span "You stated that for the period [From] to [To], [Ru Name] carried out in-house R…" at bounding box center [209, 269] width 163 height 12
click at [176, 288] on span "For the reporting period, for which of the following product codes has your bus…" at bounding box center [209, 289] width 163 height 12
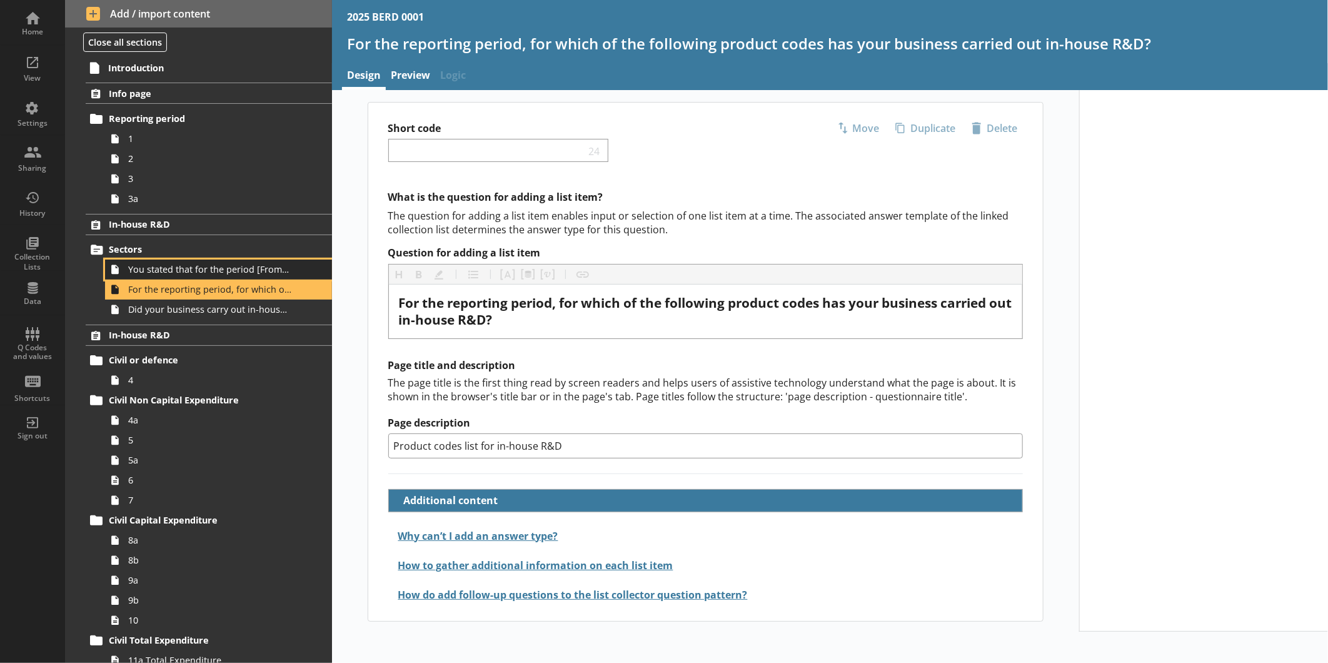
click at [191, 269] on span "You stated that for the period [From] to [To], [Ru Name] carried out in-house R…" at bounding box center [209, 269] width 163 height 12
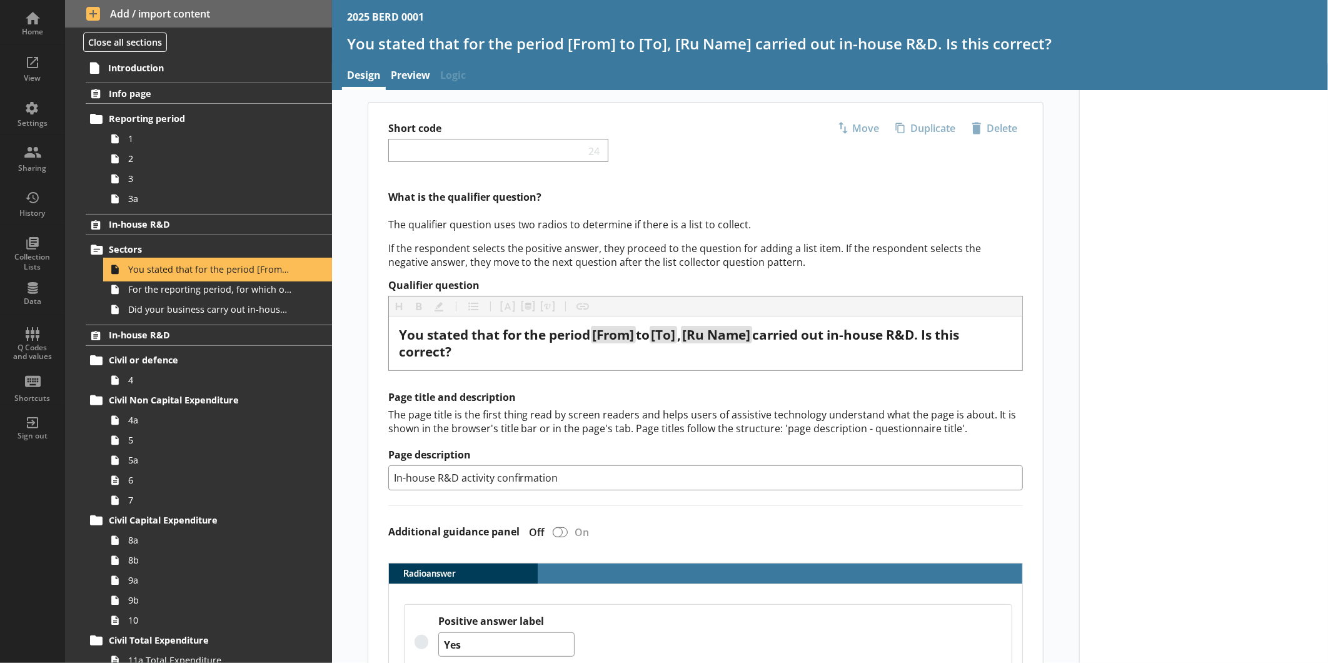
type textarea "x"
click at [416, 86] on link "Preview" at bounding box center [410, 76] width 49 height 27
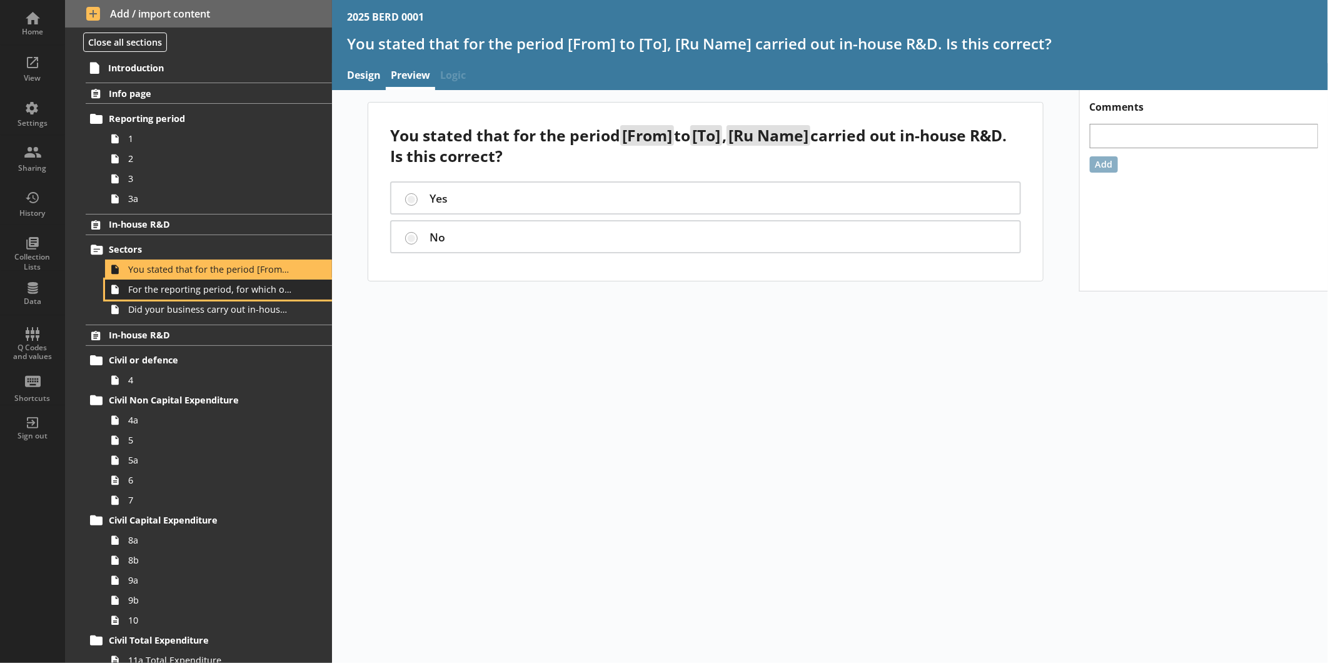
click at [163, 286] on span "For the reporting period, for which of the following product codes has your bus…" at bounding box center [209, 289] width 163 height 12
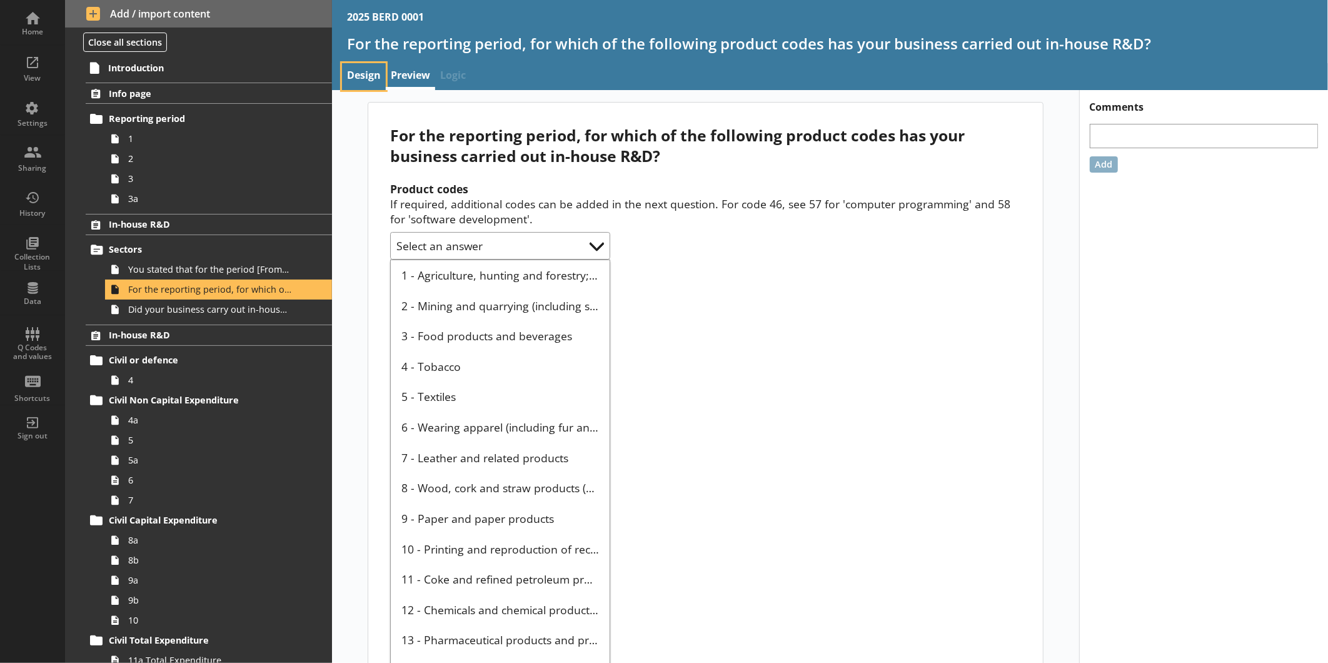
click at [361, 77] on link "Design" at bounding box center [364, 76] width 44 height 27
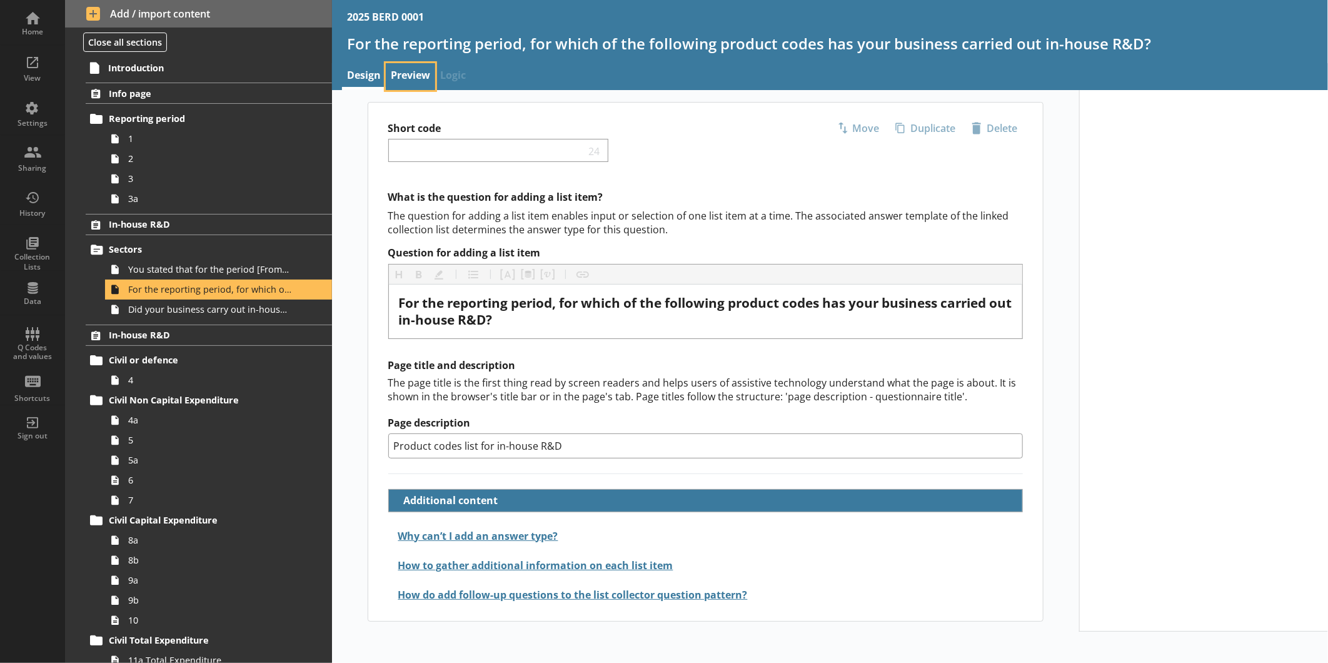
click at [421, 84] on link "Preview" at bounding box center [410, 76] width 49 height 27
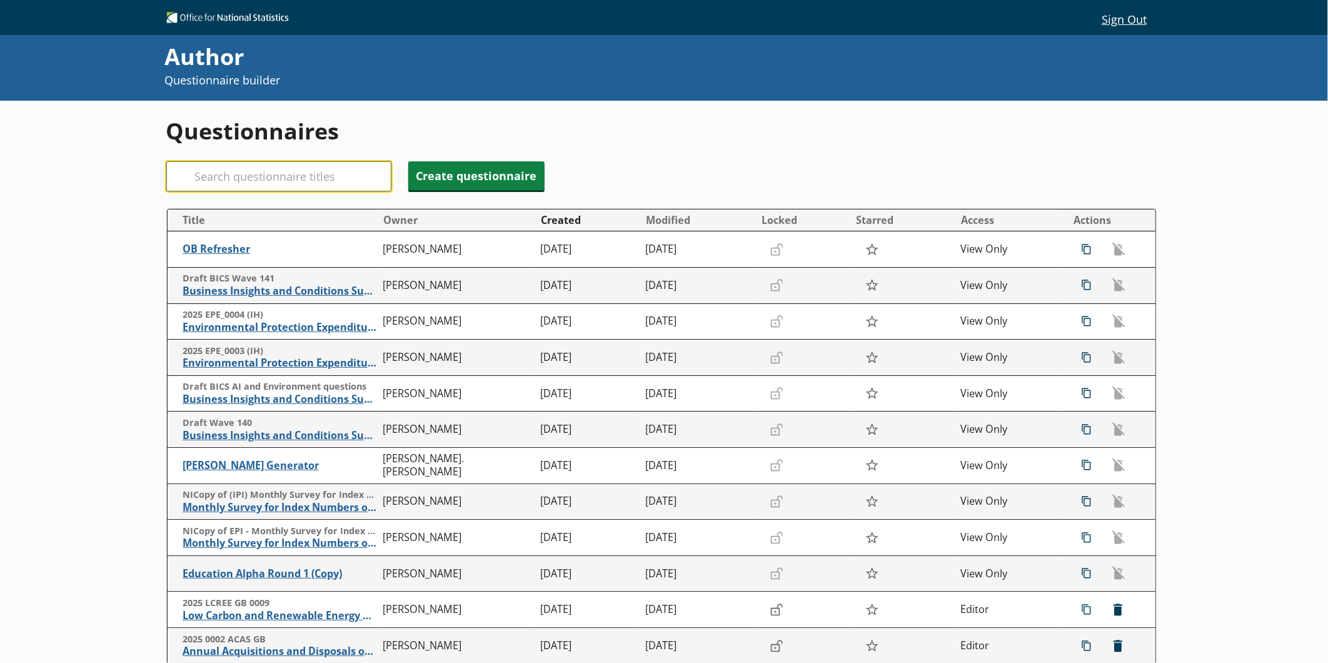
click at [365, 175] on input "Search" at bounding box center [278, 176] width 225 height 30
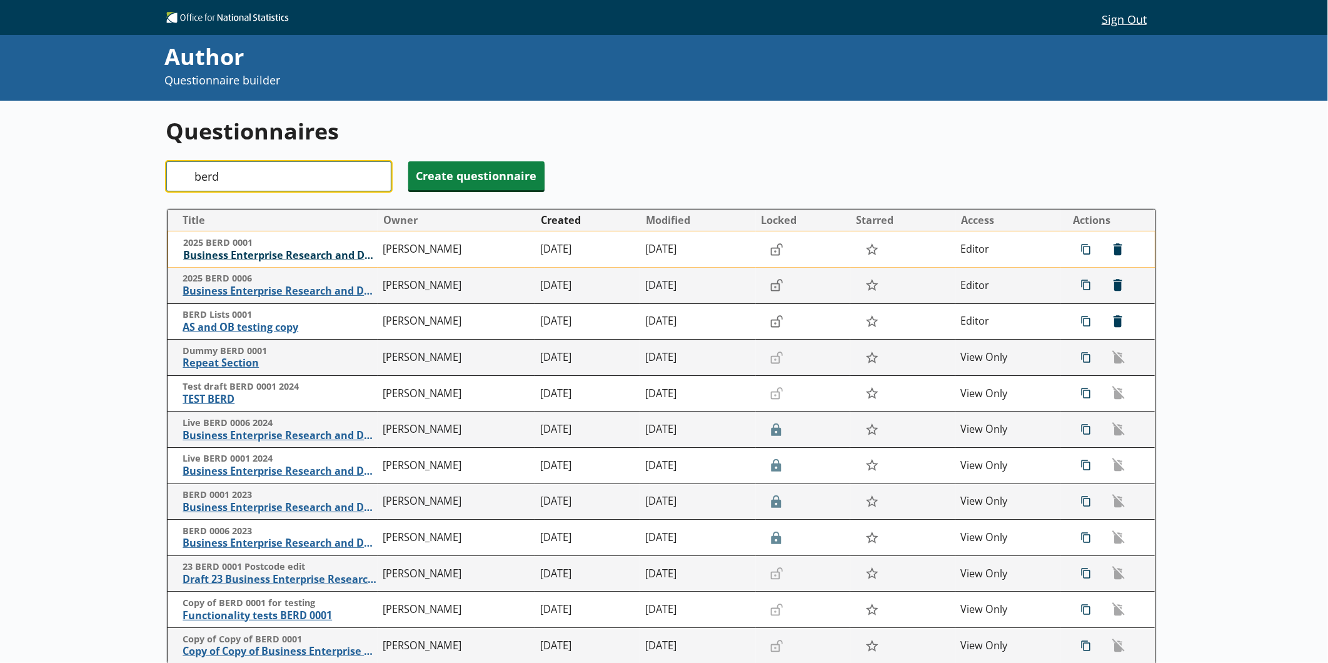
type input "berd"
click at [308, 254] on span "Business Enterprise Research and Development" at bounding box center [280, 255] width 194 height 13
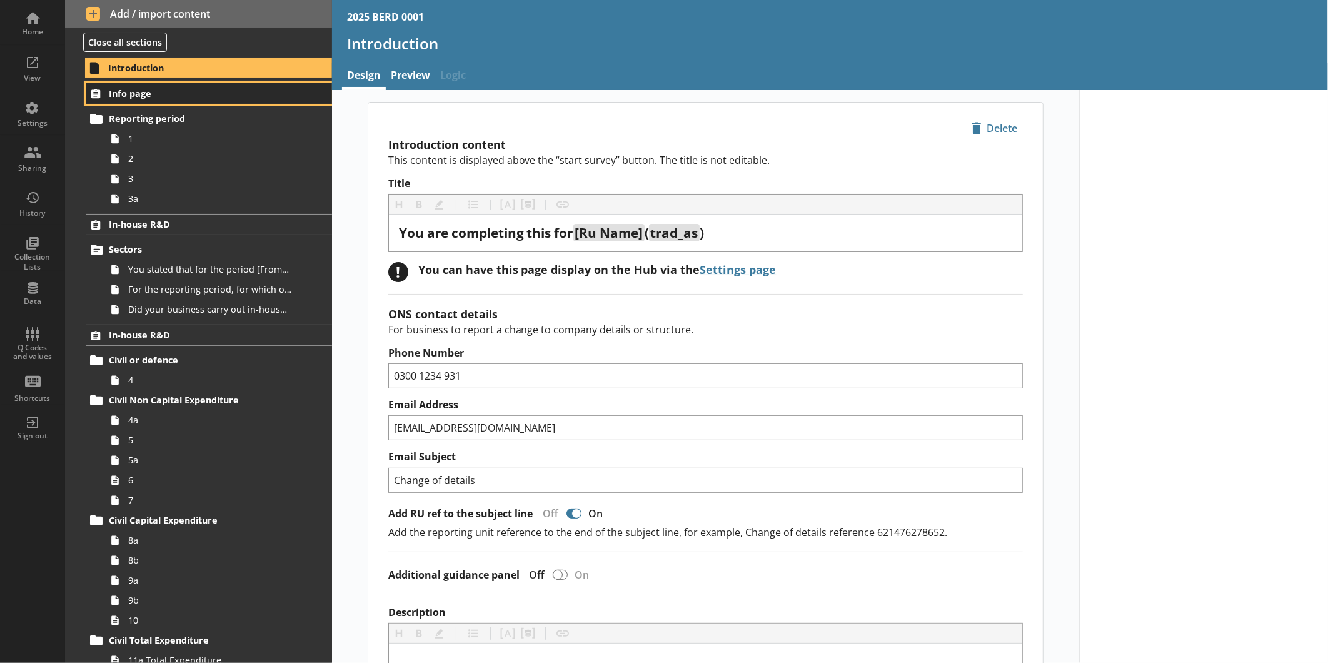
click at [173, 98] on span "Info page" at bounding box center [198, 94] width 178 height 12
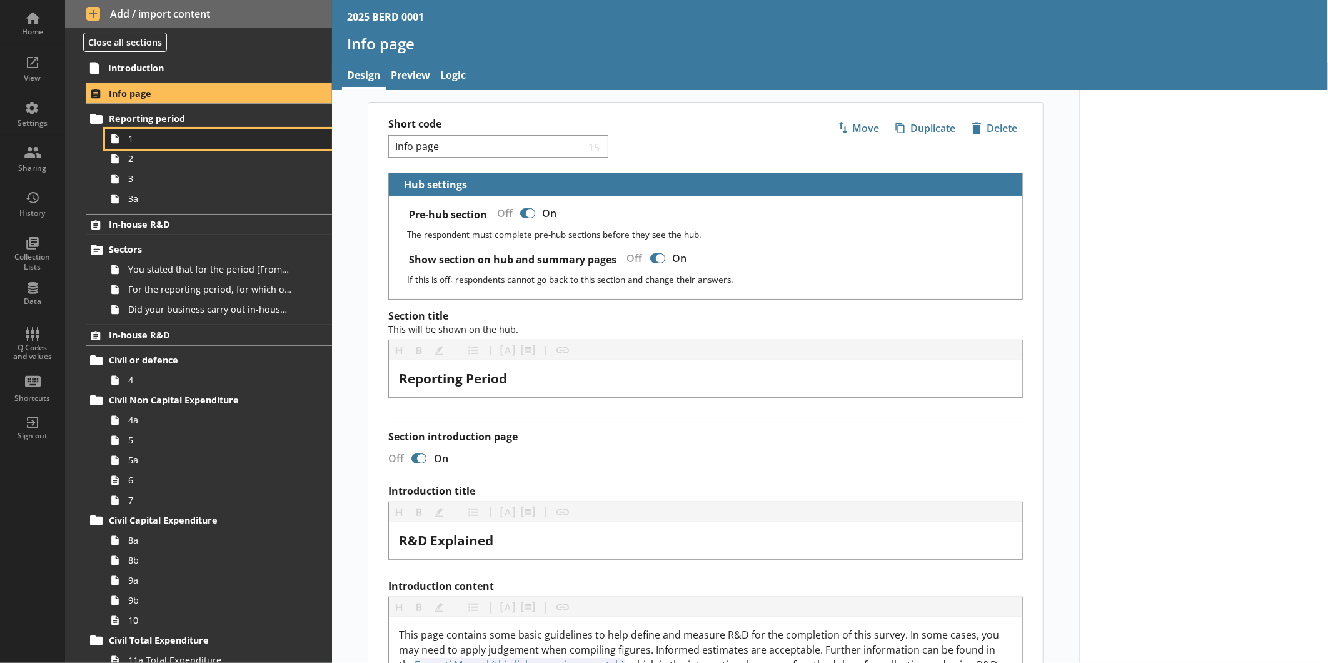
click at [179, 131] on link "1" at bounding box center [218, 139] width 227 height 20
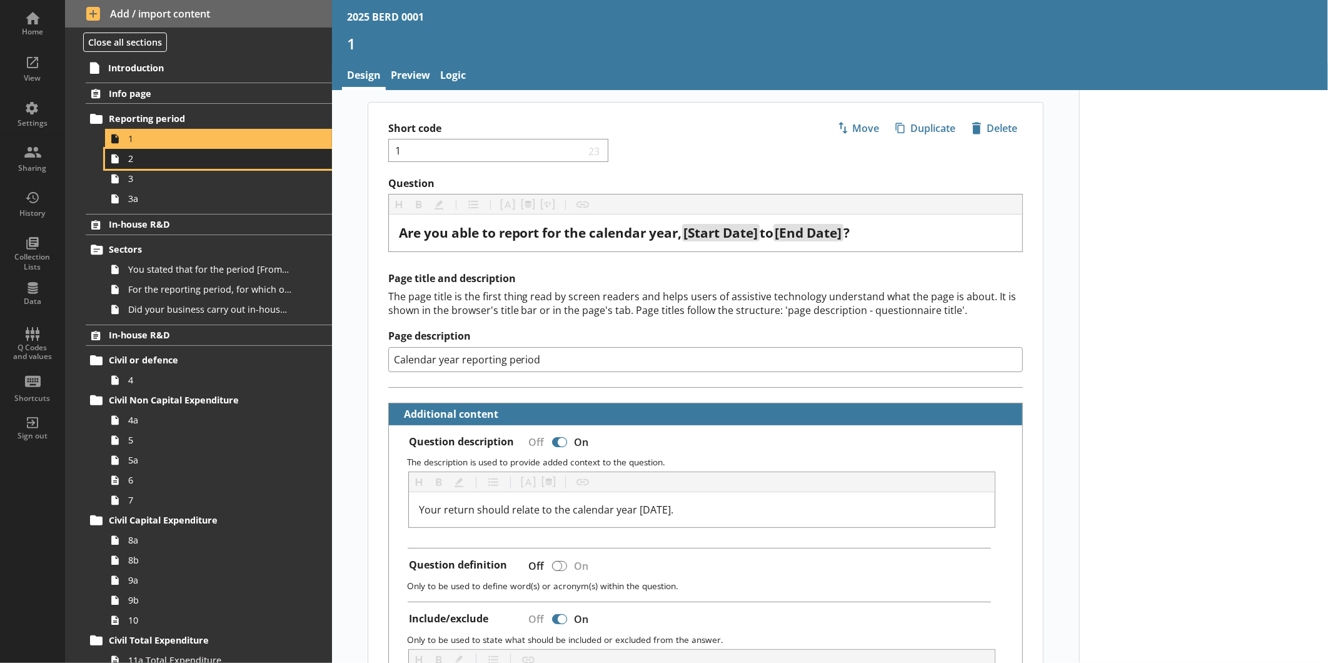
click at [179, 153] on span "2" at bounding box center [209, 159] width 163 height 12
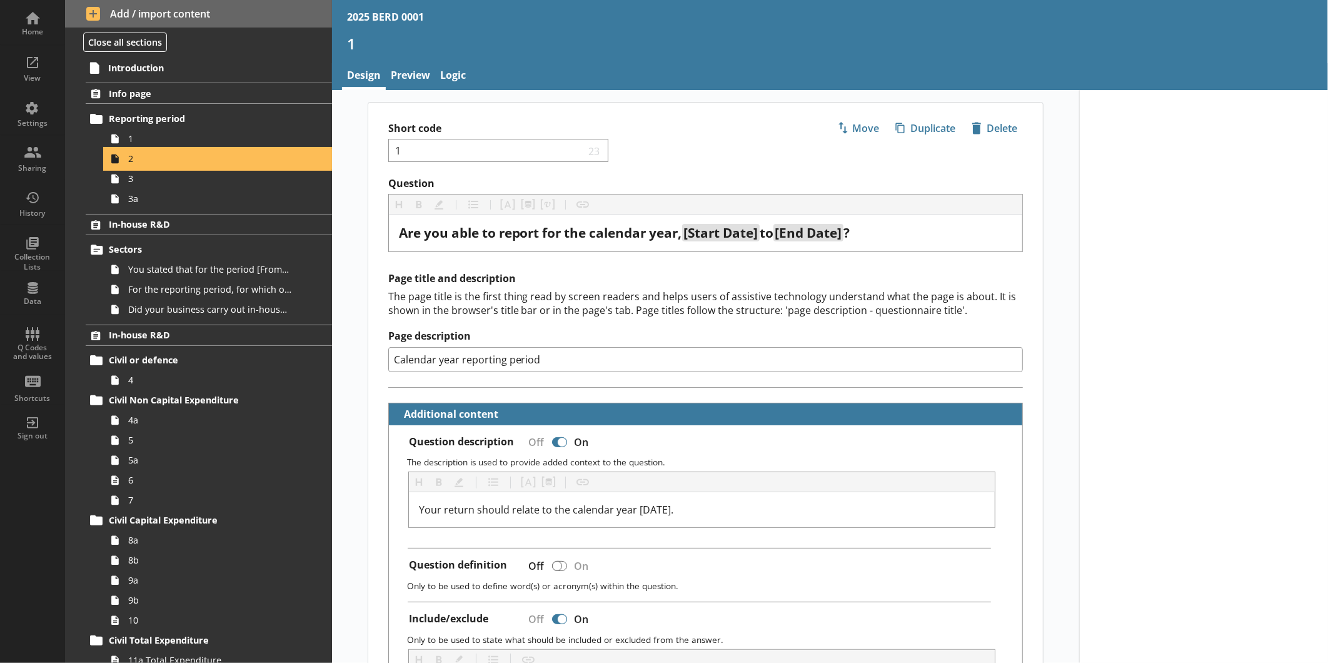
type textarea "x"
select select "ref_p_end_date"
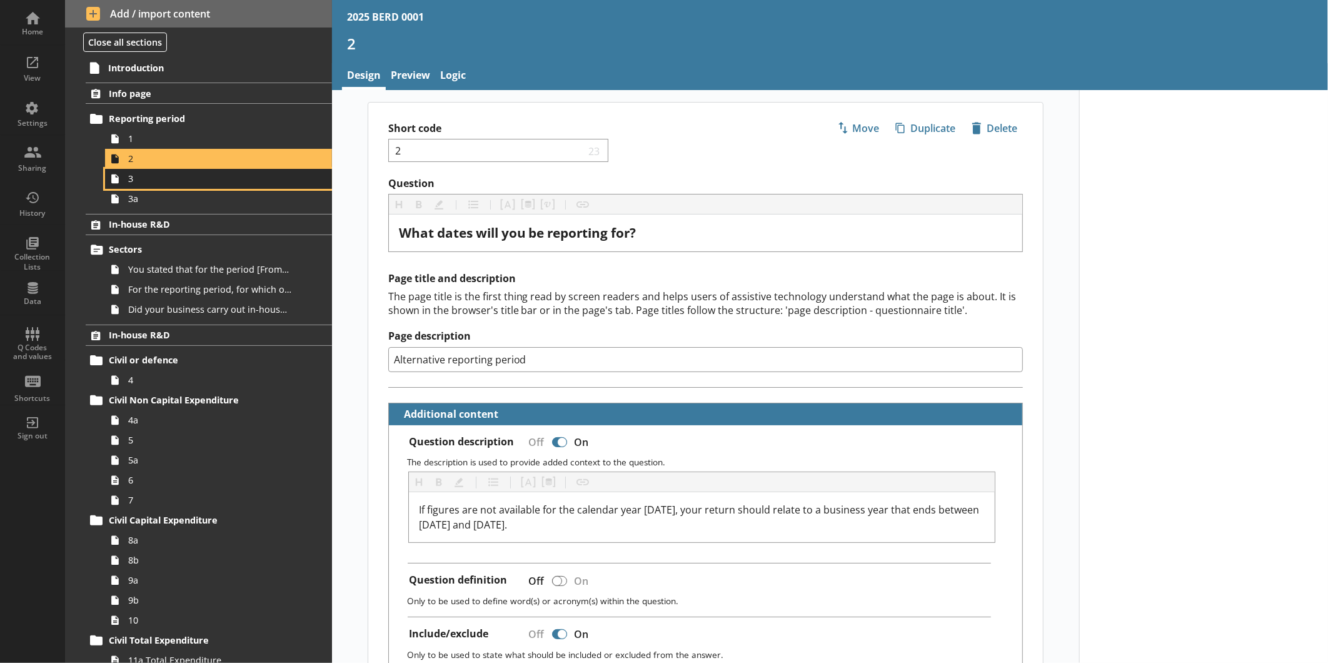
click at [184, 180] on span "3" at bounding box center [209, 179] width 163 height 12
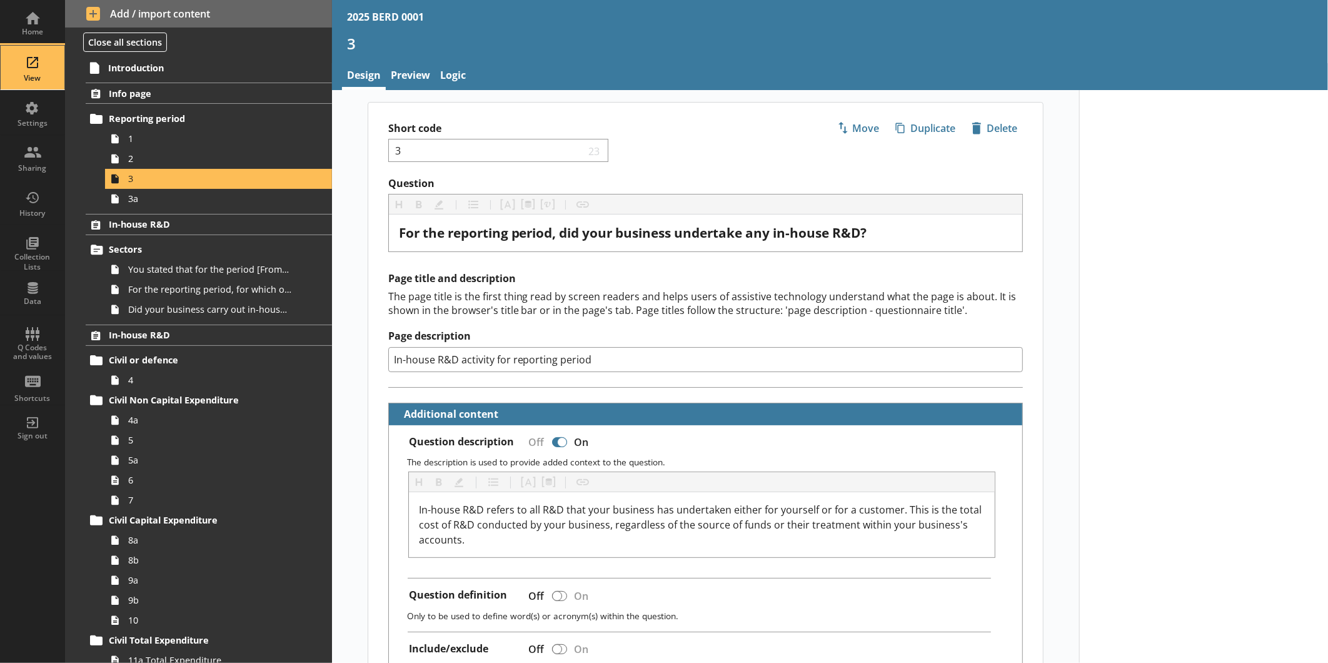
click at [34, 81] on div "View" at bounding box center [33, 78] width 44 height 10
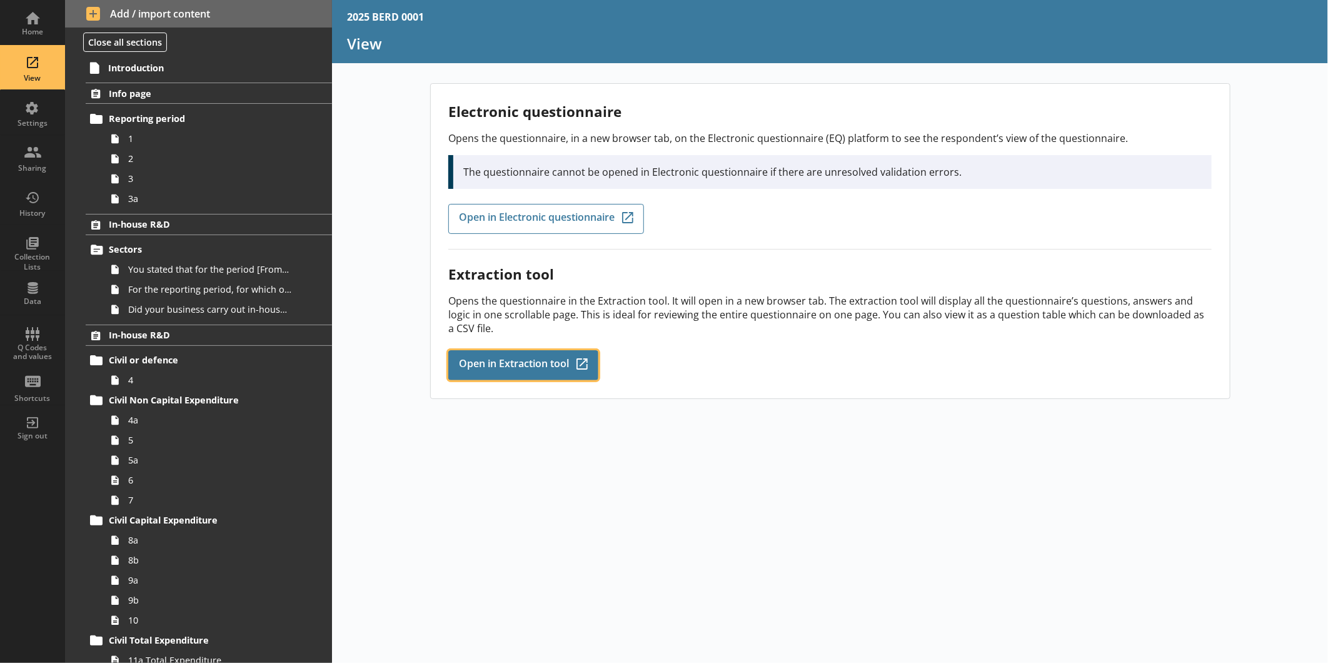
click at [529, 350] on link "Open in Extraction tool Q-Codes_Icon Created with Sketch." at bounding box center [523, 365] width 150 height 30
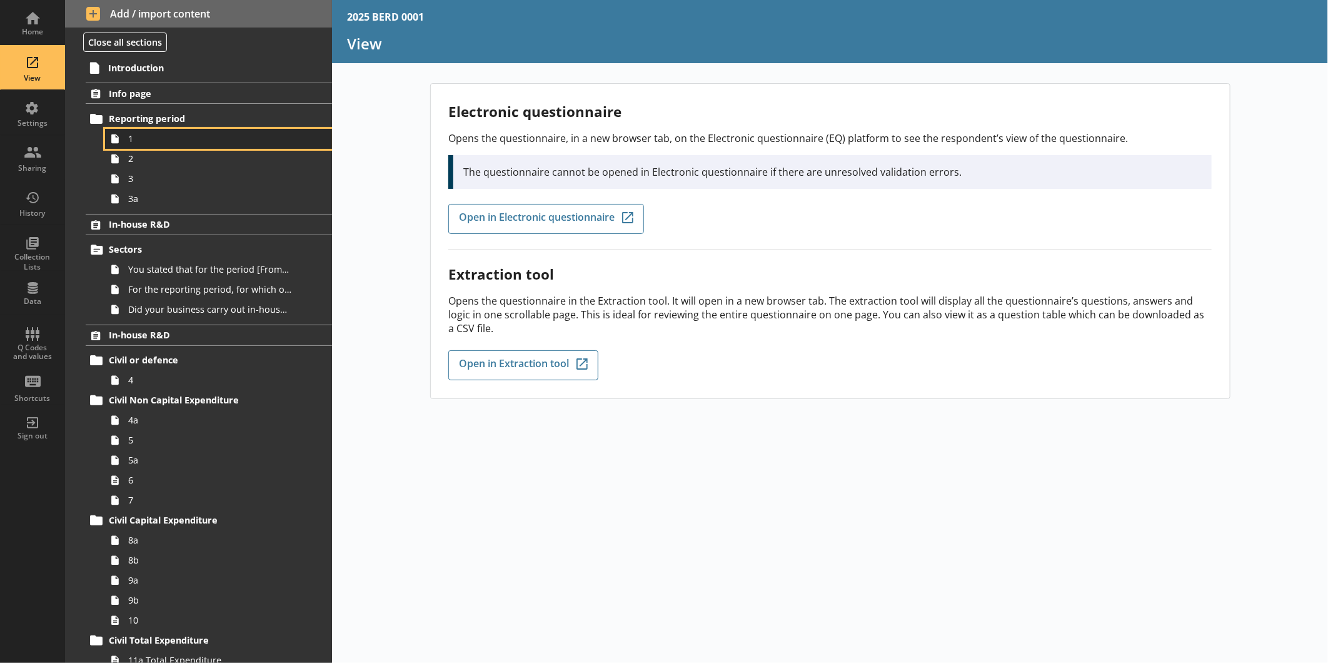
click at [195, 144] on span "1" at bounding box center [209, 139] width 163 height 12
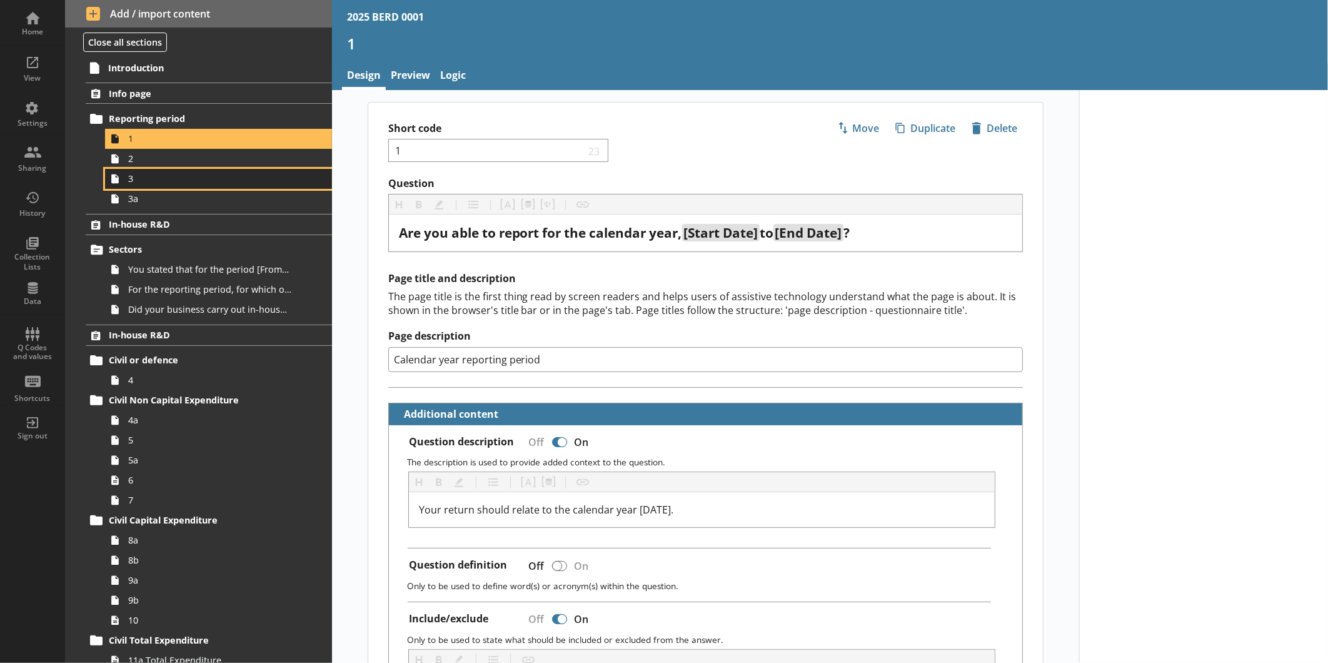
click at [196, 170] on link "3" at bounding box center [218, 179] width 227 height 20
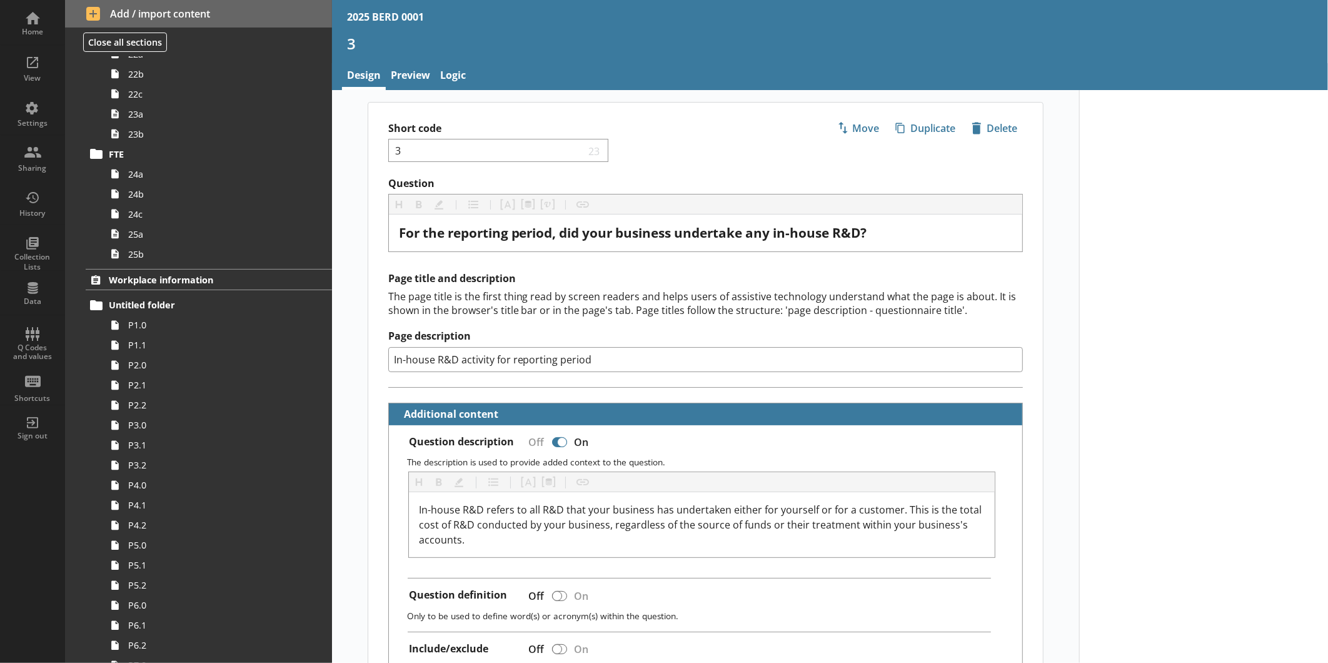
scroll to position [2093, 0]
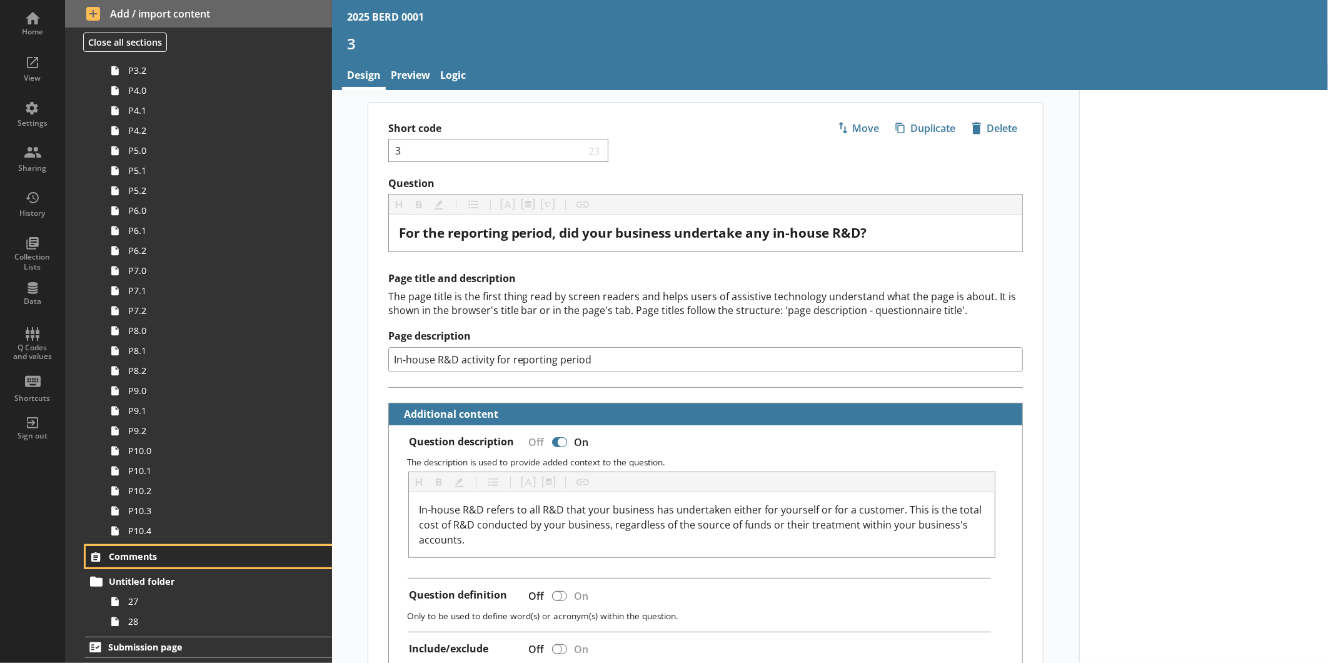
click at [184, 482] on span "Comments" at bounding box center [198, 556] width 178 height 12
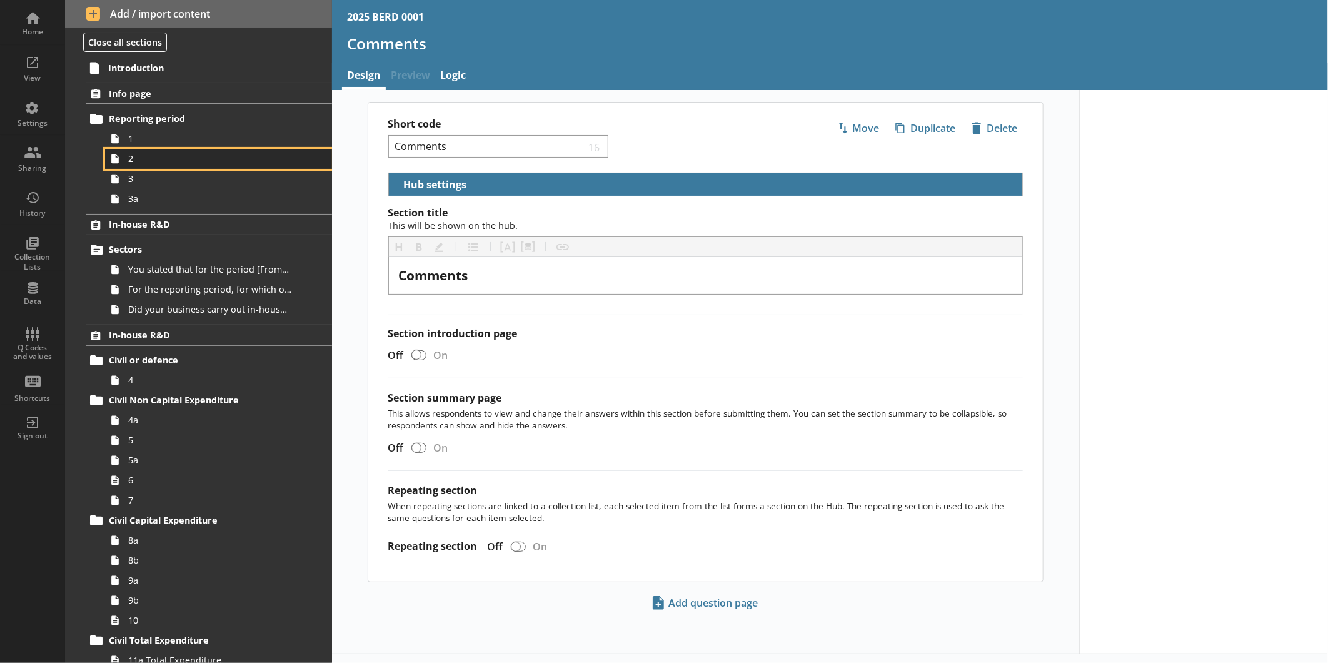
click at [153, 149] on link "2" at bounding box center [218, 159] width 227 height 20
type textarea "x"
select select "ref_p_end_date"
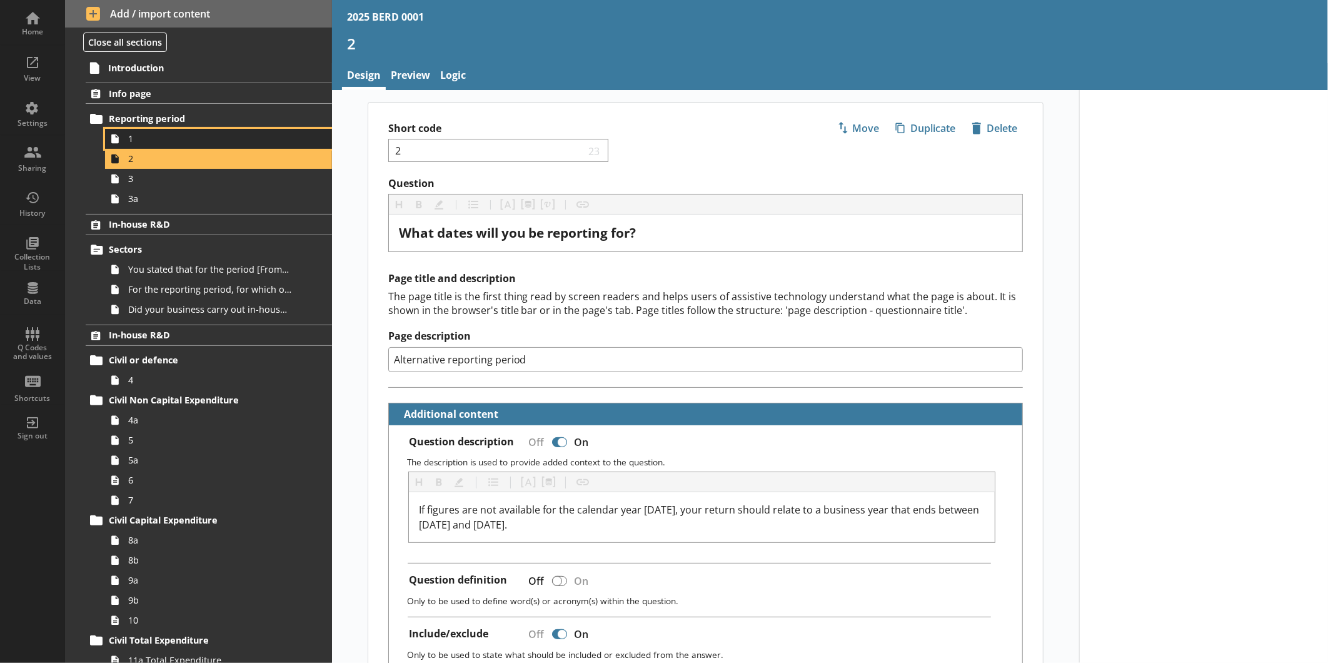
click at [149, 145] on link "1" at bounding box center [218, 139] width 227 height 20
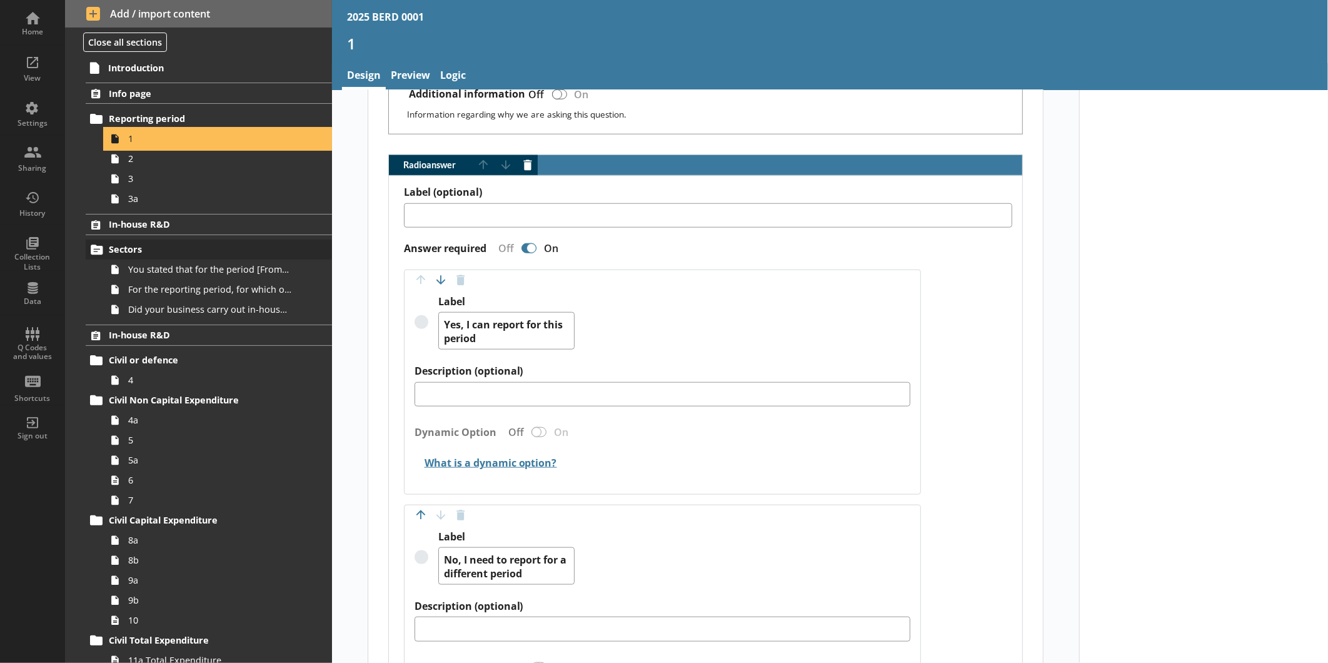
scroll to position [717, 0]
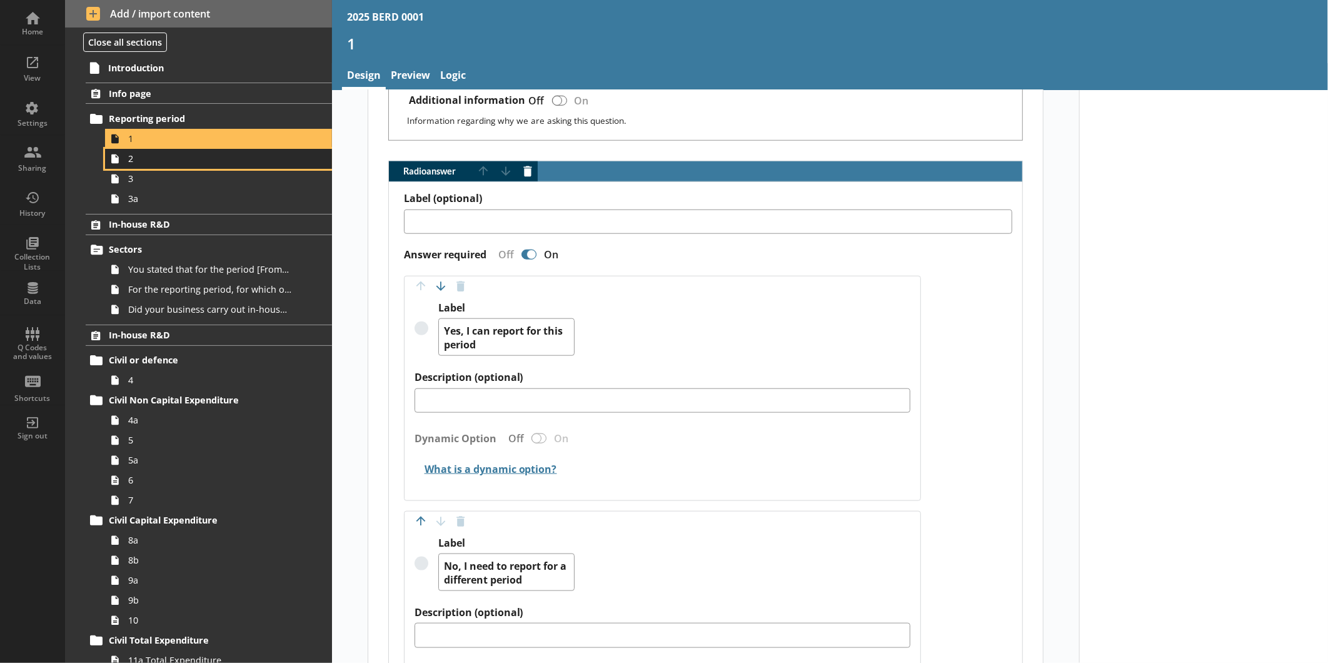
click at [169, 163] on span "2" at bounding box center [209, 159] width 163 height 12
type textarea "x"
select select "ref_p_end_date"
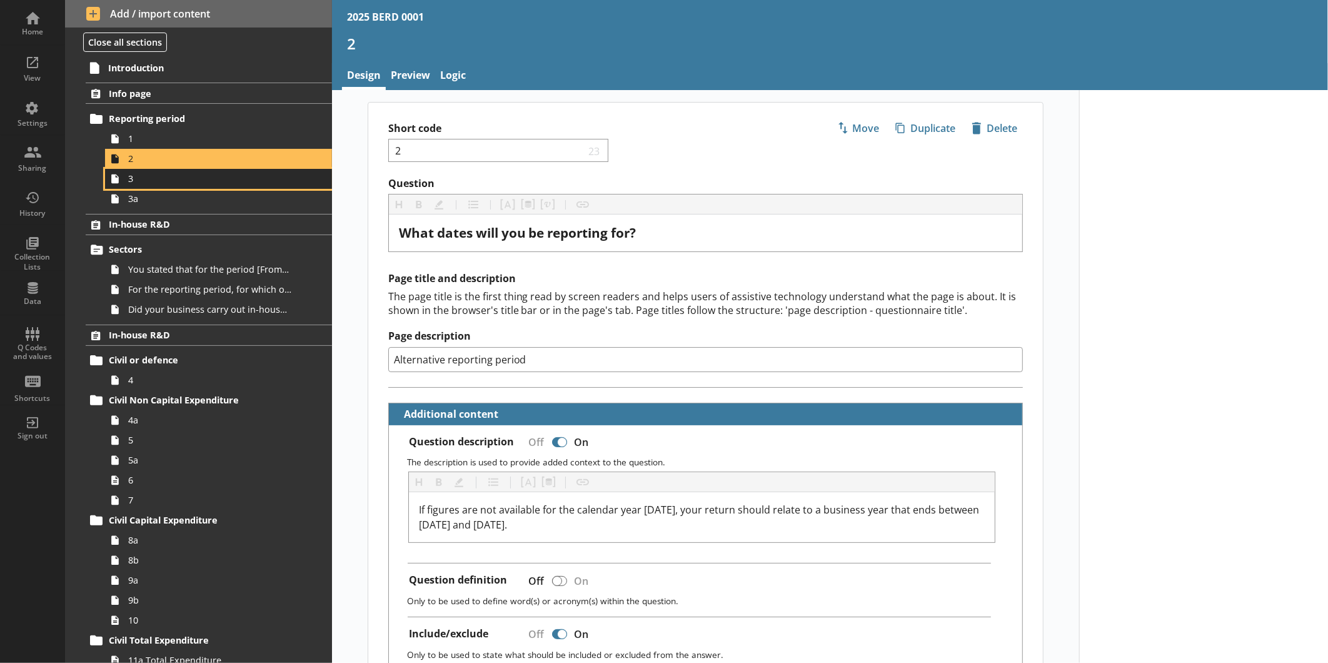
click at [196, 182] on span "3" at bounding box center [209, 179] width 163 height 12
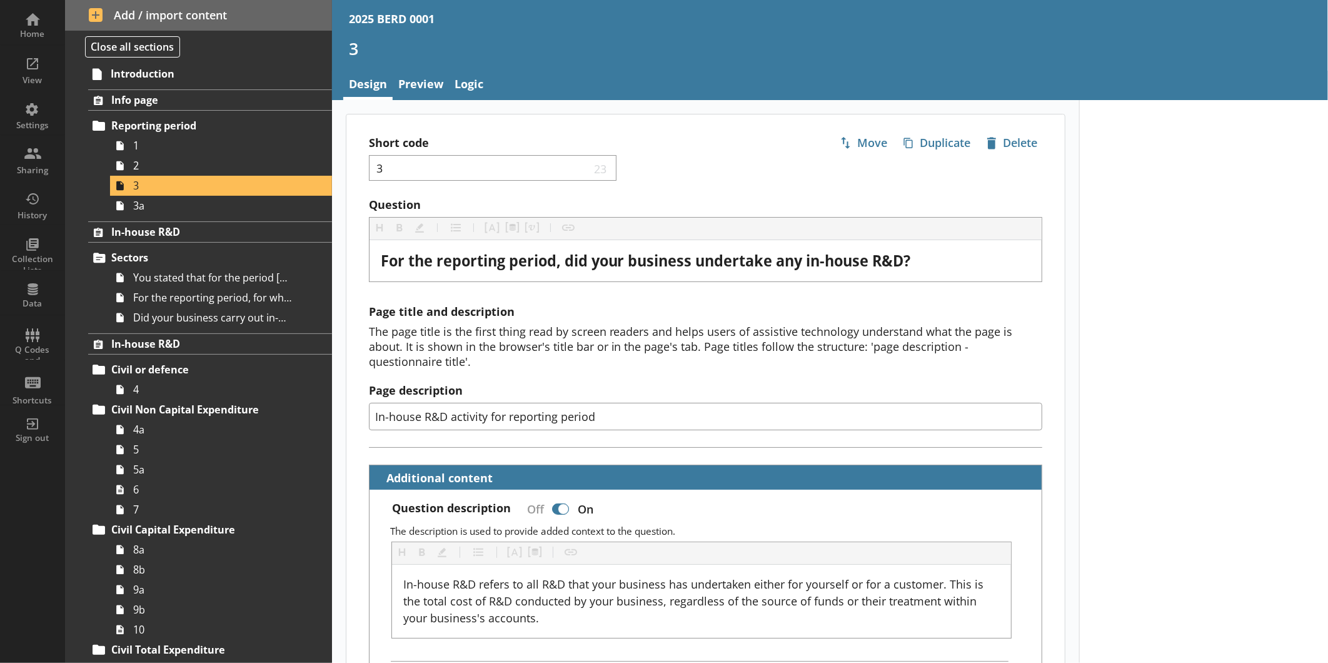
type textarea "x"
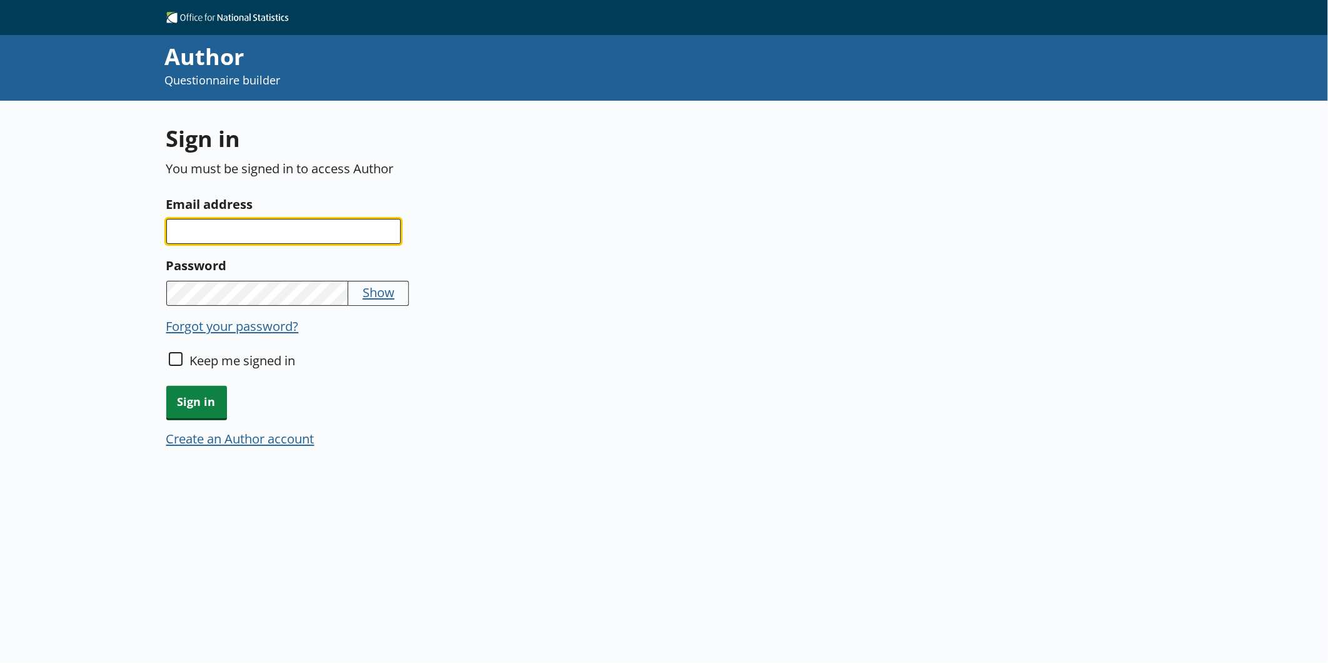
click at [240, 233] on input "Email address" at bounding box center [283, 231] width 234 height 25
type input "[EMAIL_ADDRESS][DOMAIN_NAME]"
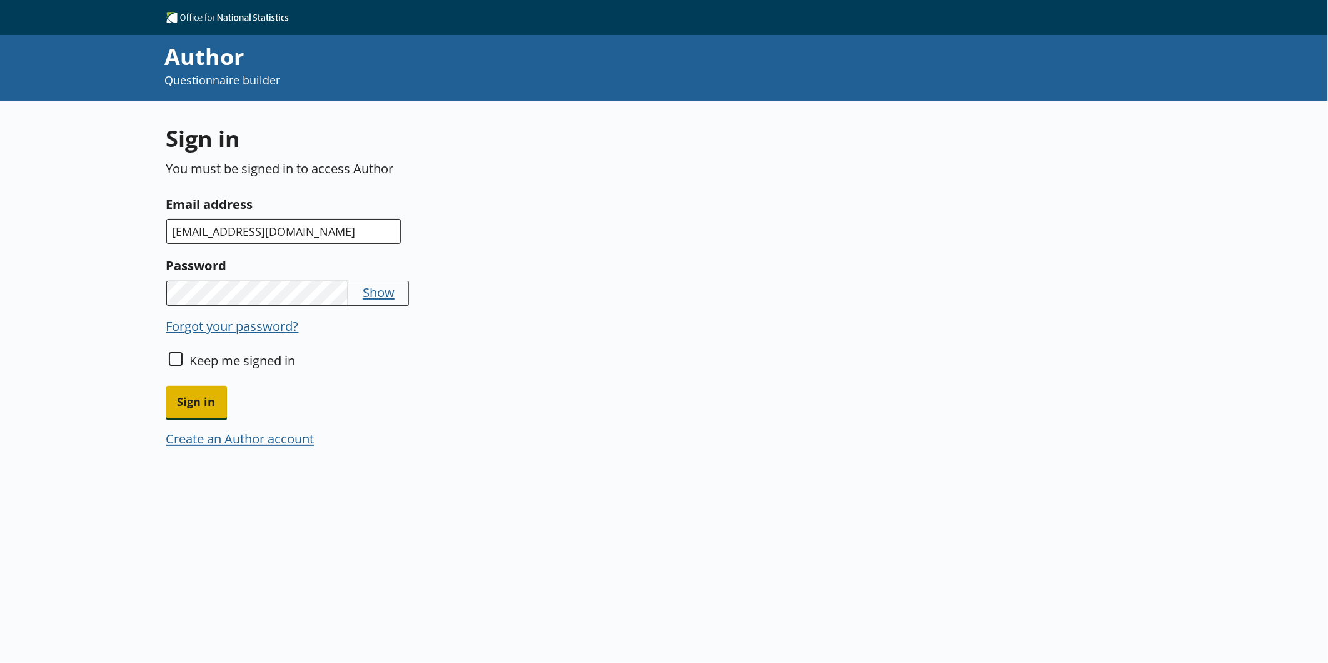
click at [191, 401] on span "Sign in" at bounding box center [196, 402] width 61 height 32
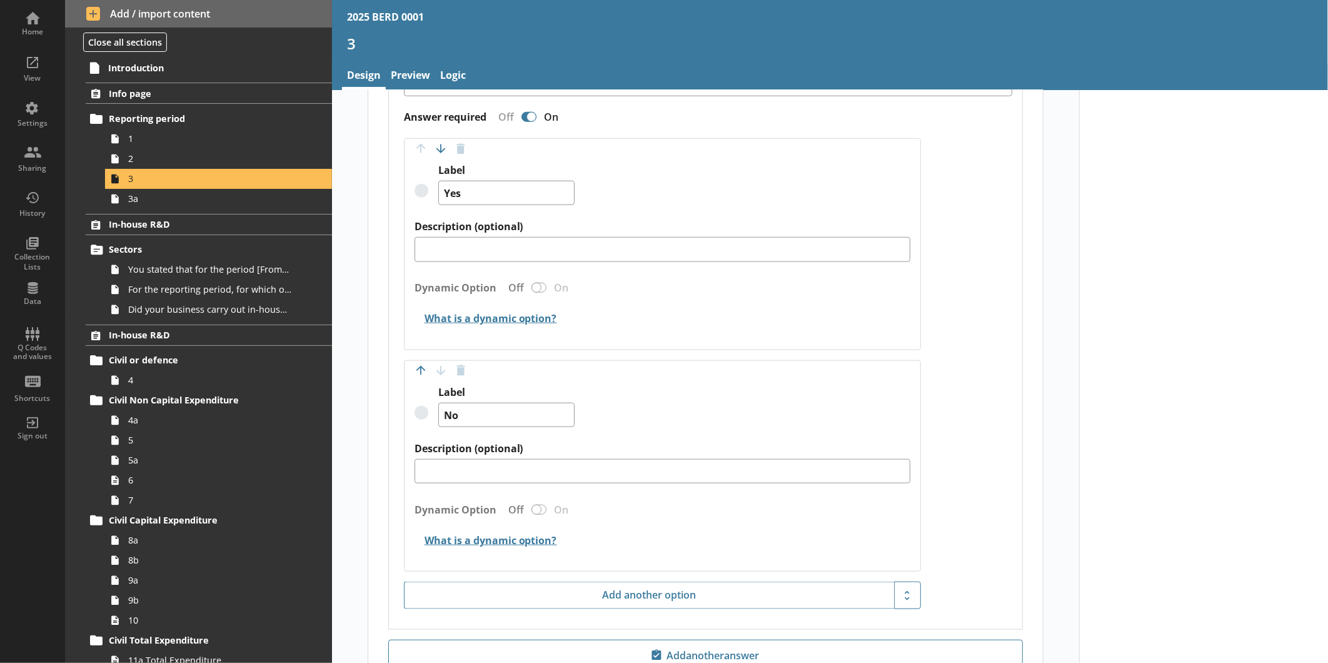
scroll to position [838, 0]
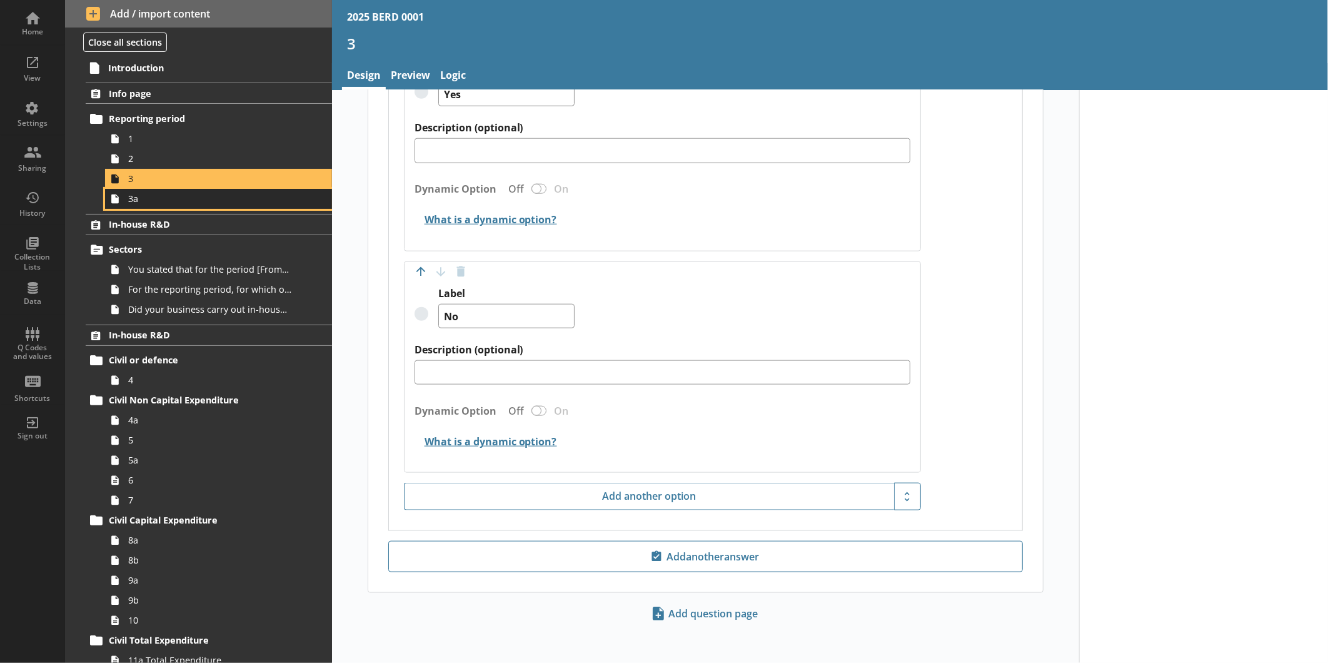
click at [170, 202] on span "3a" at bounding box center [209, 199] width 163 height 12
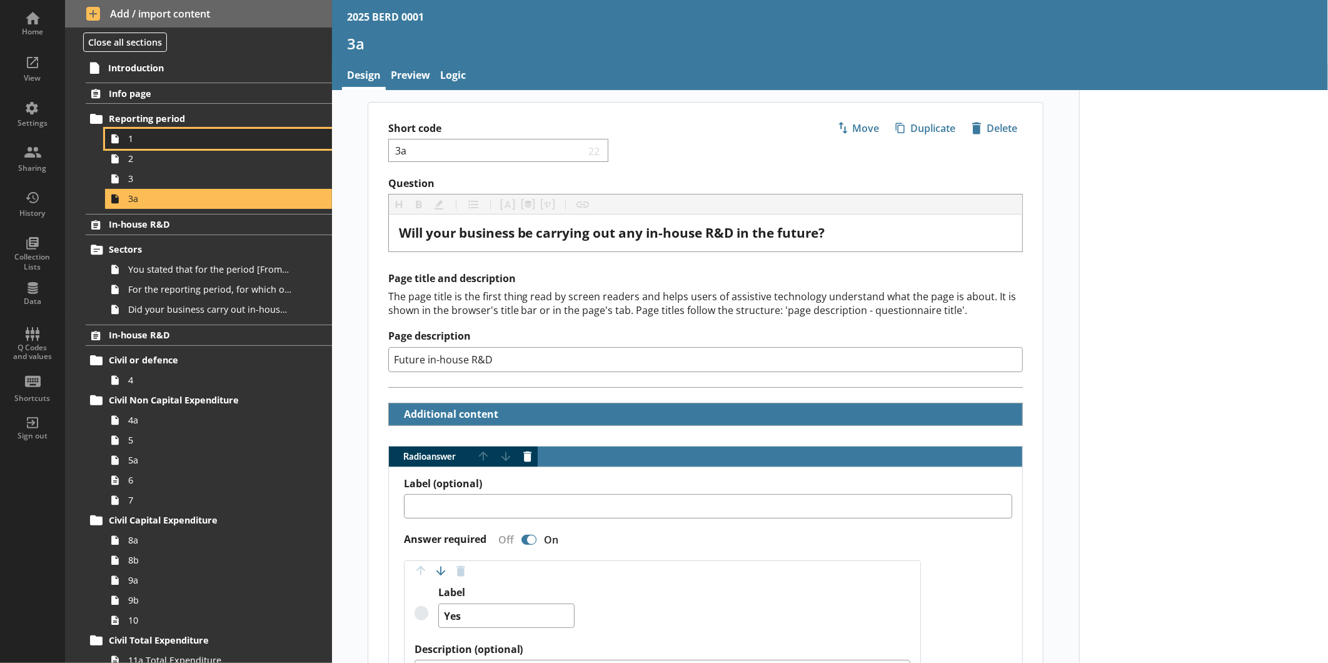
click at [174, 142] on span "1" at bounding box center [209, 139] width 163 height 12
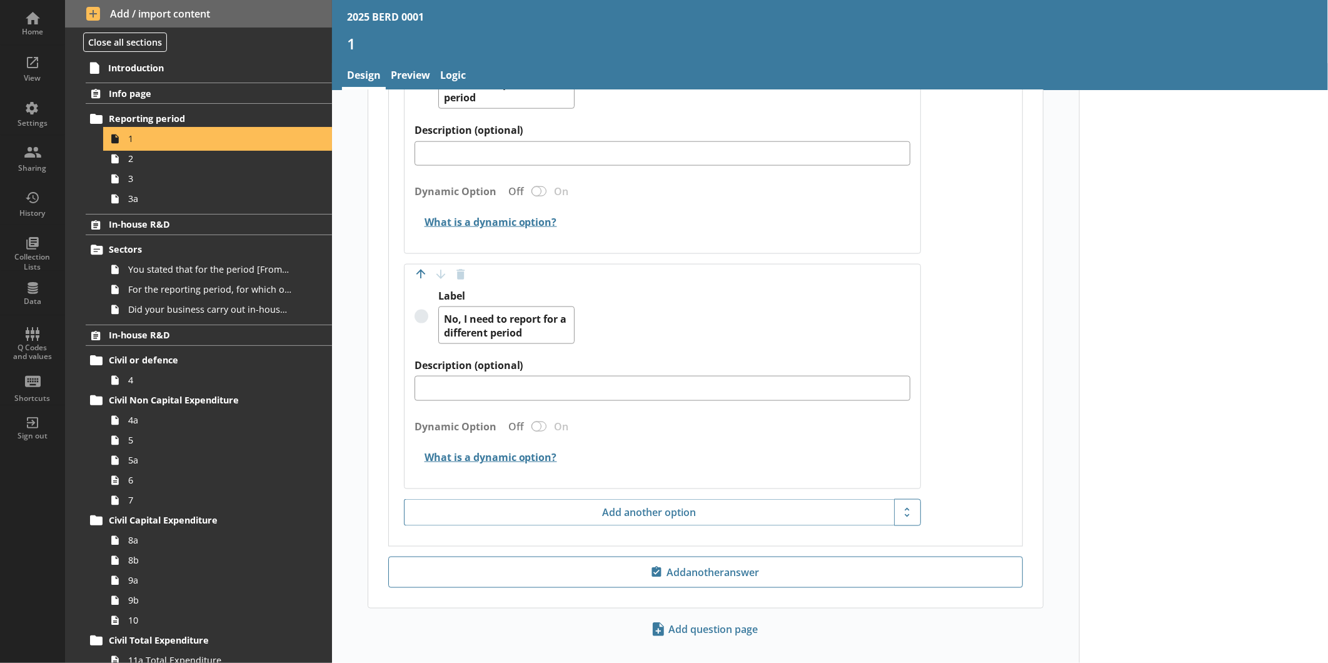
scroll to position [979, 0]
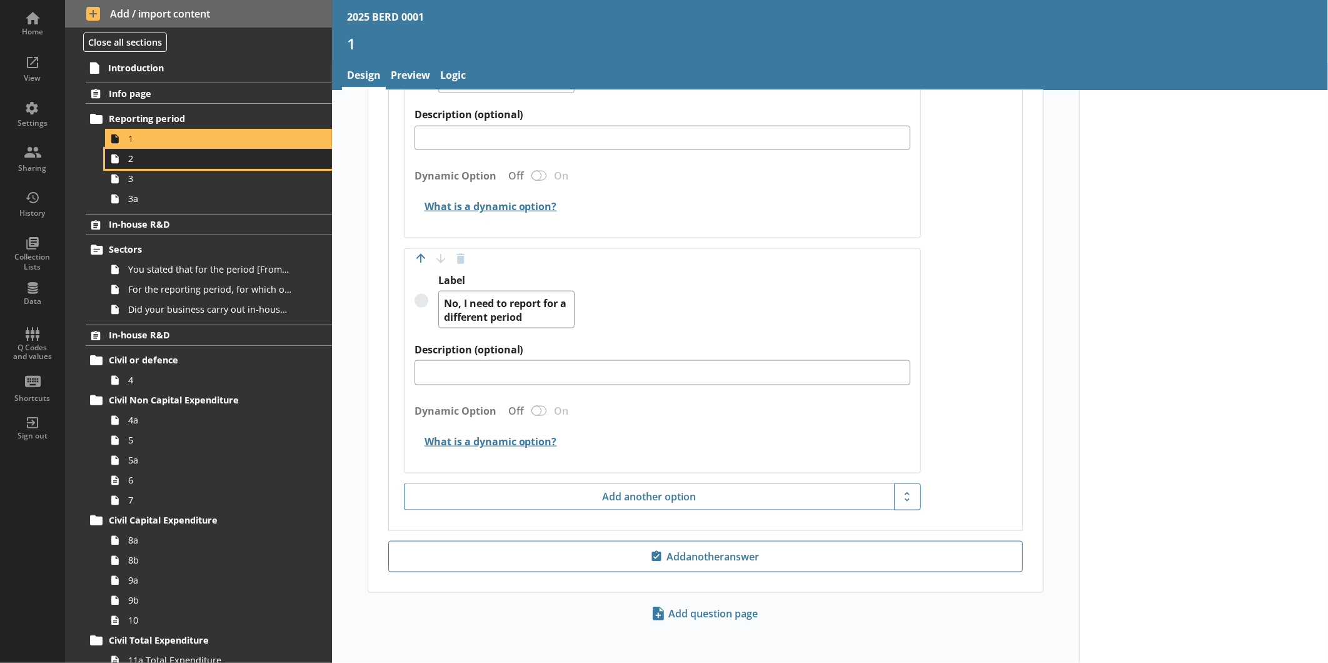
click at [204, 163] on span "2" at bounding box center [209, 159] width 163 height 12
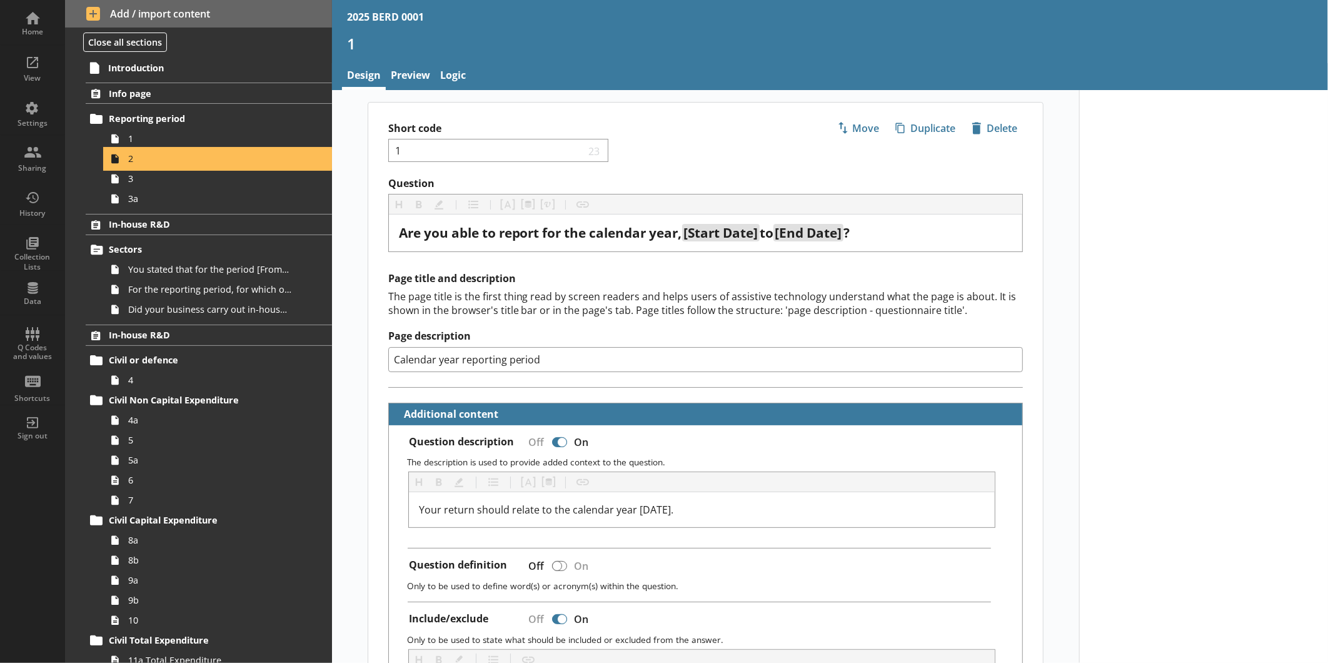
type textarea "x"
select select "ref_p_end_date"
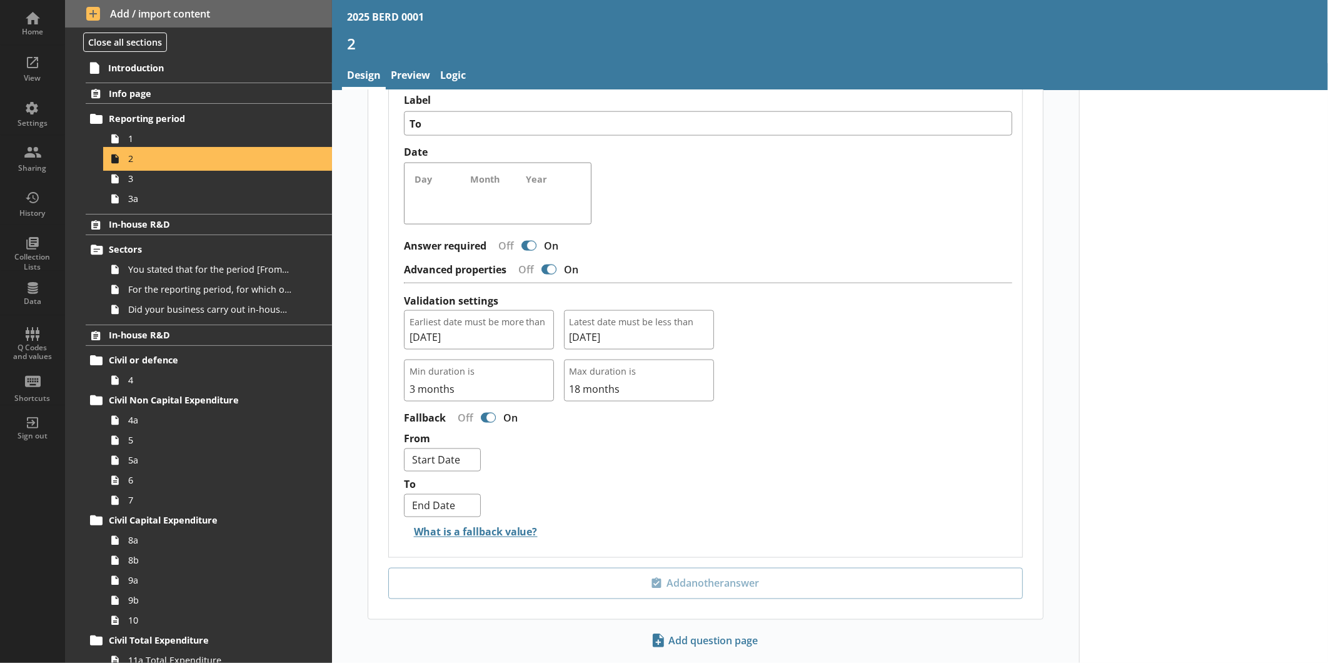
scroll to position [1079, 0]
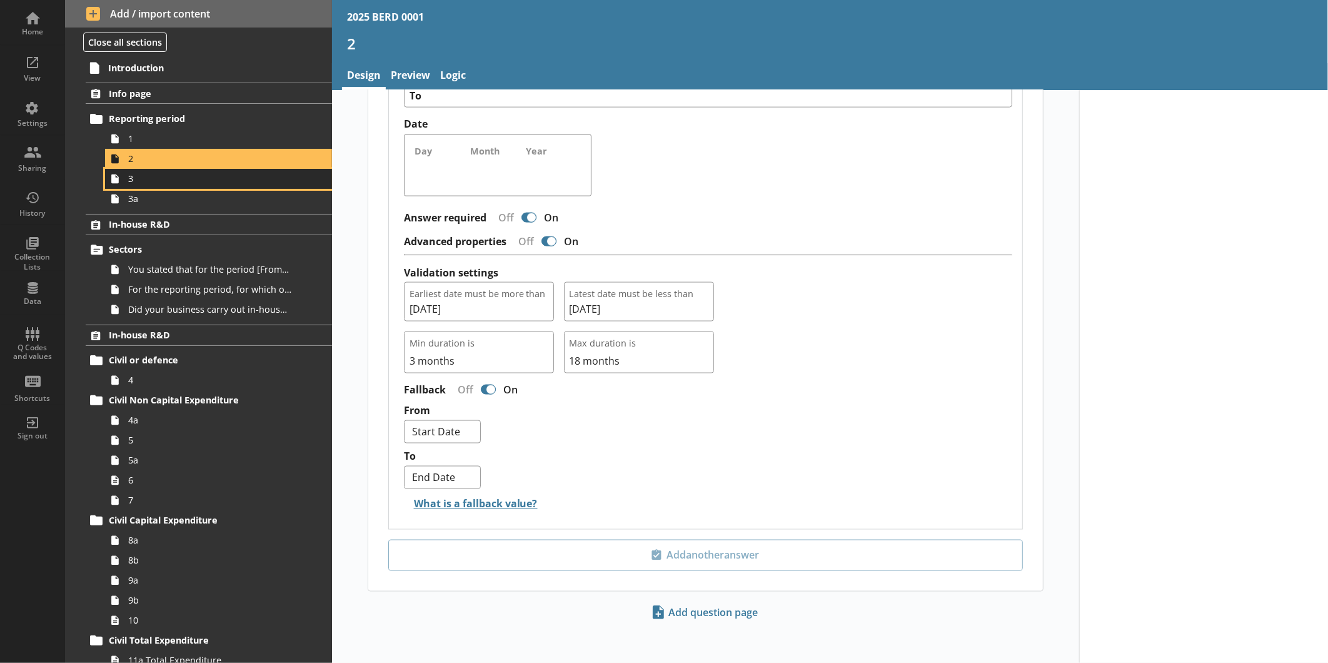
click at [183, 174] on span "3" at bounding box center [209, 179] width 163 height 12
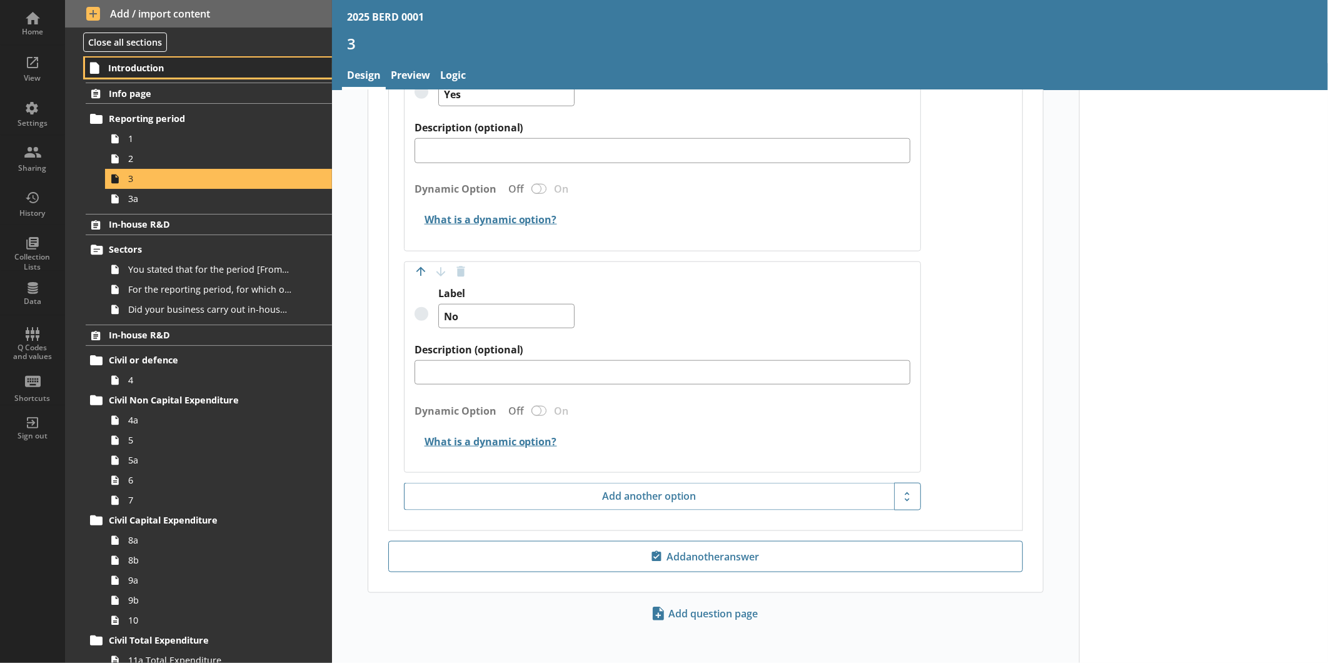
click at [143, 72] on span "Introduction" at bounding box center [197, 68] width 178 height 12
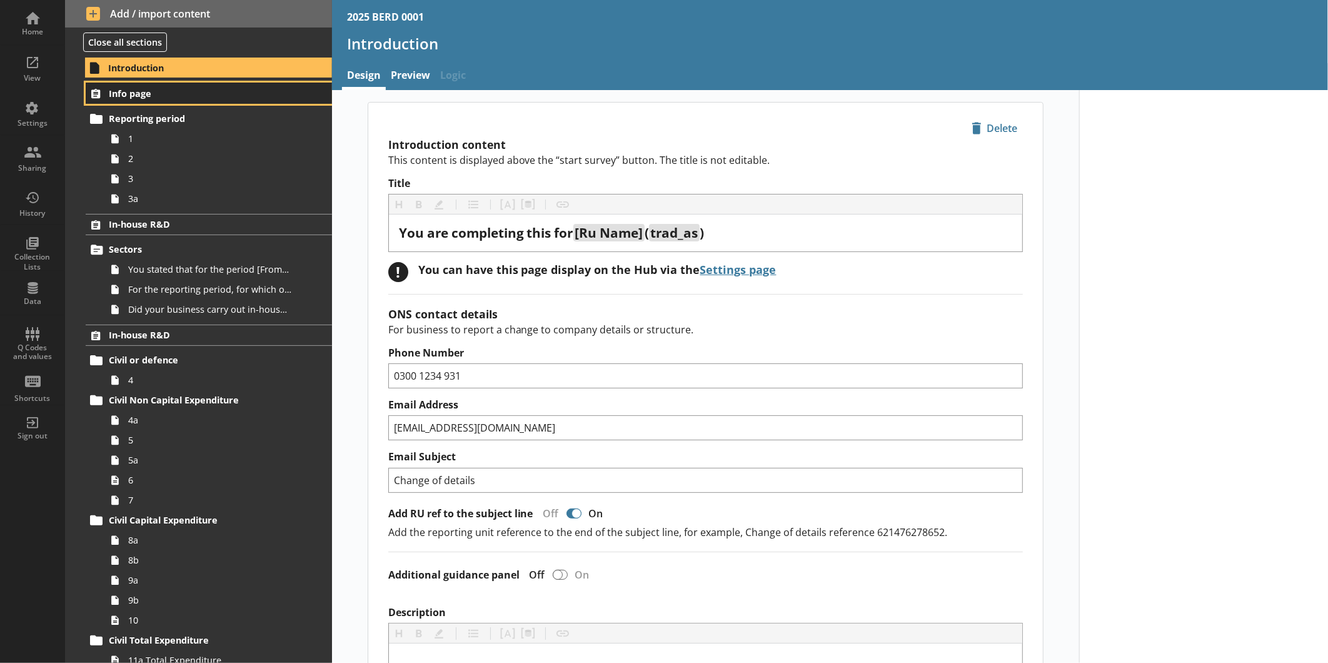
click at [177, 101] on link "Info page" at bounding box center [209, 93] width 246 height 21
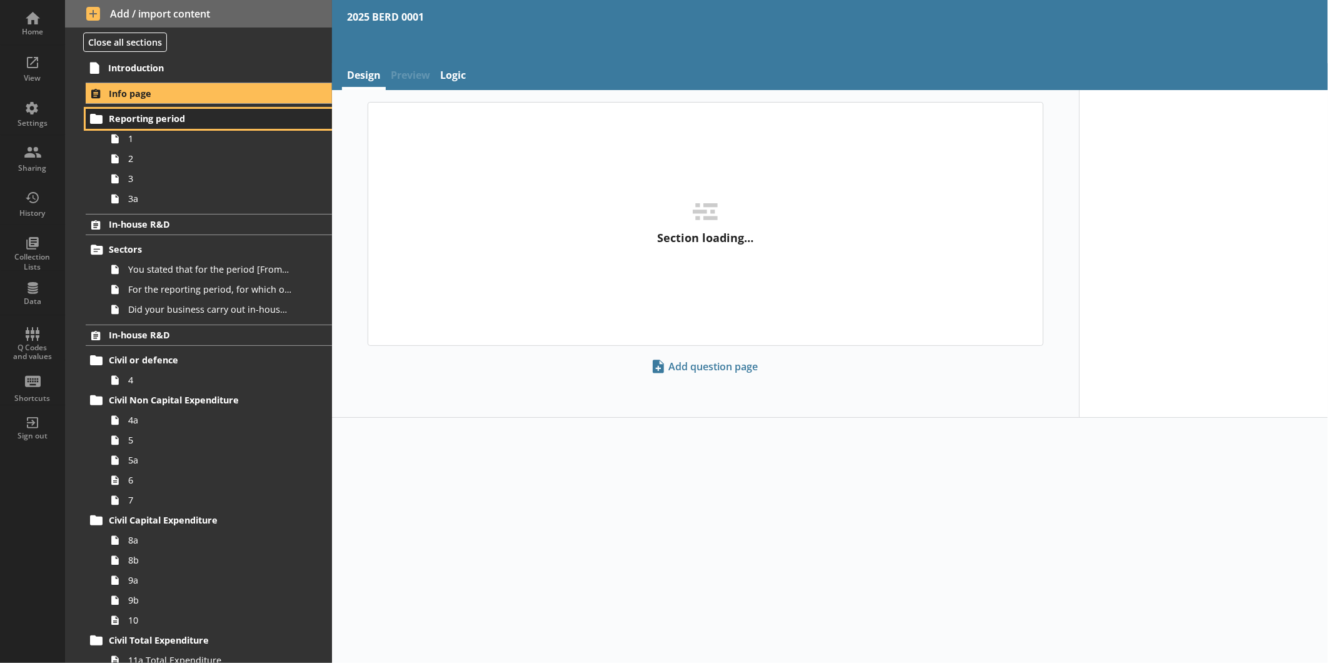
click at [179, 125] on link "Reporting period" at bounding box center [209, 119] width 246 height 20
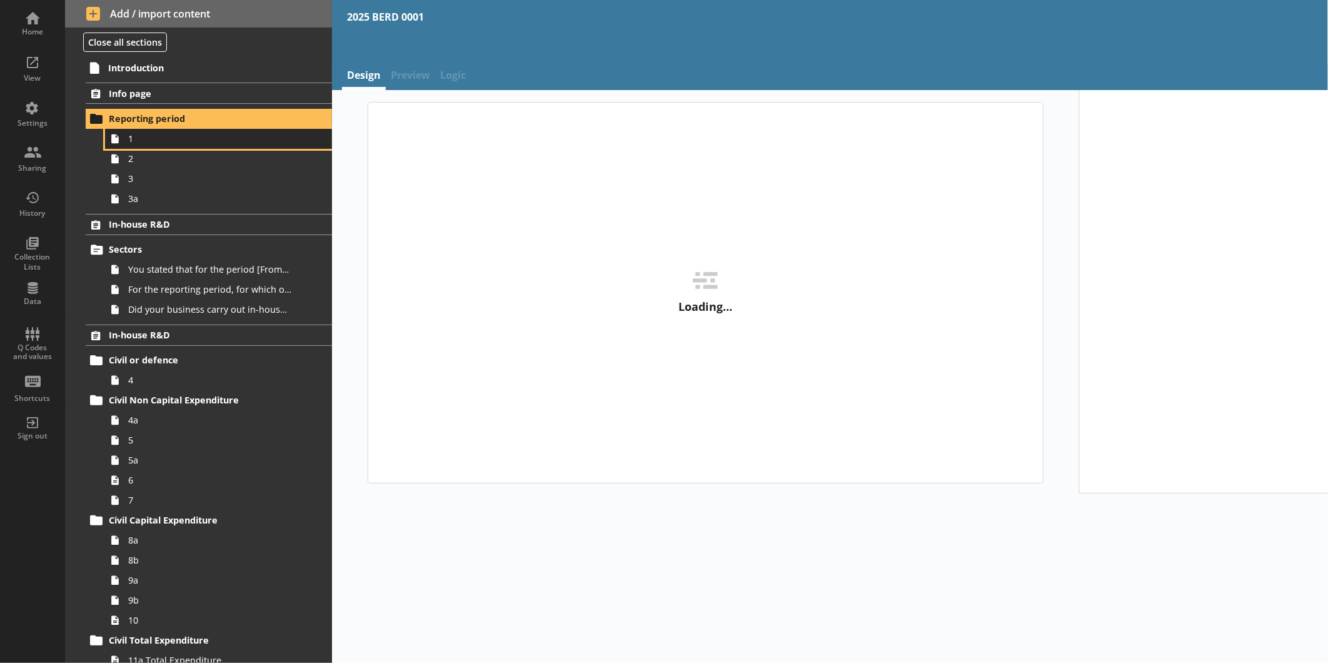
click at [180, 146] on link "1" at bounding box center [218, 139] width 227 height 20
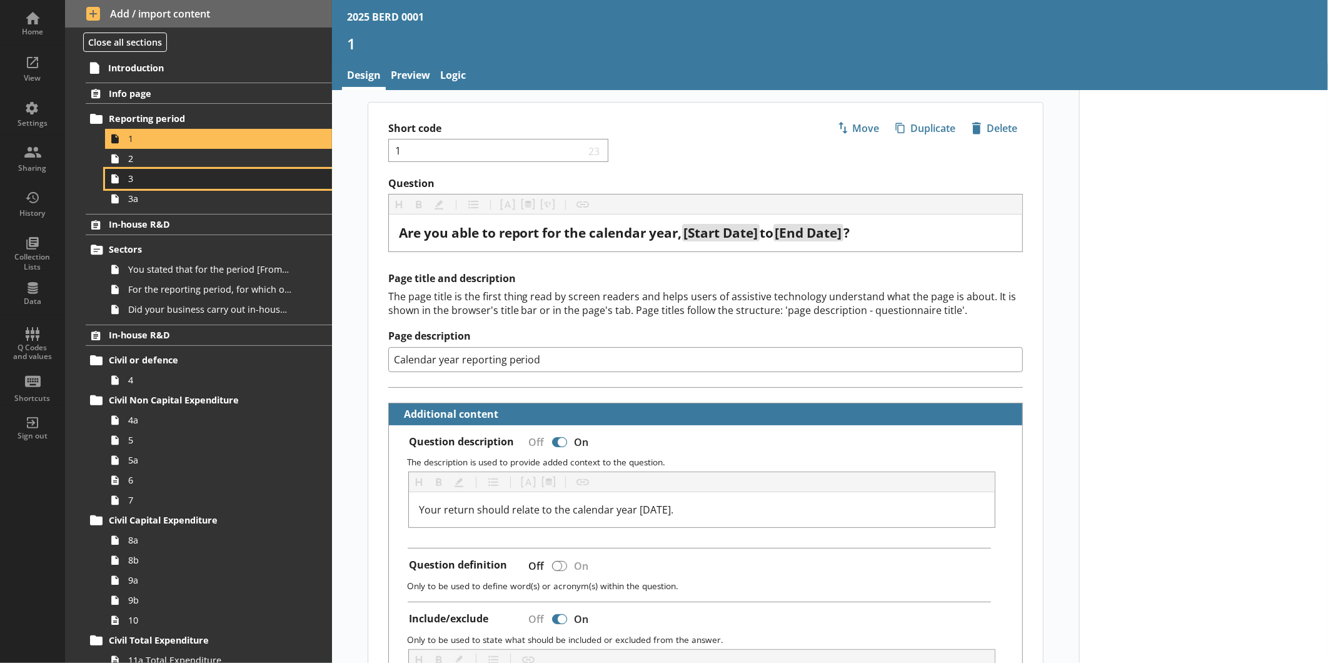
click at [196, 169] on link "3" at bounding box center [218, 179] width 227 height 20
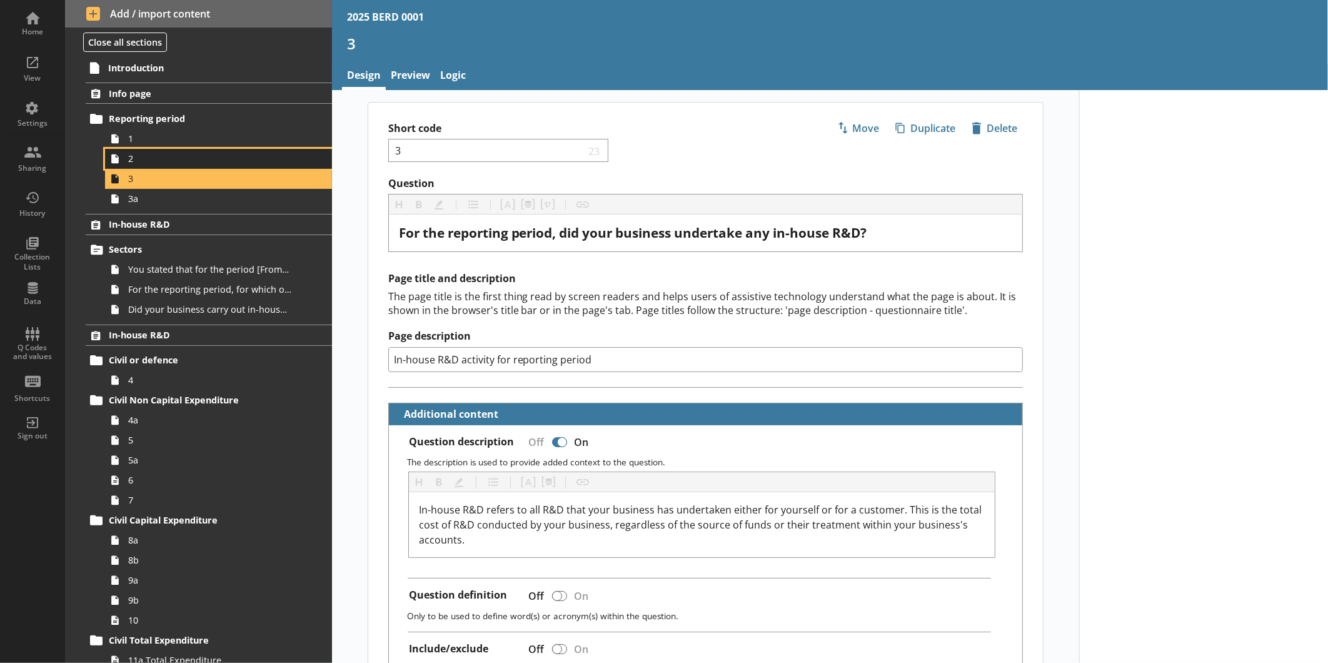
click at [191, 158] on span "2" at bounding box center [209, 159] width 163 height 12
type textarea "x"
select select "ref_p_end_date"
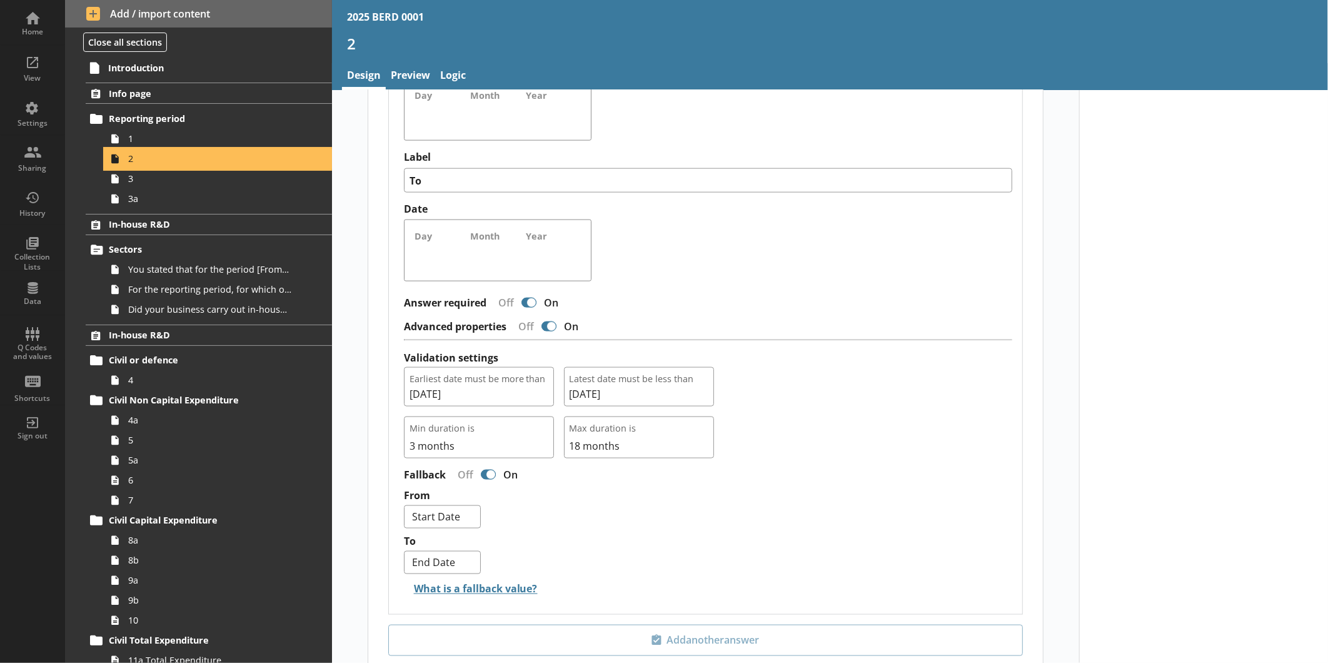
scroll to position [993, 0]
type textarea "x"
